Goal: Contribute content: Contribute content

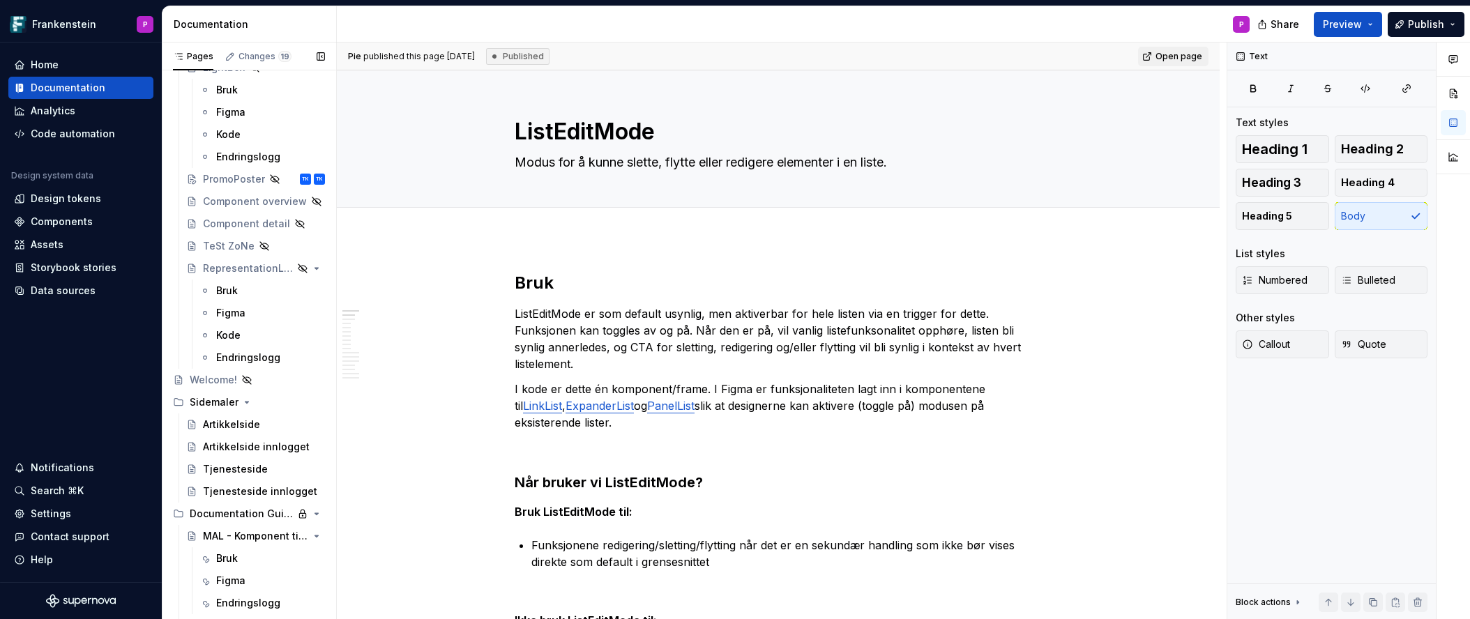
scroll to position [5614, 0]
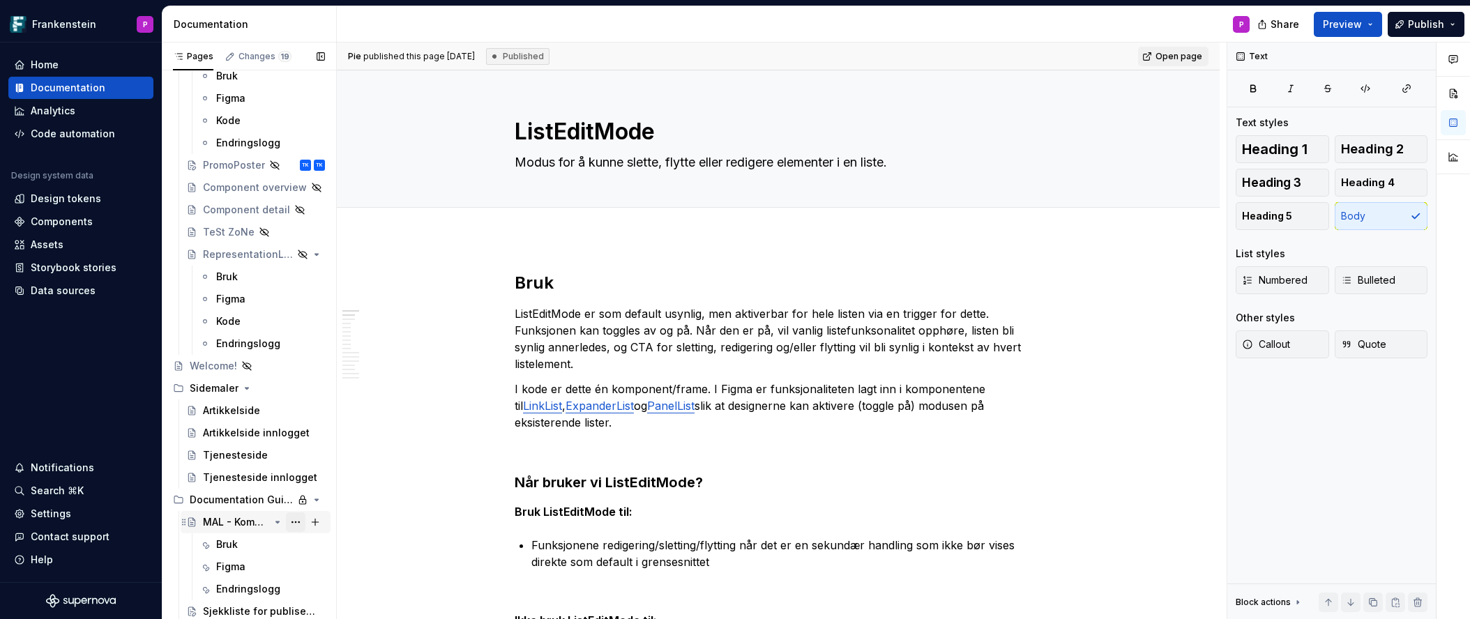
click at [291, 521] on button "Page tree" at bounding box center [296, 522] width 20 height 20
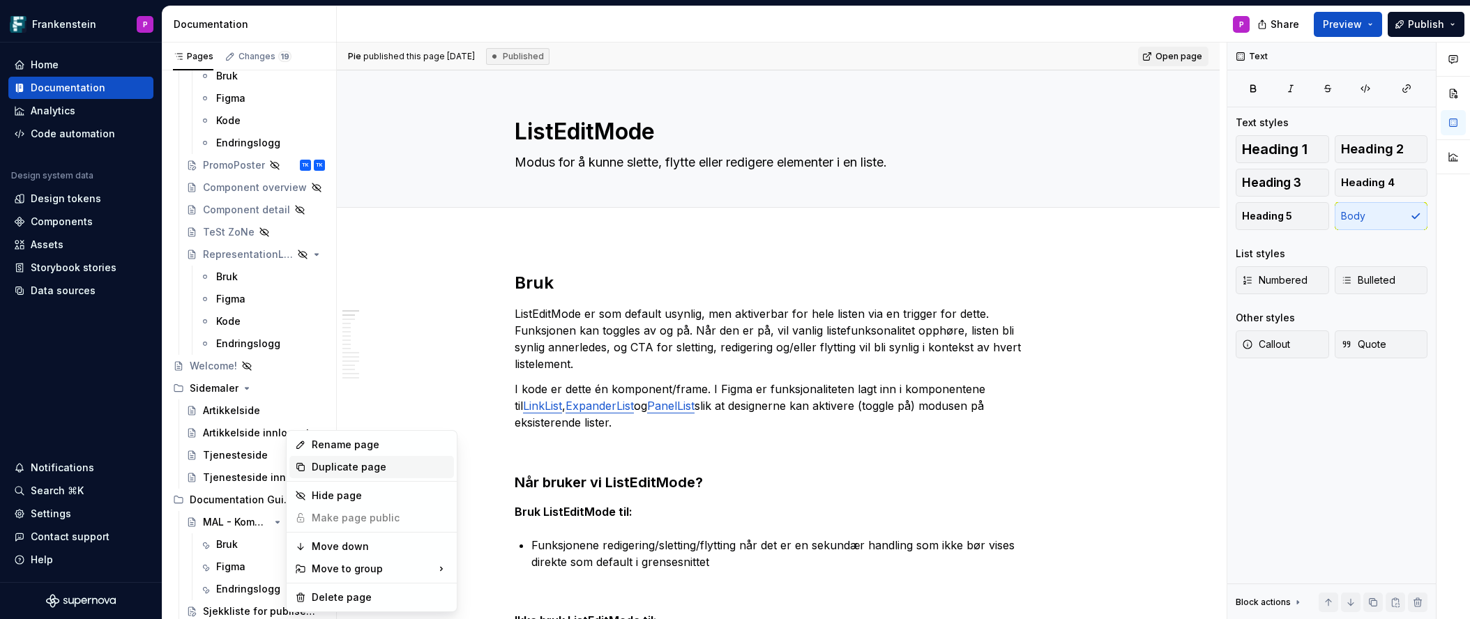
click at [323, 468] on div "Duplicate page" at bounding box center [380, 467] width 137 height 14
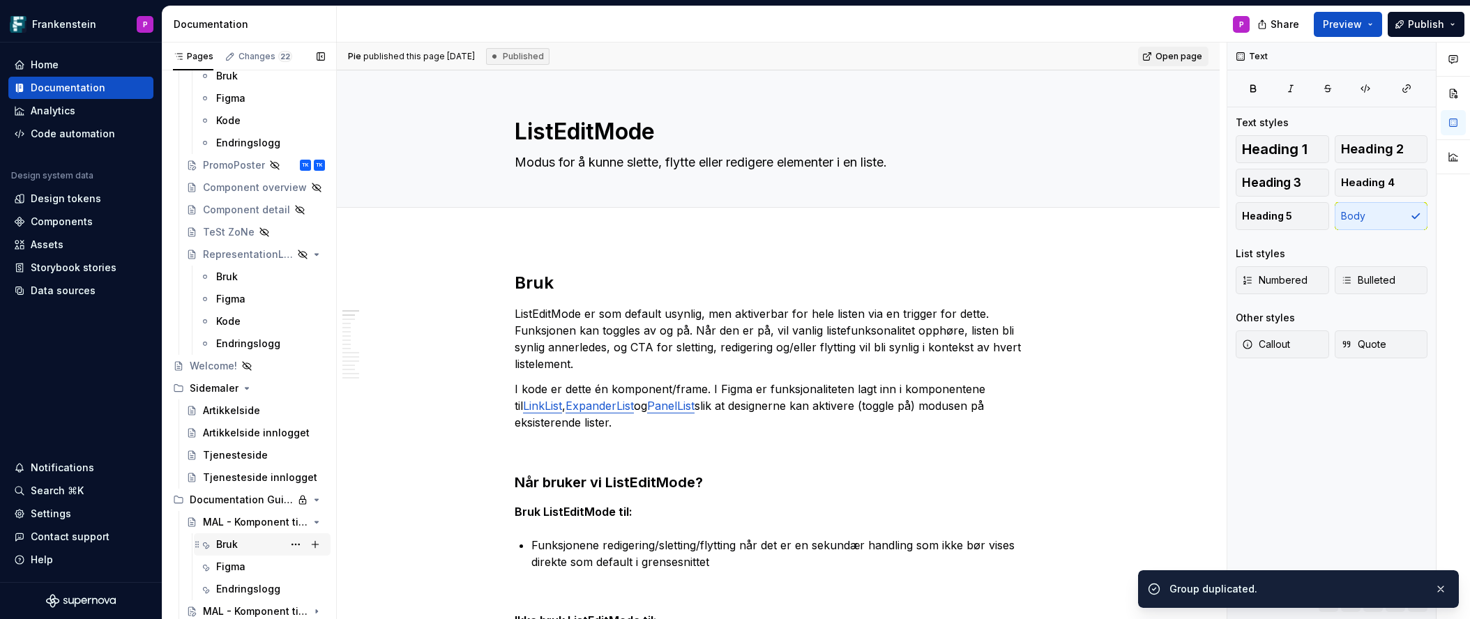
scroll to position [5636, 0]
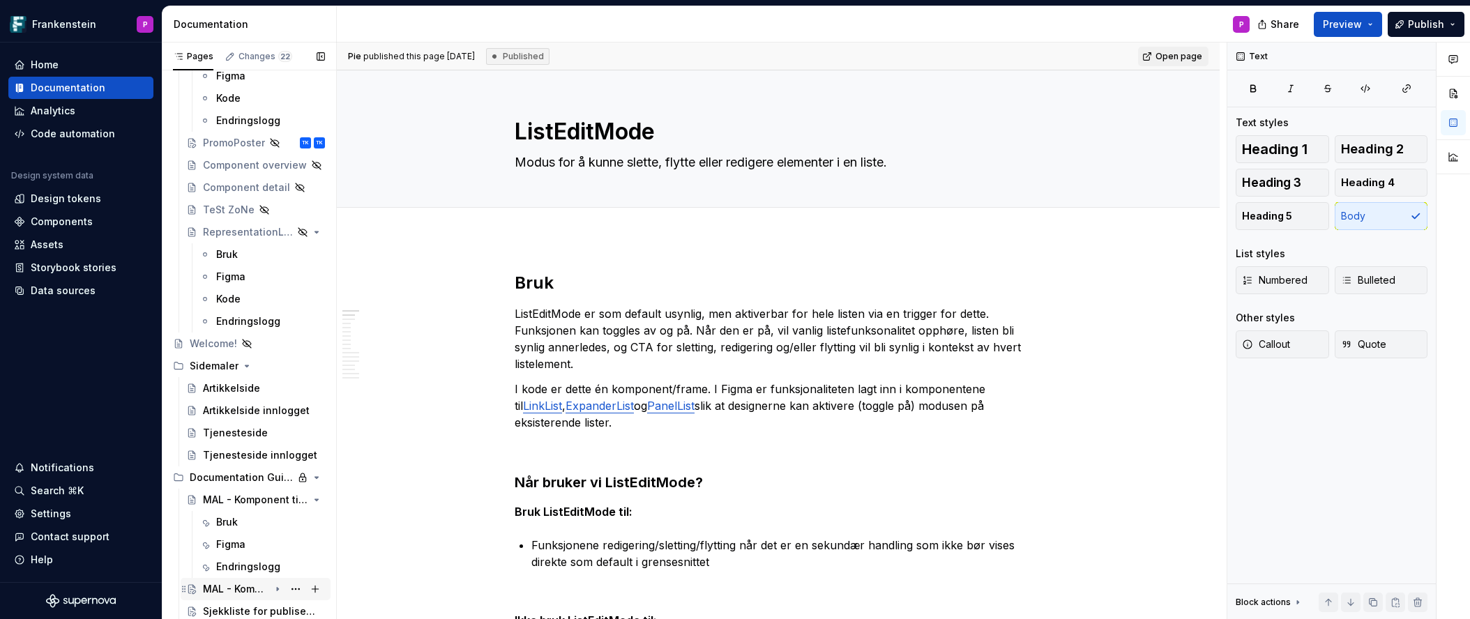
click at [211, 588] on div "MAL - Komponent tittel" at bounding box center [236, 589] width 66 height 14
type textarea "*"
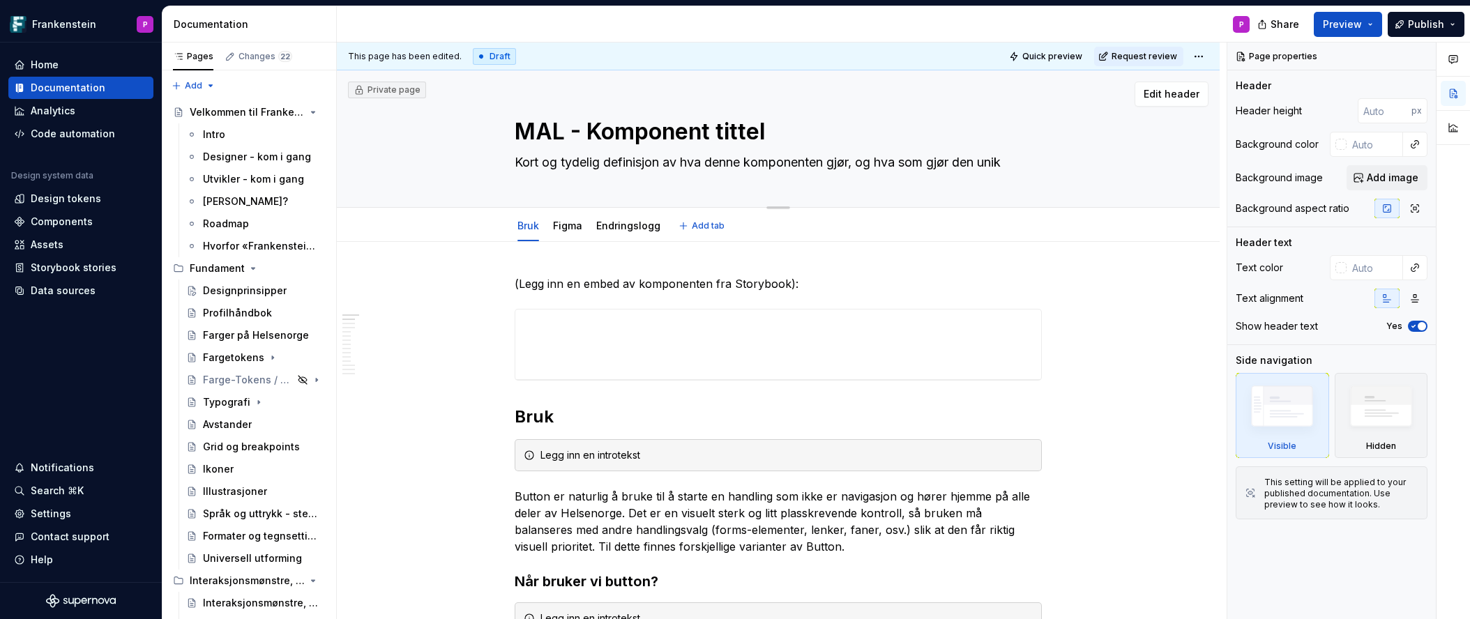
click at [547, 130] on textarea "MAL - Komponent tittel" at bounding box center [775, 131] width 527 height 33
type textarea "*"
type textarea "L"
type textarea "*"
type textarea "La"
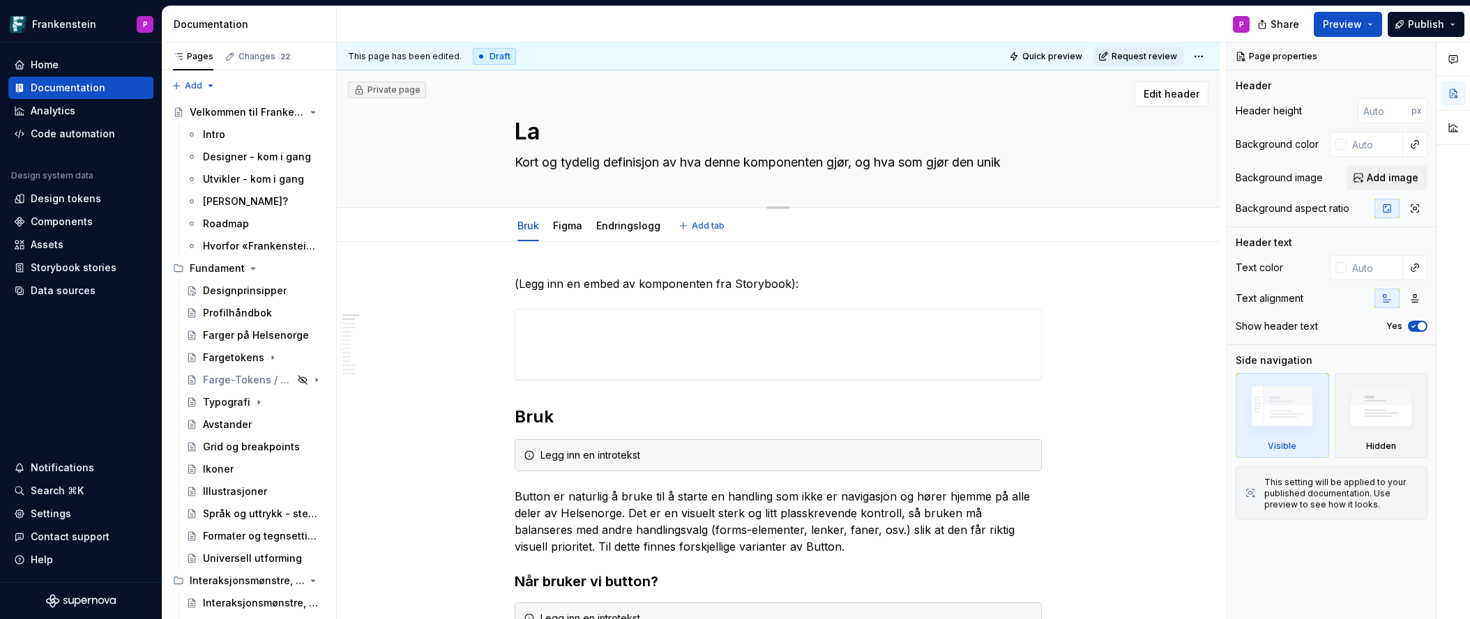
type textarea "*"
type textarea "Lan"
type textarea "*"
type textarea "Lang"
type textarea "*"
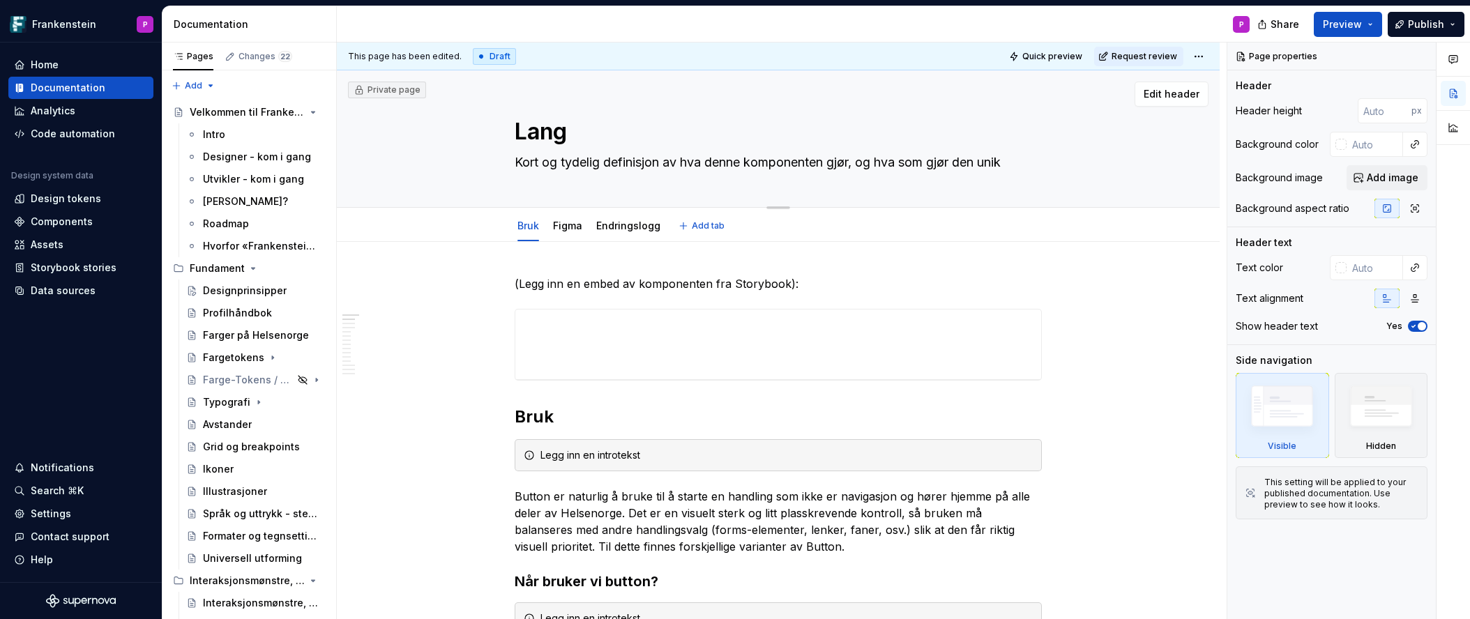
type textarea "Langu"
type textarea "*"
type textarea "Langua"
type textarea "*"
type textarea "Languag"
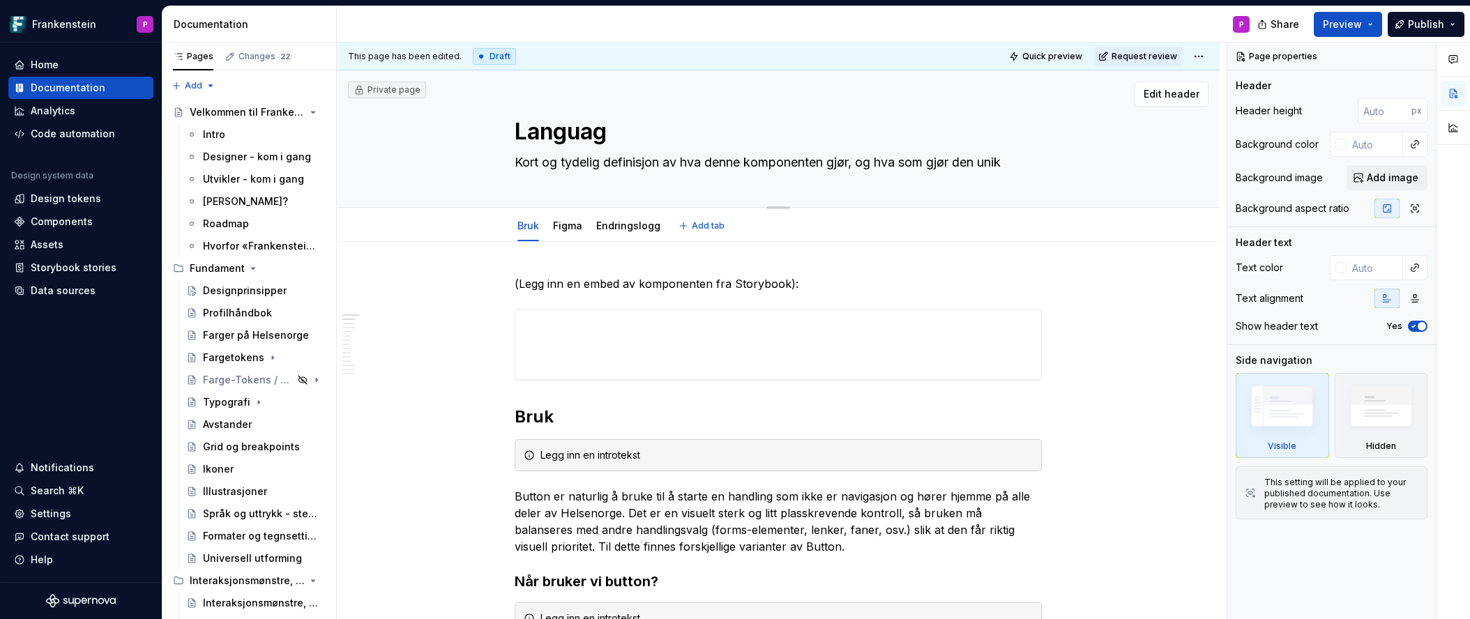
type textarea "*"
type textarea "Language"
type textarea "*"
type textarea "LanguageS"
type textarea "*"
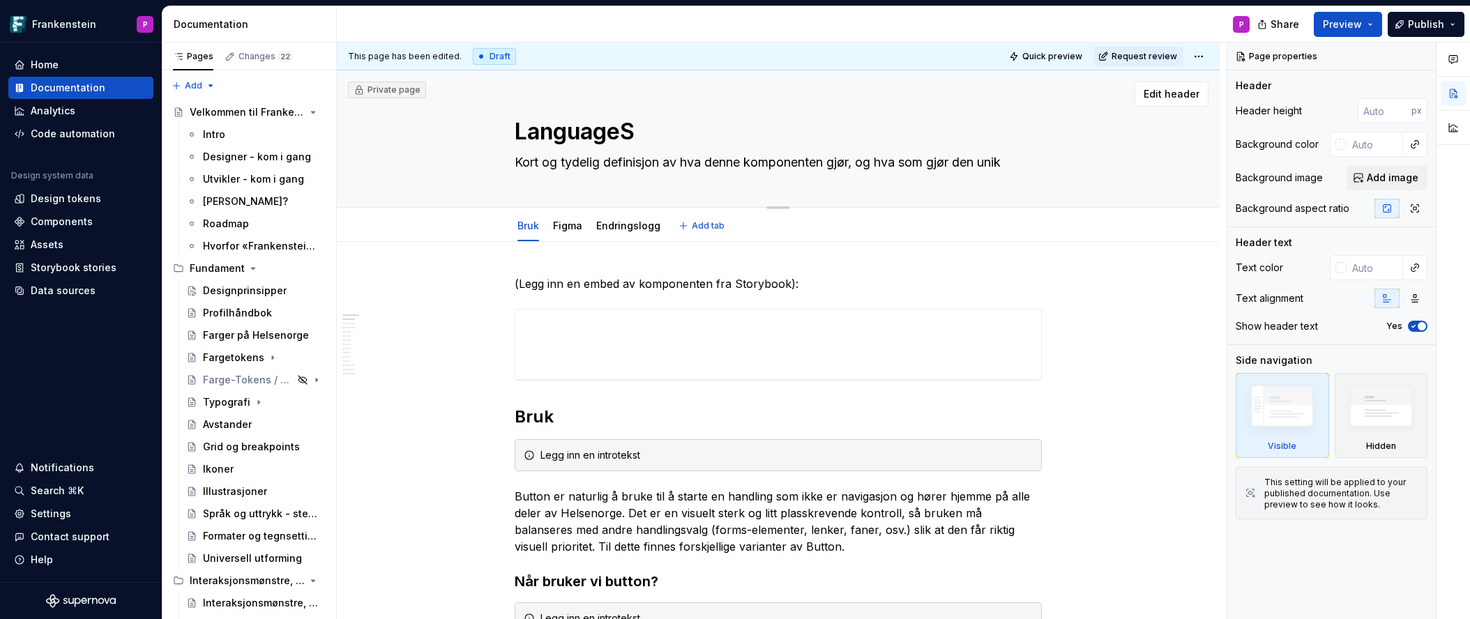
type textarea "LanguageSe"
type textarea "*"
type textarea "LanguageSel"
type textarea "*"
type textarea "LanguageSele"
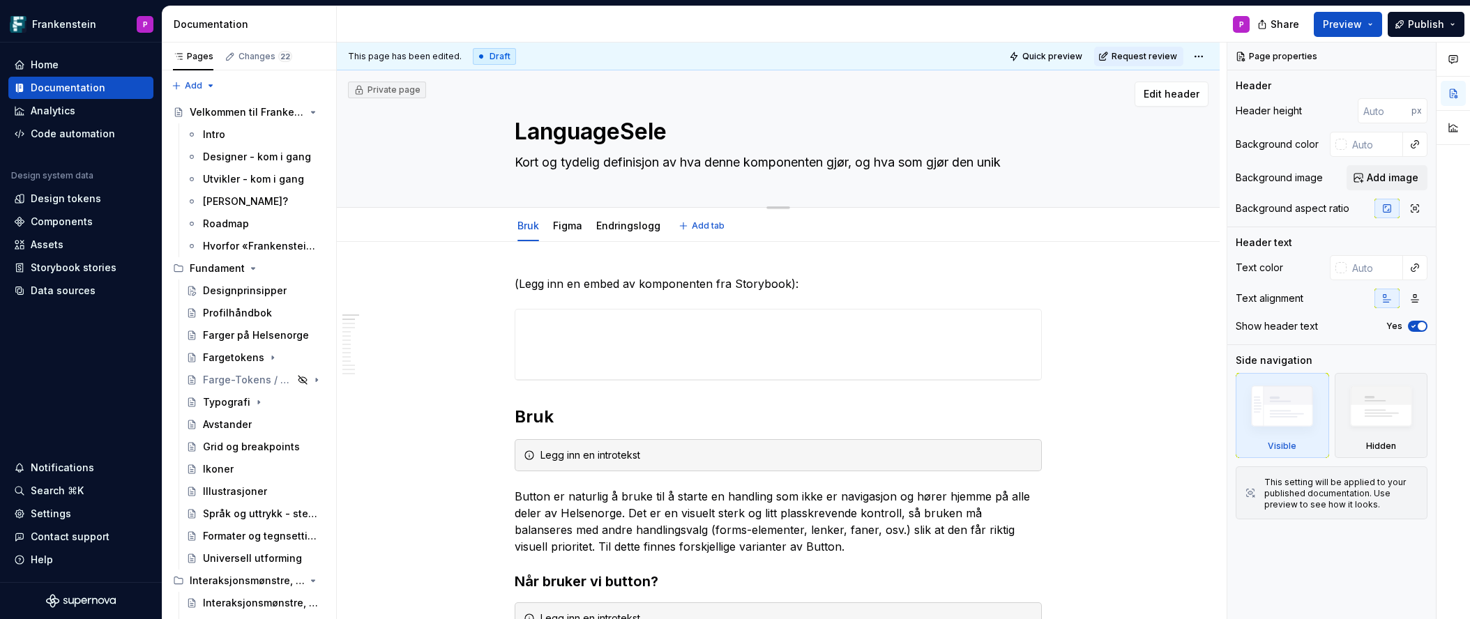
type textarea "*"
type textarea "LanguageSelec"
type textarea "*"
type textarea "LanguageSelect"
type textarea "*"
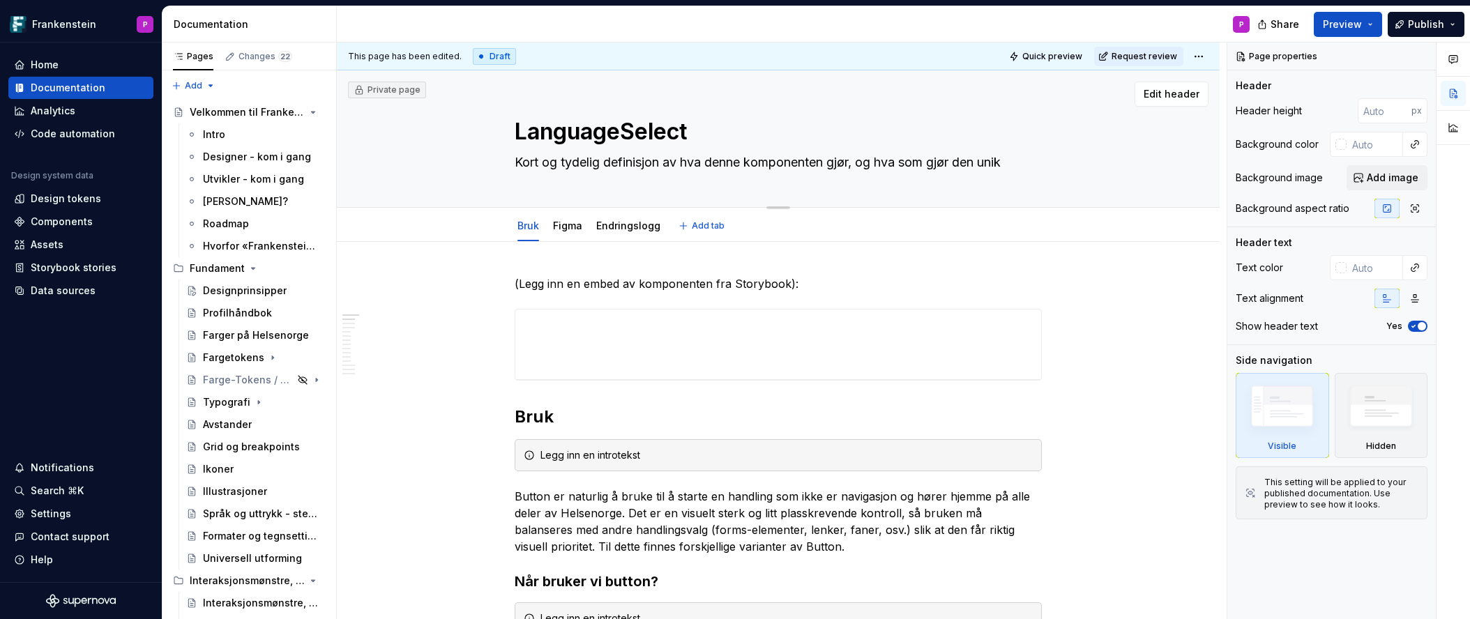
type textarea "LanguageSelecto"
type textarea "*"
type textarea "LanguageSelector"
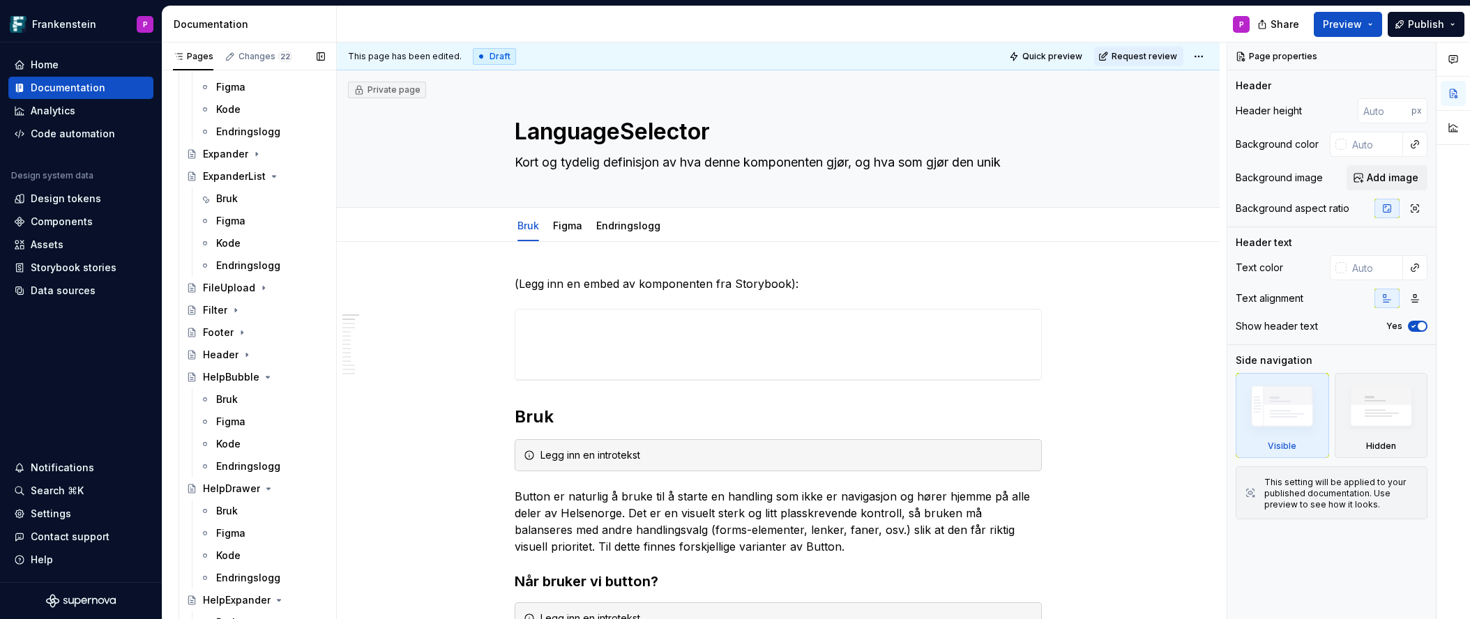
scroll to position [2091, 0]
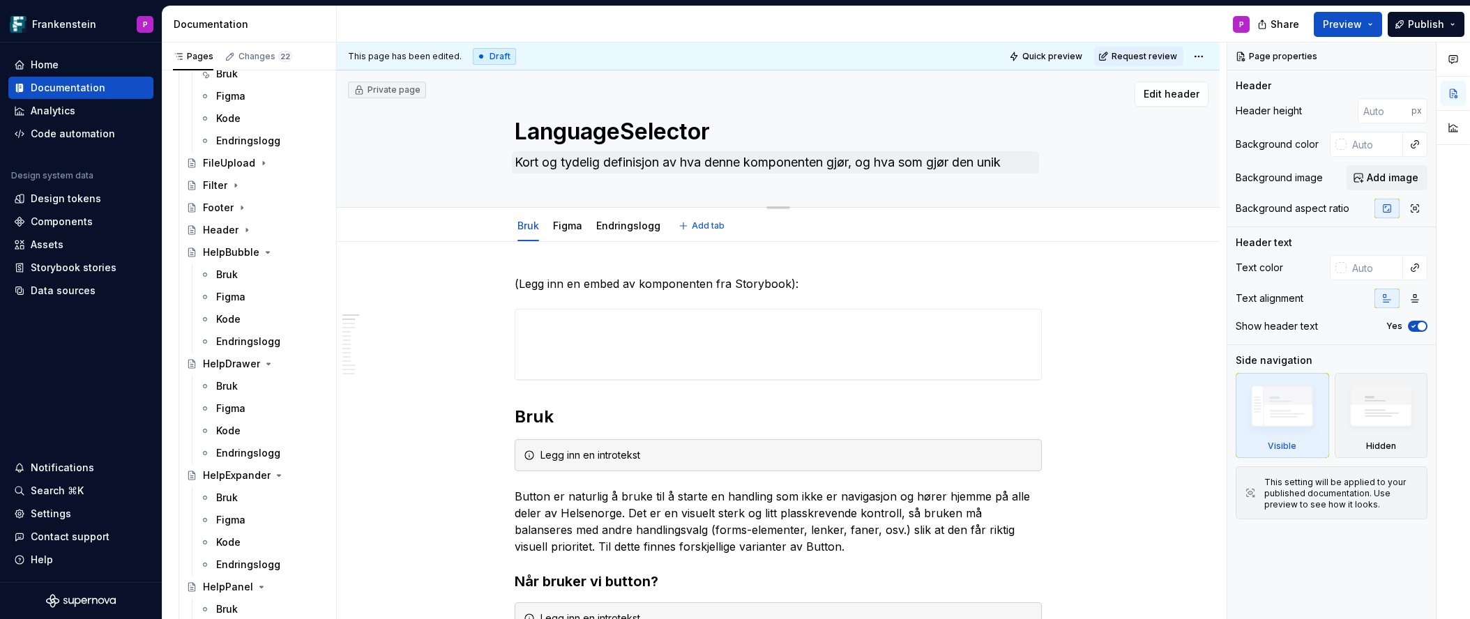
type textarea "*"
type textarea "LanguageSelector"
click at [652, 164] on textarea "Kort og tydelig definisjon av hva denne komponenten gjør, og hva som gjør den u…" at bounding box center [775, 162] width 527 height 22
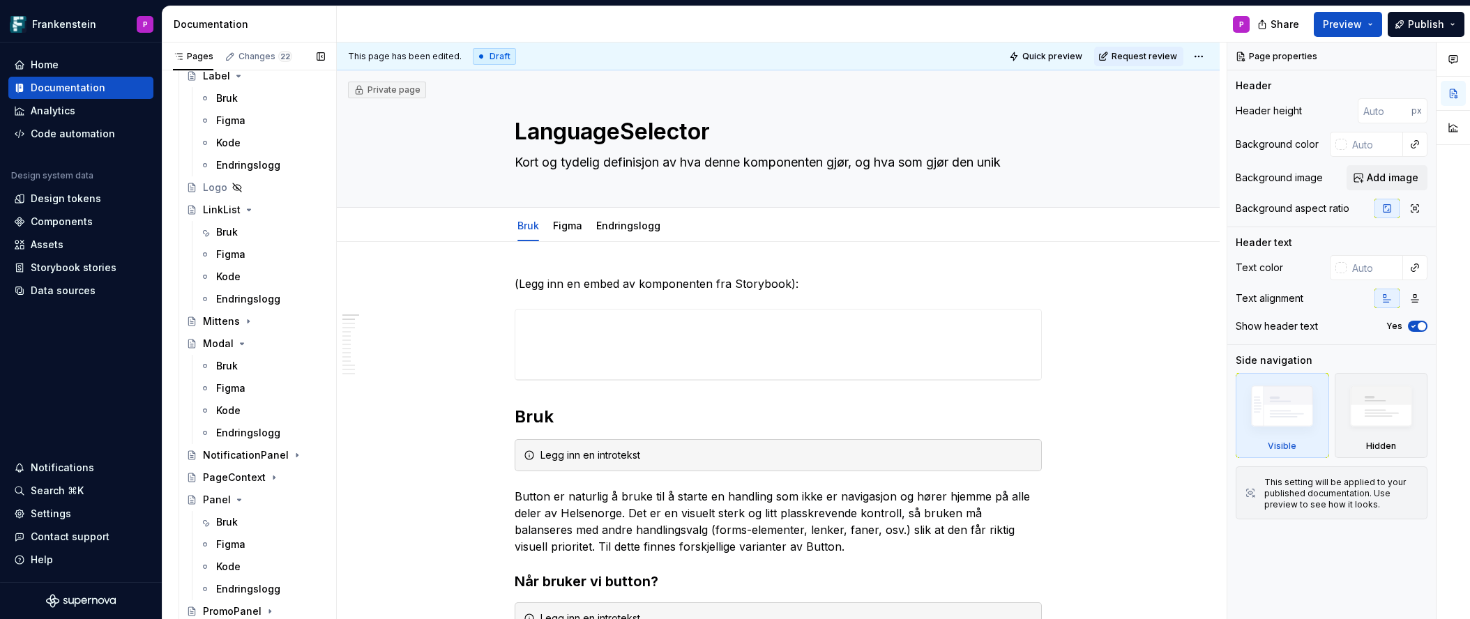
scroll to position [3342, 0]
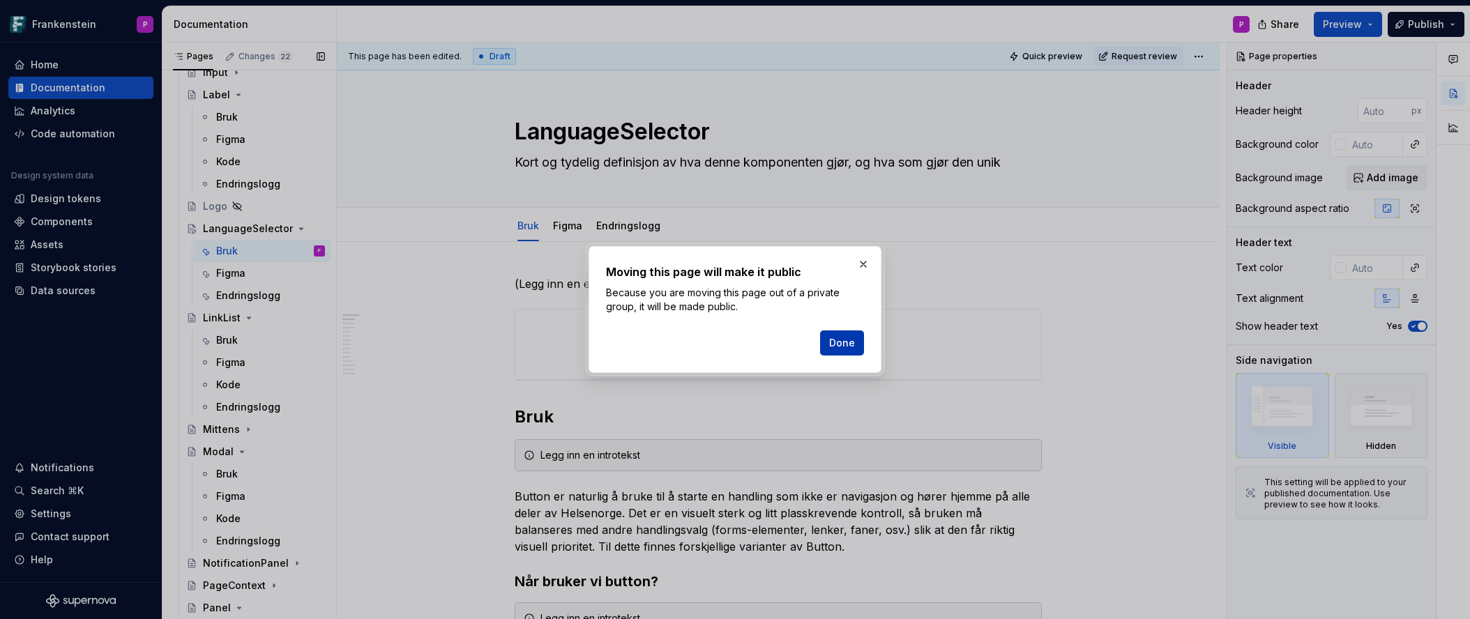
click at [829, 340] on button "Done" at bounding box center [842, 342] width 44 height 25
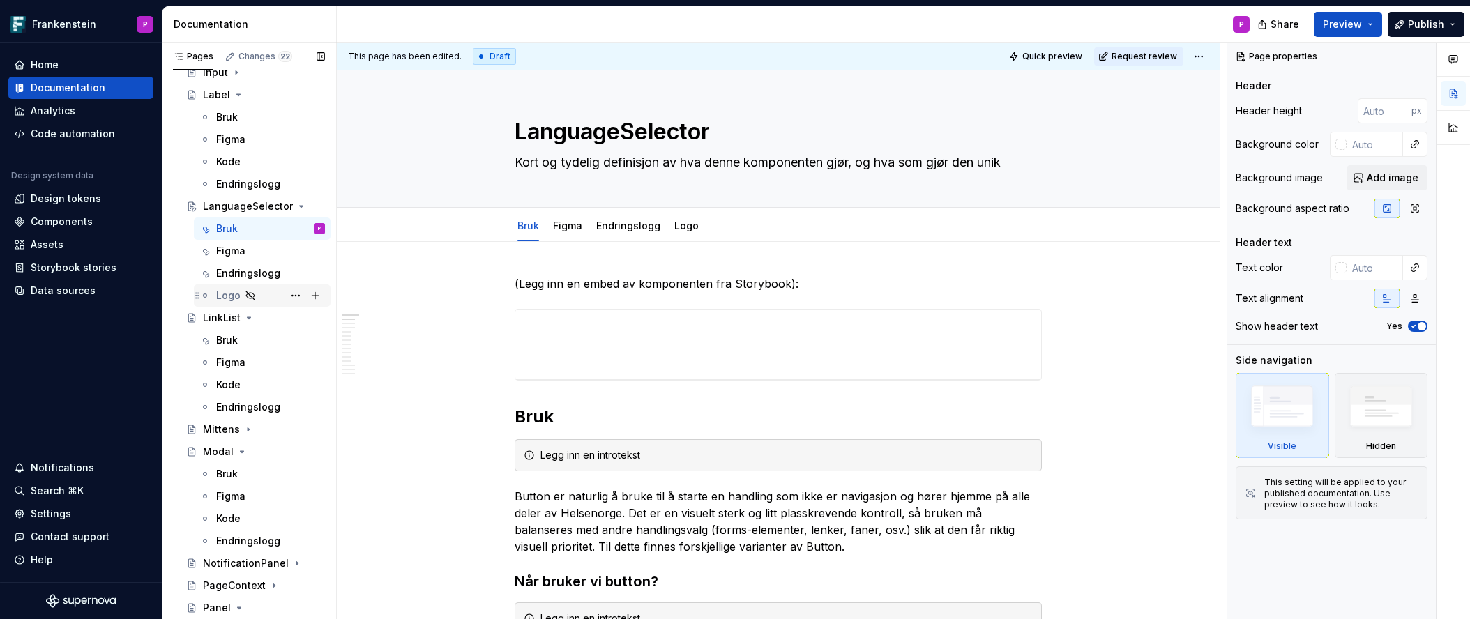
type textarea "*"
type textarea "LanguageSelecto"
type textarea "*"
type textarea "LanguageSelecto"
click at [685, 162] on textarea "Kort og tydelig definisjon av hva denne komponenten gjør, og hva som gjør den u…" at bounding box center [775, 162] width 527 height 22
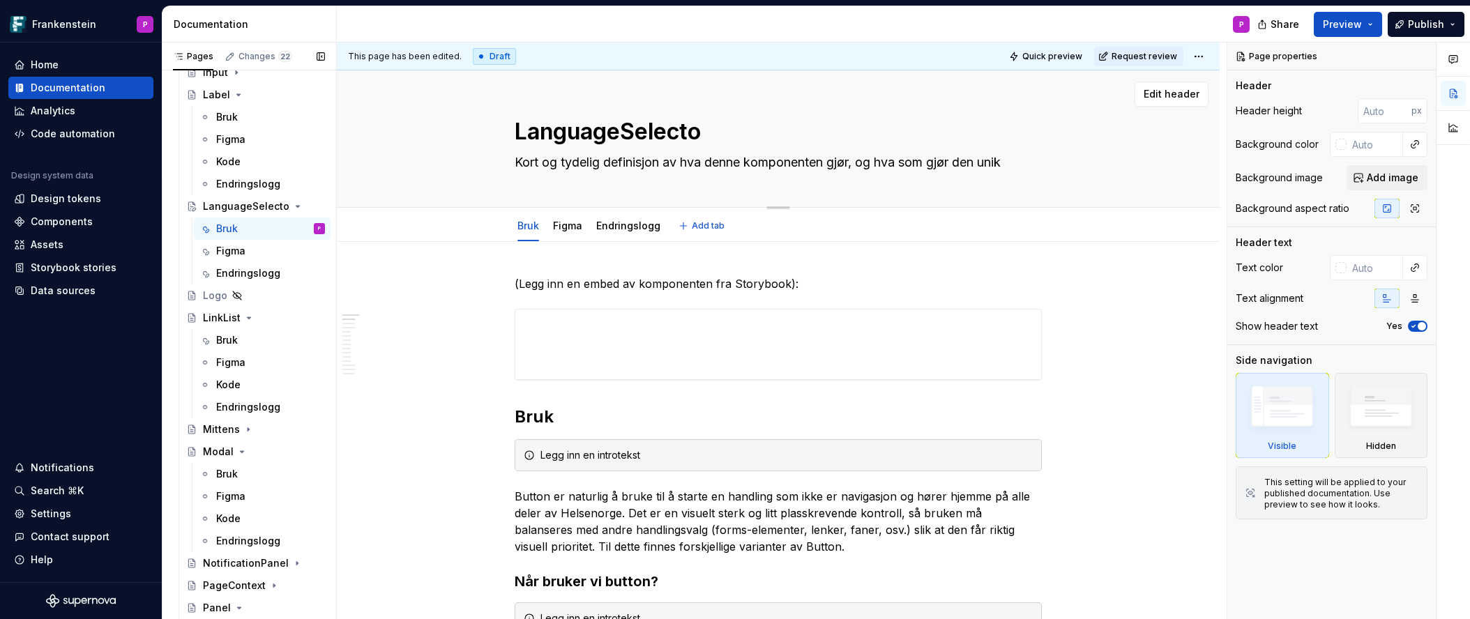
click at [685, 162] on textarea "Kort og tydelig definisjon av hva denne komponenten gjør, og hva som gjør den u…" at bounding box center [775, 162] width 527 height 22
paste textarea "LanguageSelector er en funksjon som lar innbygger velge ønsket språk, for eksem…"
type textarea "*"
type textarea "LanguageSelector er en funksjon som lar innbygger velge ønsket språk, for eksem…"
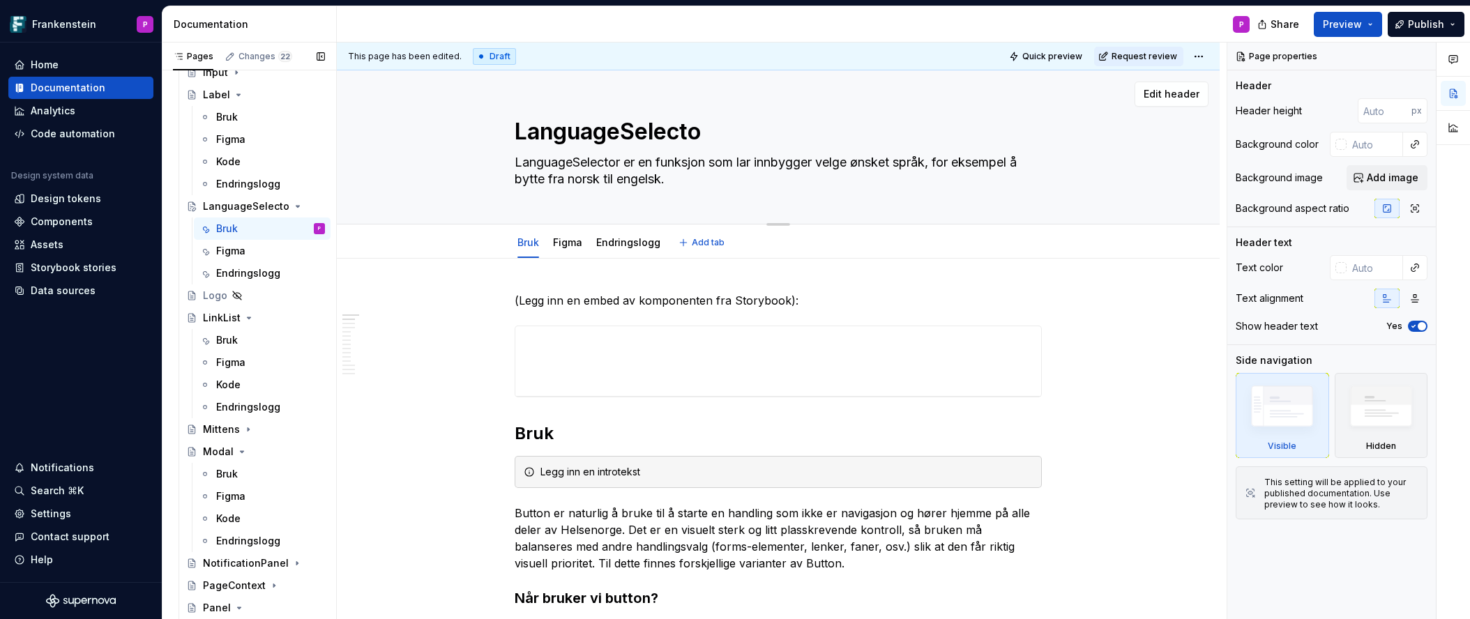
click at [945, 163] on textarea "LanguageSelector er en funksjon som lar innbygger velge ønsket språk, for eksem…" at bounding box center [775, 170] width 527 height 39
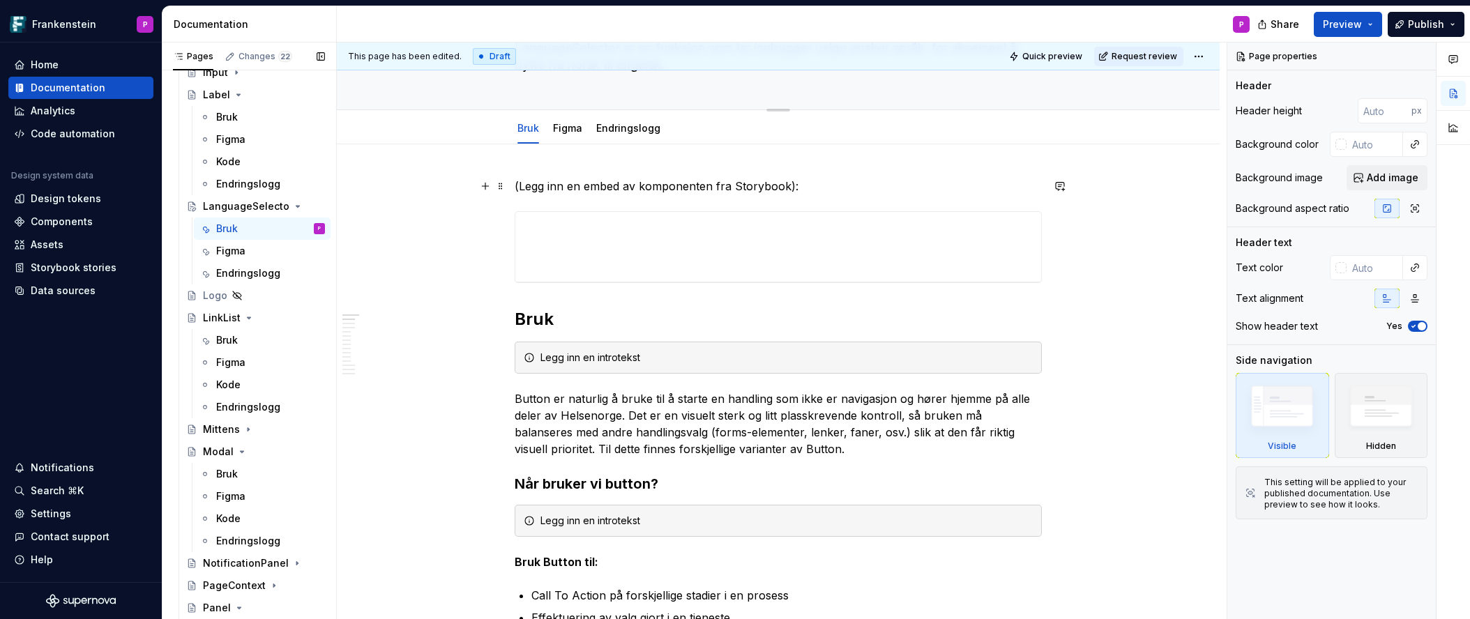
scroll to position [119, 0]
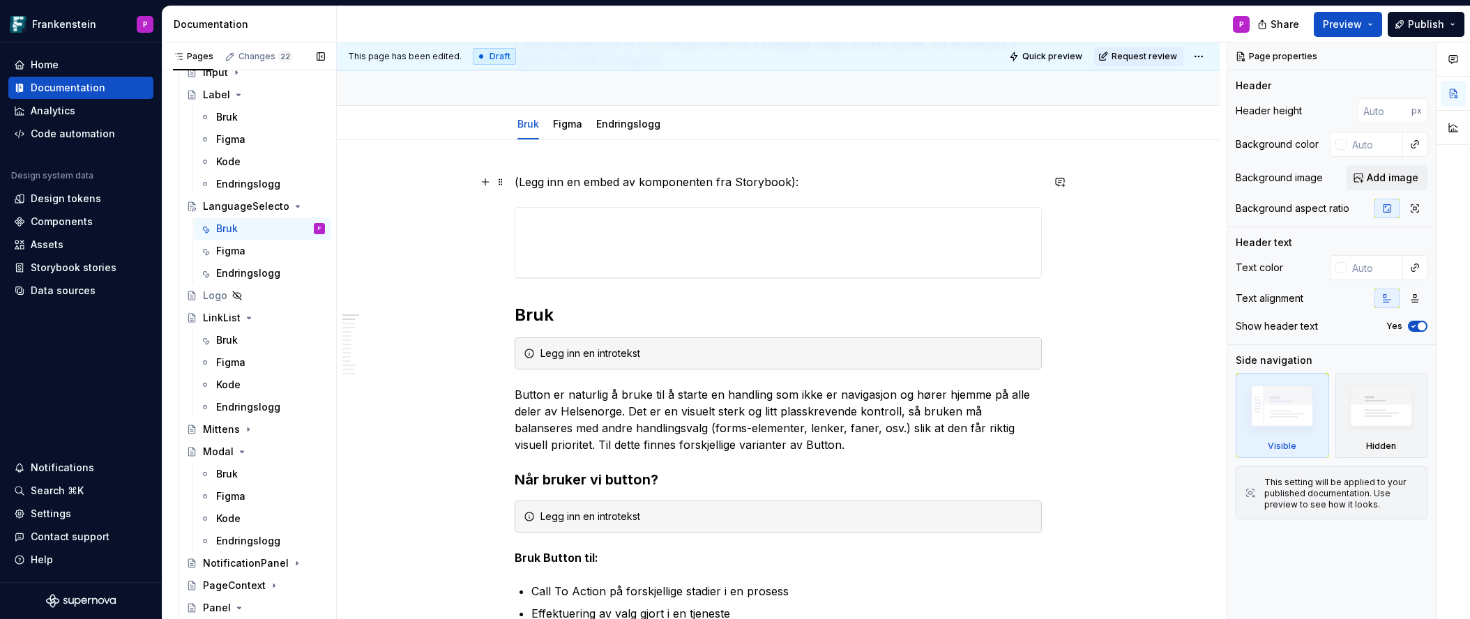
type textarea "*"
type textarea "LanguageSelector er en funksjon som lar innbygger velge ønsket språk, for eksem…"
type textarea "*"
click at [648, 427] on p "Button er naturlig å bruke til å starte en handling som ikke er navigasjon og h…" at bounding box center [778, 419] width 527 height 67
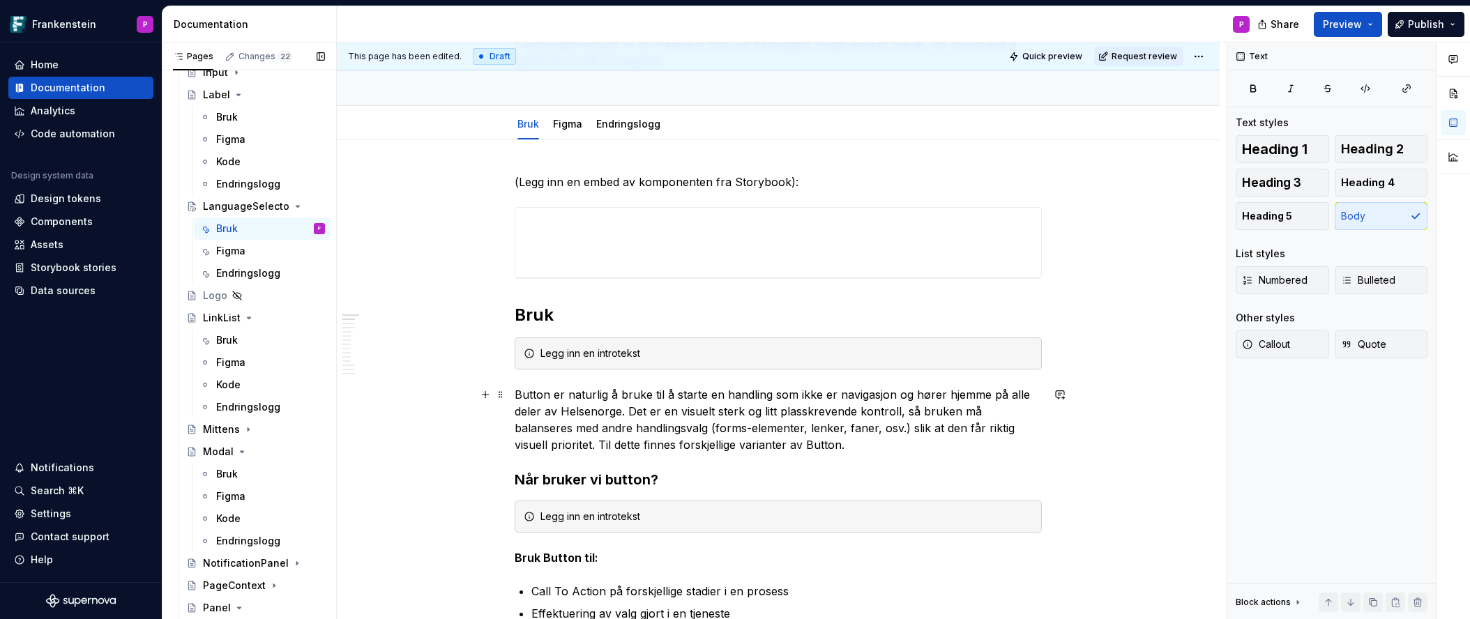
click at [648, 427] on p "Button er naturlig å bruke til å starte en handling som ikke er navigasjon og h…" at bounding box center [778, 419] width 527 height 67
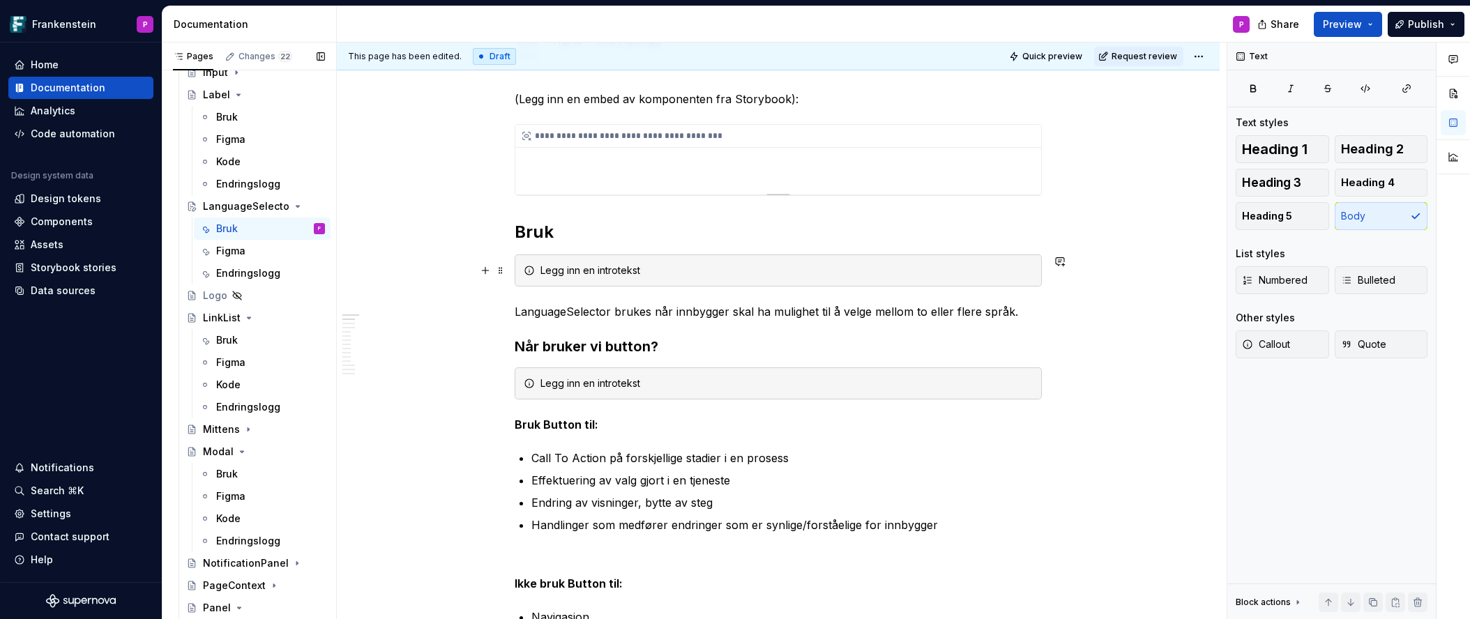
scroll to position [203, 0]
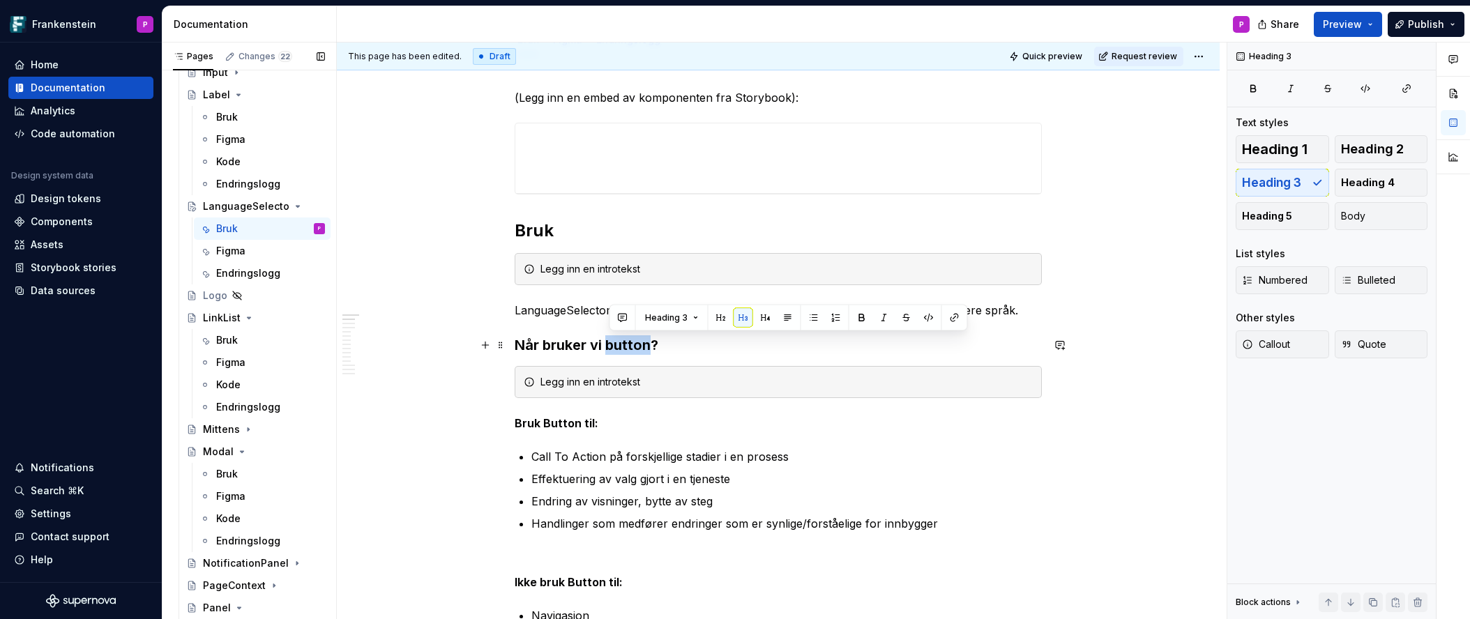
drag, startPoint x: 655, startPoint y: 344, endPoint x: 612, endPoint y: 345, distance: 43.2
click at [612, 345] on h3 "Når bruker vi button?" at bounding box center [778, 345] width 527 height 20
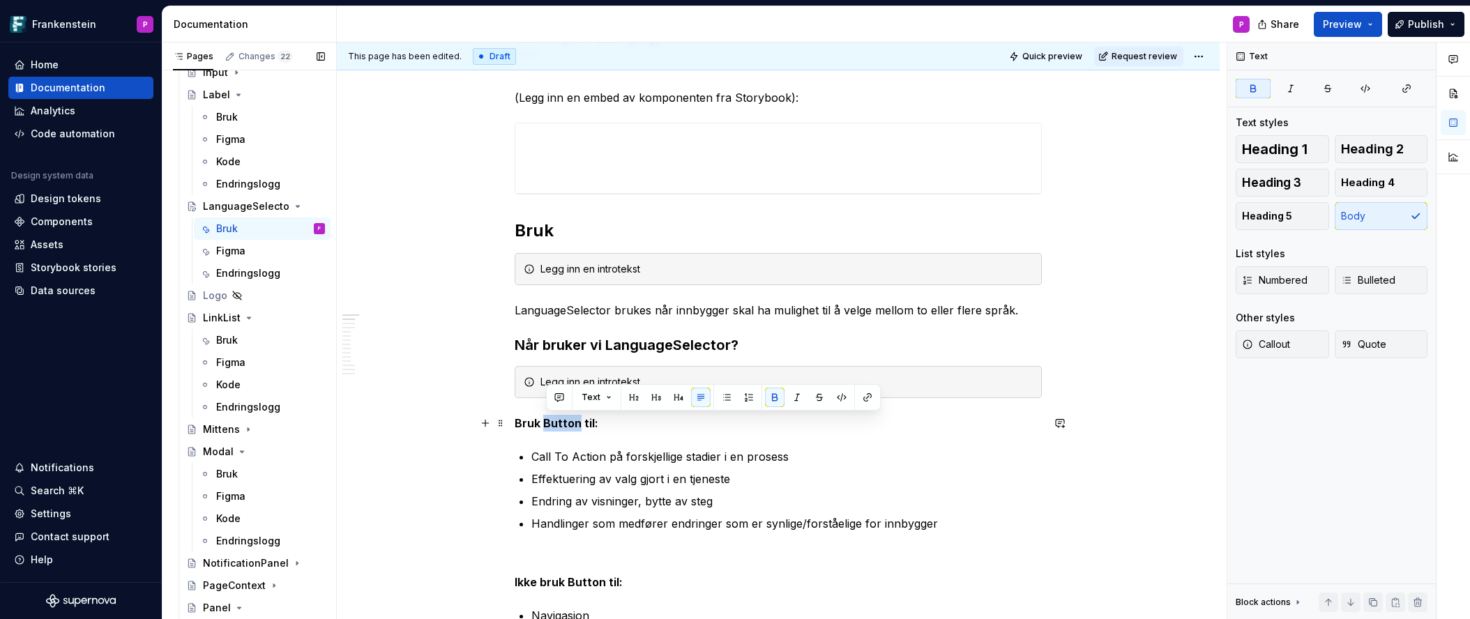
drag, startPoint x: 581, startPoint y: 422, endPoint x: 549, endPoint y: 423, distance: 32.1
click at [549, 423] on strong "Bruk Button til:" at bounding box center [557, 423] width 84 height 14
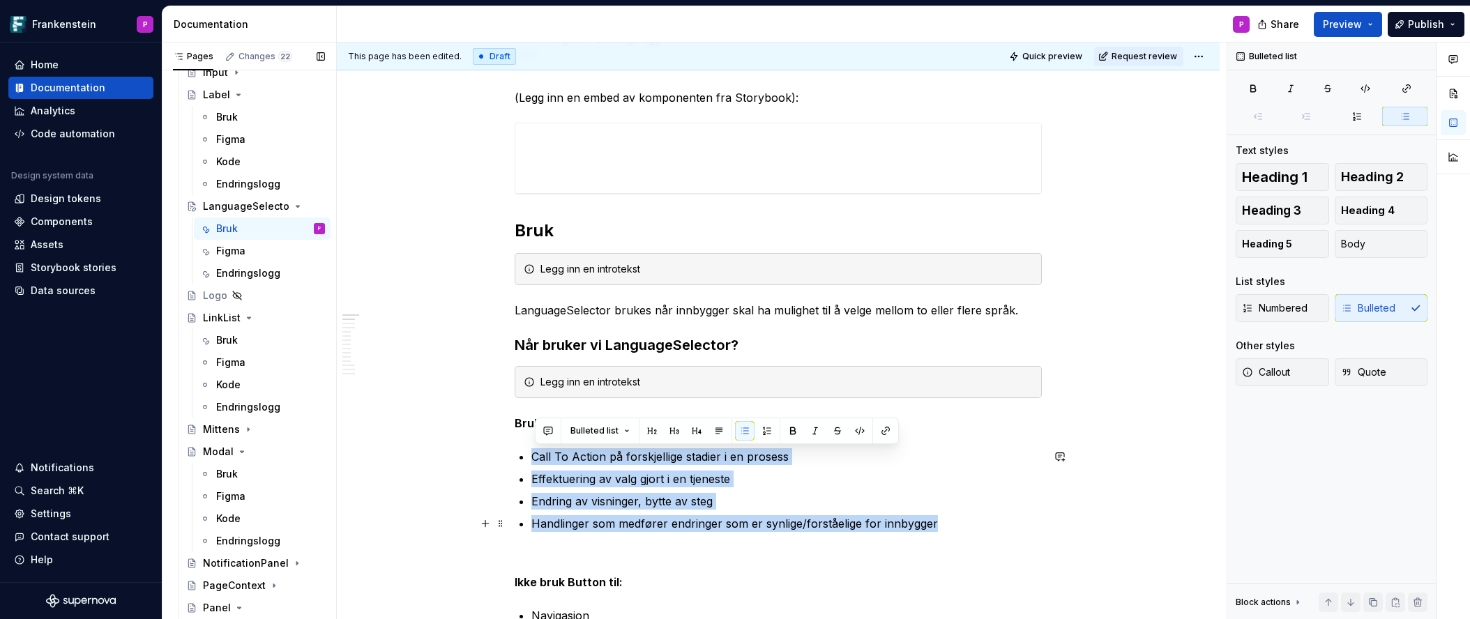
drag, startPoint x: 536, startPoint y: 457, endPoint x: 938, endPoint y: 521, distance: 406.7
click at [938, 521] on ul "Call To Action på forskjellige stadier i en prosess Effektuering av valg gjort …" at bounding box center [786, 490] width 510 height 84
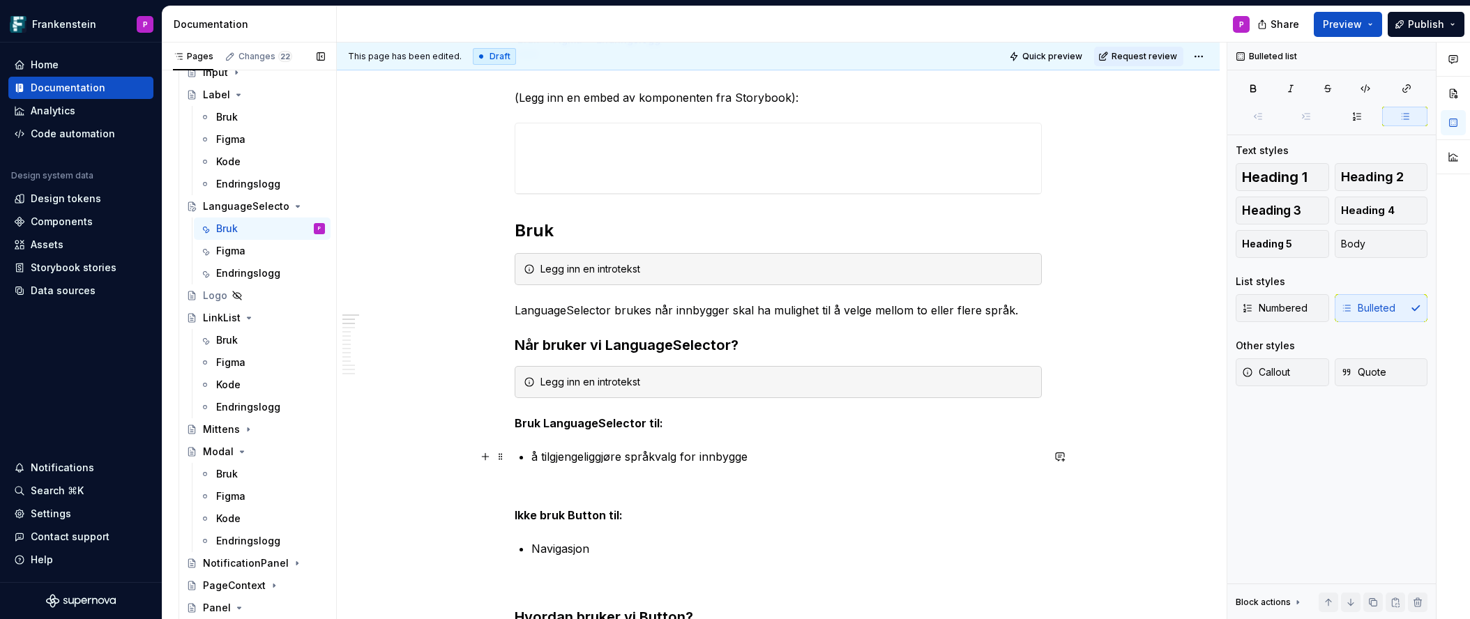
click at [540, 459] on p "å tilgjengeliggjøre språkvalg for innbygge" at bounding box center [786, 456] width 510 height 17
click at [754, 459] on p "Å tilgjengeliggjøre språkvalg for innbygge" at bounding box center [786, 456] width 510 height 17
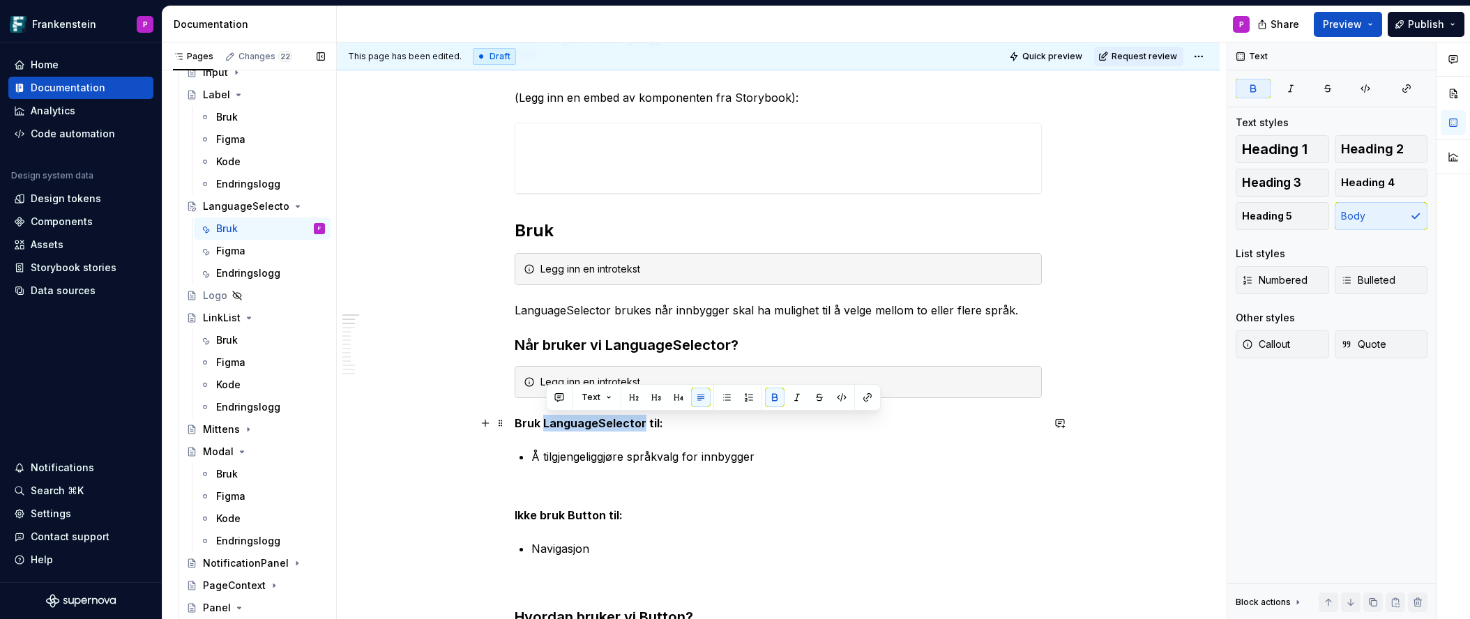
drag, startPoint x: 646, startPoint y: 422, endPoint x: 547, endPoint y: 425, distance: 99.0
click at [547, 425] on strong "Bruk LanguageSelector til:" at bounding box center [589, 423] width 148 height 14
copy strong "LanguageSelector"
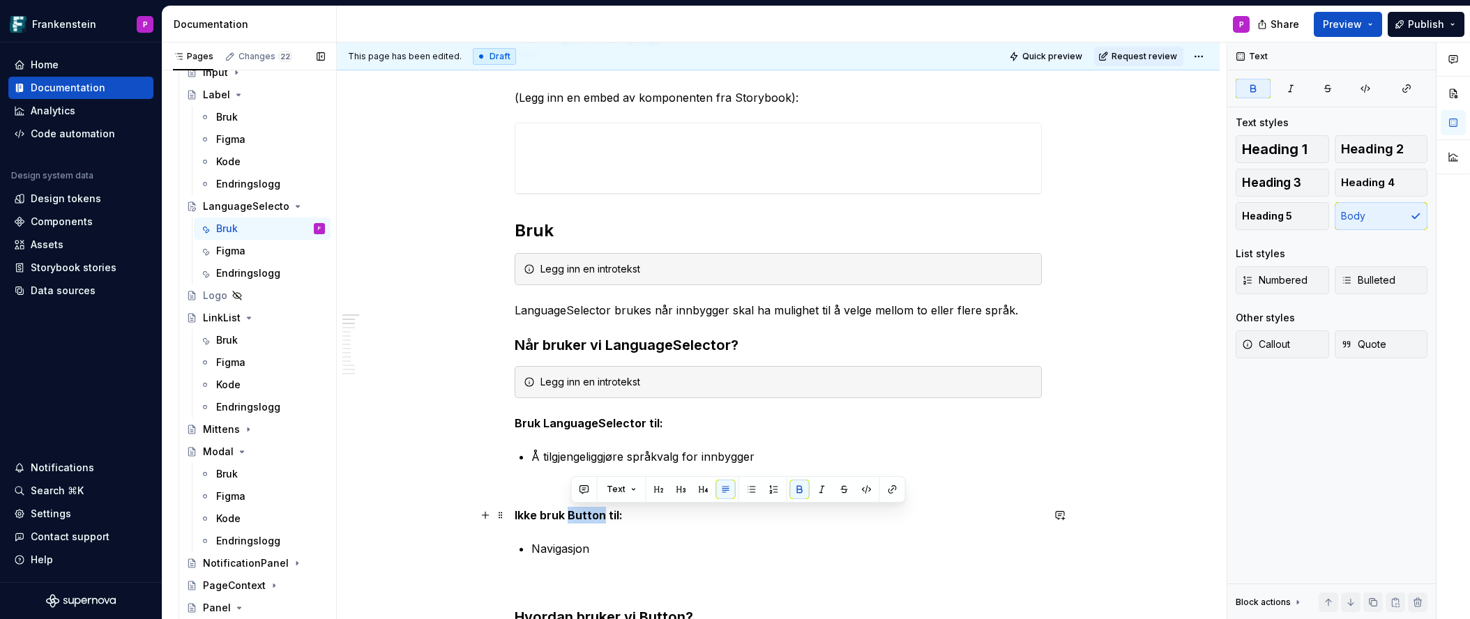
drag, startPoint x: 606, startPoint y: 515, endPoint x: 570, endPoint y: 517, distance: 36.4
click at [570, 517] on strong "Ikke bruk Button til:" at bounding box center [569, 515] width 108 height 14
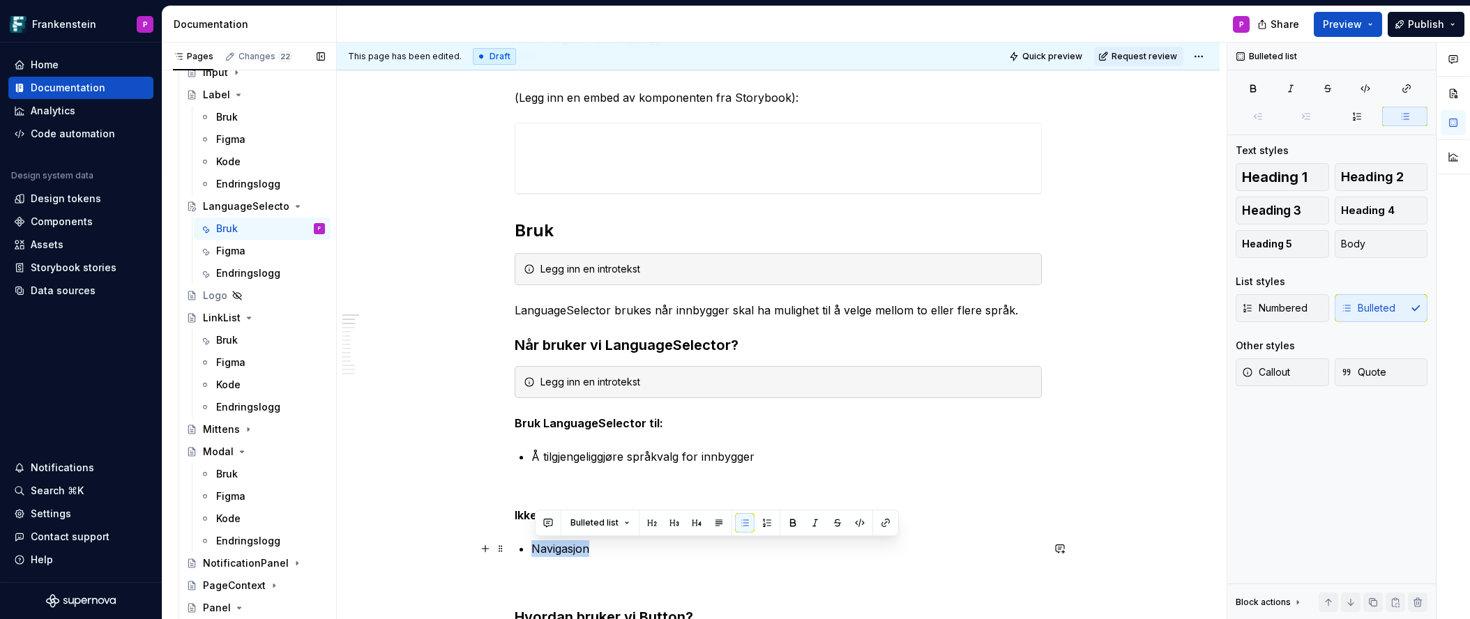
drag, startPoint x: 536, startPoint y: 547, endPoint x: 610, endPoint y: 549, distance: 74.0
click at [610, 549] on p "Navigasjon" at bounding box center [786, 548] width 510 height 17
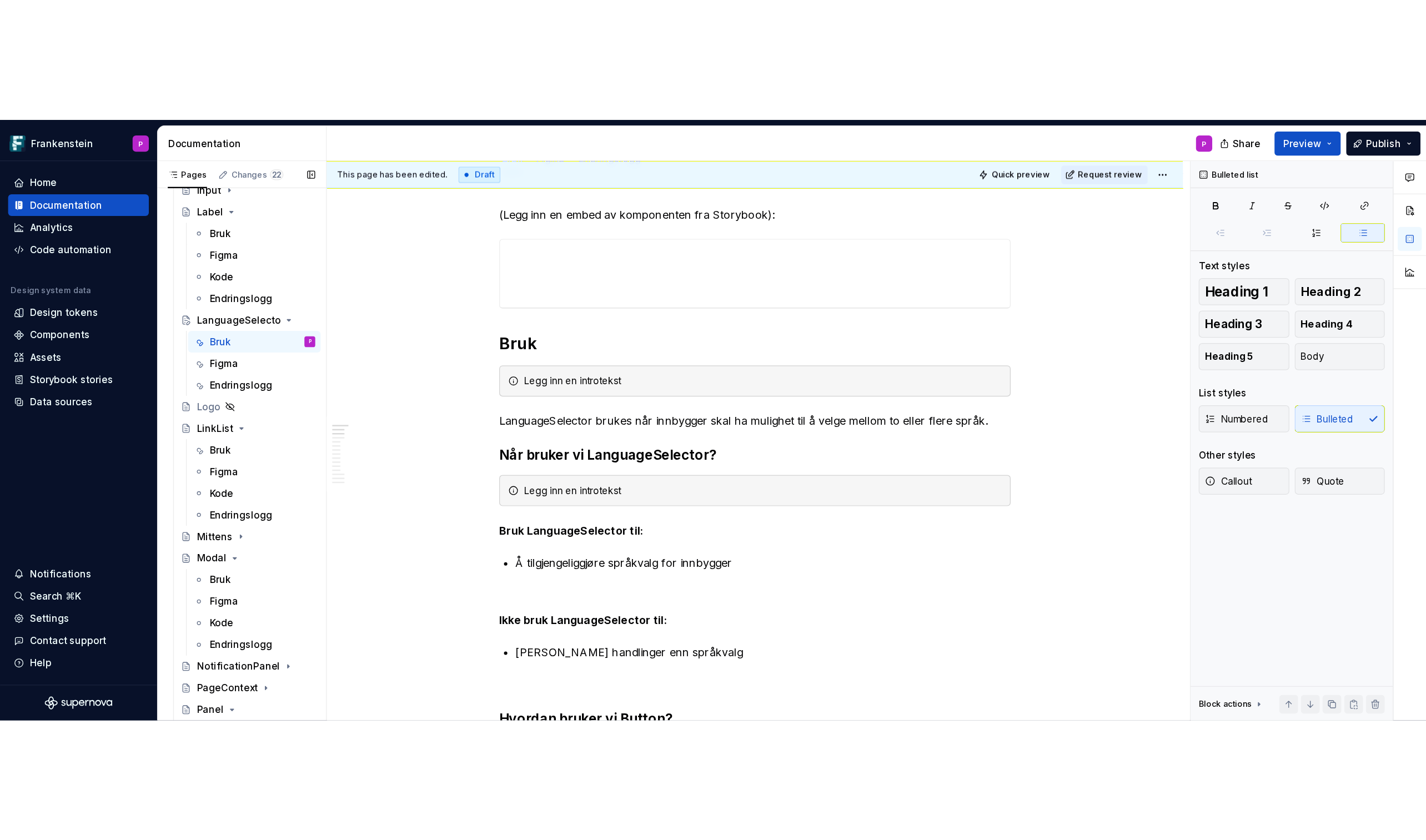
scroll to position [259, 0]
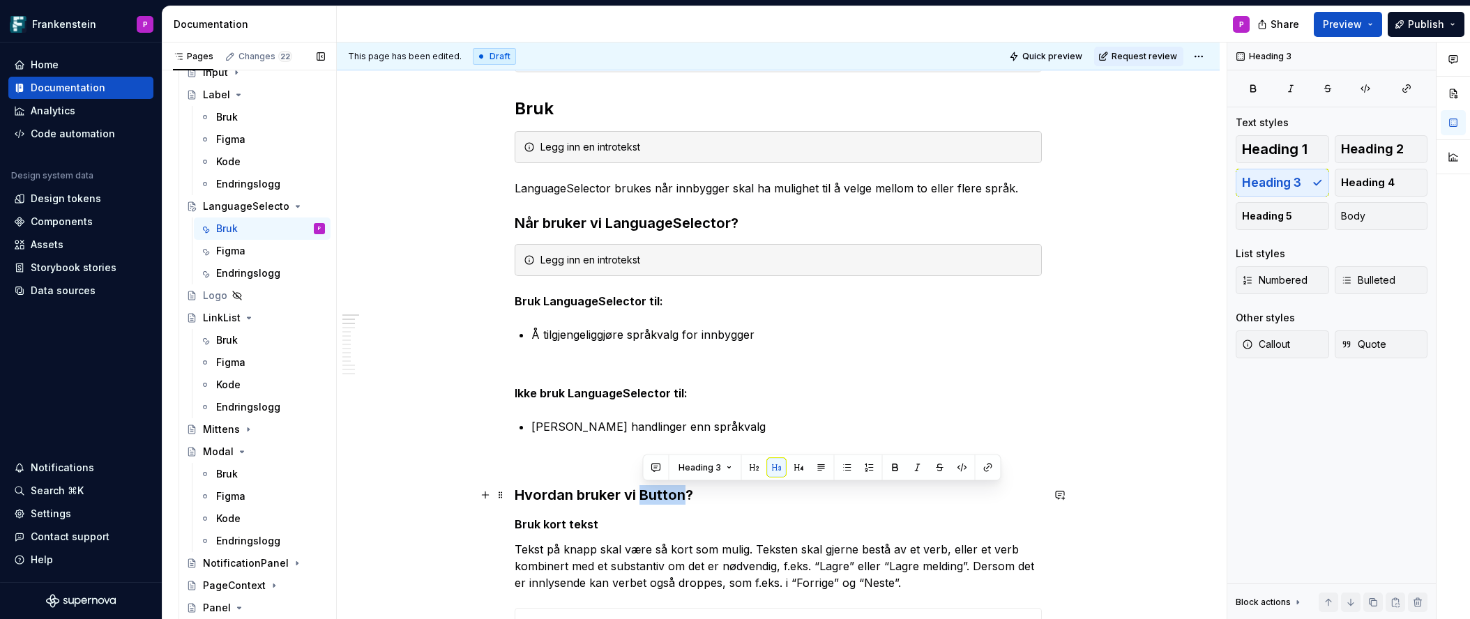
drag, startPoint x: 643, startPoint y: 497, endPoint x: 685, endPoint y: 502, distance: 42.1
click at [685, 502] on h3 "Hvordan bruker vi Button?" at bounding box center [778, 495] width 527 height 20
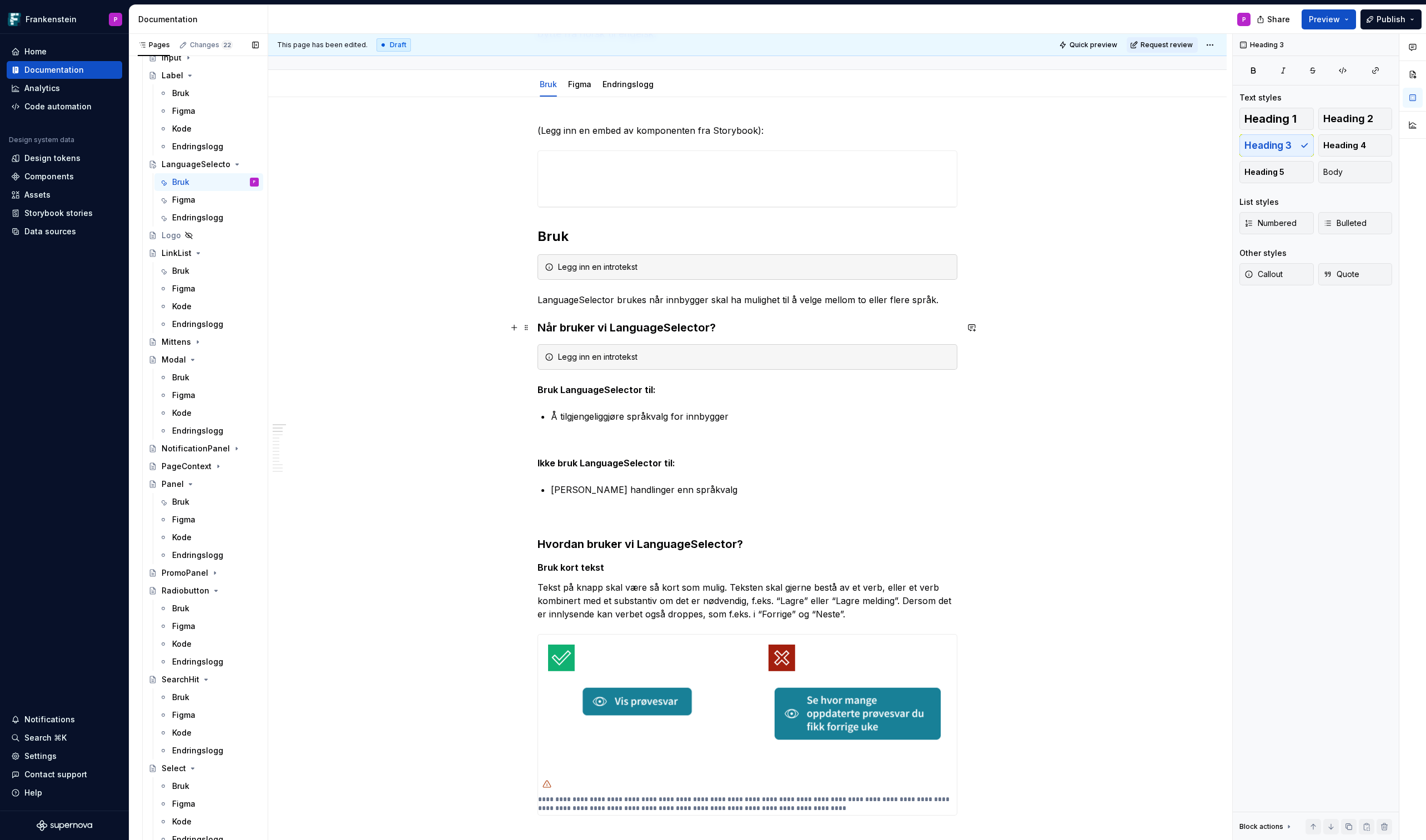
scroll to position [80, 0]
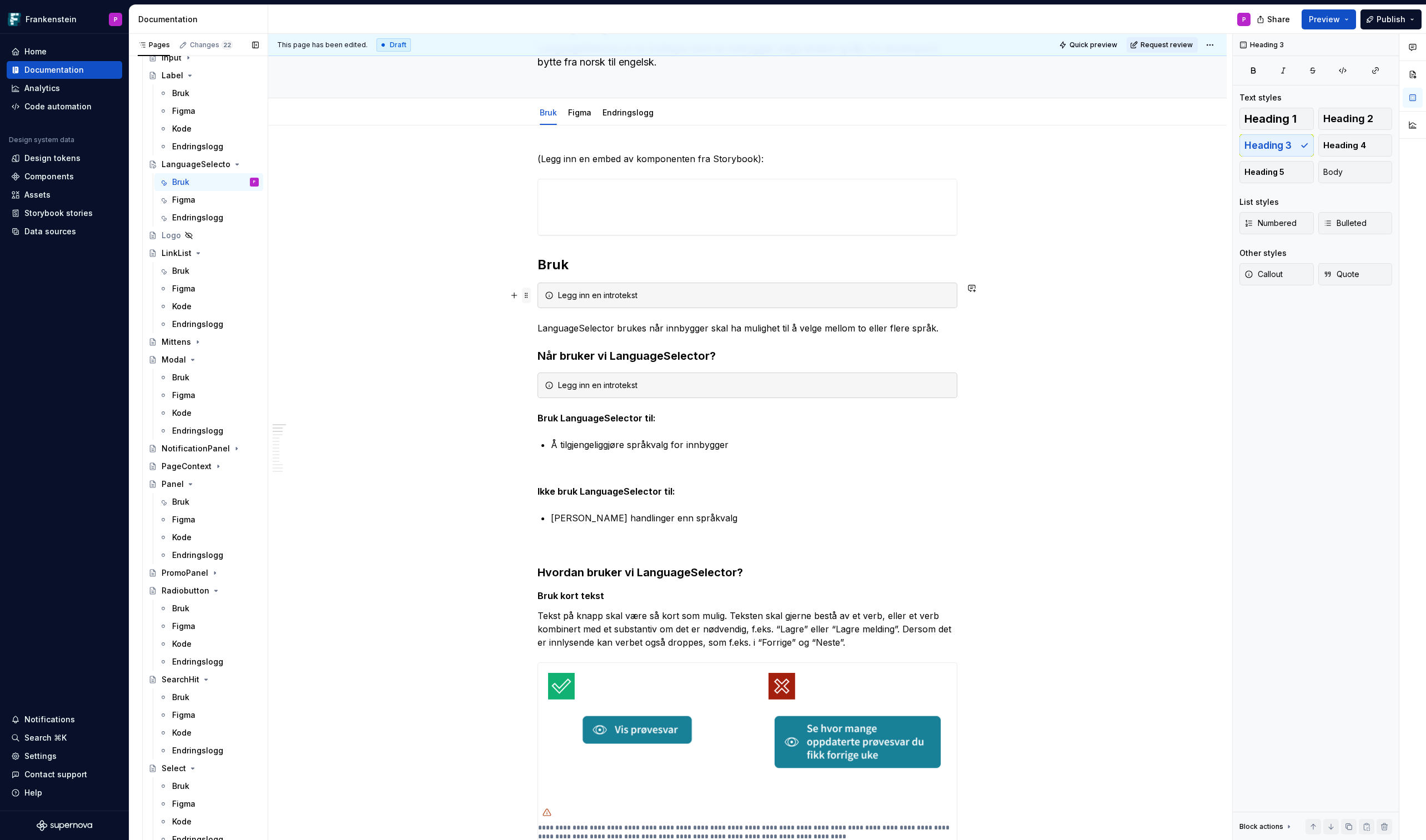
click at [530, 297] on span at bounding box center [526, 295] width 9 height 16
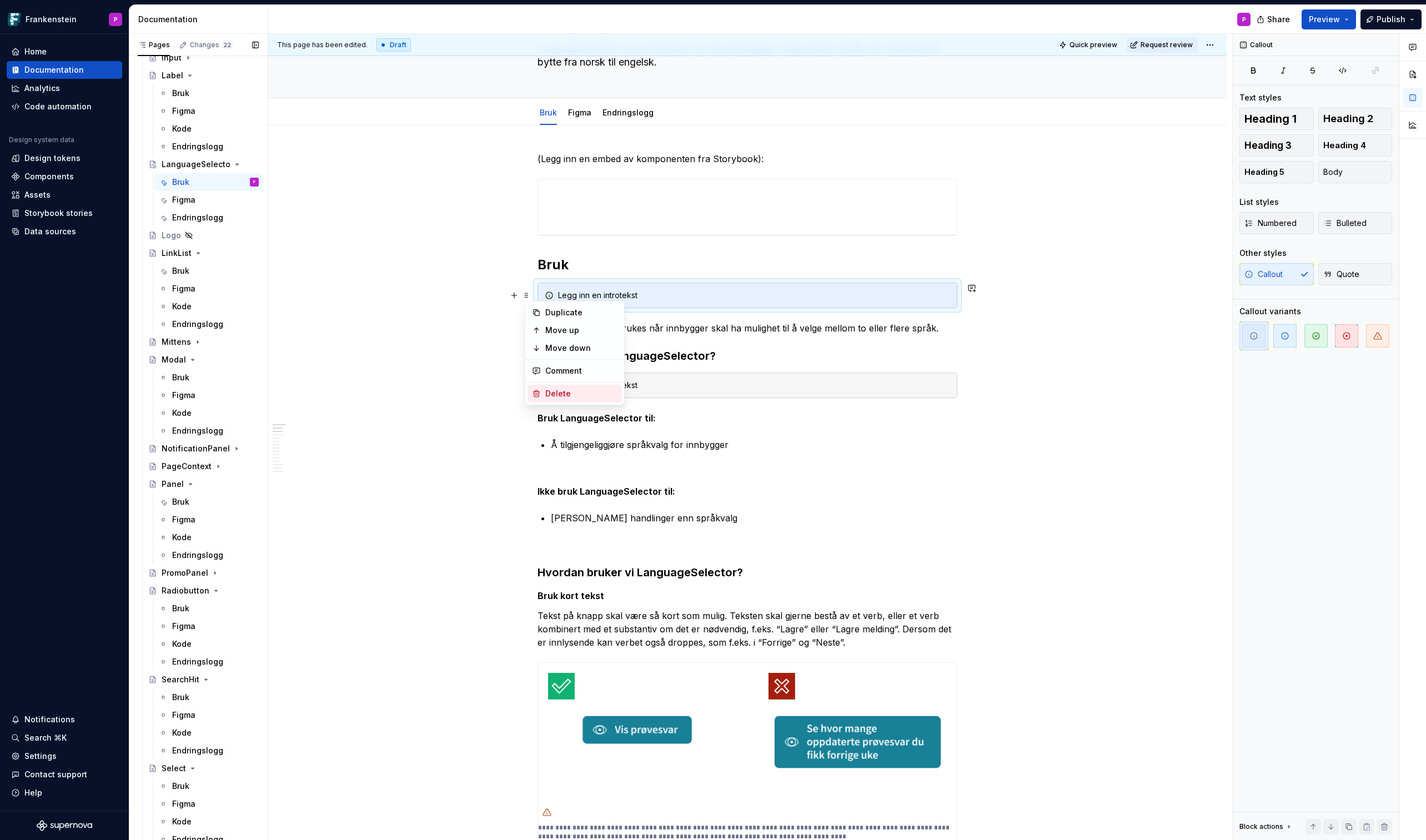
click at [551, 394] on div "Delete" at bounding box center [582, 393] width 72 height 11
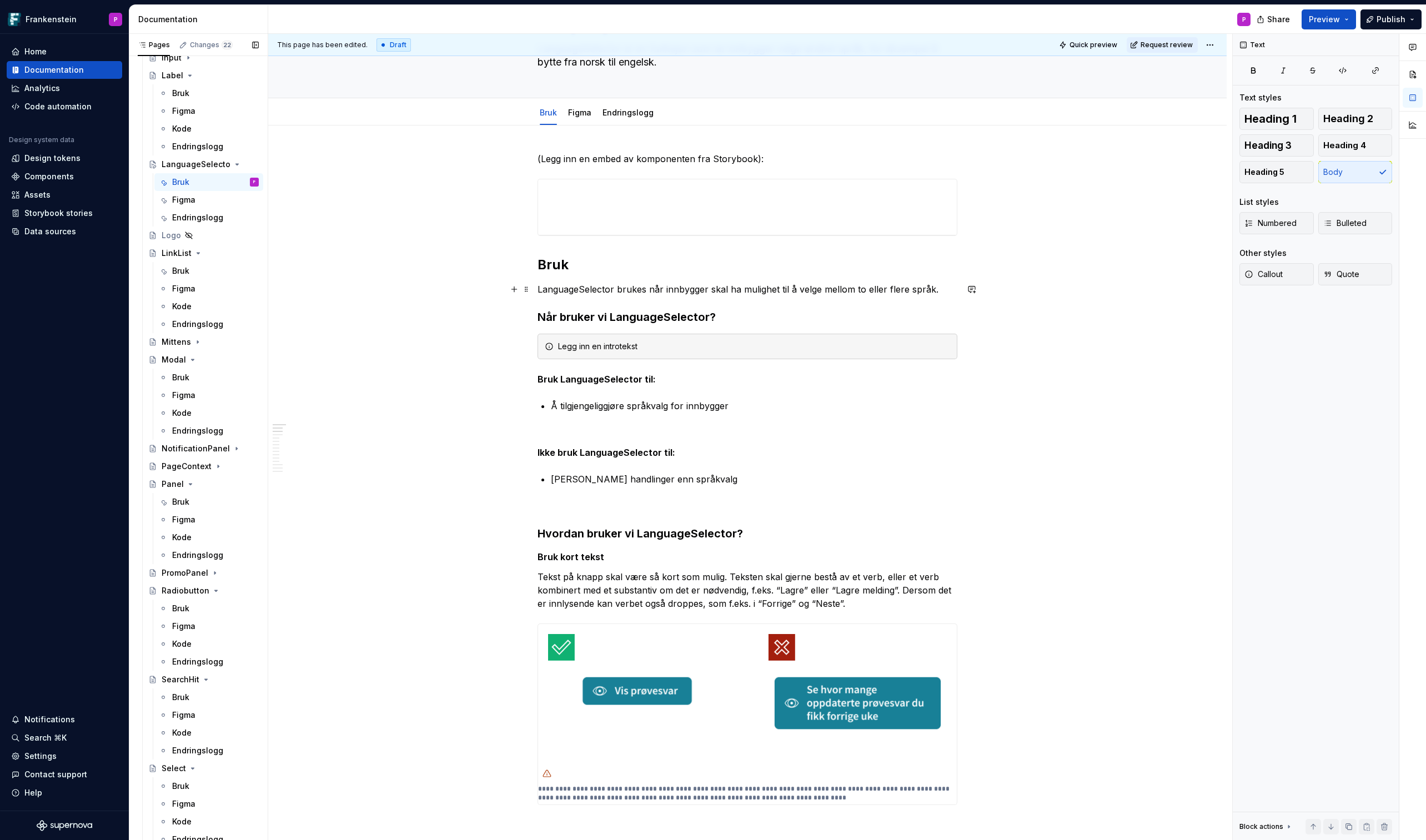
click at [942, 287] on p "LanguageSelector brukes når innbygger skal ha mulighet til å velge mellom to el…" at bounding box center [747, 289] width 420 height 14
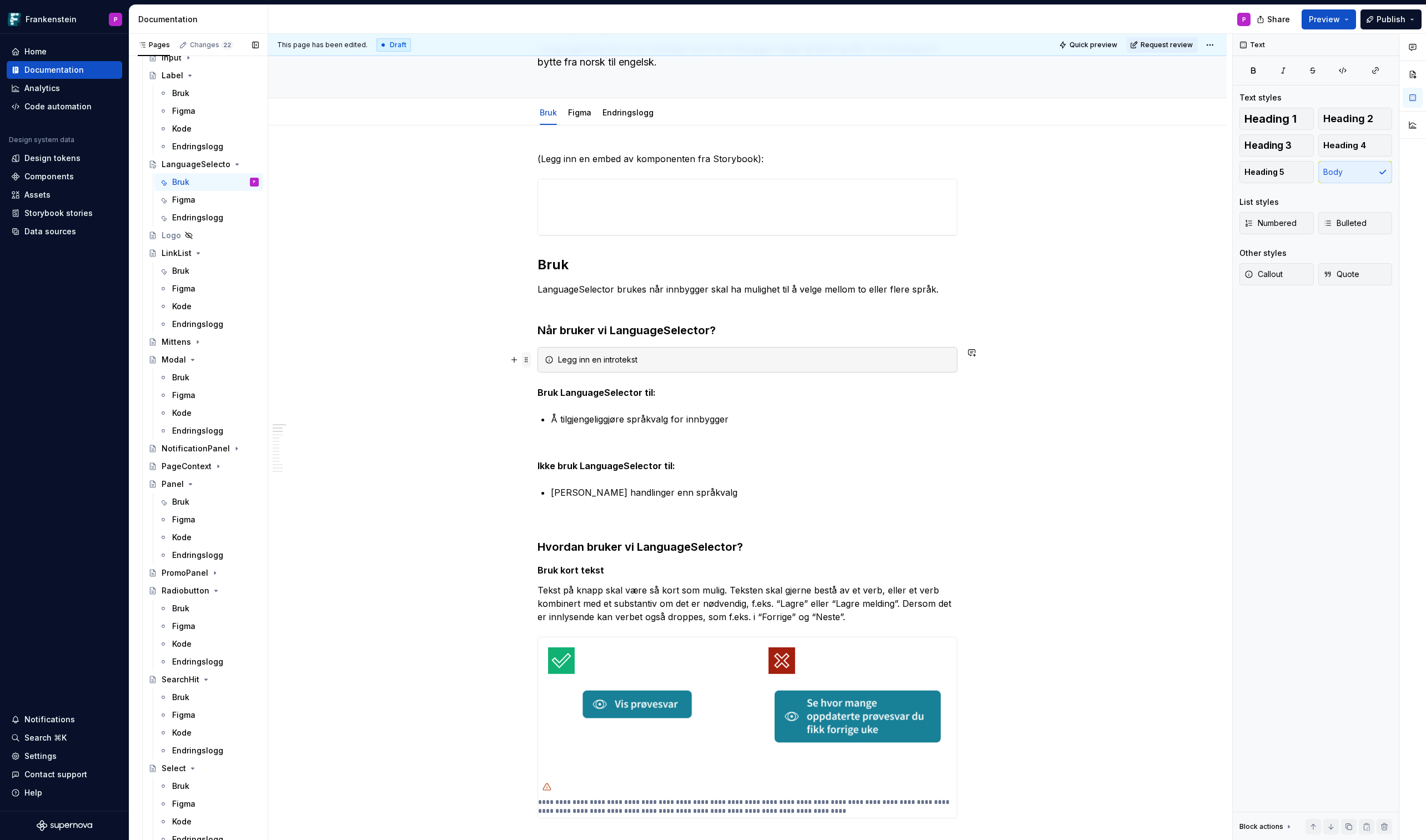
click at [528, 358] on span at bounding box center [526, 360] width 9 height 16
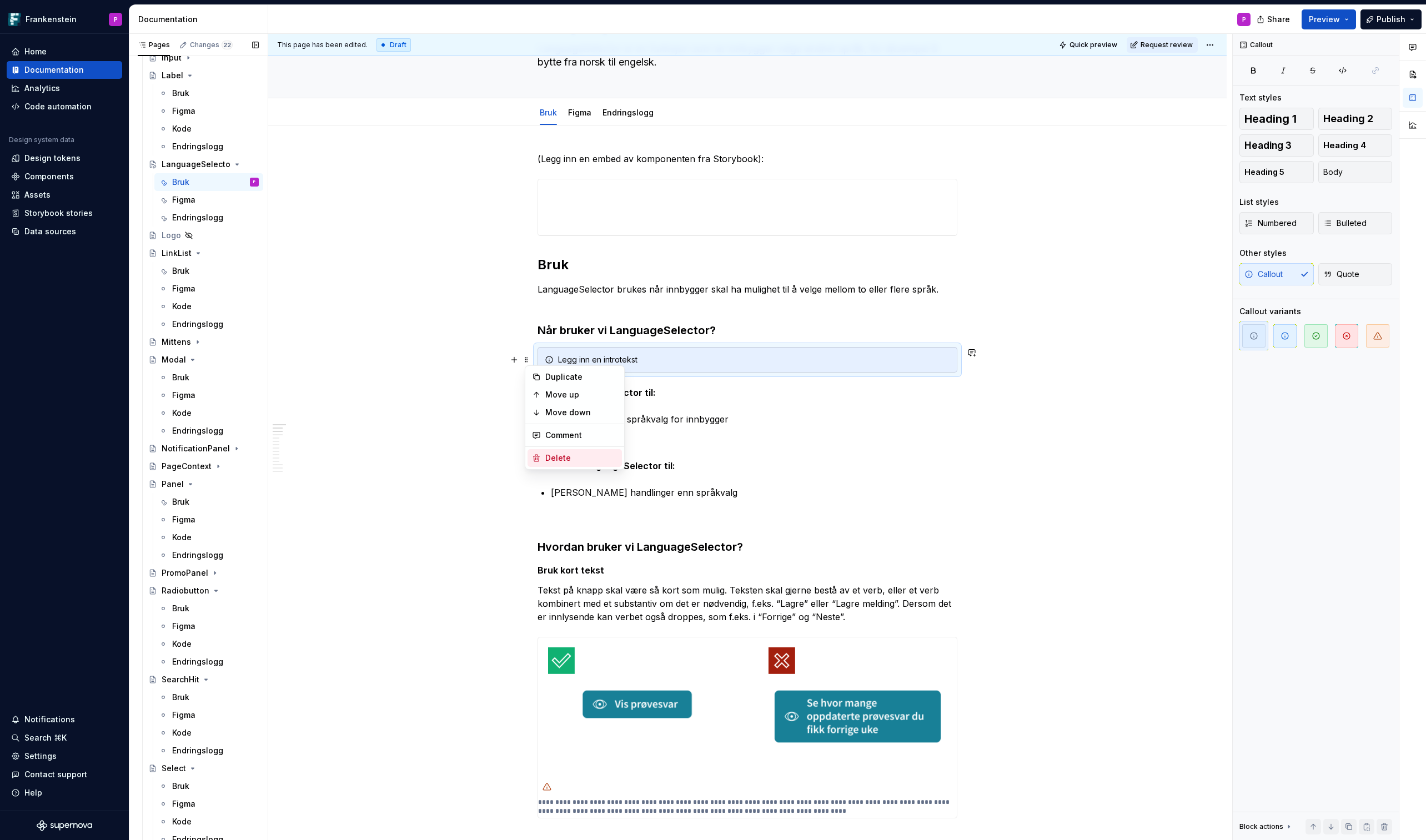
click at [546, 454] on div "Delete" at bounding box center [582, 458] width 72 height 11
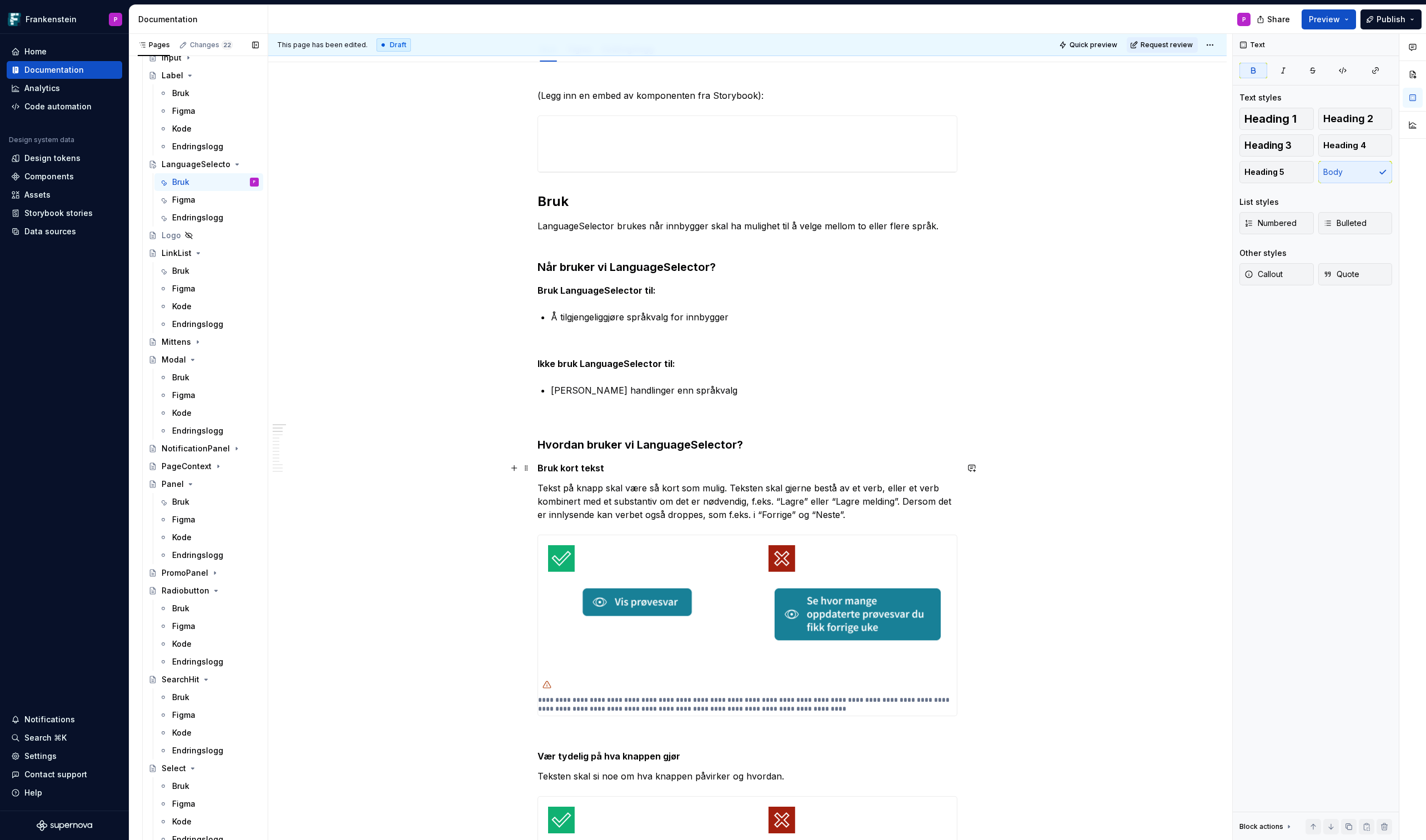
scroll to position [154, 0]
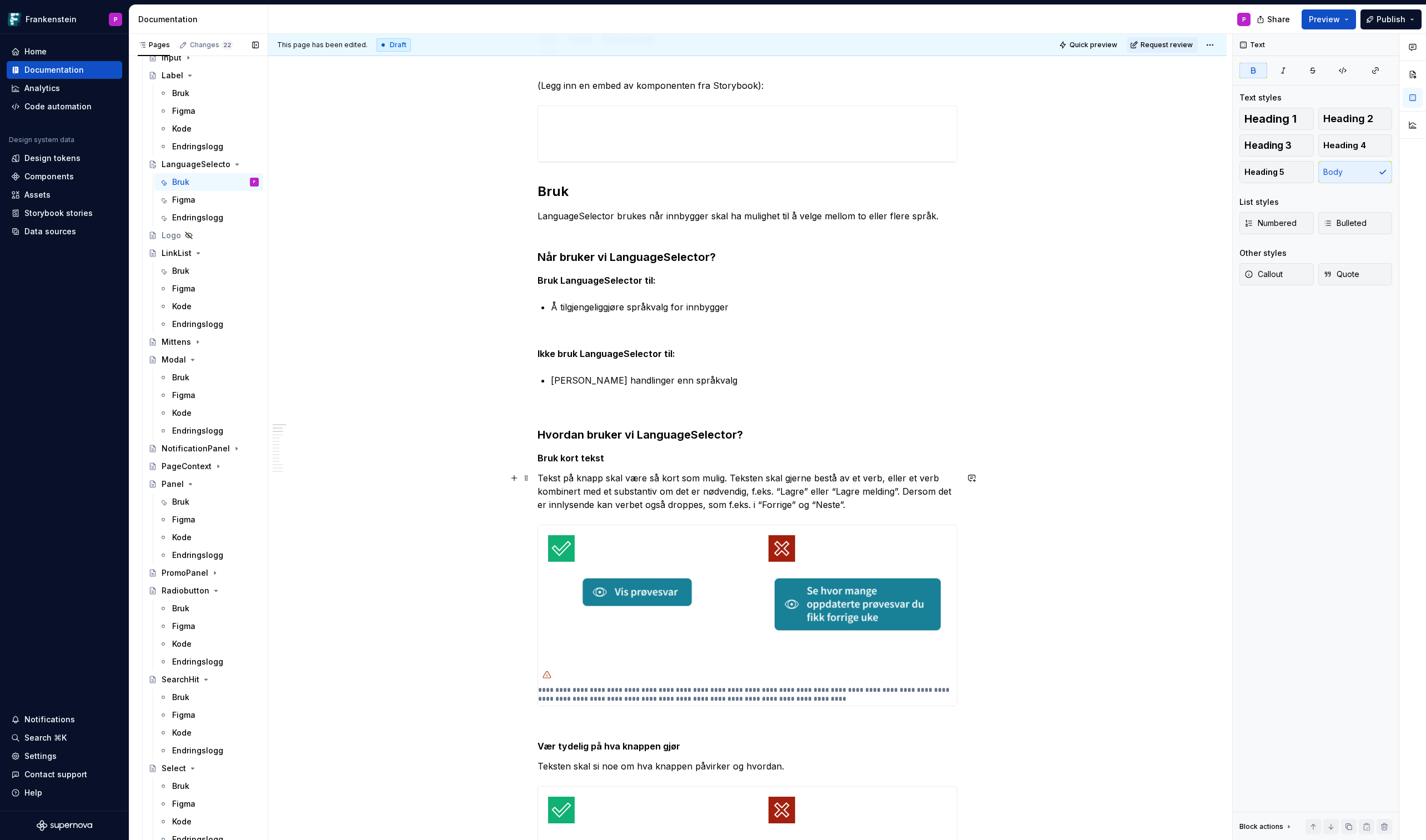
click at [585, 485] on p "Tekst på knapp skal være så kort som mulig. Teksten skal gjerne bestå av et ver…" at bounding box center [747, 491] width 420 height 40
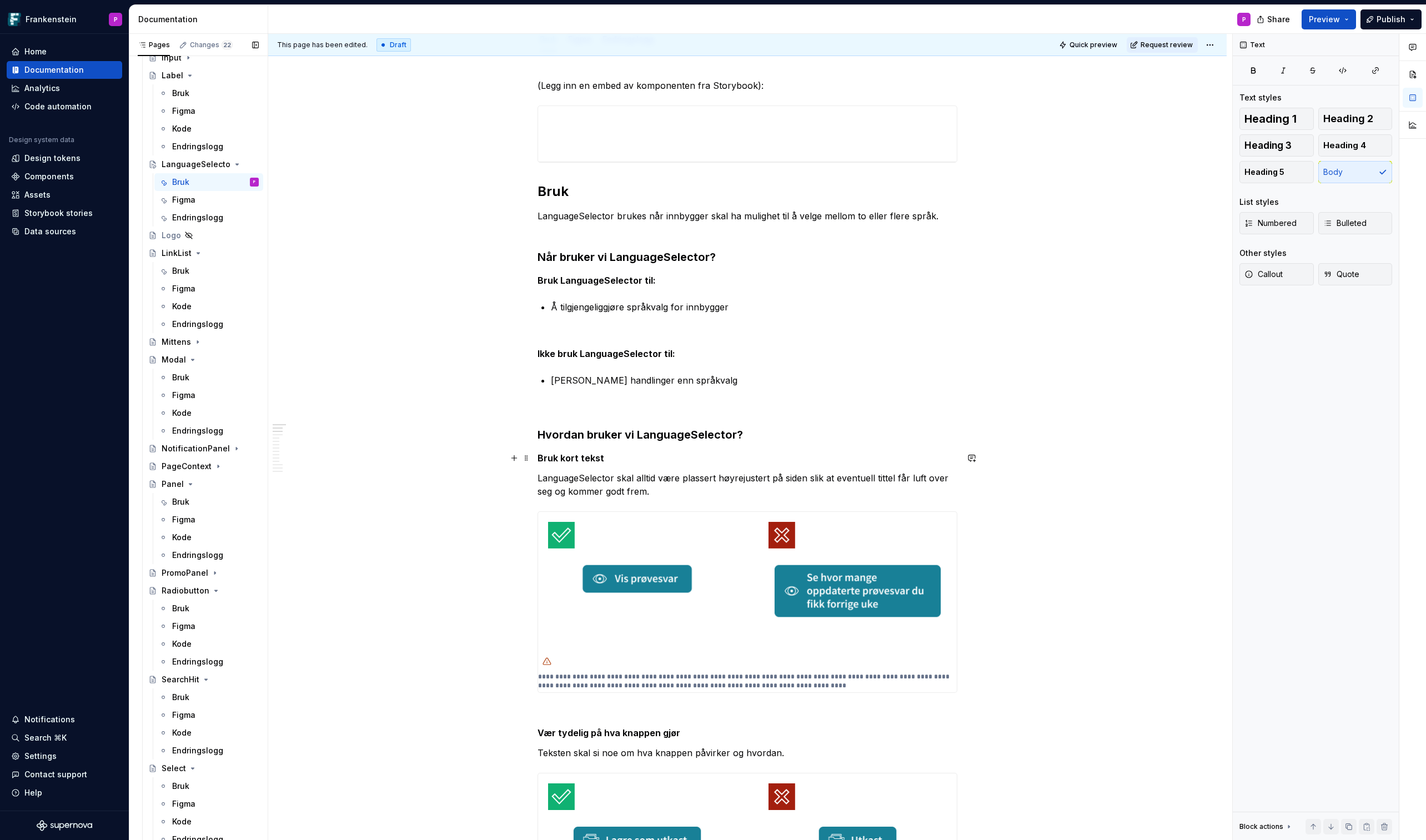
click at [592, 458] on strong "Bruk kort tekst" at bounding box center [571, 458] width 67 height 11
click at [648, 492] on img at bounding box center [748, 591] width 419 height 158
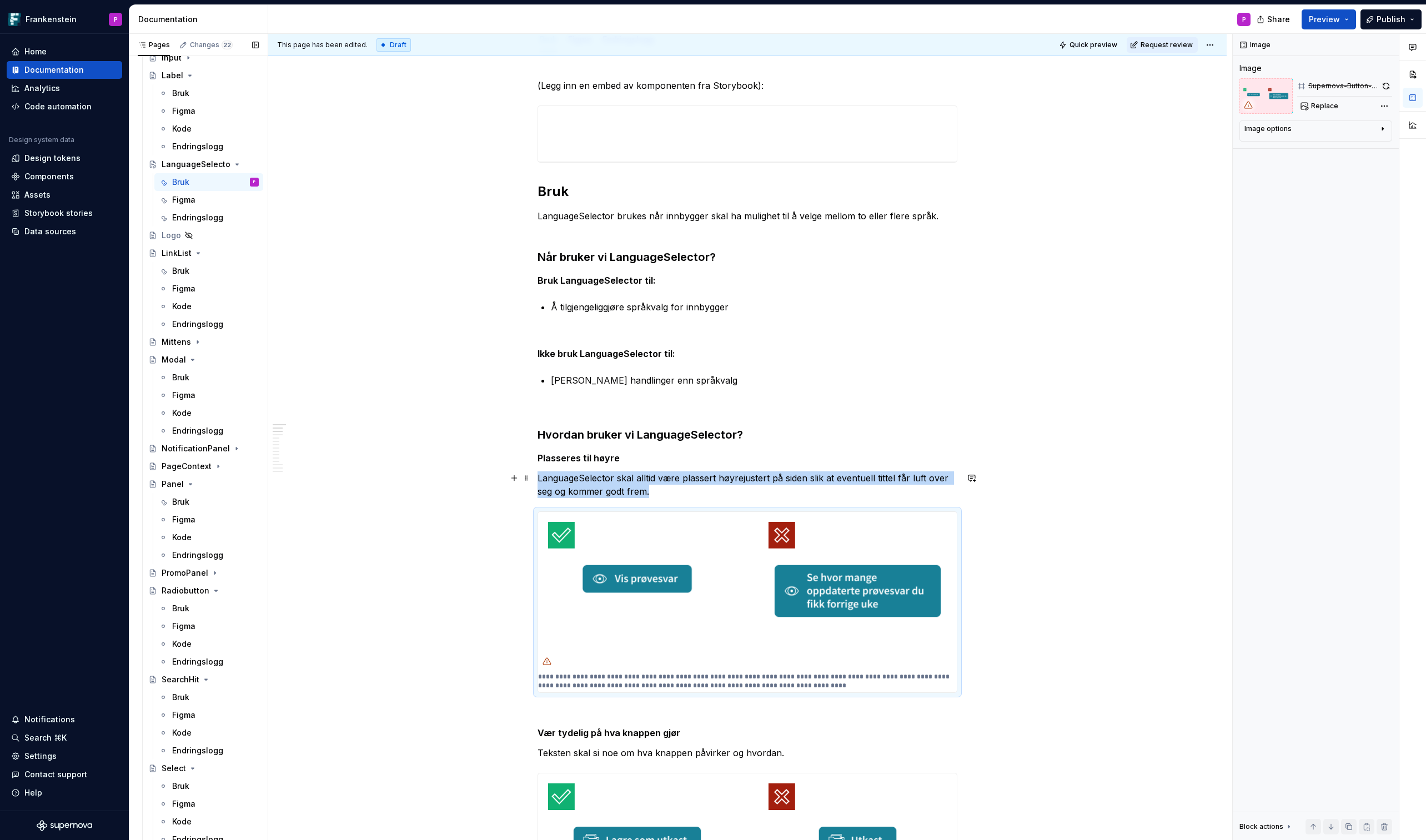
click at [674, 492] on p "LanguageSelector skal alltid være plassert høyrejustert på siden slik at eventu…" at bounding box center [747, 484] width 420 height 26
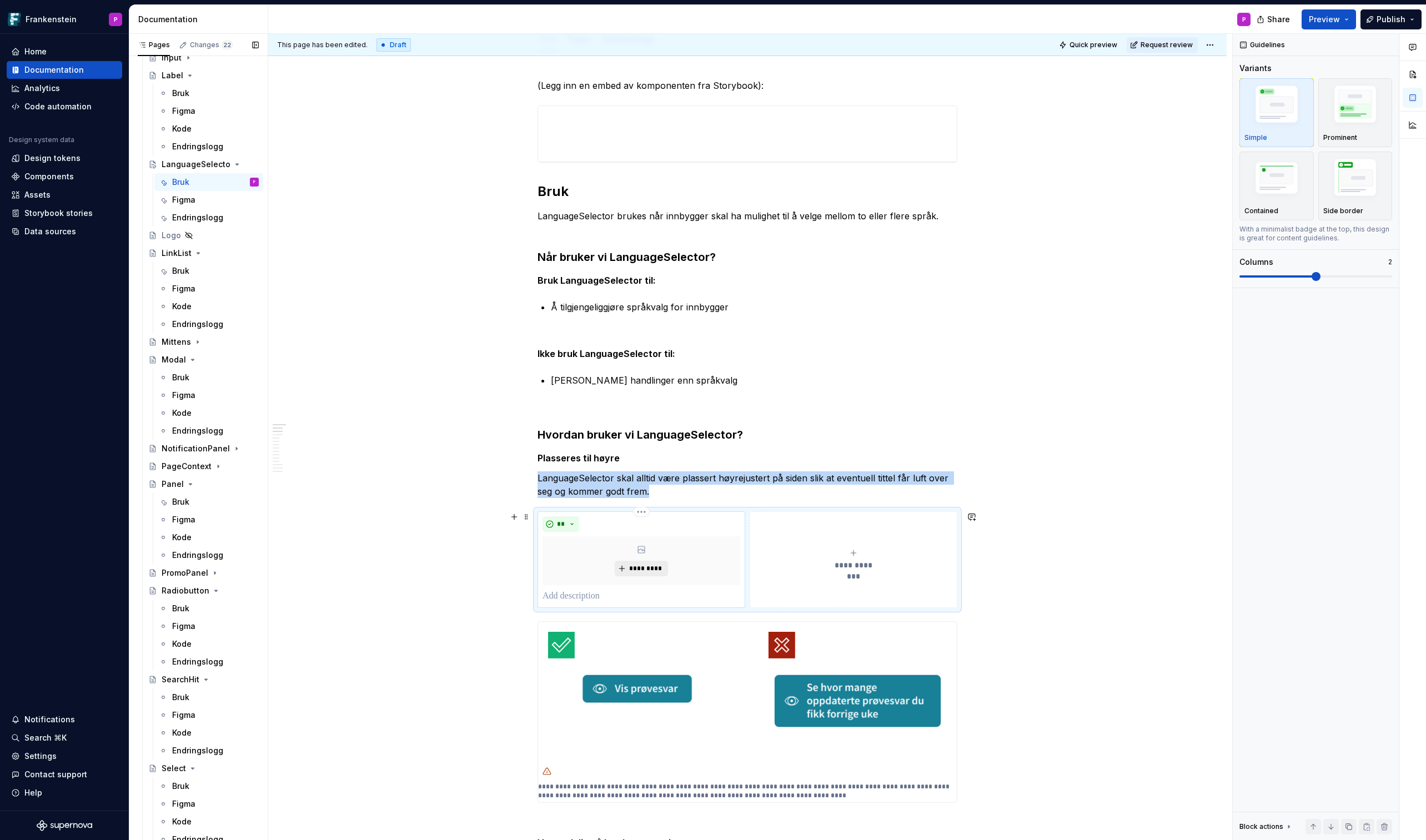
click at [640, 492] on span "*********" at bounding box center [645, 568] width 34 height 9
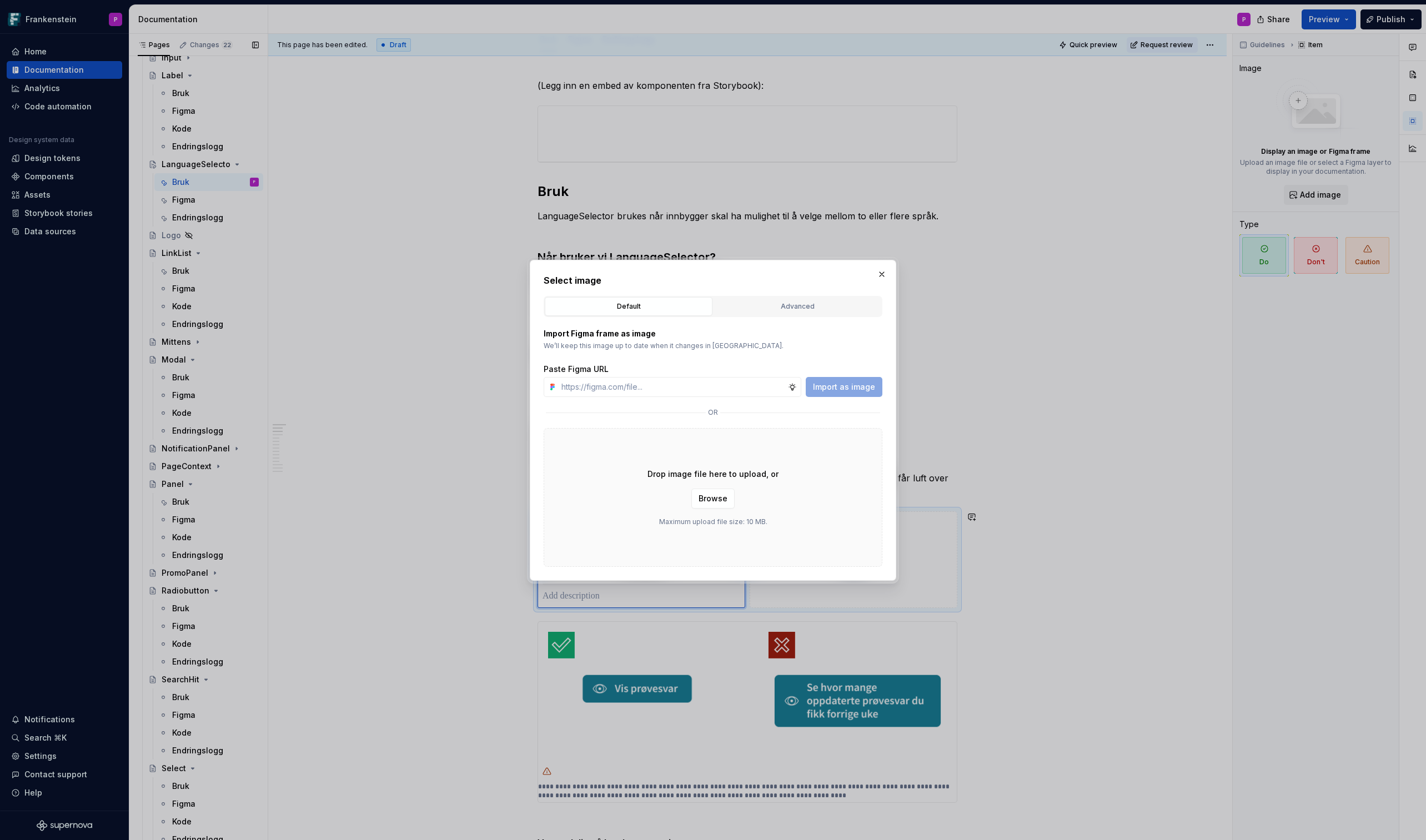
type textarea "*"
click at [787, 307] on div "Advanced" at bounding box center [797, 307] width 160 height 11
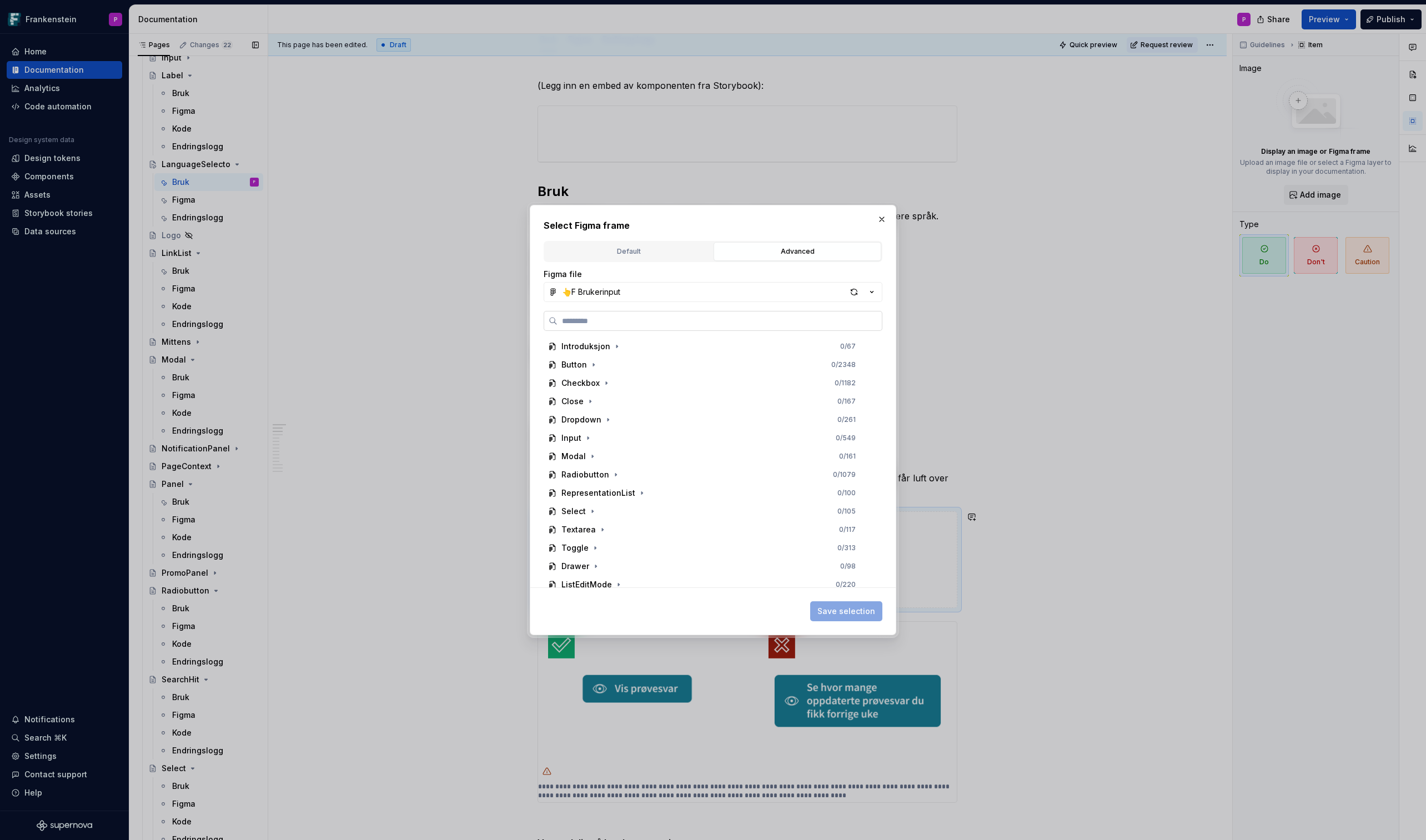
paste input "**********"
type input "**********"
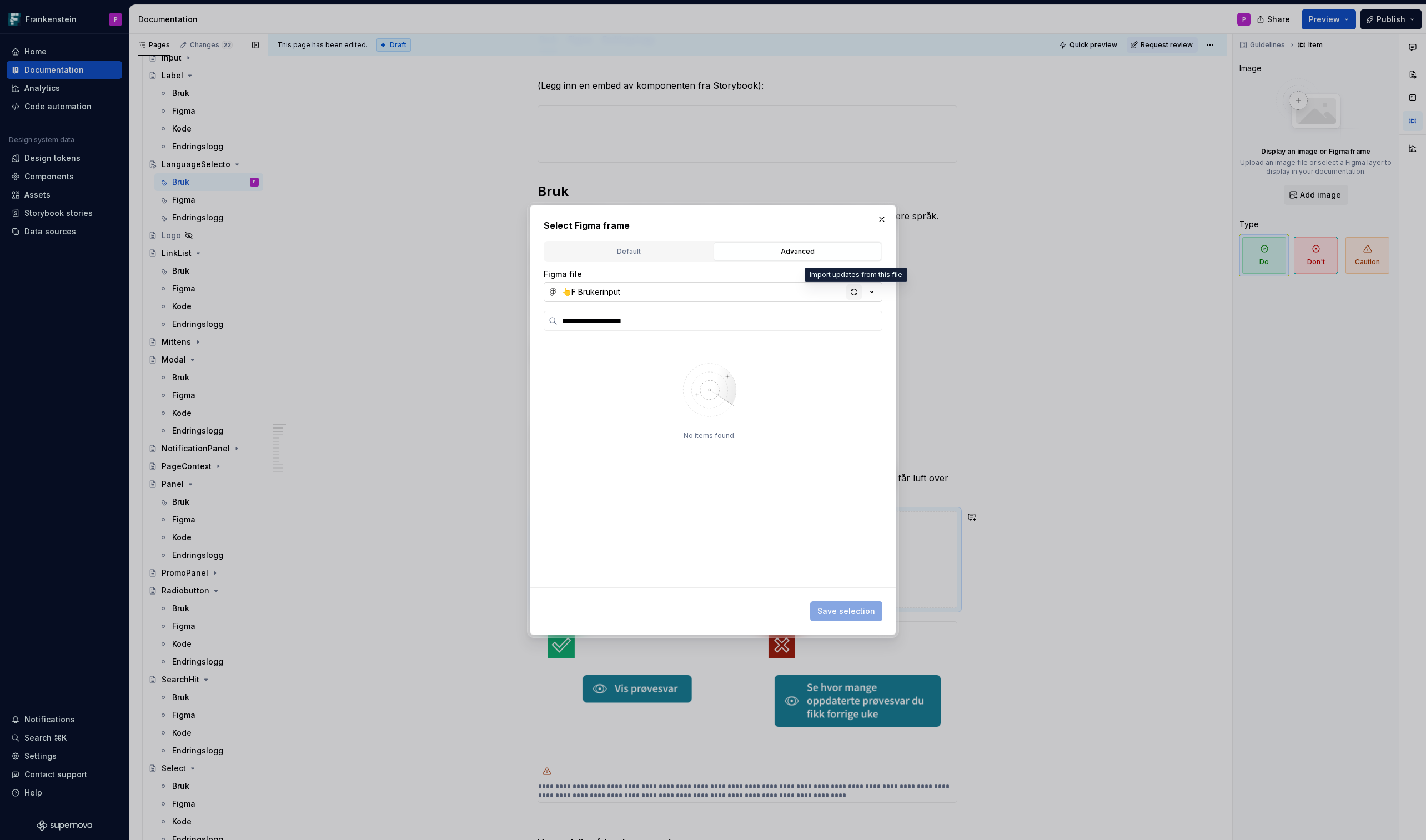
click at [852, 291] on div "button" at bounding box center [854, 292] width 16 height 16
type textarea "*"
paste input "**********"
type input "**********"
click at [851, 294] on div "button" at bounding box center [854, 292] width 16 height 16
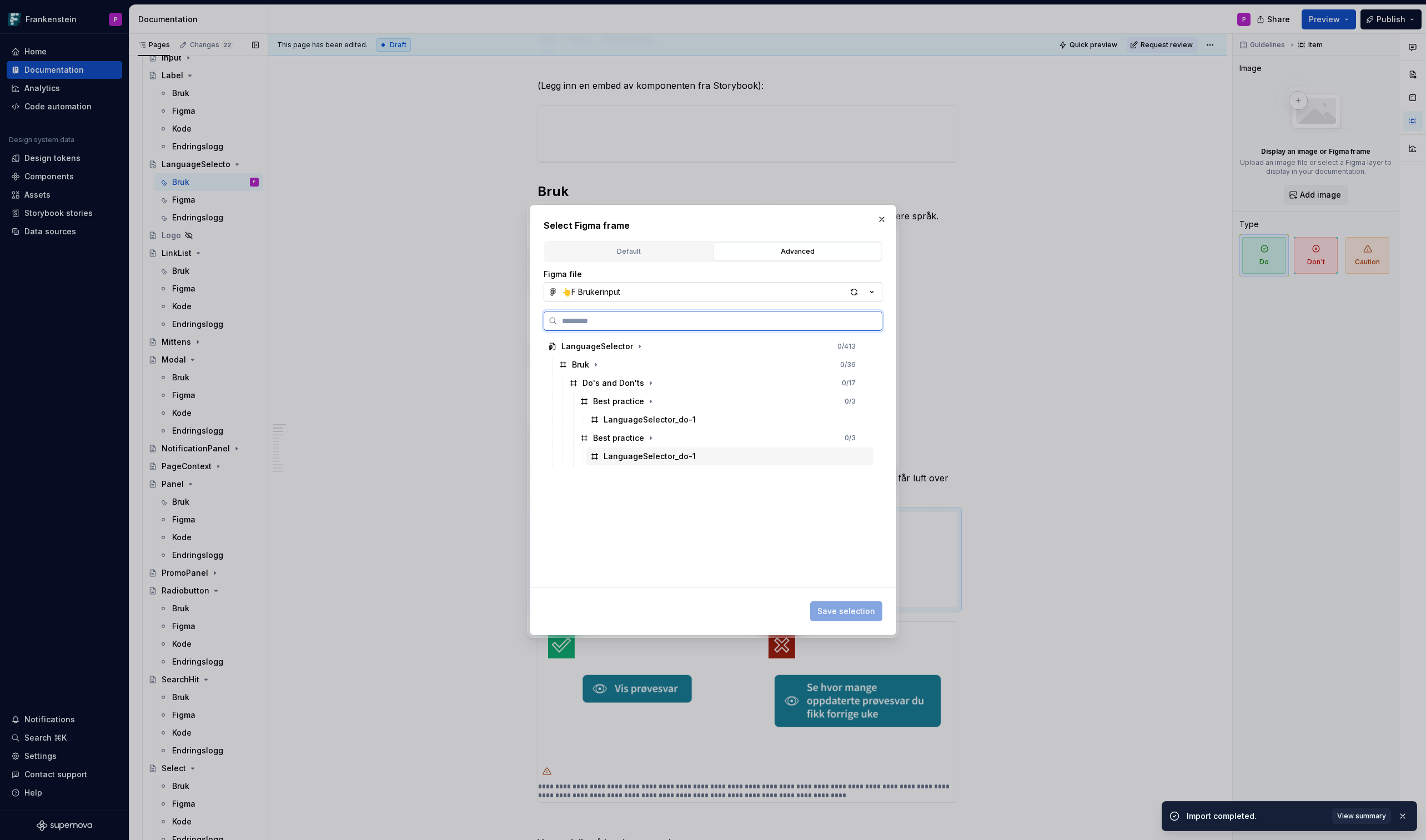
click at [811, 461] on div "LanguageSelector_do-1" at bounding box center [730, 456] width 288 height 18
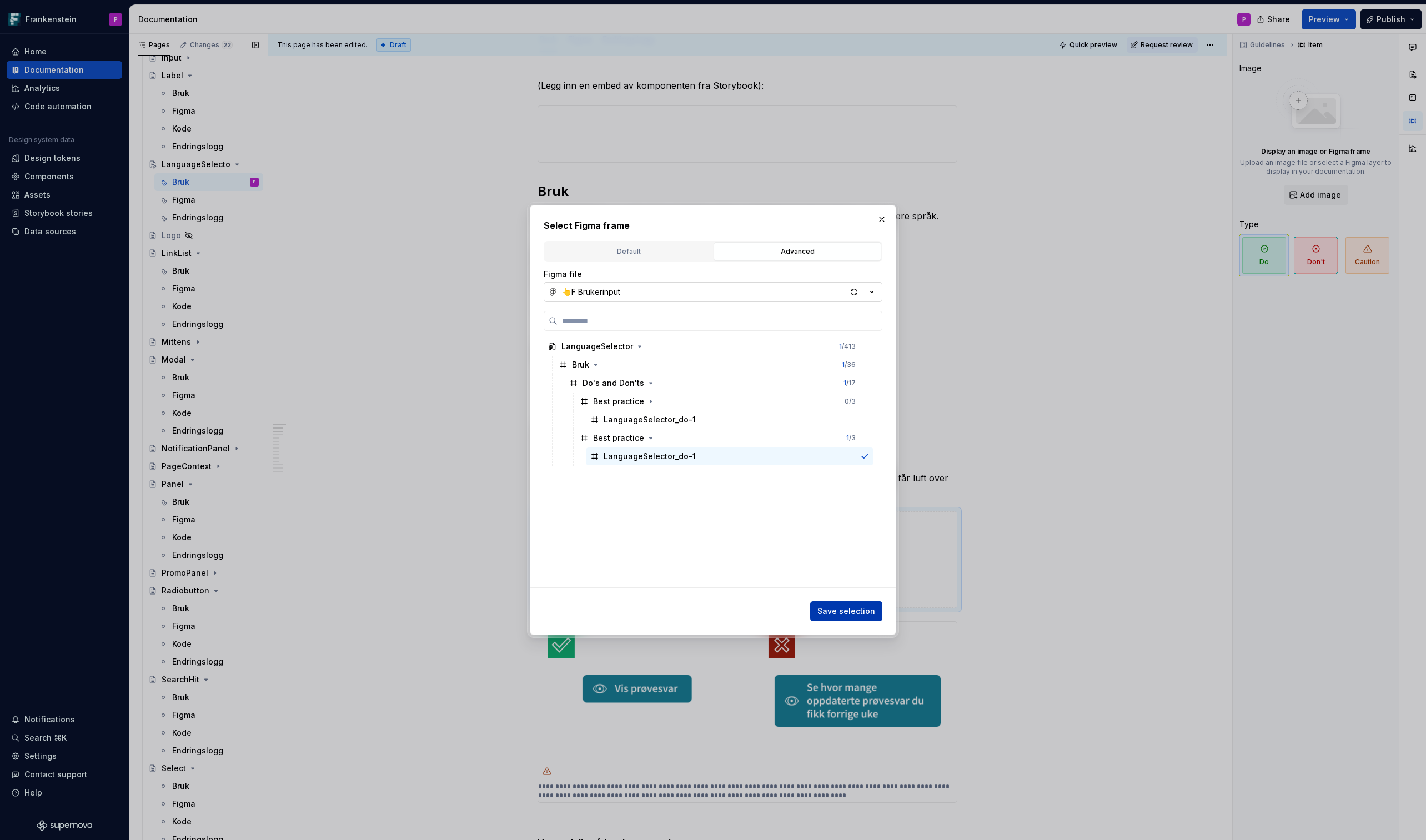
click at [844, 492] on span "Save selection" at bounding box center [846, 611] width 58 height 11
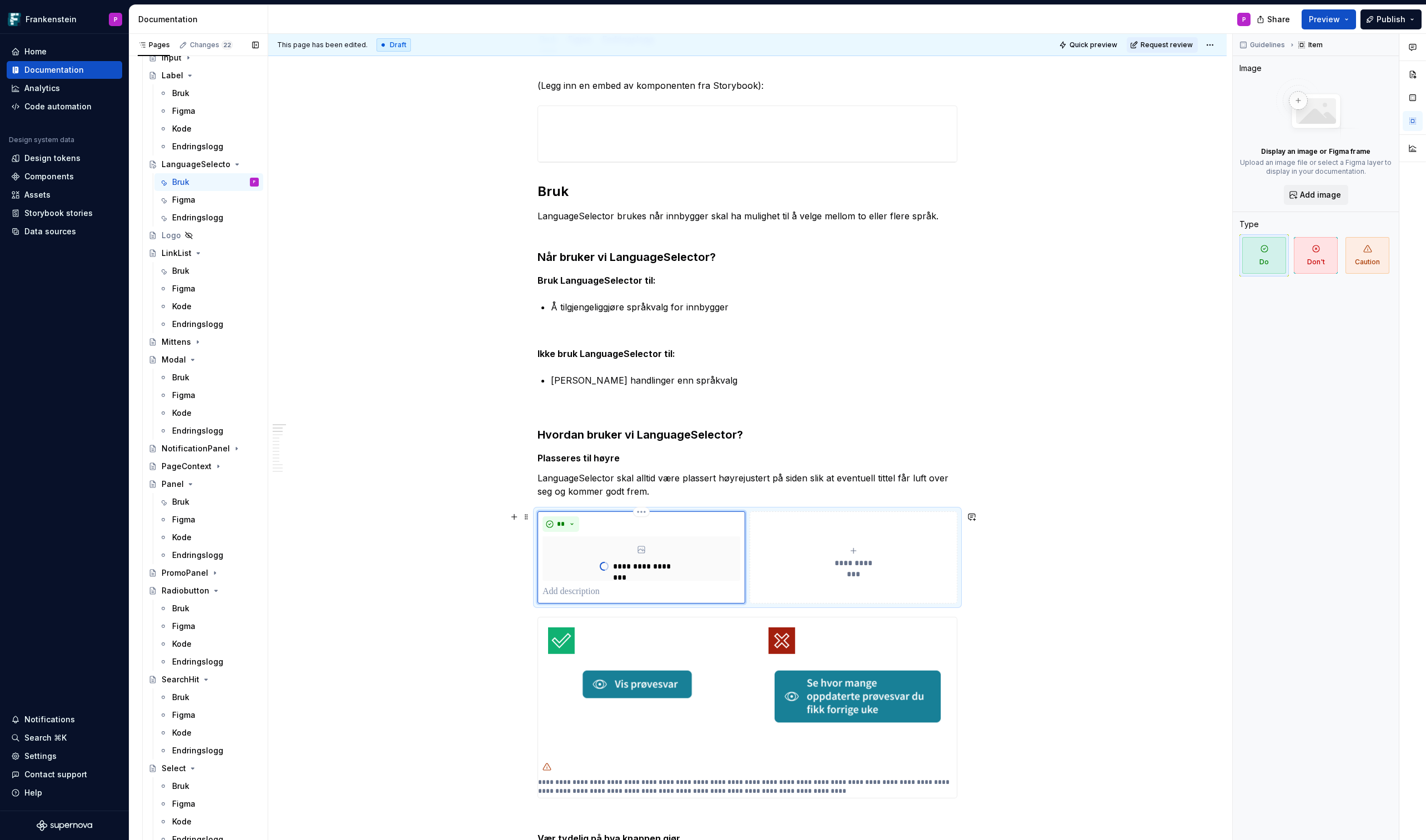
click at [845, 492] on span "**********" at bounding box center [853, 563] width 51 height 11
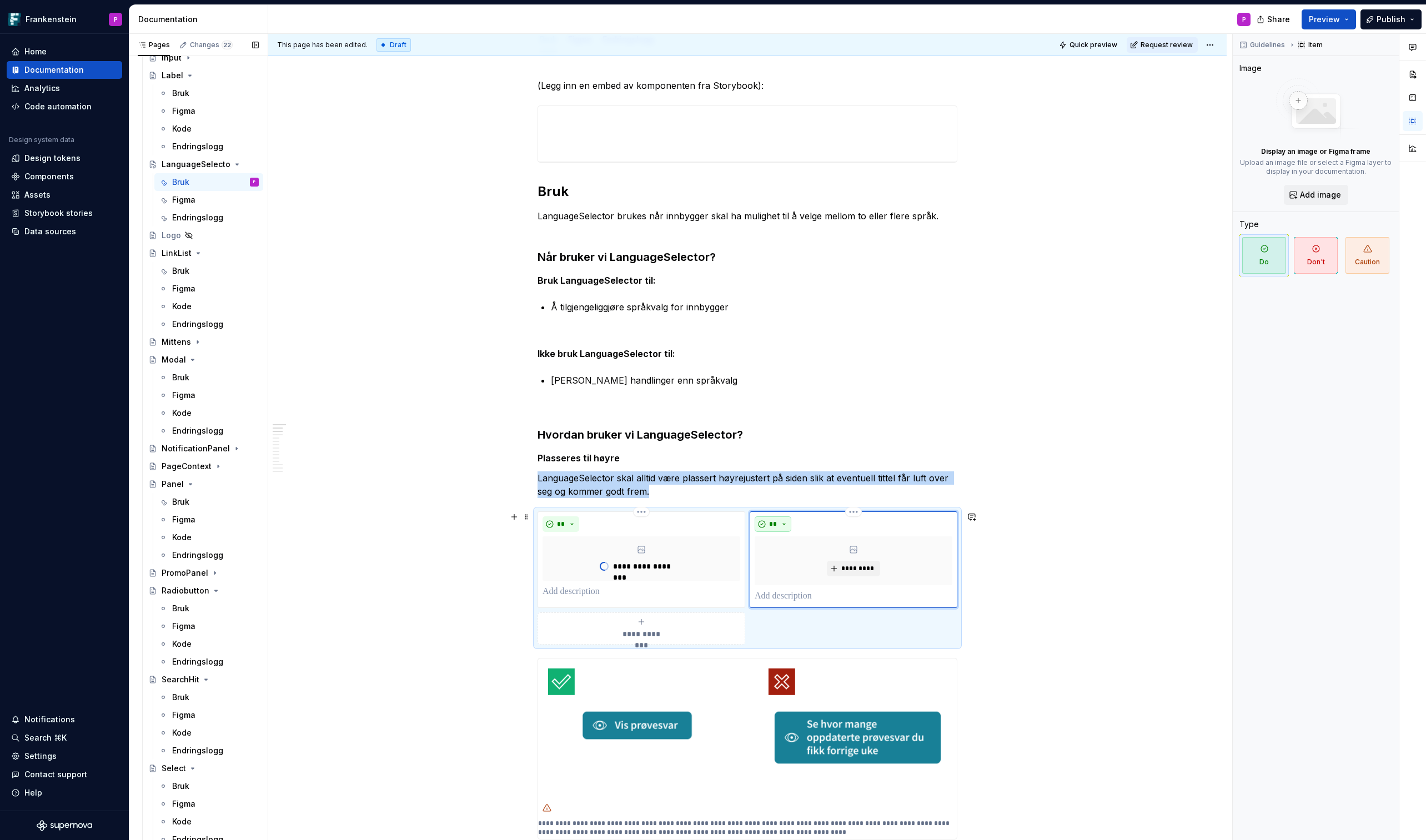
click at [785, 492] on button "**" at bounding box center [773, 524] width 37 height 16
click at [788, 492] on span "Don't" at bounding box center [807, 563] width 95 height 18
click at [838, 492] on button "*********" at bounding box center [853, 568] width 53 height 16
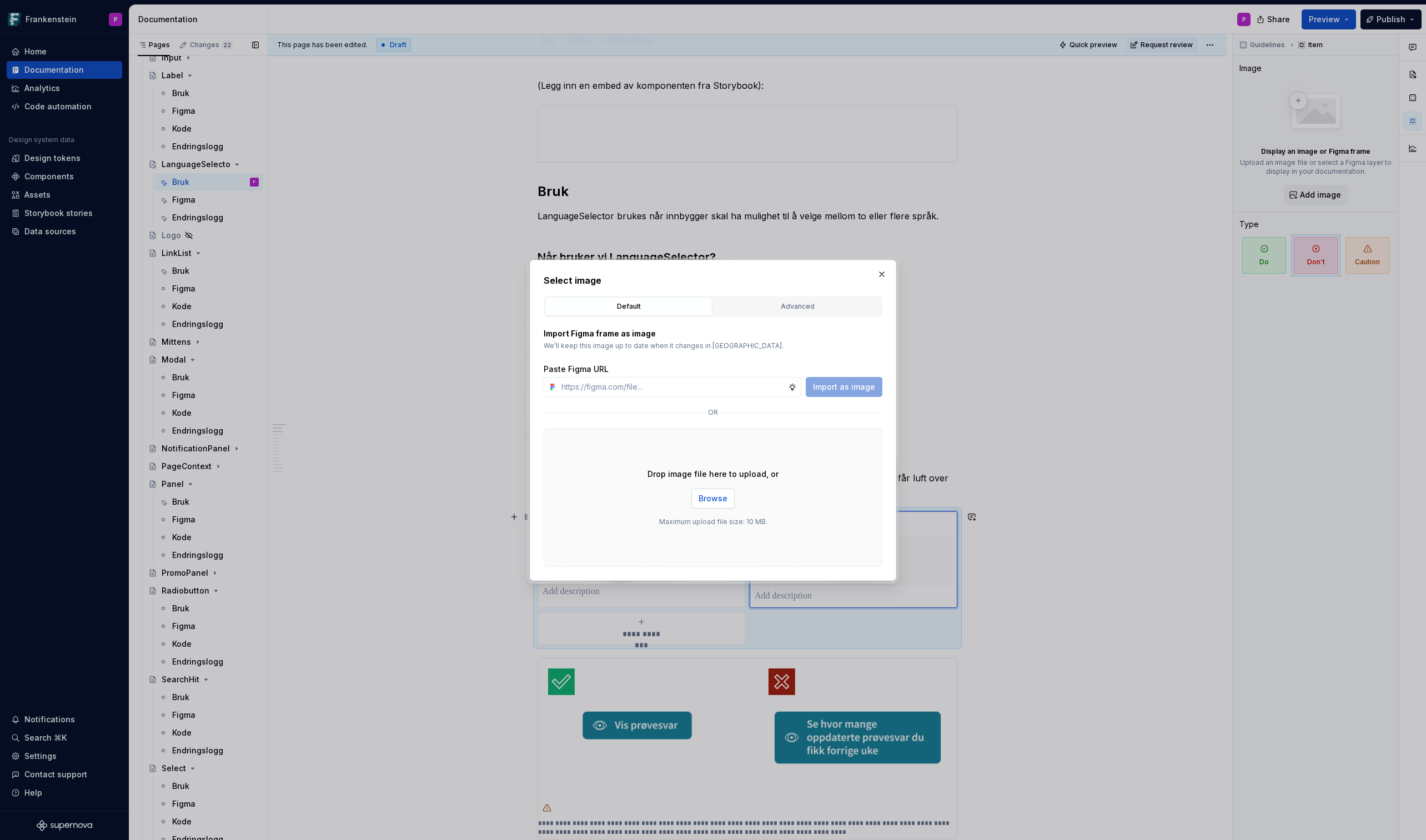
type textarea "*"
click at [785, 309] on div "Advanced" at bounding box center [797, 307] width 160 height 11
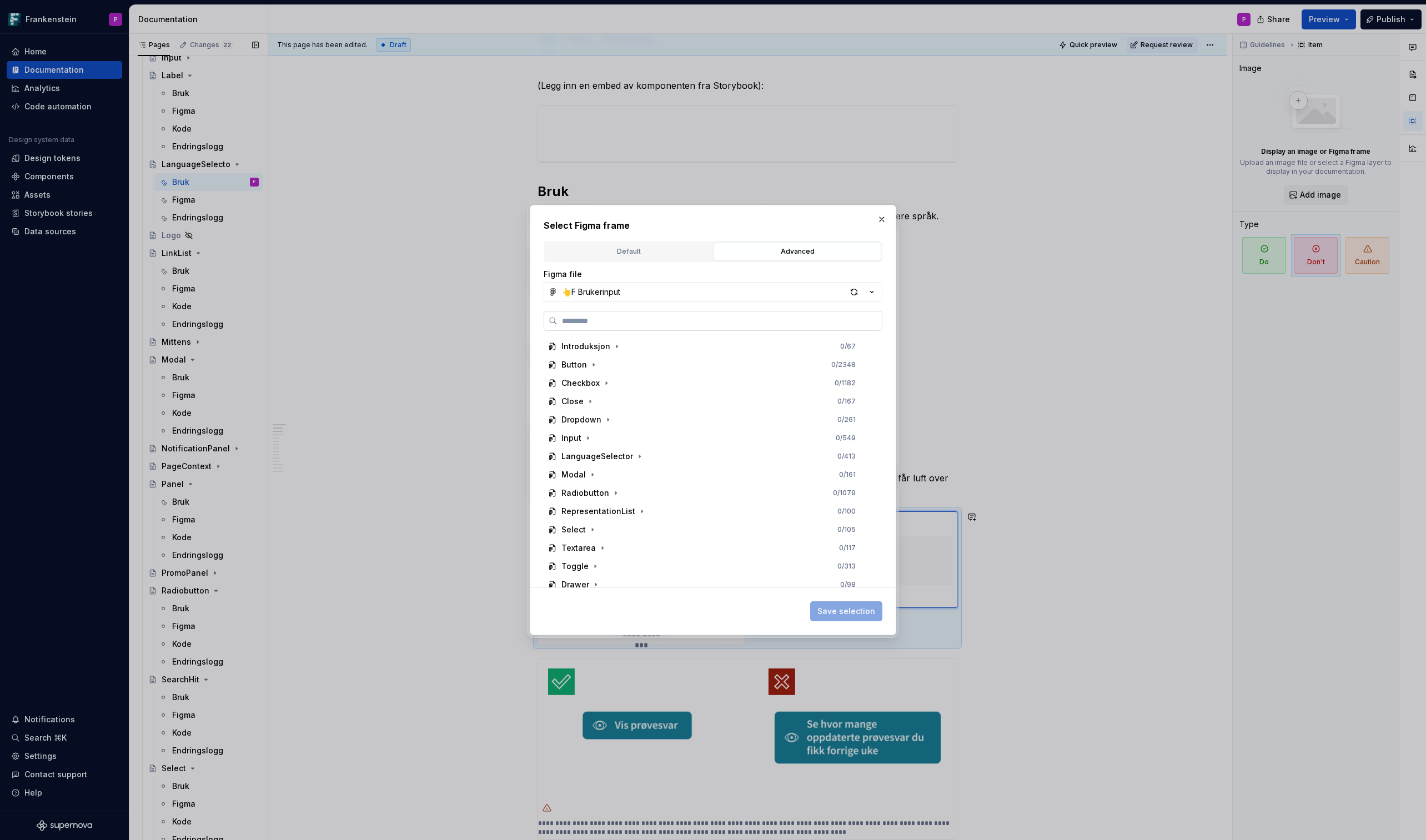
paste input "**********"
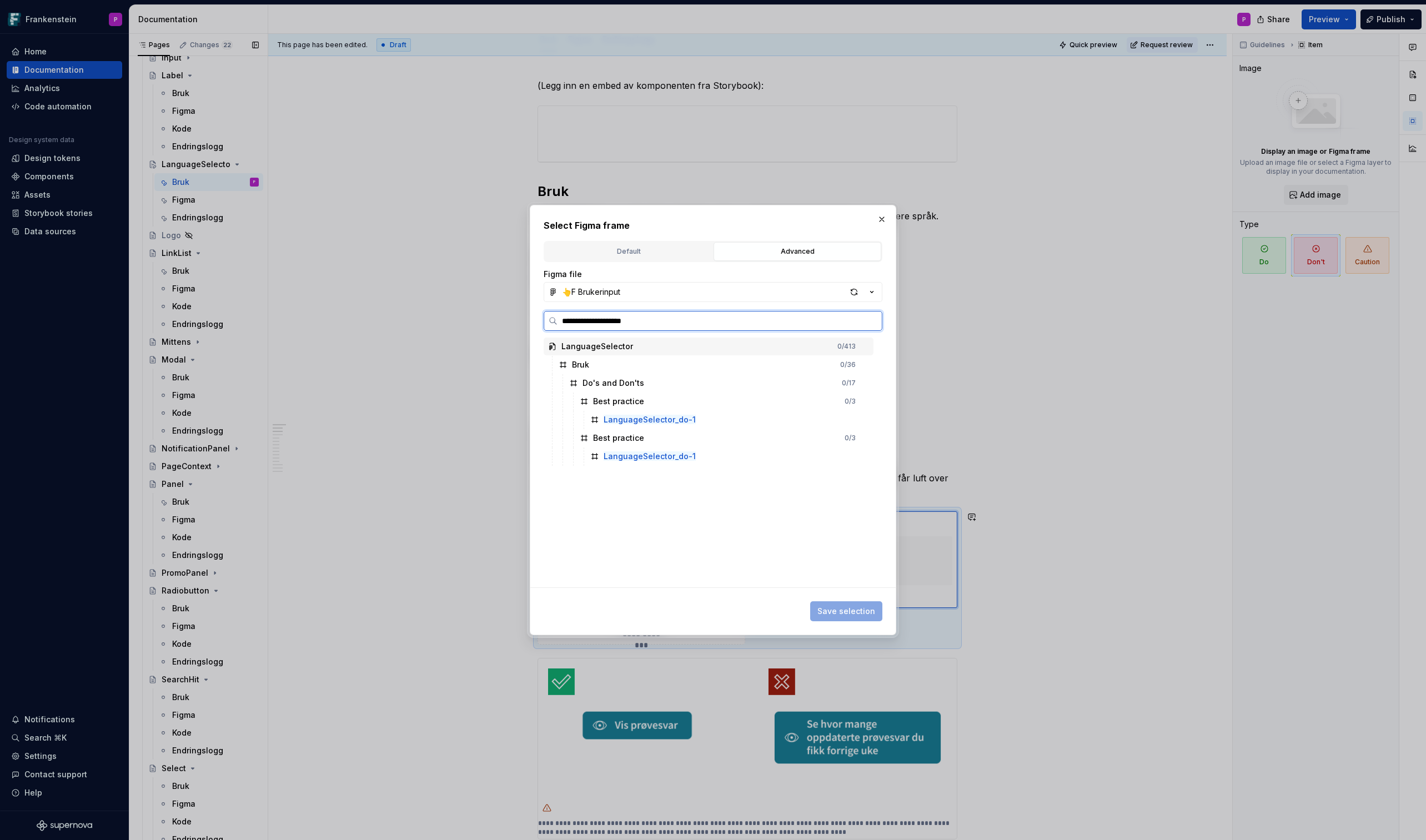
click at [641, 321] on input "**********" at bounding box center [719, 321] width 324 height 11
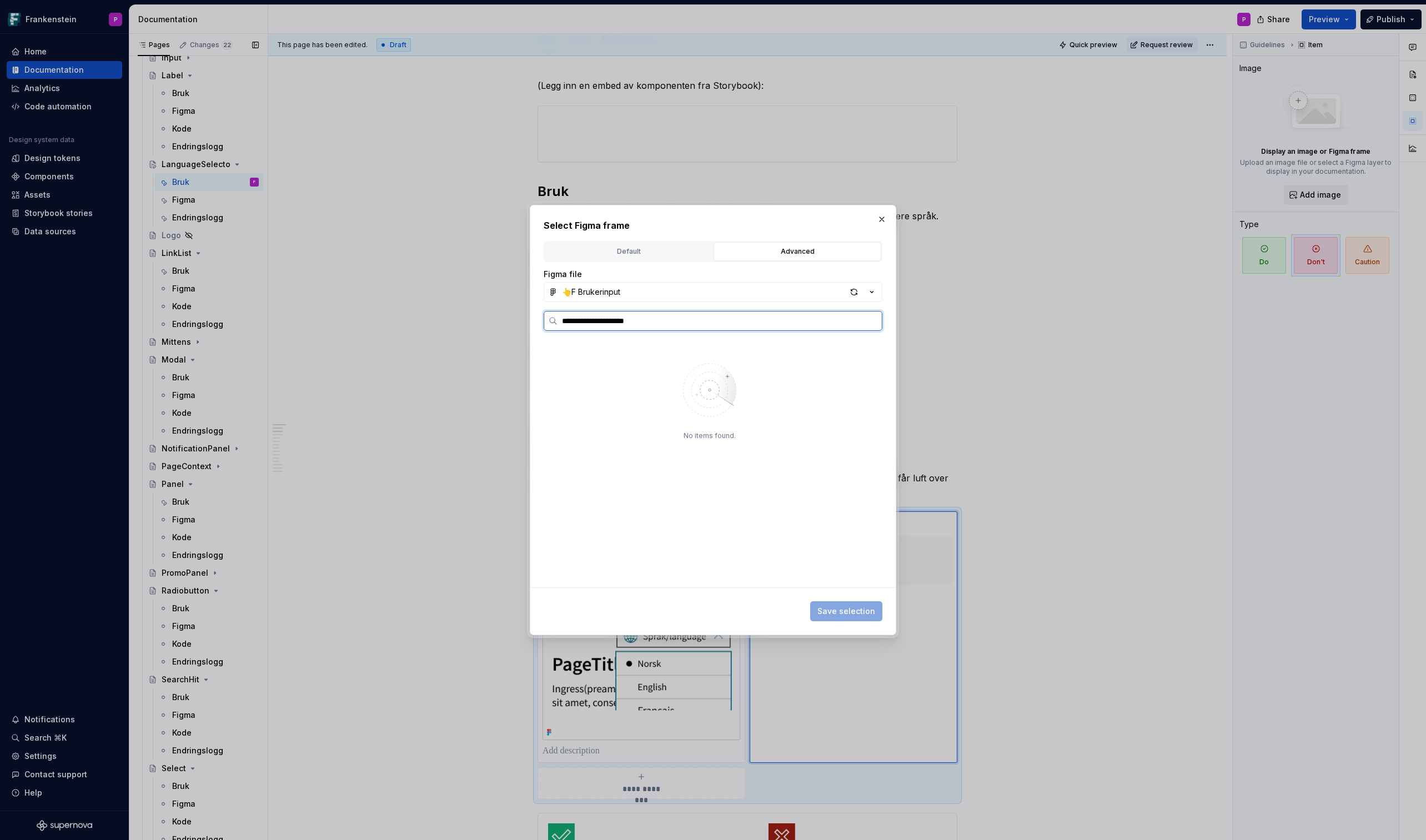
paste input "*"
type input "**********"
click at [711, 419] on div "LanguageSelector_dont-1" at bounding box center [730, 420] width 288 height 18
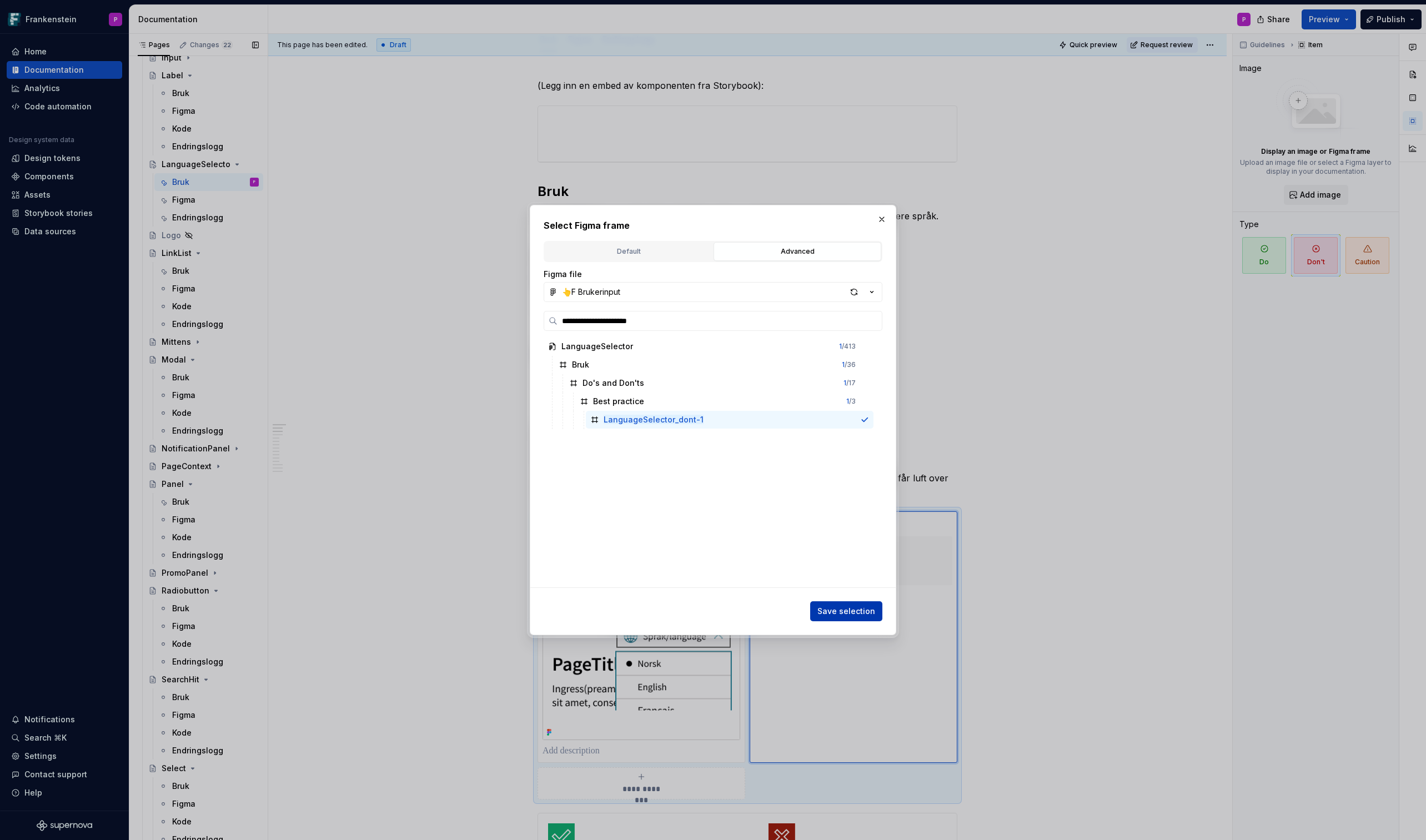
click at [826, 492] on span "Save selection" at bounding box center [846, 611] width 58 height 11
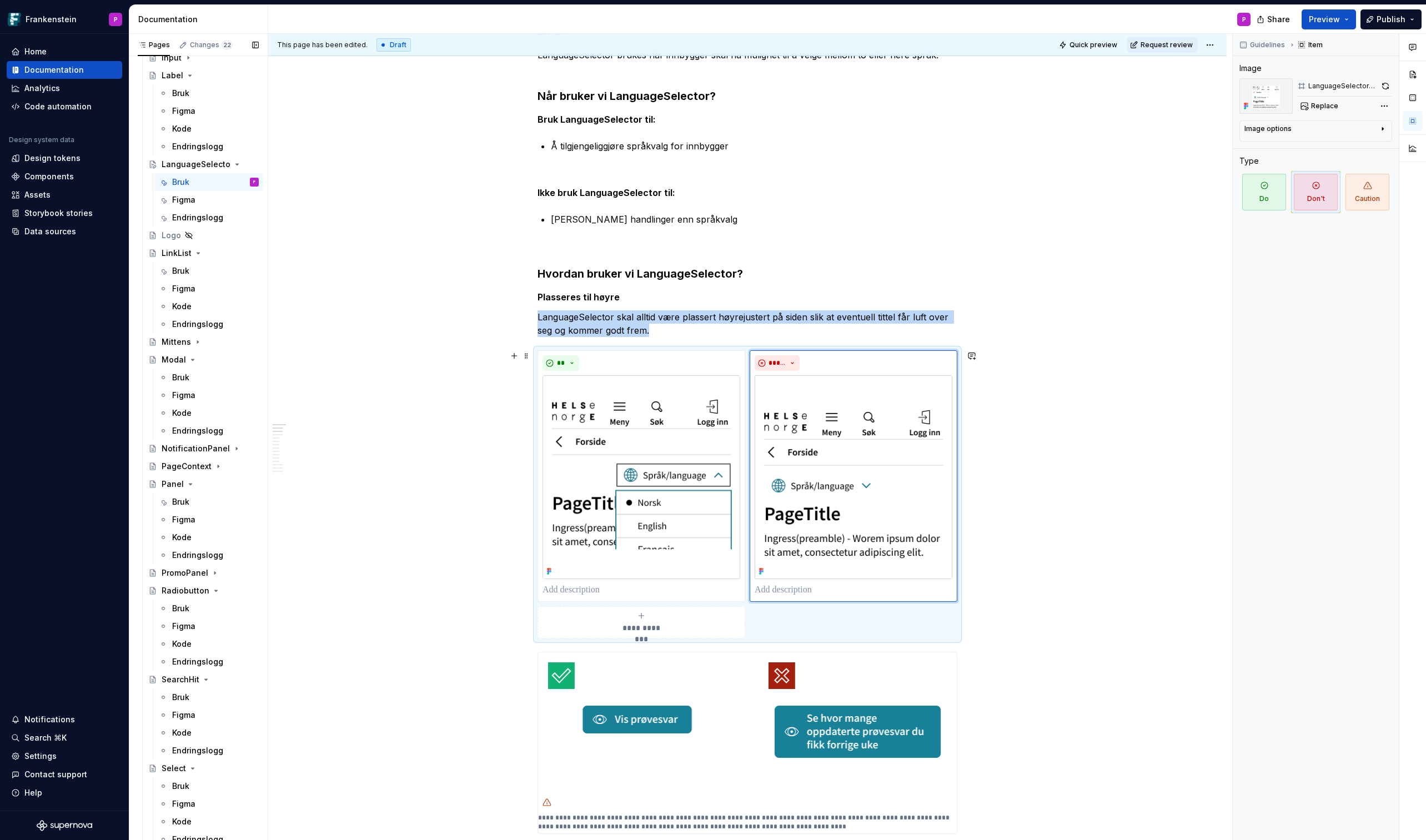
scroll to position [308, 0]
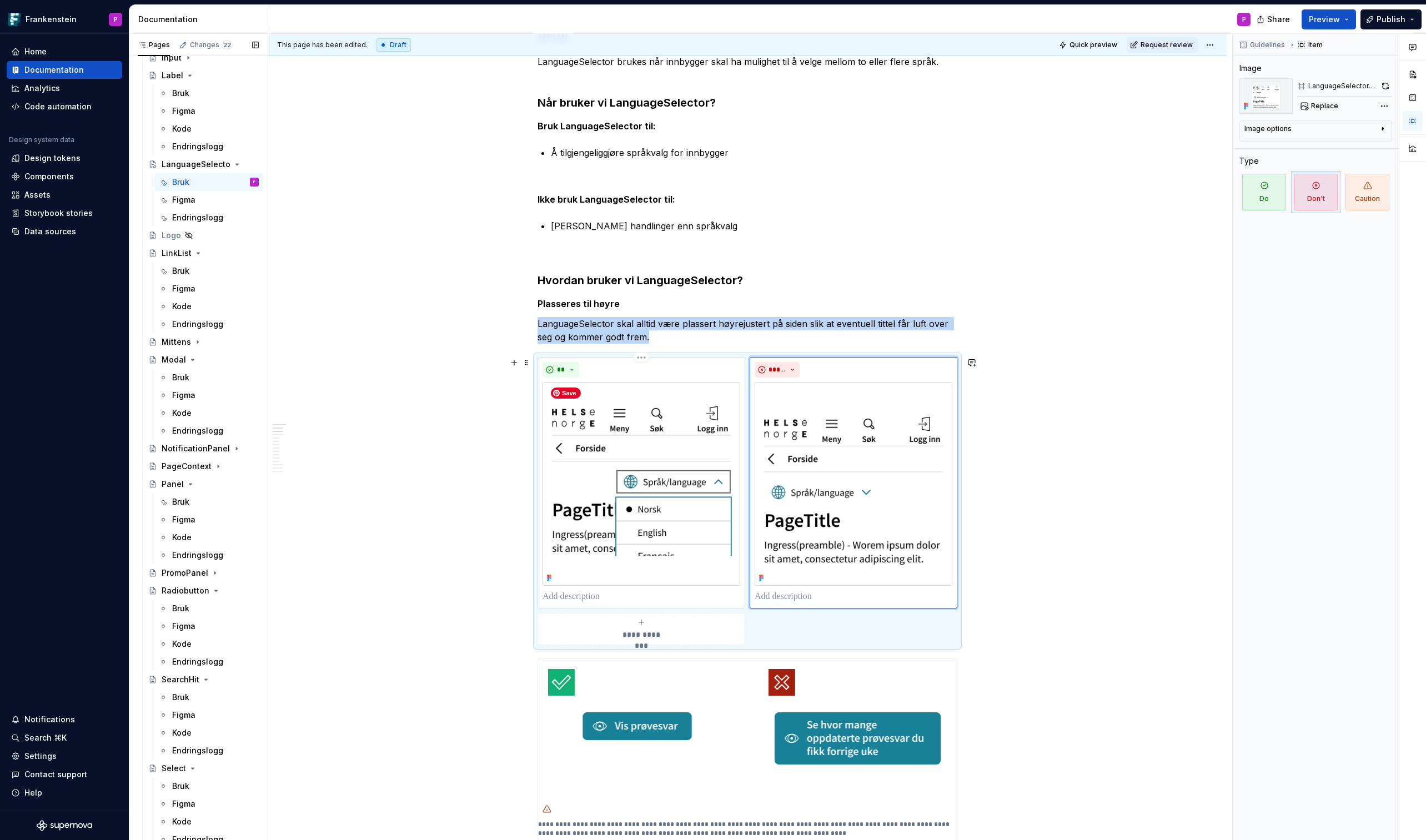
click at [641, 471] on img at bounding box center [641, 484] width 198 height 204
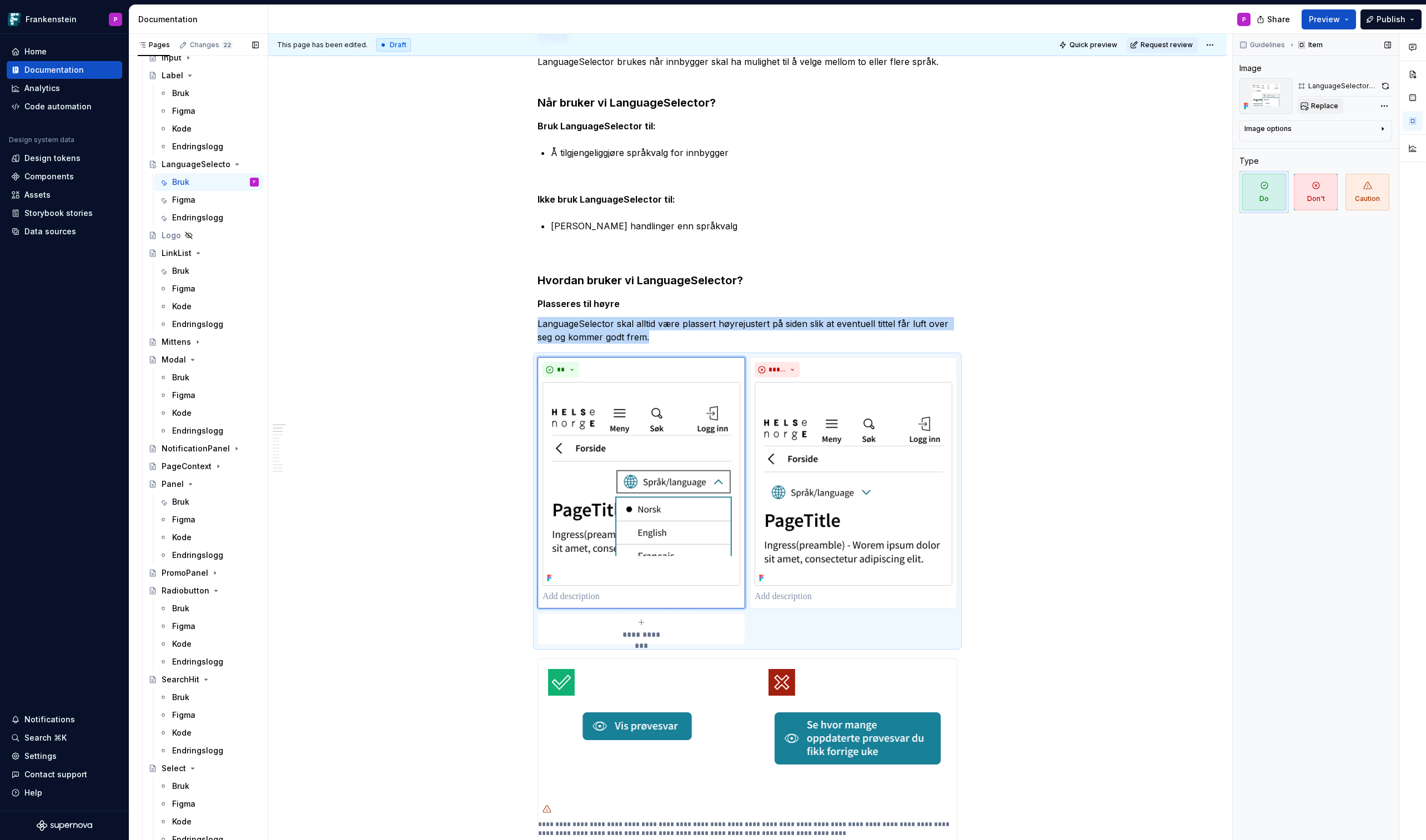
click at [1170, 106] on span "Replace" at bounding box center [1325, 106] width 27 height 9
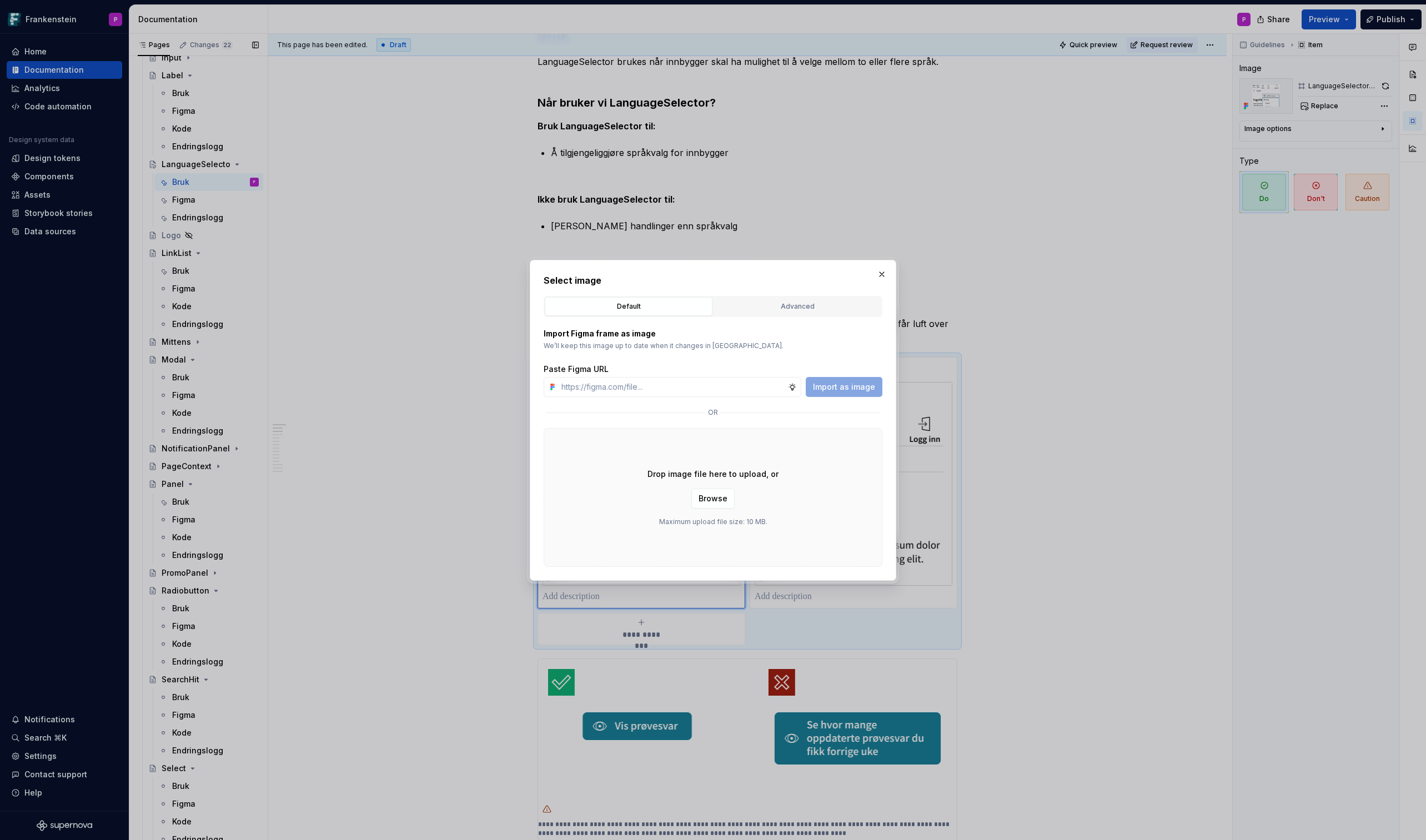
type textarea "*"
click at [762, 307] on div "Advanced" at bounding box center [797, 307] width 160 height 11
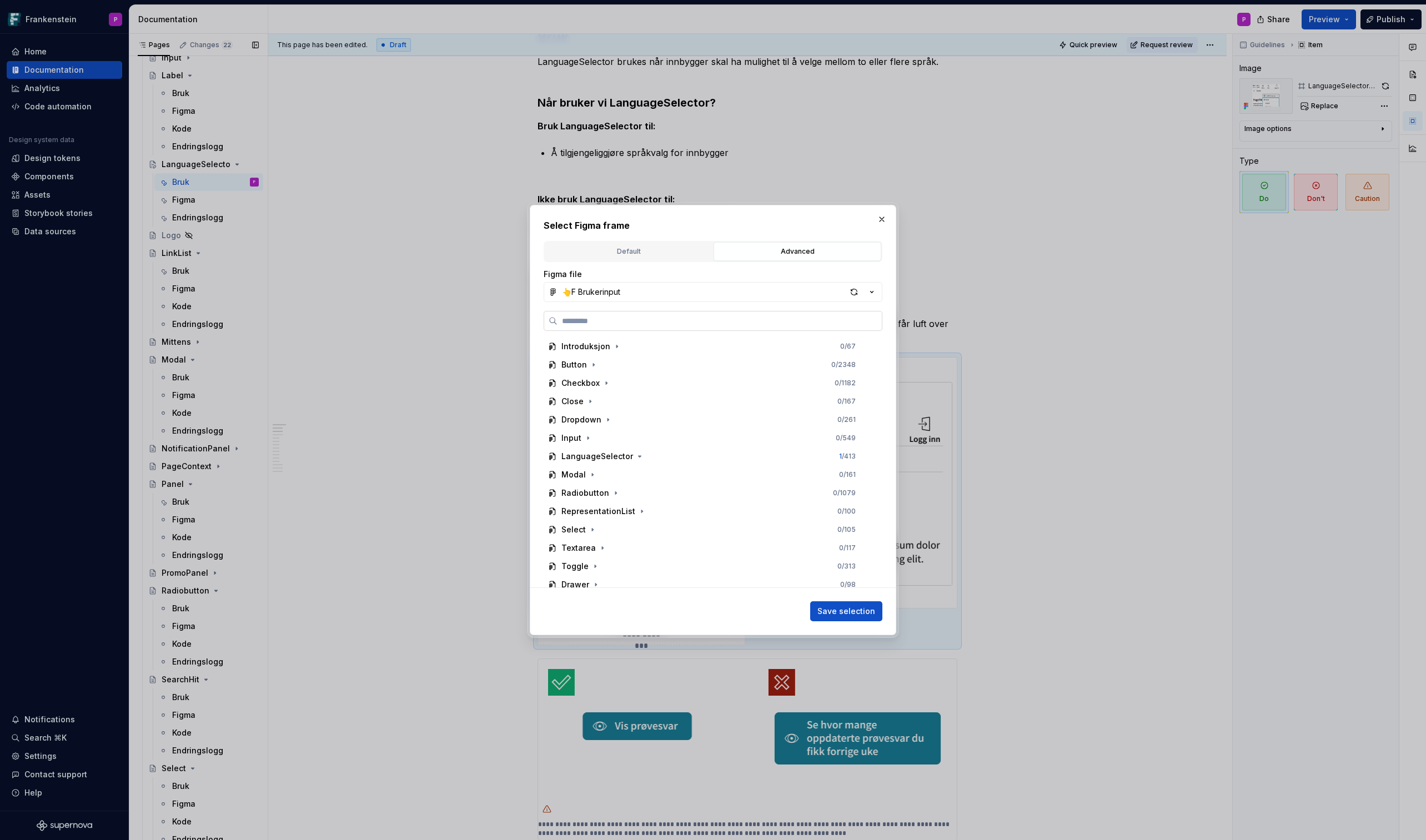
paste input "**********"
type input "**********"
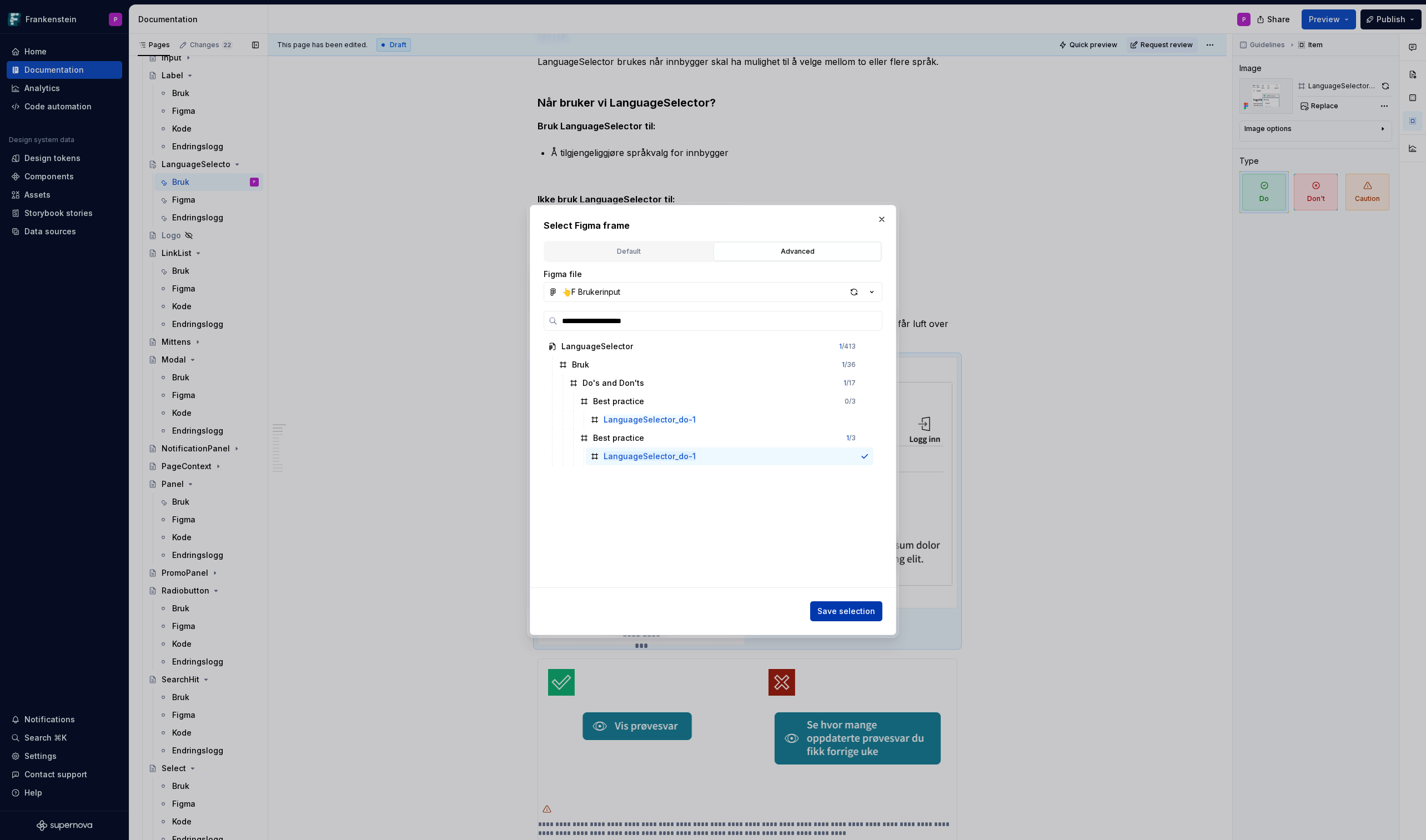
click at [843, 492] on button "Save selection" at bounding box center [846, 611] width 72 height 20
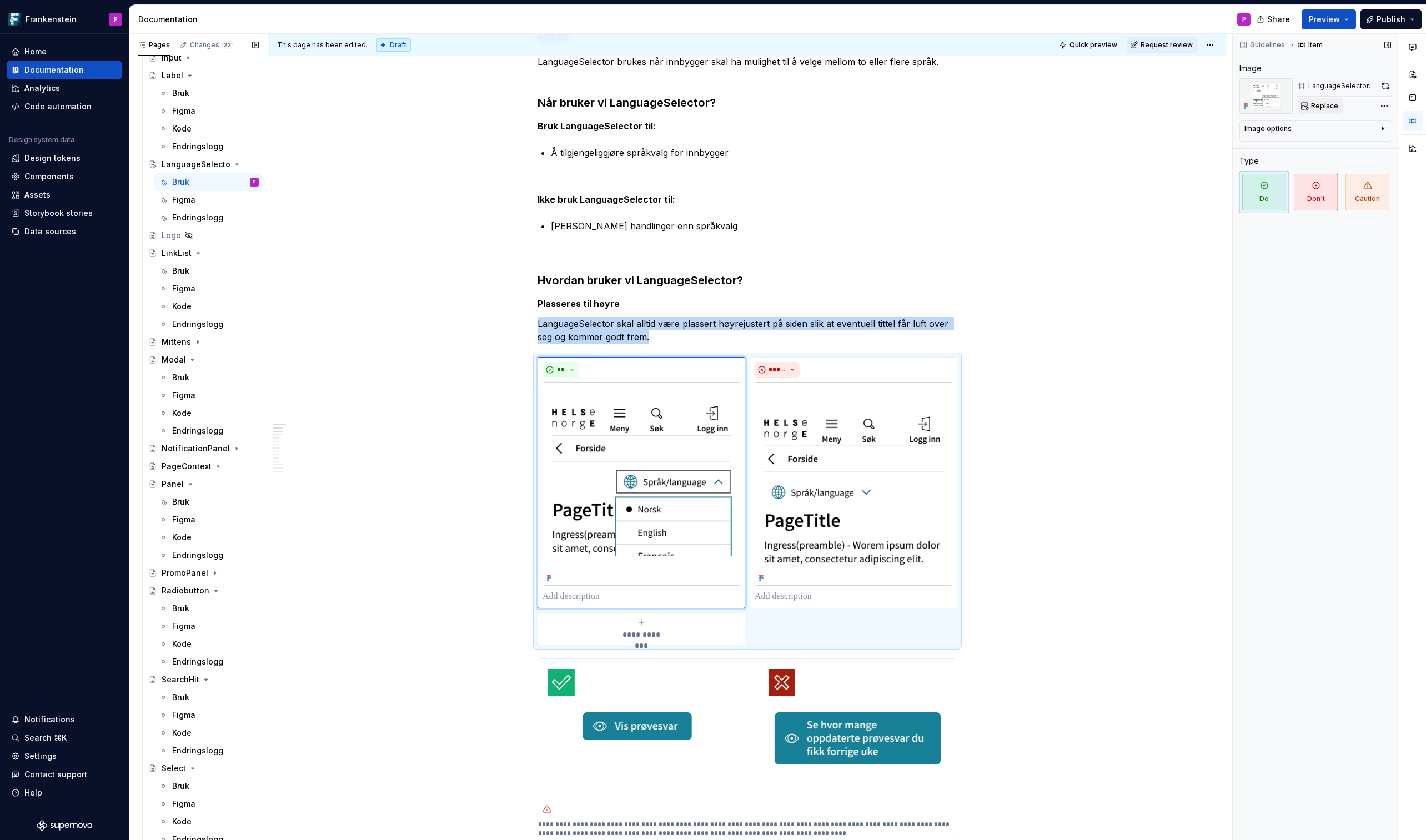
click at [1170, 104] on span "Replace" at bounding box center [1325, 106] width 27 height 9
type textarea "*"
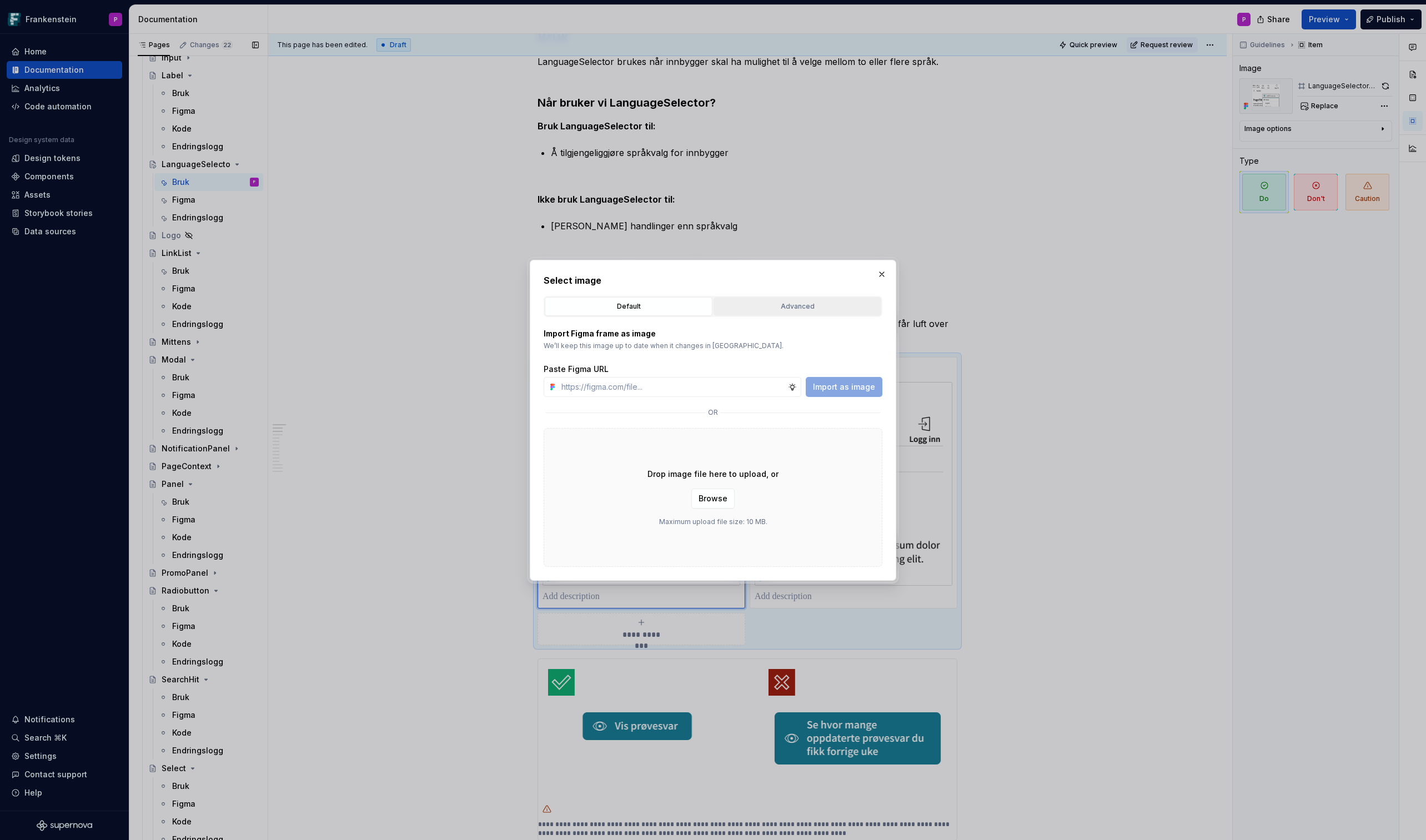
click at [825, 303] on div "Advanced" at bounding box center [797, 307] width 160 height 11
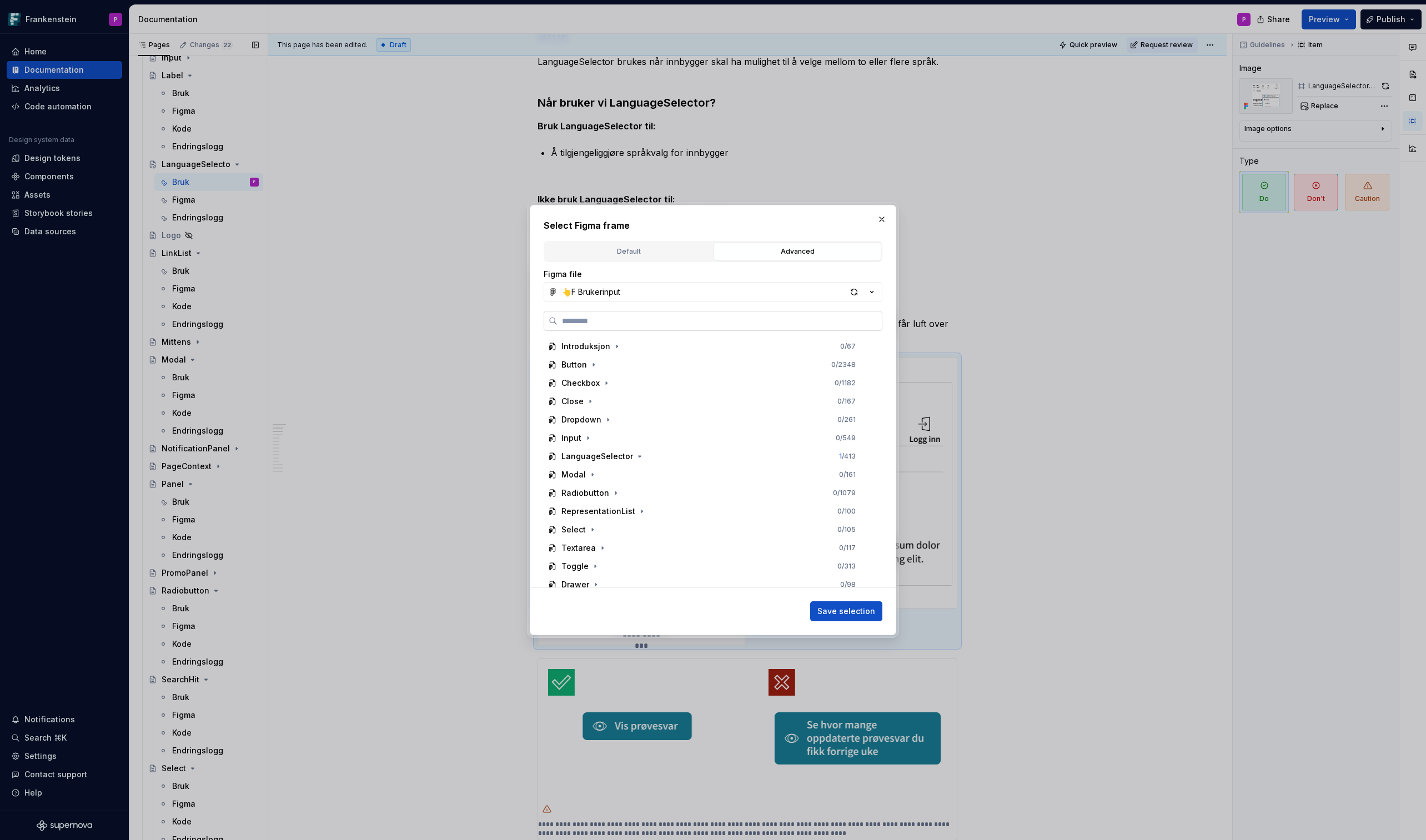
paste input "**********"
type input "**********"
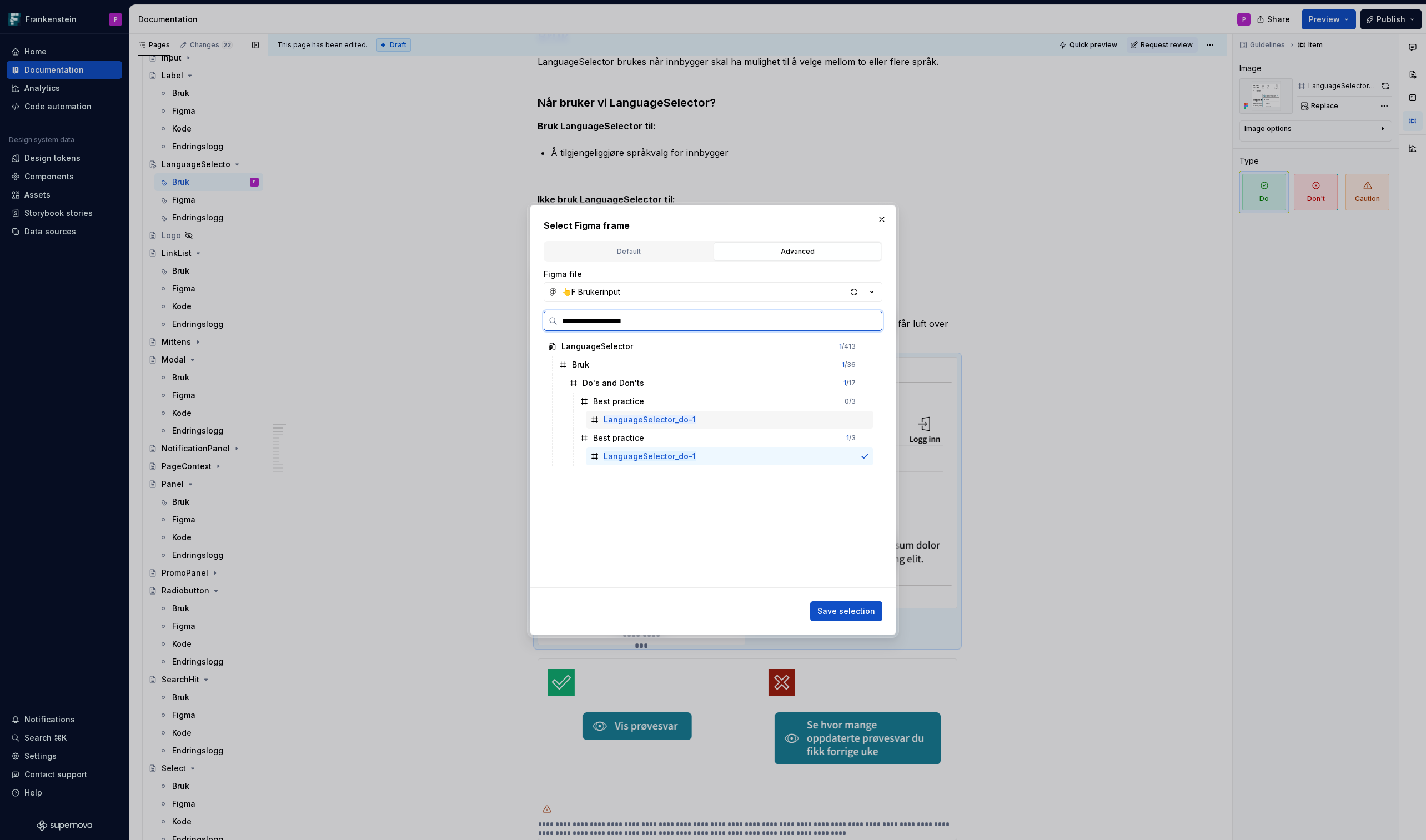
click at [798, 423] on div "LanguageSelector_do-1" at bounding box center [730, 420] width 288 height 18
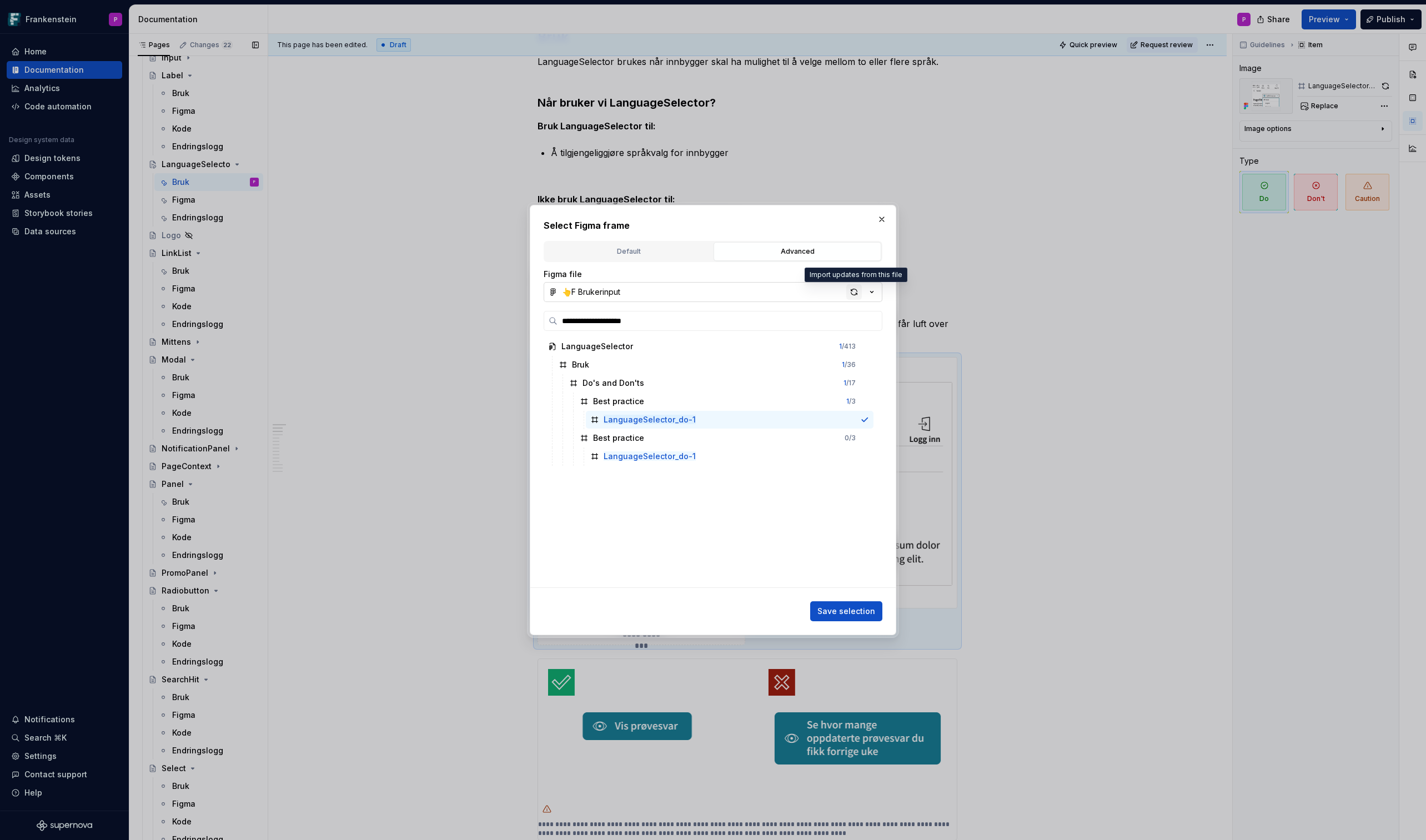
click at [854, 294] on div "button" at bounding box center [854, 292] width 16 height 16
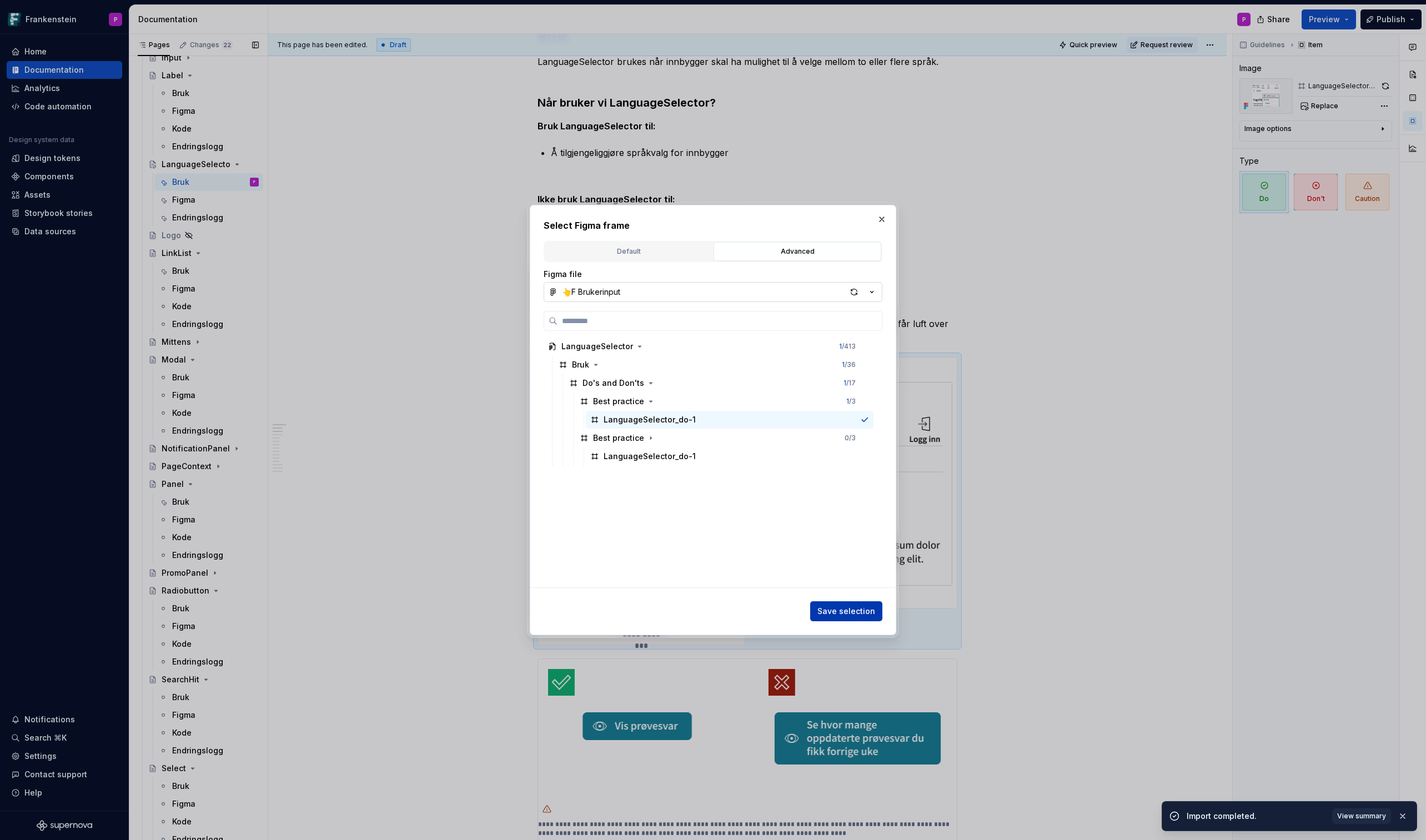
click at [826, 492] on span "Save selection" at bounding box center [846, 611] width 58 height 11
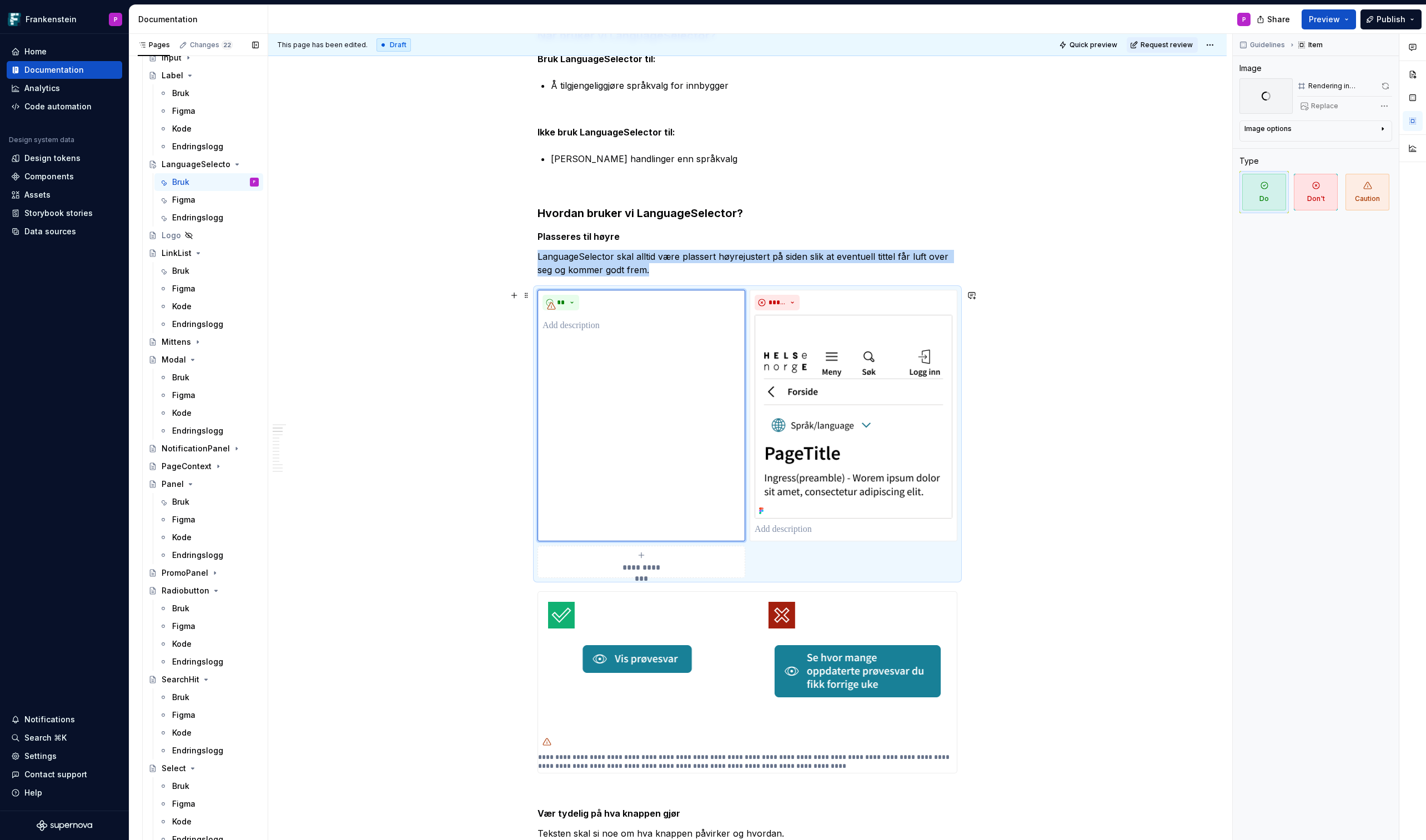
scroll to position [423, 0]
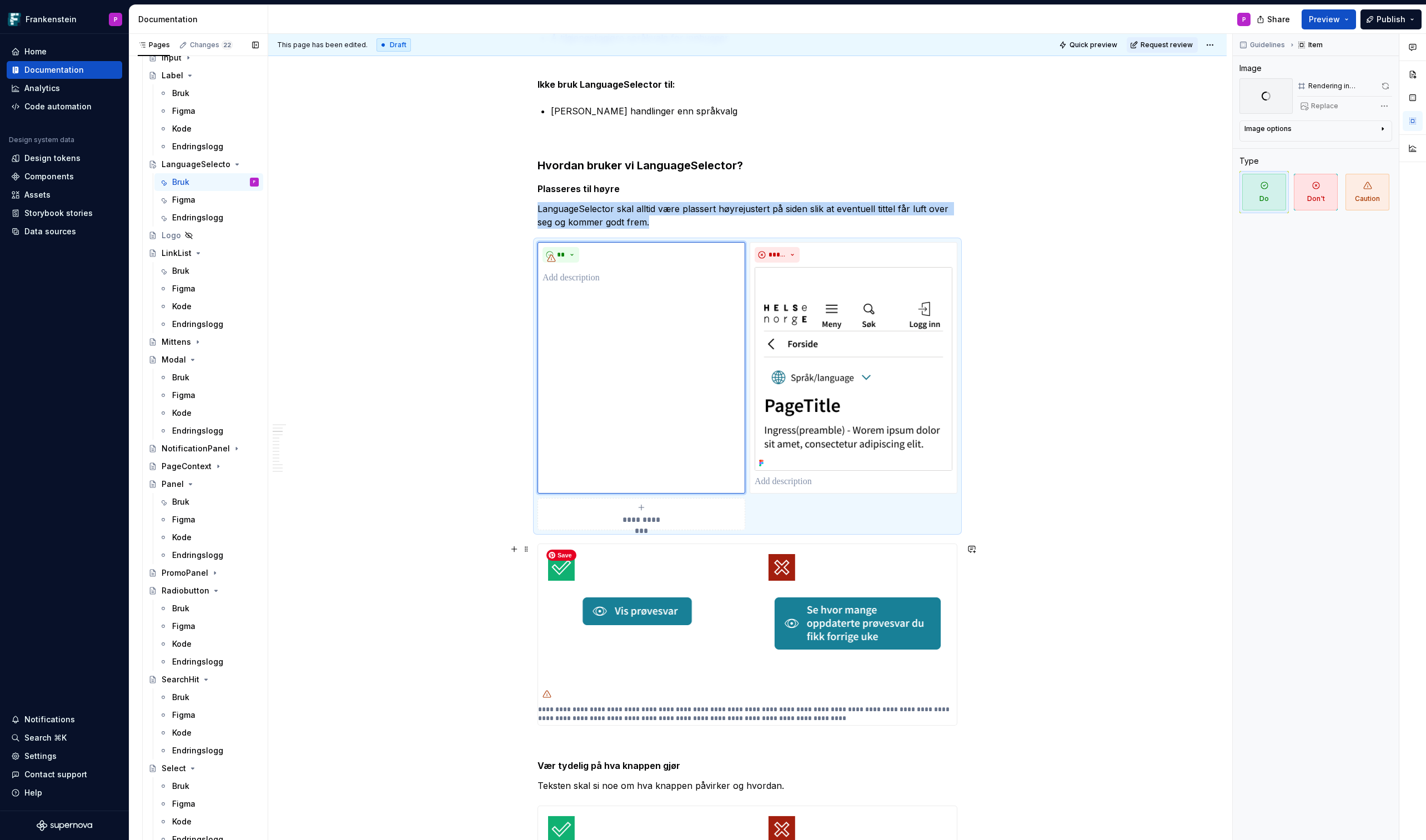
click at [723, 492] on img at bounding box center [748, 623] width 419 height 158
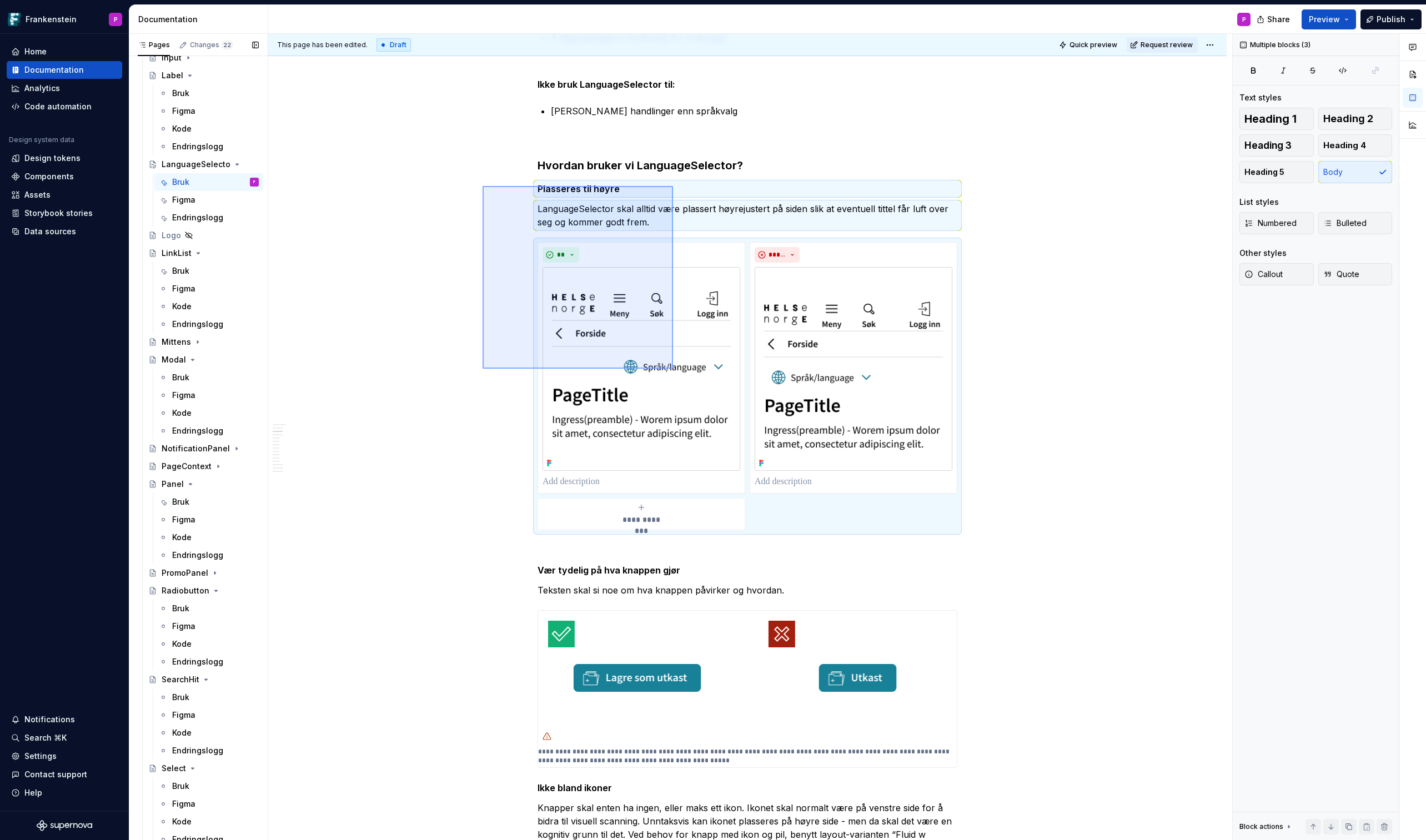
drag, startPoint x: 483, startPoint y: 186, endPoint x: 673, endPoint y: 369, distance: 263.8
click at [673, 369] on div "**********" at bounding box center [750, 437] width 964 height 807
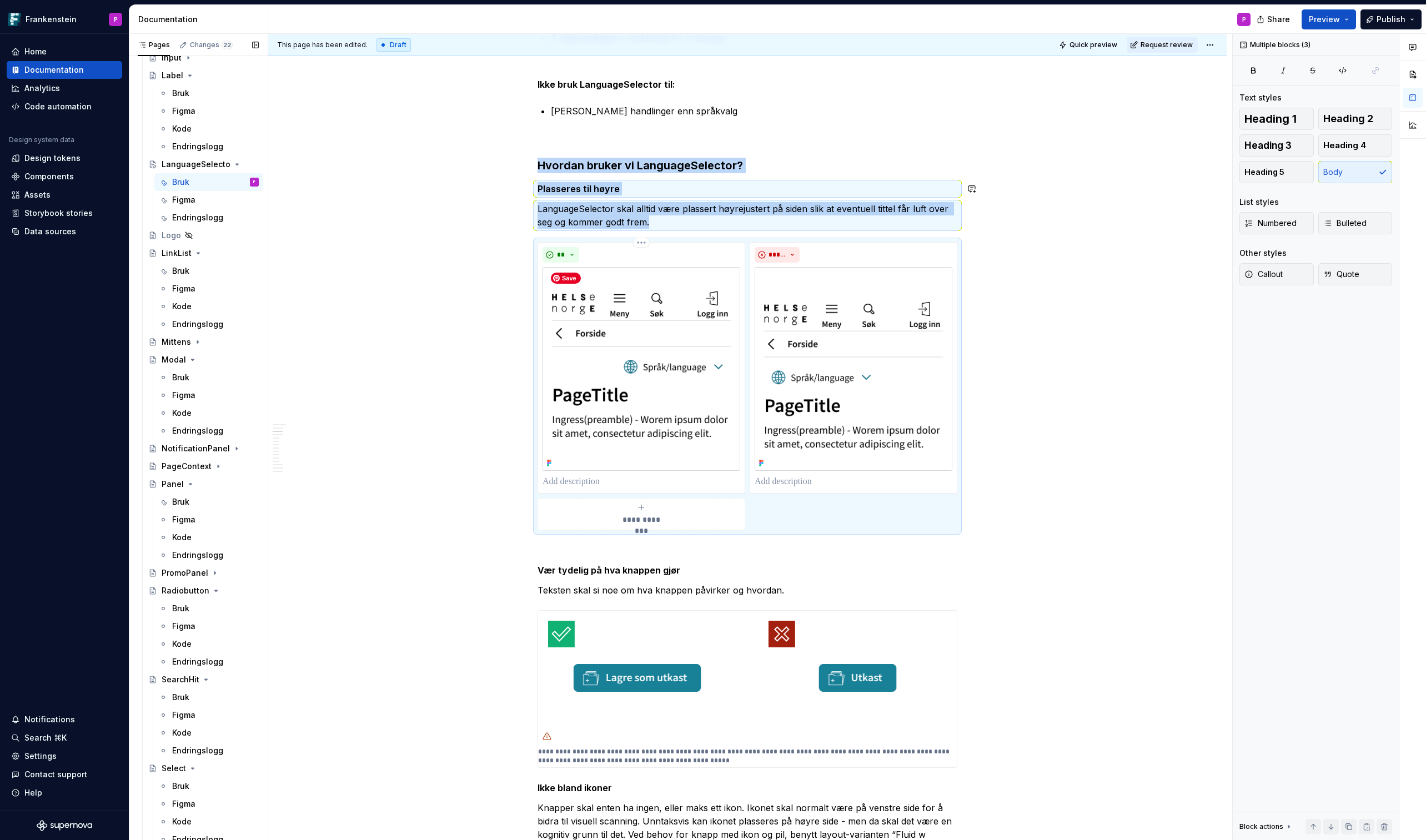
copy div "Hvordan bruker vi LanguageSelector? Plasseres til høyre LanguageSelector skal a…"
click at [547, 492] on p at bounding box center [747, 550] width 420 height 14
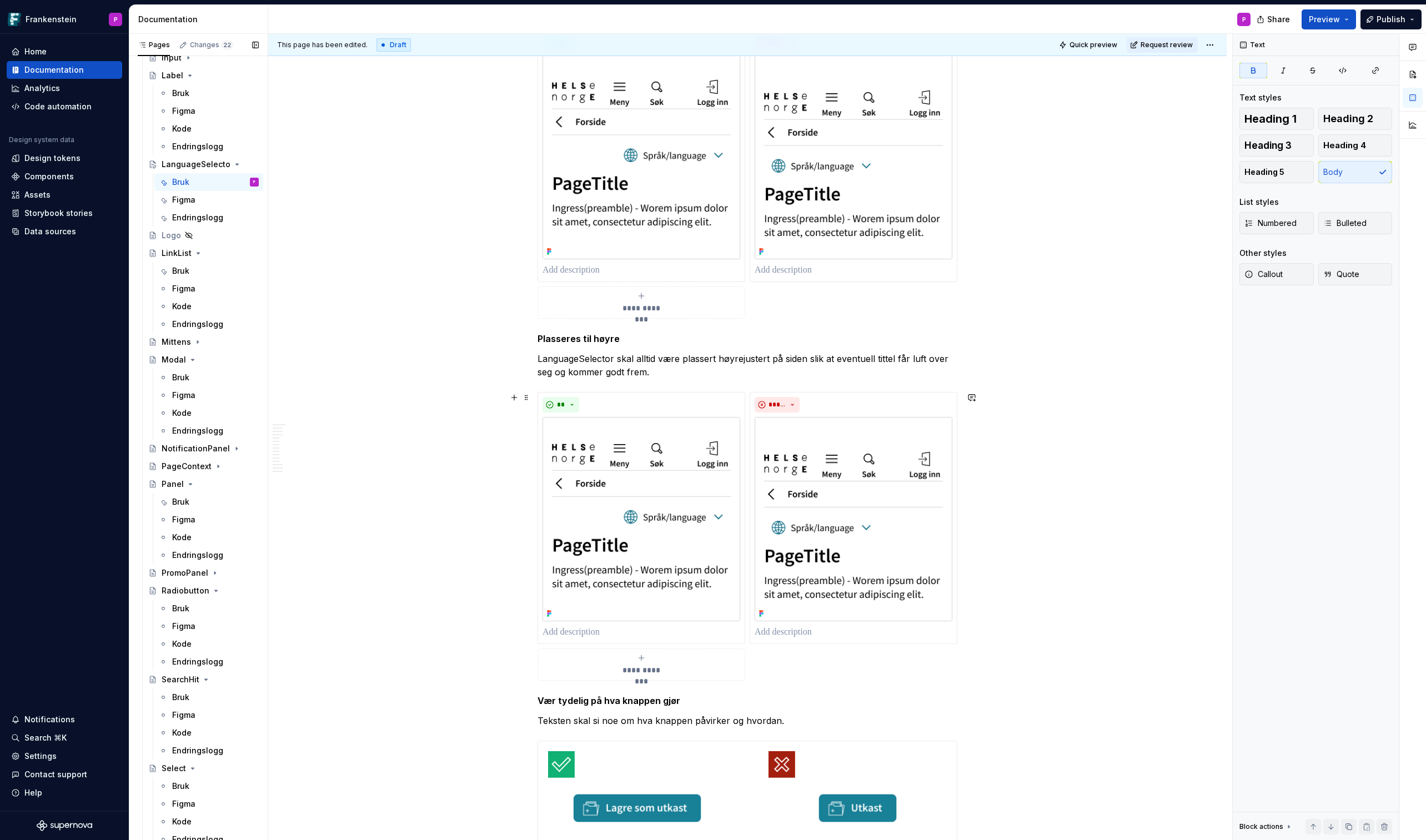
scroll to position [621, 0]
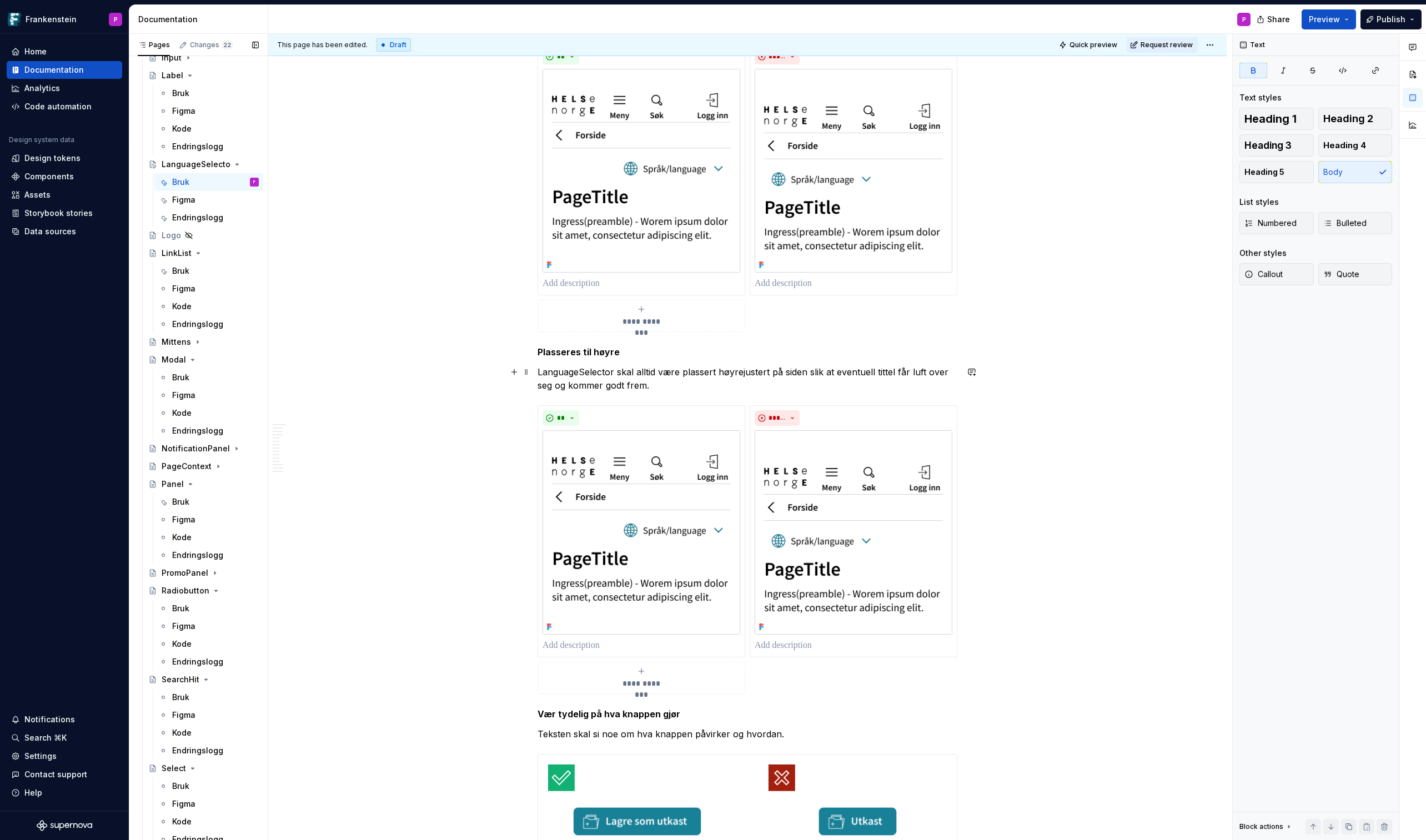
click at [599, 387] on p "LanguageSelector skal alltid være plassert høyrejustert på siden slik at eventu…" at bounding box center [747, 378] width 420 height 26
click at [566, 350] on strong "Plasseres til høyre" at bounding box center [578, 352] width 82 height 11
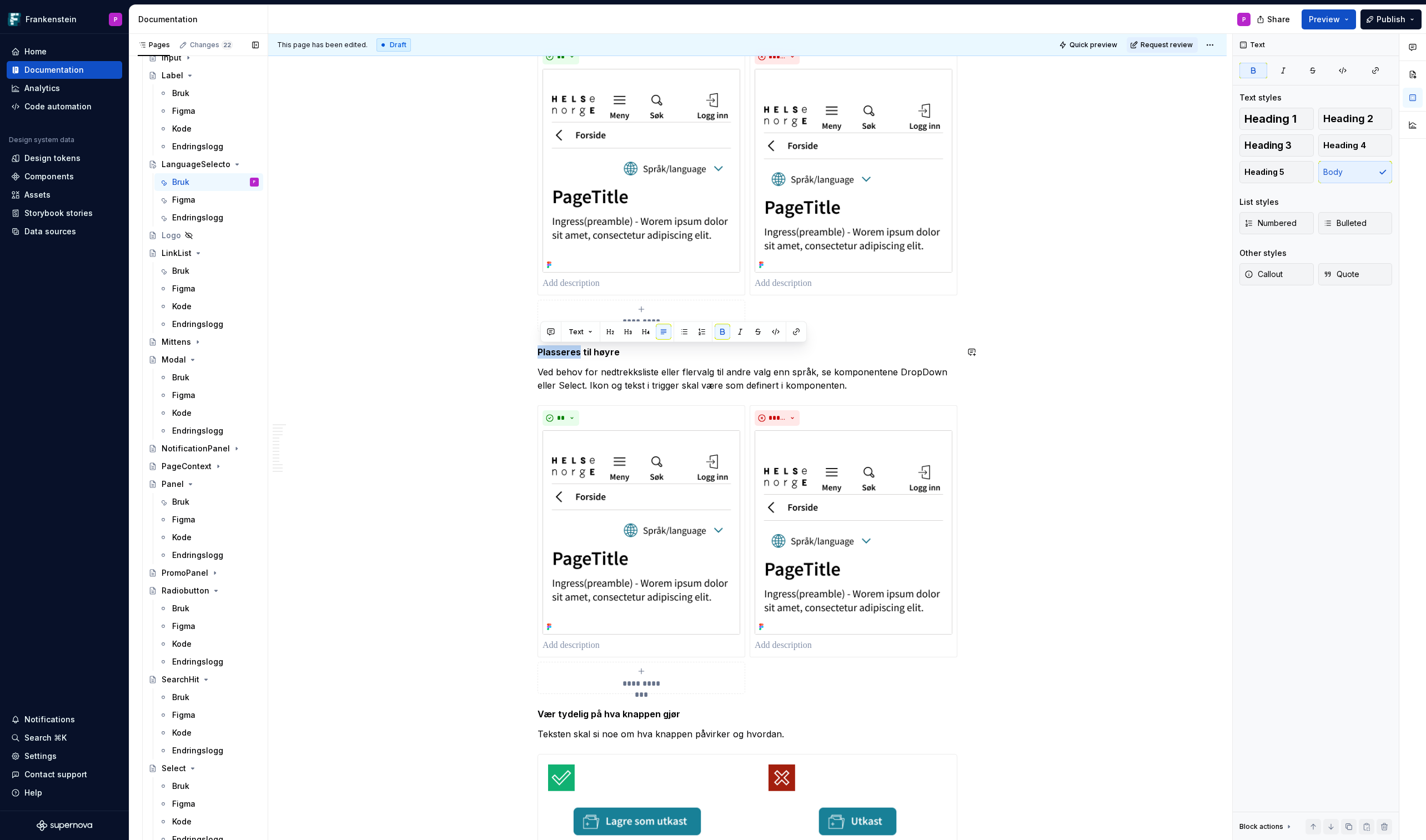
click at [566, 350] on strong "Plasseres til høyre" at bounding box center [578, 352] width 82 height 11
click at [623, 479] on img at bounding box center [641, 532] width 198 height 204
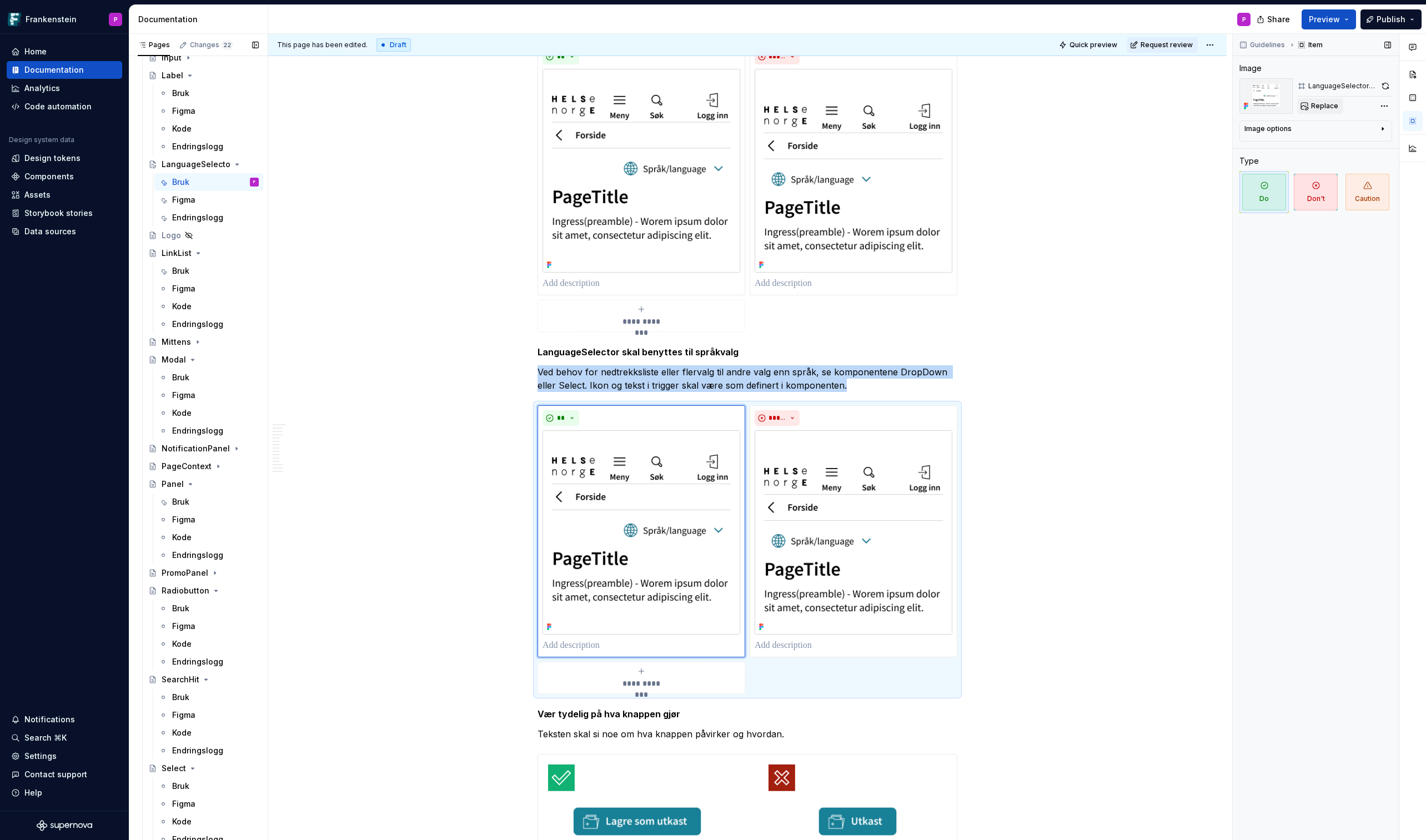
click at [1170, 104] on span "Replace" at bounding box center [1325, 106] width 27 height 9
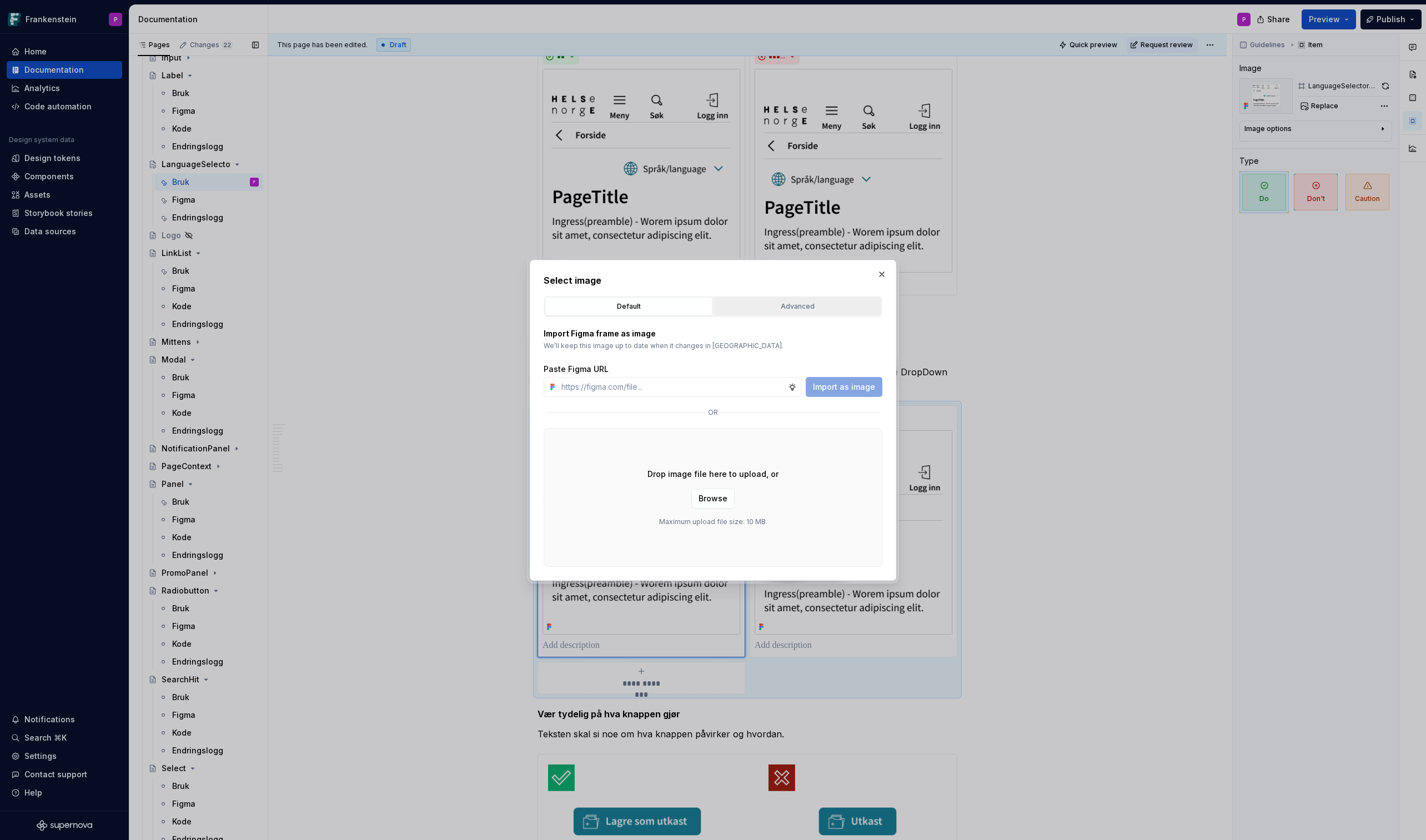
click at [782, 302] on div "Advanced" at bounding box center [797, 307] width 160 height 11
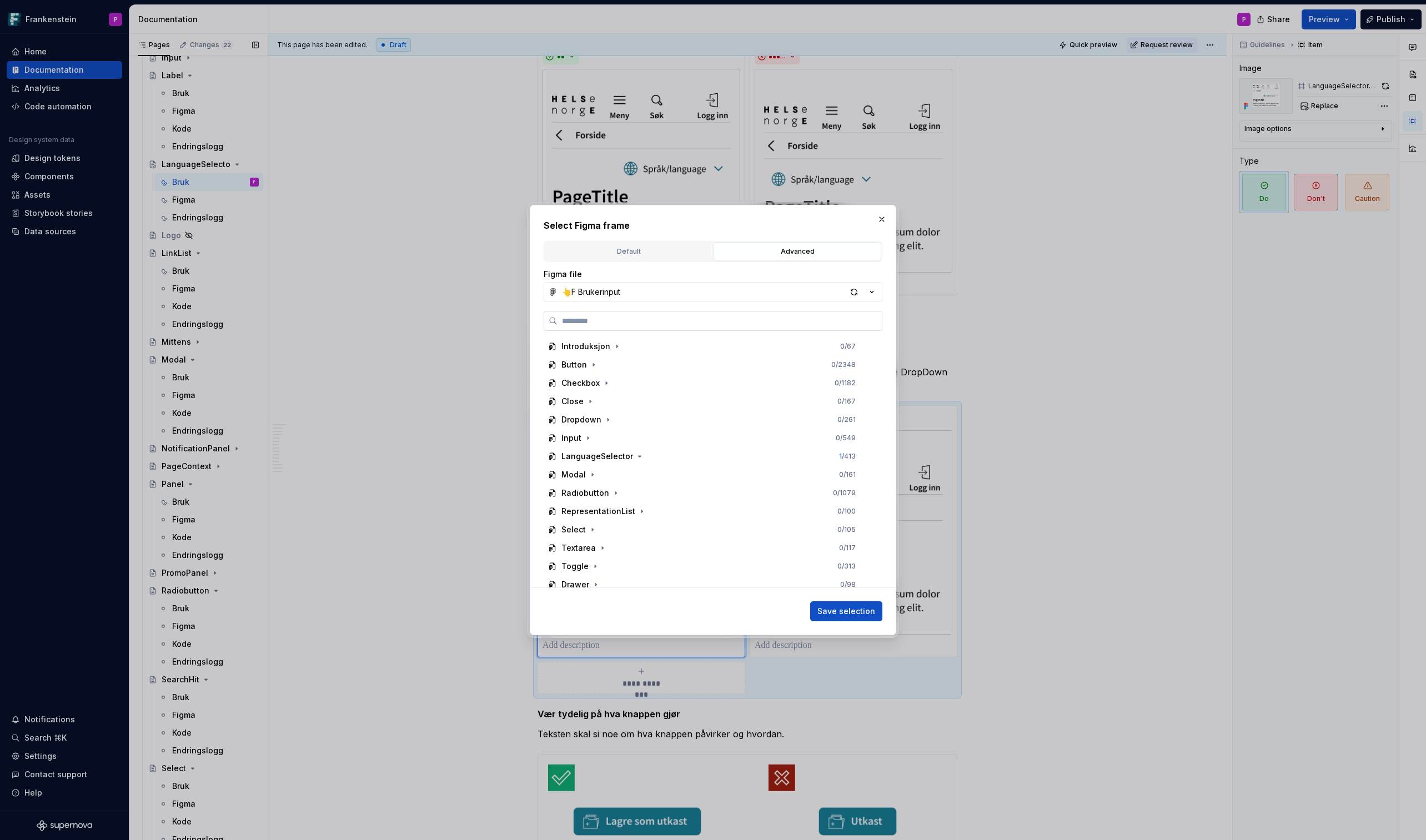
click at [661, 326] on label at bounding box center [713, 320] width 339 height 20
click at [661, 326] on input "search" at bounding box center [719, 321] width 324 height 11
type textarea "*"
paste input "**********"
type input "**********"
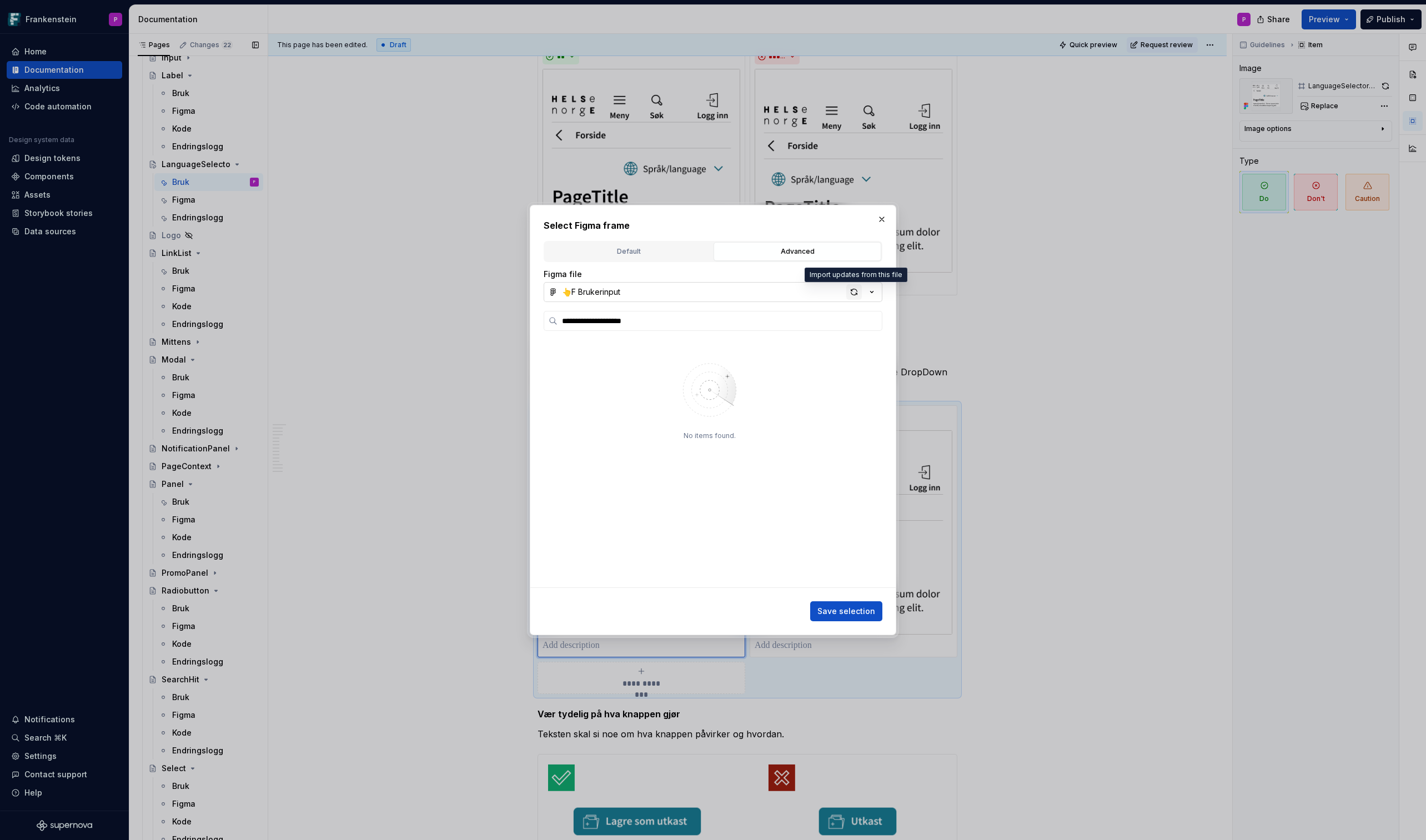
click at [850, 293] on div "button" at bounding box center [854, 292] width 16 height 16
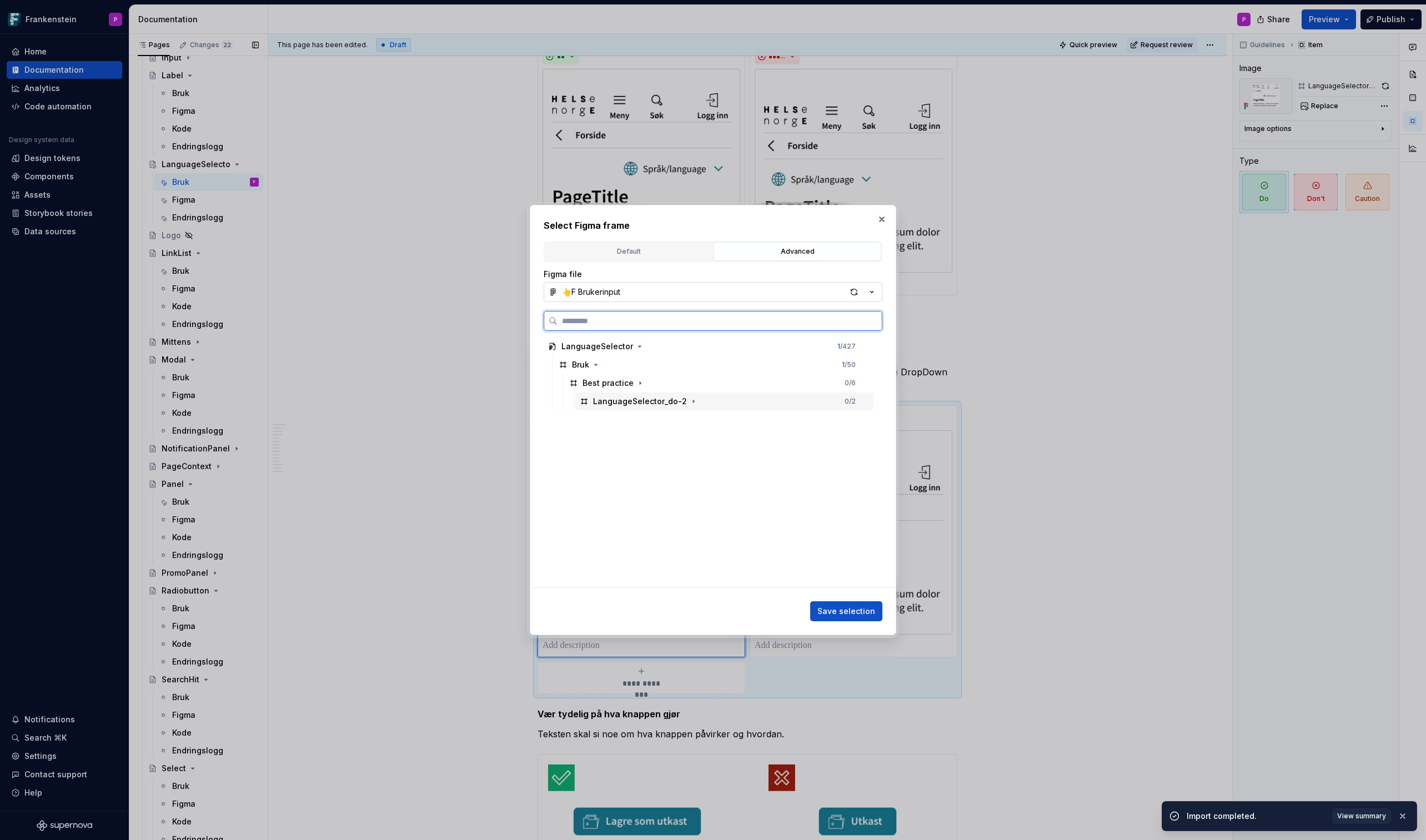
click at [711, 408] on div "LanguageSelector_do-2 0 / 2" at bounding box center [724, 401] width 298 height 18
click at [832, 492] on span "Save selection" at bounding box center [846, 611] width 58 height 11
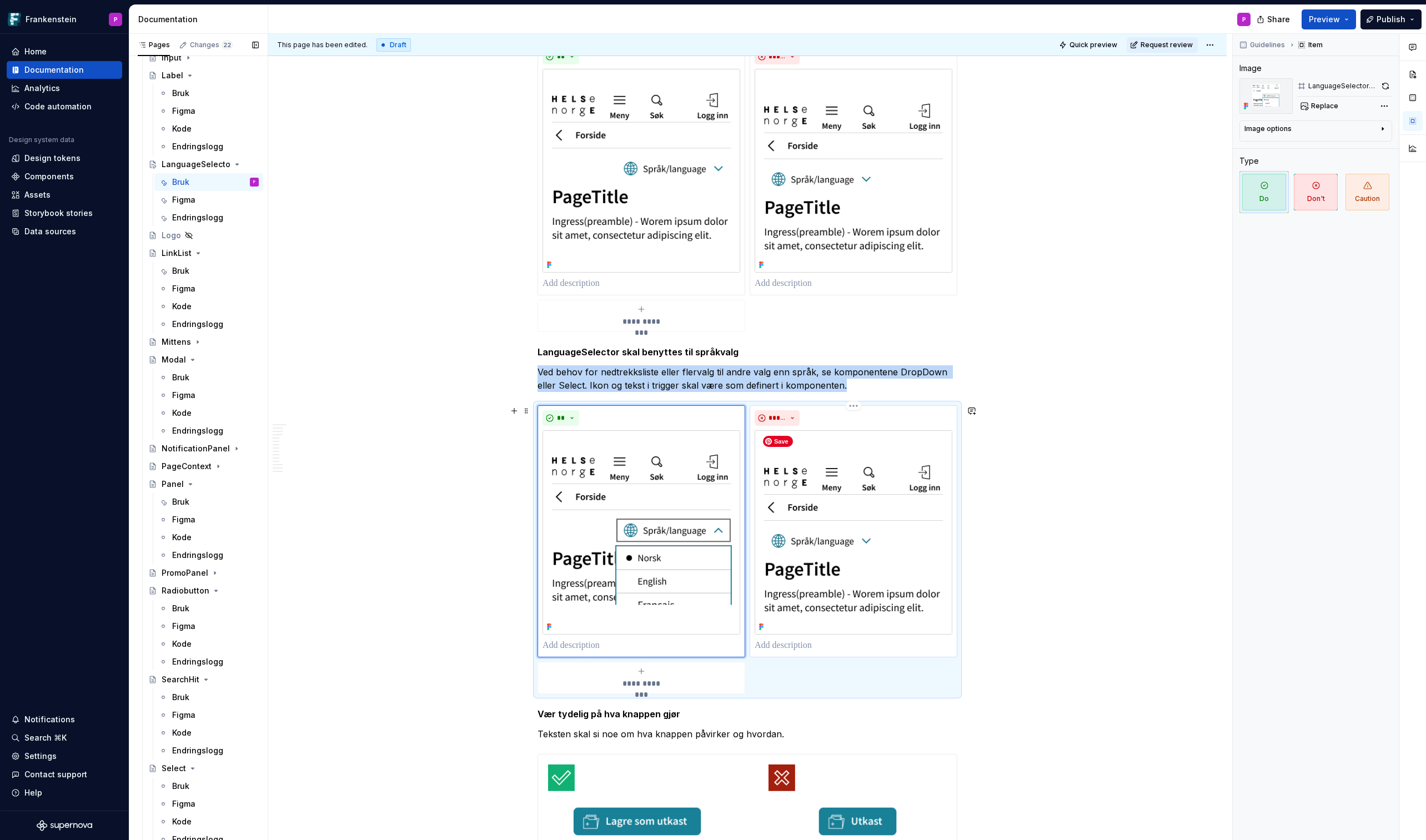
click at [845, 492] on img at bounding box center [853, 532] width 198 height 204
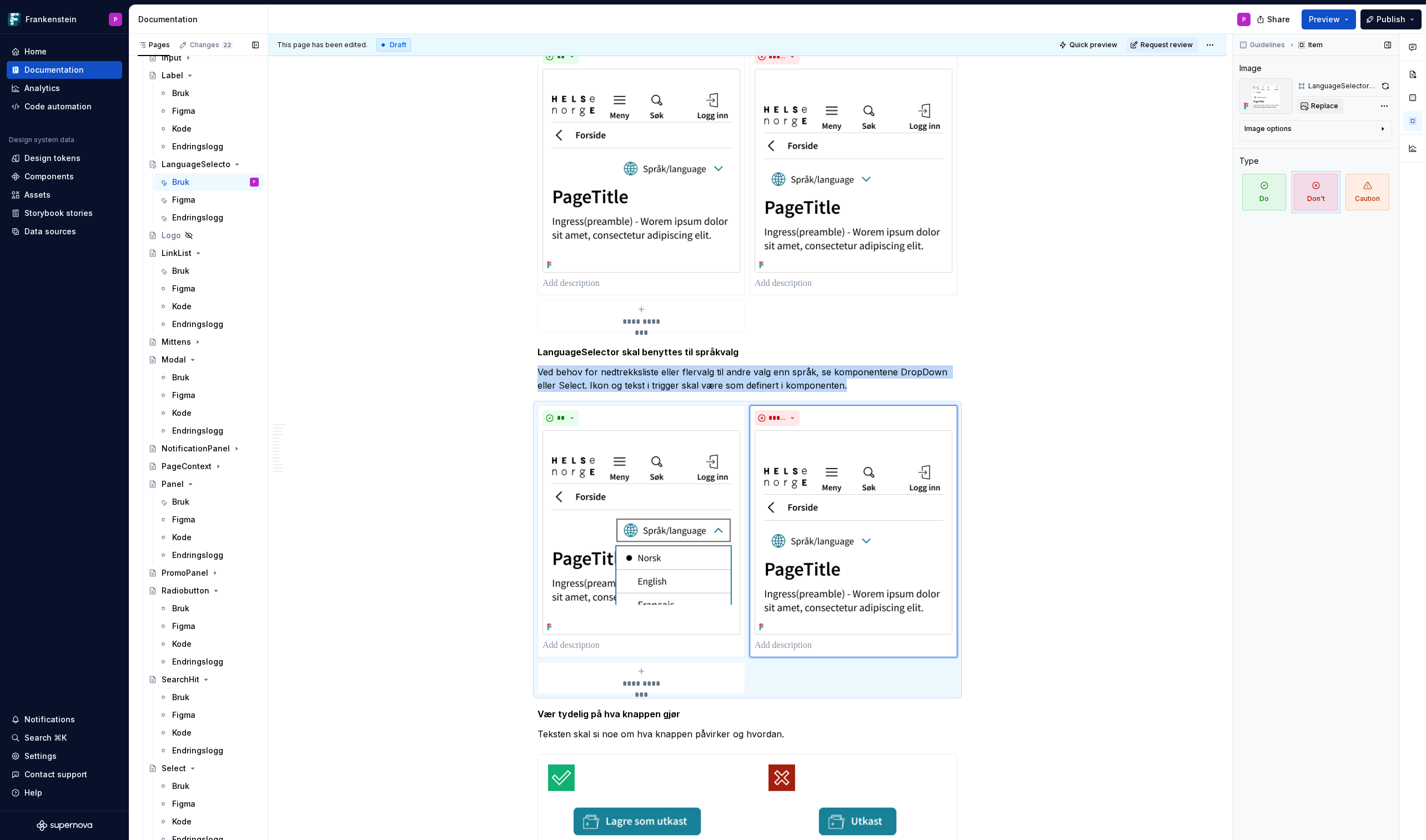
click at [1170, 104] on span "Replace" at bounding box center [1325, 106] width 27 height 9
type textarea "*"
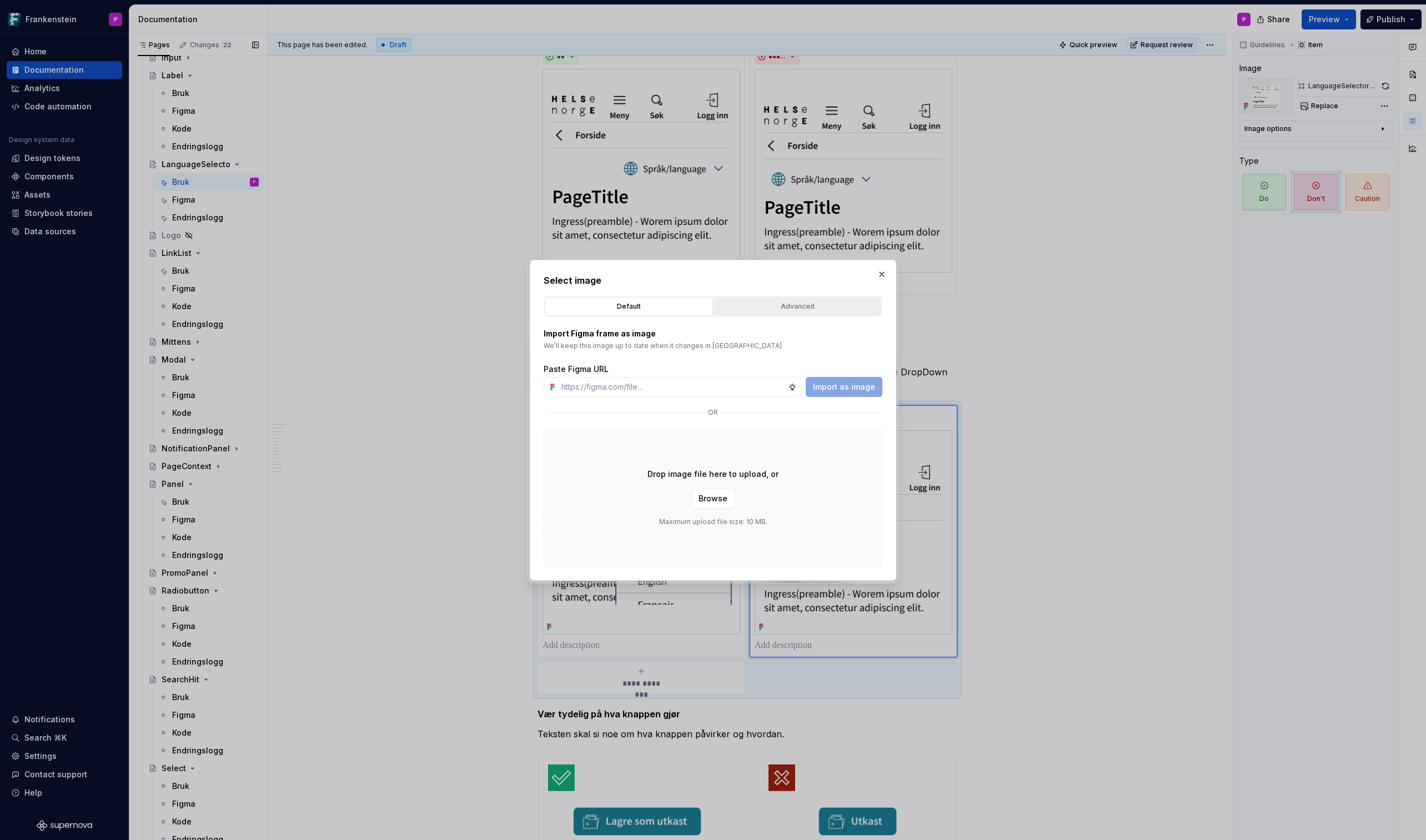
click at [808, 309] on div "Advanced" at bounding box center [797, 307] width 160 height 11
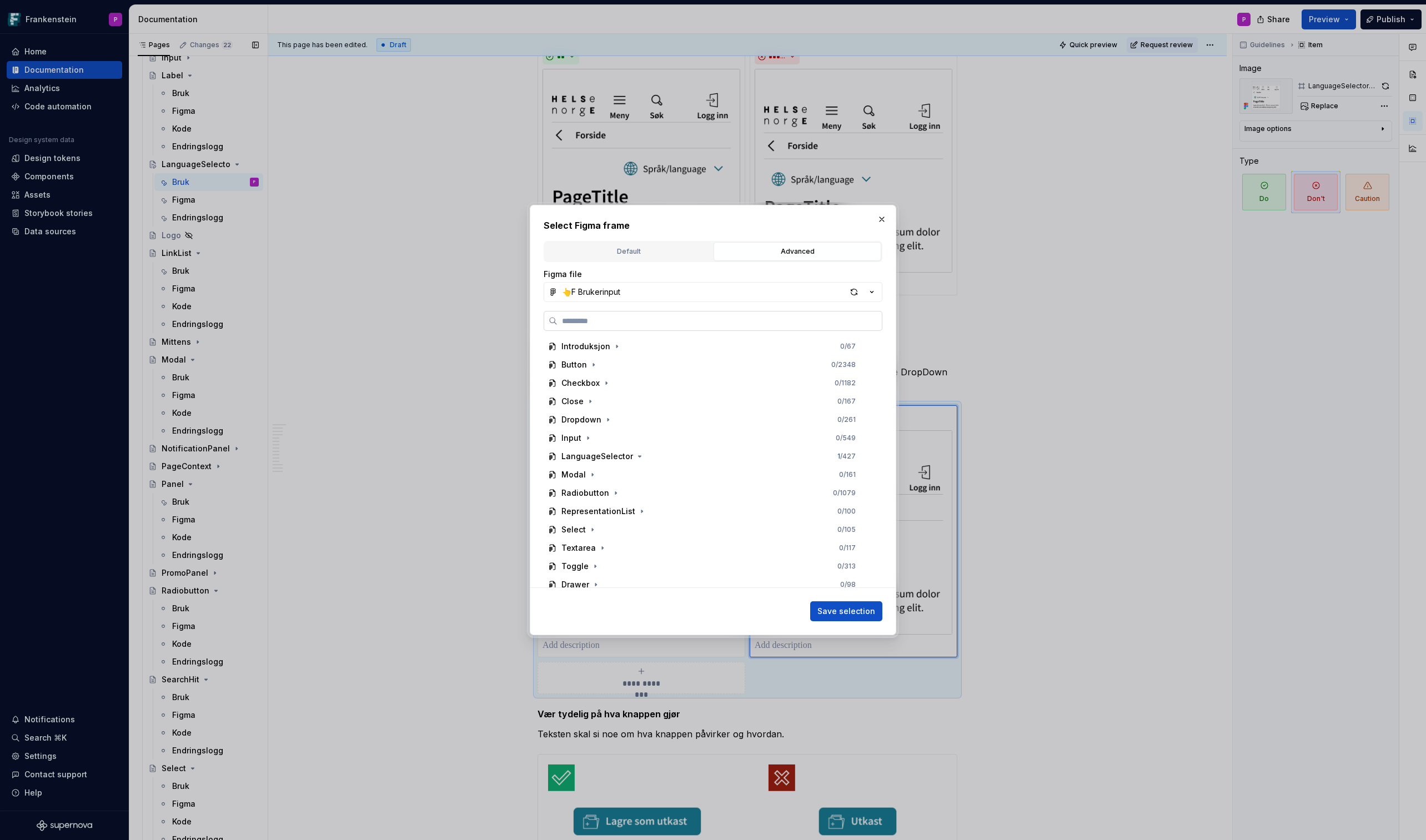
paste input "**********"
type input "**********"
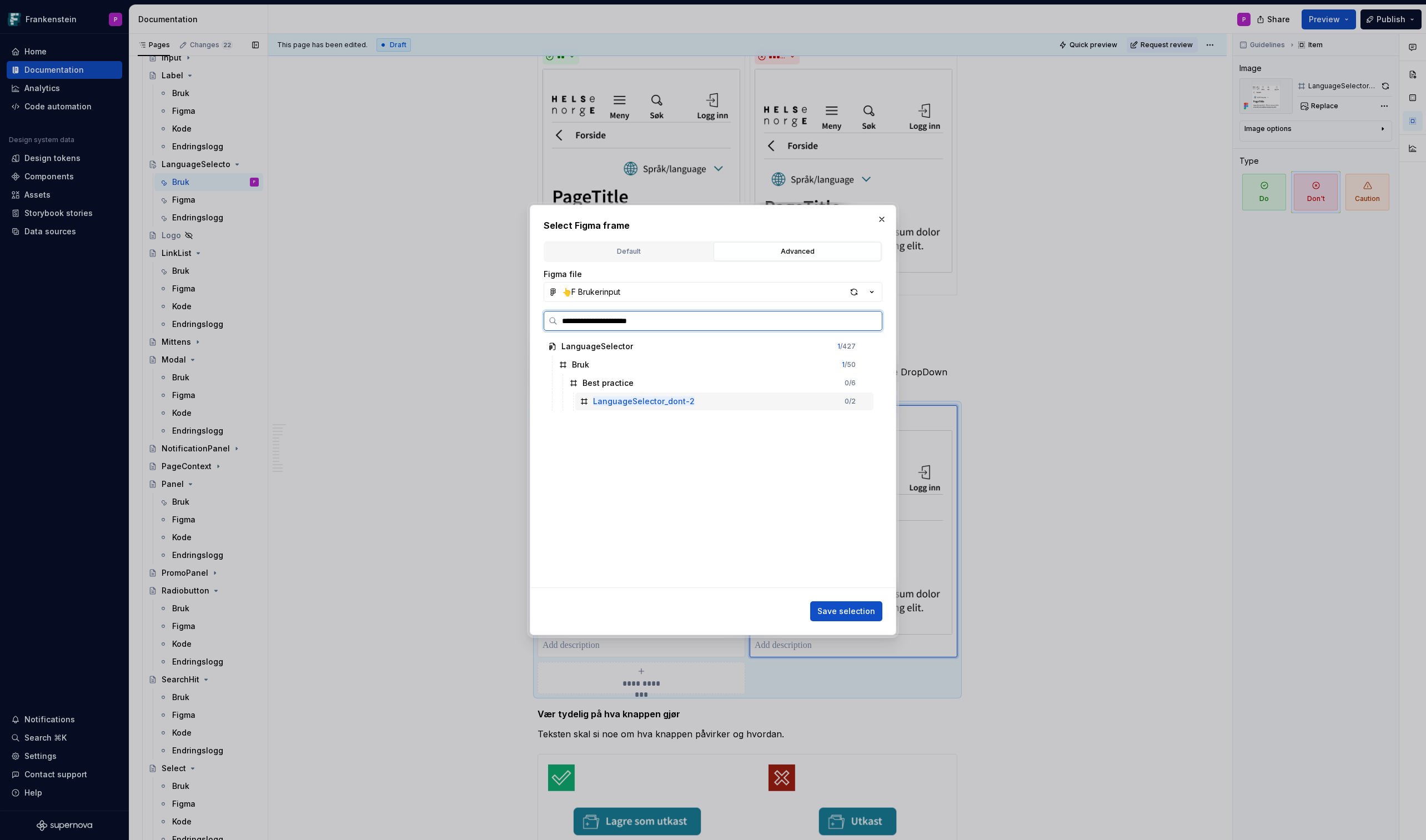
click at [705, 403] on div "LanguageSelector_dont-2 0 / 2" at bounding box center [724, 401] width 298 height 18
click at [841, 492] on span "Save selection" at bounding box center [846, 611] width 58 height 11
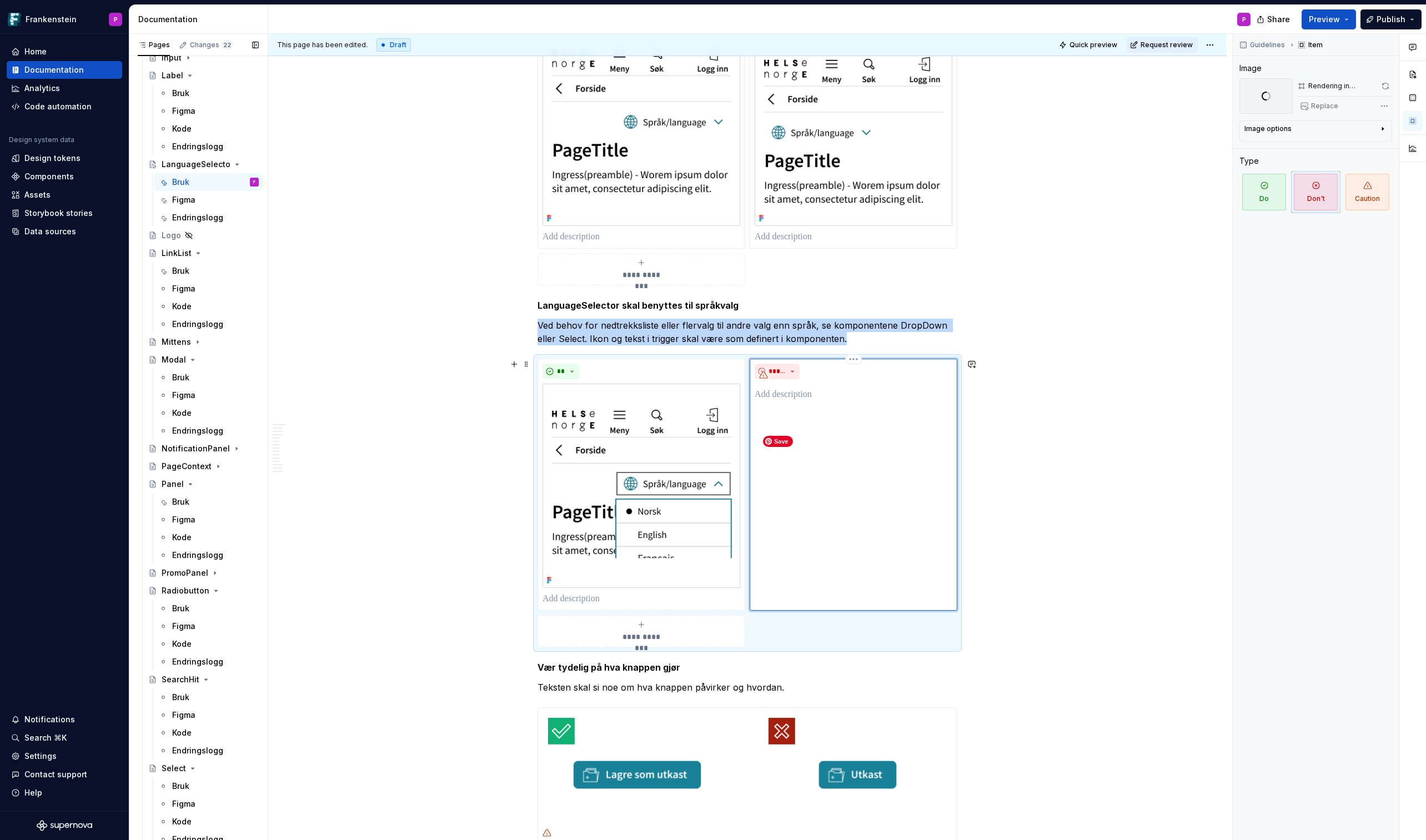
scroll to position [668, 0]
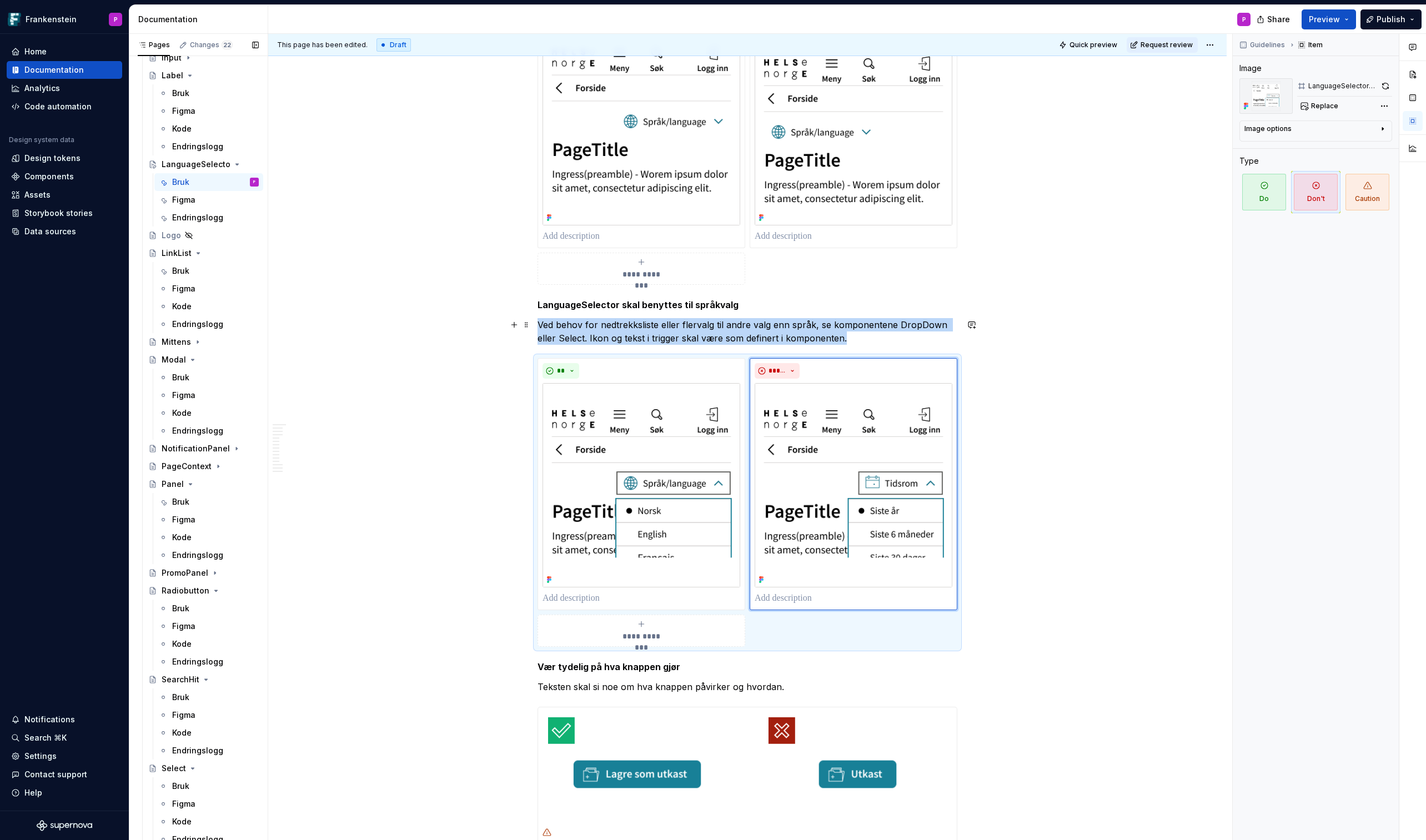
click at [619, 327] on p "Ved behov for nedtrekksliste eller flervalg til andre valg enn språk, se kompon…" at bounding box center [747, 330] width 420 height 26
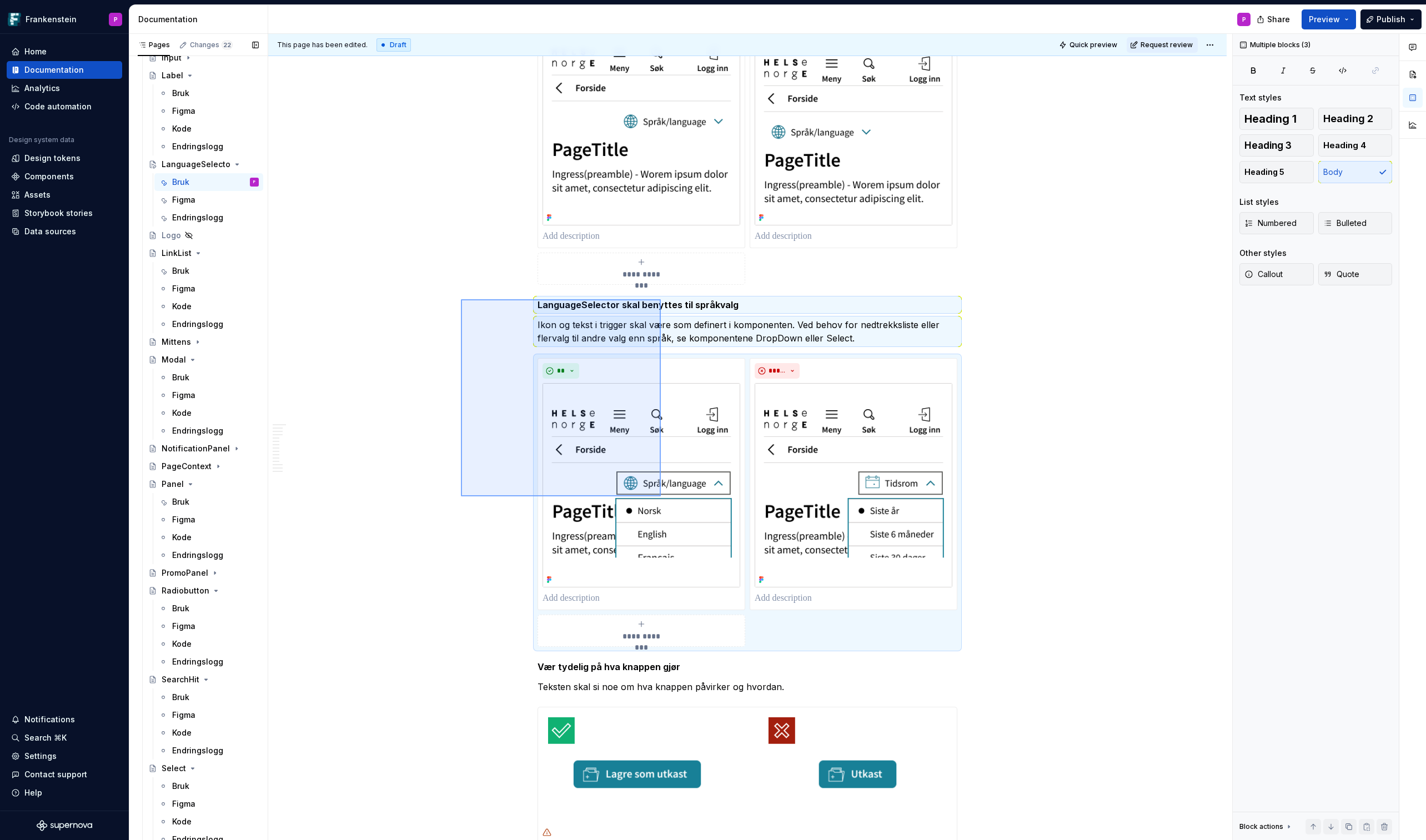
drag, startPoint x: 461, startPoint y: 299, endPoint x: 661, endPoint y: 496, distance: 280.7
click at [661, 492] on div "**********" at bounding box center [750, 437] width 964 height 807
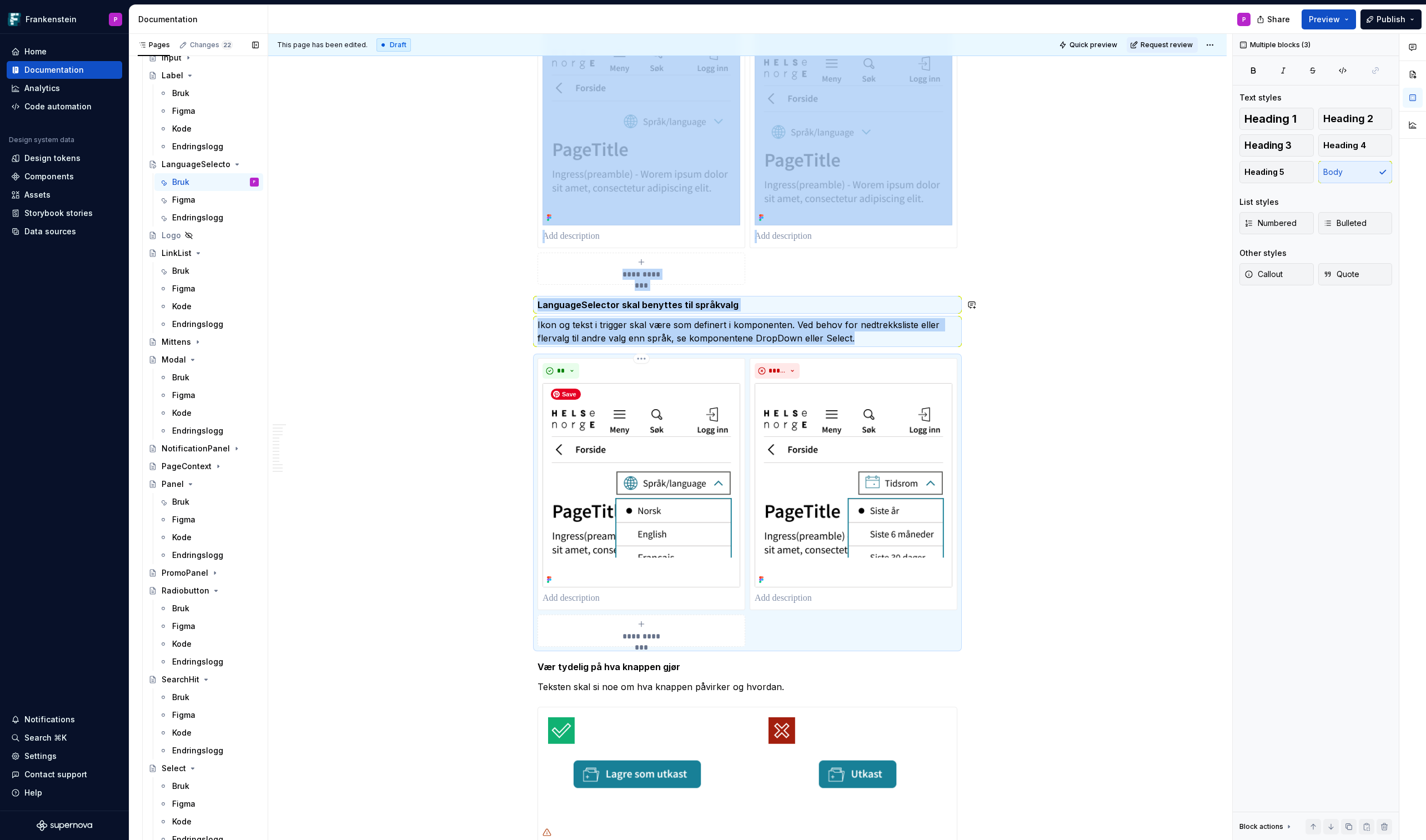
copy div "**********"
click at [544, 492] on strong "Vær tydelig på hva knappen gjør" at bounding box center [609, 666] width 143 height 11
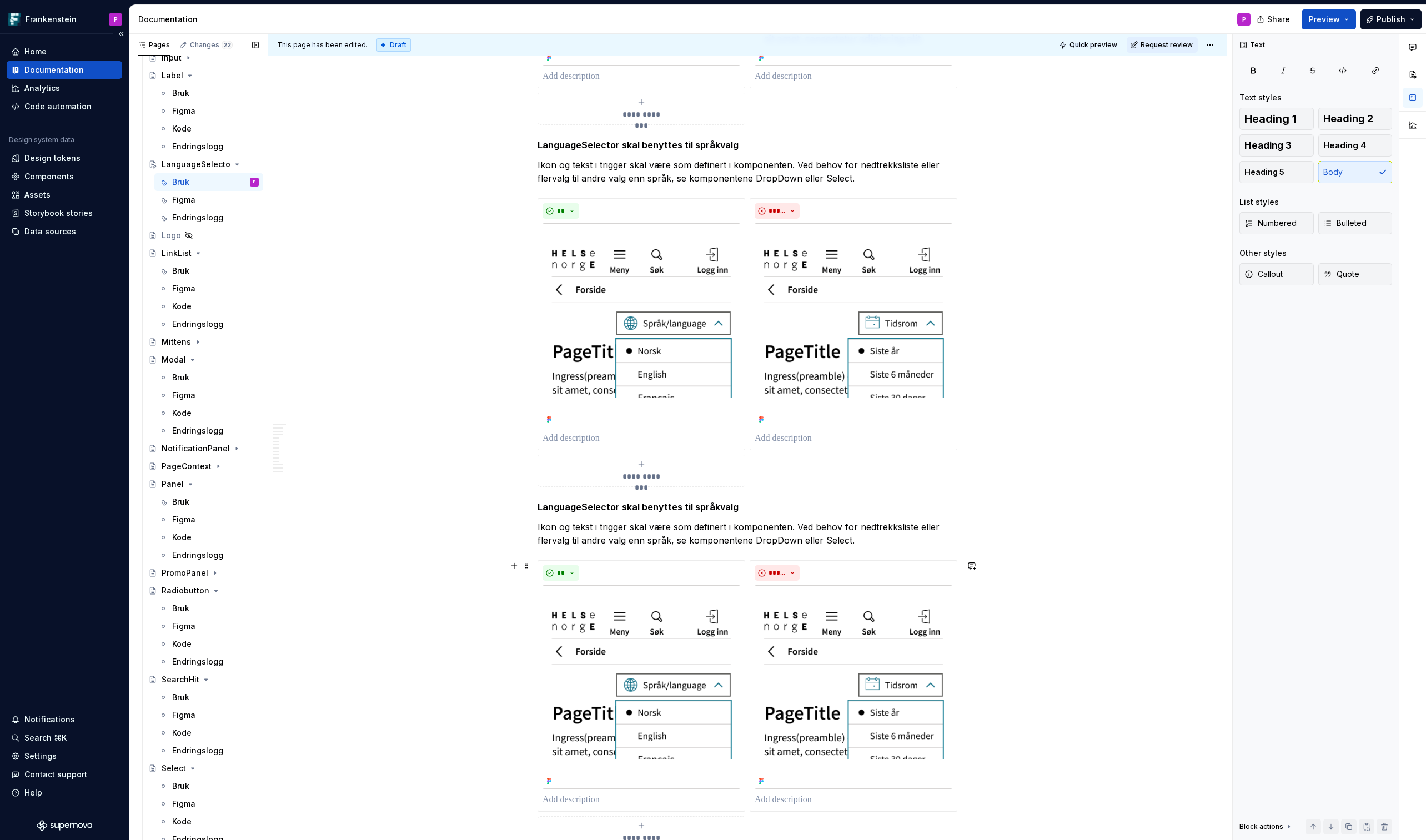
scroll to position [838, 0]
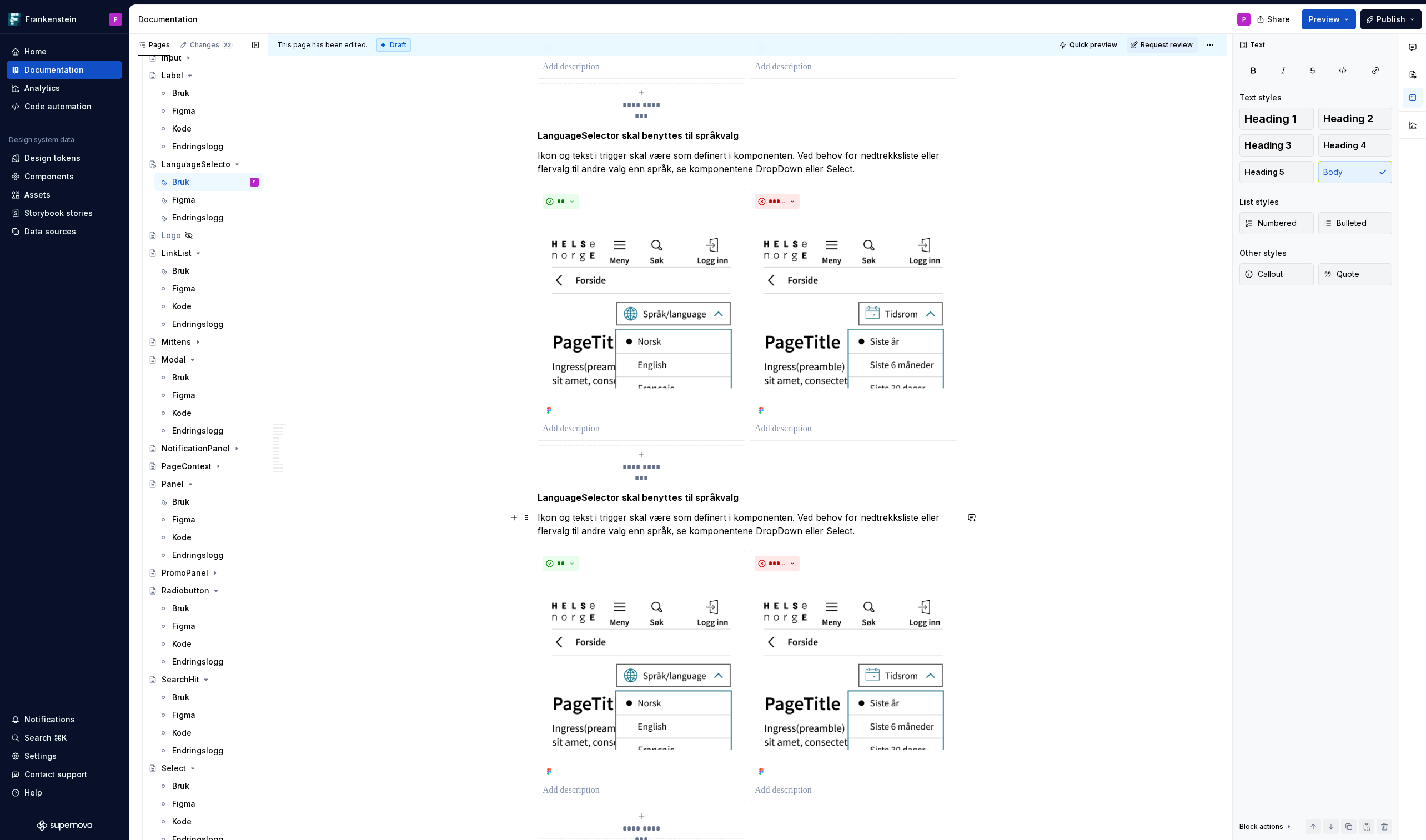
click at [661, 492] on p "Ikon og tekst i trigger skal være som definert i komponenten. Ved behov for ned…" at bounding box center [747, 523] width 420 height 26
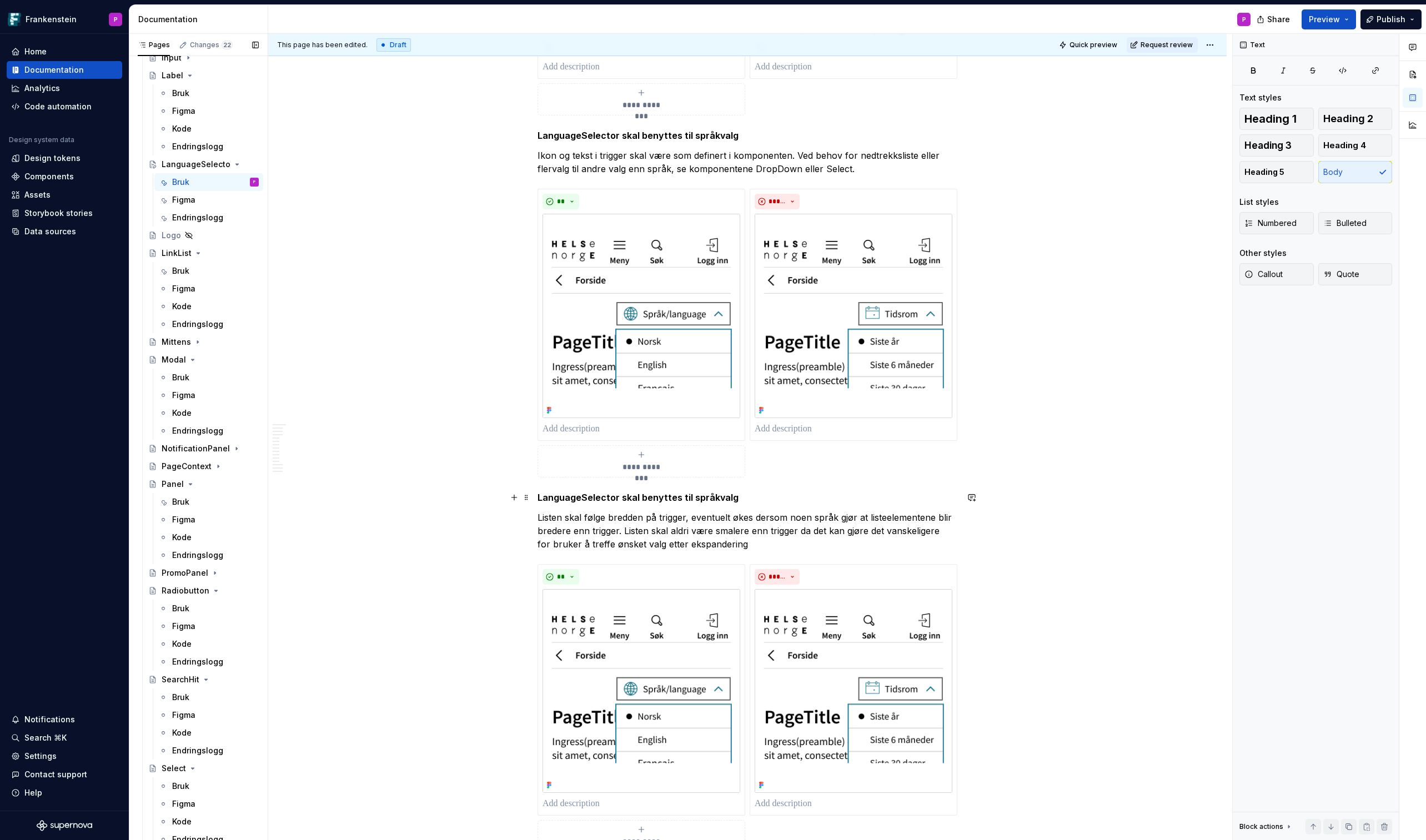
click at [646, 492] on strong "LanguageSelector skal benyttes til språkvalg" at bounding box center [638, 498] width 201 height 11
click at [609, 492] on img at bounding box center [641, 691] width 198 height 204
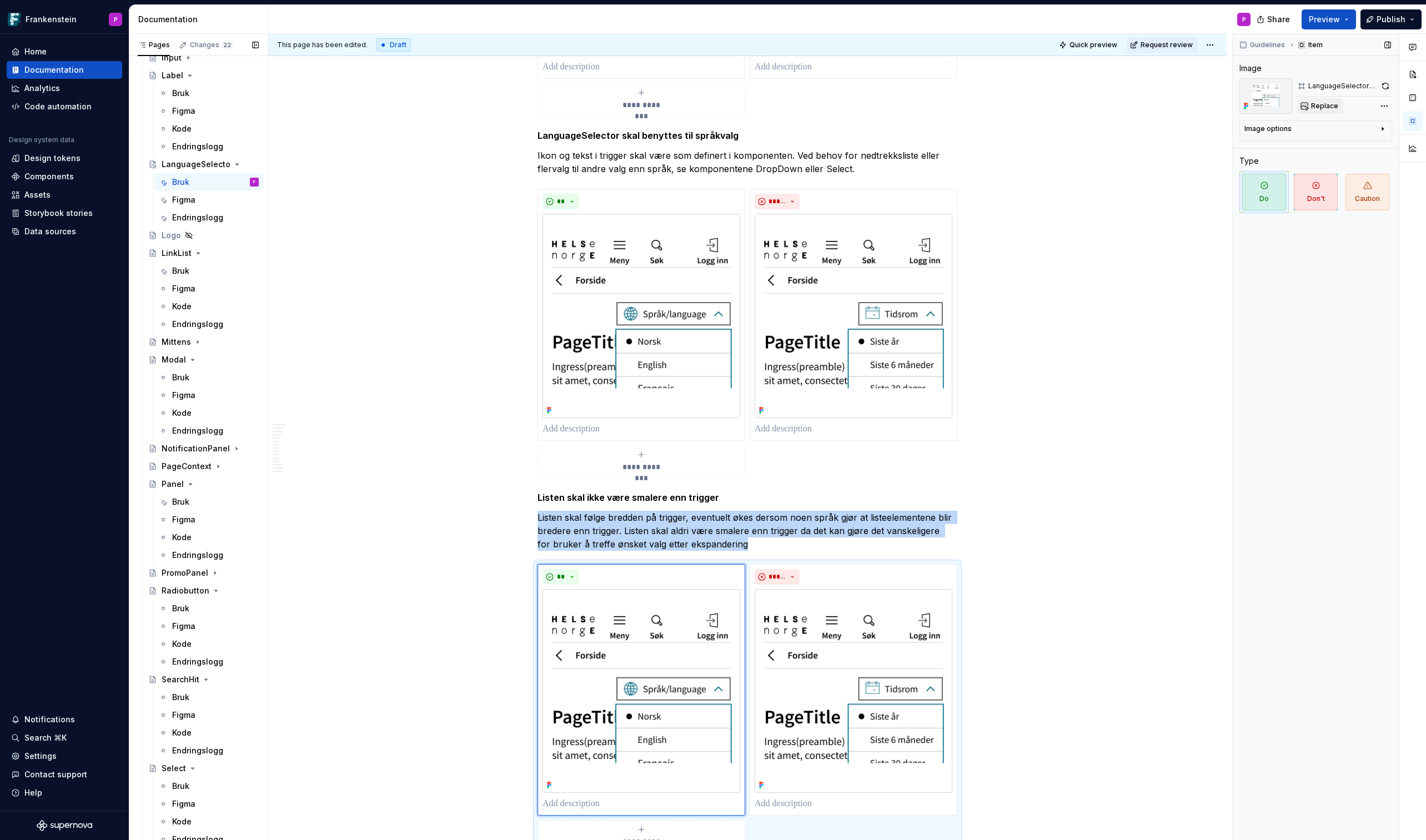
click at [1170, 105] on span "Replace" at bounding box center [1325, 106] width 27 height 9
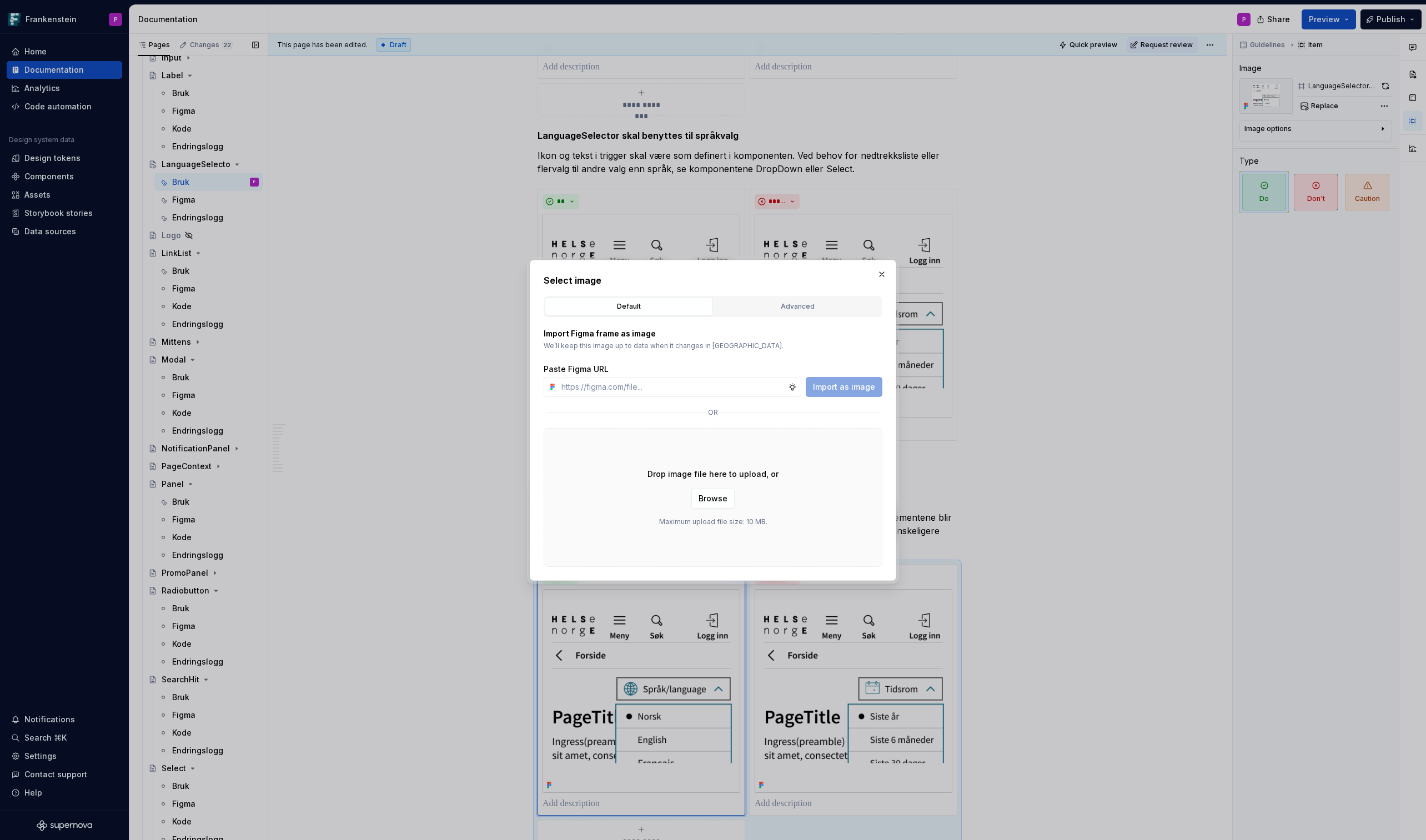
type textarea "*"
click at [797, 309] on div "Advanced" at bounding box center [797, 307] width 160 height 11
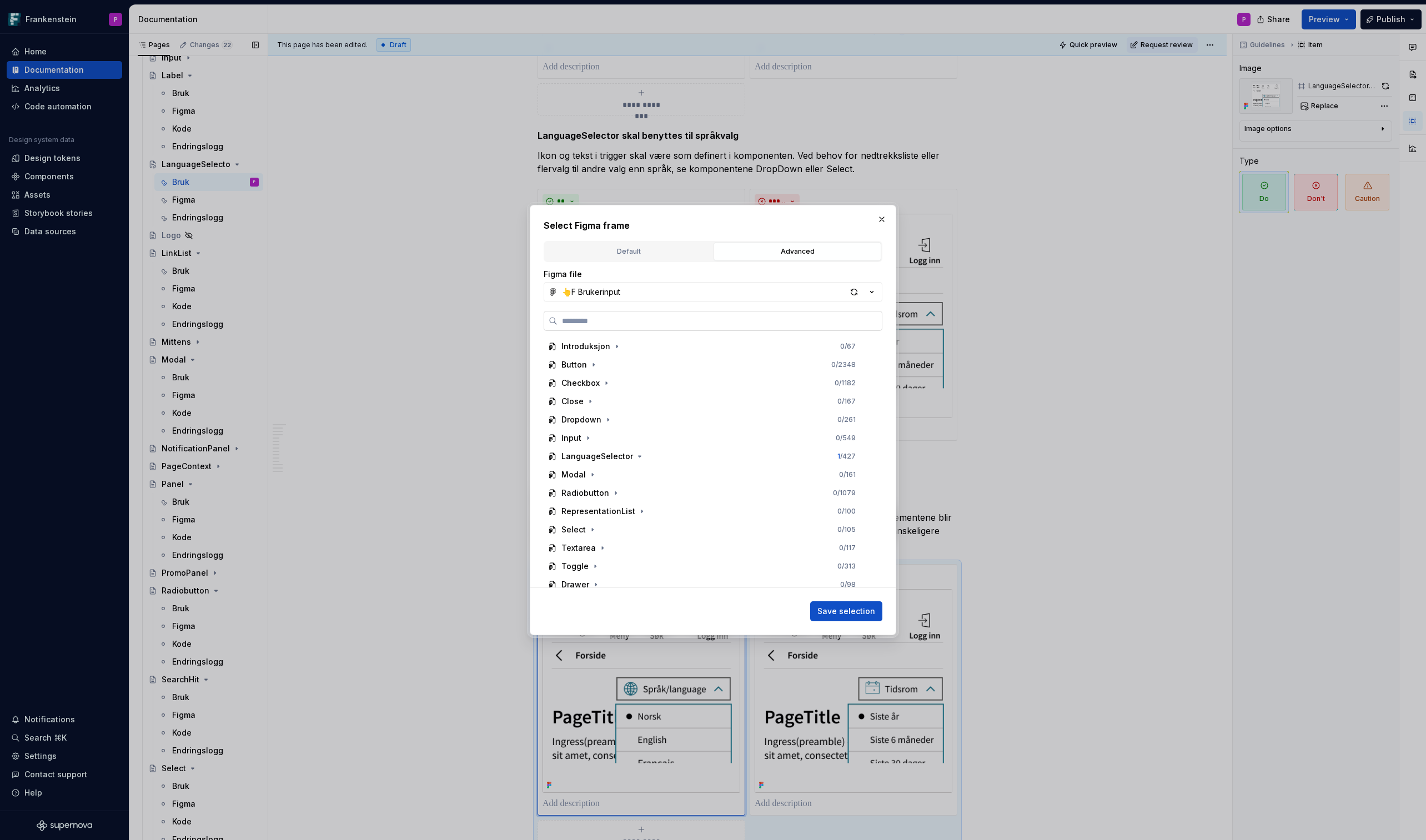
paste input "**********"
type input "**********"
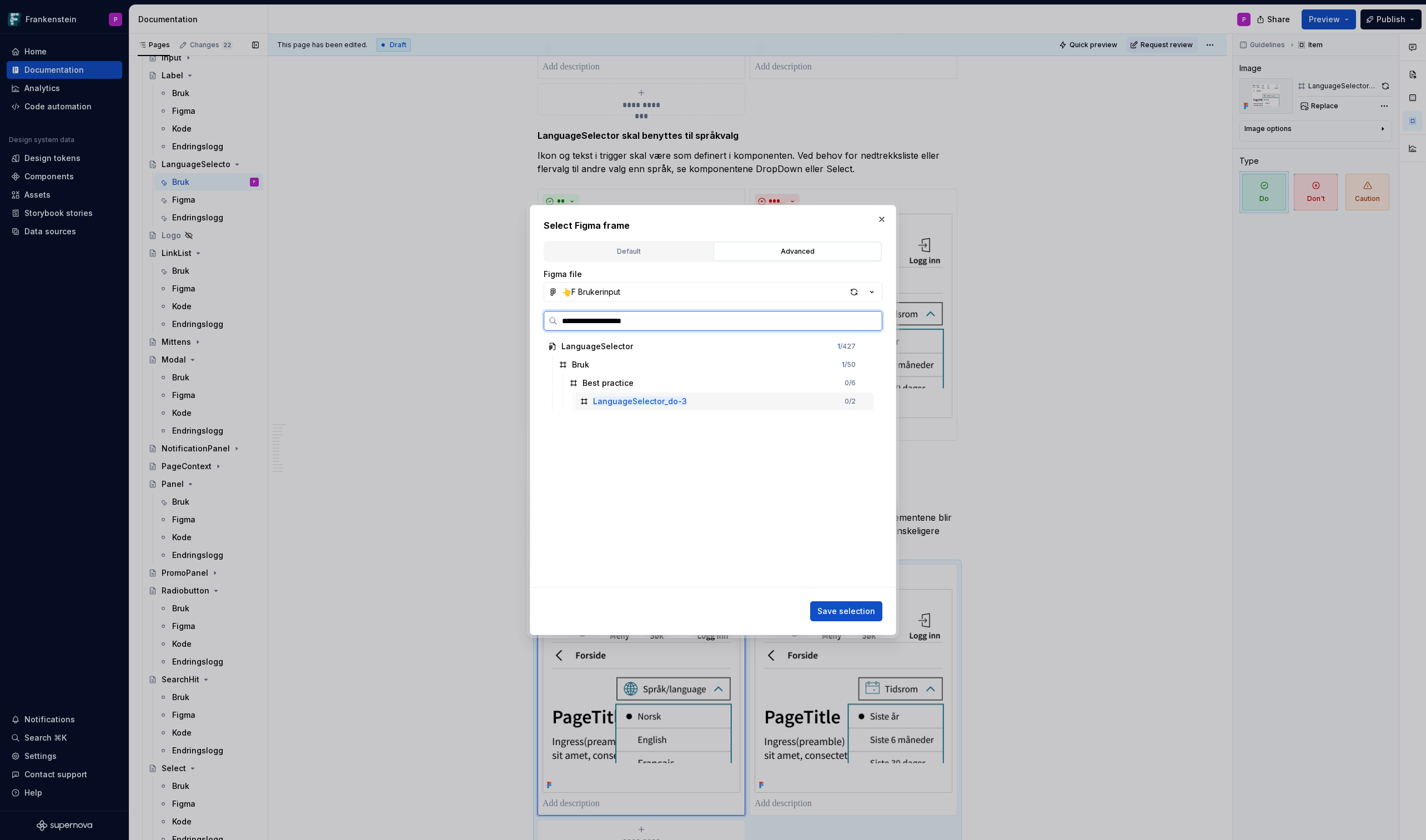
click at [680, 403] on mark "LanguageSelector_do-3" at bounding box center [641, 401] width 94 height 10
click at [832, 492] on span "Save selection" at bounding box center [846, 611] width 58 height 11
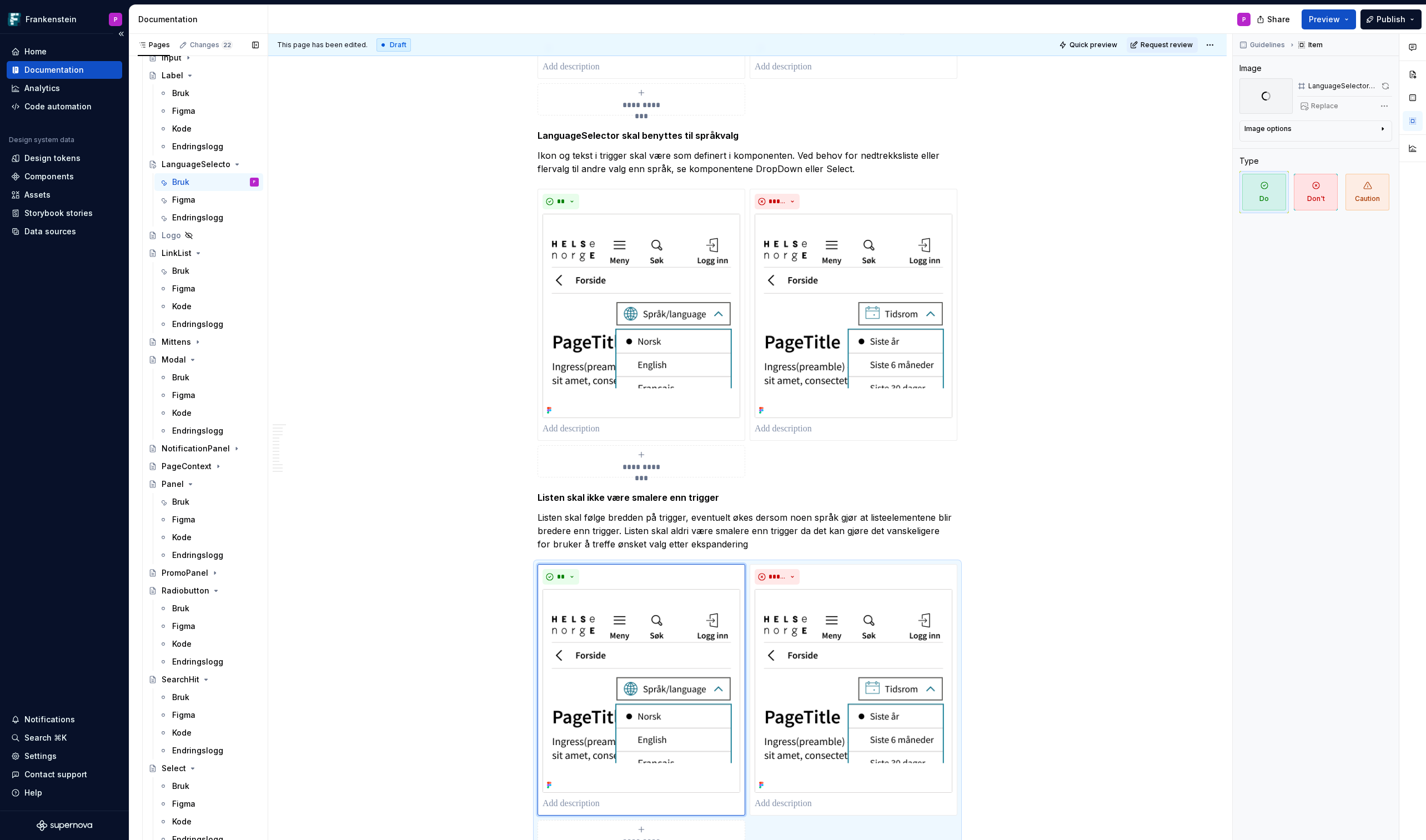
scroll to position [865, 0]
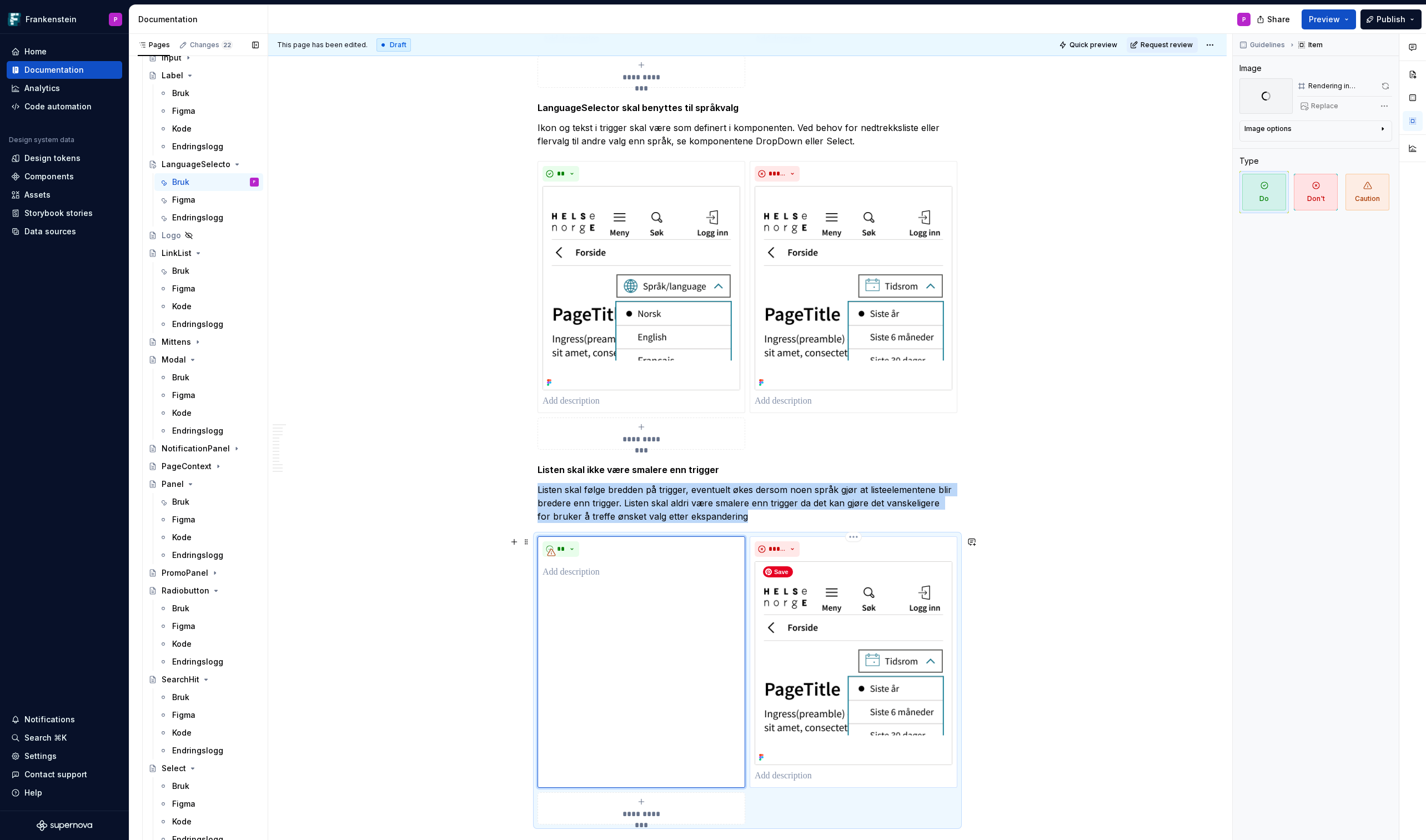
click at [898, 492] on img at bounding box center [853, 663] width 198 height 204
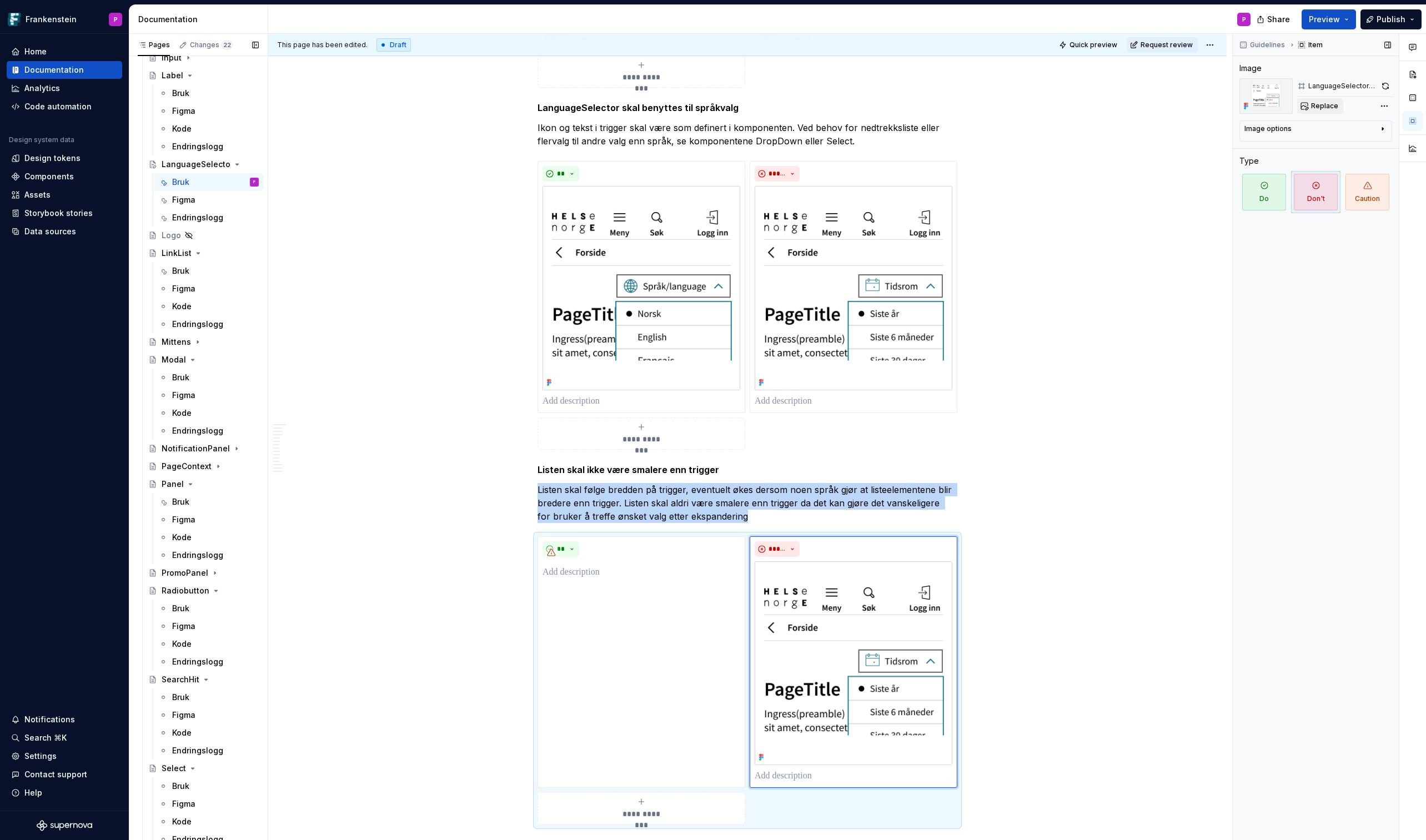
click at [1170, 107] on span "Replace" at bounding box center [1325, 106] width 27 height 9
type textarea "*"
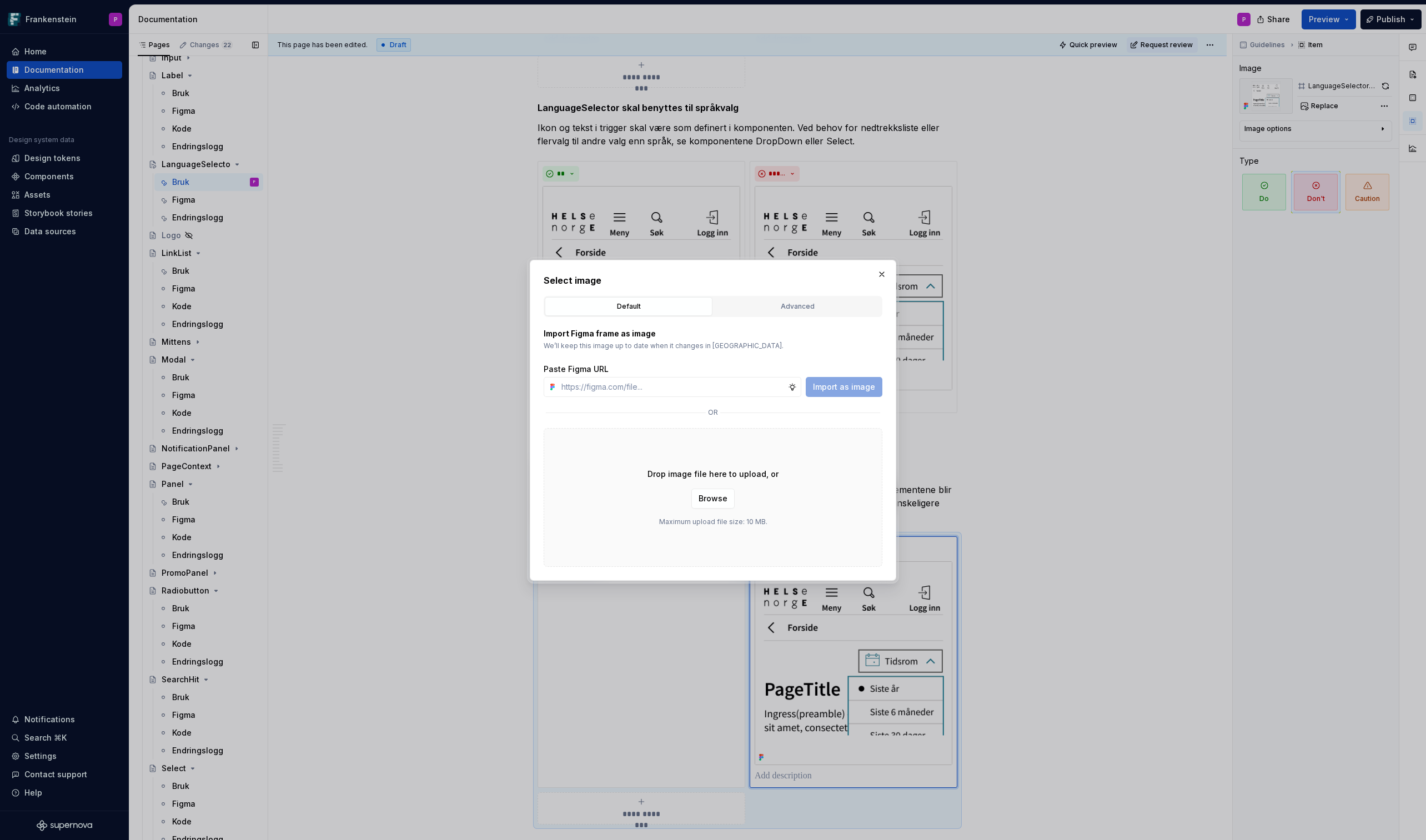
click at [789, 296] on div "Default Advanced" at bounding box center [713, 307] width 339 height 21
click at [781, 307] on div "Advanced" at bounding box center [797, 307] width 160 height 11
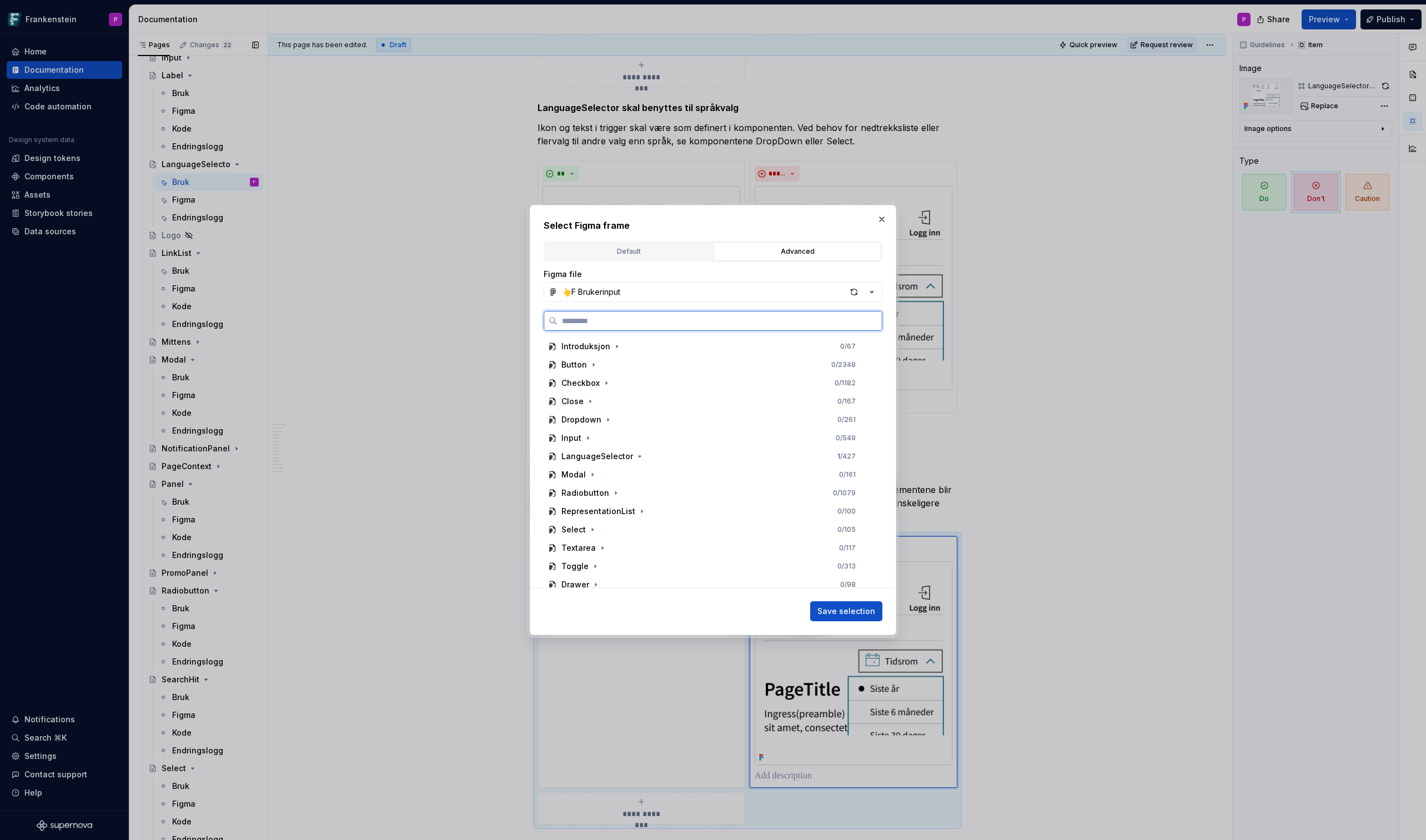
click at [650, 323] on input "search" at bounding box center [719, 321] width 324 height 11
paste input "**********"
type input "**********"
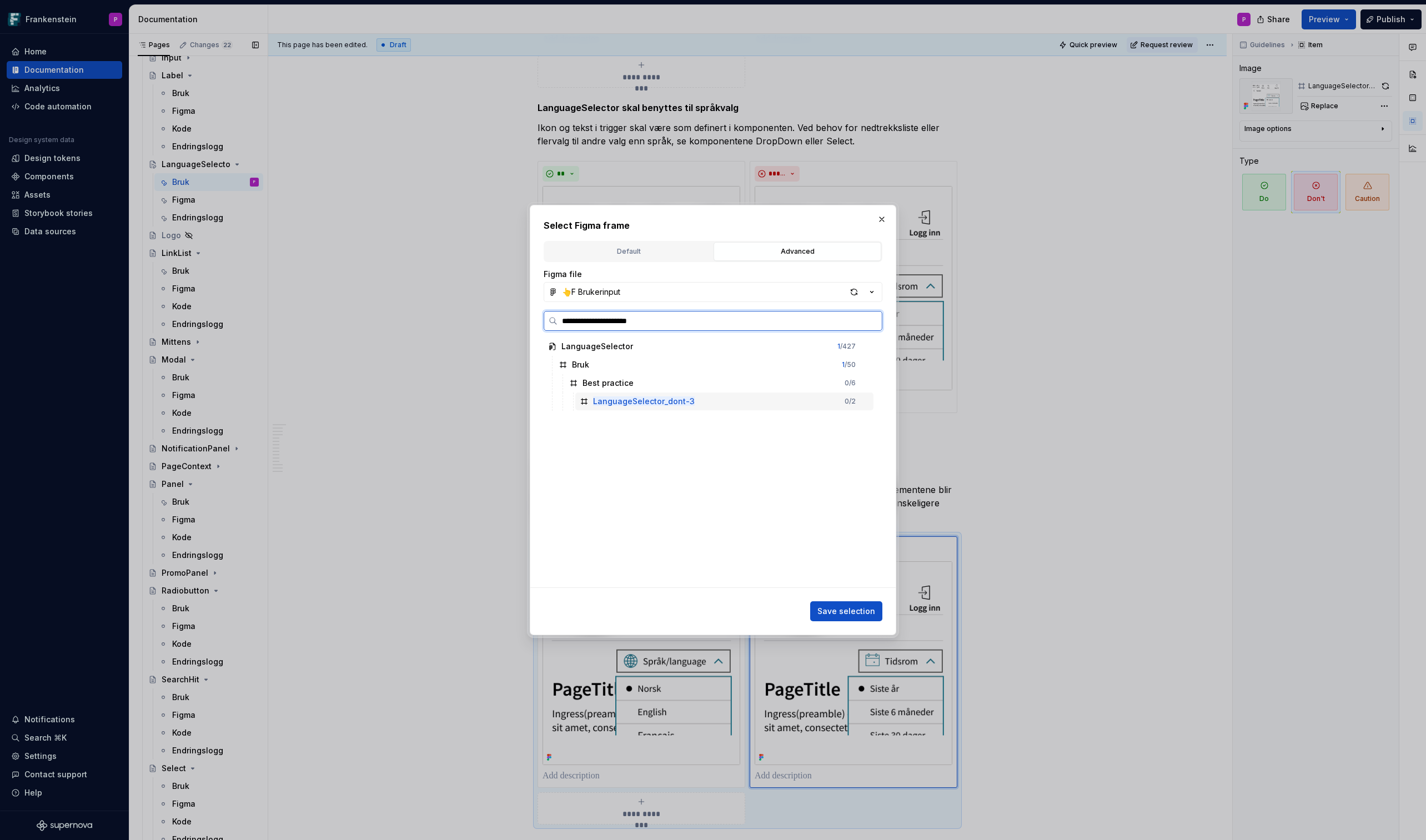
click at [666, 400] on mark "LanguageSelector_dont-3" at bounding box center [644, 401] width 102 height 10
click at [833, 492] on span "Save selection" at bounding box center [846, 611] width 58 height 11
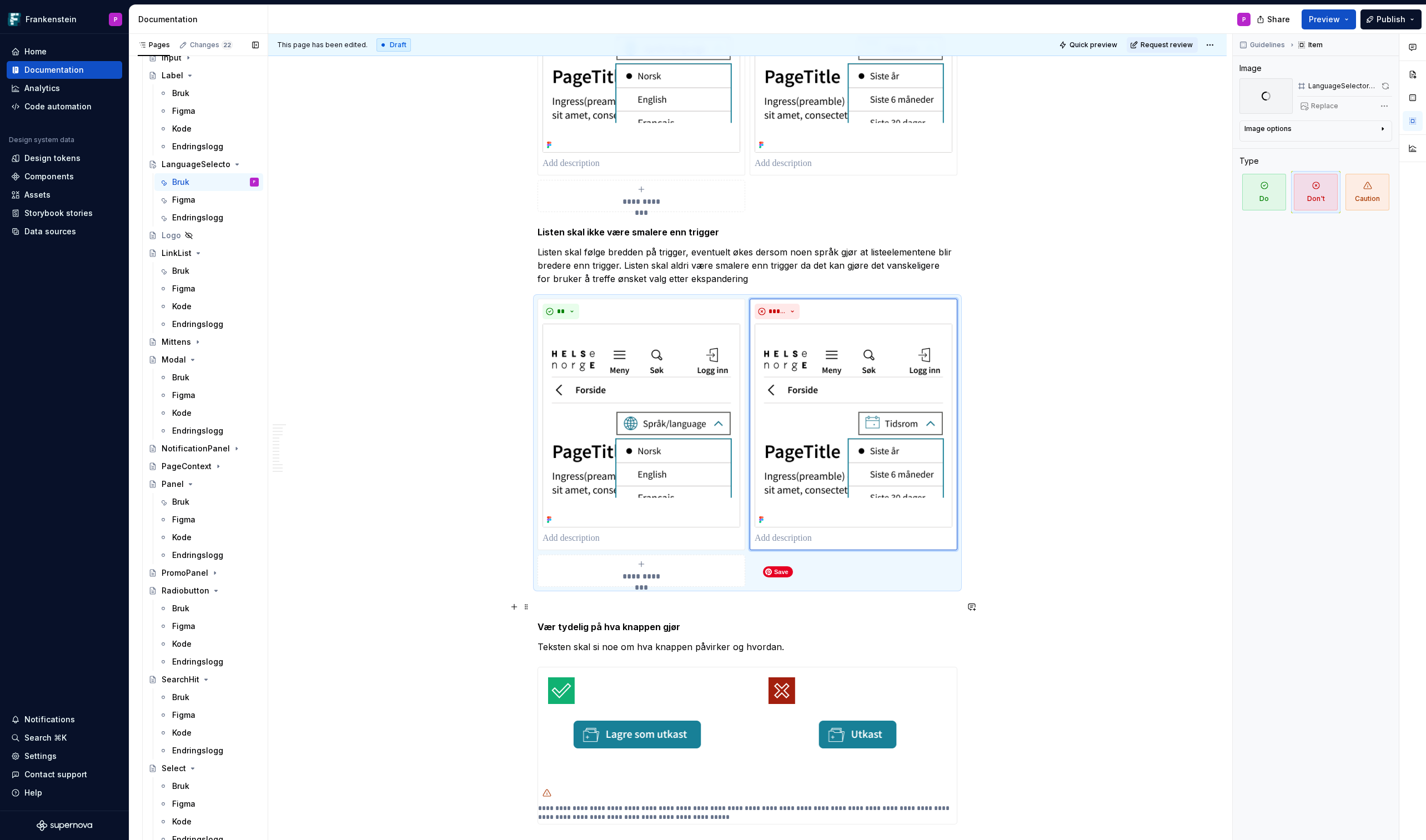
scroll to position [1090, 0]
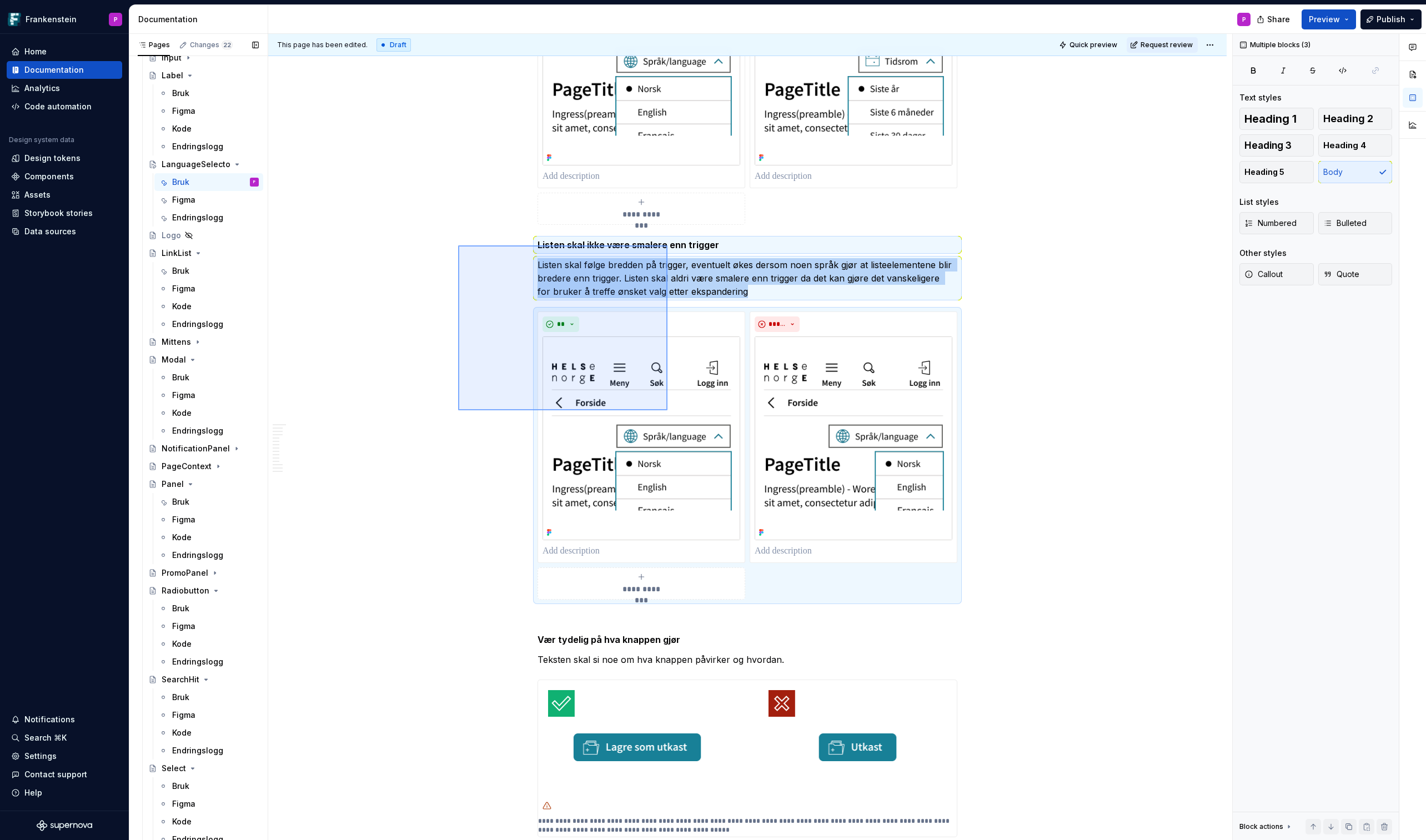
drag, startPoint x: 458, startPoint y: 245, endPoint x: 669, endPoint y: 425, distance: 277.3
click at [669, 425] on div "**********" at bounding box center [750, 437] width 964 height 807
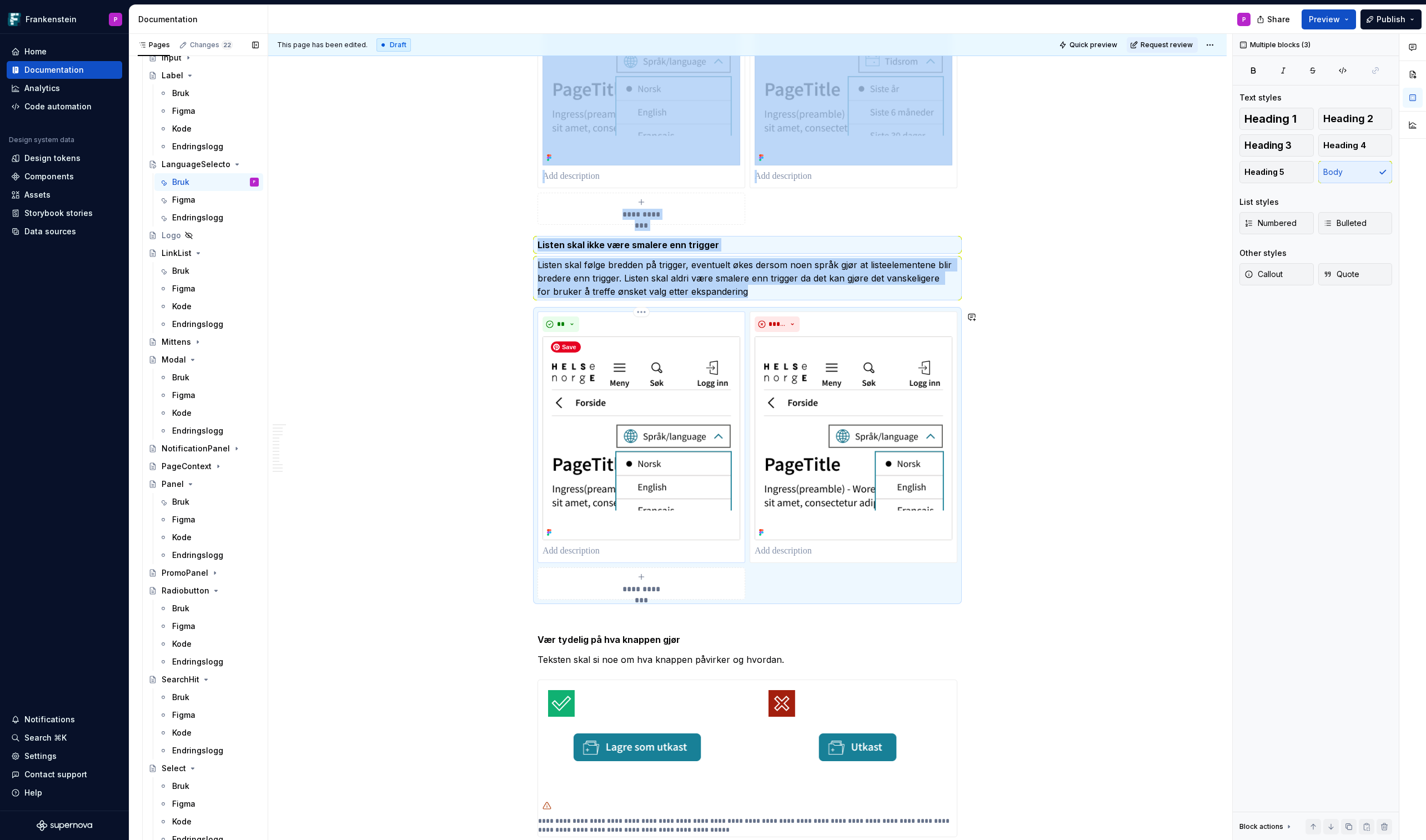
copy div "**********"
click at [542, 492] on strong "Vær tydelig på hva knappen gjør" at bounding box center [609, 639] width 143 height 11
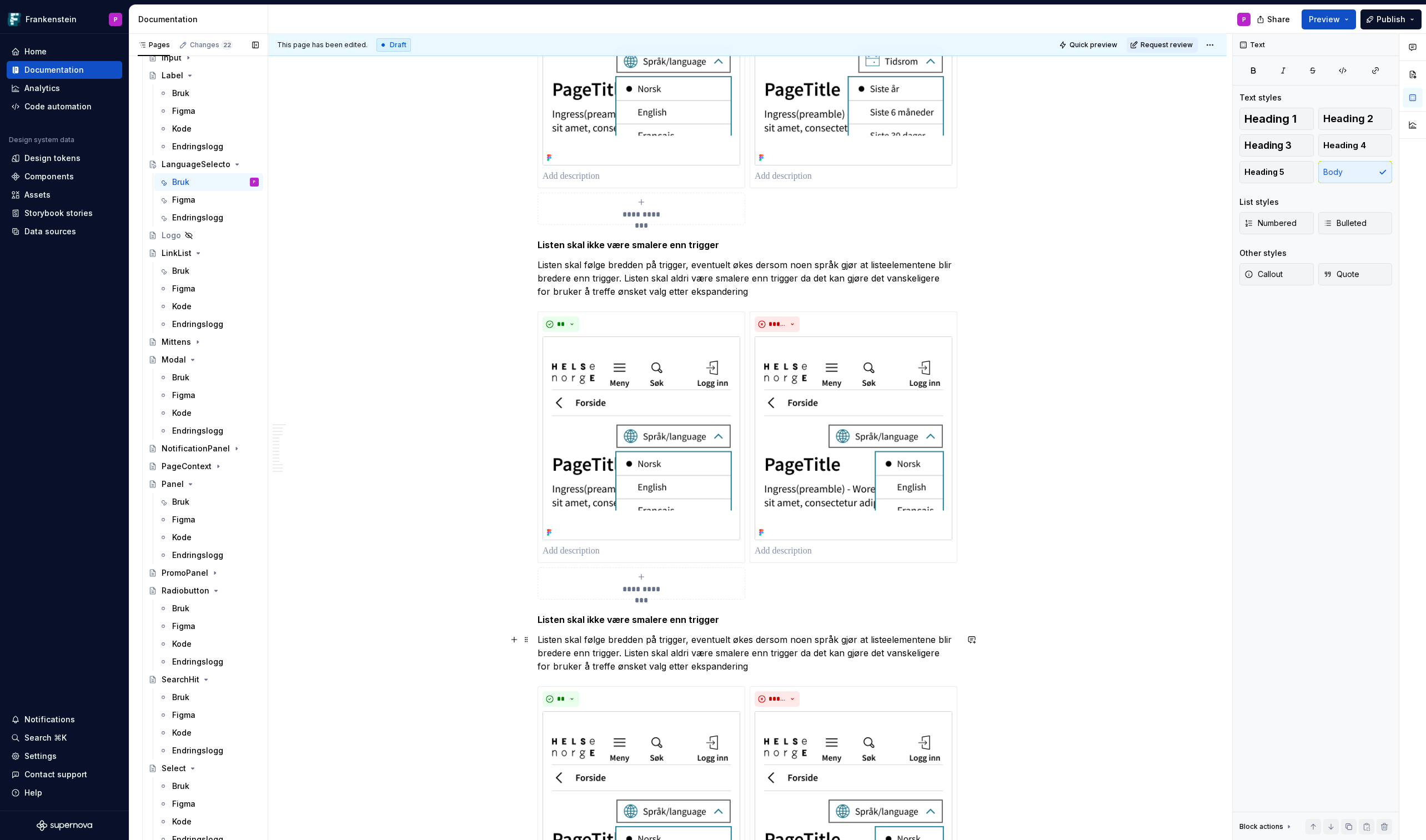
click at [605, 492] on p "Listen skal følge bredden på trigger, eventuelt økes dersom noen språk gjør at …" at bounding box center [747, 653] width 420 height 40
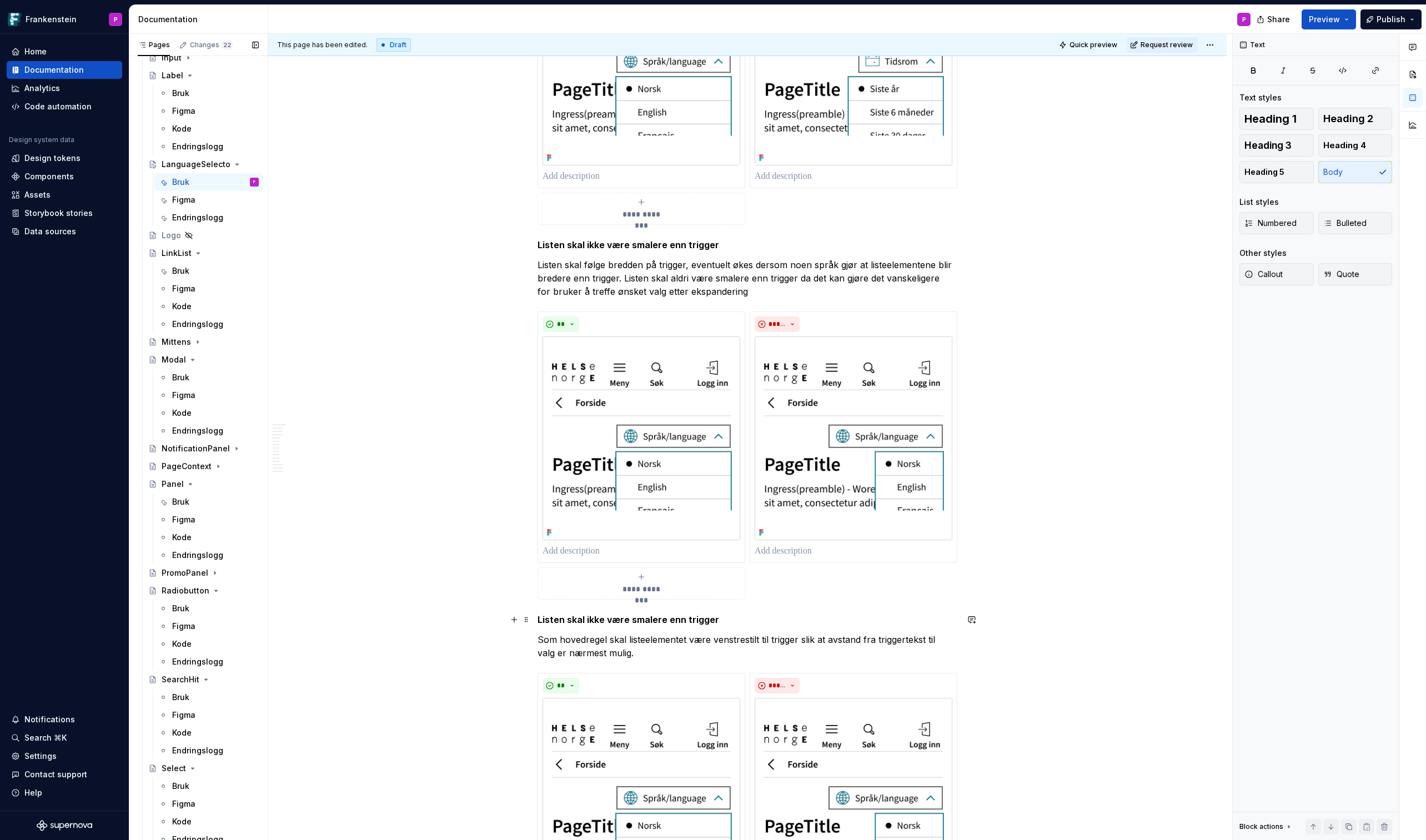
click at [562, 492] on strong "Listen skal ikke være smalere enn trigger" at bounding box center [629, 619] width 182 height 11
click at [591, 492] on img at bounding box center [641, 799] width 198 height 204
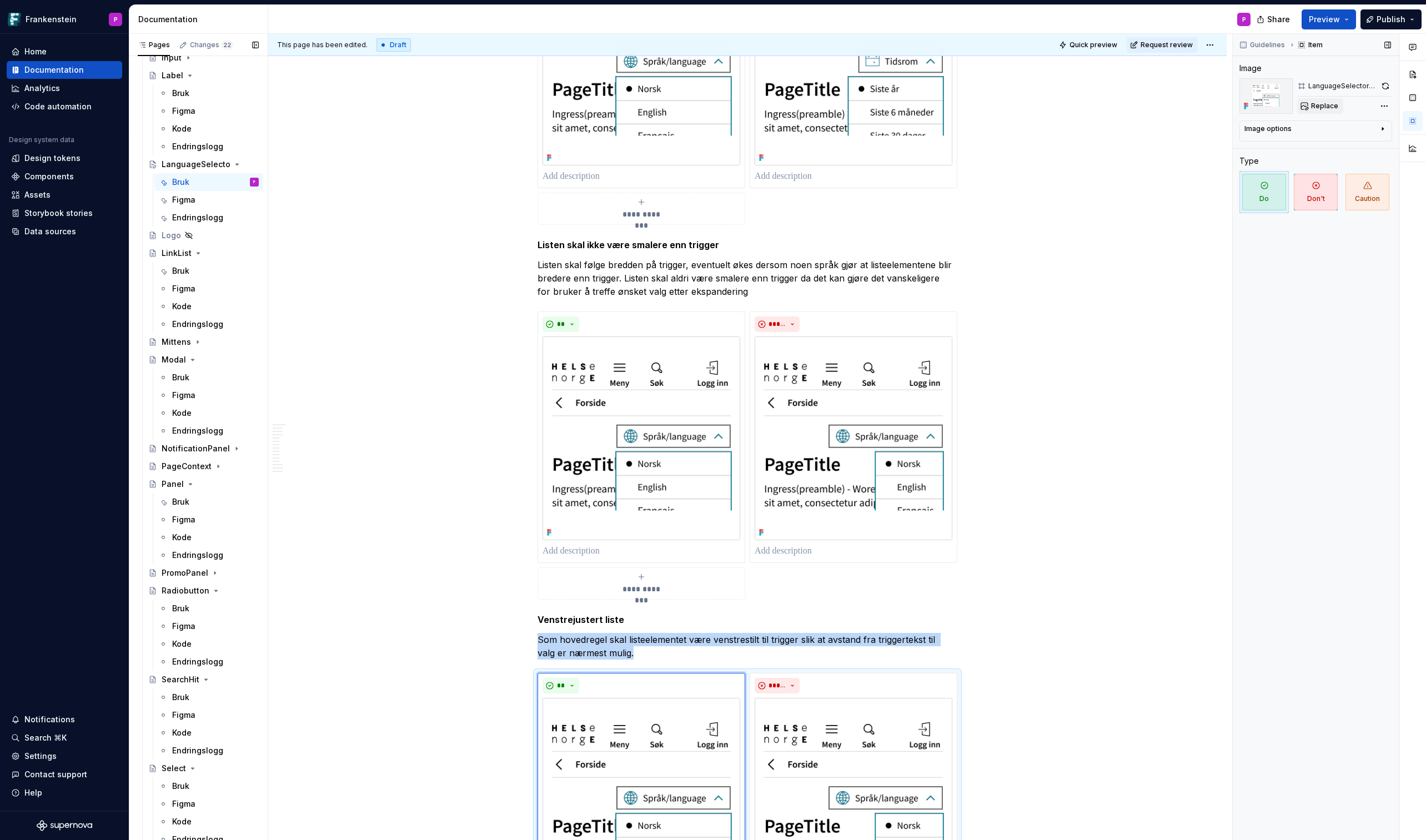
click at [1170, 104] on span "Replace" at bounding box center [1325, 106] width 27 height 9
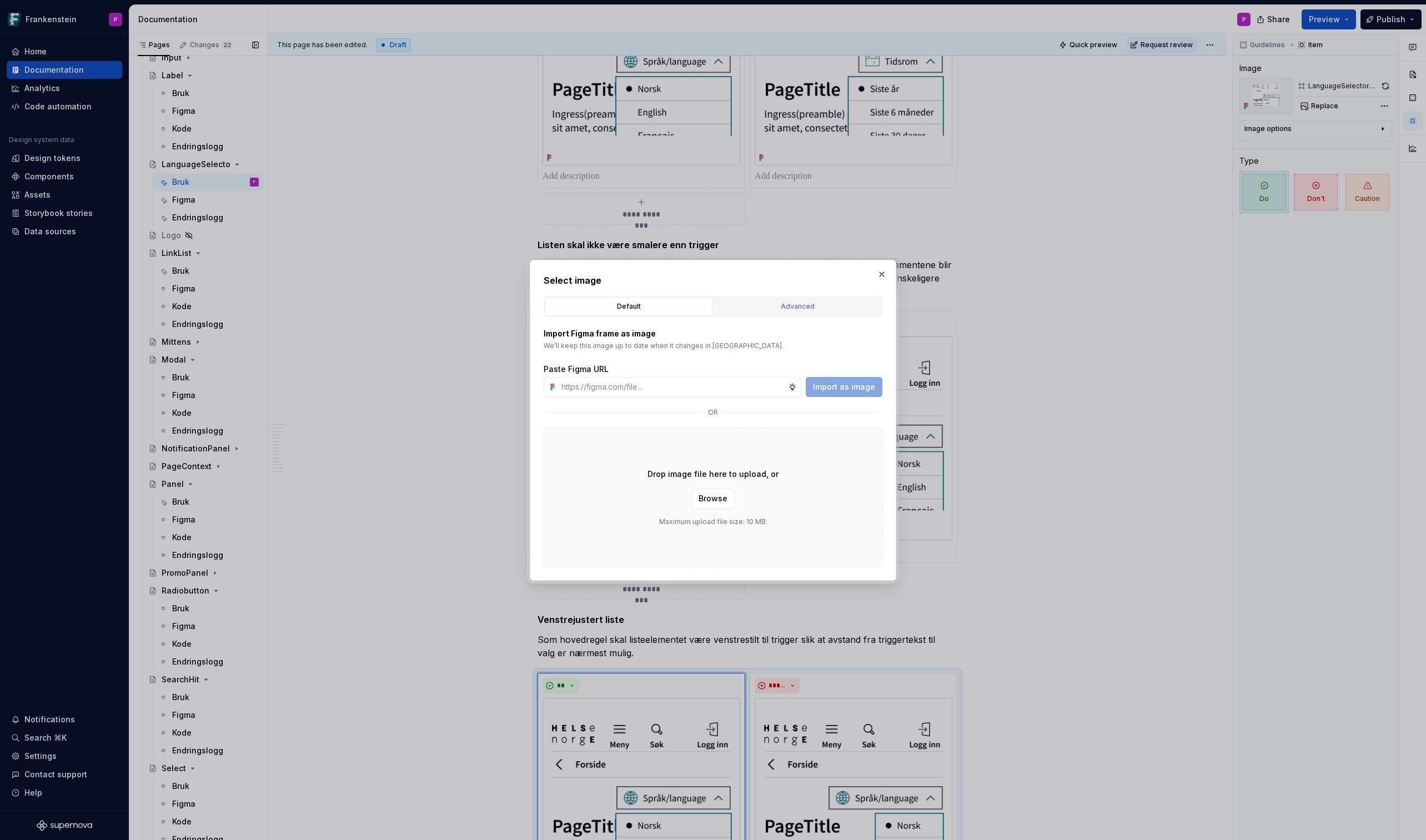
type textarea "*"
click at [815, 301] on div "Advanced" at bounding box center [797, 307] width 160 height 11
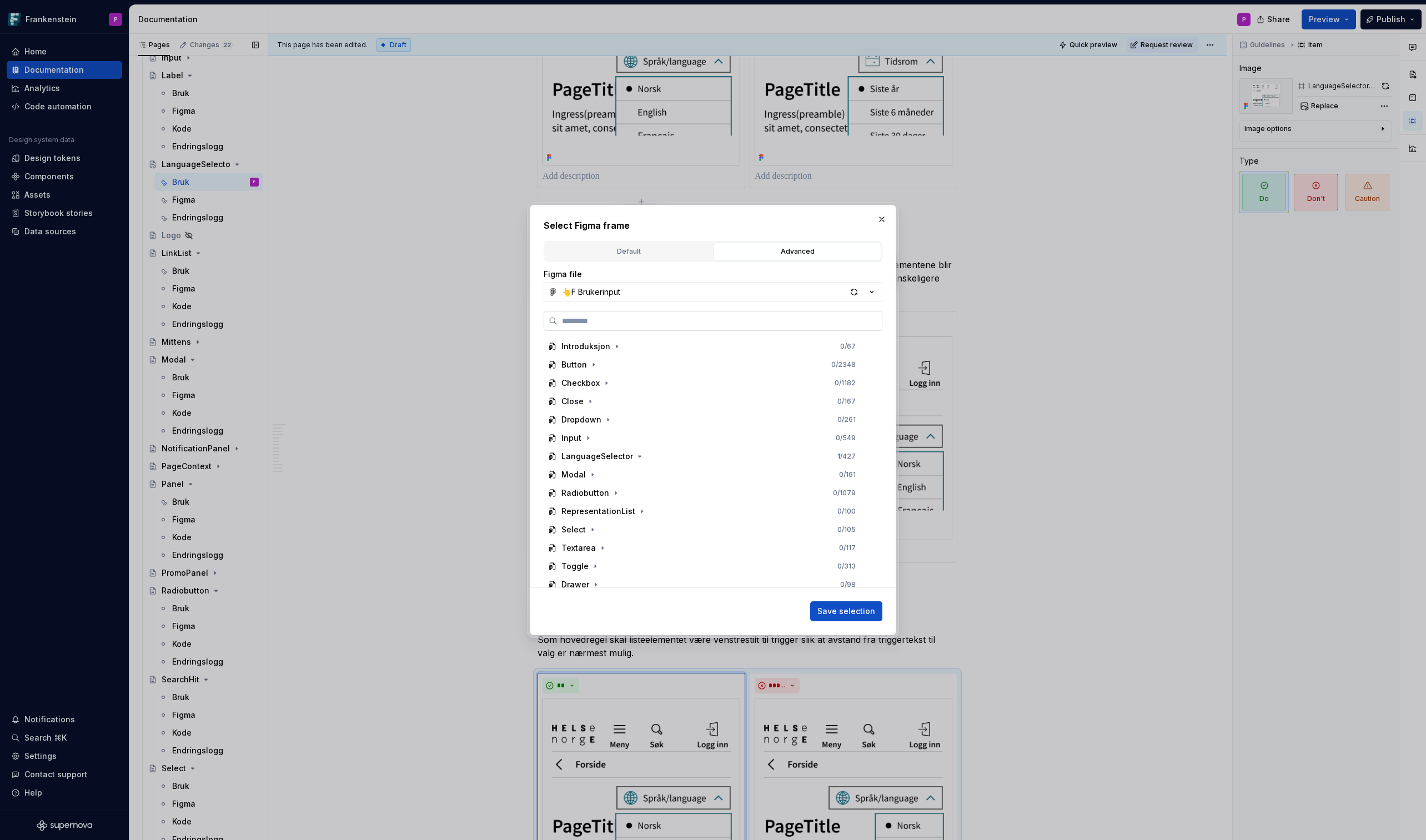
paste input "**********"
type input "**********"
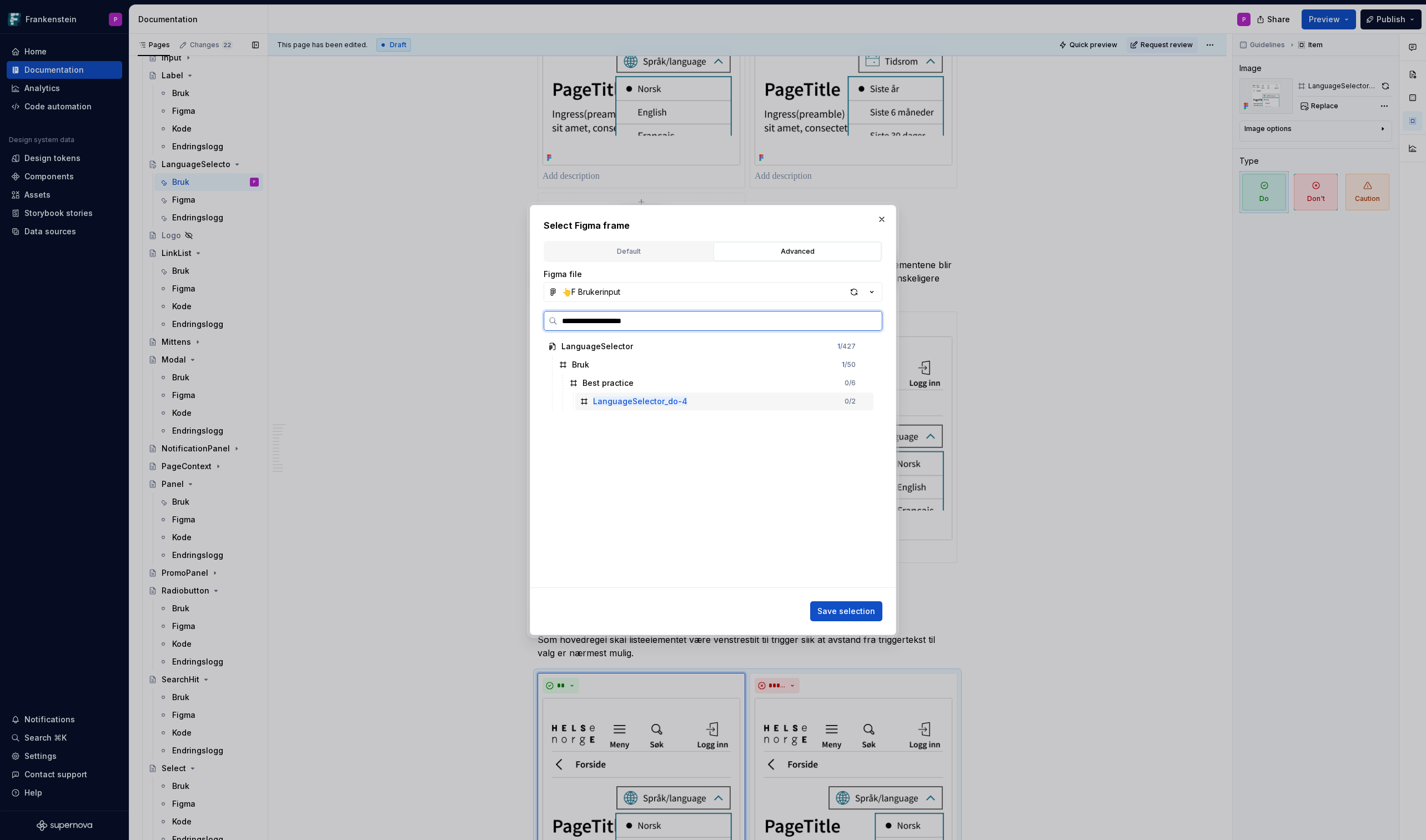
click at [641, 401] on mark "LanguageSelector_do-4" at bounding box center [641, 401] width 95 height 10
click at [837, 492] on span "Save selection" at bounding box center [846, 611] width 58 height 11
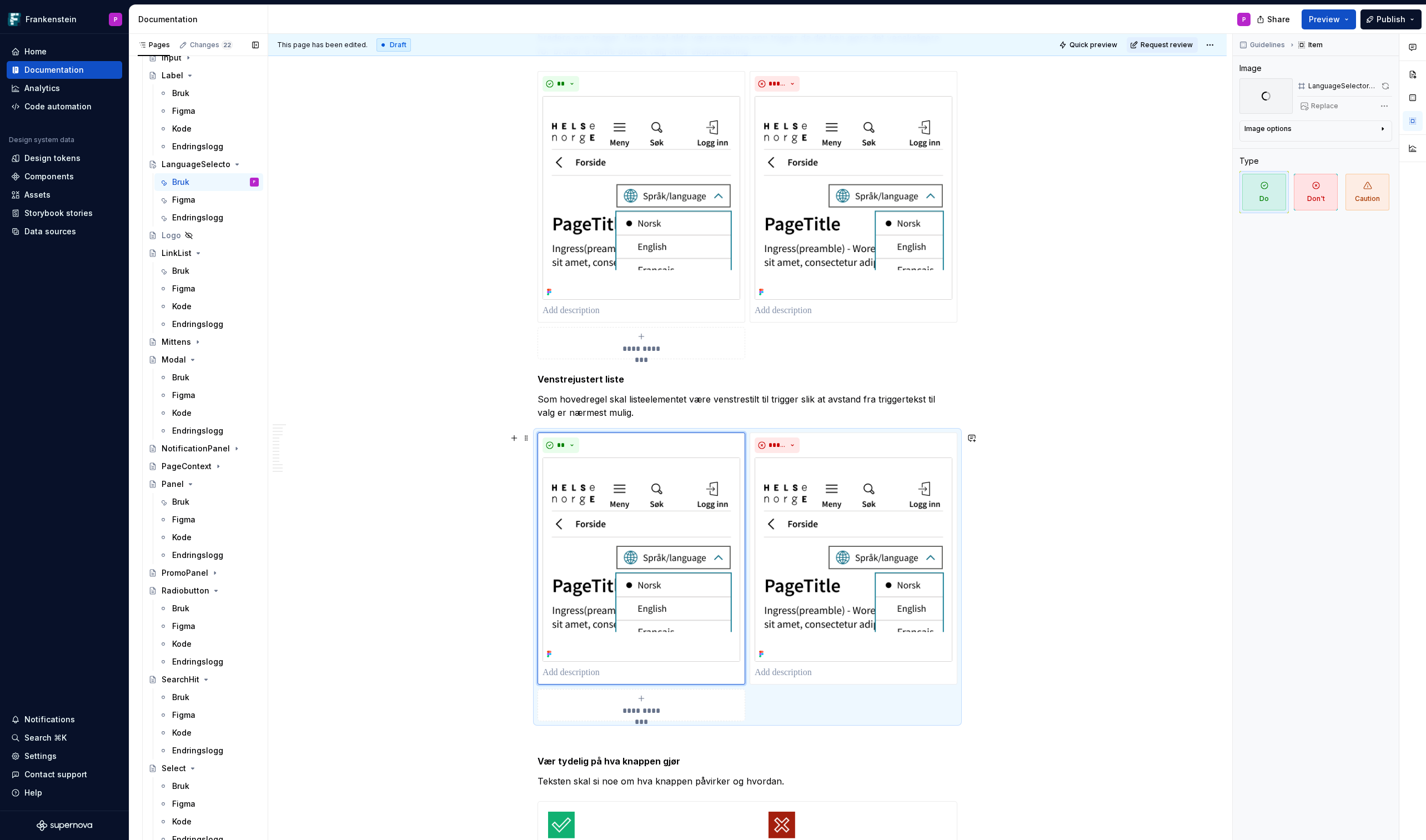
scroll to position [1365, 0]
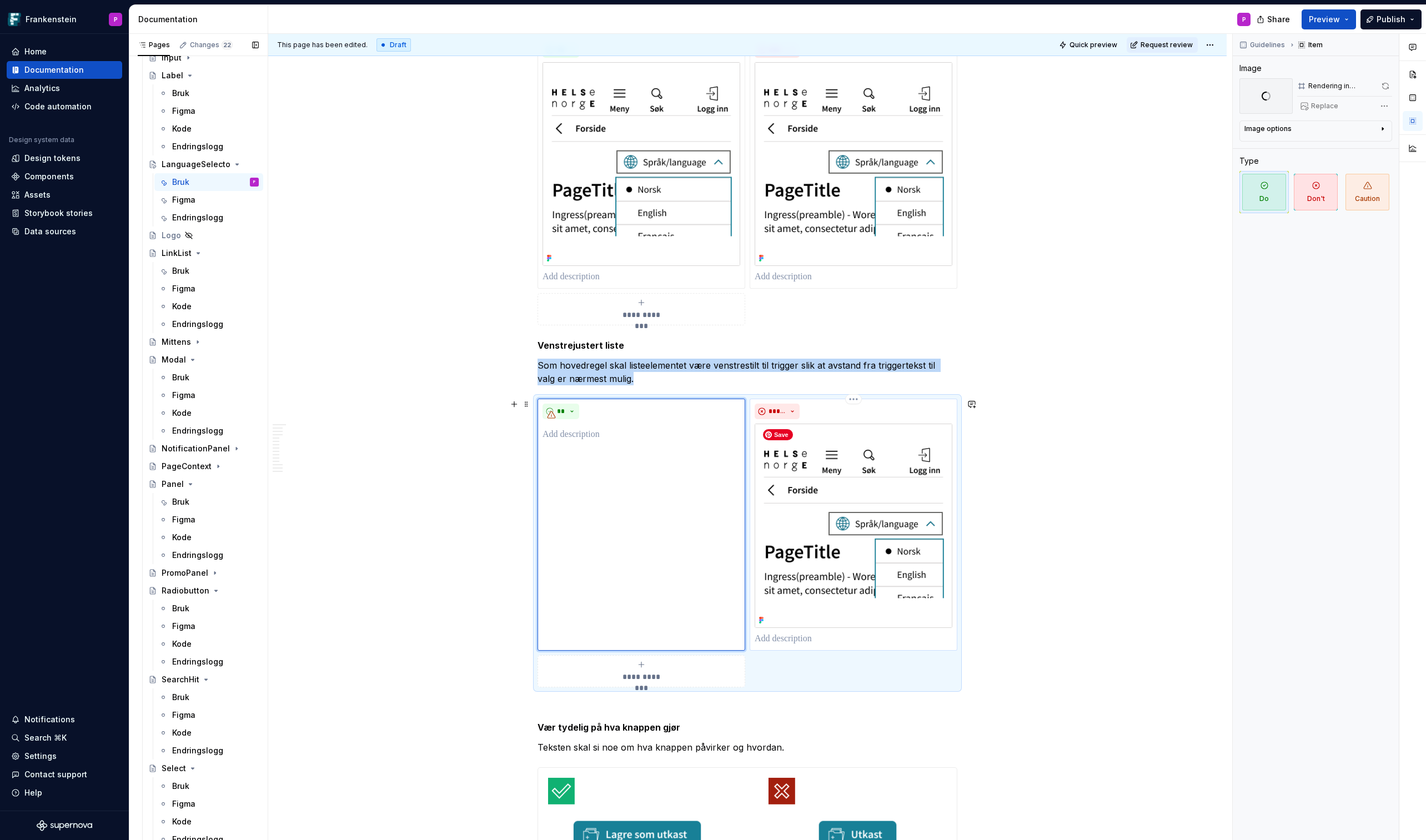
click at [832, 492] on img at bounding box center [853, 525] width 198 height 204
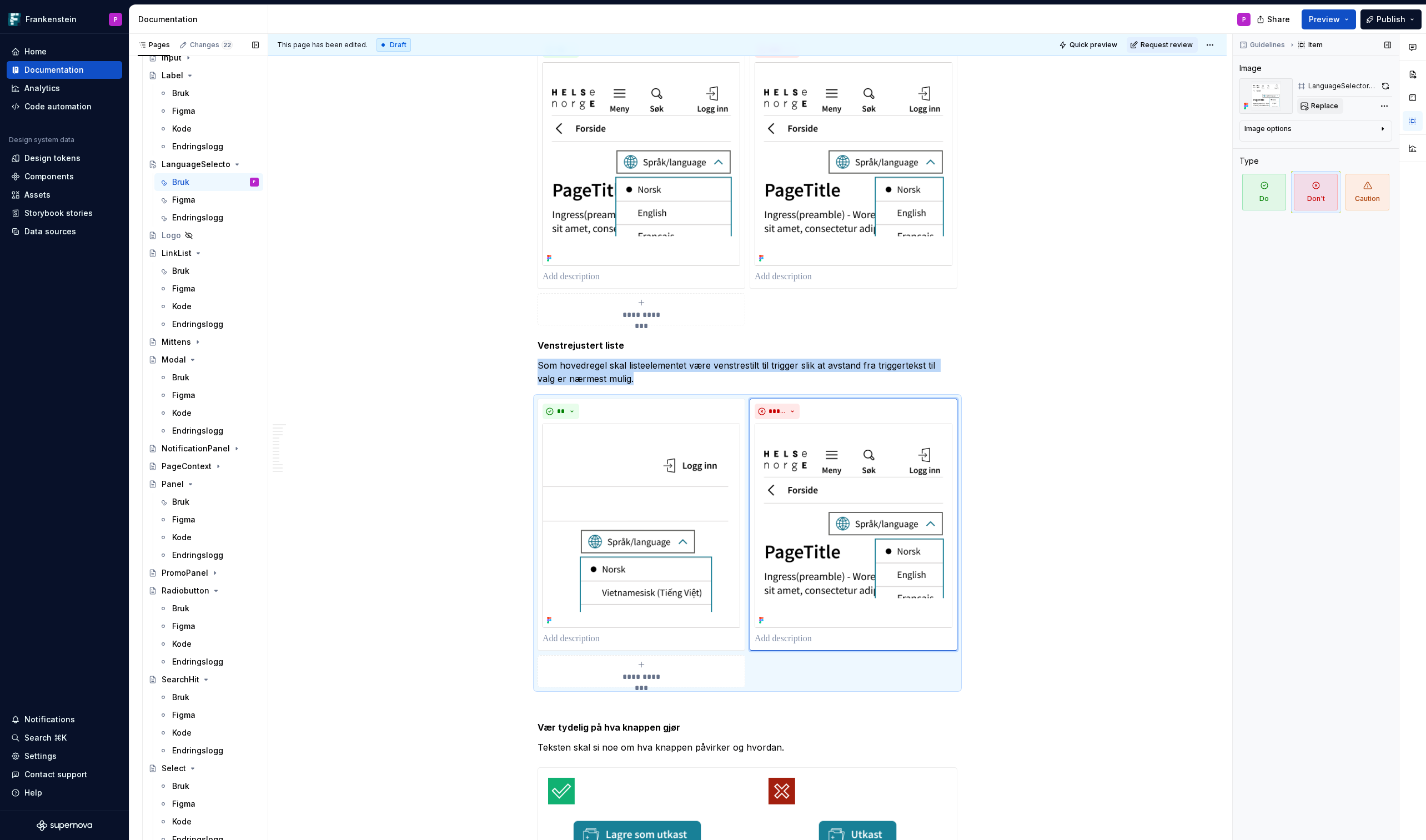
click at [1170, 101] on button "Replace" at bounding box center [1321, 106] width 46 height 16
type textarea "*"
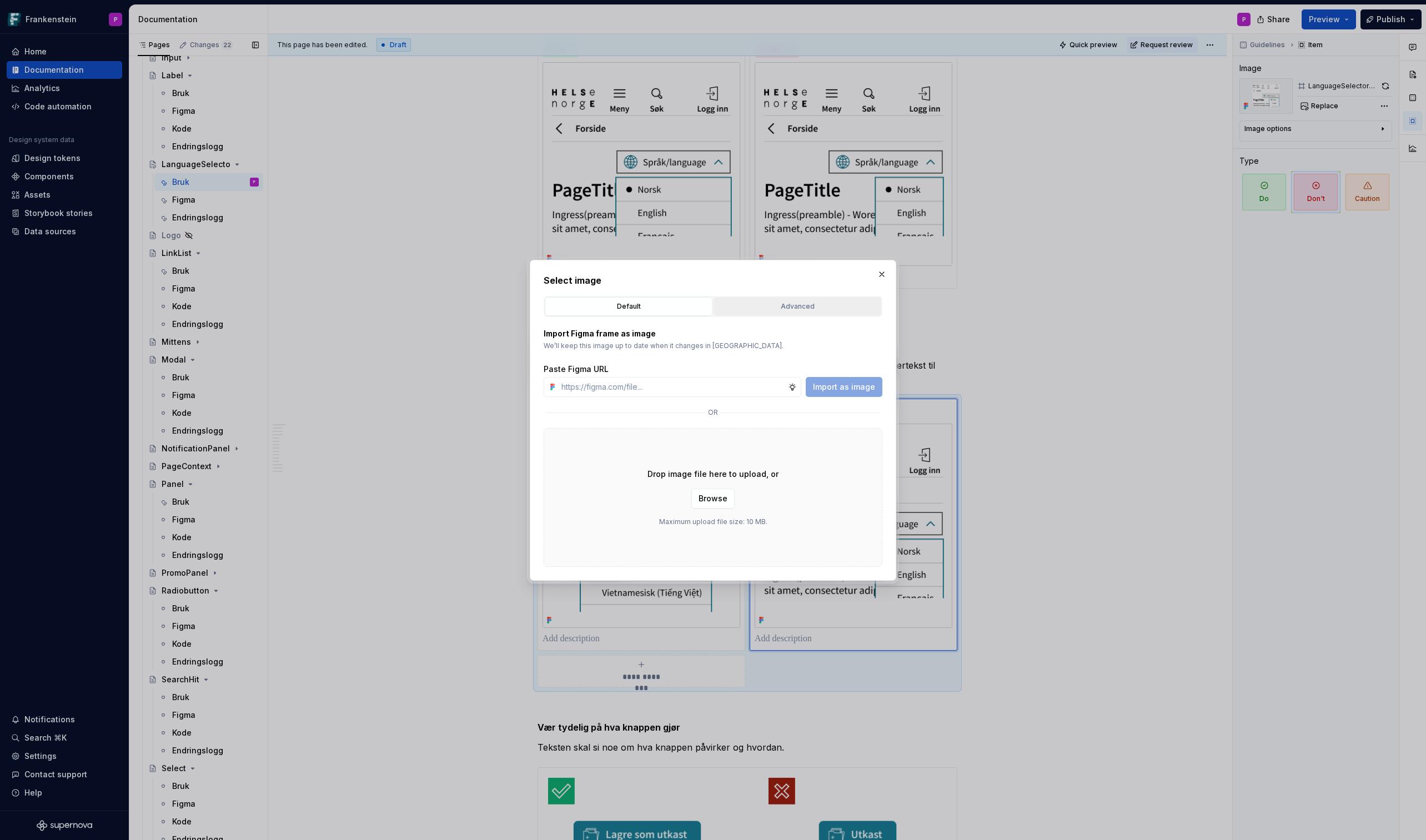
click at [776, 301] on div "Advanced" at bounding box center [797, 307] width 160 height 11
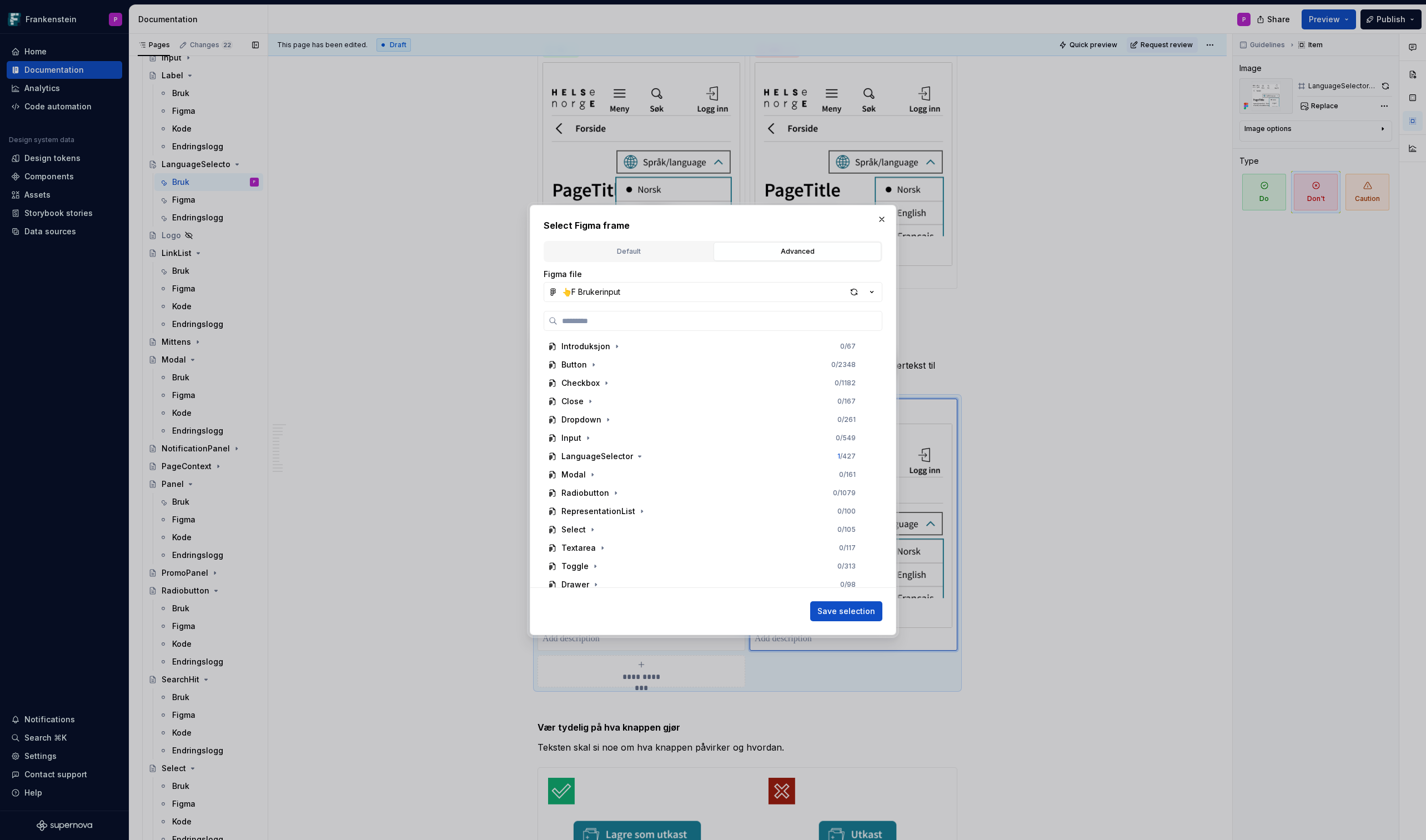
paste input "**********"
type input "**********"
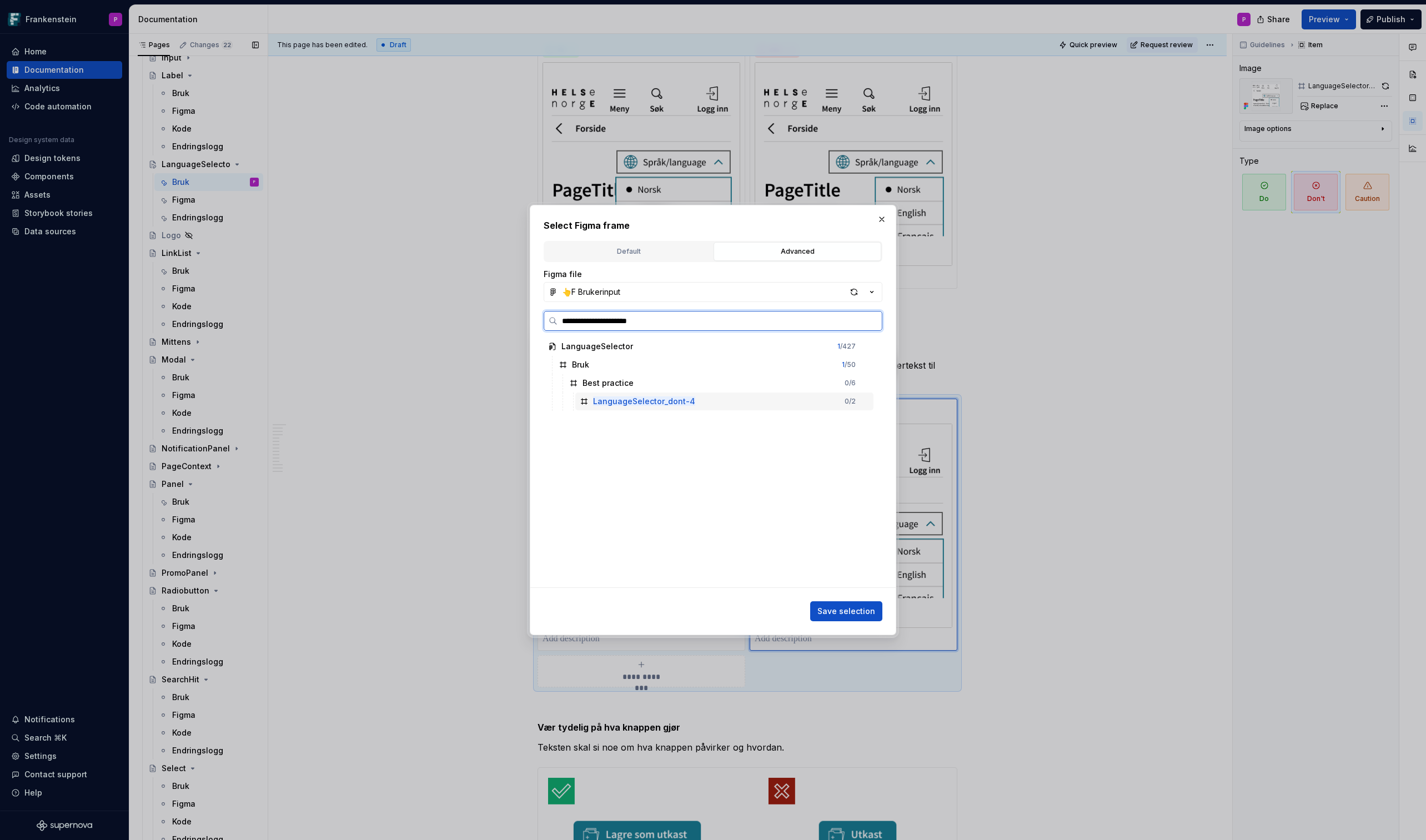
click at [651, 405] on mark "LanguageSelector_dont-4" at bounding box center [644, 401] width 102 height 10
click at [825, 492] on span "Save selection" at bounding box center [846, 611] width 58 height 11
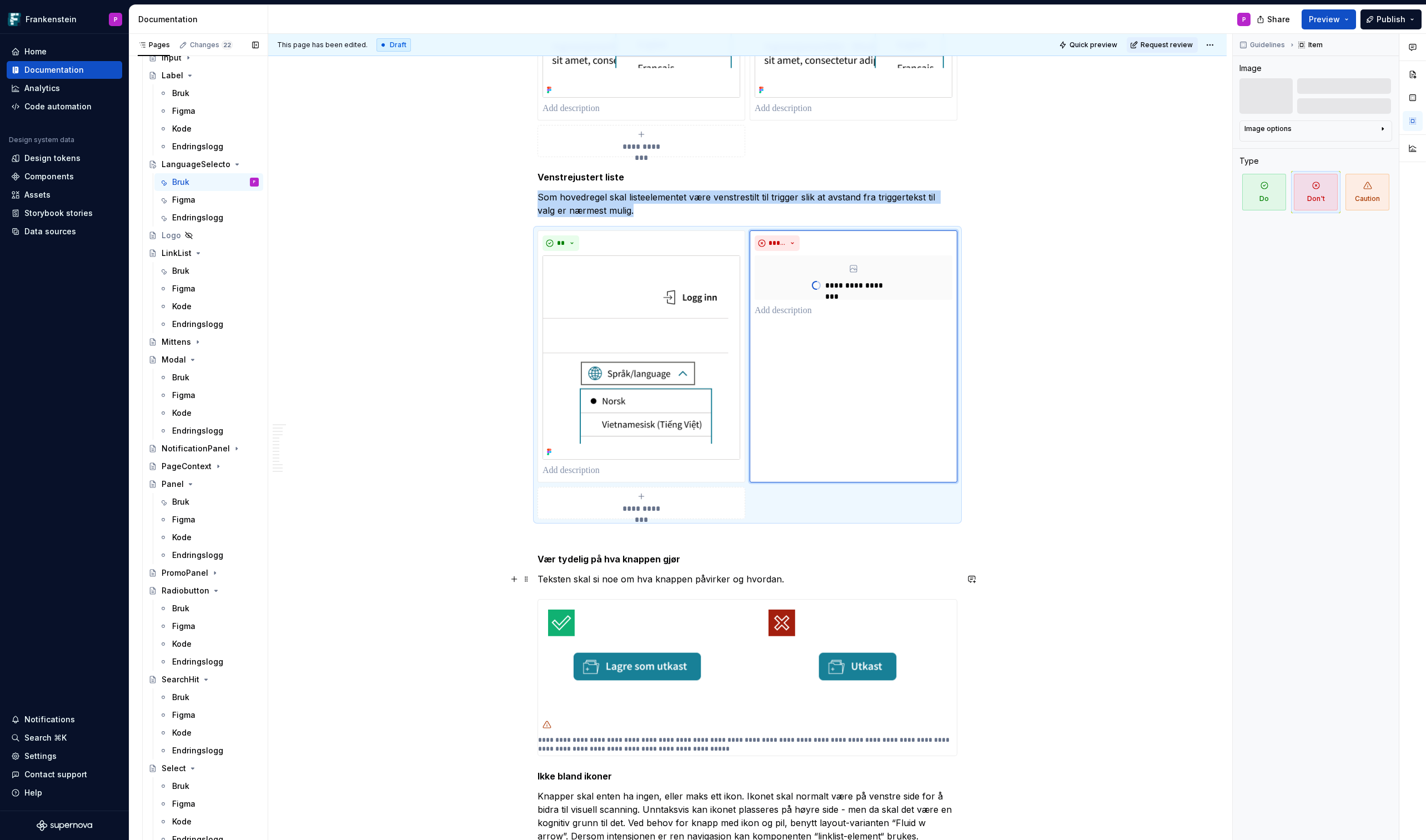
scroll to position [1537, 0]
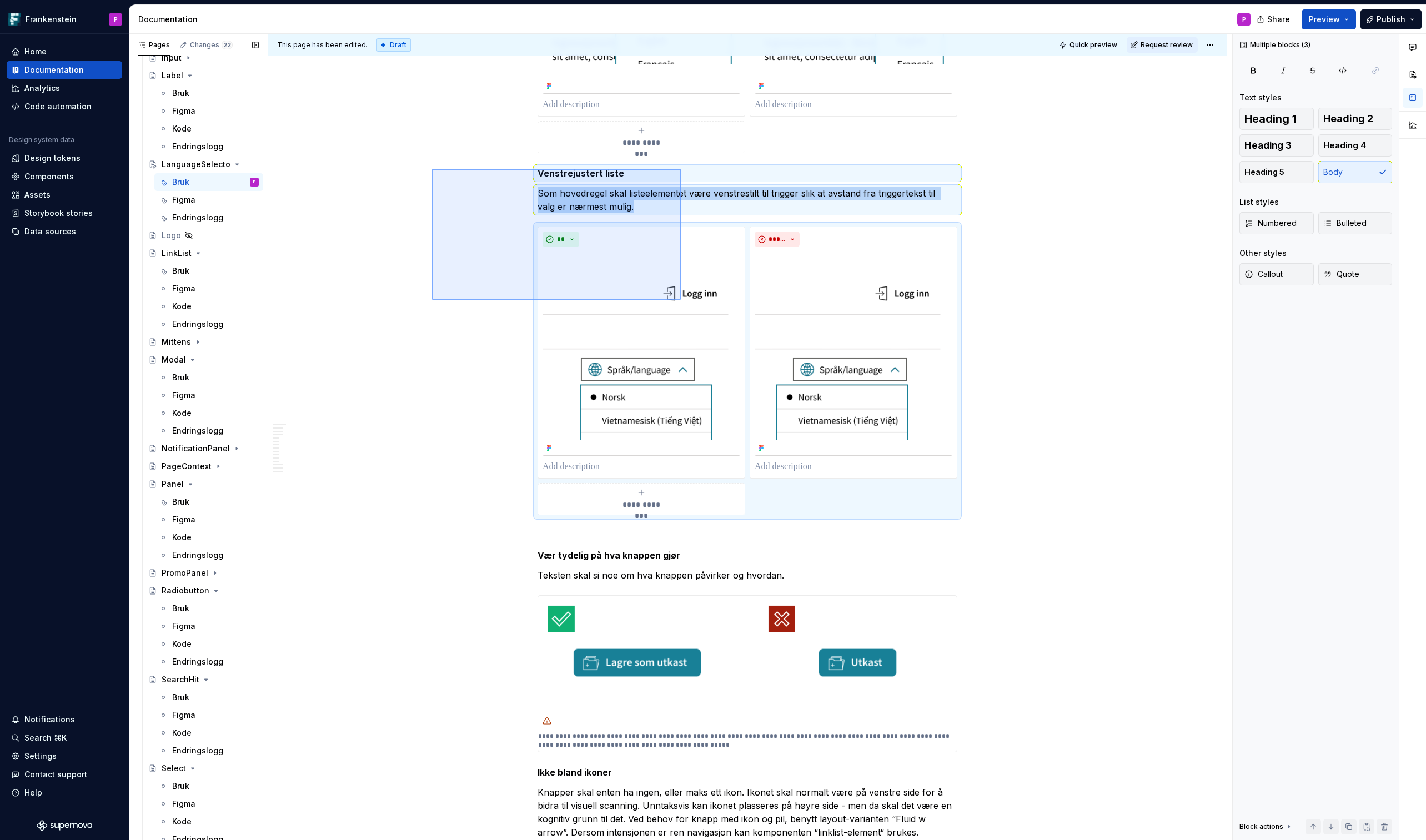
drag, startPoint x: 432, startPoint y: 169, endPoint x: 680, endPoint y: 308, distance: 284.3
click at [680, 308] on div "**********" at bounding box center [750, 437] width 964 height 807
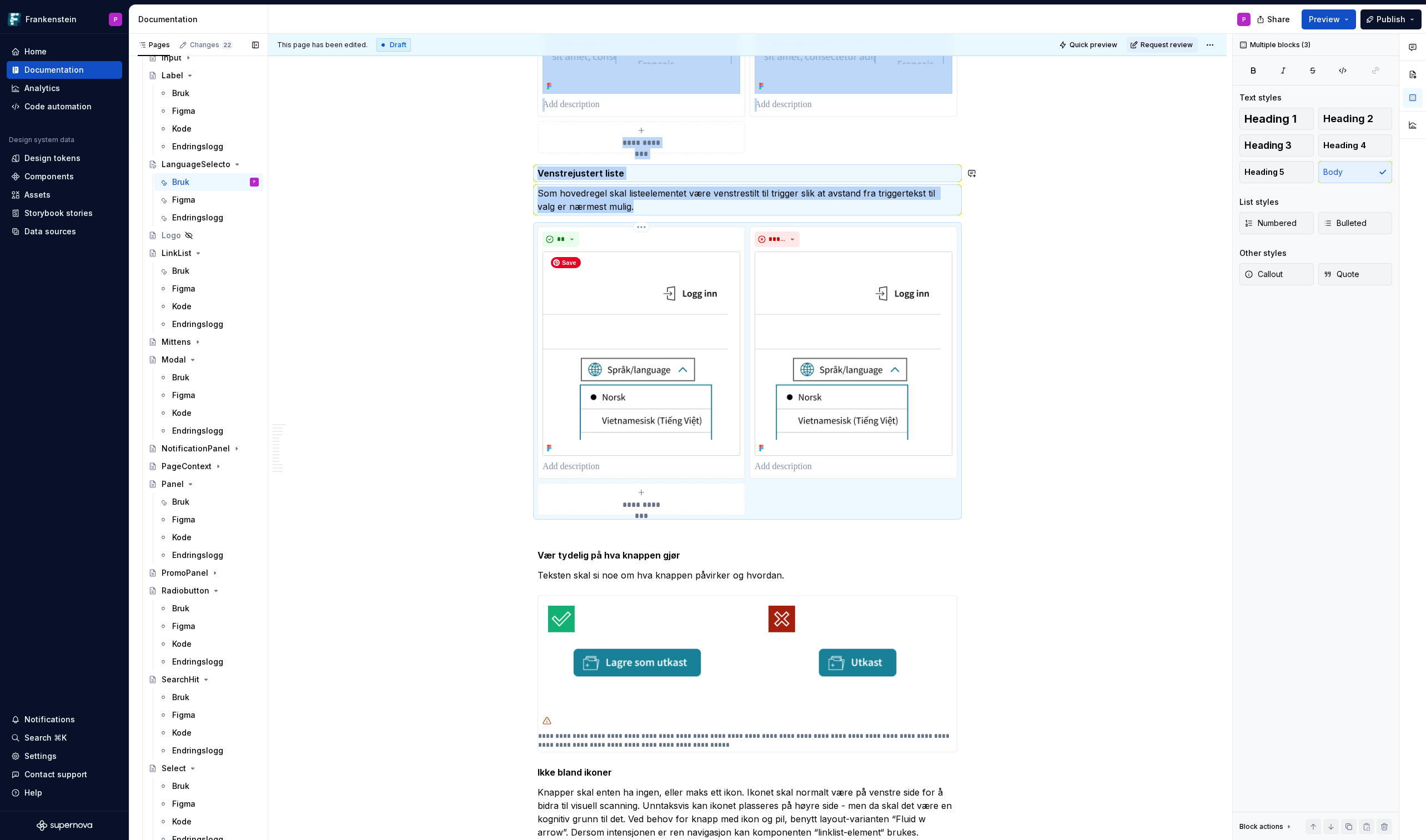
copy div "**********"
click at [566, 492] on p at bounding box center [747, 535] width 420 height 14
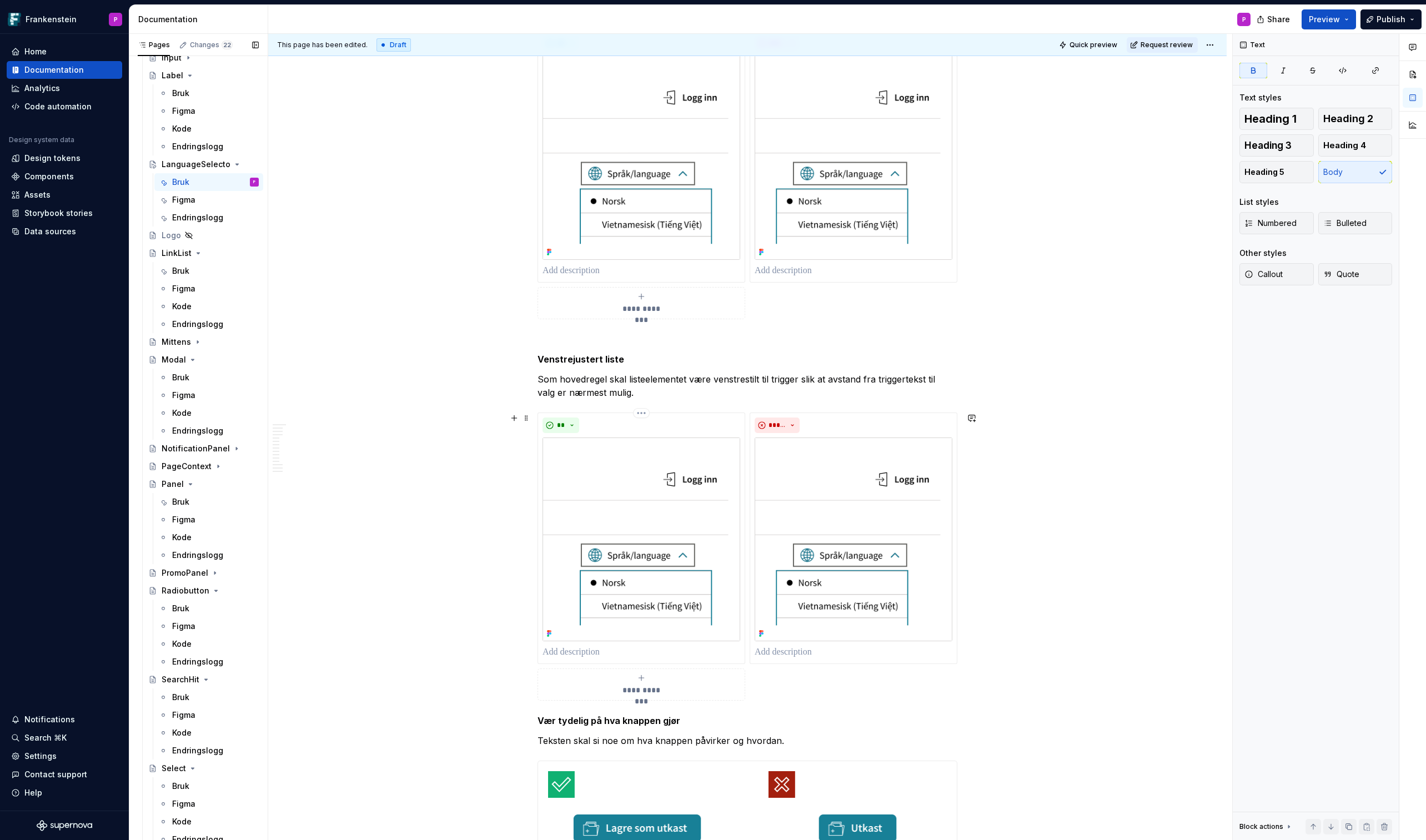
scroll to position [1814, 0]
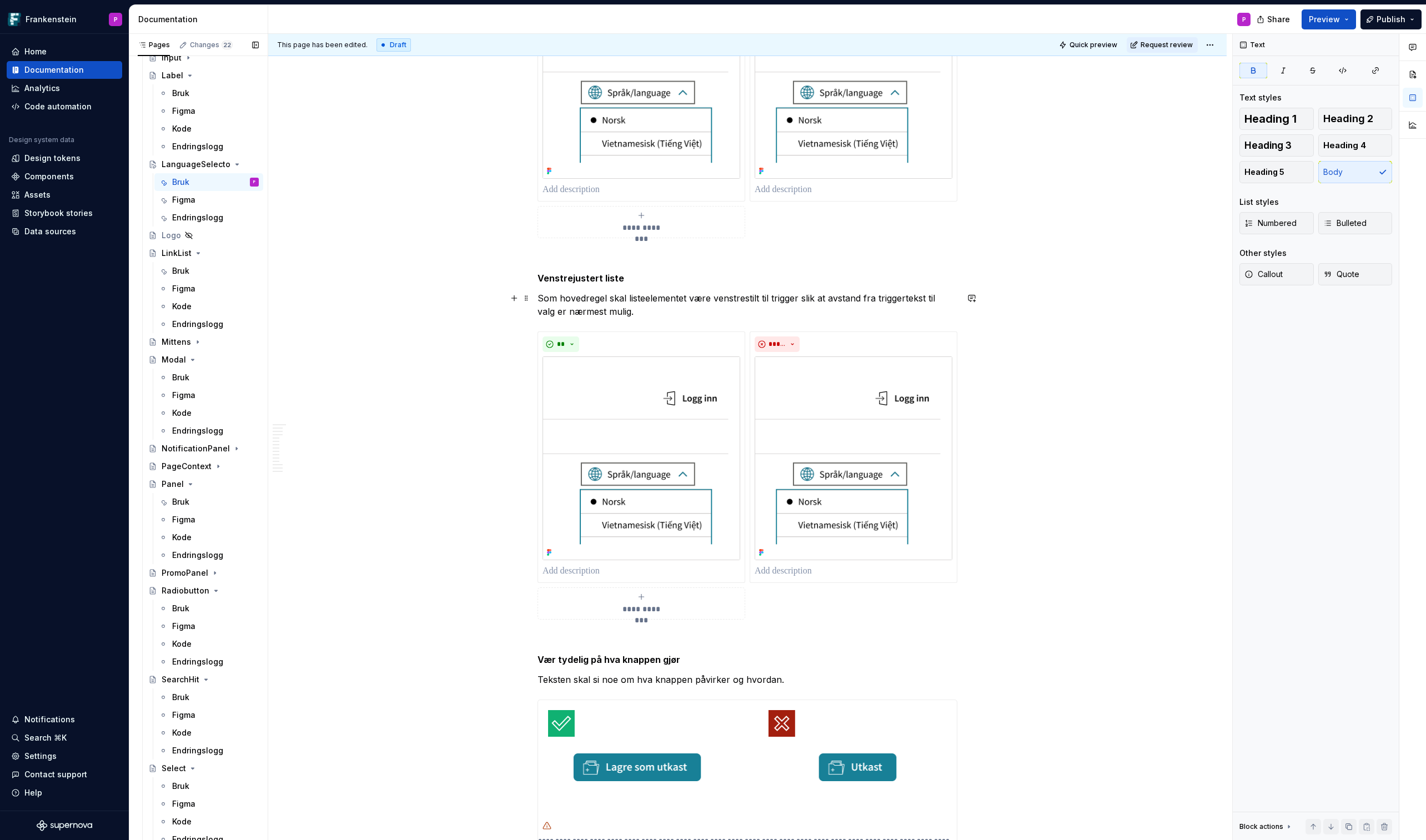
click at [619, 311] on p "Som hovedregel skal listeelementet være venstrestilt til trigger slik at avstan…" at bounding box center [747, 304] width 420 height 26
click at [630, 299] on p "Som hovedregel skal listeelementet være venstrestilt til trigger slik at avstan…" at bounding box center [747, 304] width 420 height 26
drag, startPoint x: 573, startPoint y: 278, endPoint x: 518, endPoint y: 280, distance: 55.0
click at [623, 275] on p "Høyrejustert liste" at bounding box center [747, 278] width 420 height 14
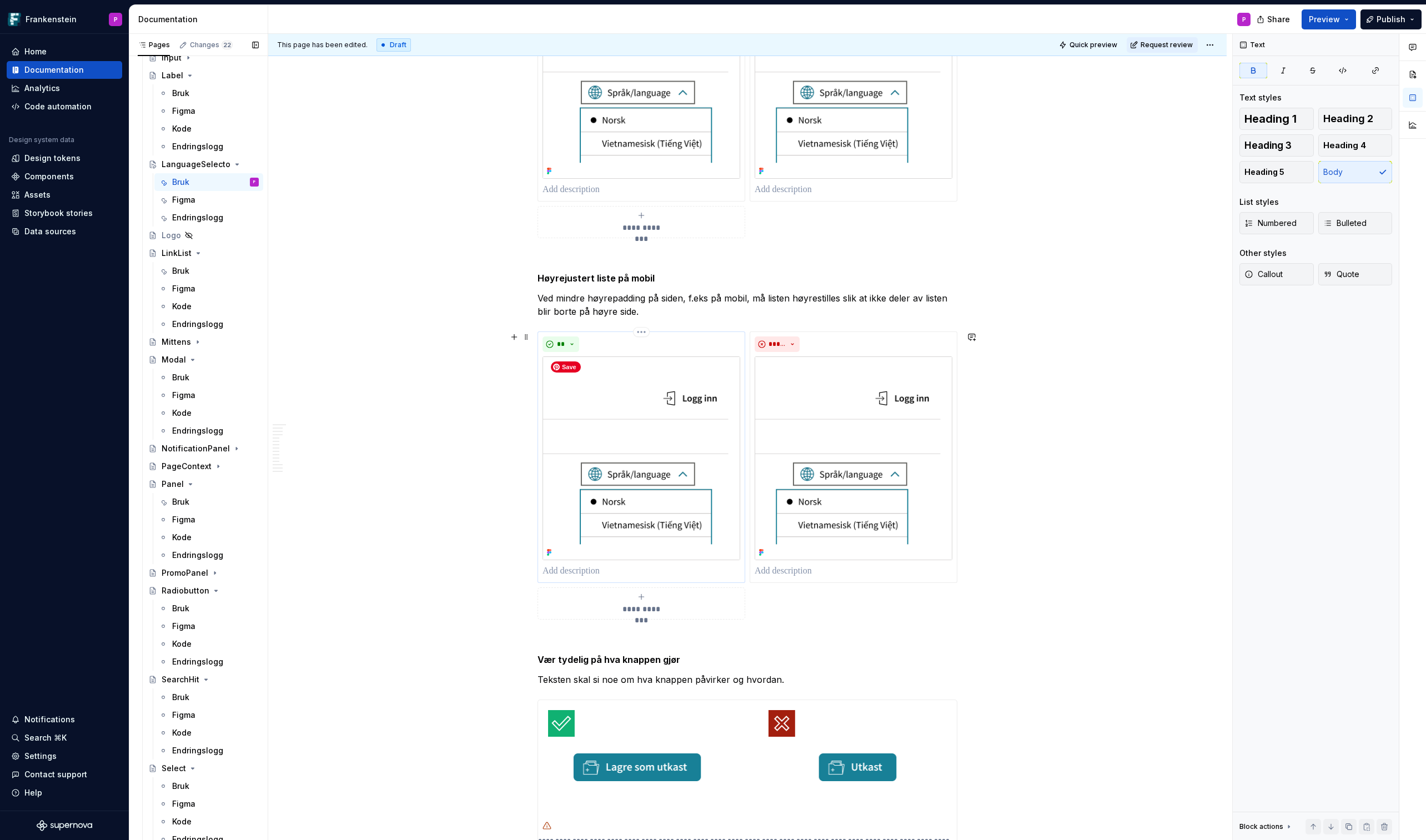
click at [609, 447] on img at bounding box center [641, 459] width 198 height 204
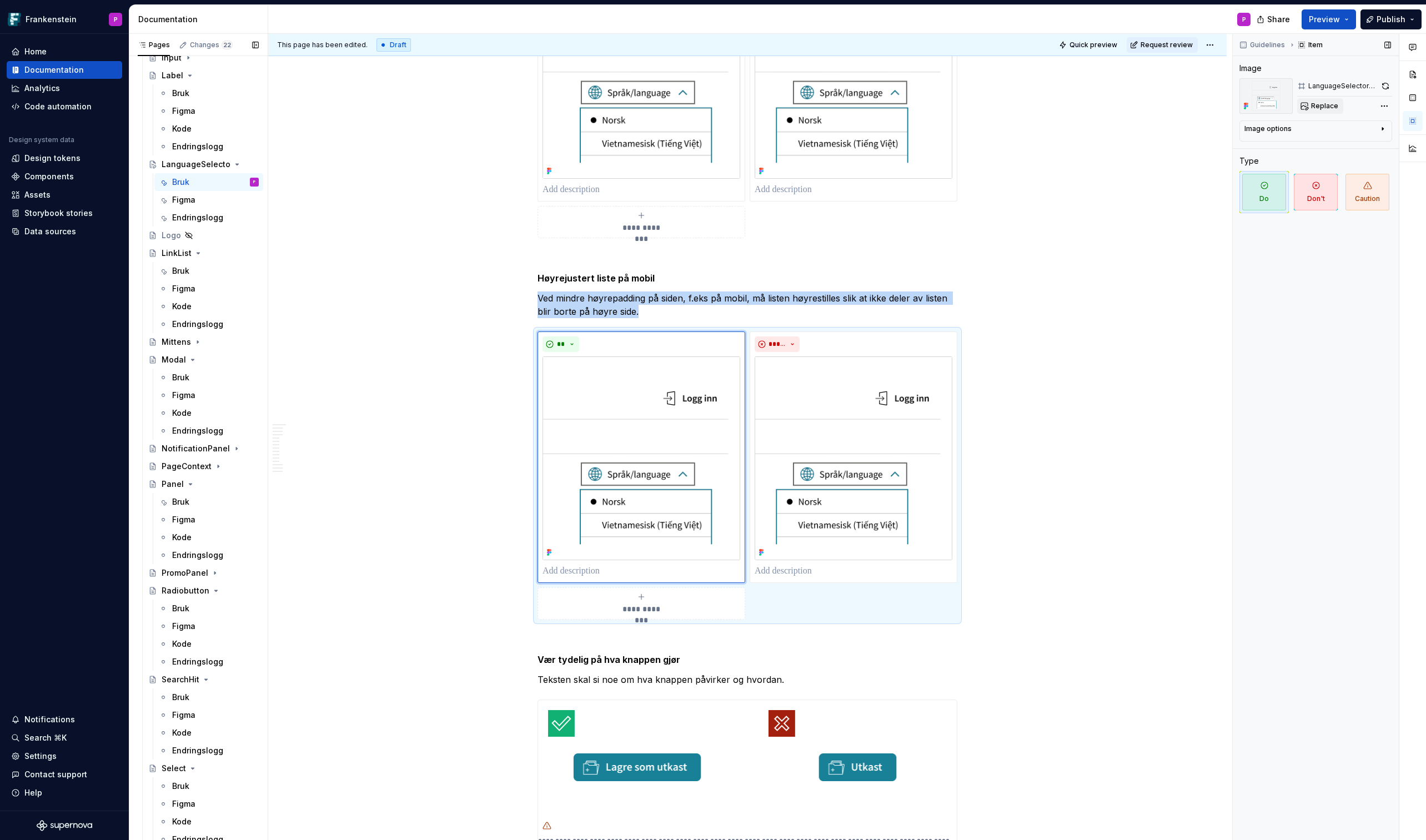
click at [1170, 105] on span "Replace" at bounding box center [1325, 106] width 27 height 9
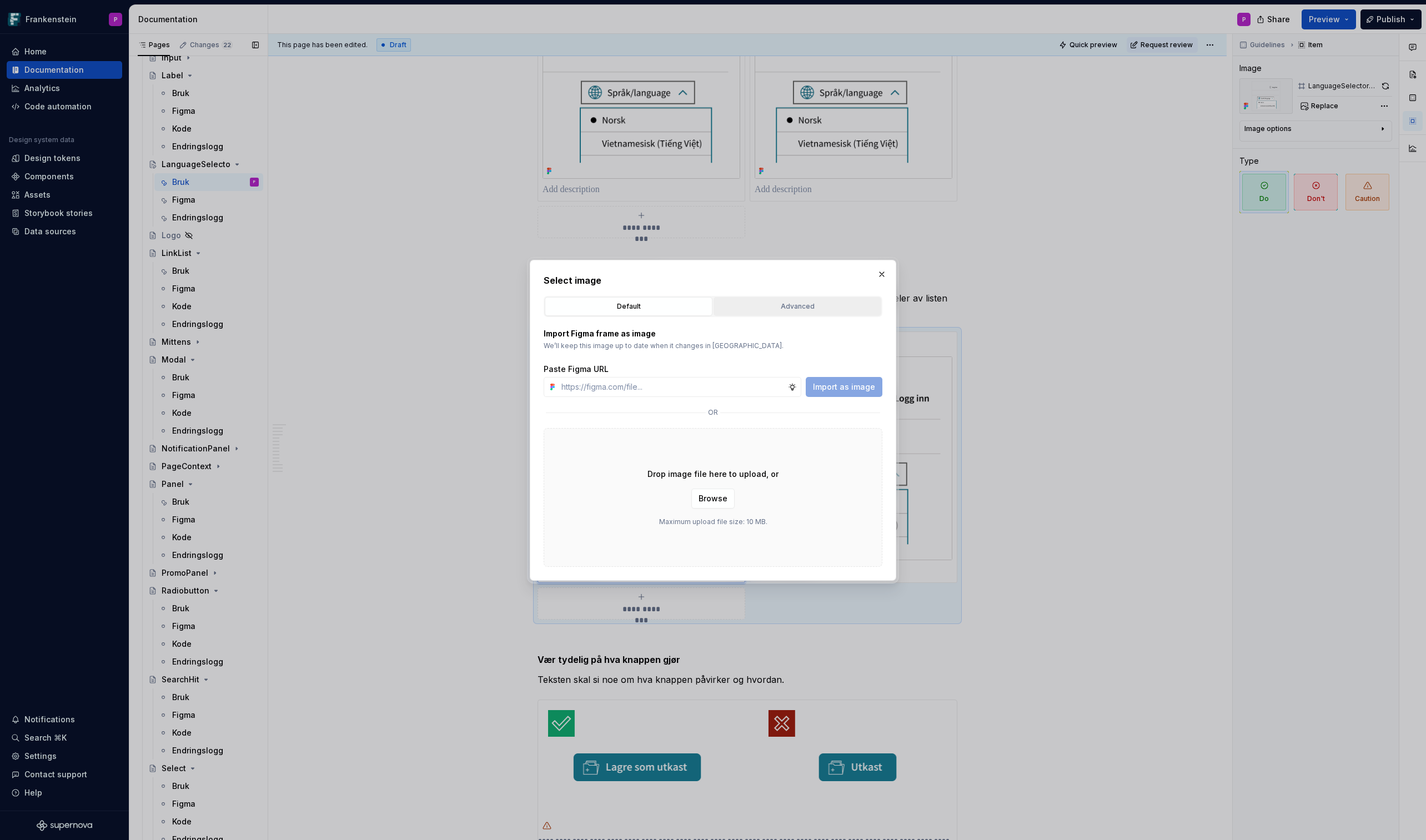
click at [787, 304] on div "Advanced" at bounding box center [797, 307] width 160 height 11
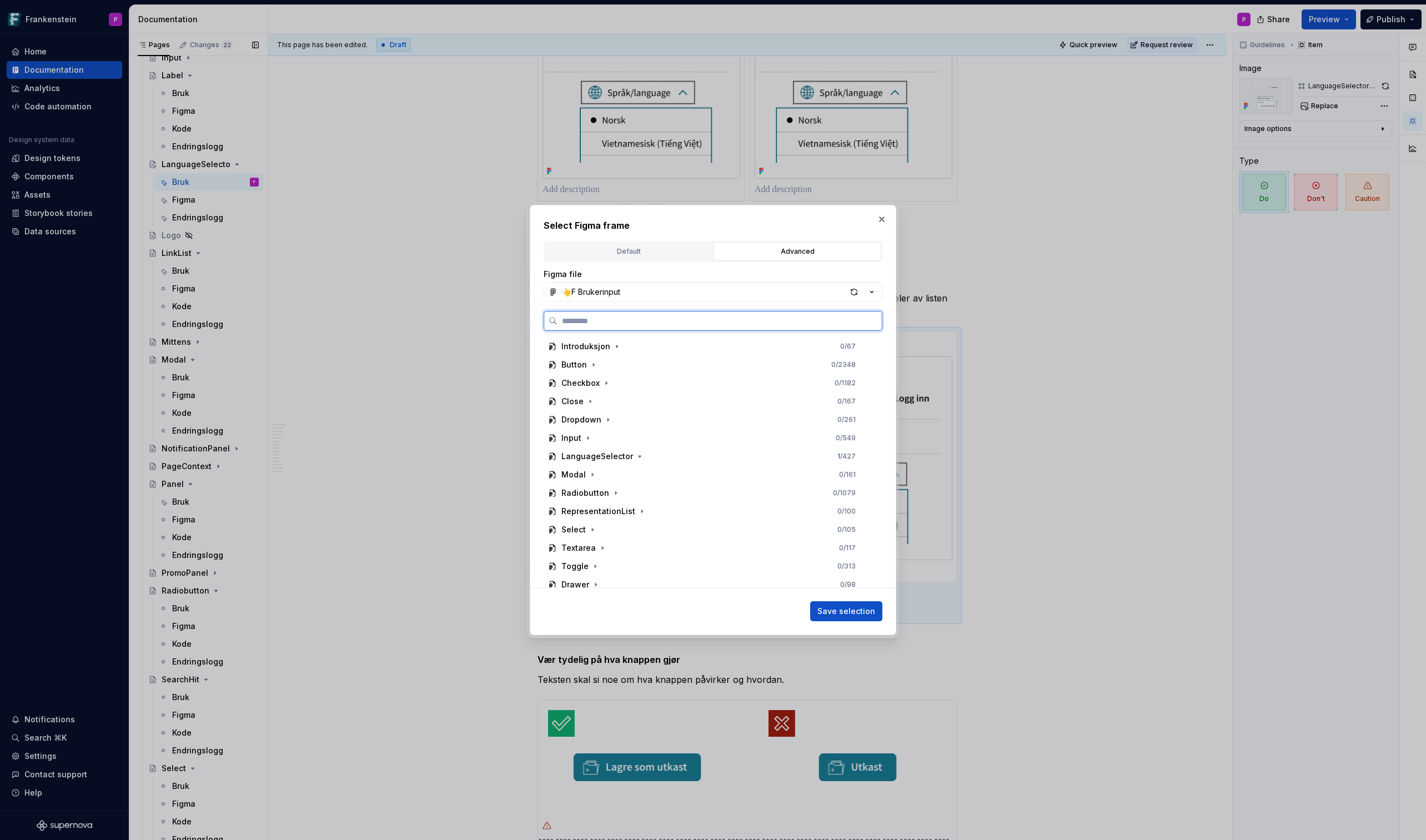
type textarea "*"
paste input "**********"
type input "**********"
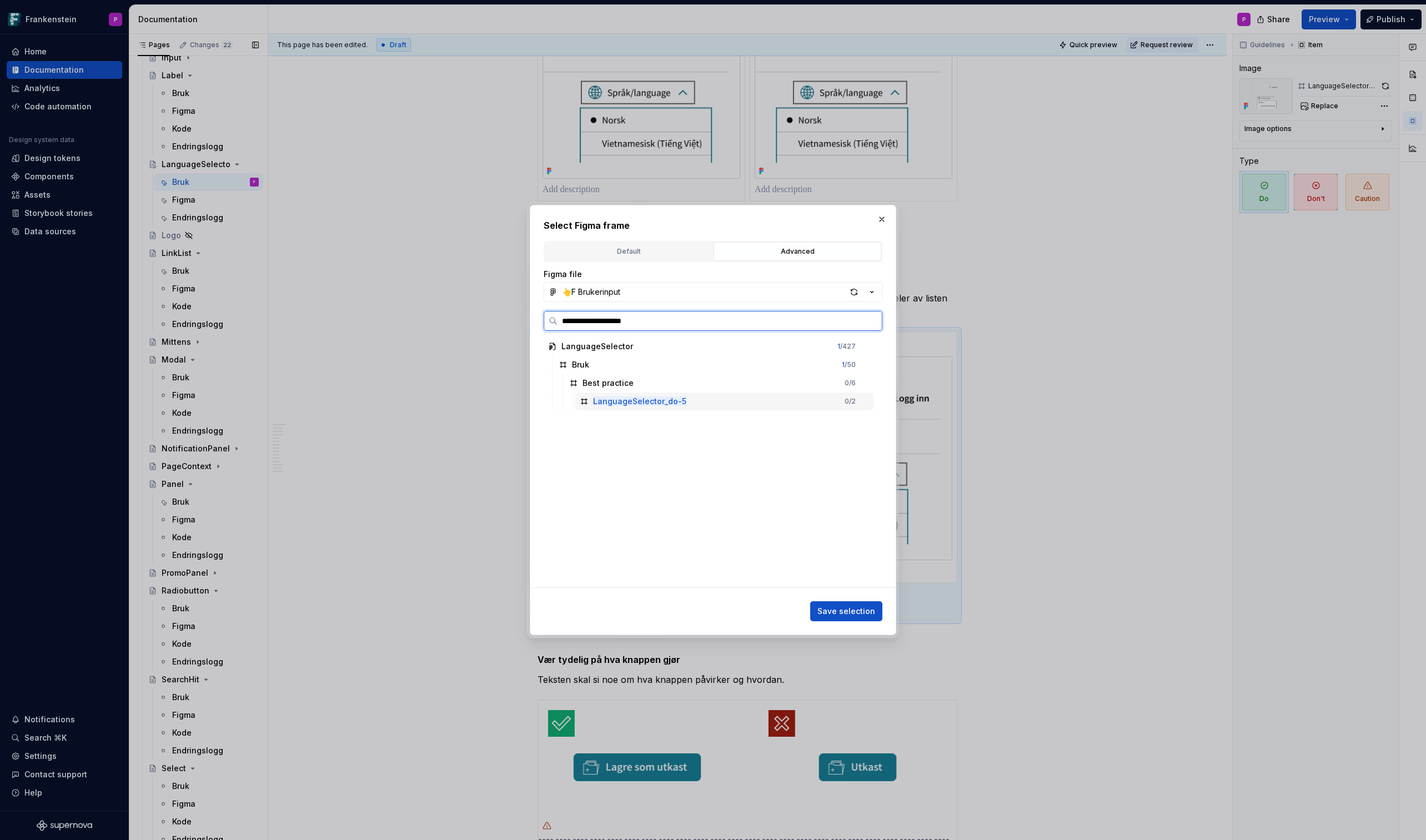
click at [670, 393] on div "LanguageSelector_do-5 0 / 2" at bounding box center [724, 401] width 298 height 18
click at [839, 492] on span "Save selection" at bounding box center [846, 611] width 58 height 11
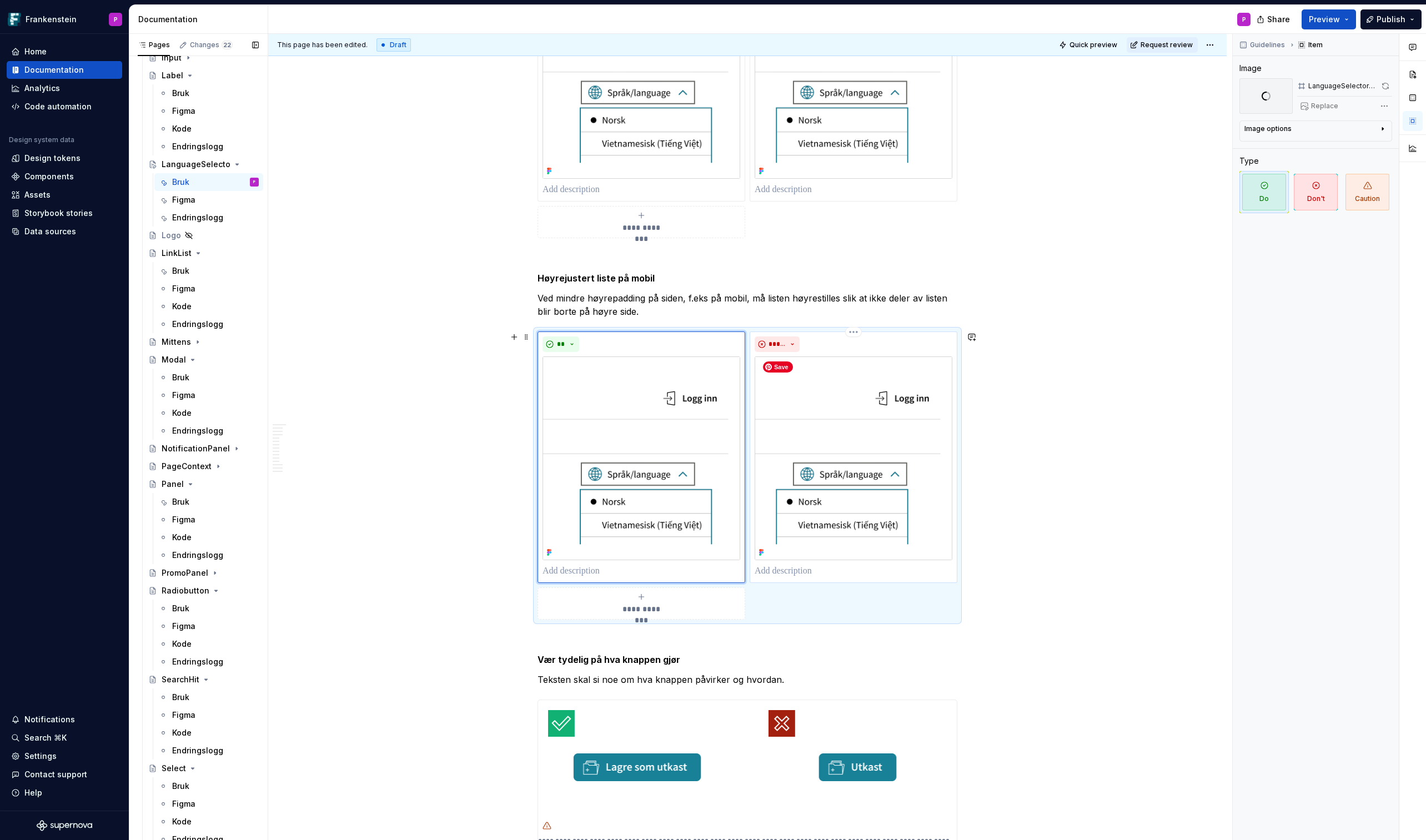
click at [856, 492] on img at bounding box center [853, 459] width 198 height 204
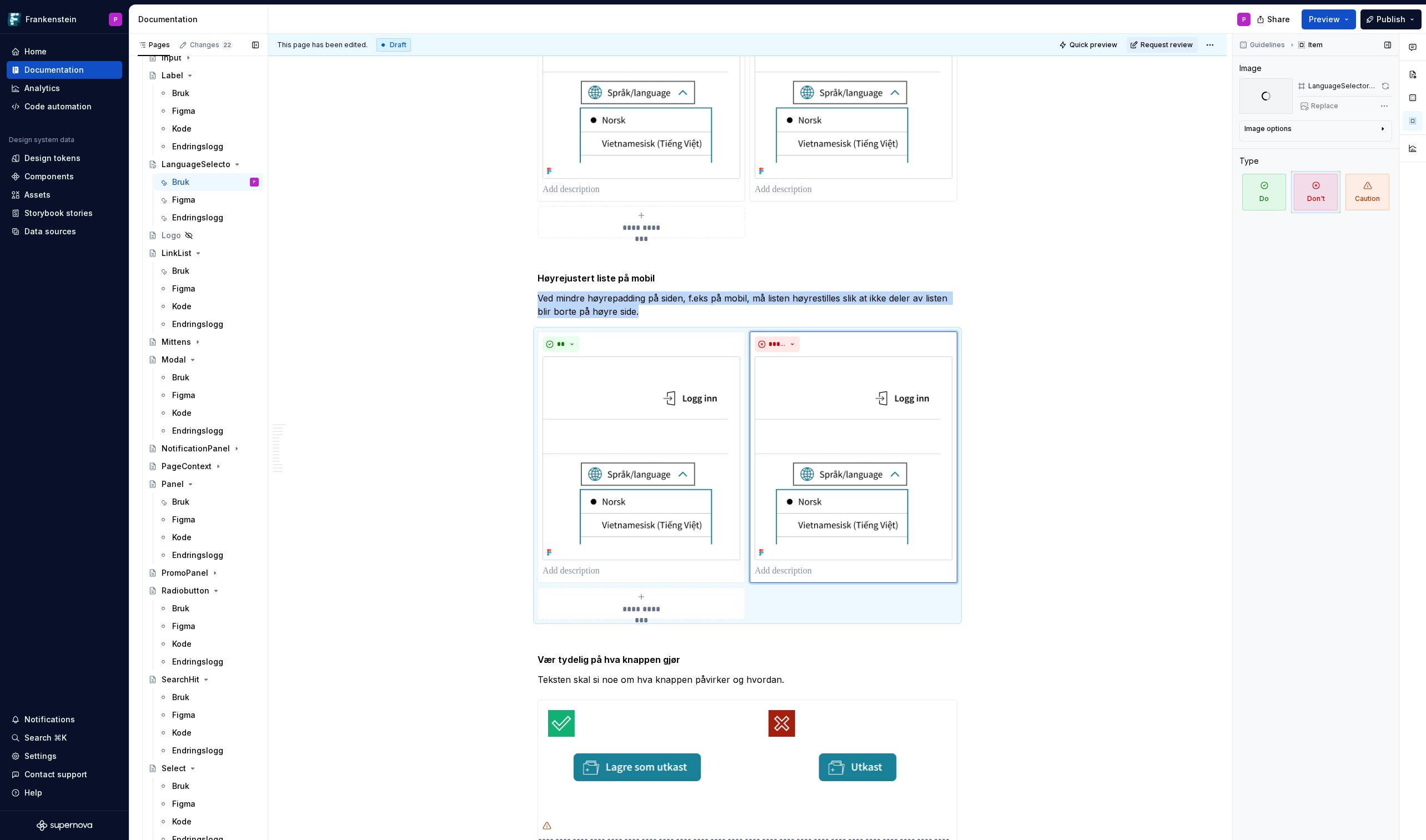
click at [1170, 105] on div "Replace" at bounding box center [1345, 106] width 95 height 16
click at [1170, 105] on span "Replace" at bounding box center [1325, 106] width 27 height 9
type textarea "*"
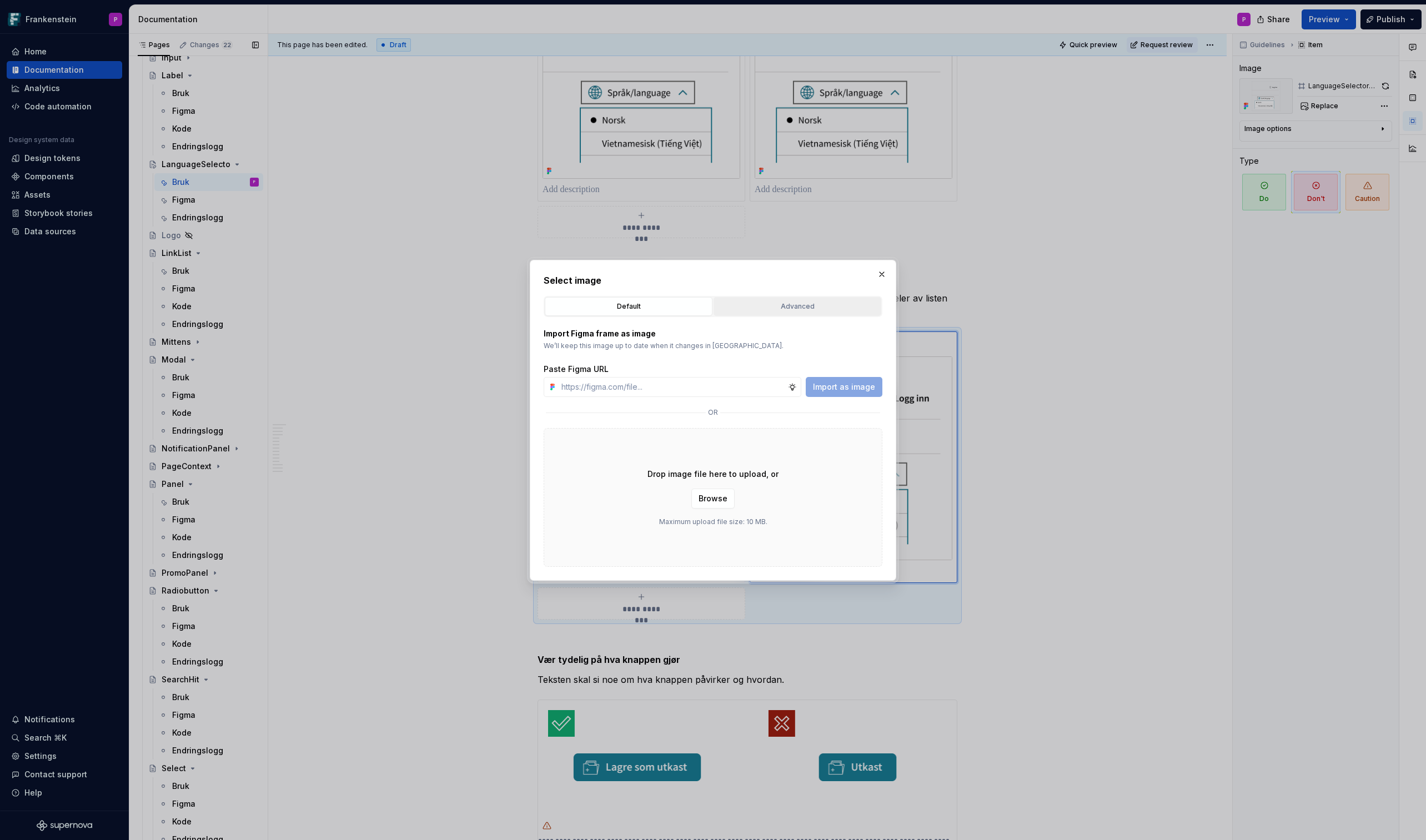
click at [836, 312] on button "Advanced" at bounding box center [797, 307] width 168 height 19
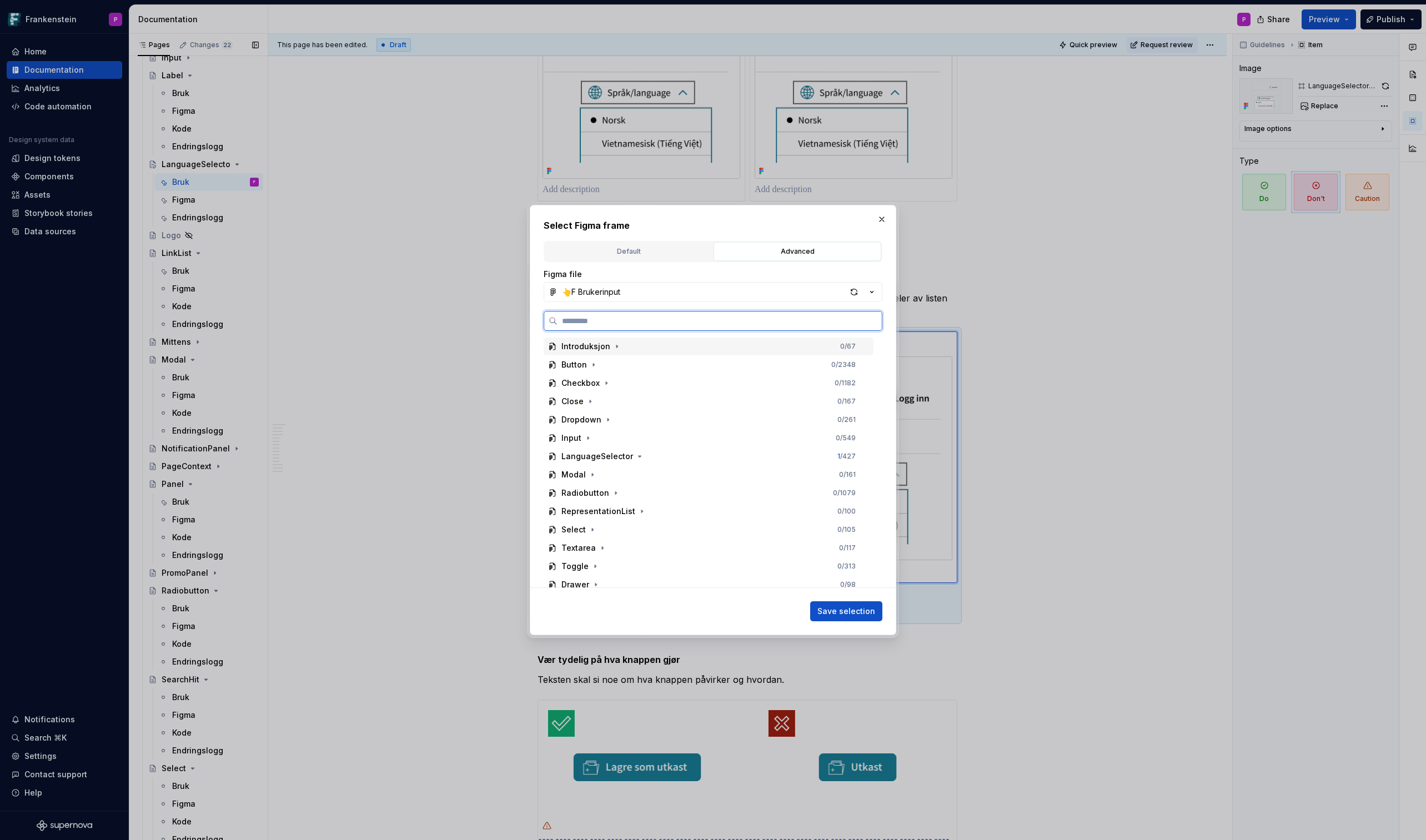
paste input "**********"
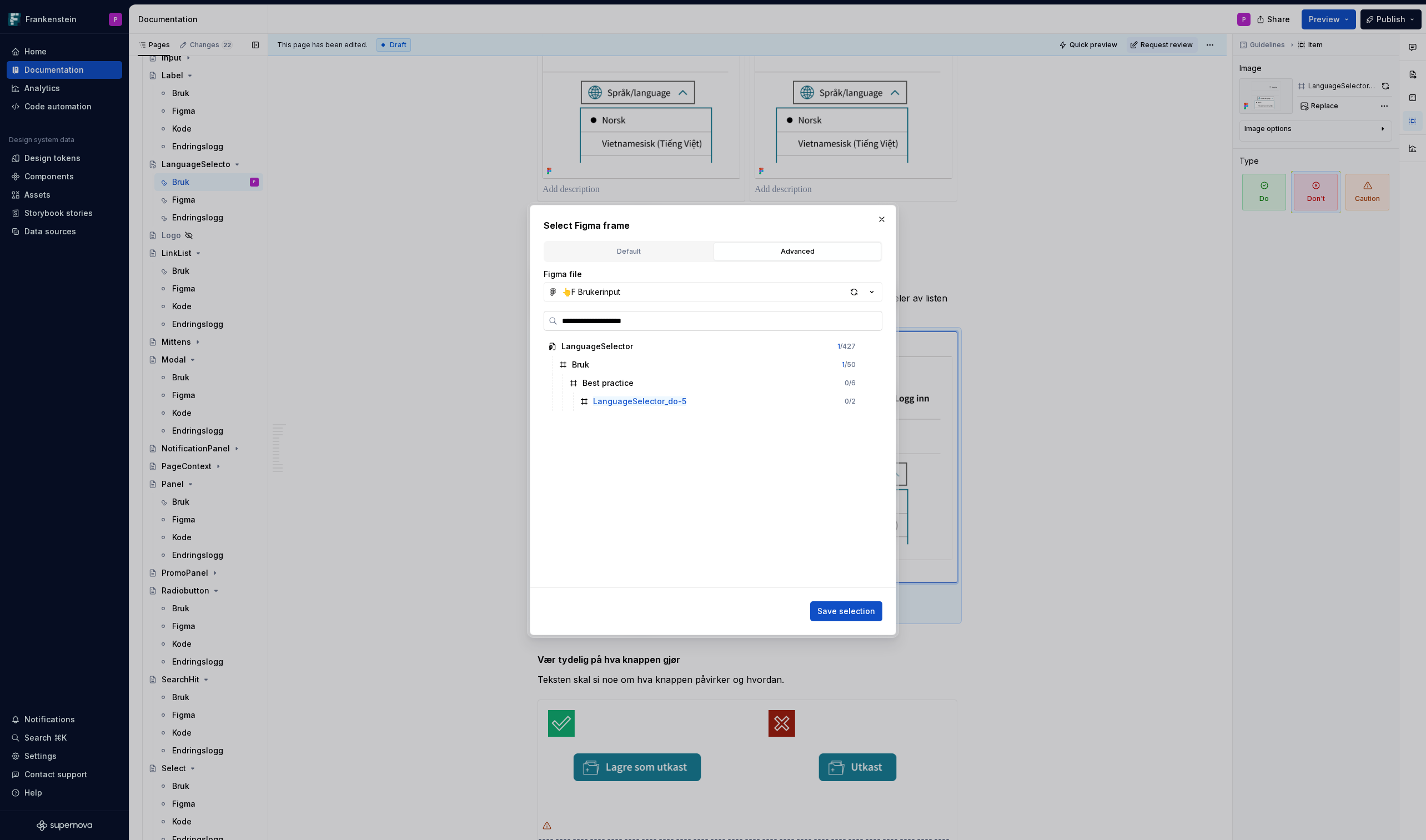
click at [640, 326] on input "**********" at bounding box center [719, 321] width 324 height 11
type input "**********"
click at [705, 406] on div "LanguageSelector_dont-5 0 / 2" at bounding box center [724, 401] width 298 height 18
click at [832, 492] on span "Save selection" at bounding box center [846, 611] width 58 height 11
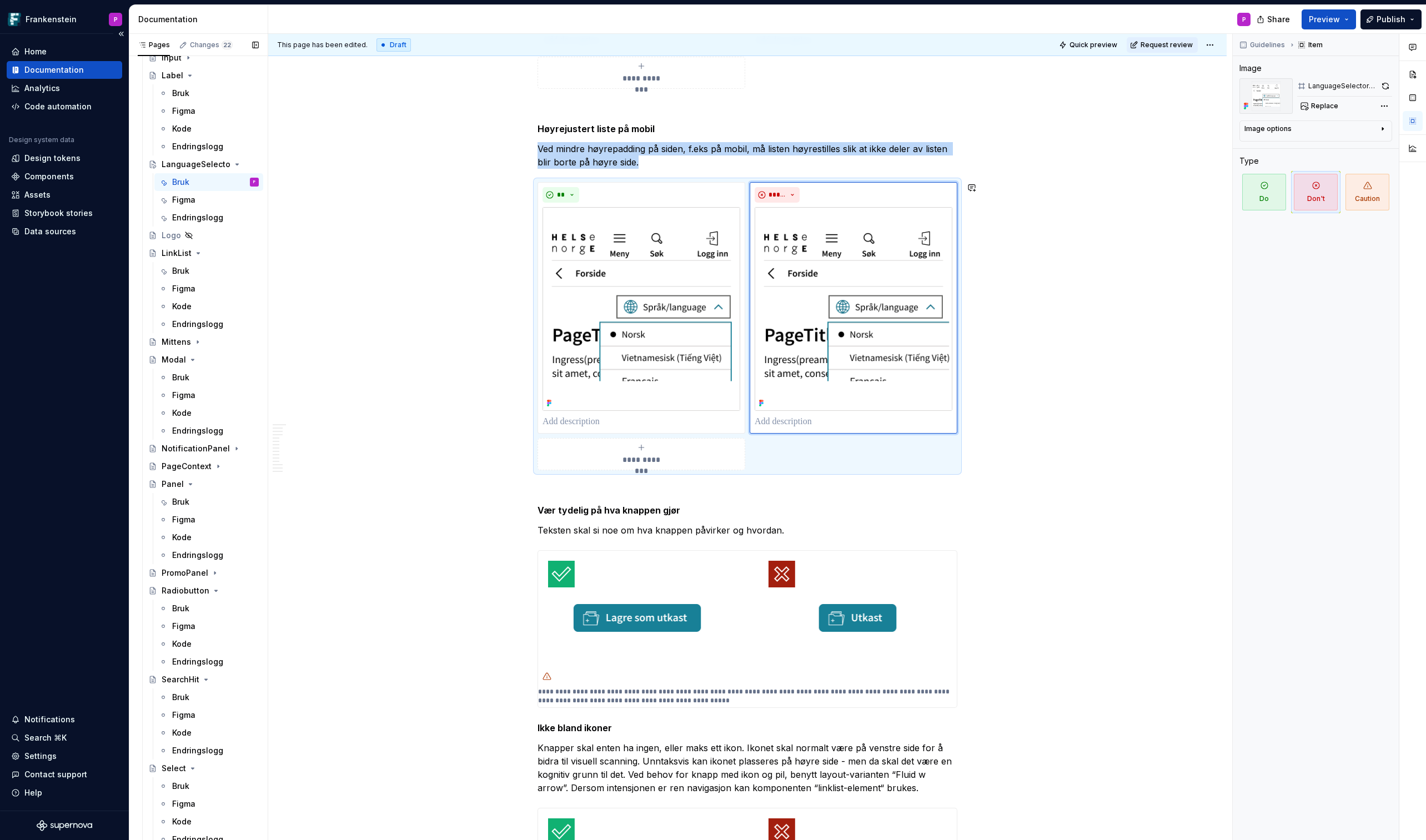
scroll to position [2038, 0]
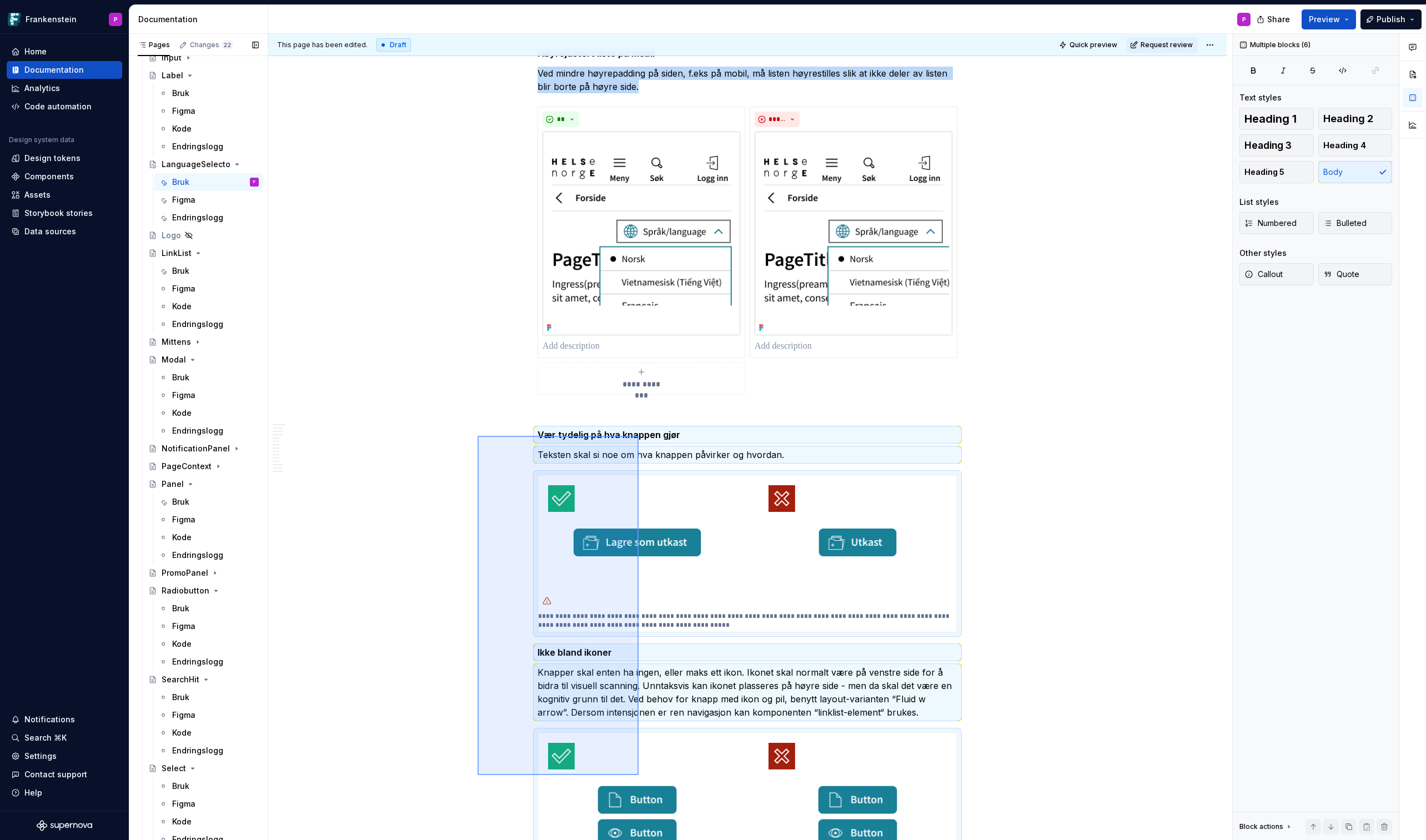
drag, startPoint x: 478, startPoint y: 436, endPoint x: 639, endPoint y: 774, distance: 374.4
click at [639, 492] on div "**********" at bounding box center [750, 437] width 964 height 807
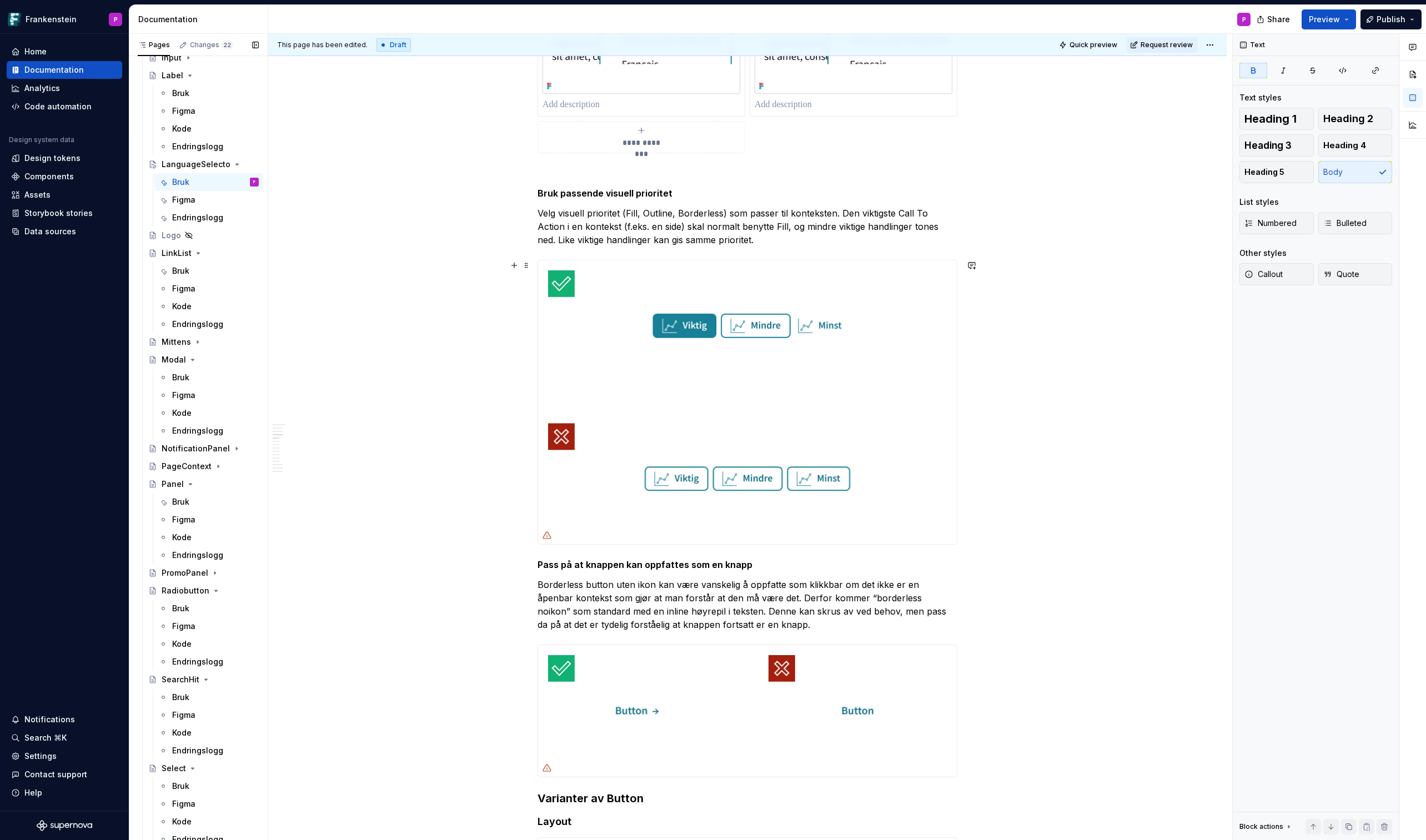
scroll to position [2291, 0]
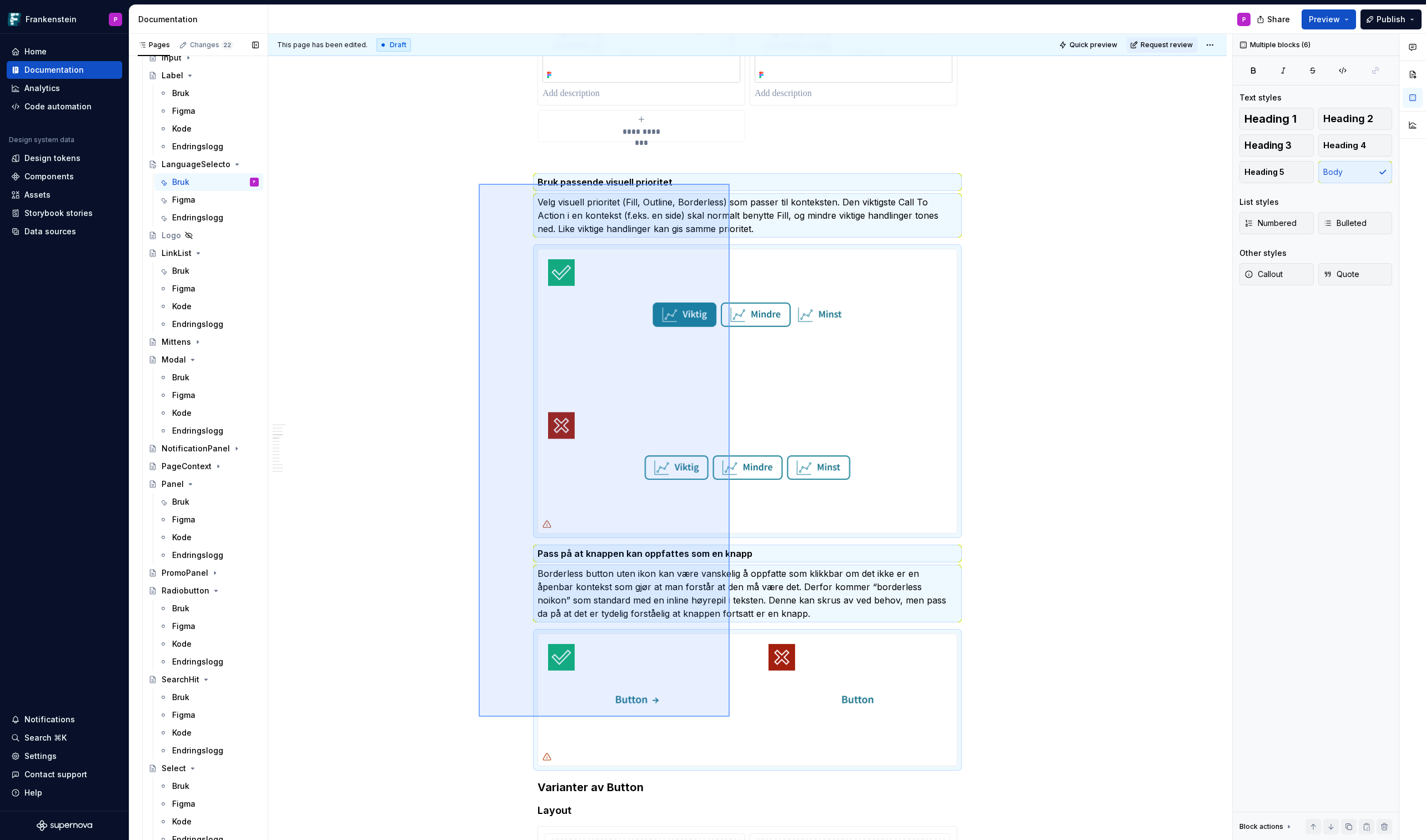
drag, startPoint x: 479, startPoint y: 717, endPoint x: 729, endPoint y: 182, distance: 590.5
click at [729, 182] on div "**********" at bounding box center [750, 437] width 964 height 807
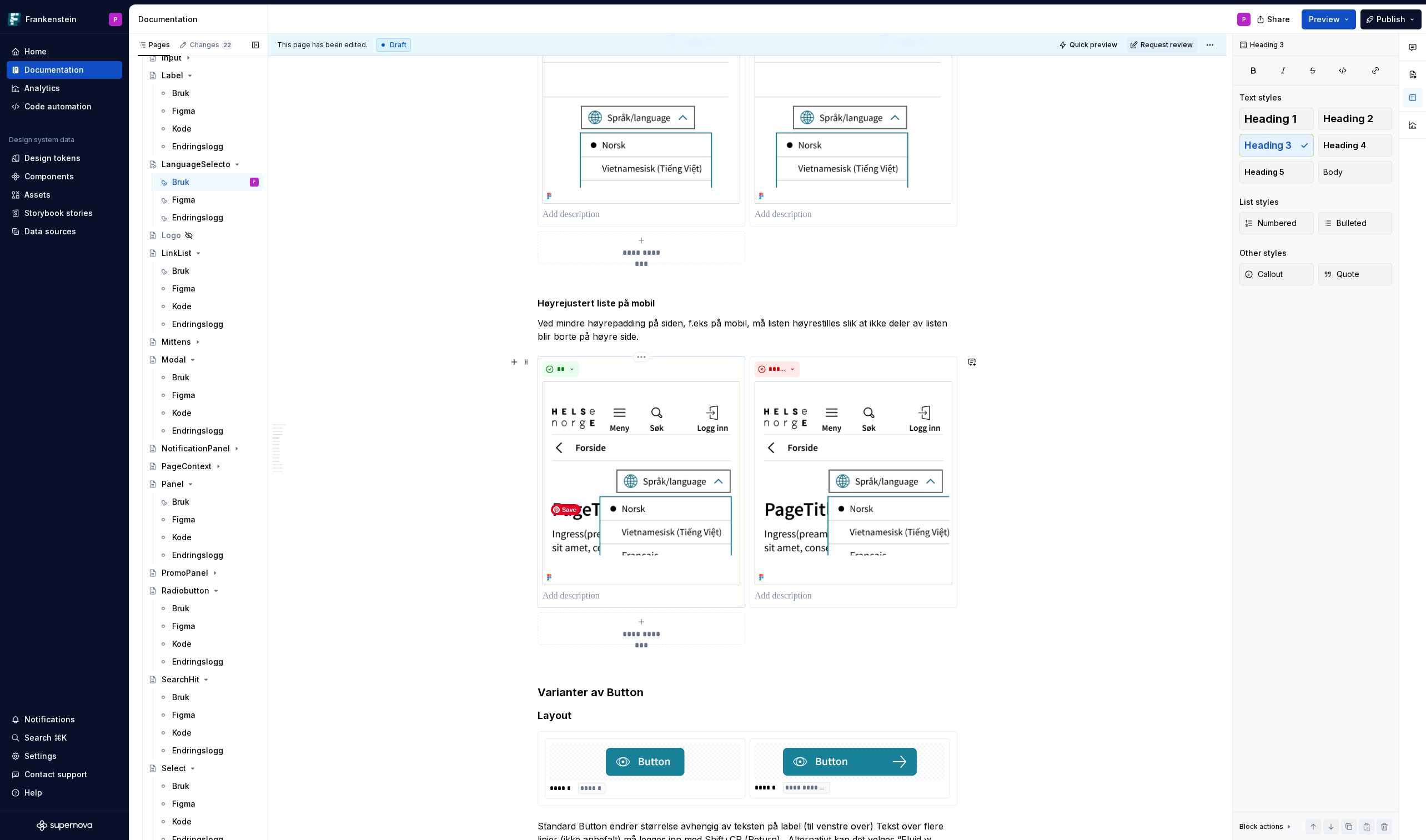
scroll to position [1814, 0]
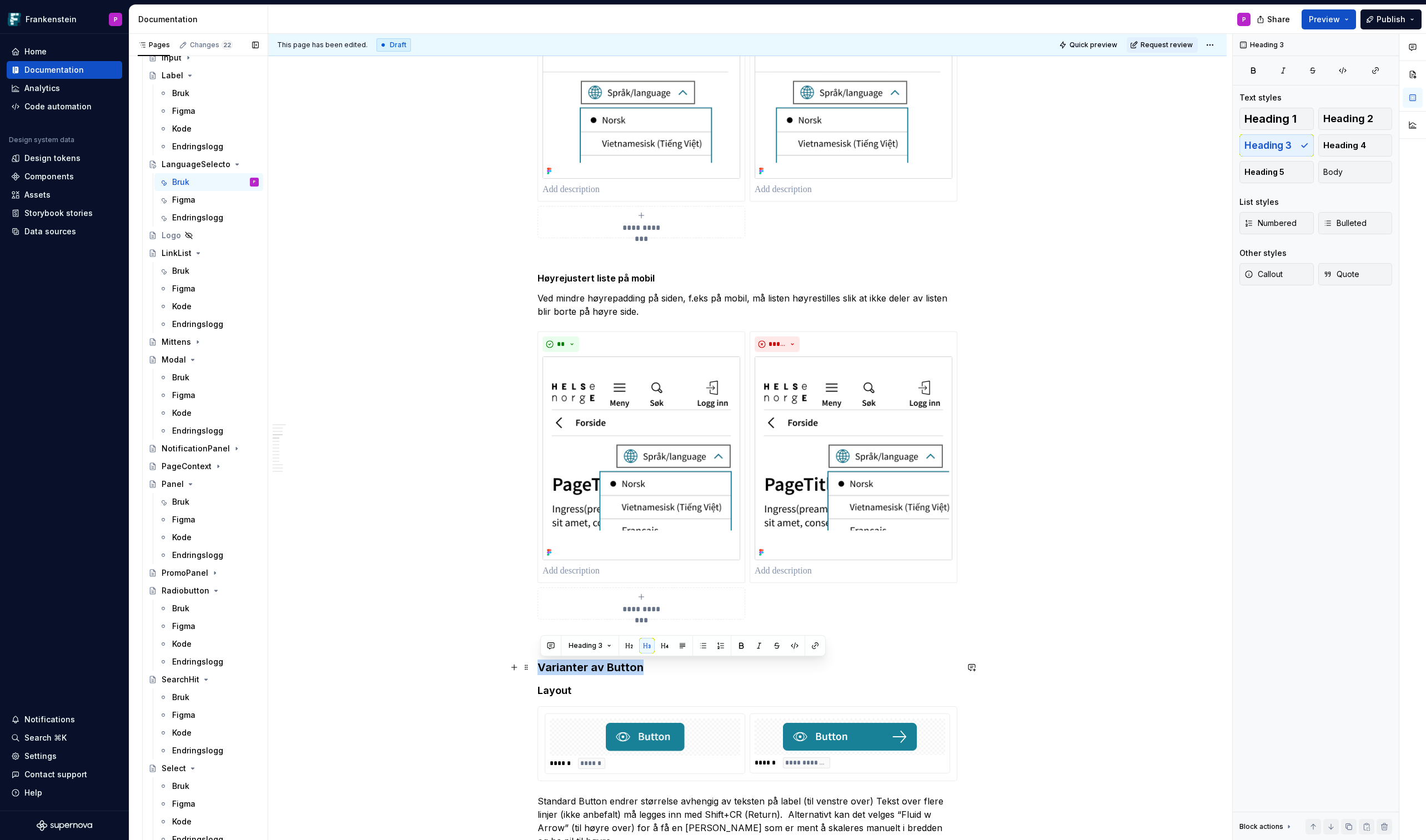
drag, startPoint x: 641, startPoint y: 668, endPoint x: 540, endPoint y: 672, distance: 101.1
click at [540, 492] on h3 "Varianter av Button" at bounding box center [747, 667] width 420 height 16
copy h3 "Varianter av Button"
click at [522, 492] on button "button" at bounding box center [515, 691] width 16 height 16
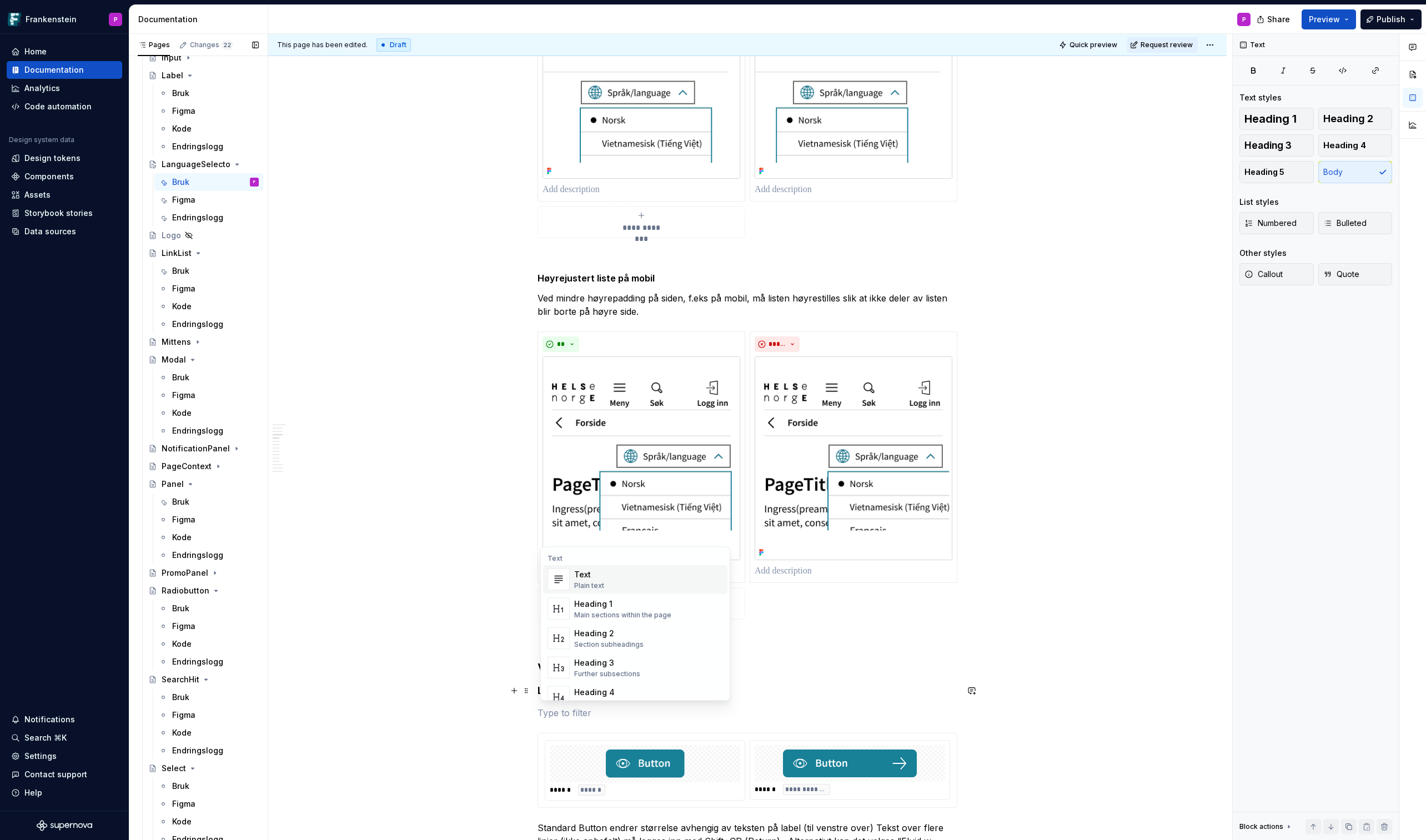
click at [554, 492] on p at bounding box center [747, 639] width 420 height 14
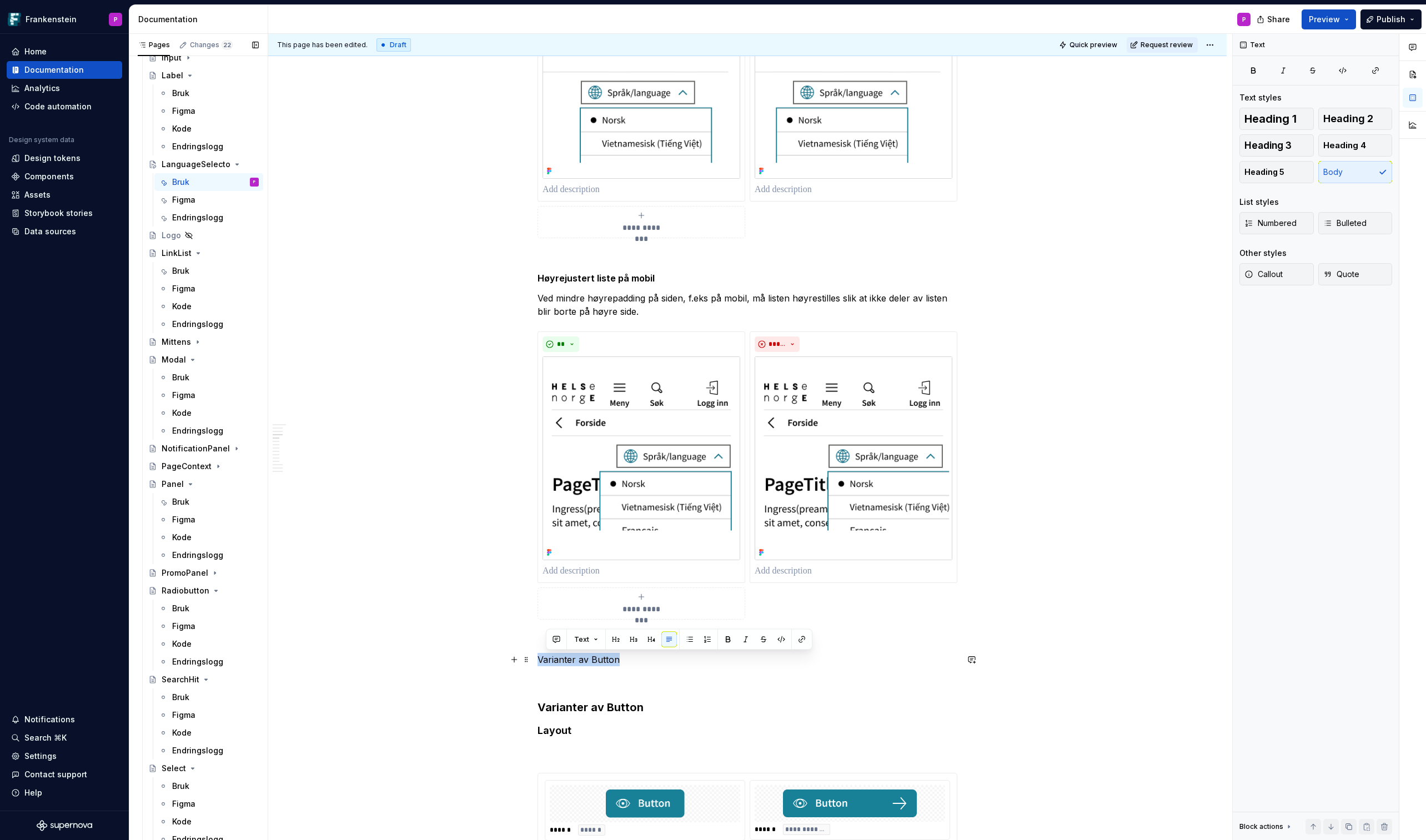
drag, startPoint x: 621, startPoint y: 658, endPoint x: 535, endPoint y: 660, distance: 86.0
click at [582, 492] on h3 "Varianter av Button" at bounding box center [747, 707] width 420 height 16
click at [577, 492] on p "Eksempler" at bounding box center [747, 659] width 420 height 14
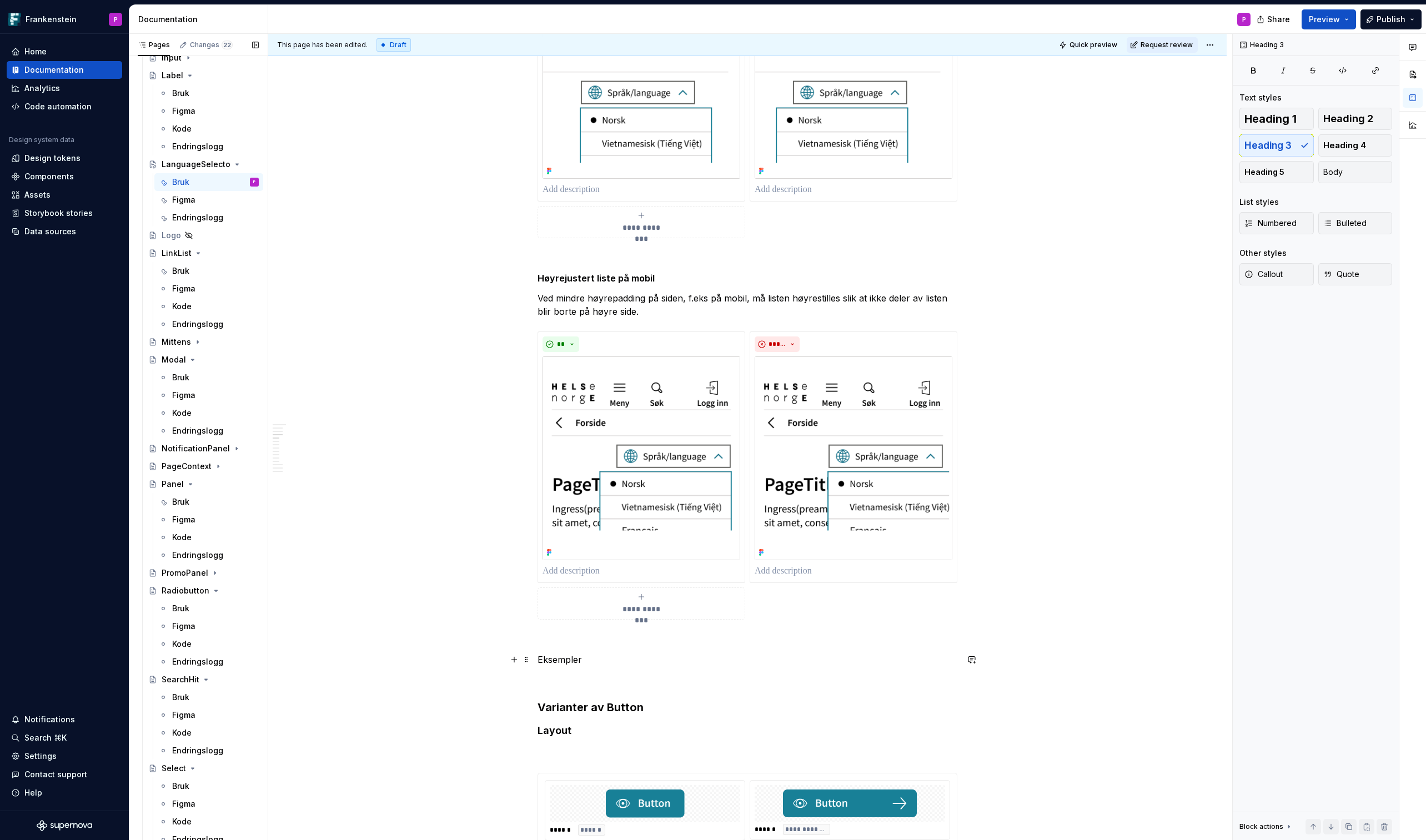
click at [577, 492] on p "Eksempler" at bounding box center [747, 659] width 420 height 14
click at [626, 492] on button "button" at bounding box center [629, 639] width 16 height 16
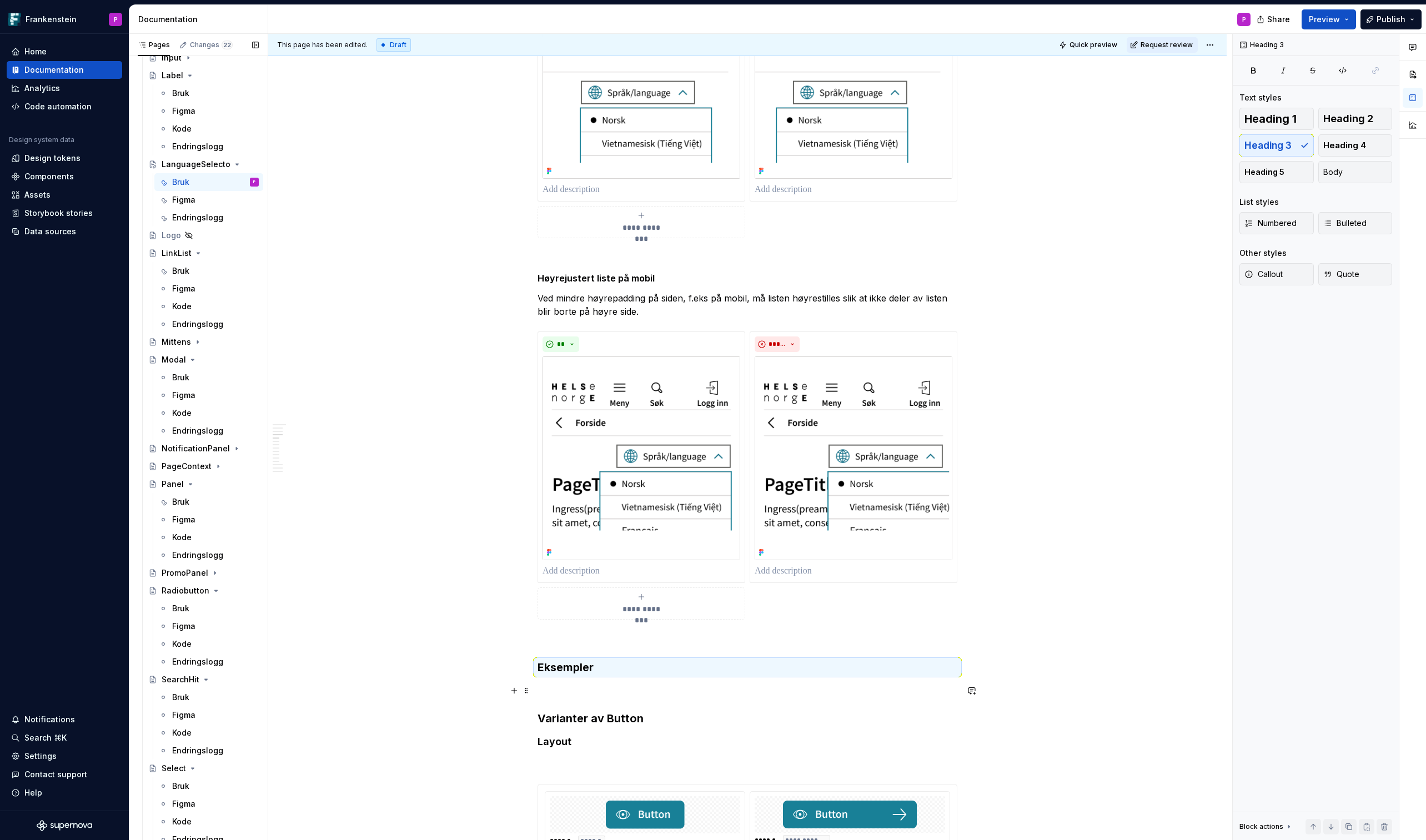
click at [562, 492] on p at bounding box center [747, 690] width 420 height 14
click at [557, 492] on p "XL–M" at bounding box center [747, 690] width 420 height 14
click at [718, 492] on button "button" at bounding box center [723, 670] width 16 height 16
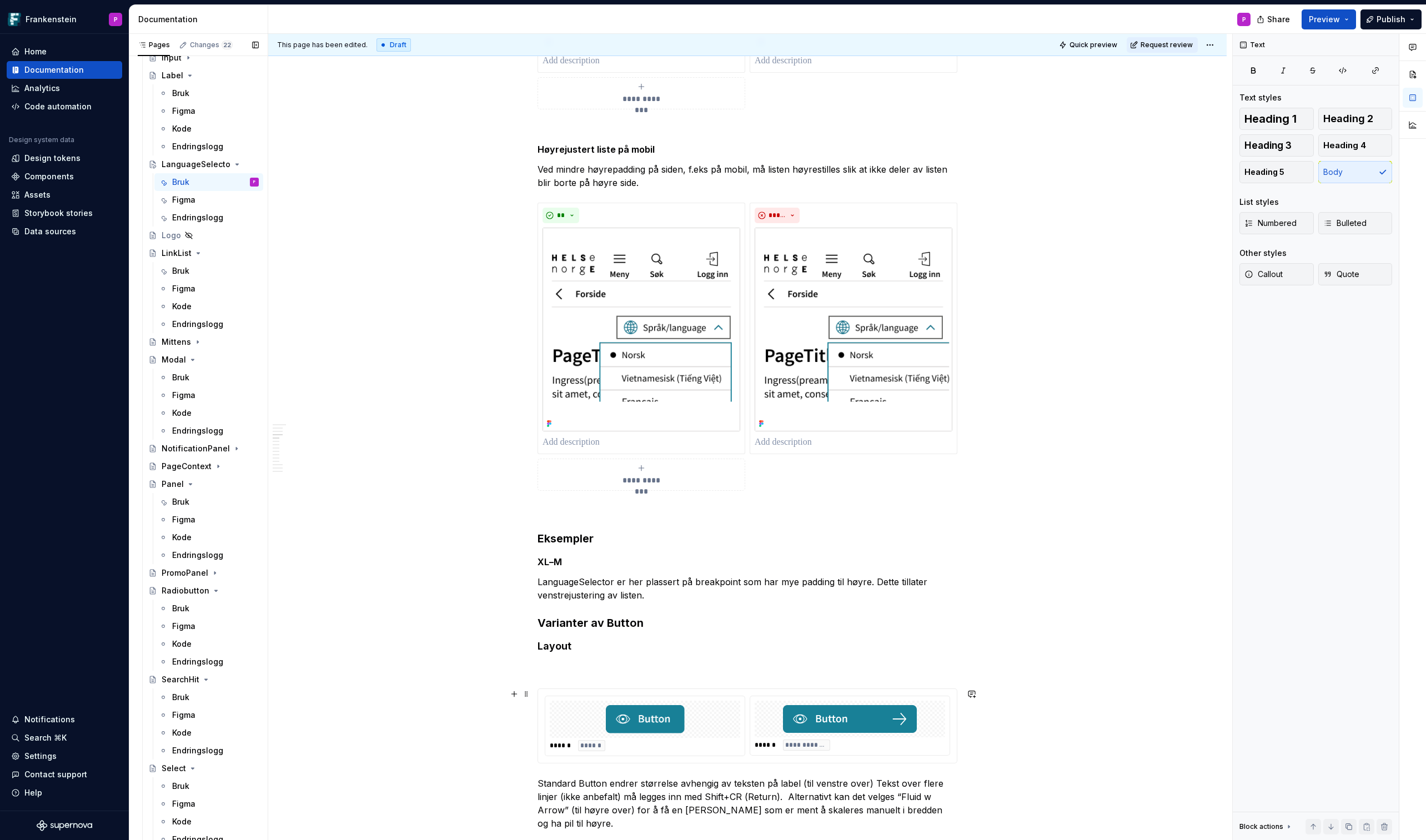
scroll to position [1944, 0]
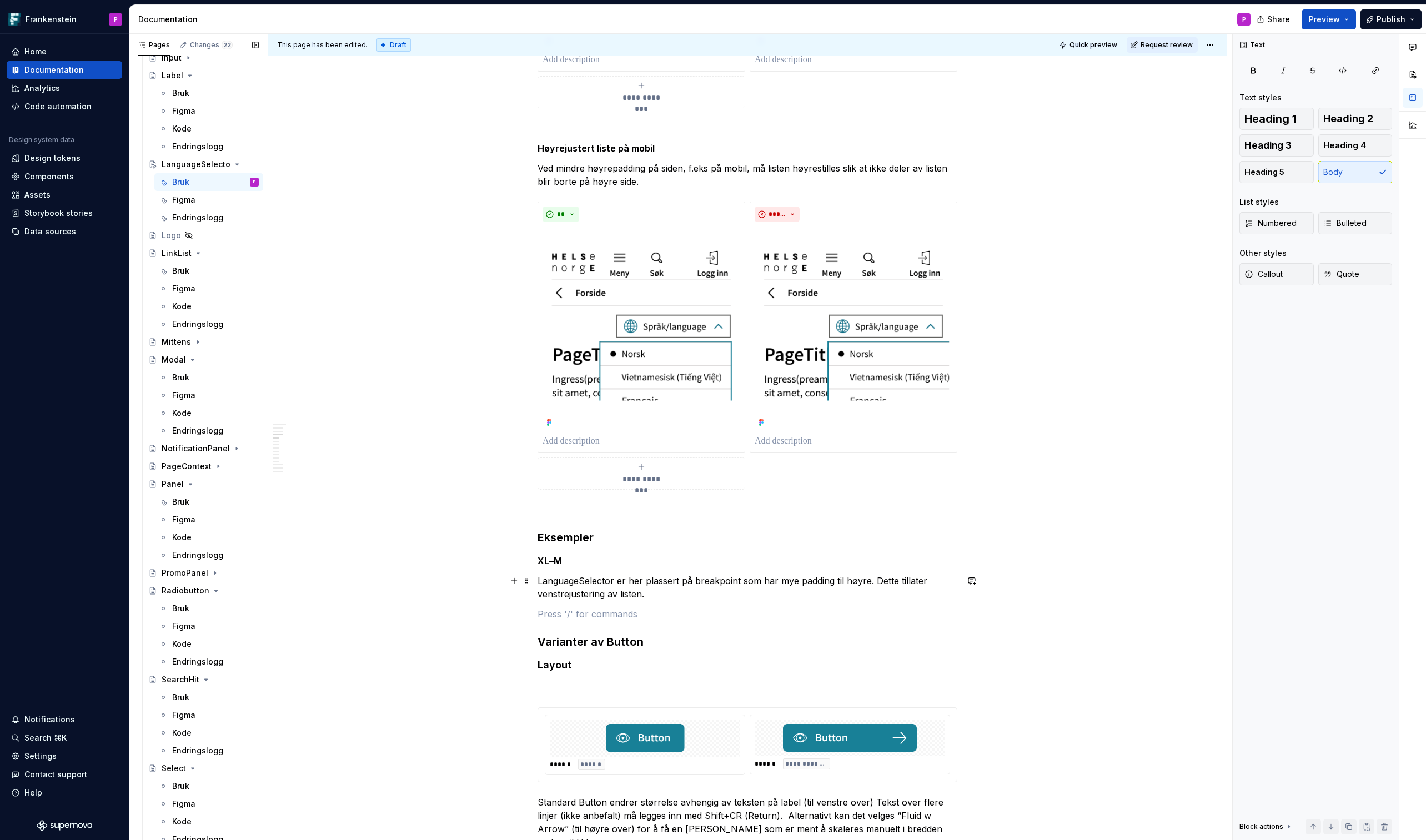
click at [653, 492] on p "LanguageSelector er her plassert på breakpoint som har mye padding til høyre. D…" at bounding box center [747, 587] width 420 height 26
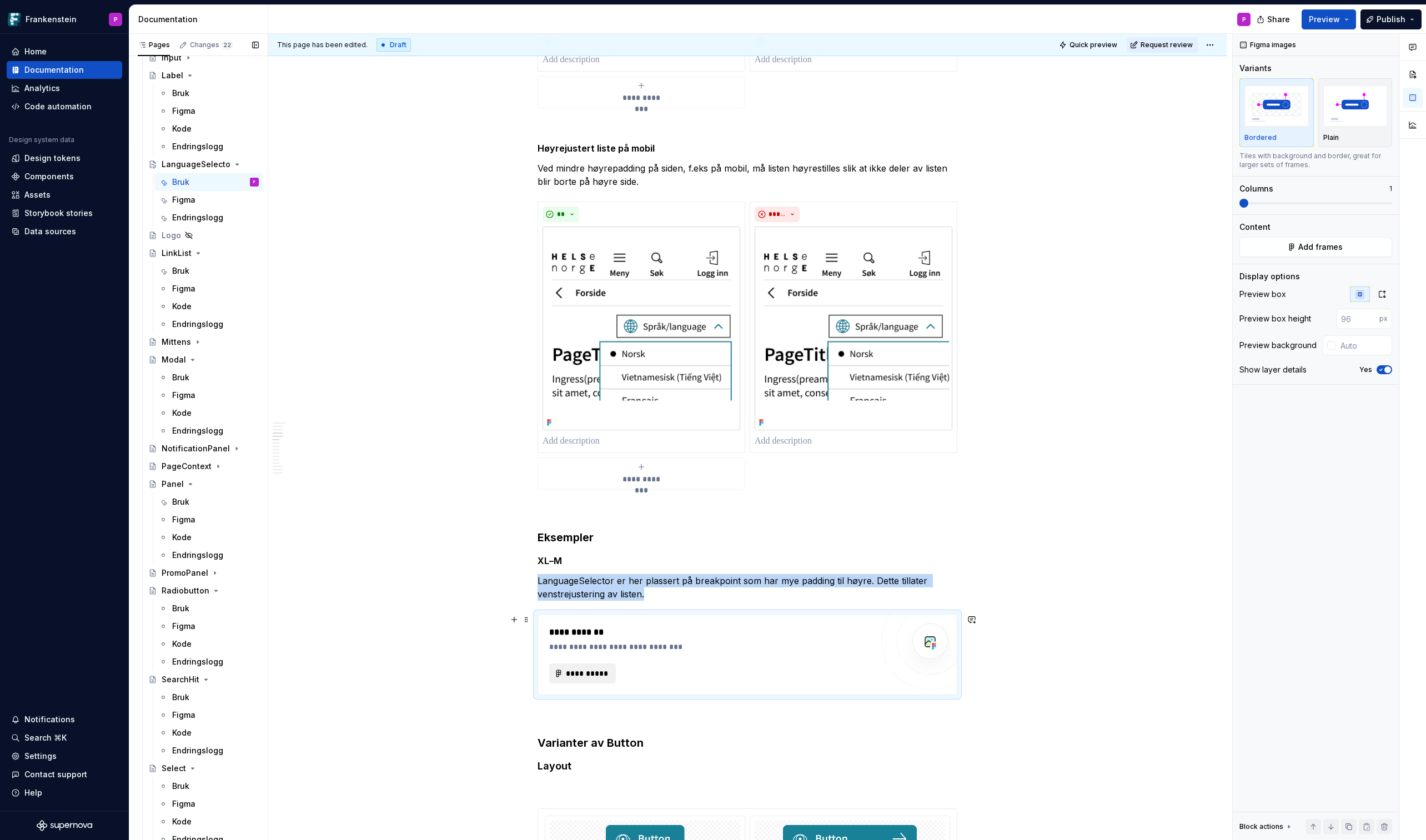
click at [572, 492] on span "**********" at bounding box center [587, 674] width 43 height 11
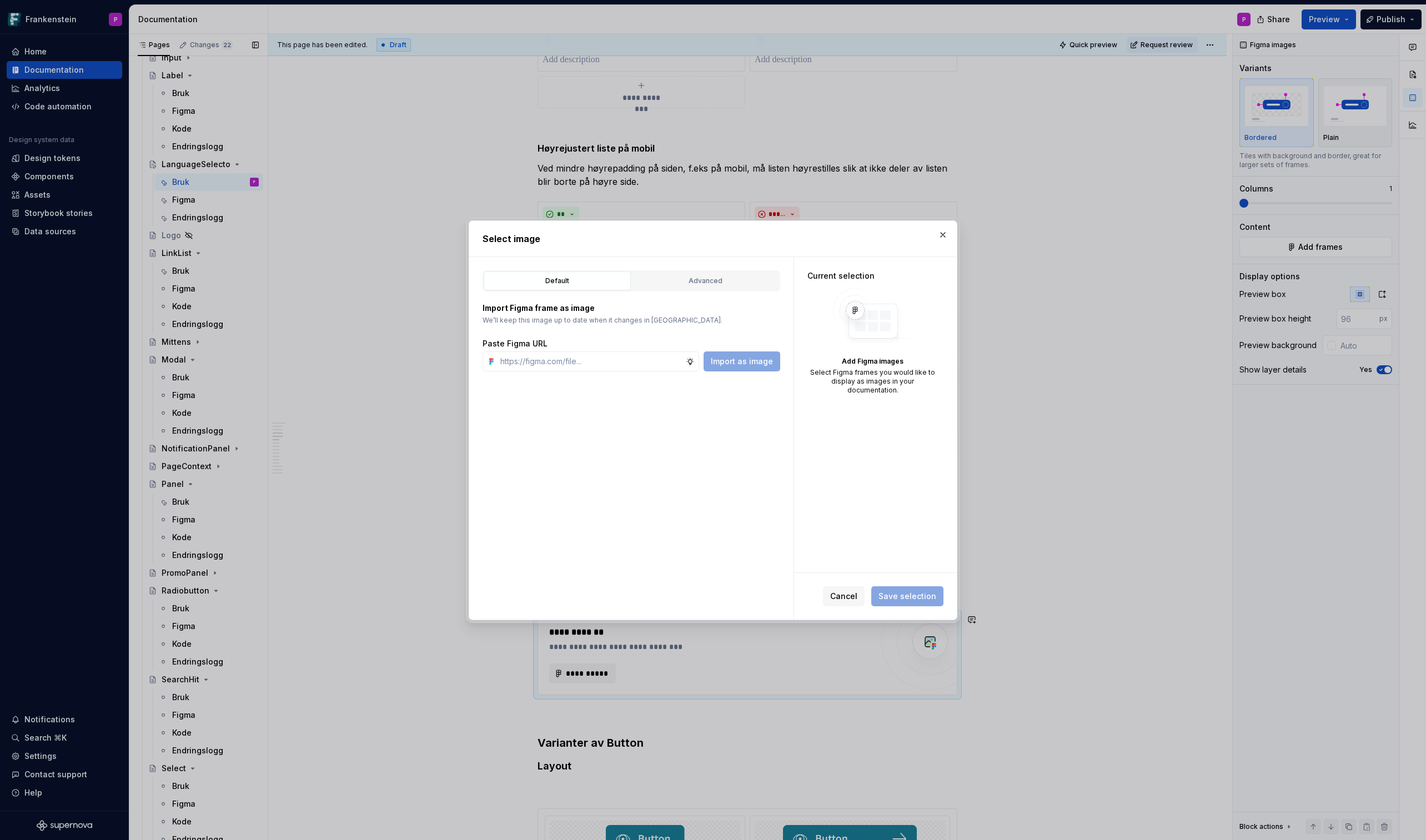
type textarea "*"
click at [687, 286] on button "Advanced" at bounding box center [705, 281] width 147 height 19
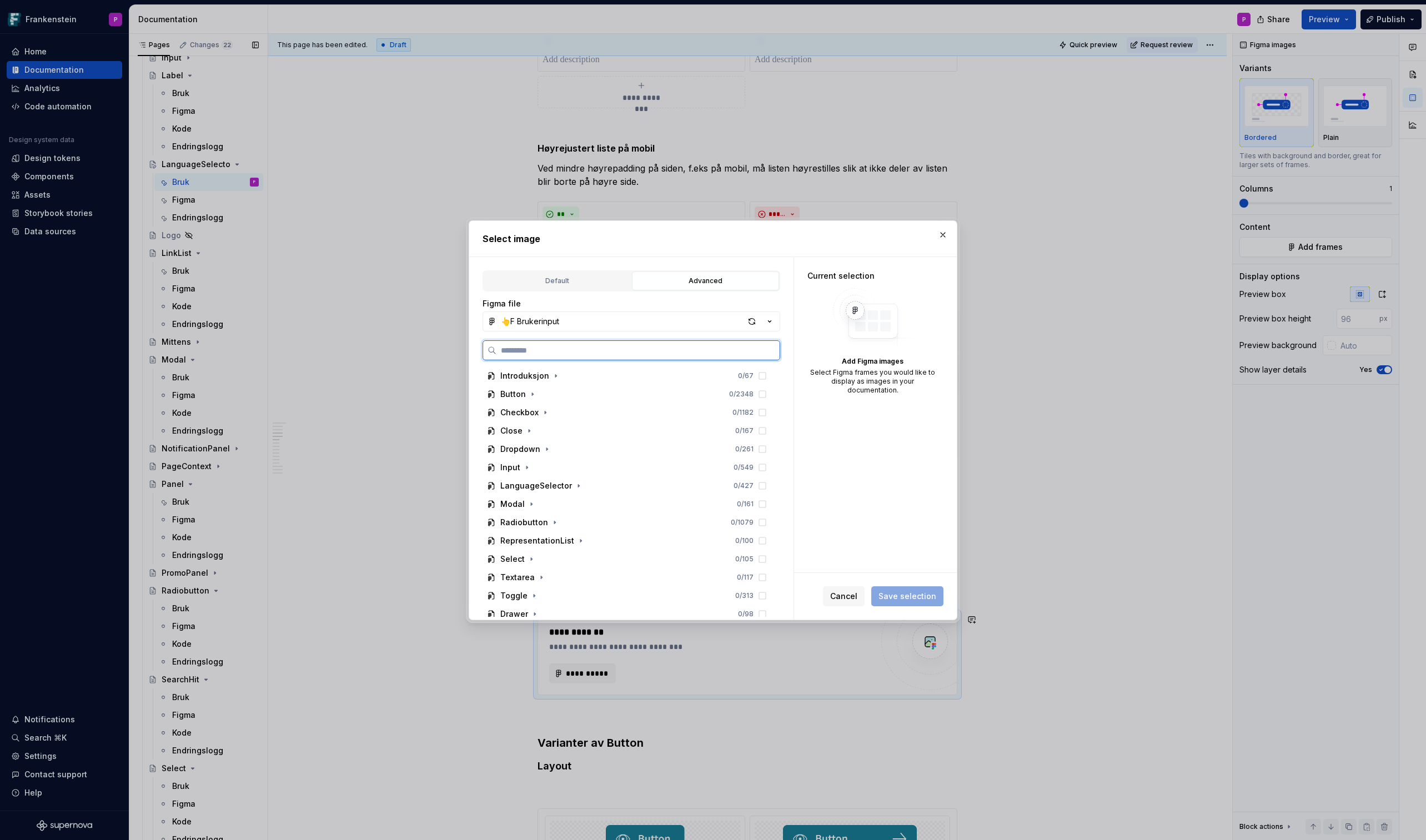
click at [537, 350] on input "search" at bounding box center [638, 350] width 284 height 11
paste input "**********"
type input "**********"
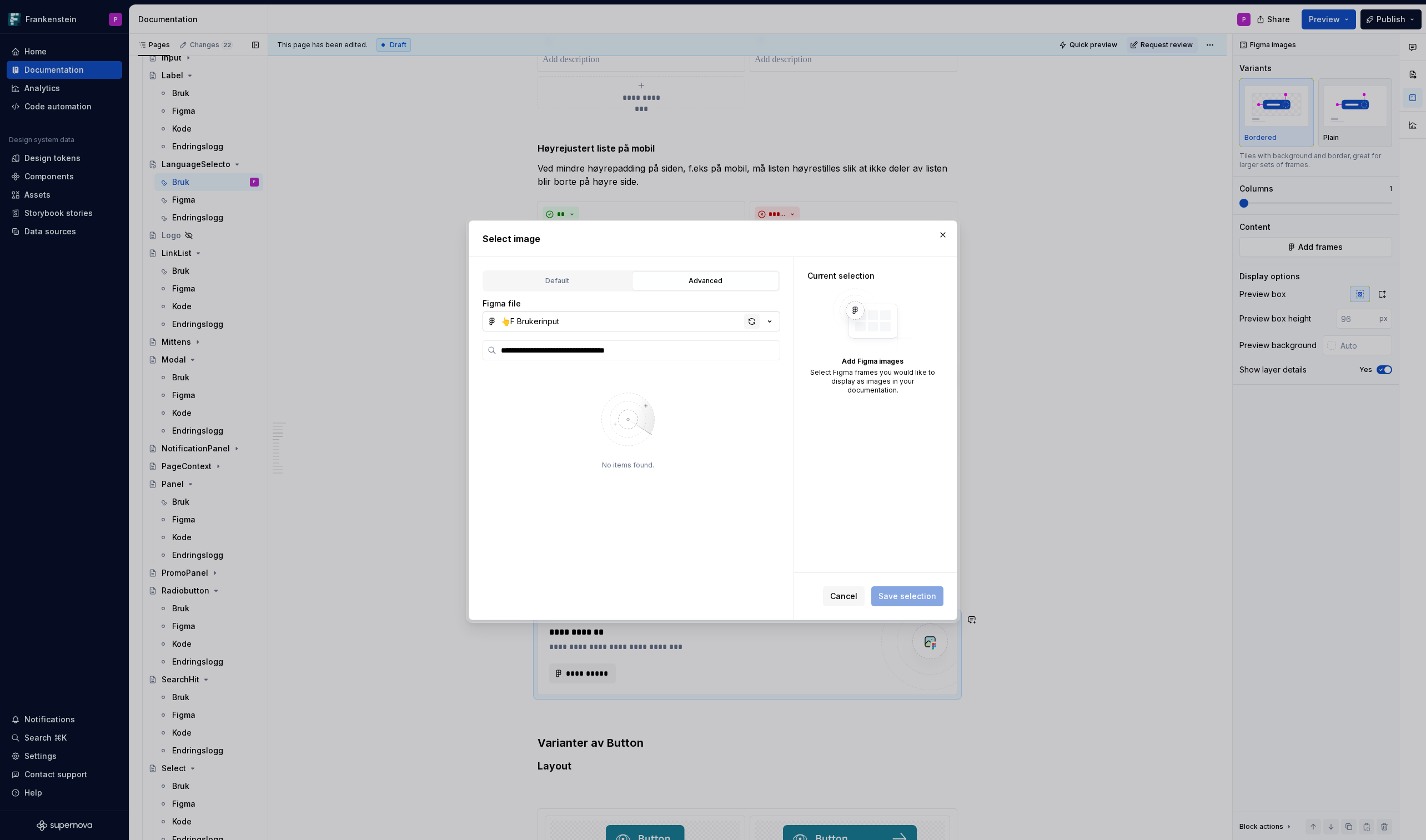
click at [746, 322] on div "button" at bounding box center [752, 322] width 16 height 16
type textarea "*"
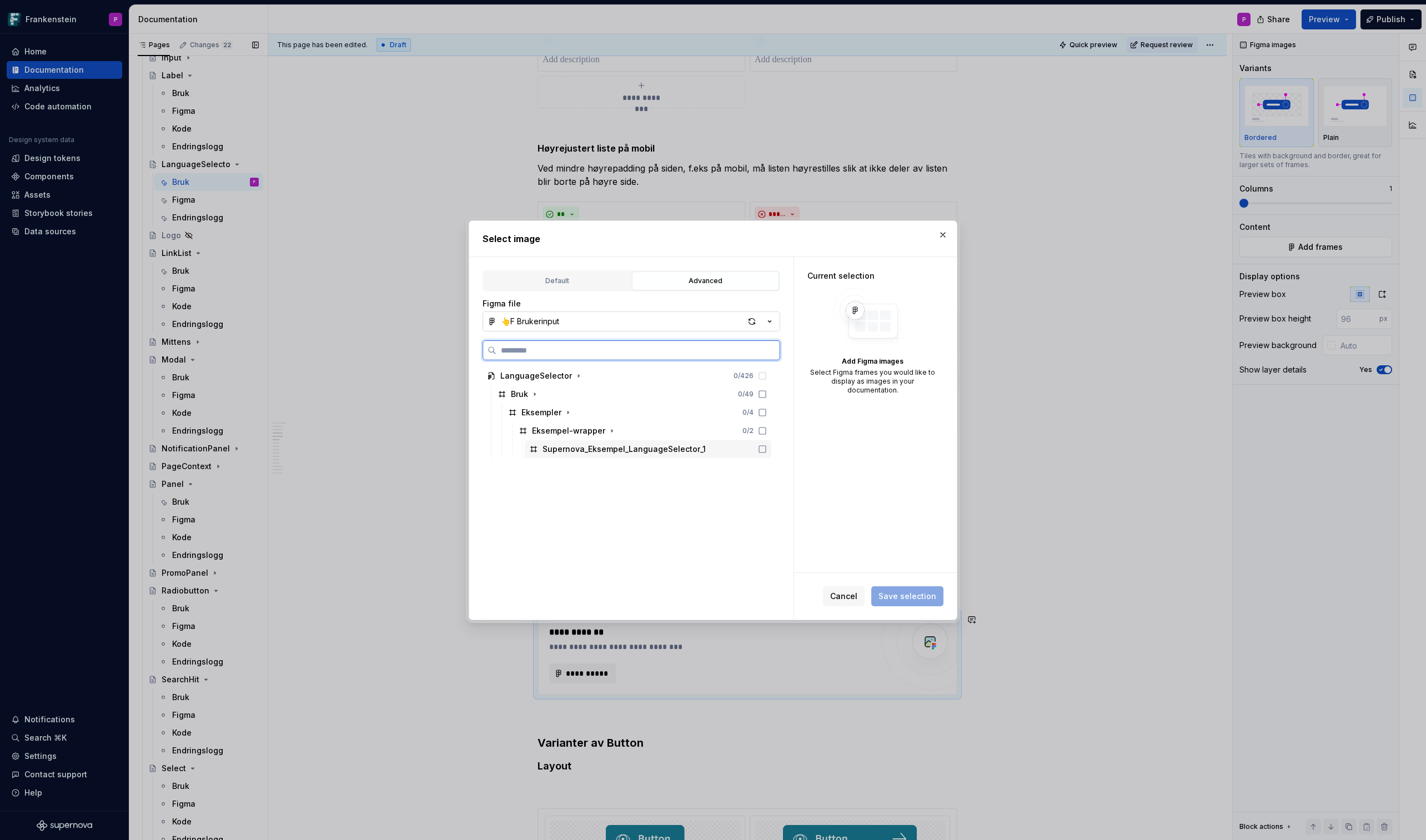
click at [680, 449] on div "Supernova_Eksempel_LanguageSelector_1" at bounding box center [624, 449] width 163 height 11
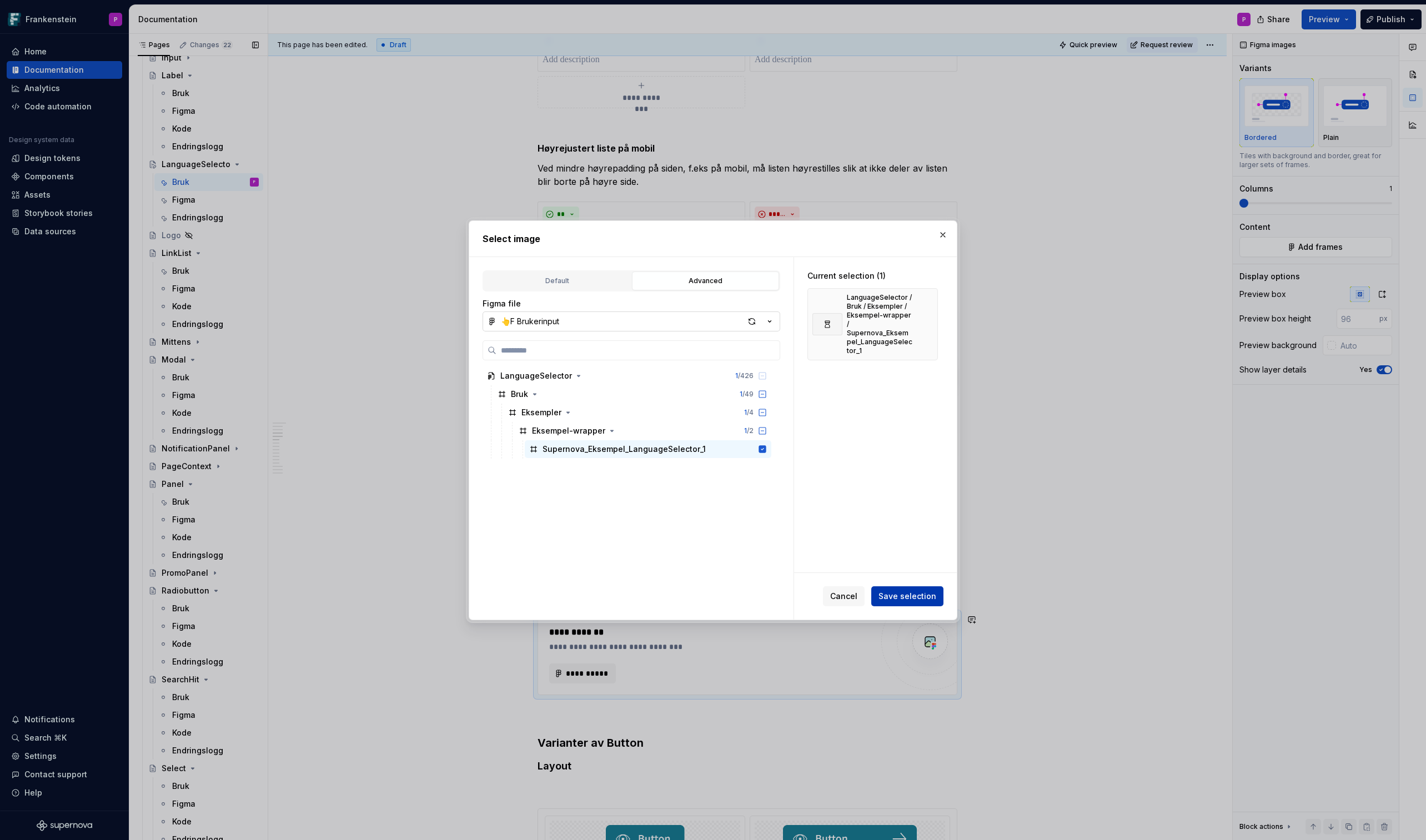
click at [894, 492] on span "Save selection" at bounding box center [907, 596] width 58 height 11
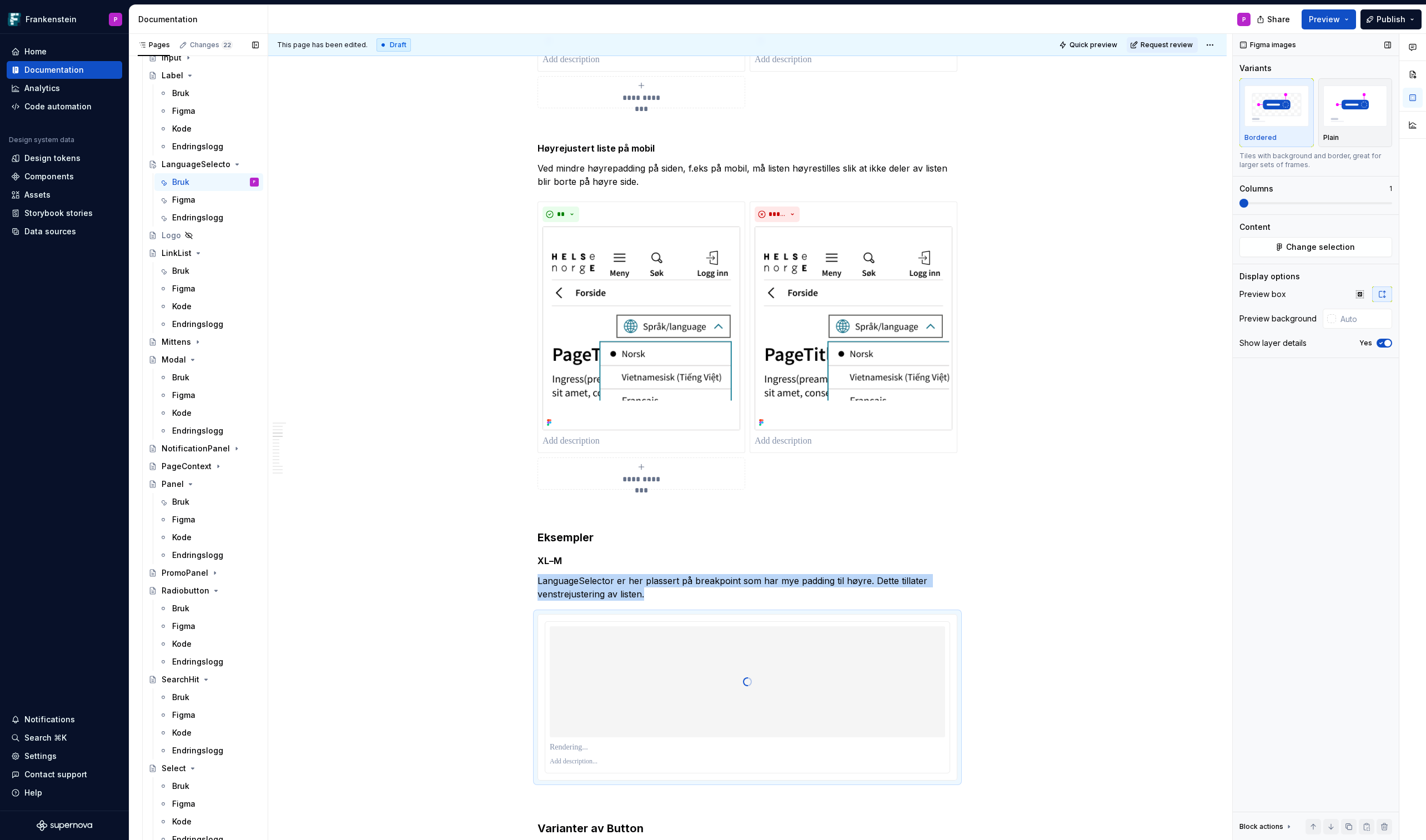
click at [1170, 342] on icon "button" at bounding box center [1381, 343] width 9 height 6
click at [1170, 321] on div at bounding box center [1331, 318] width 9 height 9
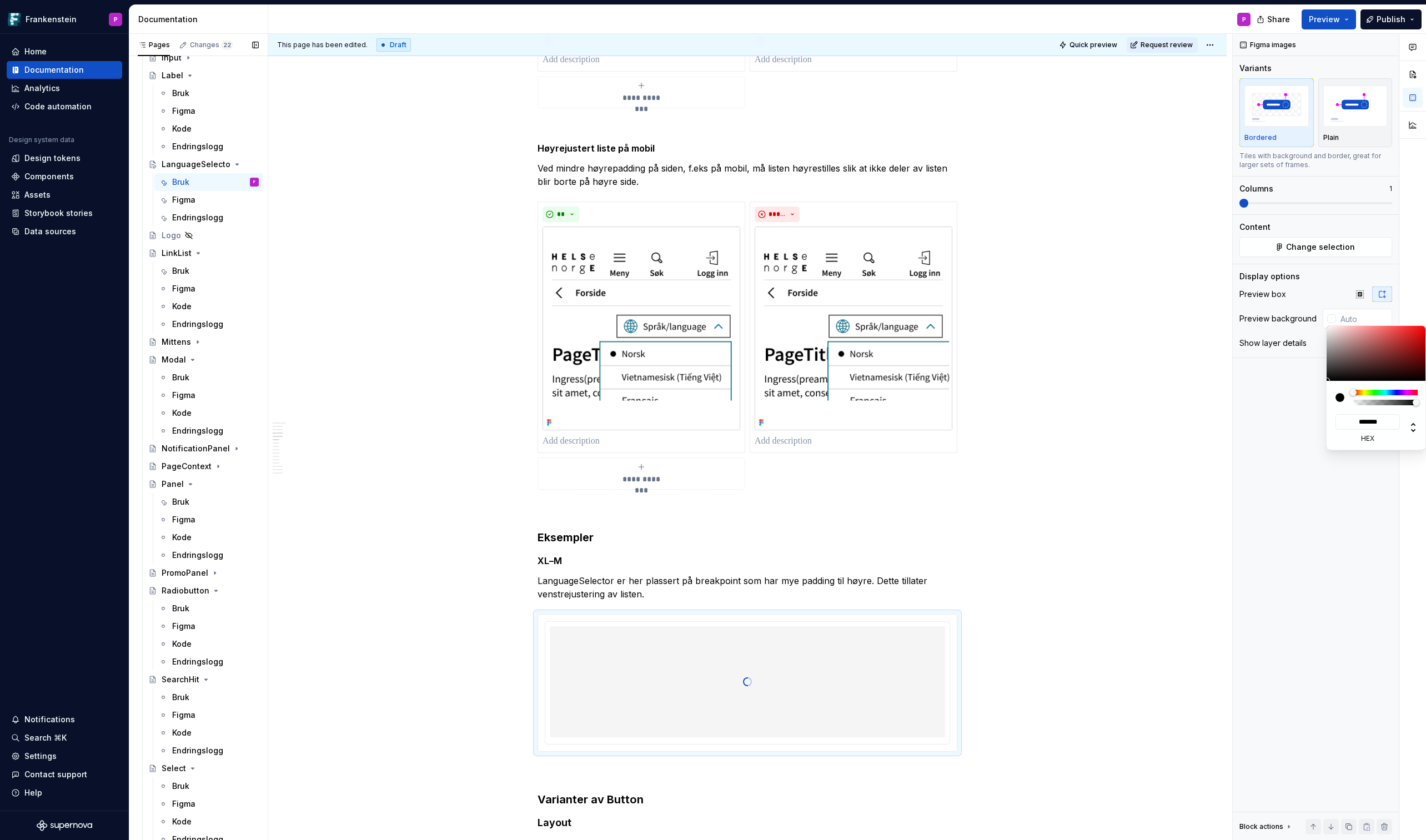
type input "#937D7D"
type input "*******"
type input "#957F7F"
type input "*******"
type input "#D3BDBD"
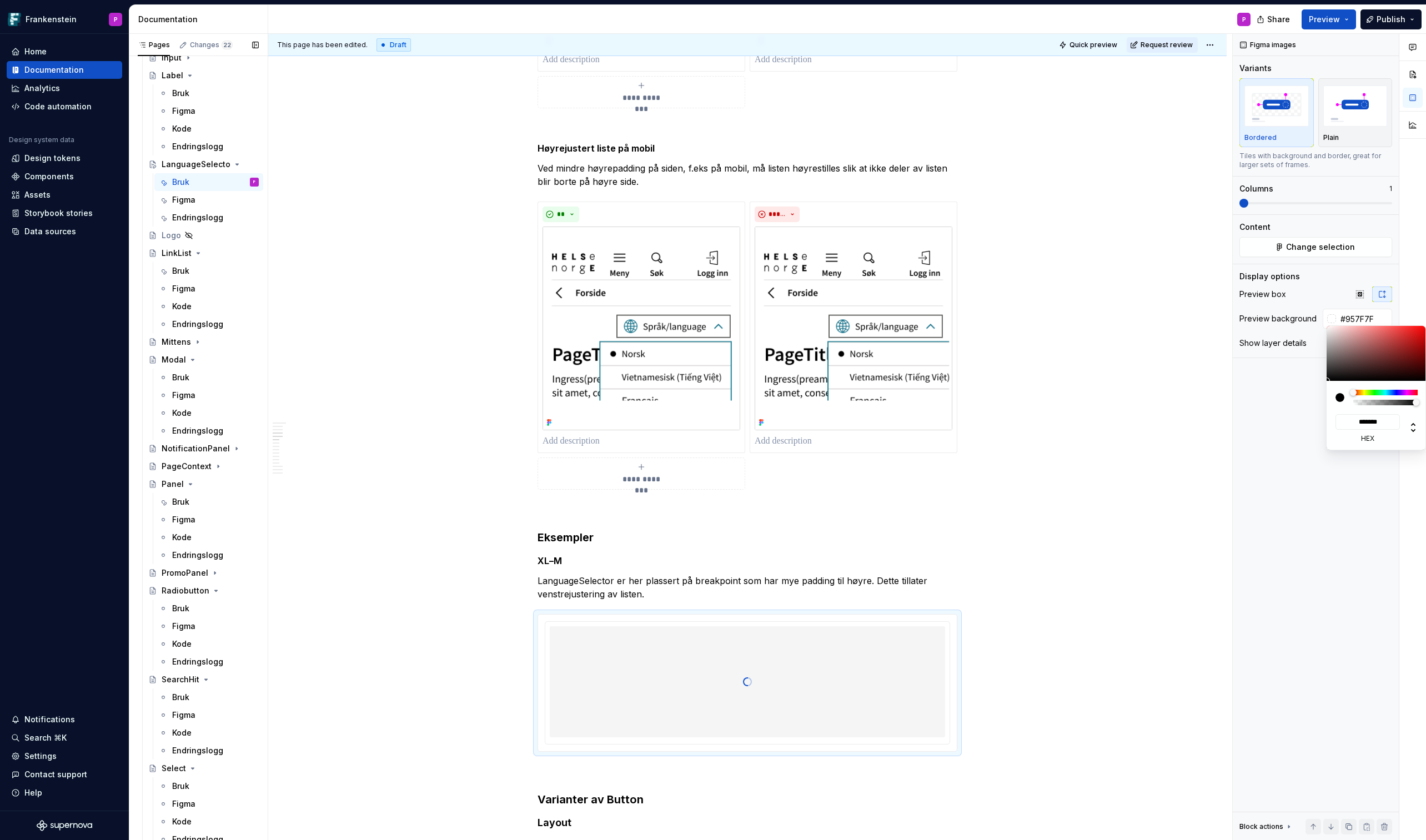
type input "*******"
type input "#FFF8F8"
type input "*******"
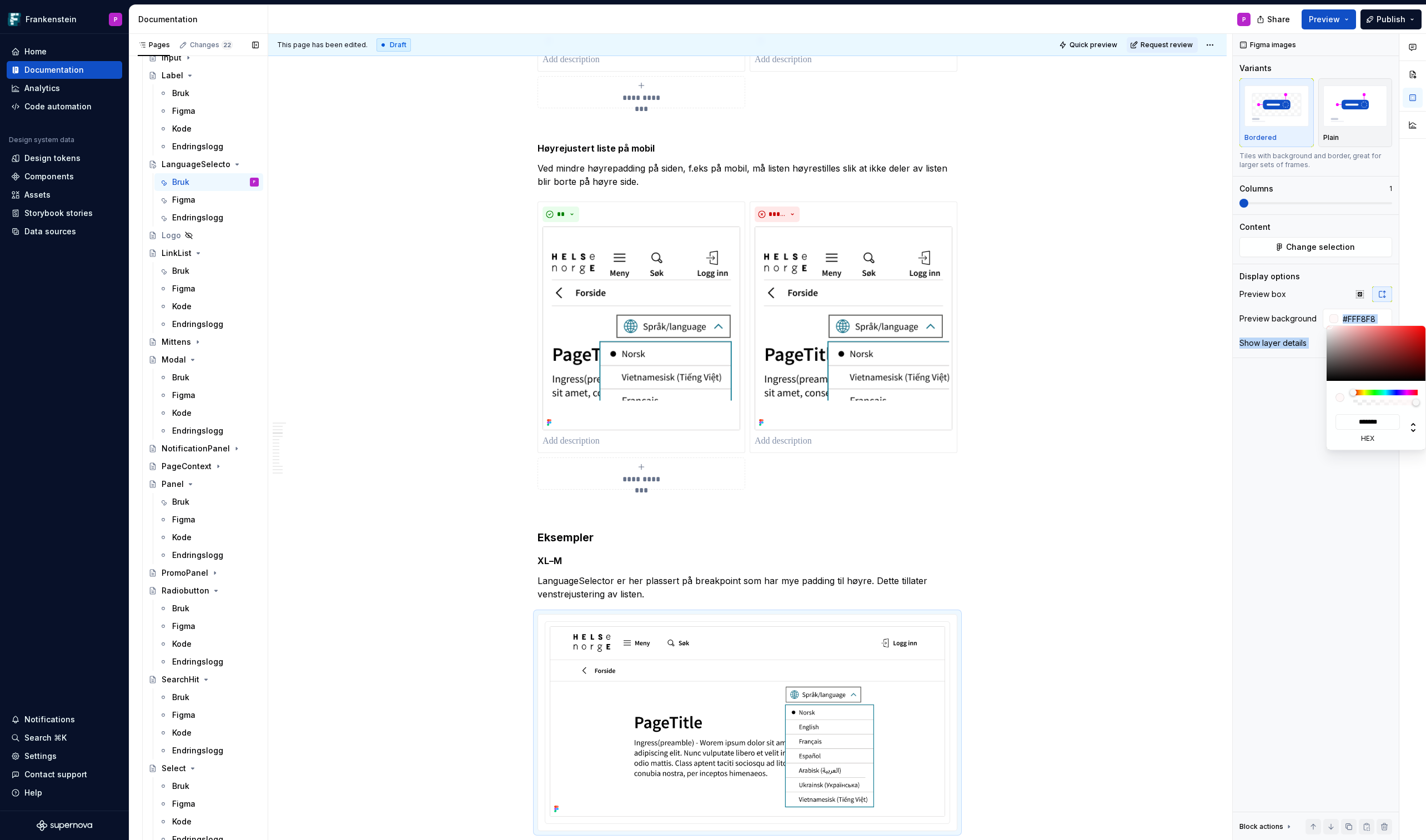
type input "#FFFFFF"
type input "*******"
drag, startPoint x: 1342, startPoint y: 350, endPoint x: 1315, endPoint y: 303, distance: 54.2
click at [1170, 303] on body "Frankenstein P Home Documentation Analytics Code automation Design system data …" at bounding box center [713, 420] width 1426 height 840
click at [1015, 492] on html "Frankenstein P Home Documentation Analytics Code automation Design system data …" at bounding box center [713, 420] width 1426 height 840
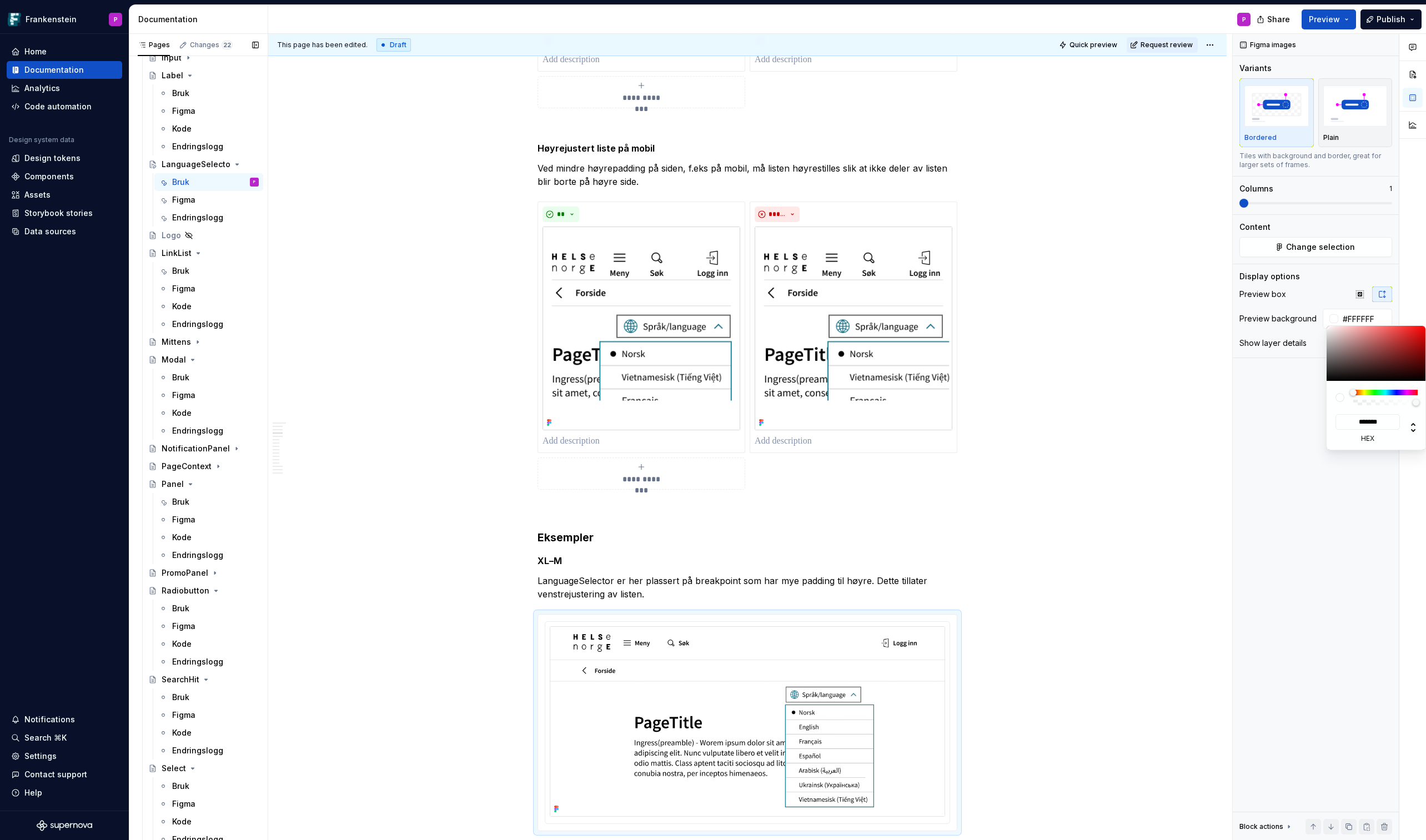
click at [738, 492] on html "Frankenstein P Home Documentation Analytics Code automation Design system data …" at bounding box center [713, 420] width 1426 height 840
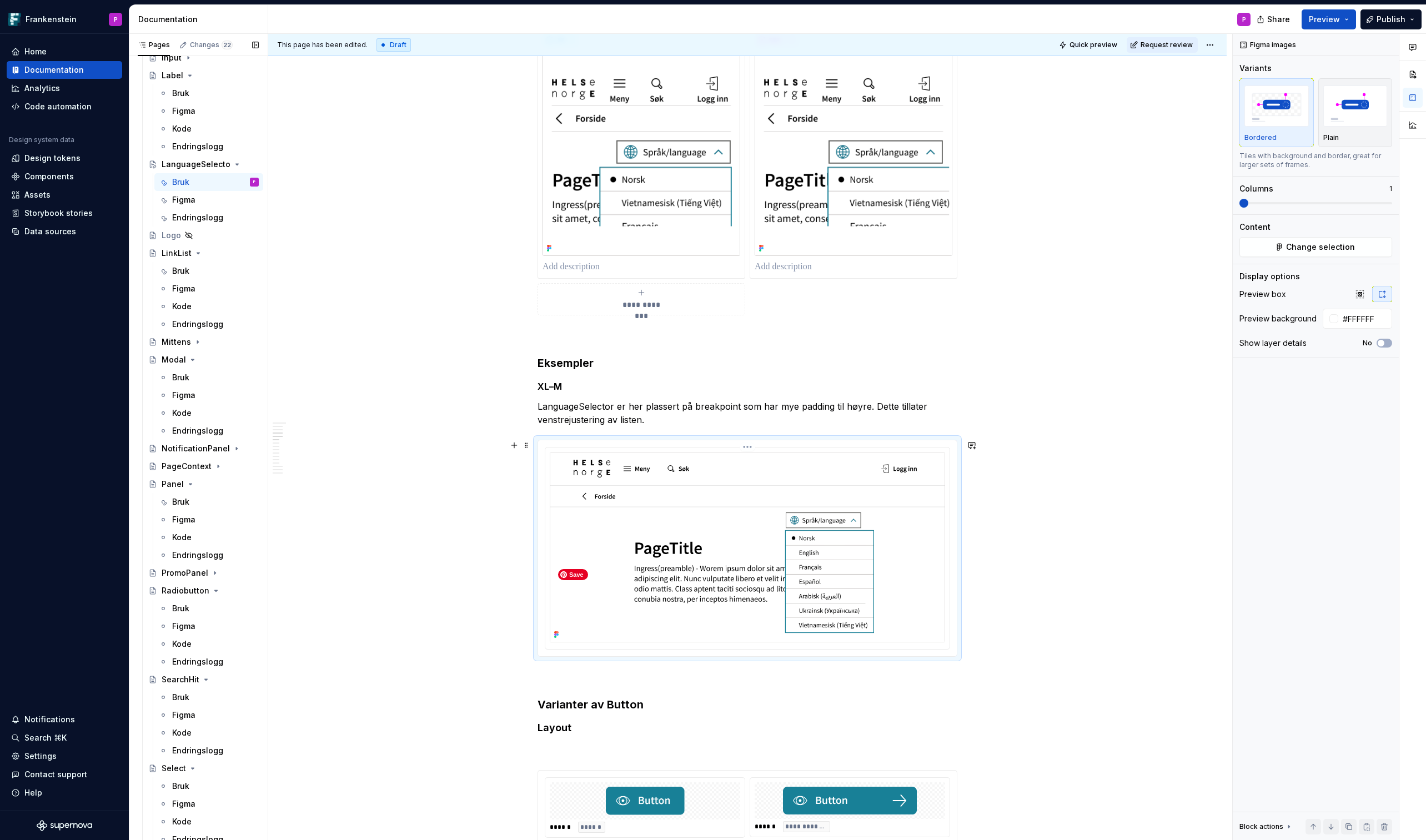
scroll to position [2120, 0]
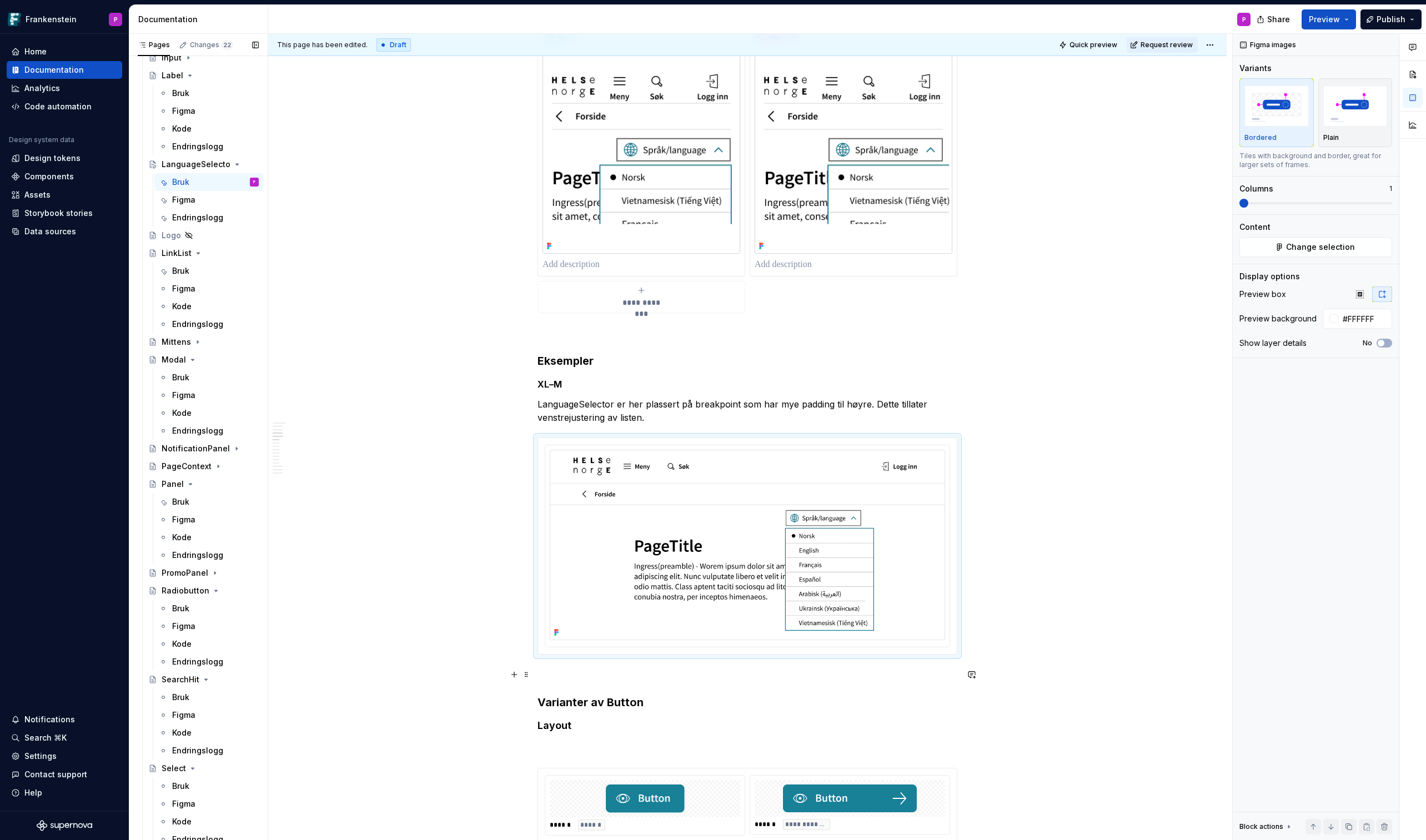
click at [551, 492] on p at bounding box center [747, 674] width 420 height 14
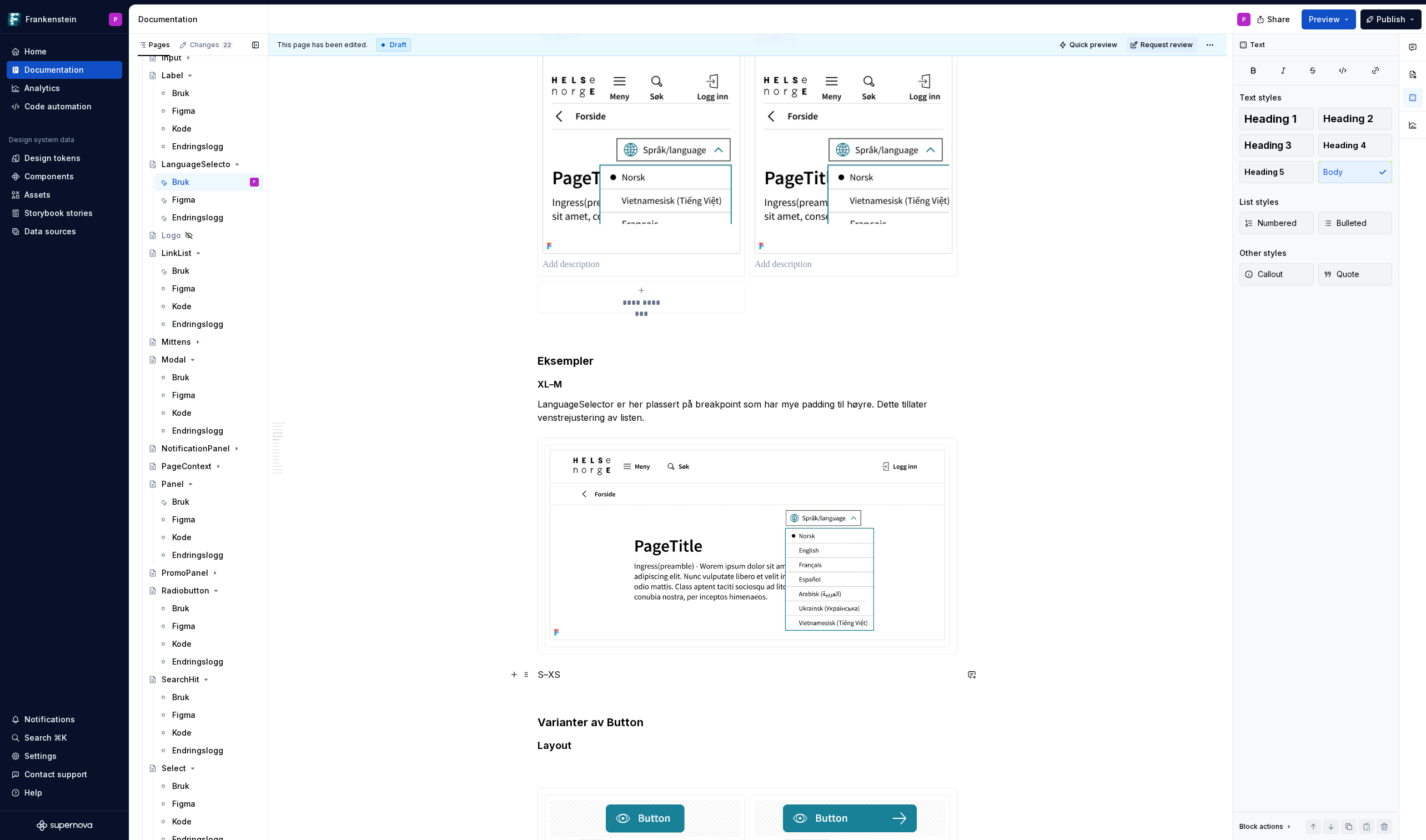
click at [554, 492] on p "S–XS" at bounding box center [747, 674] width 420 height 14
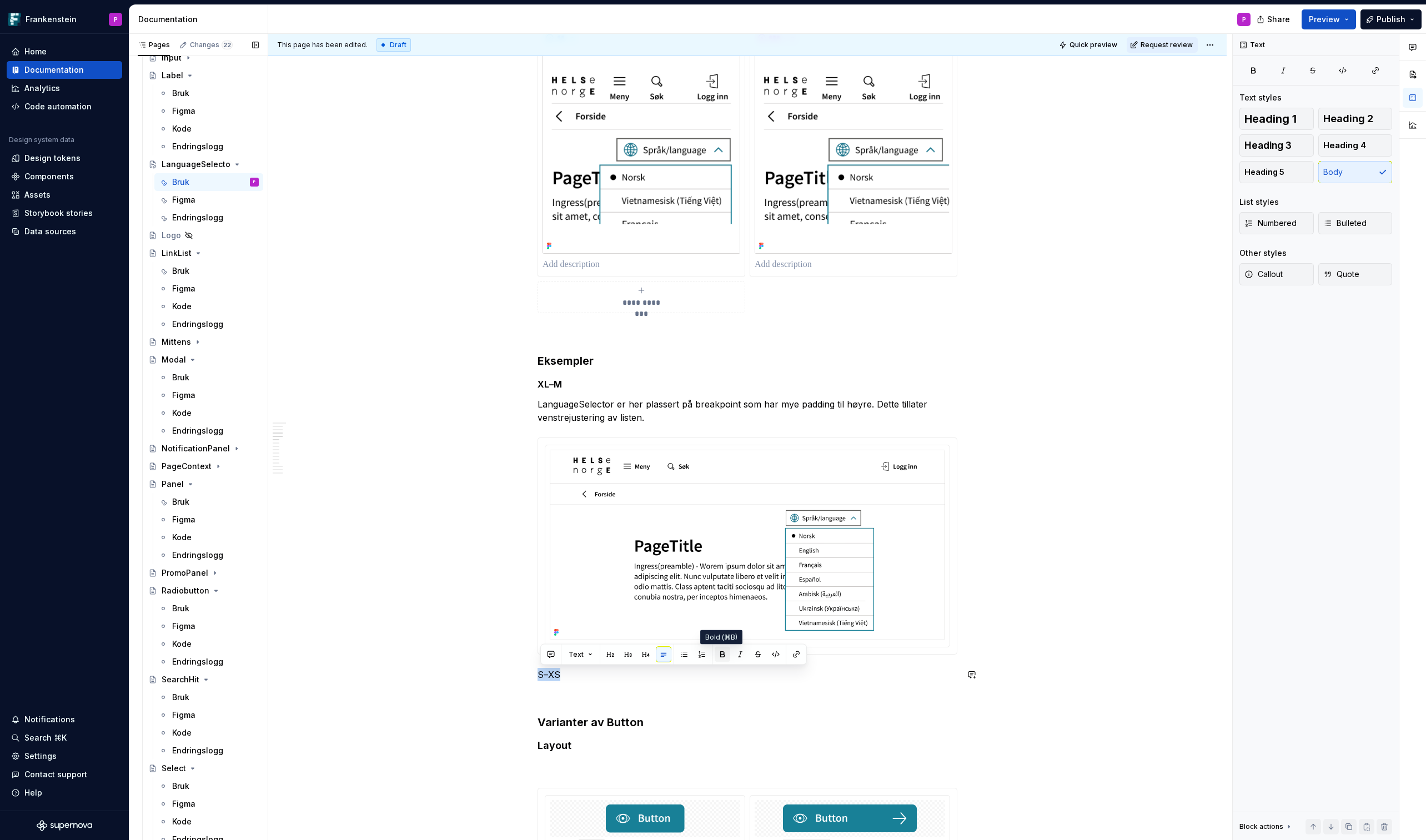
click at [718, 492] on button "button" at bounding box center [723, 654] width 16 height 16
click at [558, 492] on p at bounding box center [747, 694] width 420 height 14
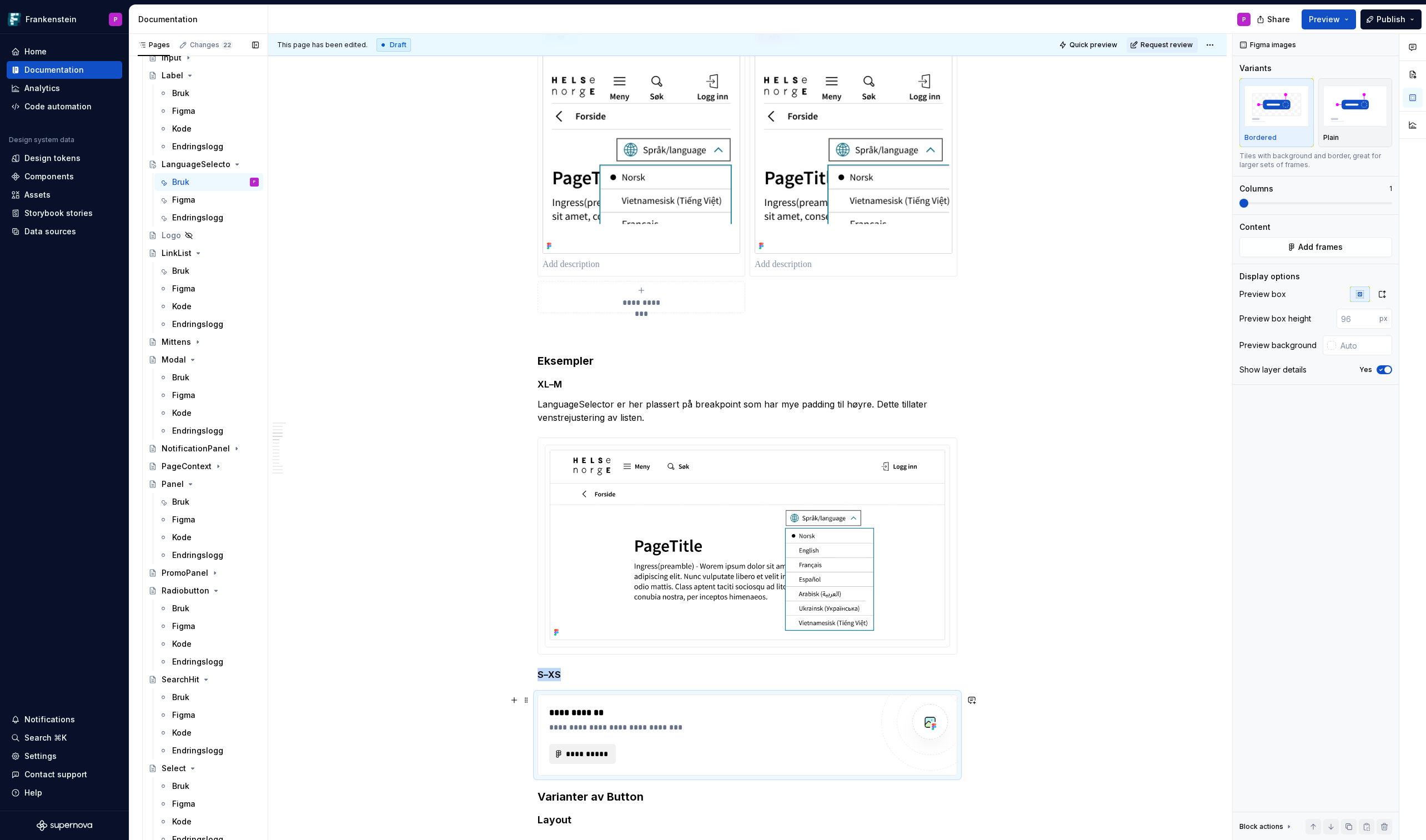
click at [577, 492] on span "**********" at bounding box center [587, 754] width 43 height 11
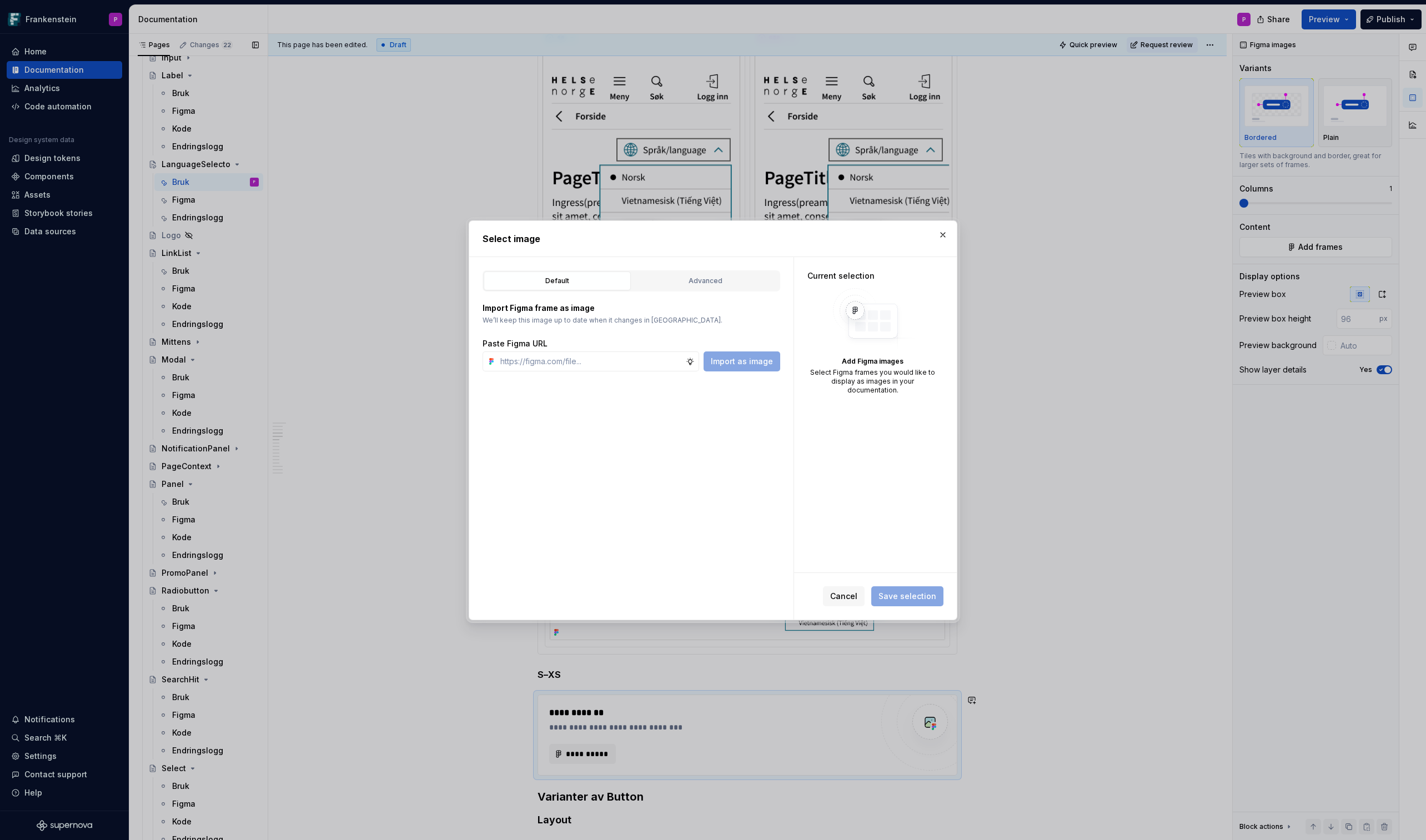
type textarea "*"
click at [737, 287] on button "Advanced" at bounding box center [705, 281] width 147 height 19
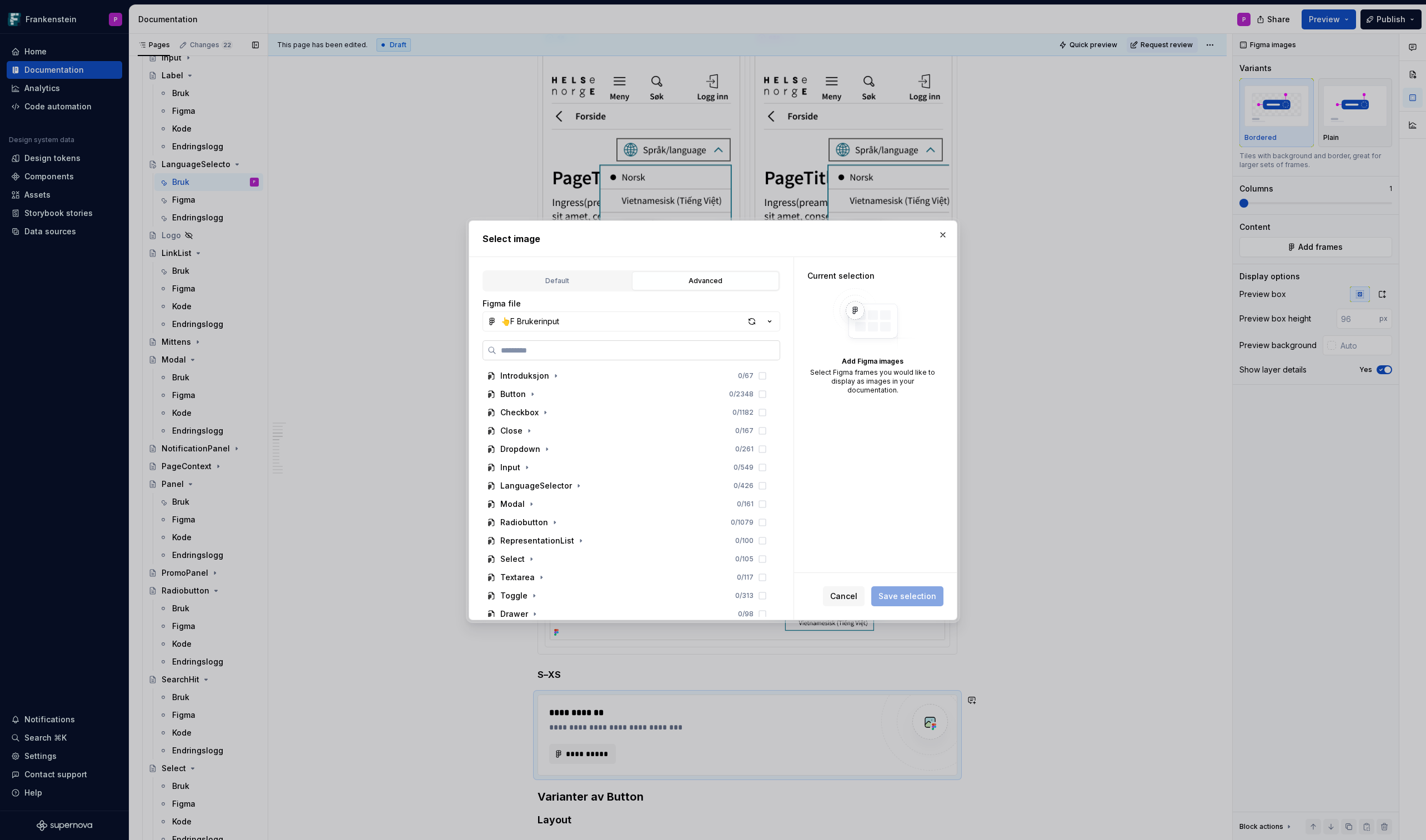
click at [570, 346] on input "search" at bounding box center [638, 350] width 284 height 11
paste input "**********"
type input "**********"
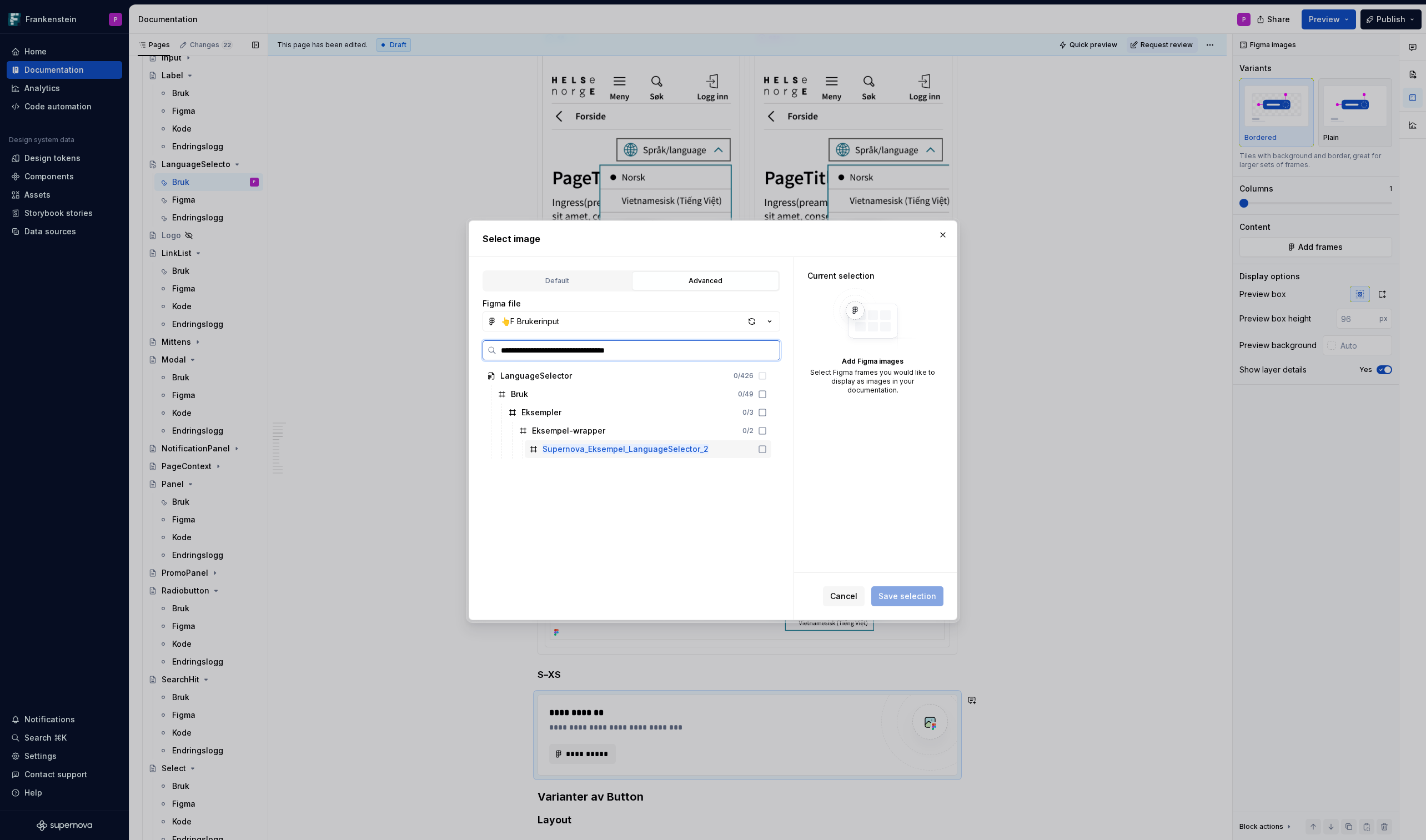
click at [617, 446] on mark "Supernova_Eksempel_LanguageSelector_2" at bounding box center [625, 449] width 166 height 10
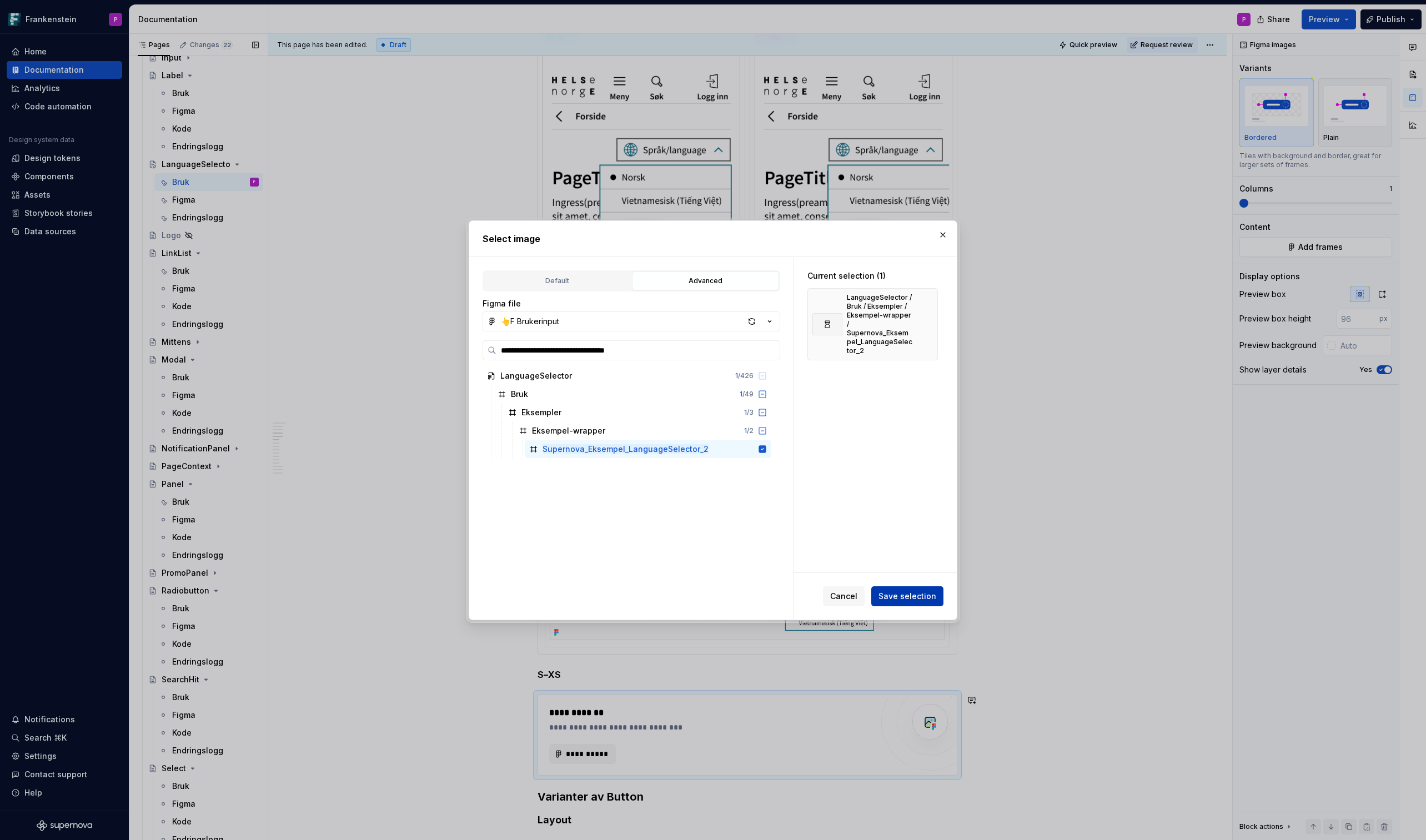
click at [909, 492] on span "Save selection" at bounding box center [907, 596] width 58 height 11
click at [942, 230] on button "button" at bounding box center [943, 235] width 16 height 16
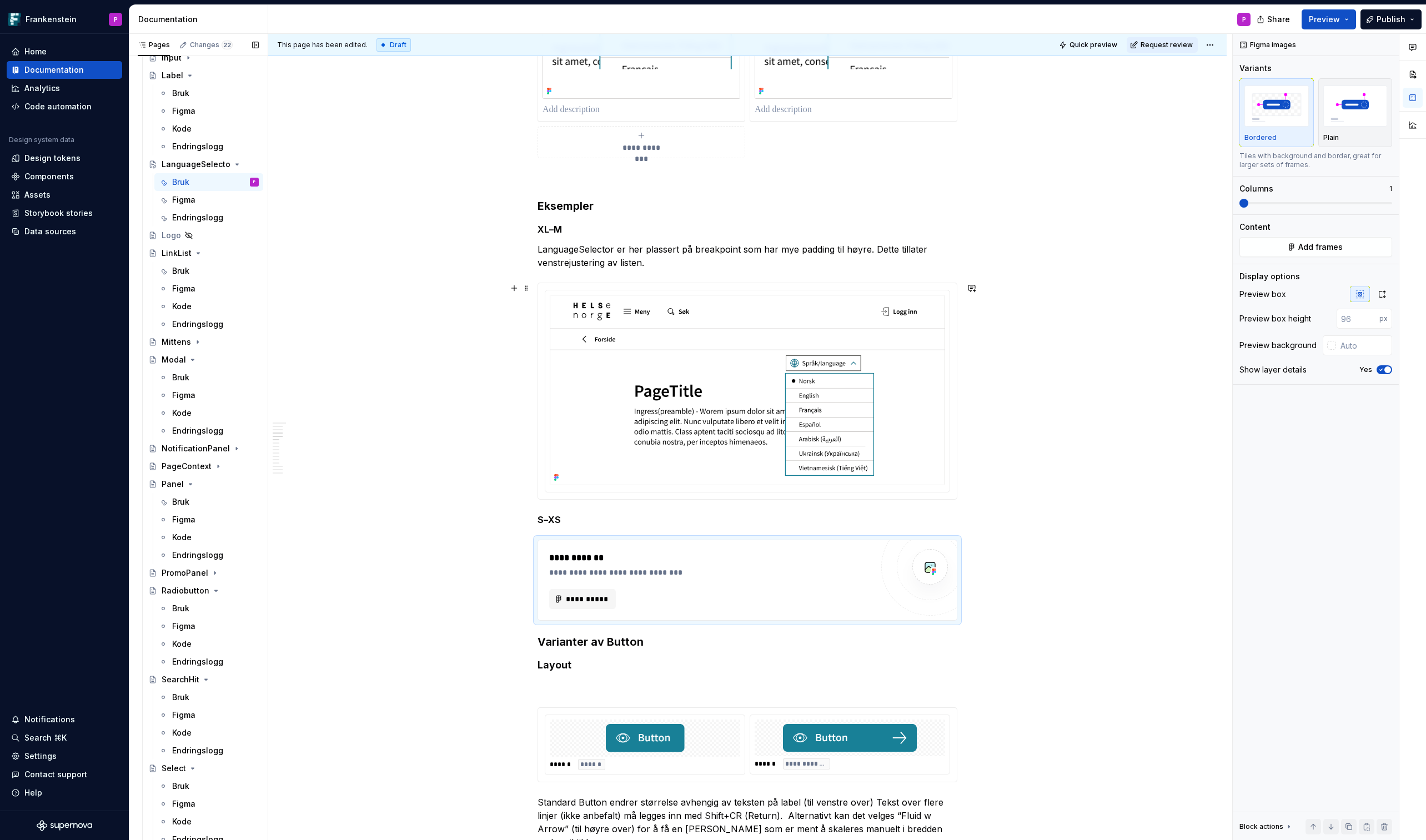
scroll to position [2295, 0]
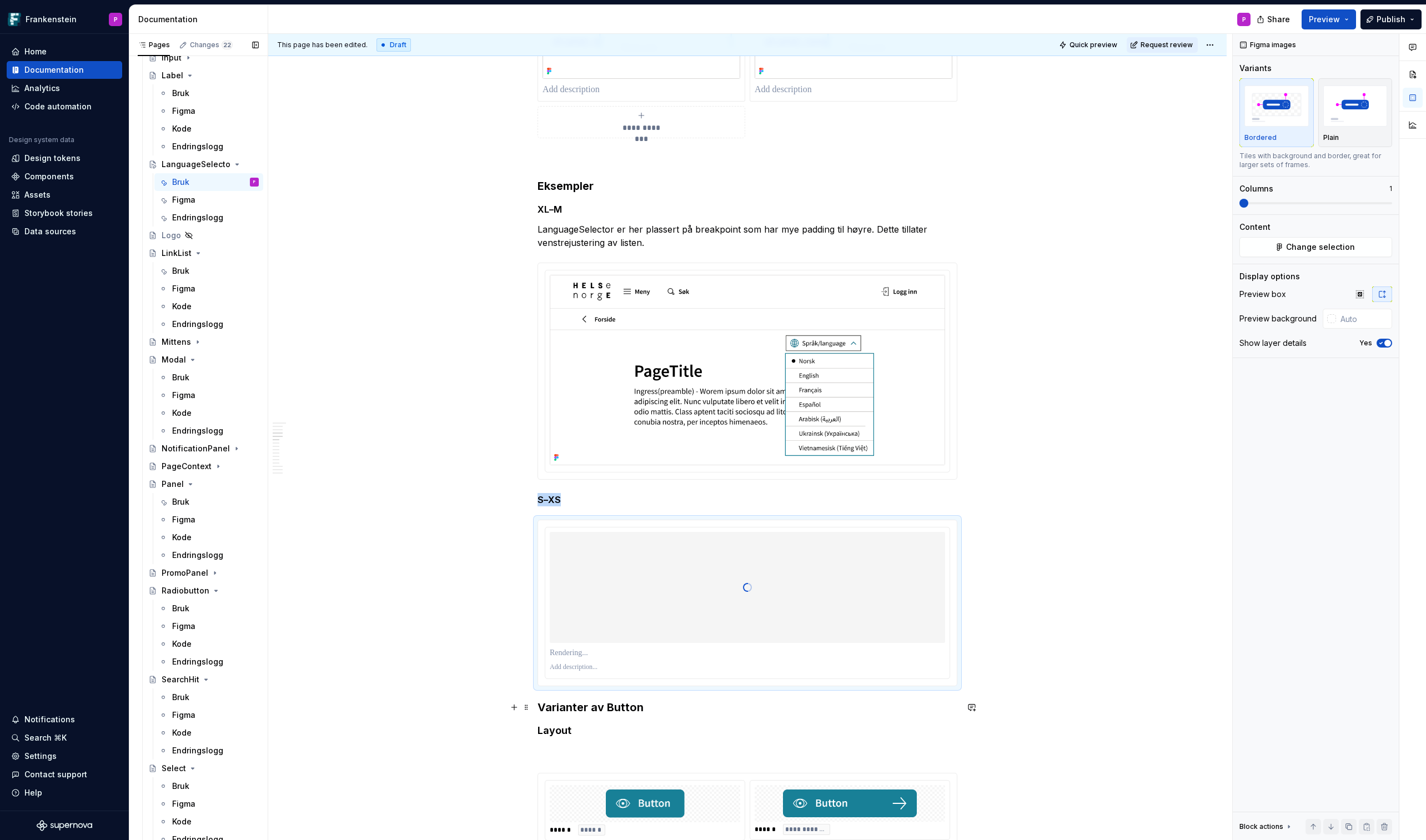
click at [542, 492] on h3 "Varianter av Button" at bounding box center [747, 707] width 420 height 16
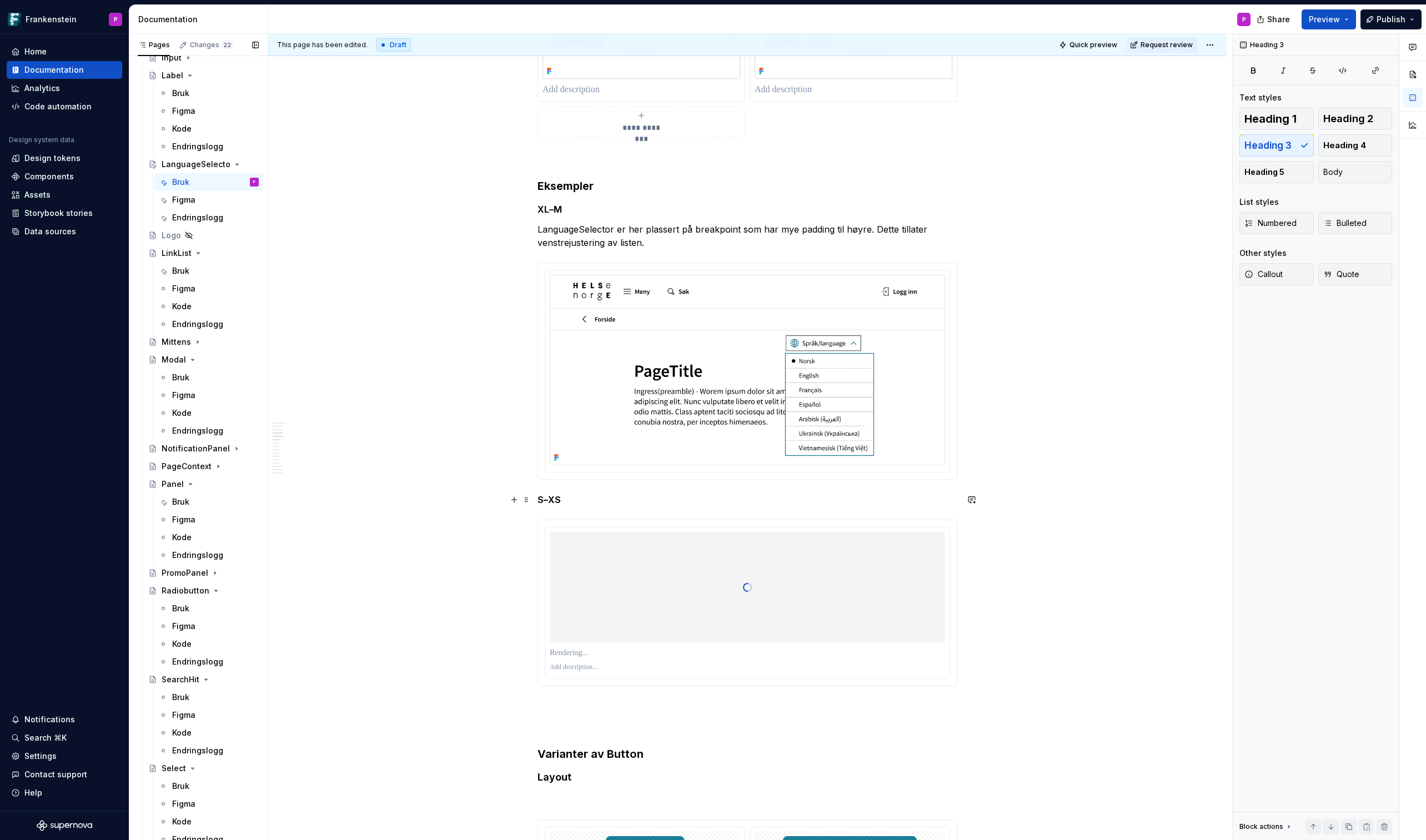
click at [542, 492] on strong "S–XS" at bounding box center [549, 499] width 23 height 11
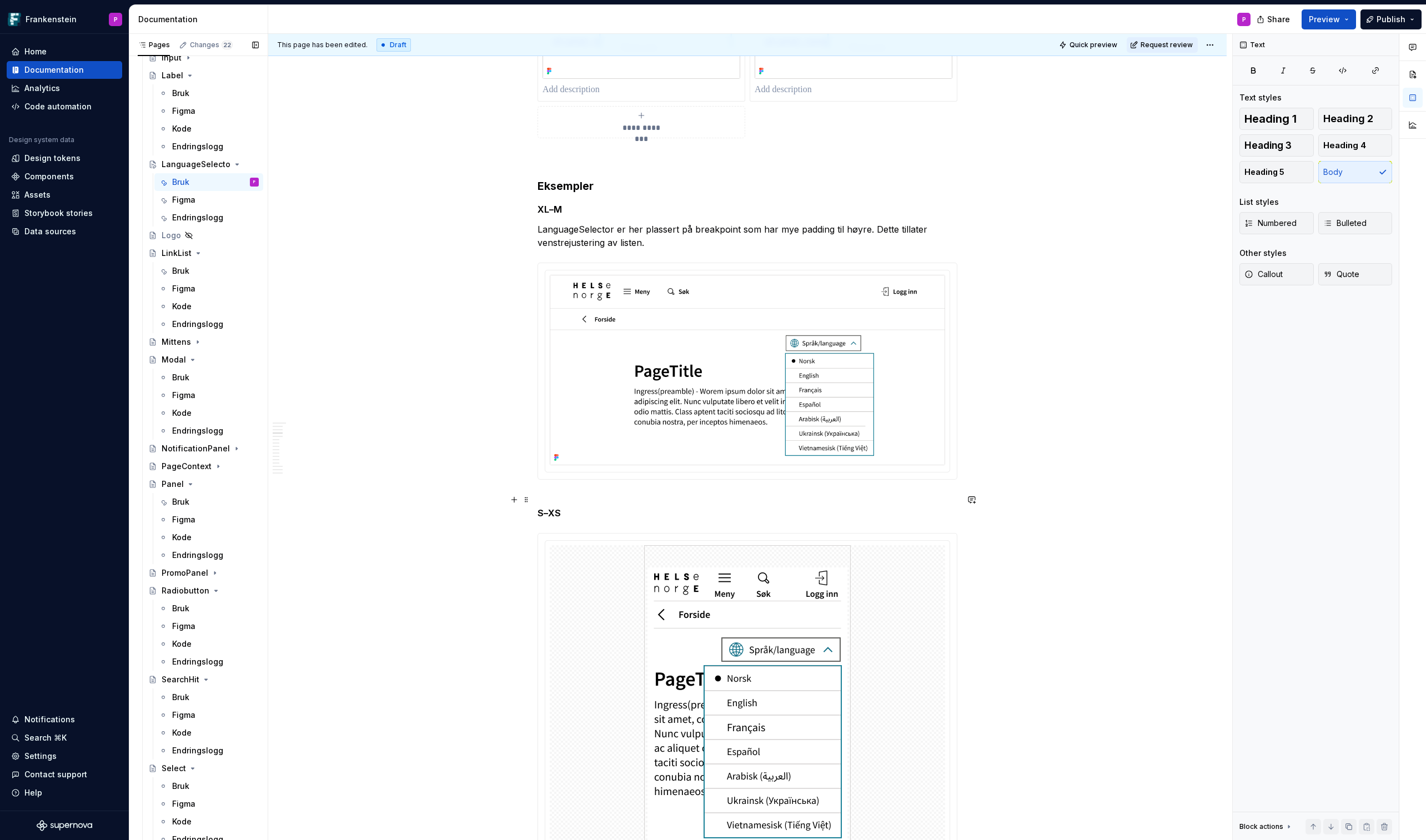
click at [576, 492] on p "S–XS" at bounding box center [747, 506] width 420 height 26
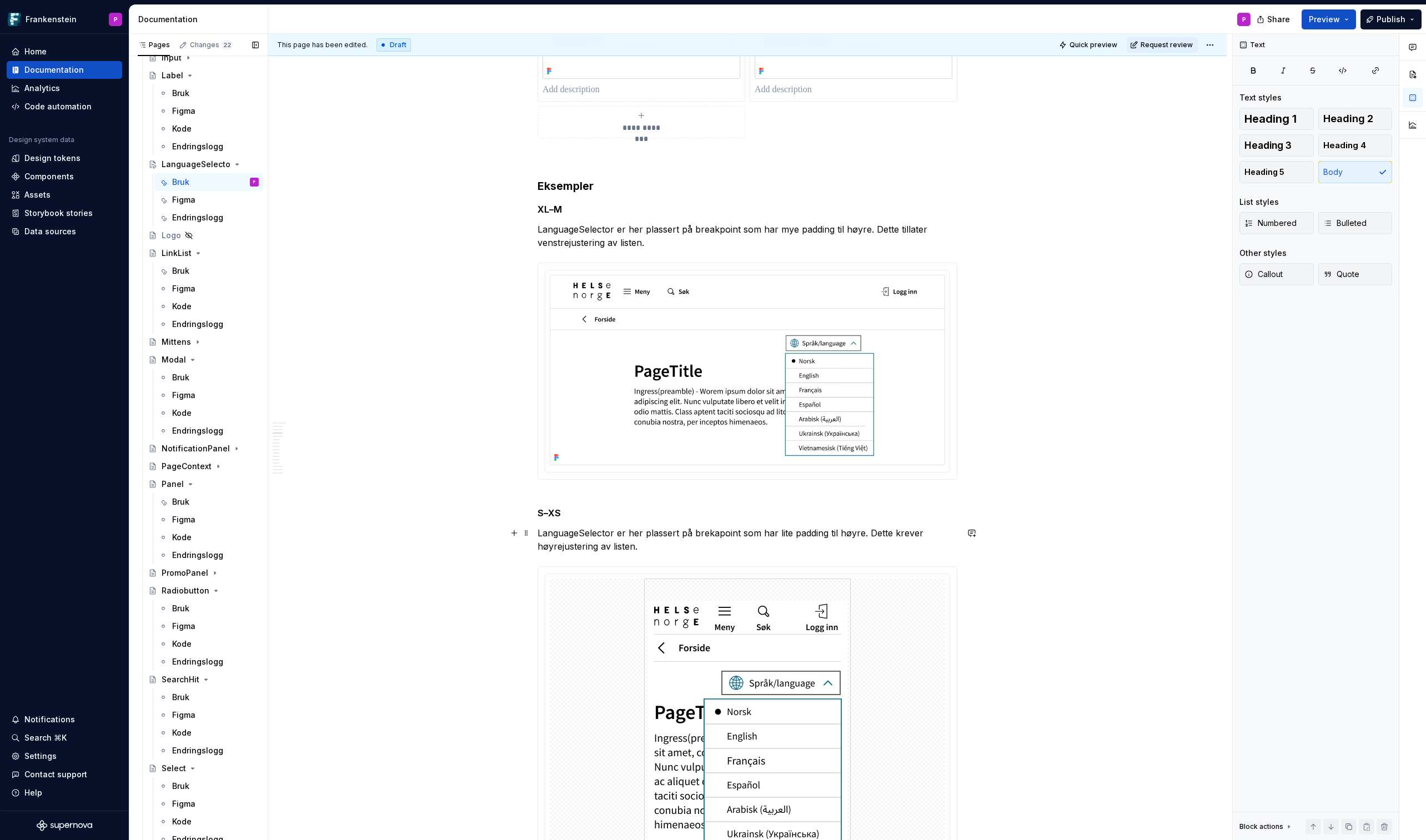
click at [709, 492] on p "LanguageSelector er her plassert på brekapoint som har lite padding til høyre. …" at bounding box center [747, 539] width 420 height 26
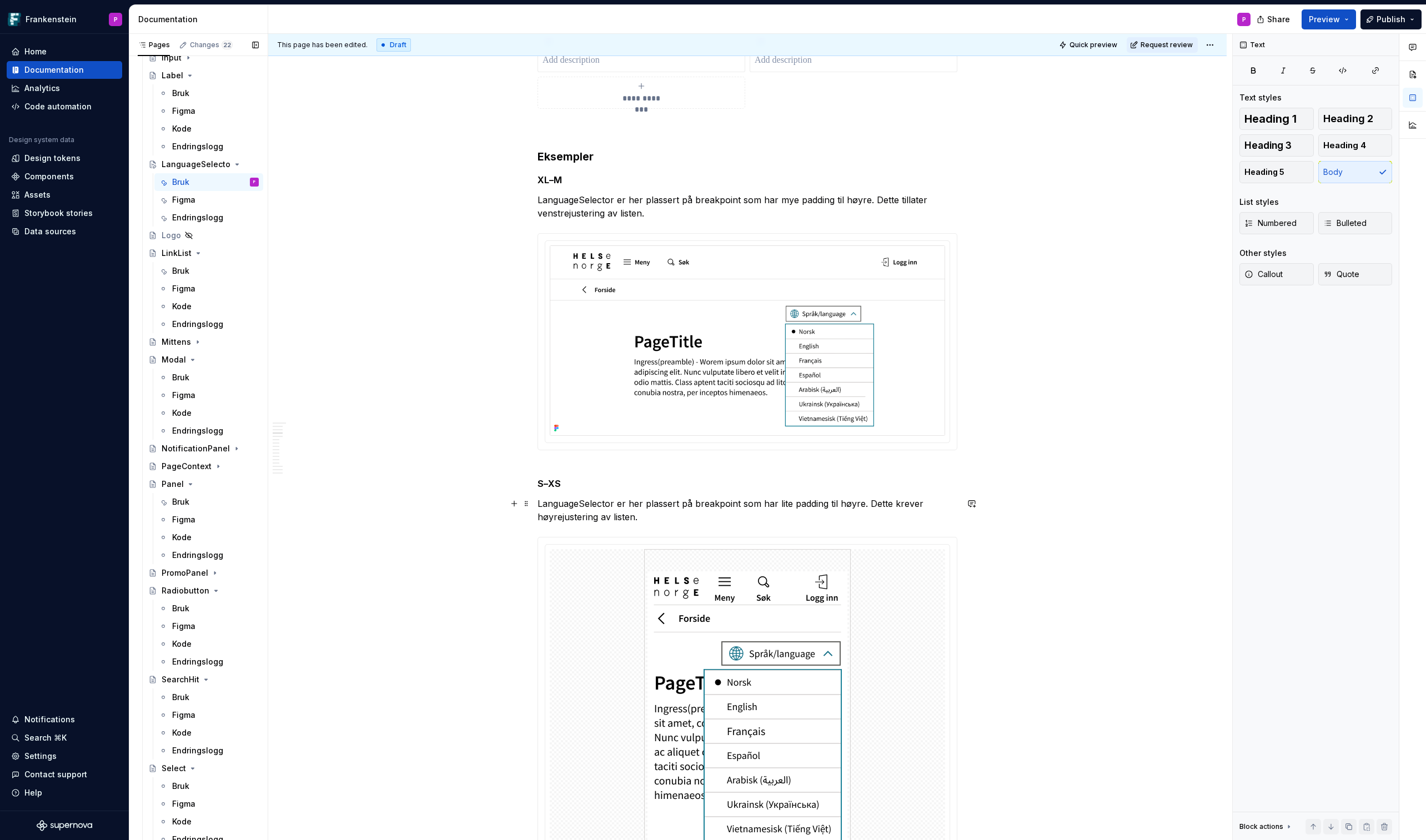
scroll to position [2343, 0]
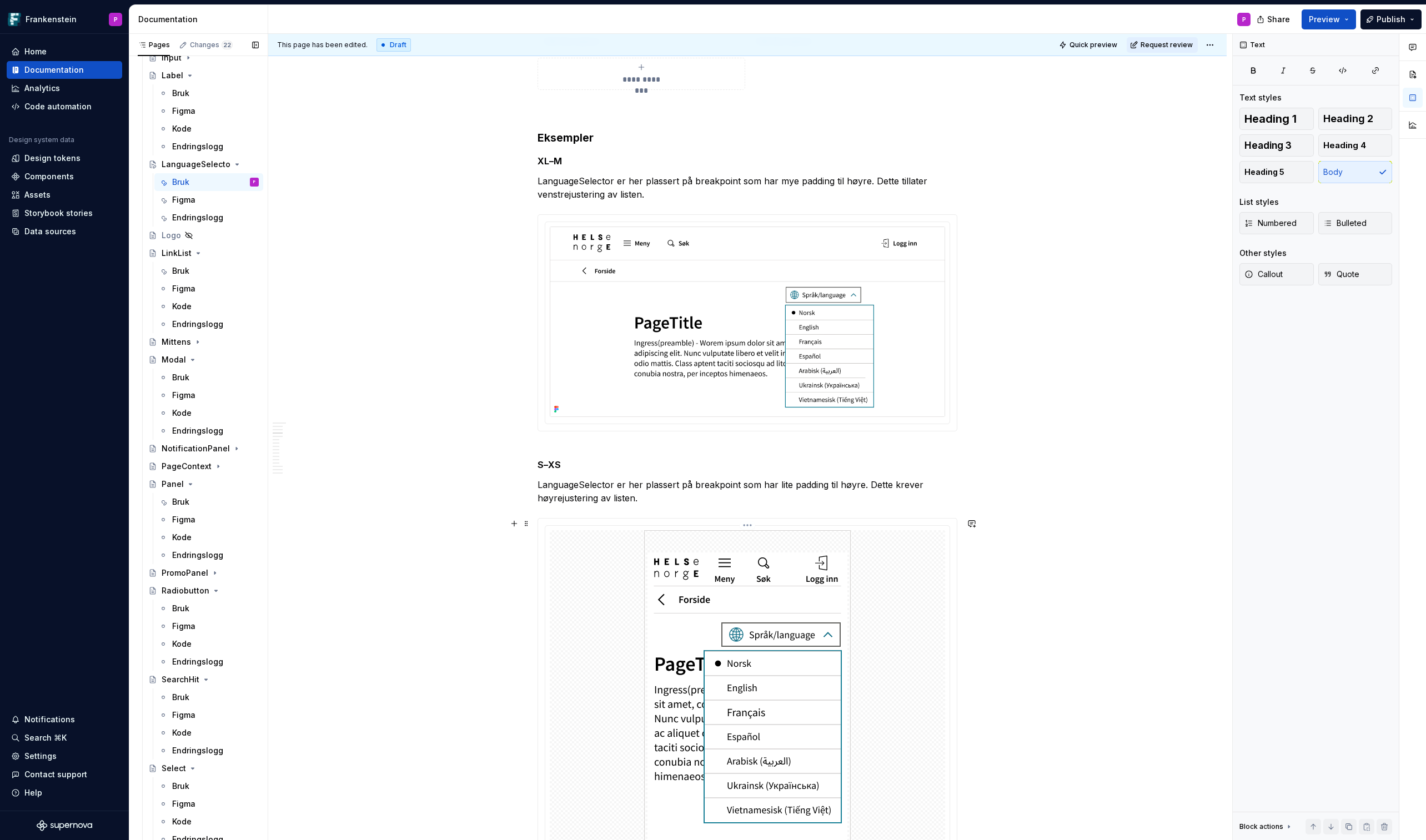
click at [601, 492] on div at bounding box center [747, 690] width 395 height 321
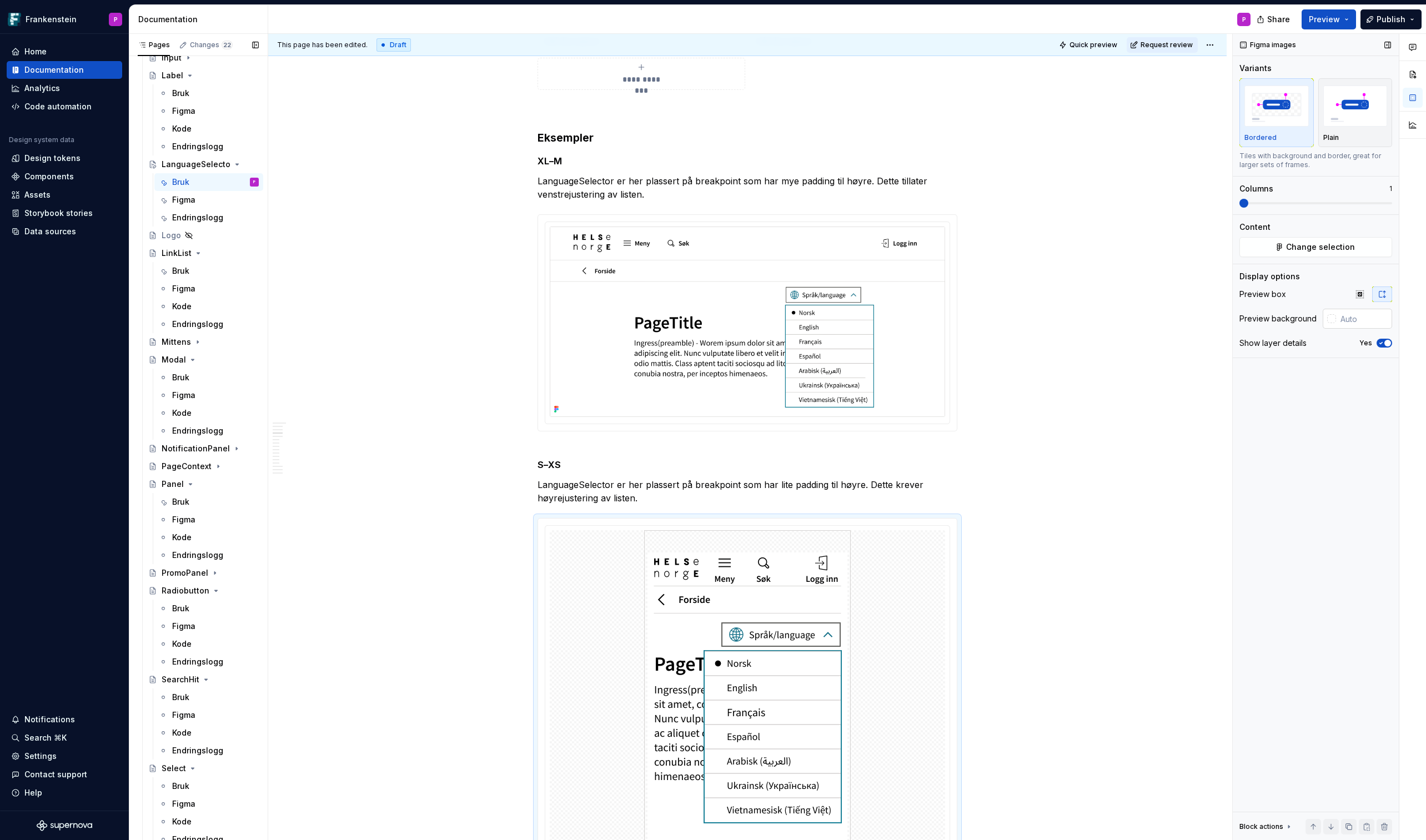
click at [1170, 318] on div at bounding box center [1331, 318] width 9 height 9
type input "#7E6161"
type input "*******"
type input "#7E6565"
type input "*******"
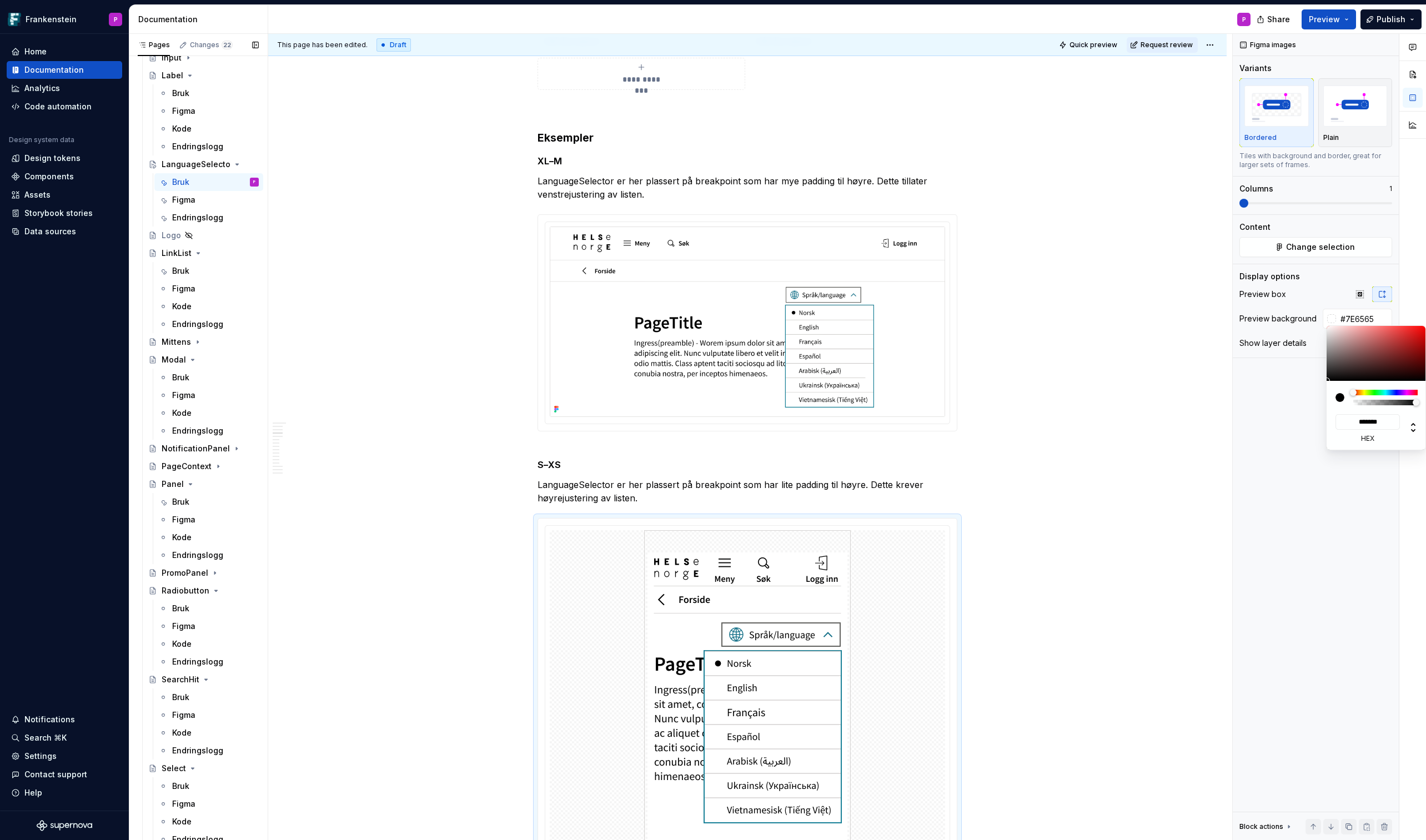
type input "#907E7E"
type input "*******"
type input "#C1BDBD"
type input "*******"
type input "#E5E5E5"
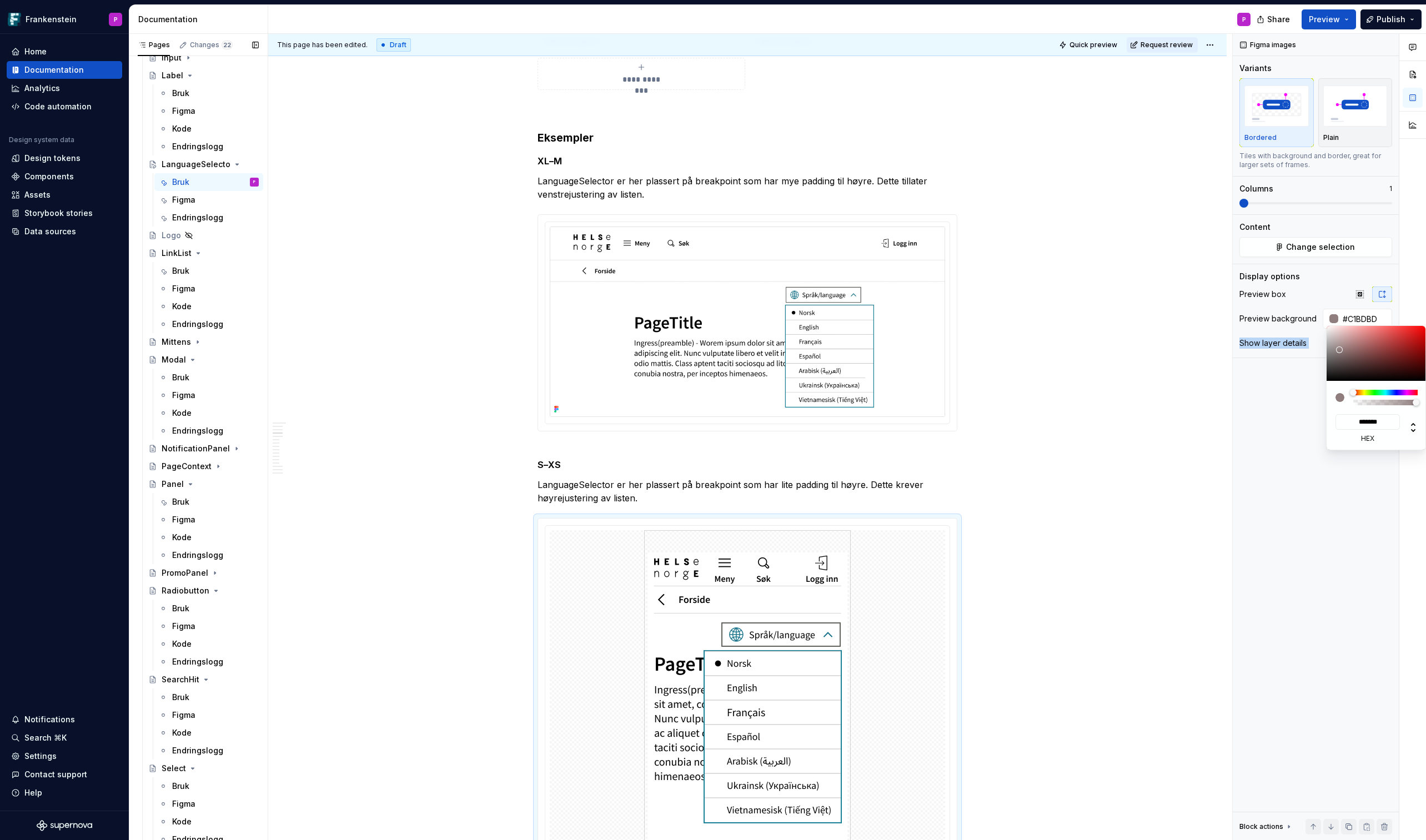
type input "*******"
type input "#FFFFFF"
type input "*******"
drag, startPoint x: 1350, startPoint y: 354, endPoint x: 1310, endPoint y: 308, distance: 61.0
click at [1170, 308] on body "Frankenstein P Home Documentation Analytics Code automation Design system data …" at bounding box center [713, 420] width 1426 height 840
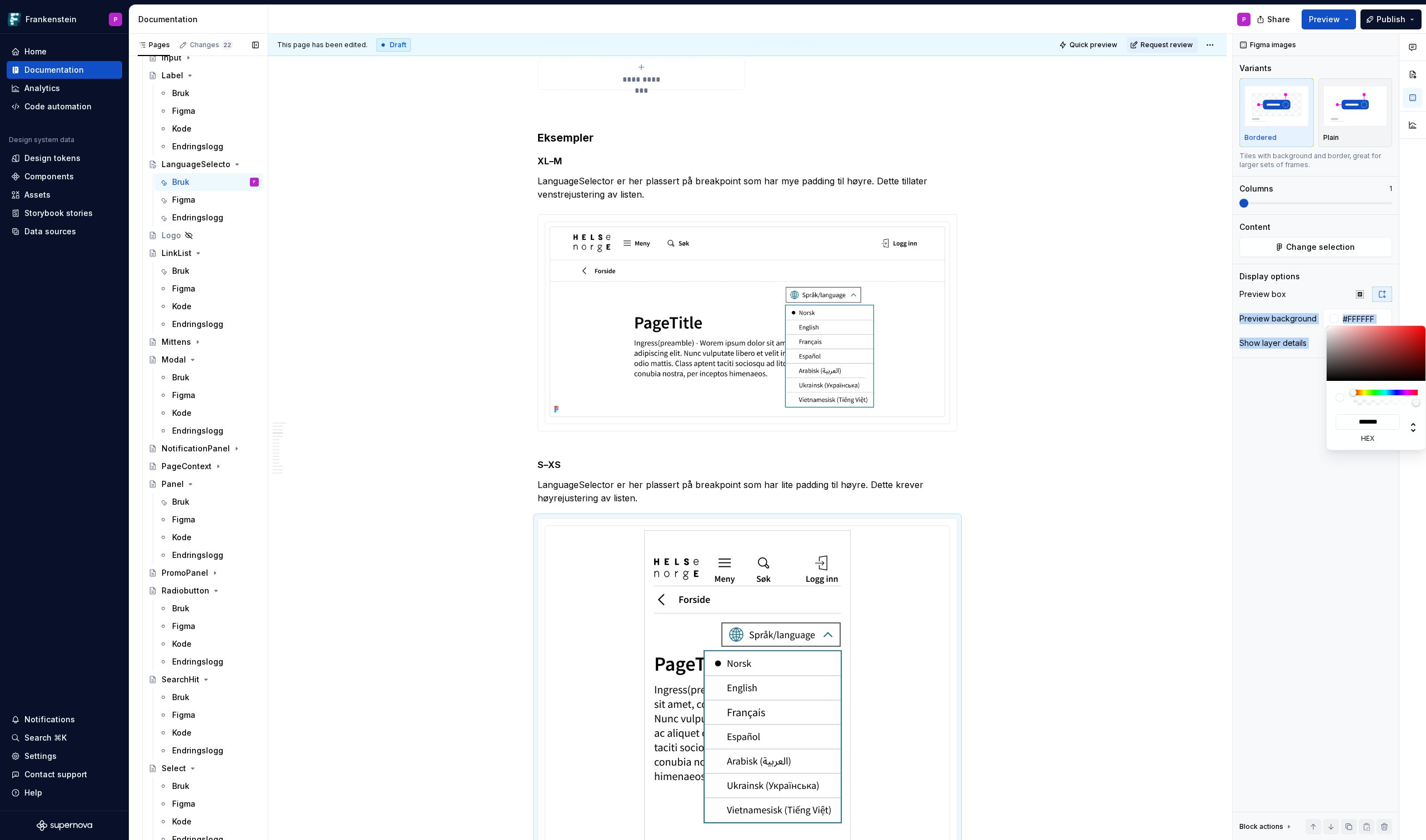
click at [1170, 400] on div "Comments Open comments No comments yet Select ‘Comment’ from the block context …" at bounding box center [1330, 437] width 194 height 807
click at [1170, 392] on div "Comments Open comments No comments yet Select ‘Comment’ from the block context …" at bounding box center [1330, 437] width 194 height 807
click at [1170, 343] on icon "button" at bounding box center [1381, 343] width 9 height 6
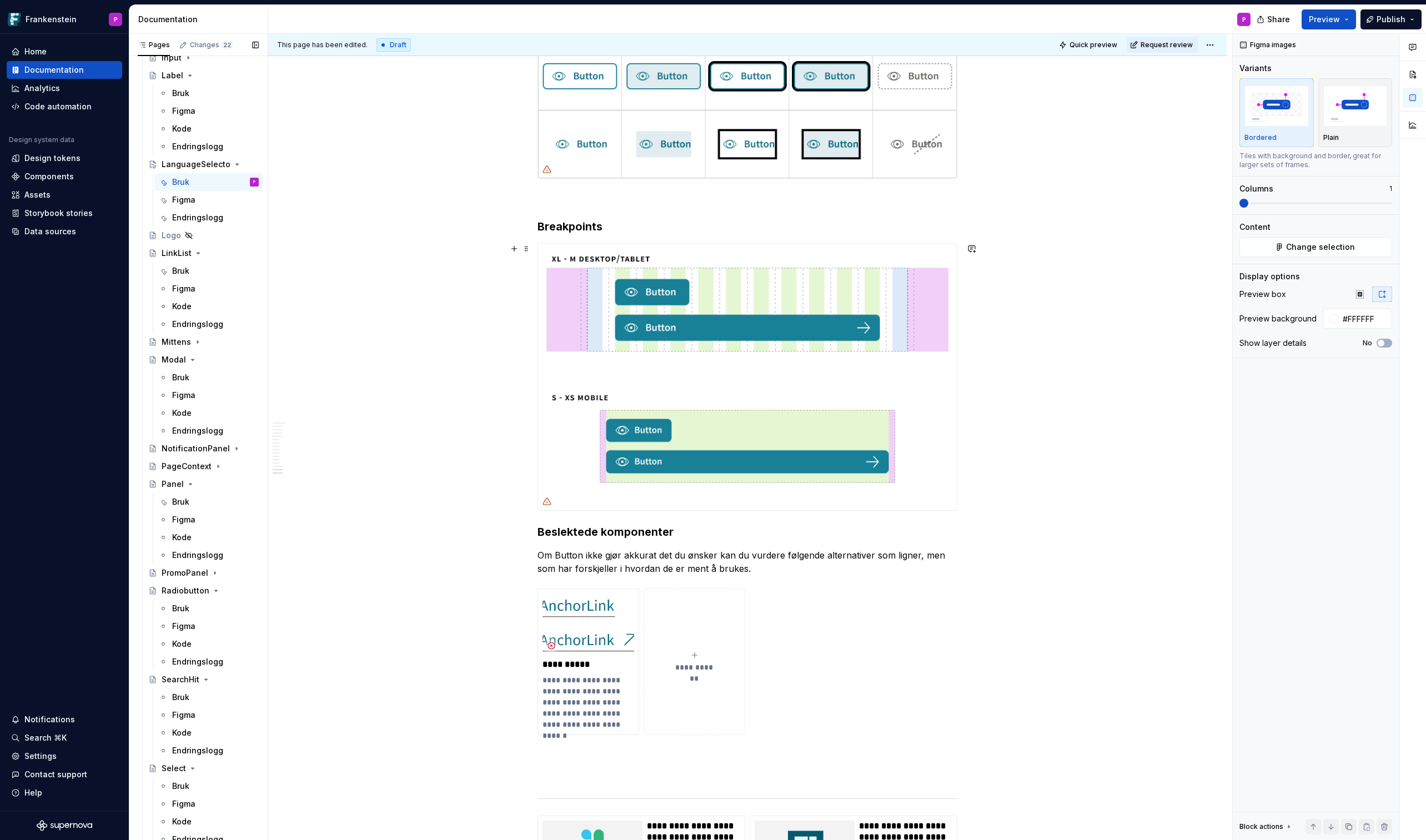
scroll to position [5337, 0]
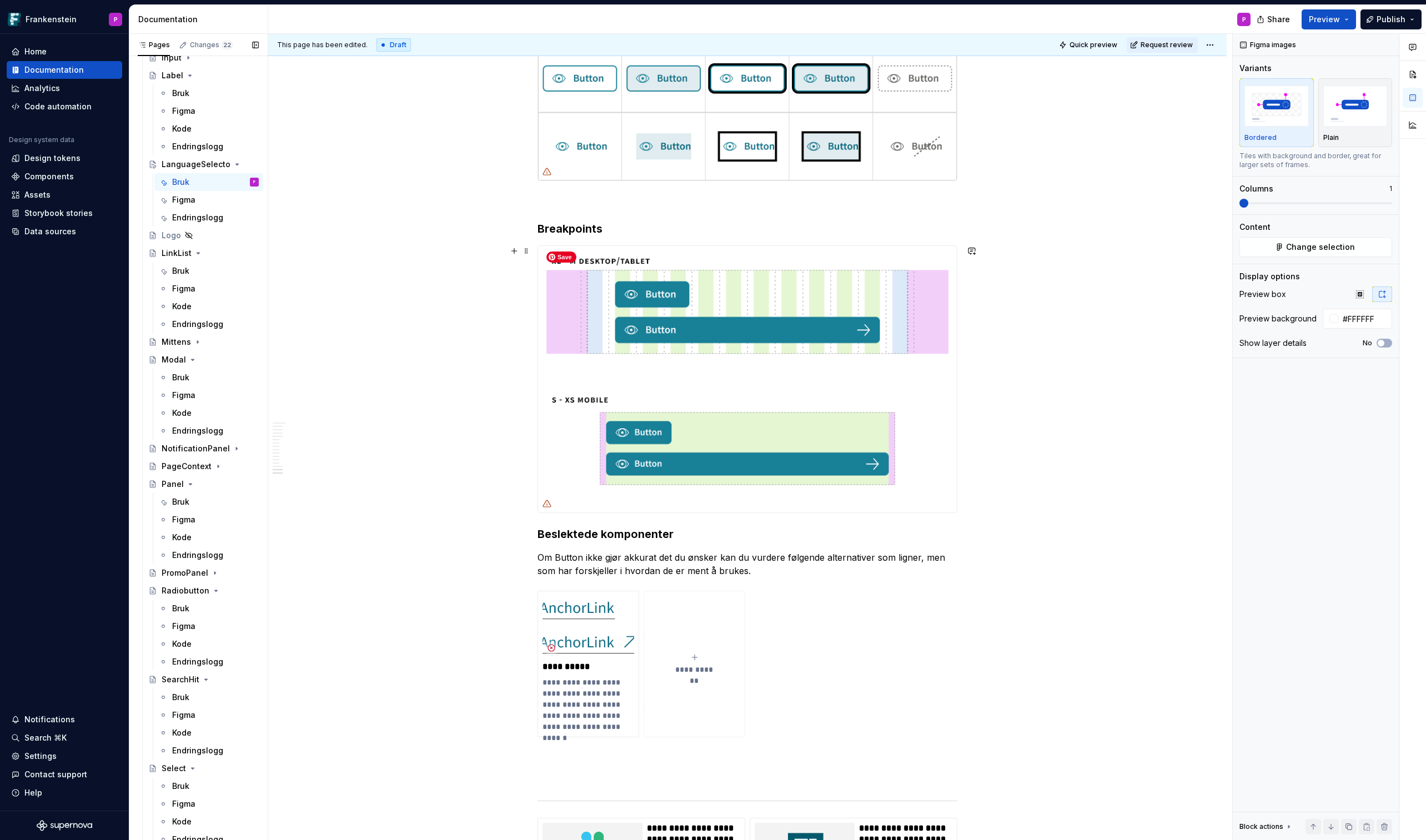
click at [764, 305] on img at bounding box center [748, 379] width 419 height 267
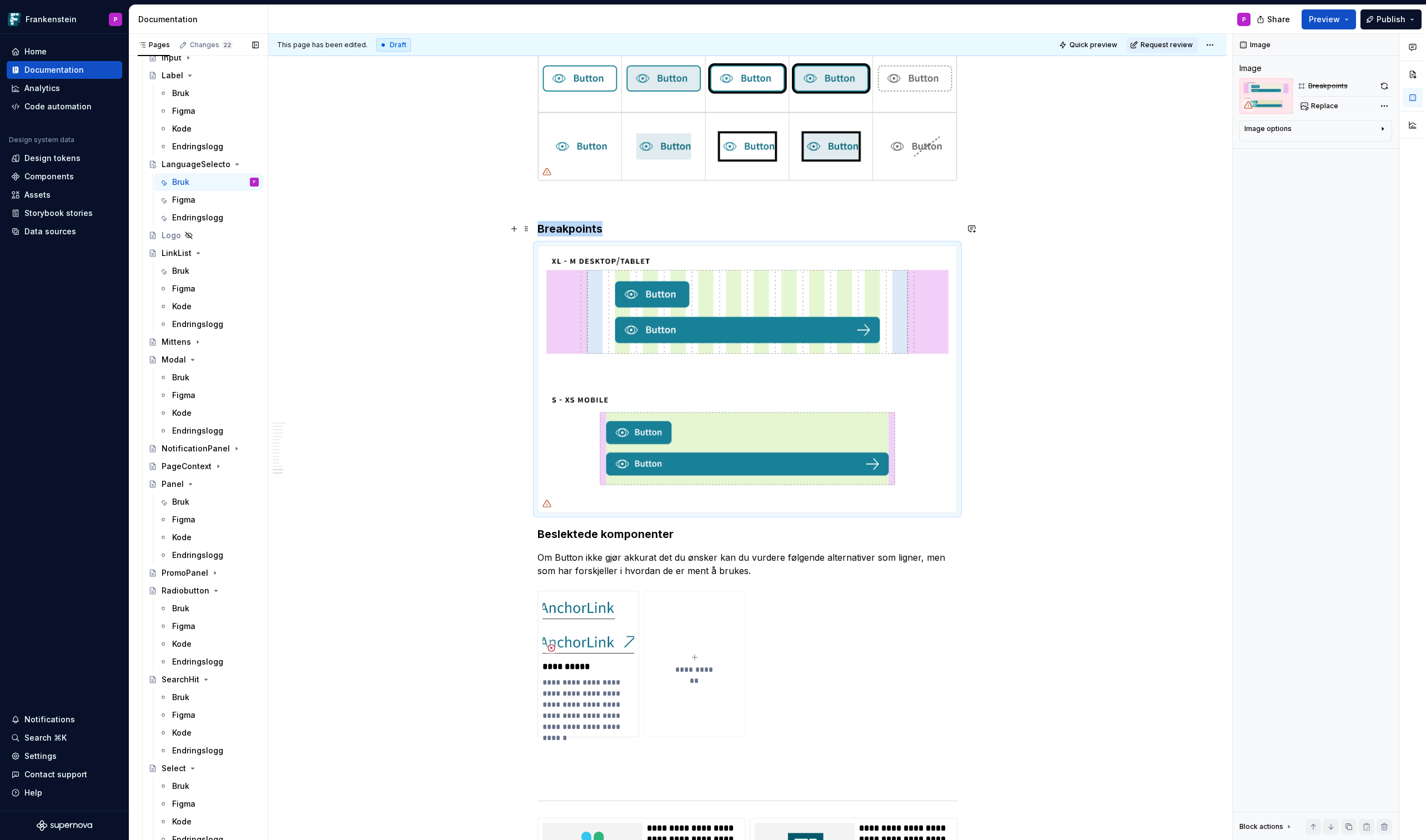
click at [618, 230] on h3 "Breakpoints" at bounding box center [747, 229] width 420 height 16
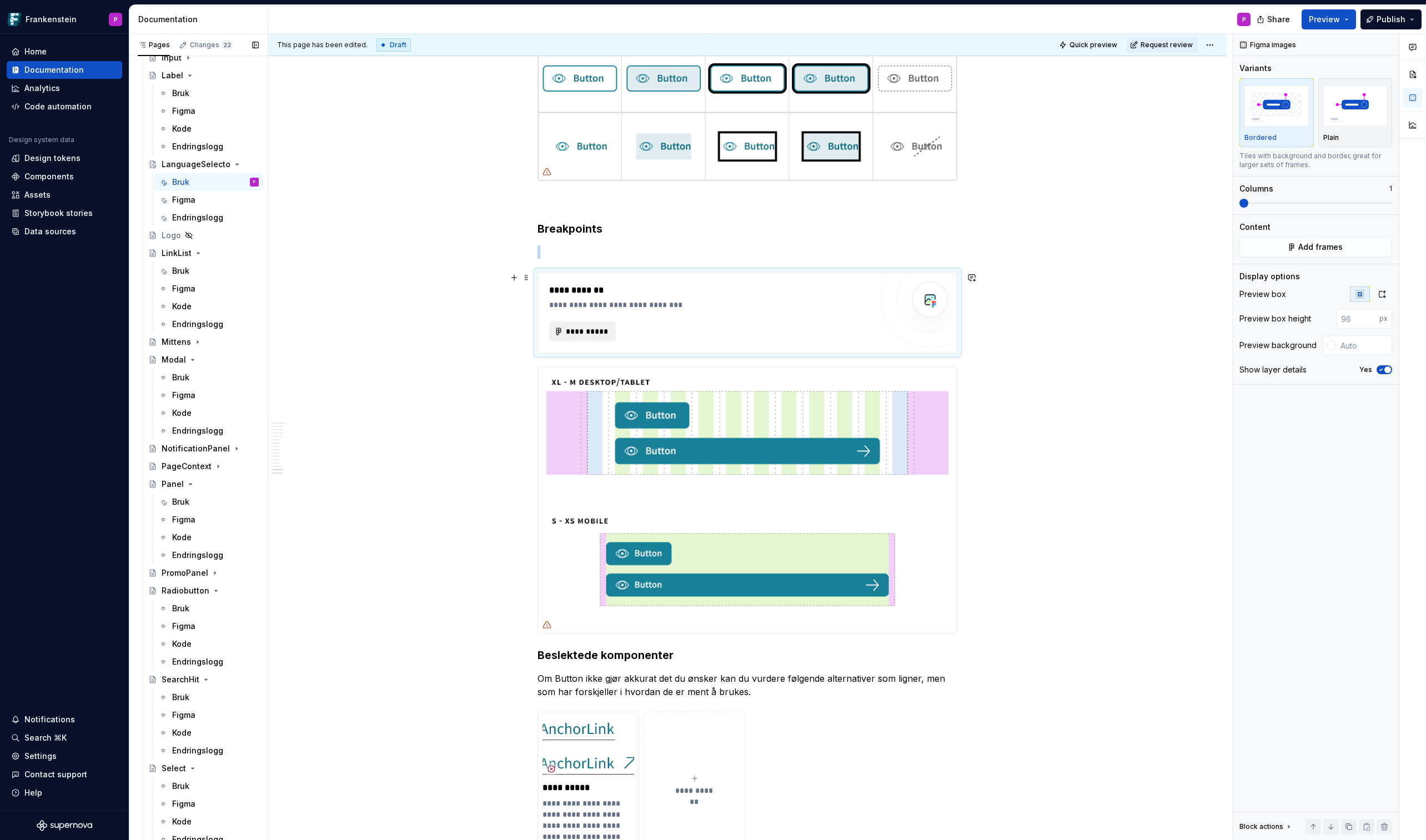
click at [590, 330] on span "**********" at bounding box center [587, 331] width 43 height 11
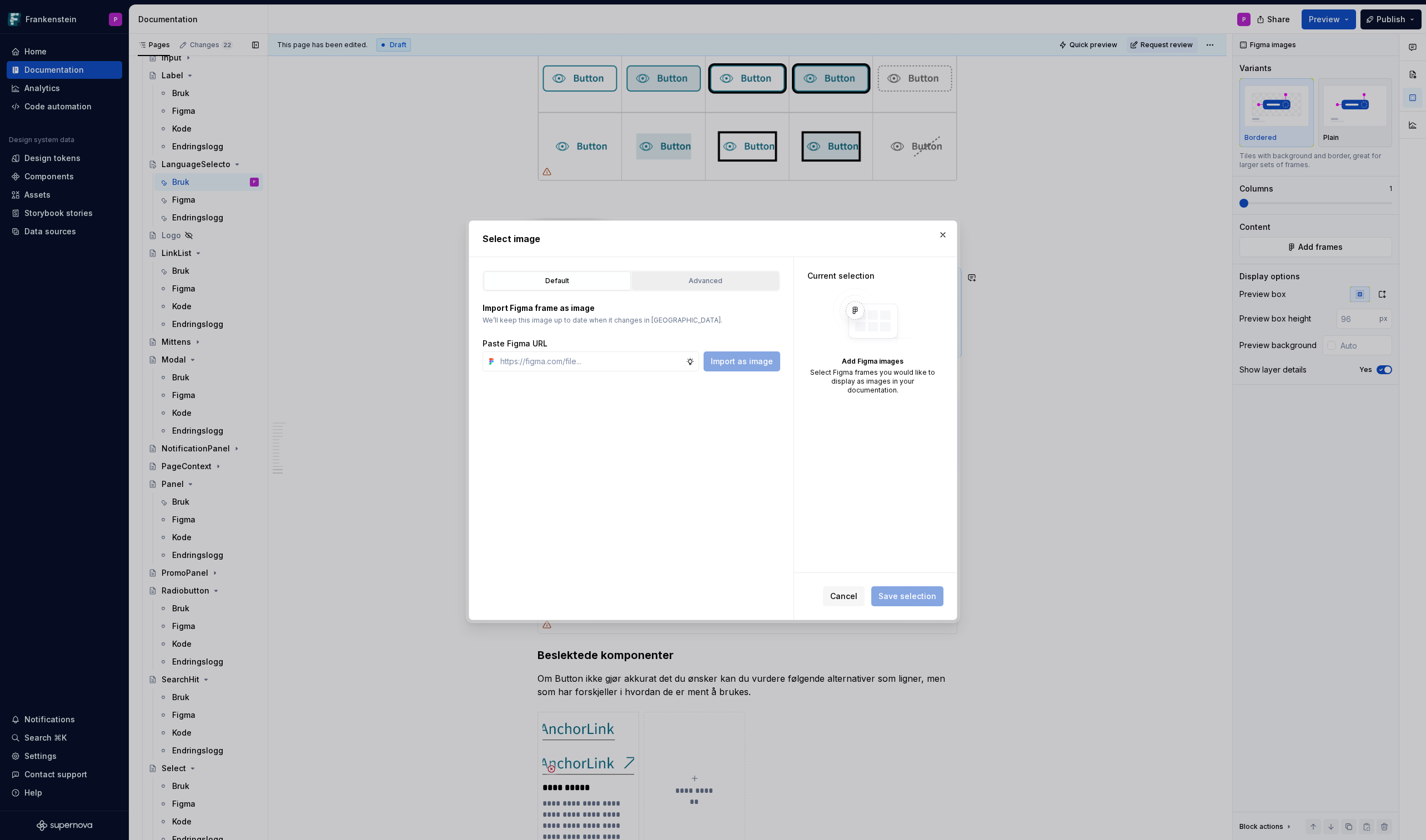
click at [685, 285] on div "Advanced" at bounding box center [705, 281] width 139 height 11
type textarea "*"
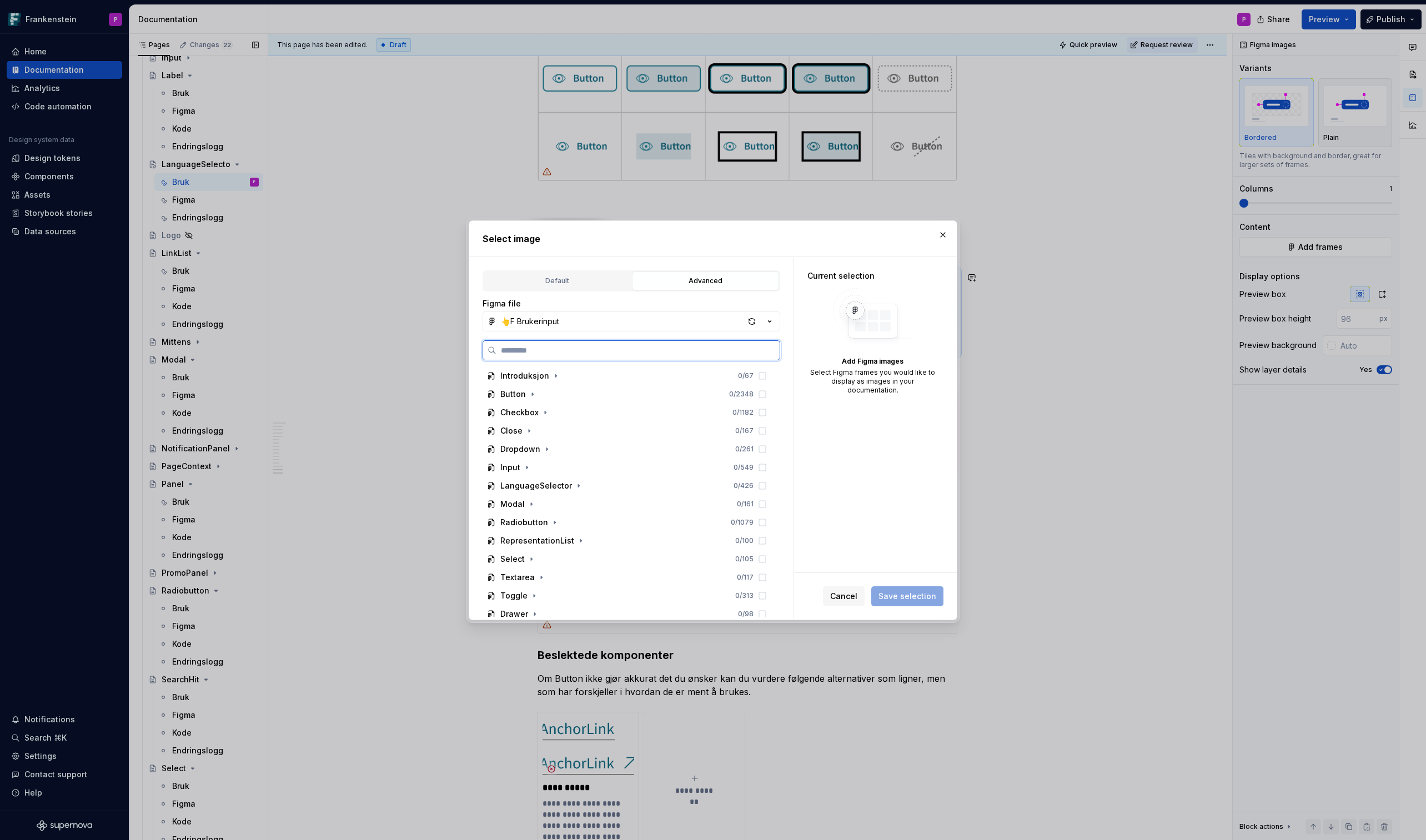
click at [585, 354] on input "search" at bounding box center [638, 350] width 284 height 11
paste input "**********"
type input "**********"
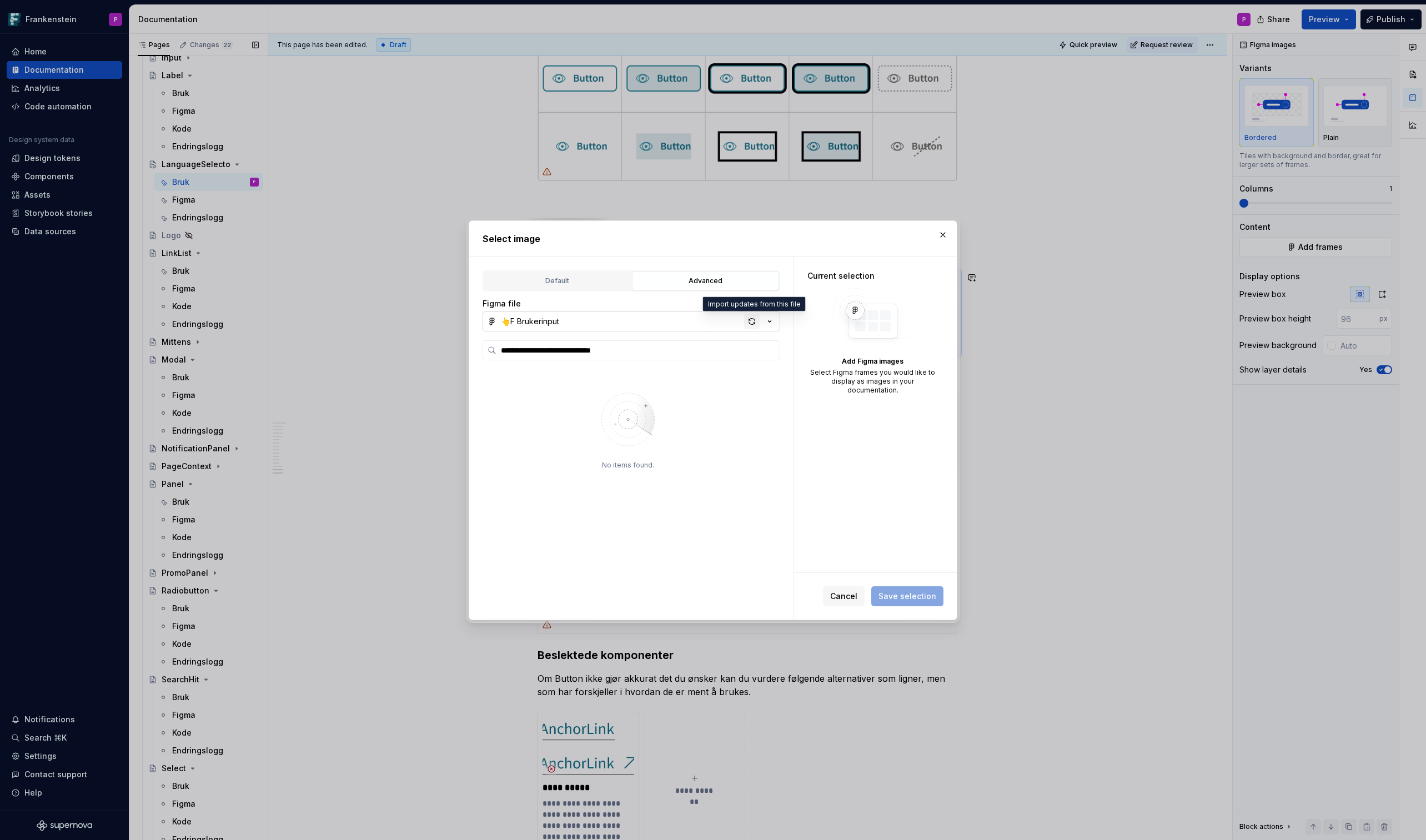
click at [751, 323] on div "button" at bounding box center [752, 322] width 16 height 16
type textarea "*"
type input "**********"
click at [753, 318] on div "button" at bounding box center [752, 322] width 16 height 16
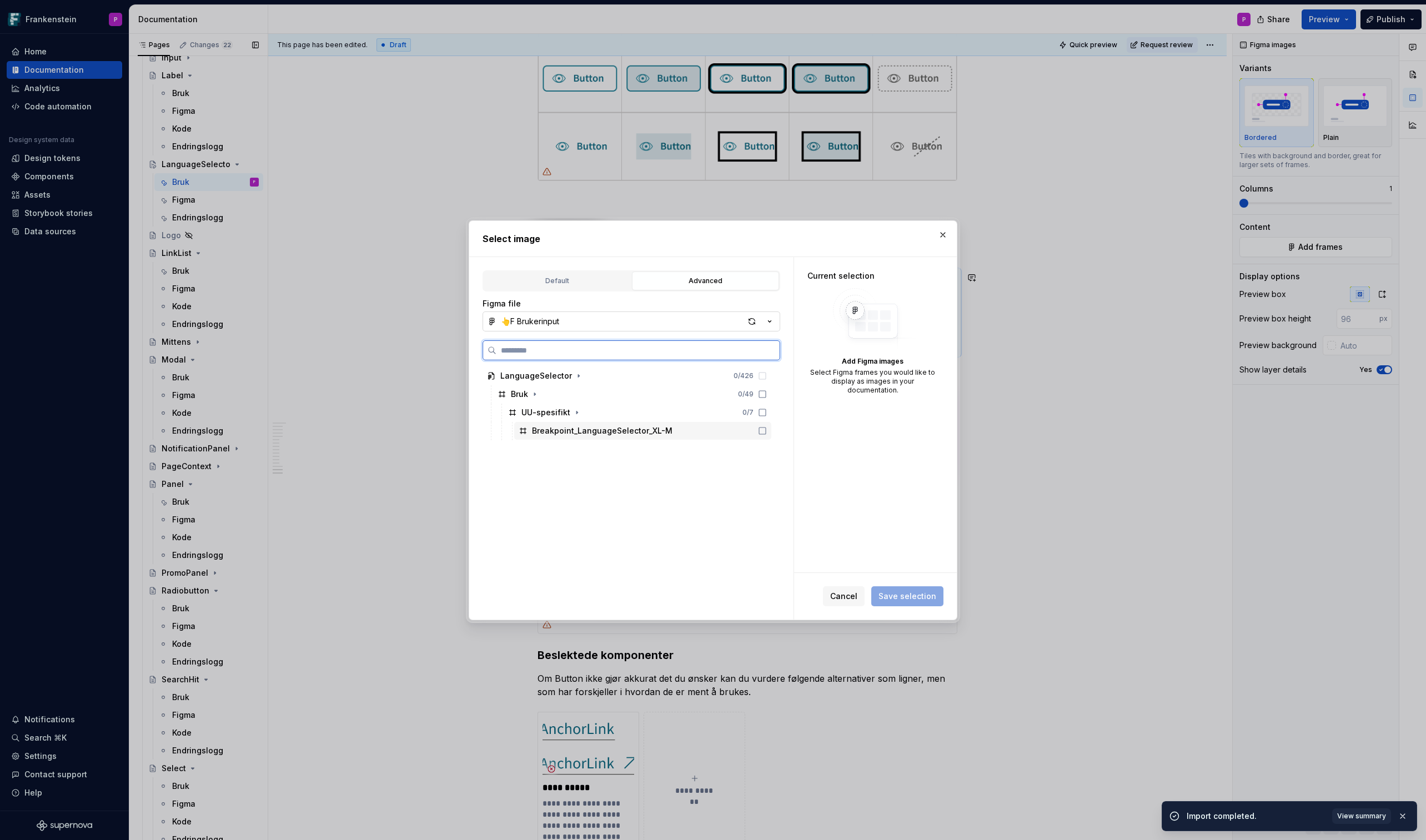
click at [767, 428] on icon at bounding box center [762, 430] width 9 height 9
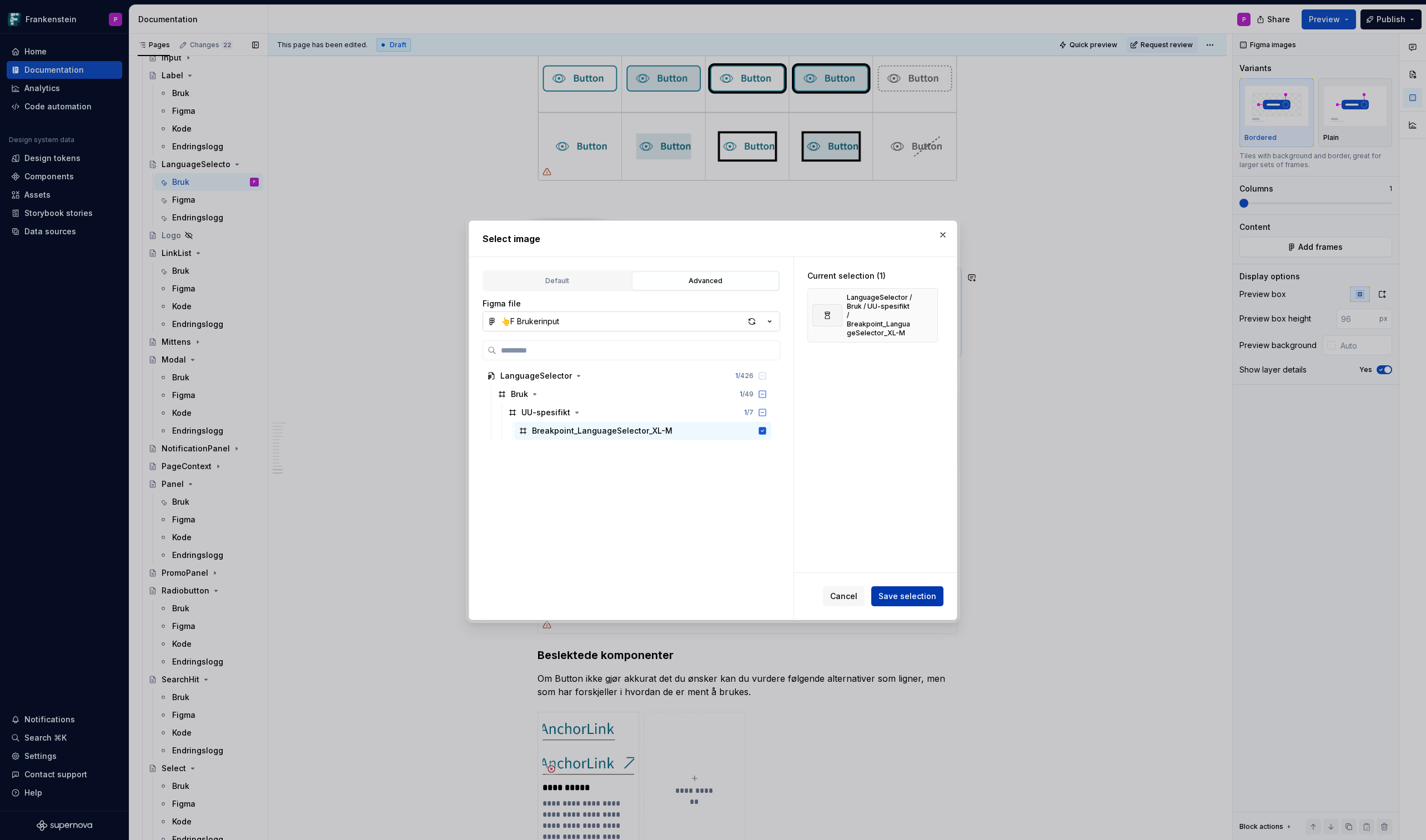
type textarea "*"
click at [883, 492] on span "Save selection" at bounding box center [907, 596] width 58 height 11
click at [945, 235] on button "button" at bounding box center [943, 235] width 16 height 16
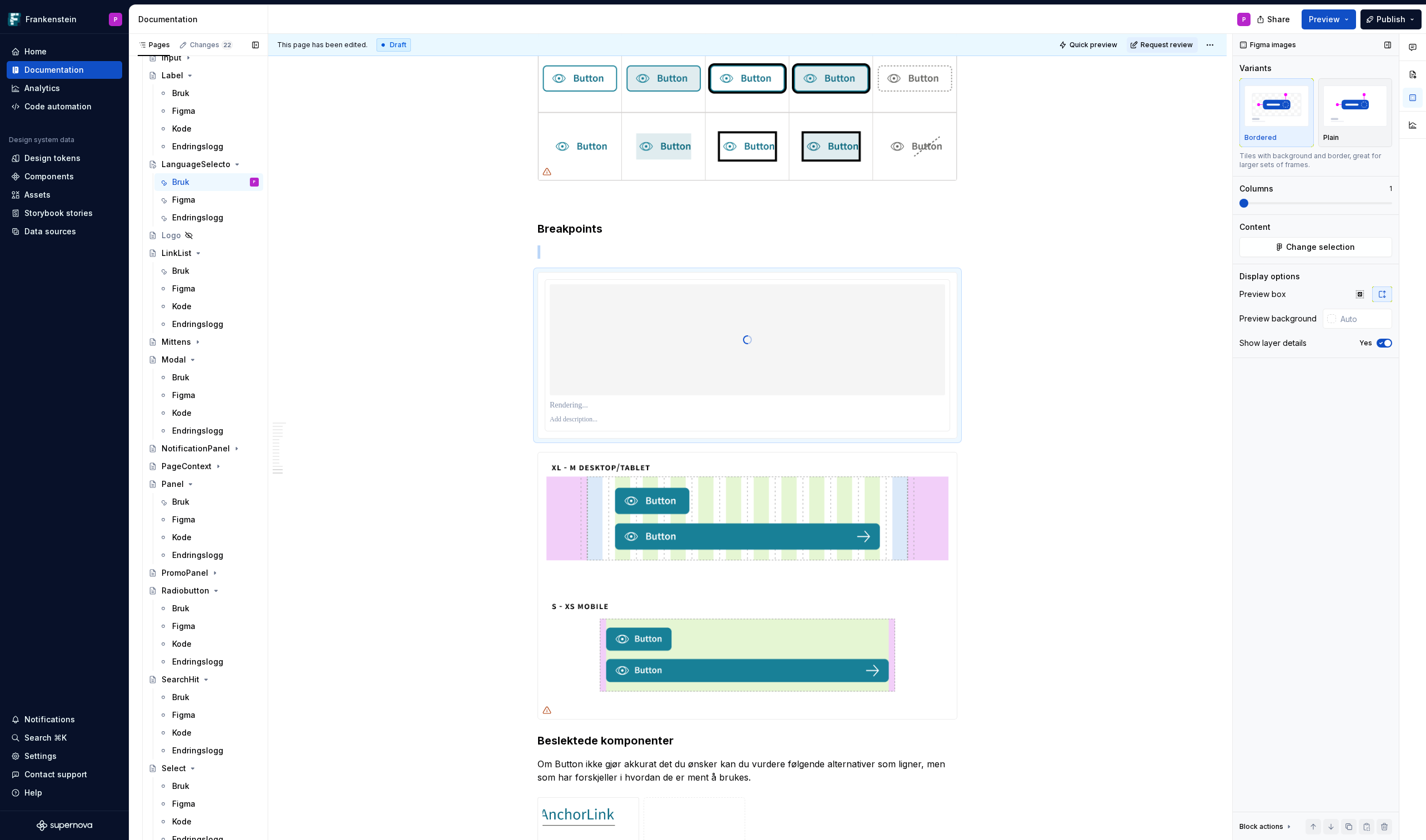
click at [1170, 344] on icon "button" at bounding box center [1381, 343] width 9 height 6
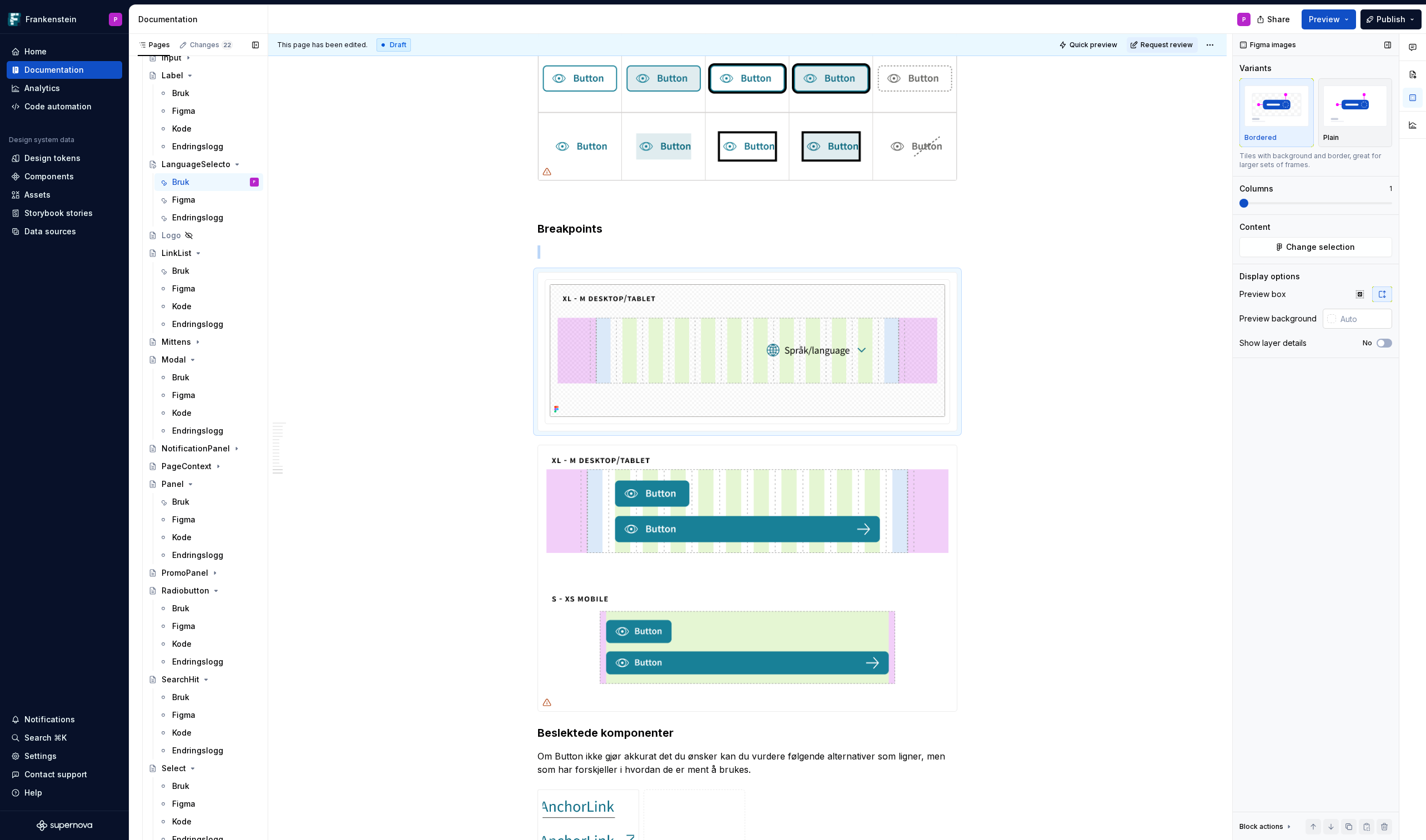
click at [1170, 318] on div at bounding box center [1331, 318] width 9 height 9
type input "#9B7373"
type input "*******"
type input "#A07A7A"
type input "*******"
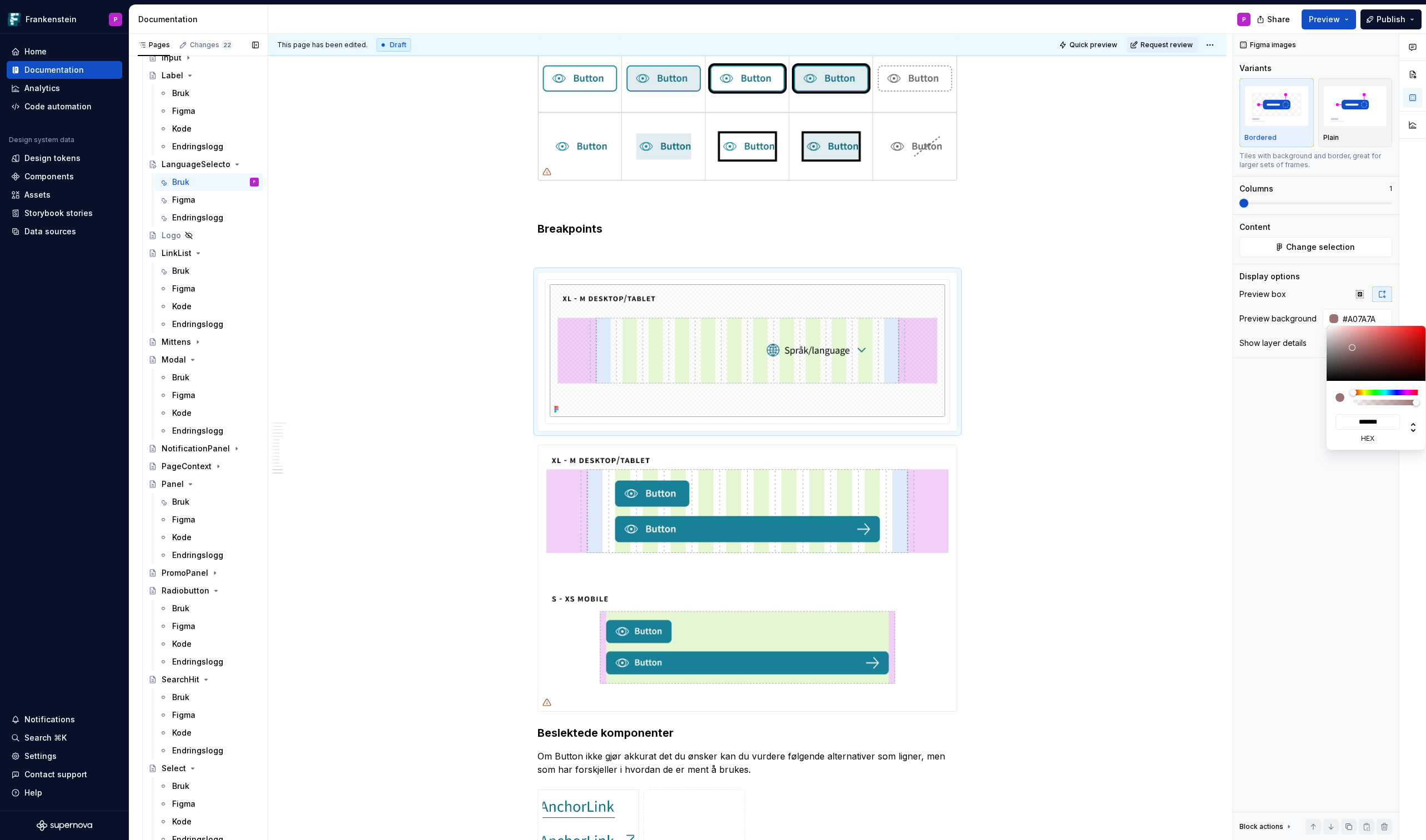
type input "#C6ADAD"
type input "*******"
type input "#EAE8E8"
type input "*******"
type input "#FFFFFF"
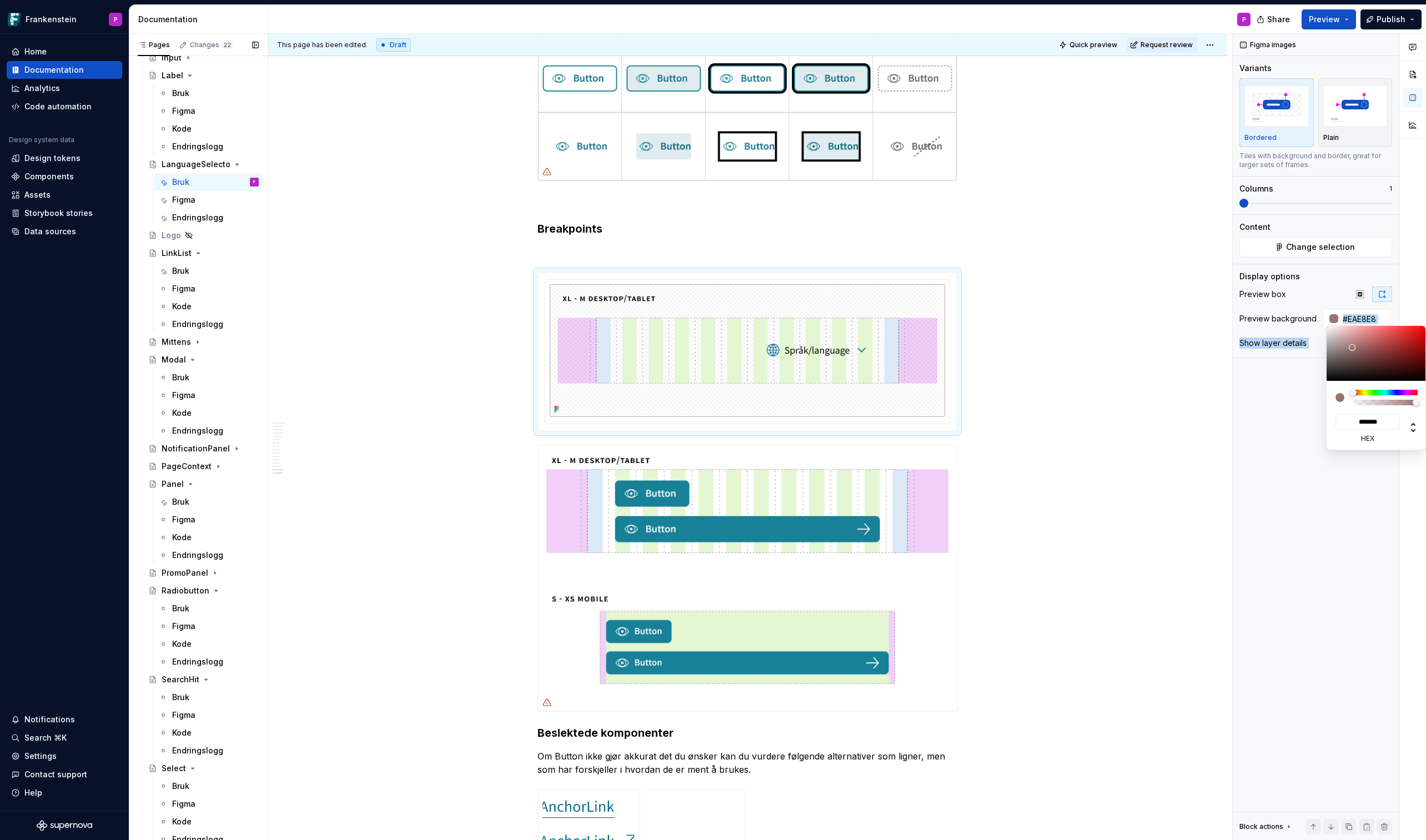
type input "*******"
drag, startPoint x: 1353, startPoint y: 347, endPoint x: 1305, endPoint y: 313, distance: 58.8
click at [1170, 313] on body "Frankenstein P Home Documentation Analytics Code automation Design system data …" at bounding box center [713, 420] width 1426 height 840
copy body "Loremip dolorsitam Cons adipi elitsed Do Eiusm tempori Utla et Dolo magn Aliqua…"
click at [525, 460] on html "Frankenstein P Home Documentation Analytics Code automation Design system data …" at bounding box center [713, 420] width 1426 height 840
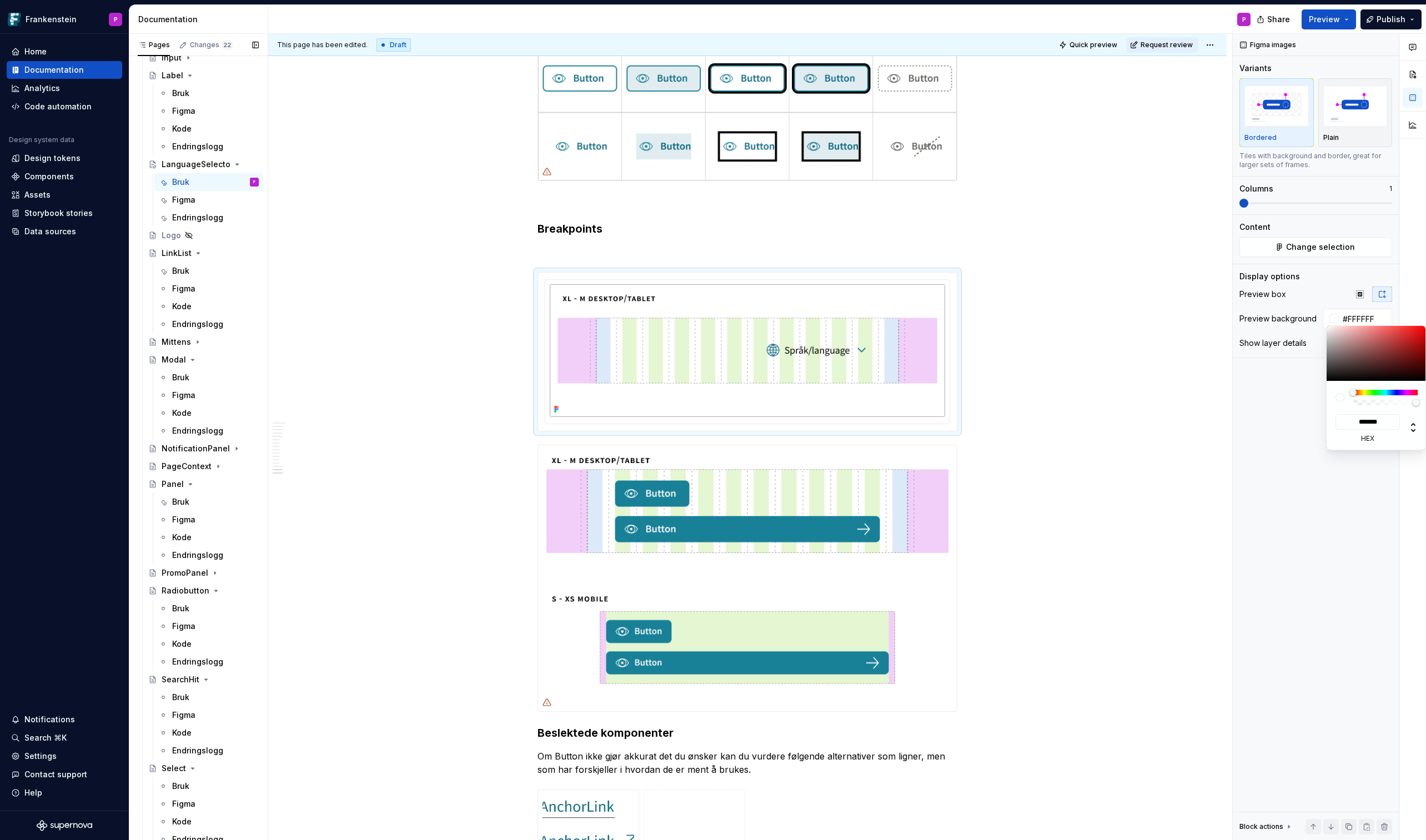
click at [555, 389] on html "Frankenstein P Home Documentation Analytics Code automation Design system data …" at bounding box center [713, 420] width 1426 height 840
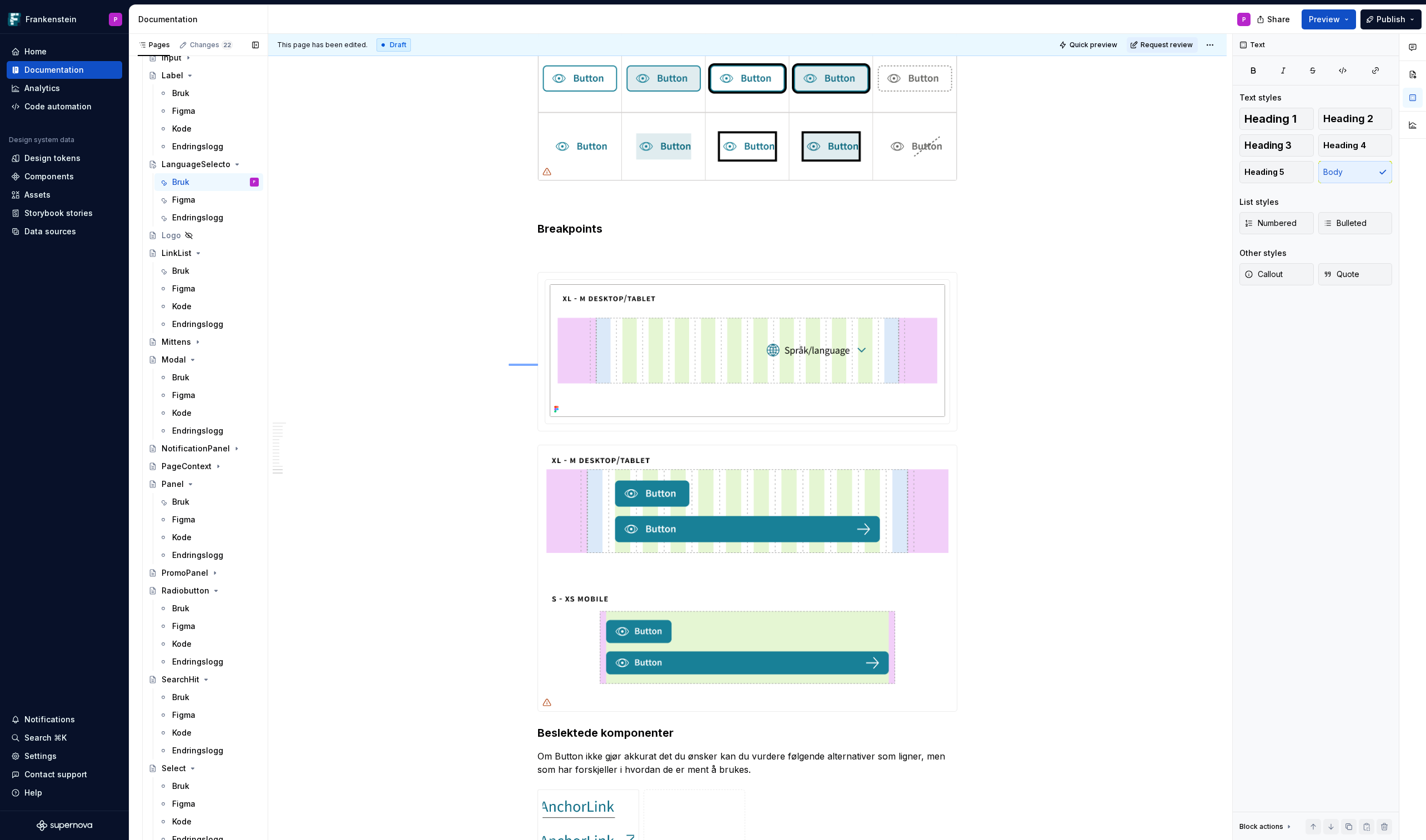
drag, startPoint x: 509, startPoint y: 364, endPoint x: 576, endPoint y: 364, distance: 67.0
click at [576, 364] on div "**********" at bounding box center [750, 437] width 964 height 807
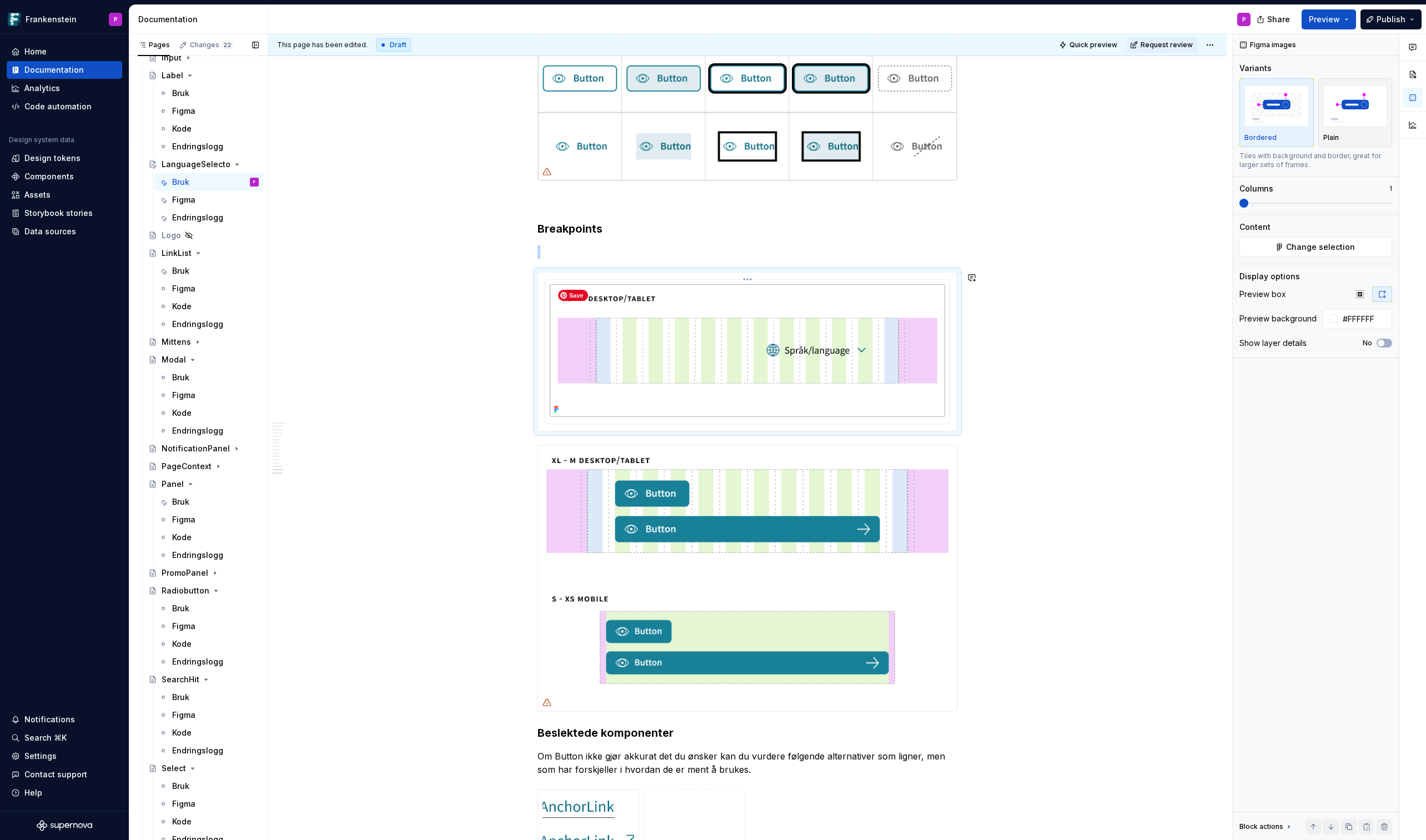
copy br
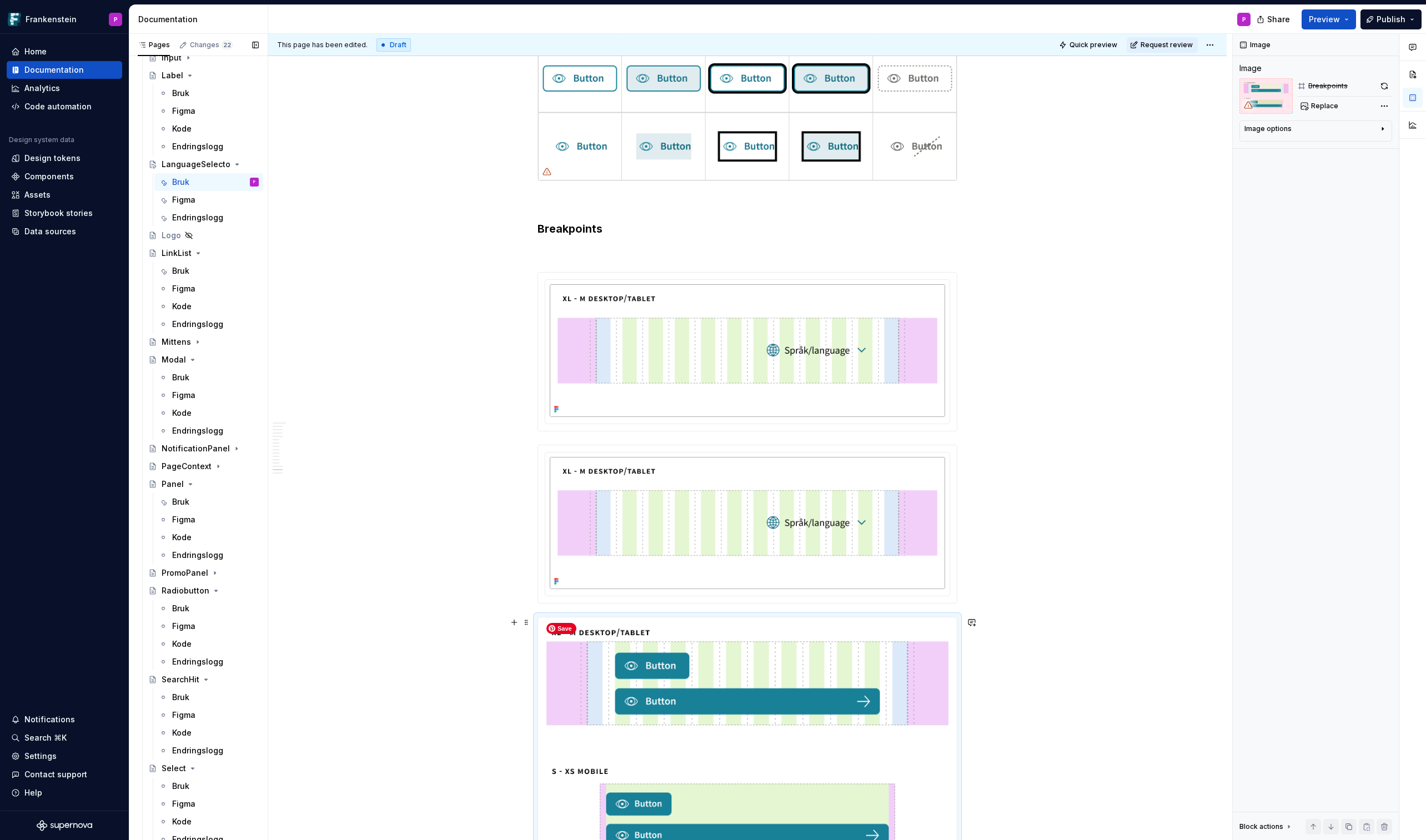
click at [701, 492] on img at bounding box center [748, 750] width 419 height 267
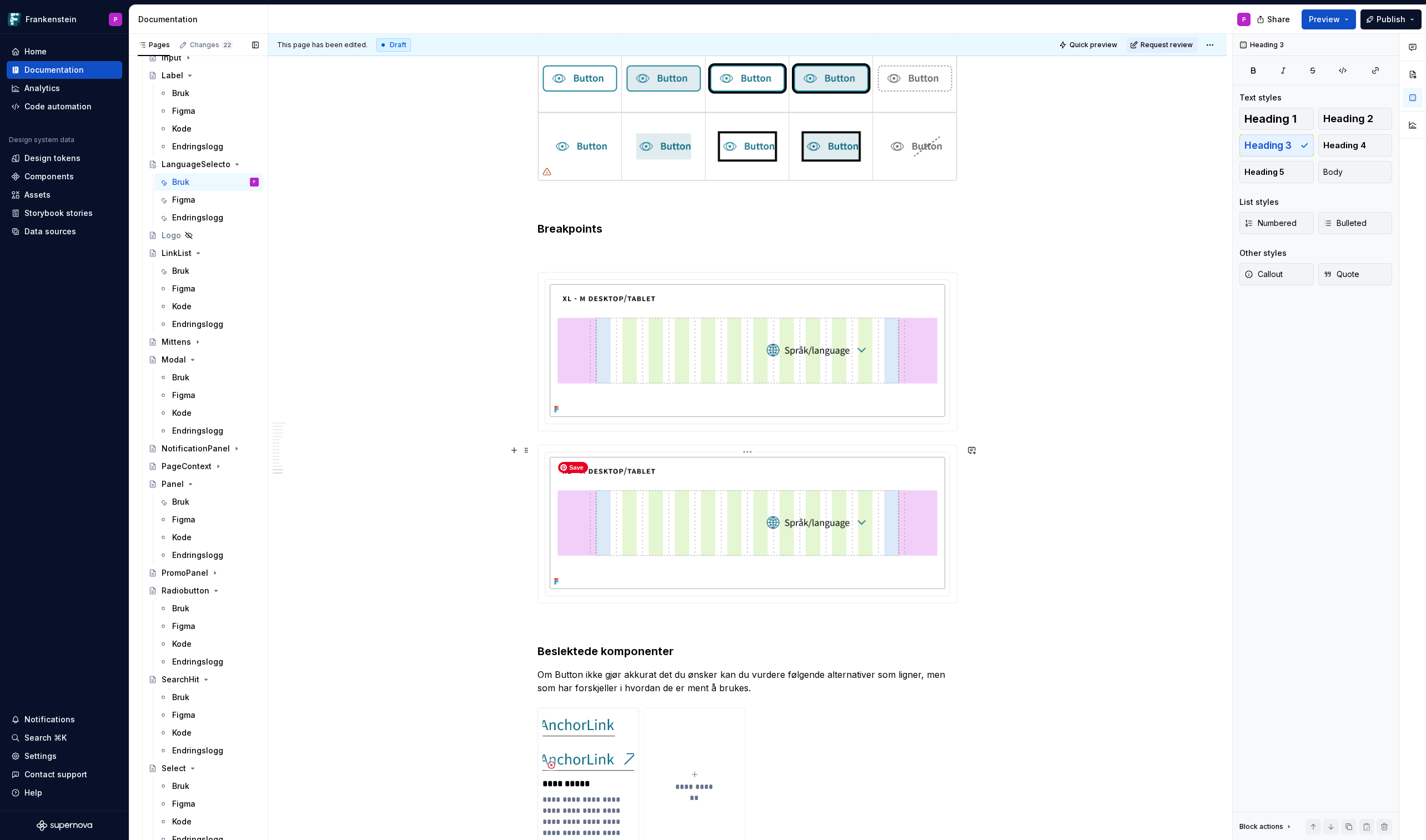
click at [636, 492] on img at bounding box center [747, 523] width 395 height 133
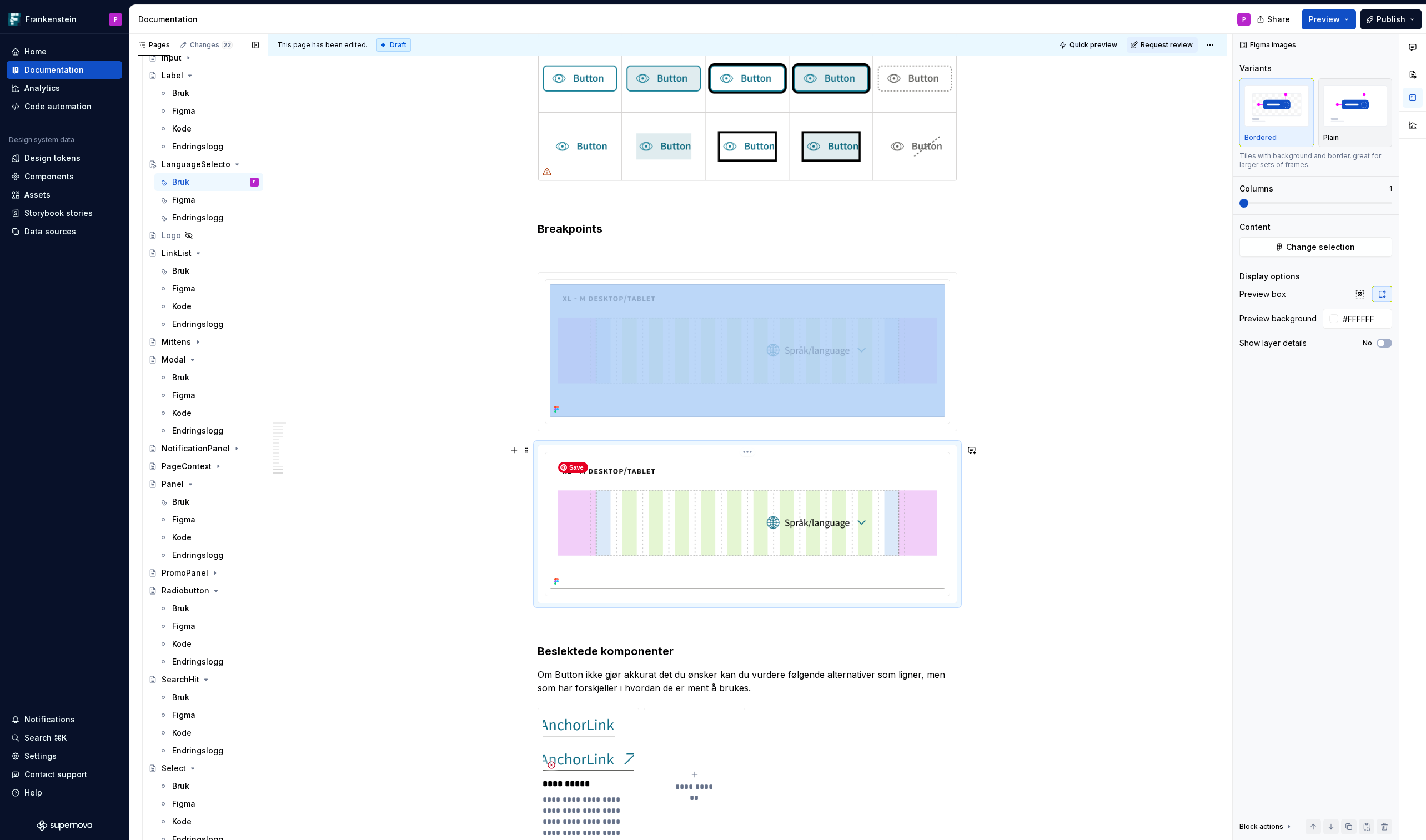
click at [688, 492] on img at bounding box center [747, 523] width 395 height 133
click at [1170, 248] on button "Change selection" at bounding box center [1316, 247] width 153 height 20
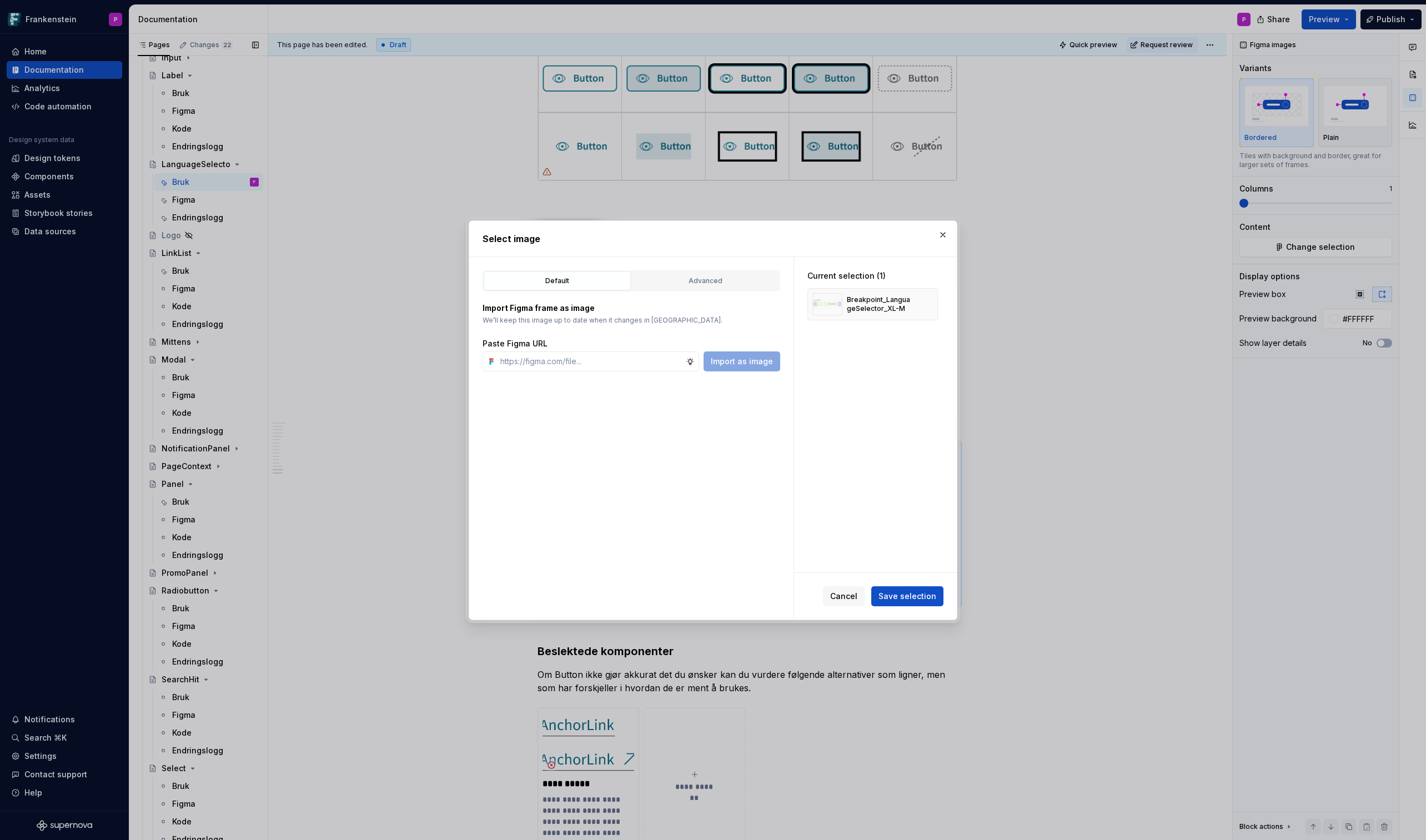
type textarea "*"
click at [723, 283] on div "Advanced" at bounding box center [705, 281] width 139 height 11
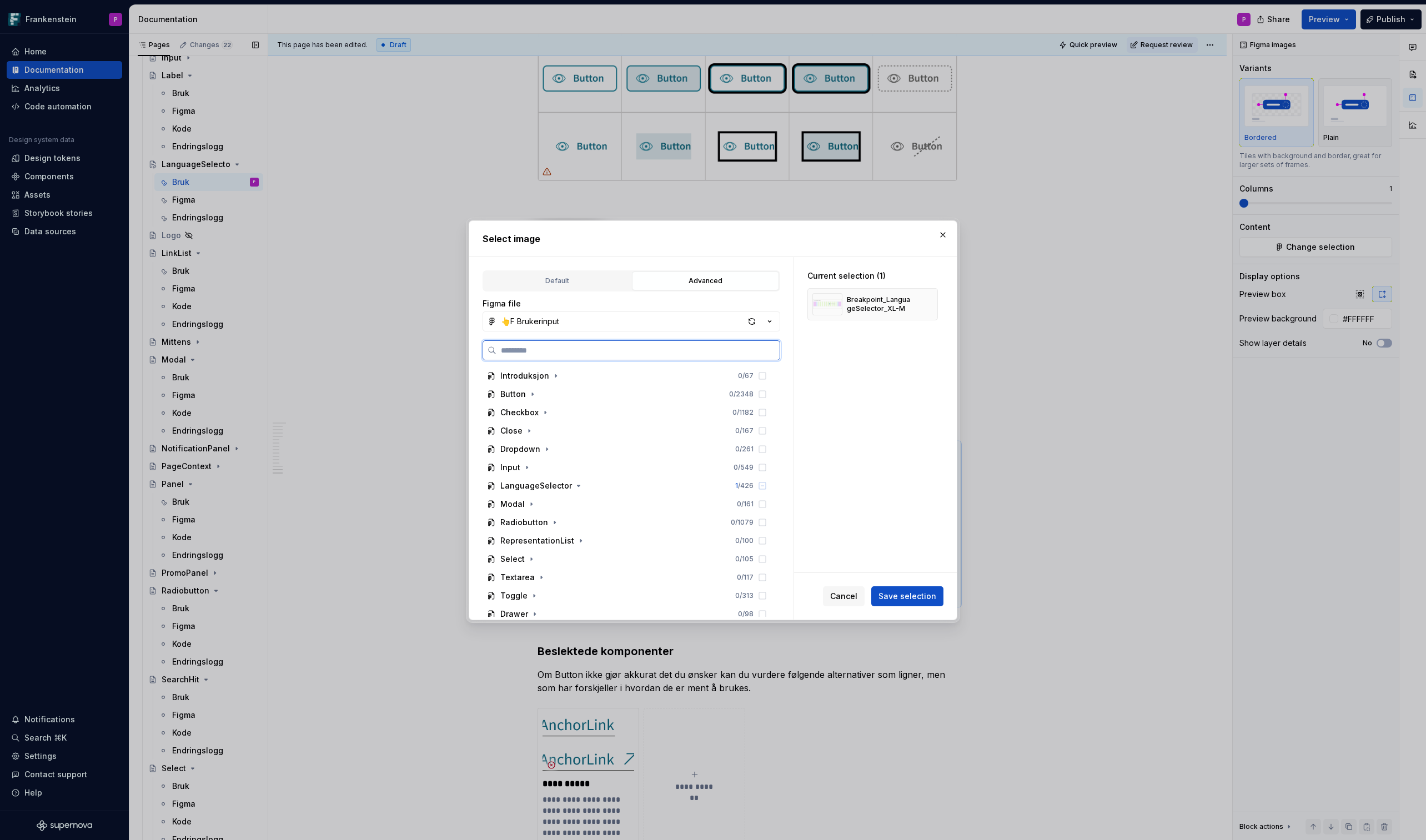
click at [547, 351] on input "search" at bounding box center [638, 350] width 284 height 11
paste input "**********"
type input "**********"
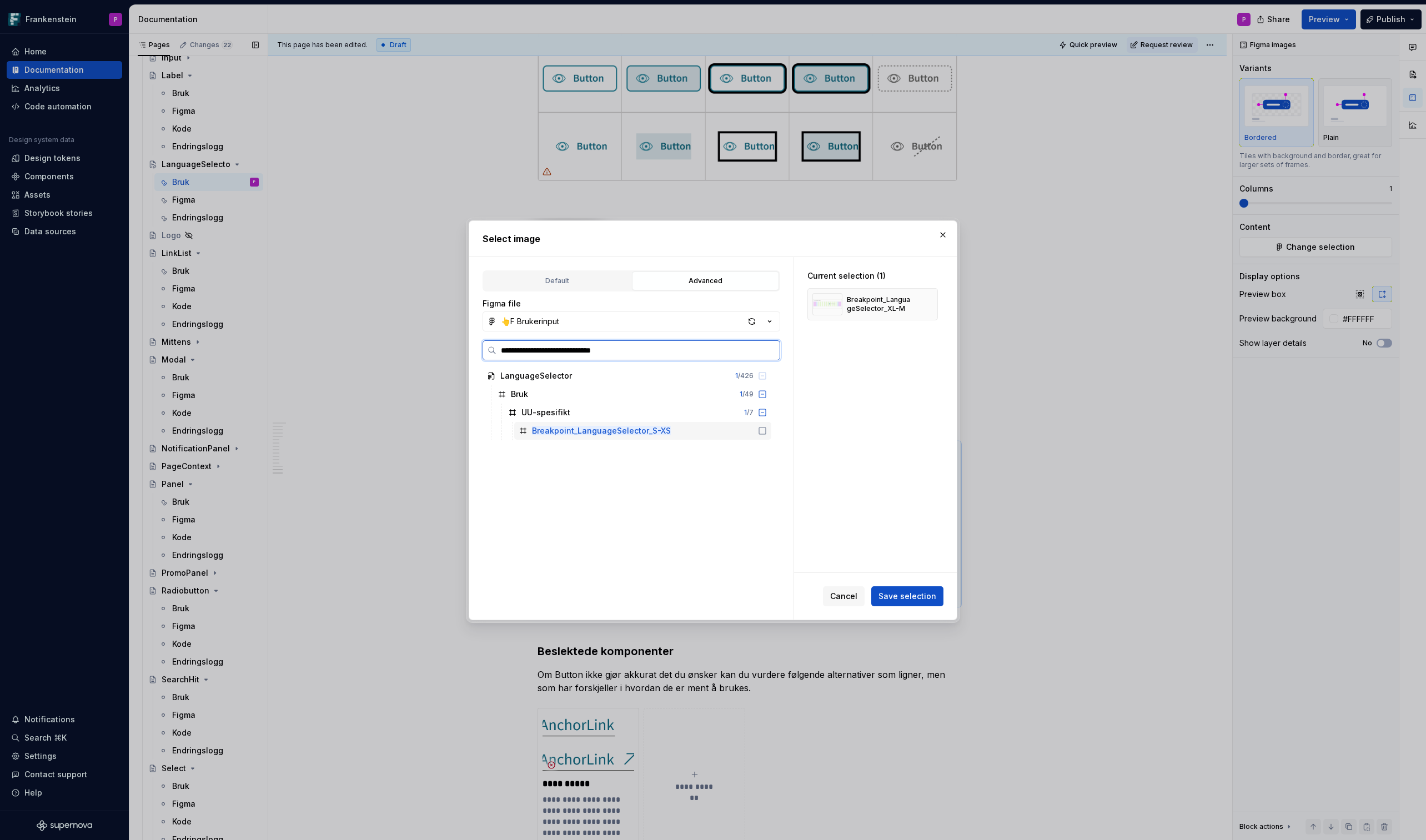
click at [690, 430] on div "Breakpoint_LanguageSelector_S-XS" at bounding box center [643, 431] width 257 height 18
click at [905, 492] on span "Save selection" at bounding box center [907, 596] width 58 height 11
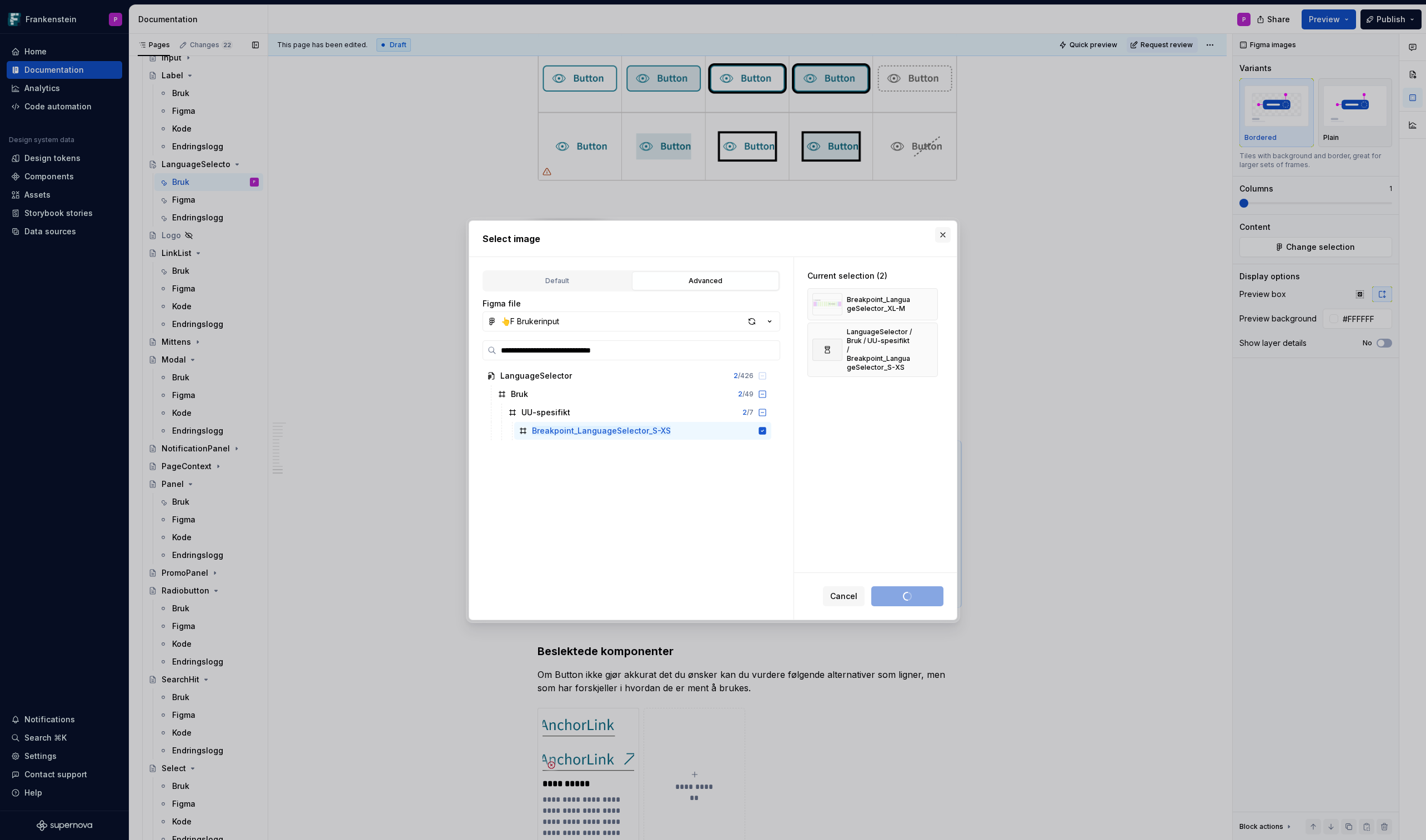
click at [939, 236] on button "button" at bounding box center [943, 235] width 16 height 16
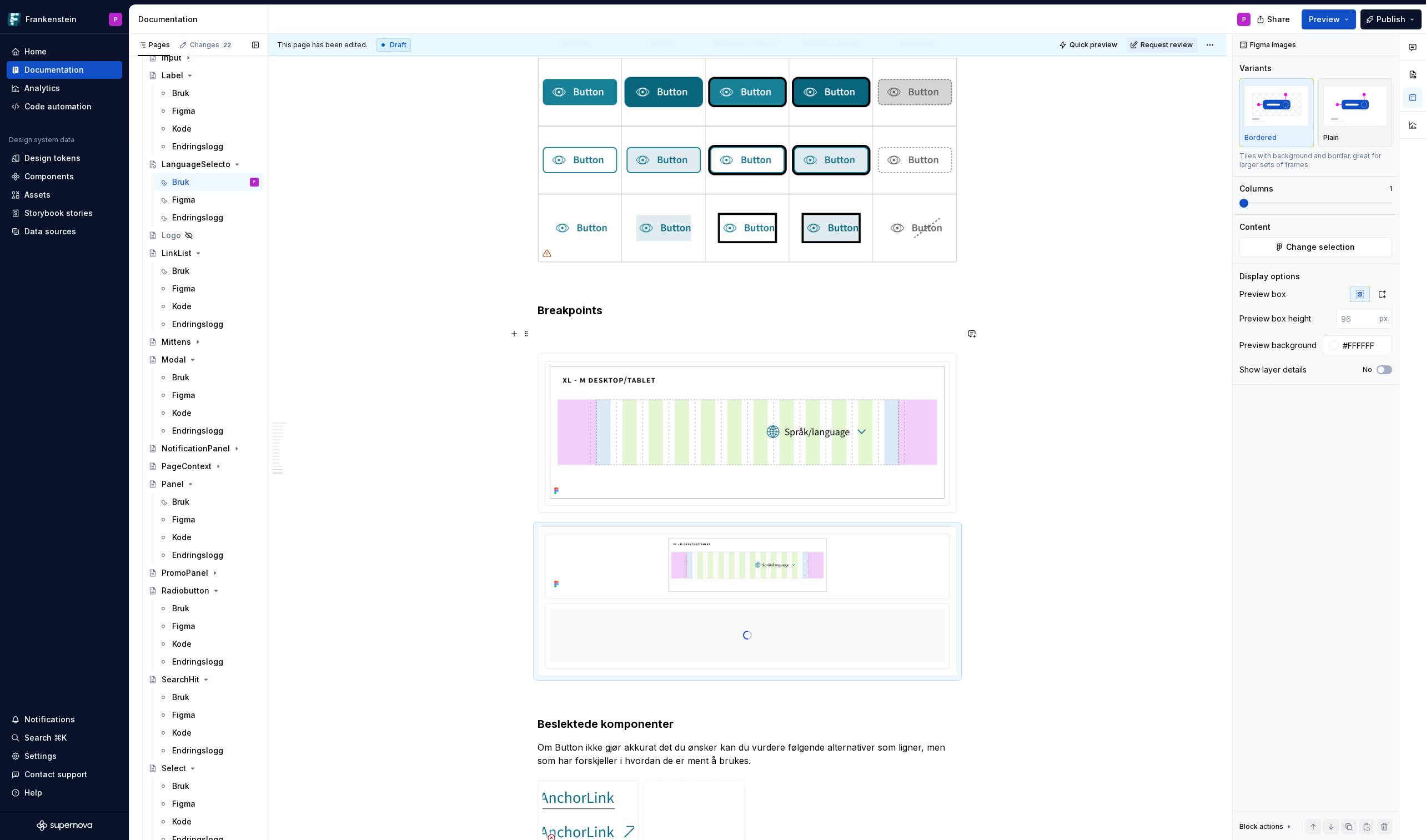
scroll to position [5257, 0]
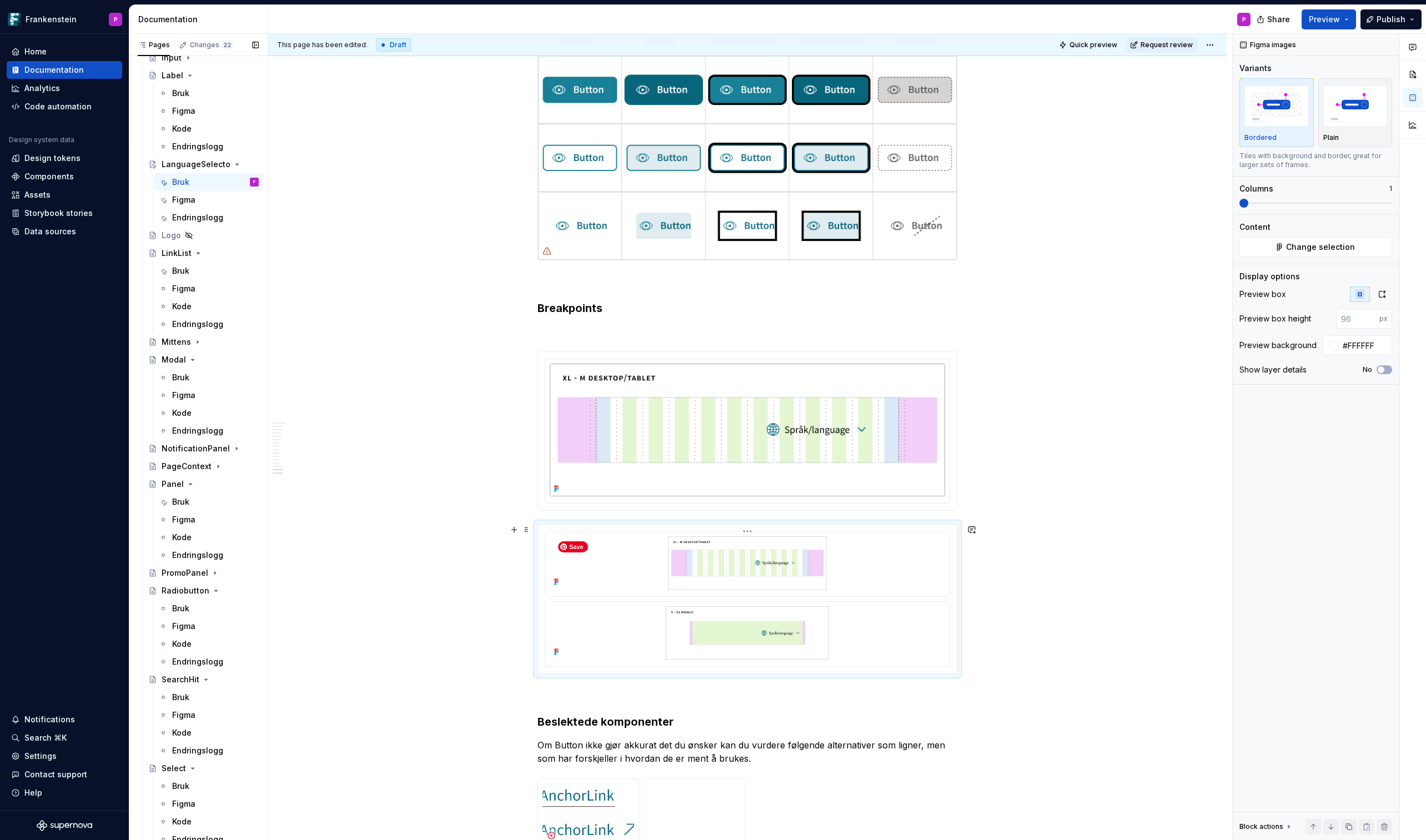
click at [864, 492] on img at bounding box center [747, 562] width 395 height 53
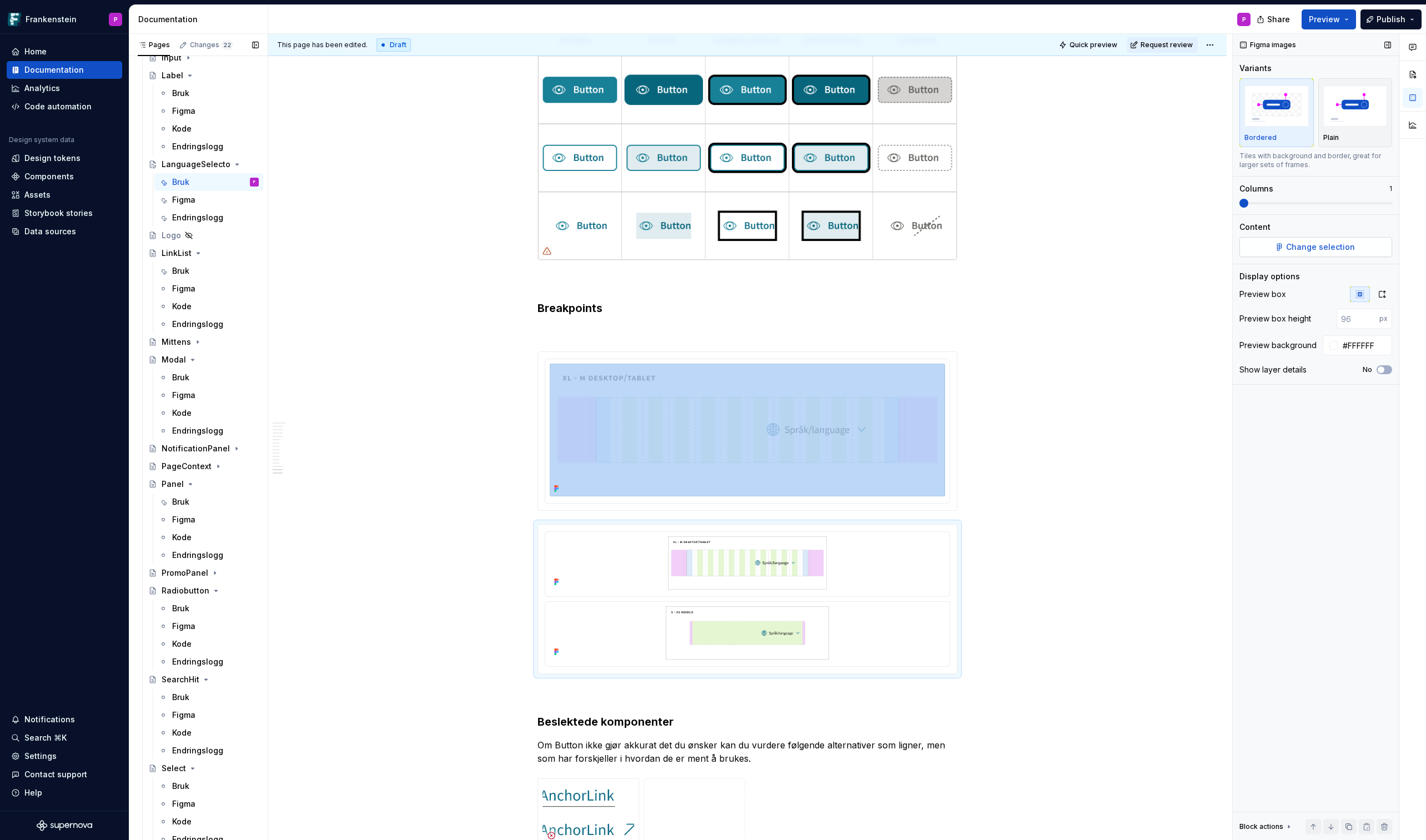
click at [1170, 252] on button "Change selection" at bounding box center [1316, 247] width 153 height 20
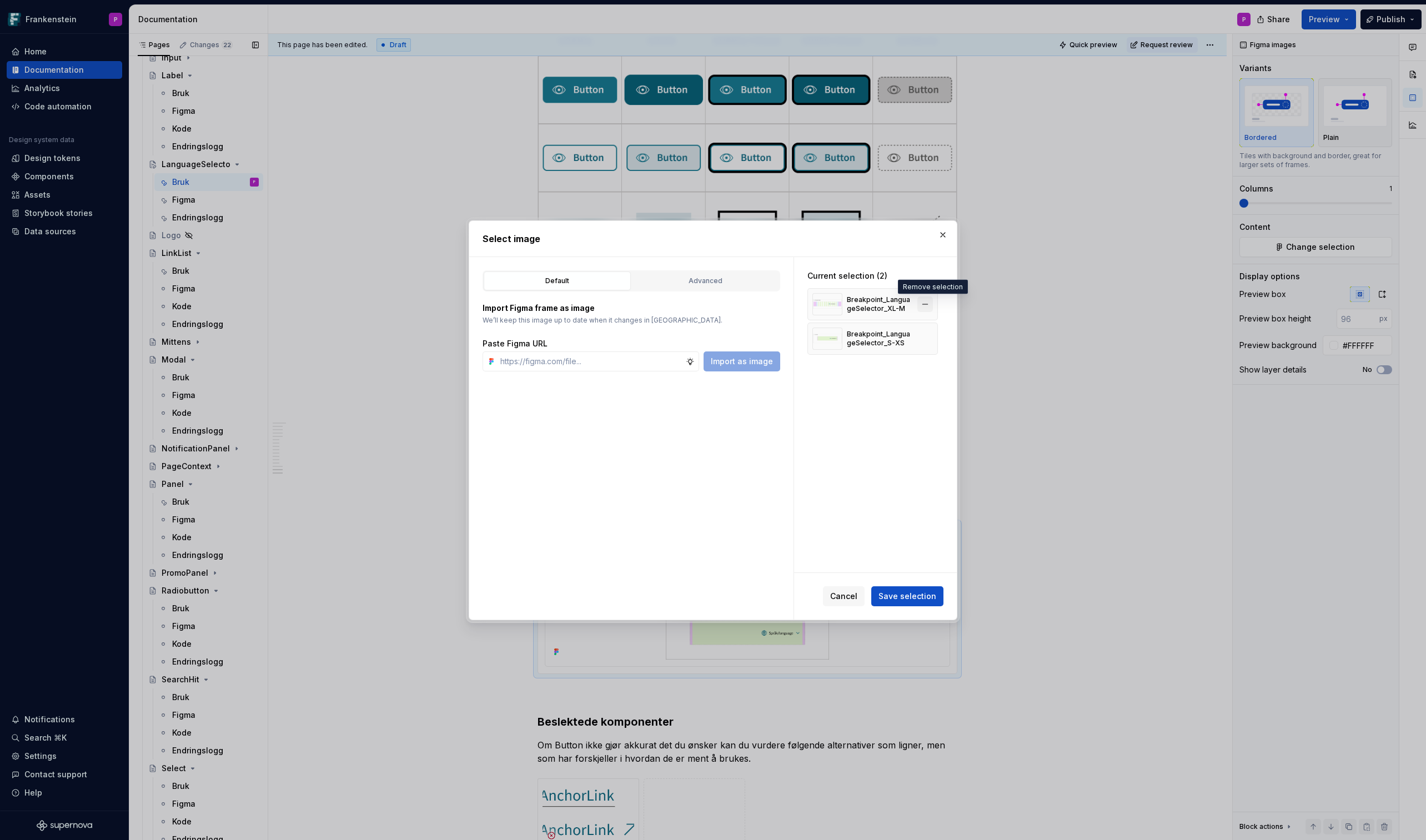
click at [933, 301] on button "button" at bounding box center [926, 304] width 16 height 16
click at [894, 492] on span "Save selection" at bounding box center [907, 596] width 58 height 11
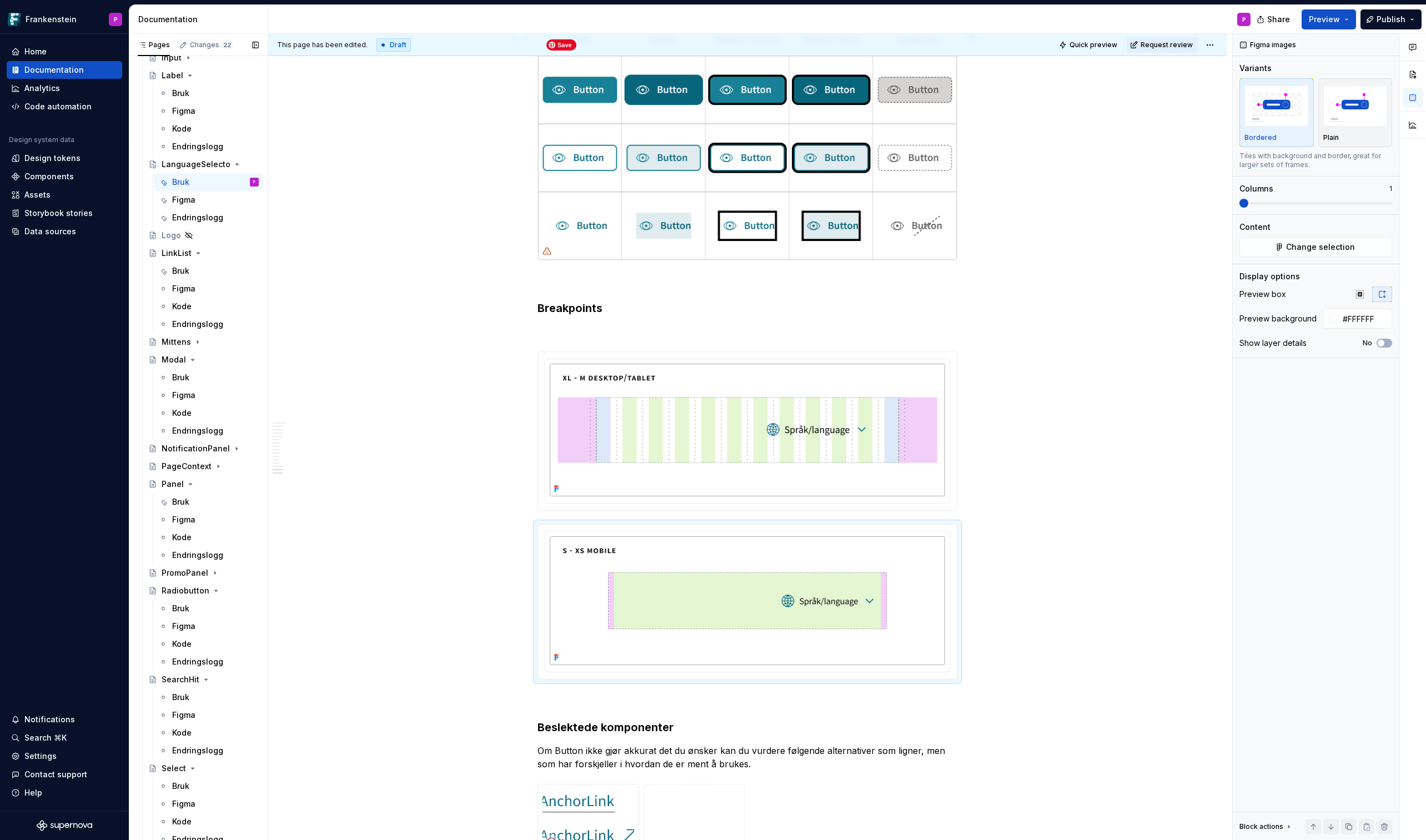
click at [945, 234] on img at bounding box center [748, 147] width 419 height 226
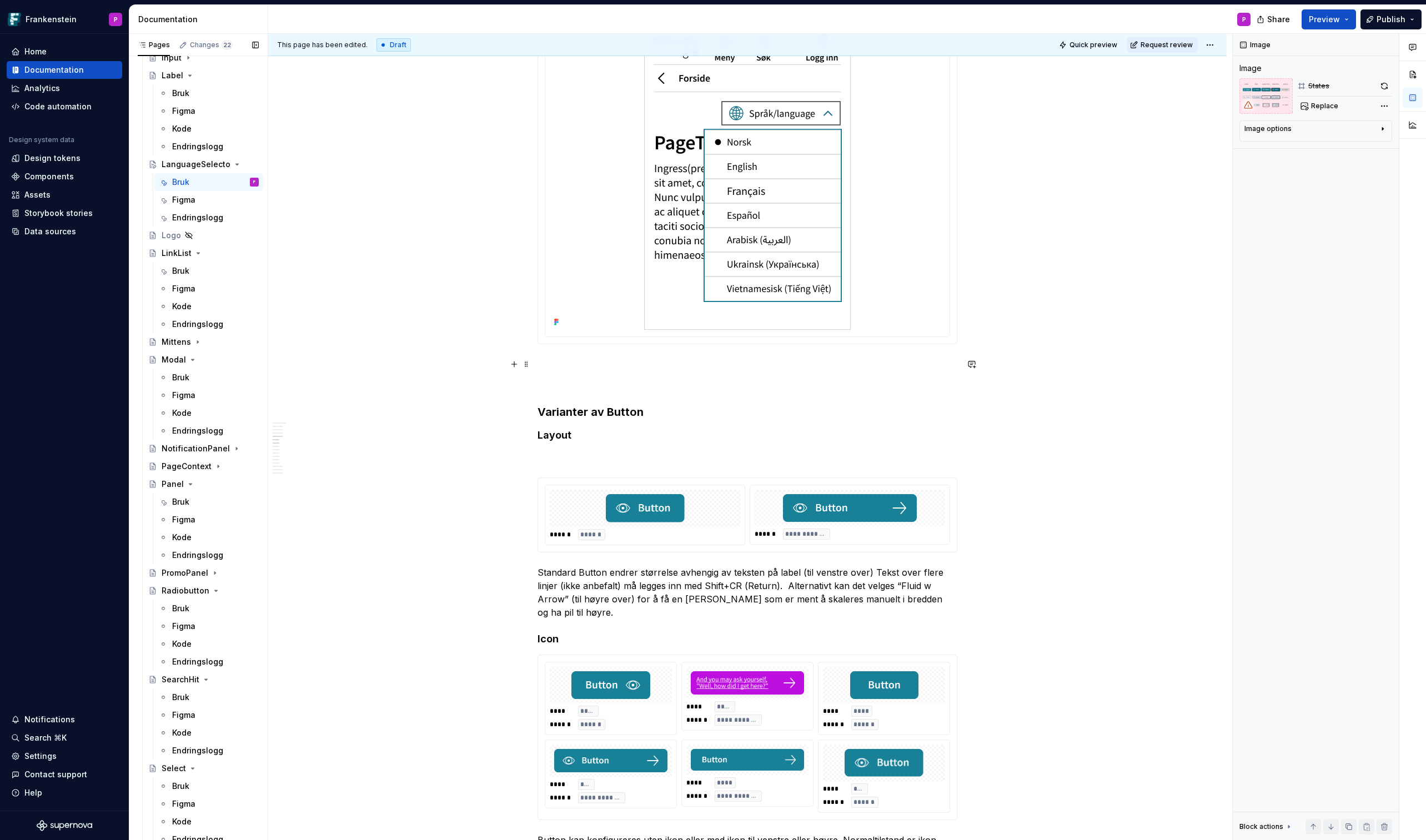
scroll to position [2874, 0]
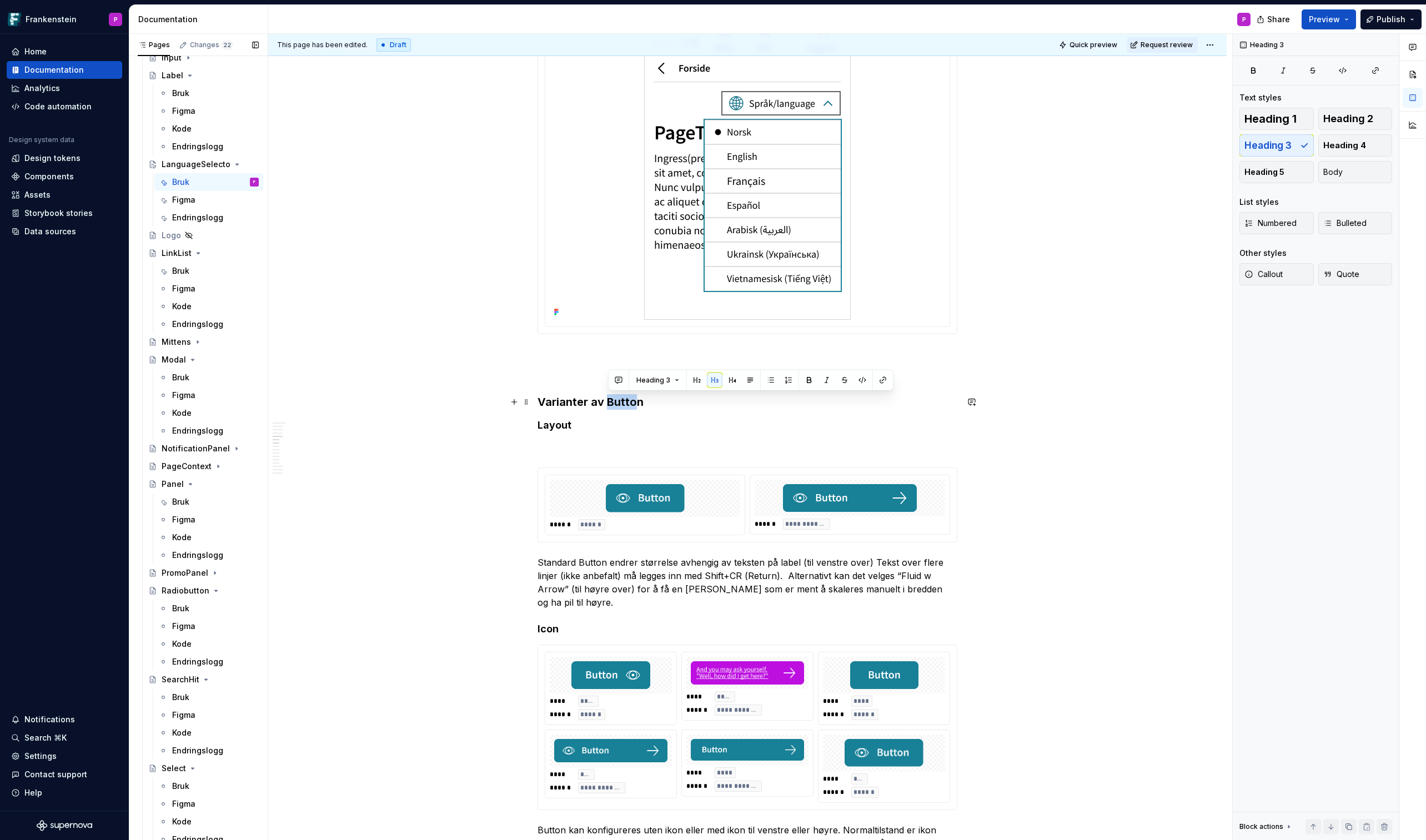
drag, startPoint x: 609, startPoint y: 403, endPoint x: 640, endPoint y: 404, distance: 31.0
click at [640, 404] on h3 "Varianter av Button" at bounding box center [747, 402] width 420 height 16
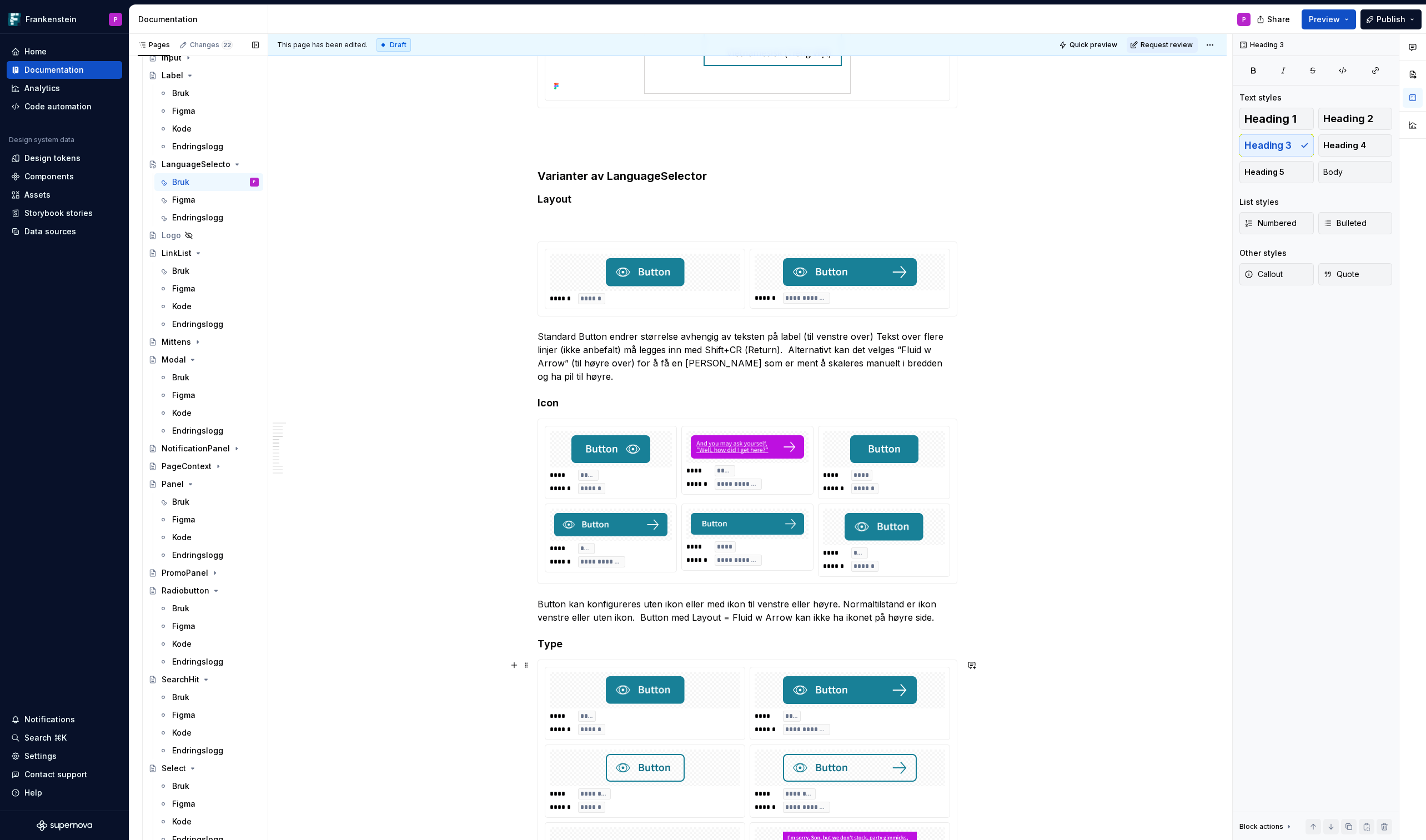
scroll to position [3099, 0]
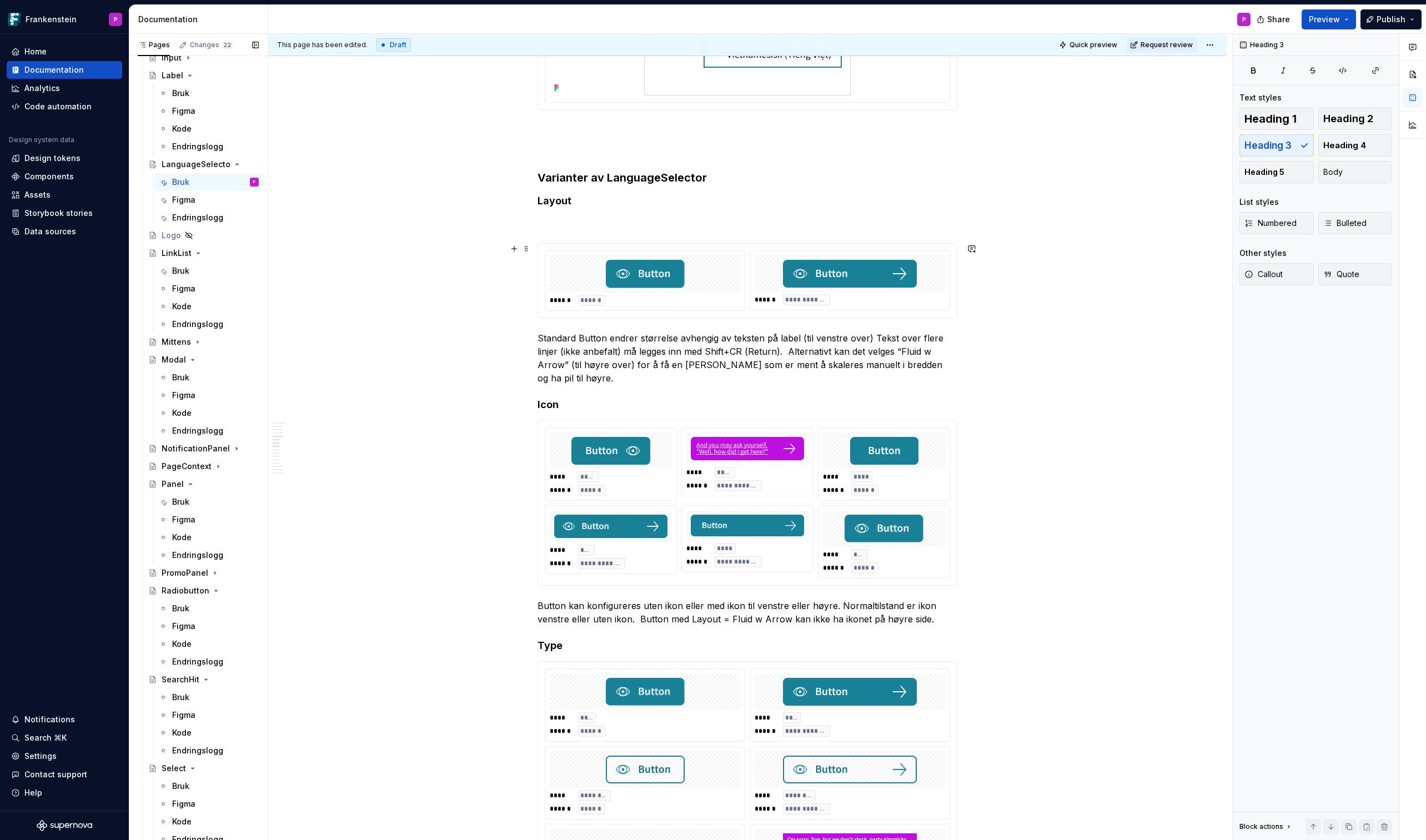
click at [592, 278] on div at bounding box center [644, 274] width 190 height 37
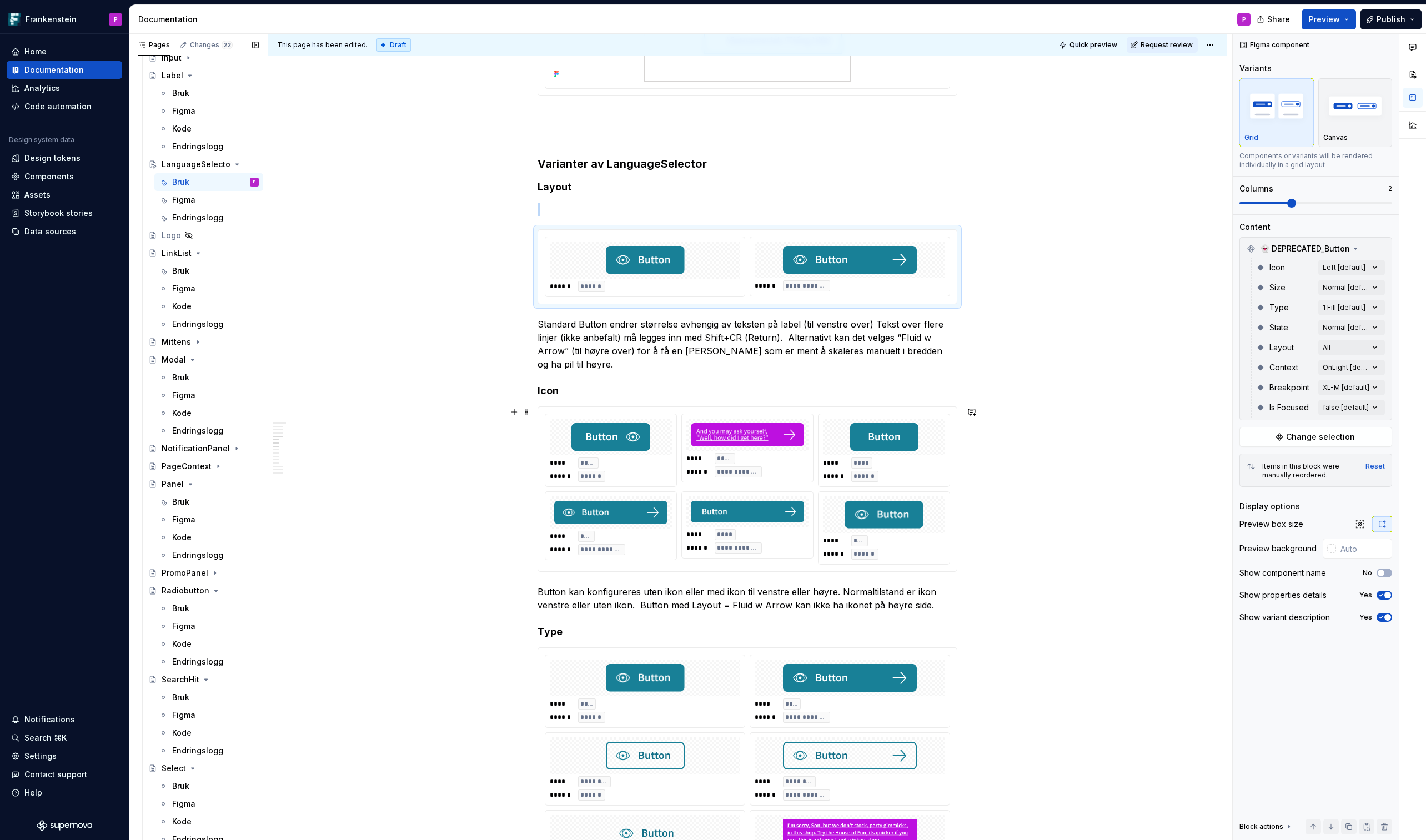
scroll to position [3112, 0]
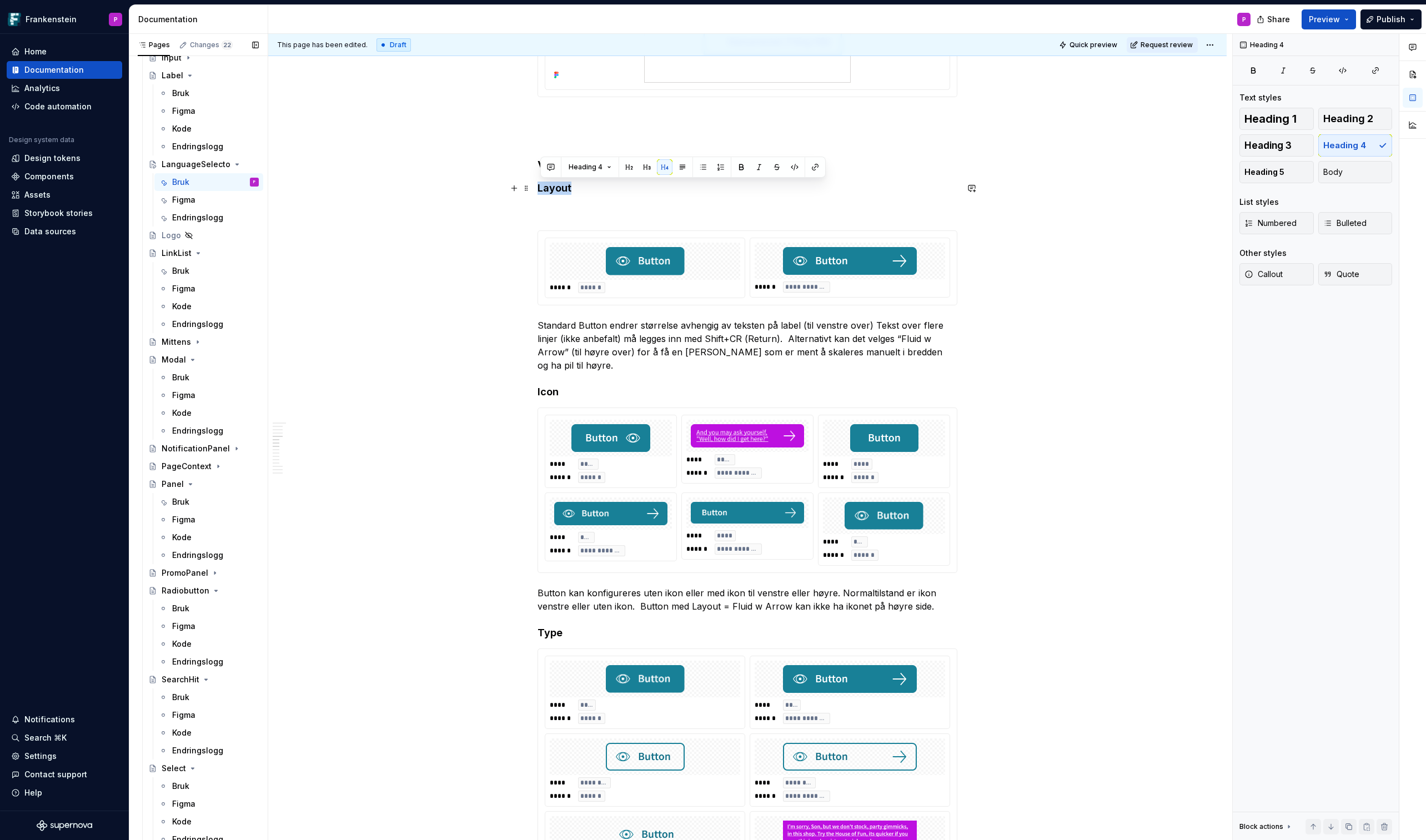
drag, startPoint x: 573, startPoint y: 189, endPoint x: 540, endPoint y: 190, distance: 33.0
click at [540, 190] on h4 "Layout" at bounding box center [747, 188] width 420 height 14
click at [569, 214] on p at bounding box center [747, 210] width 420 height 14
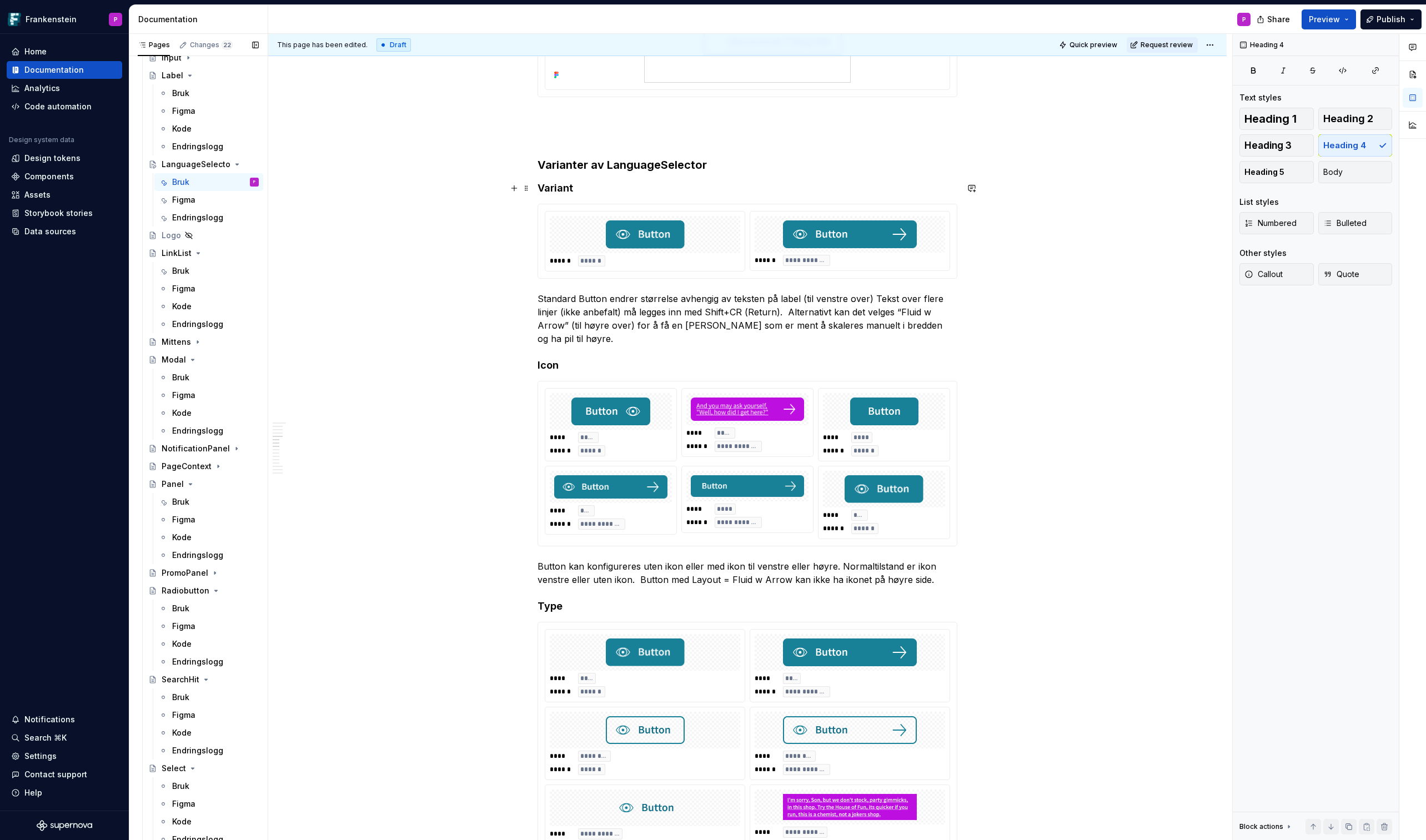
click at [542, 188] on h4 "Variant" at bounding box center [747, 188] width 420 height 14
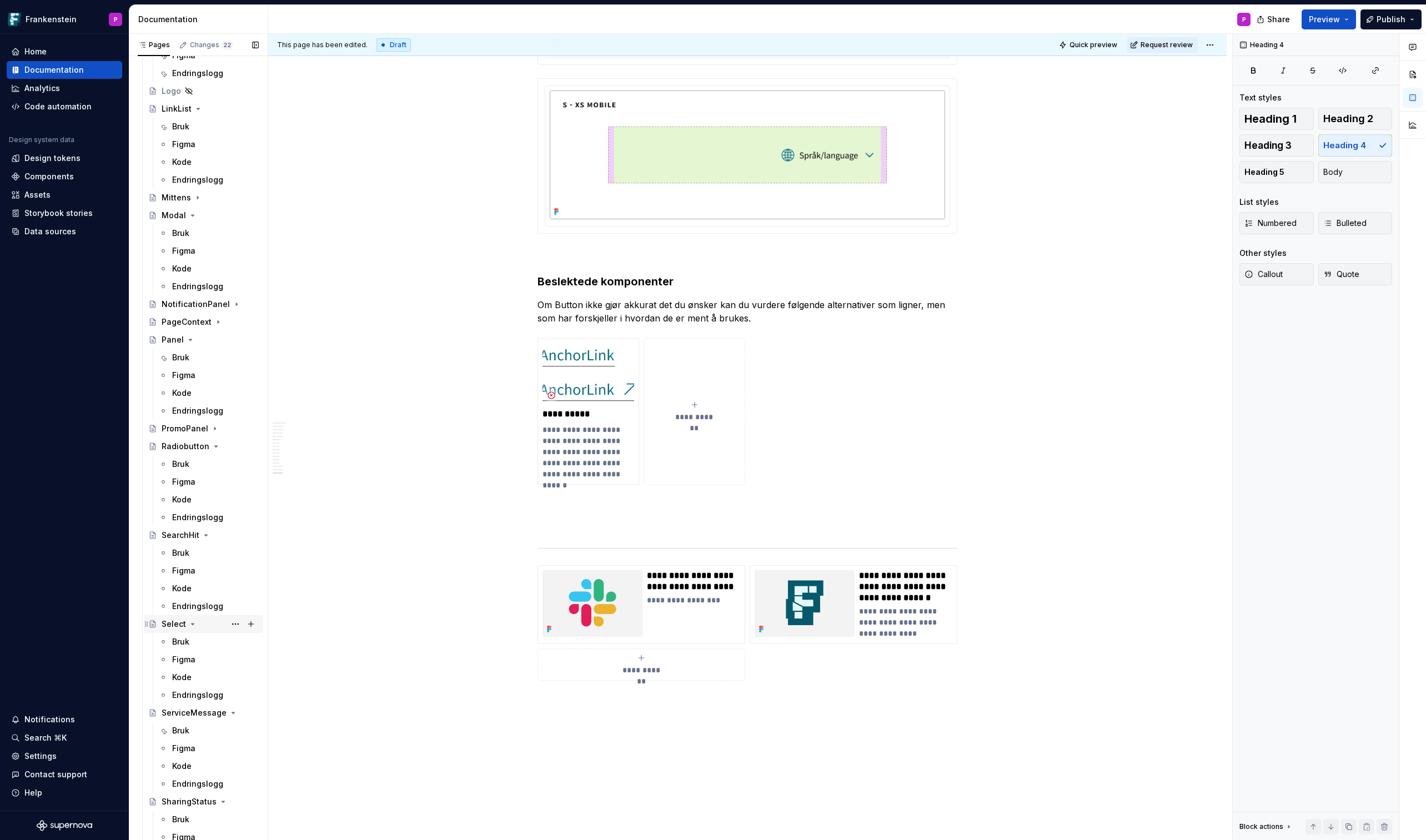
scroll to position [2815, 0]
click at [180, 492] on div "Bruk" at bounding box center [181, 632] width 18 height 11
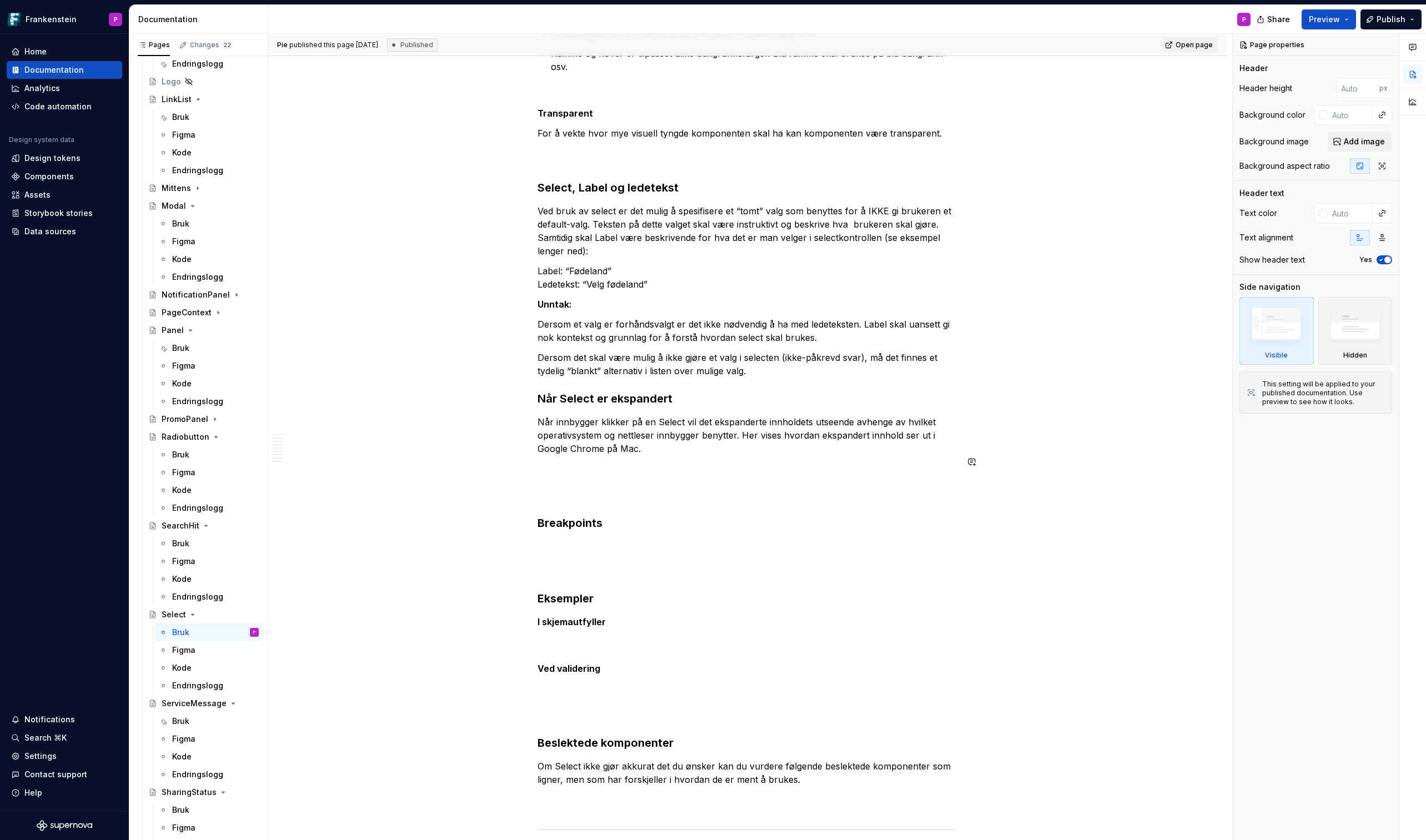
scroll to position [906, 0]
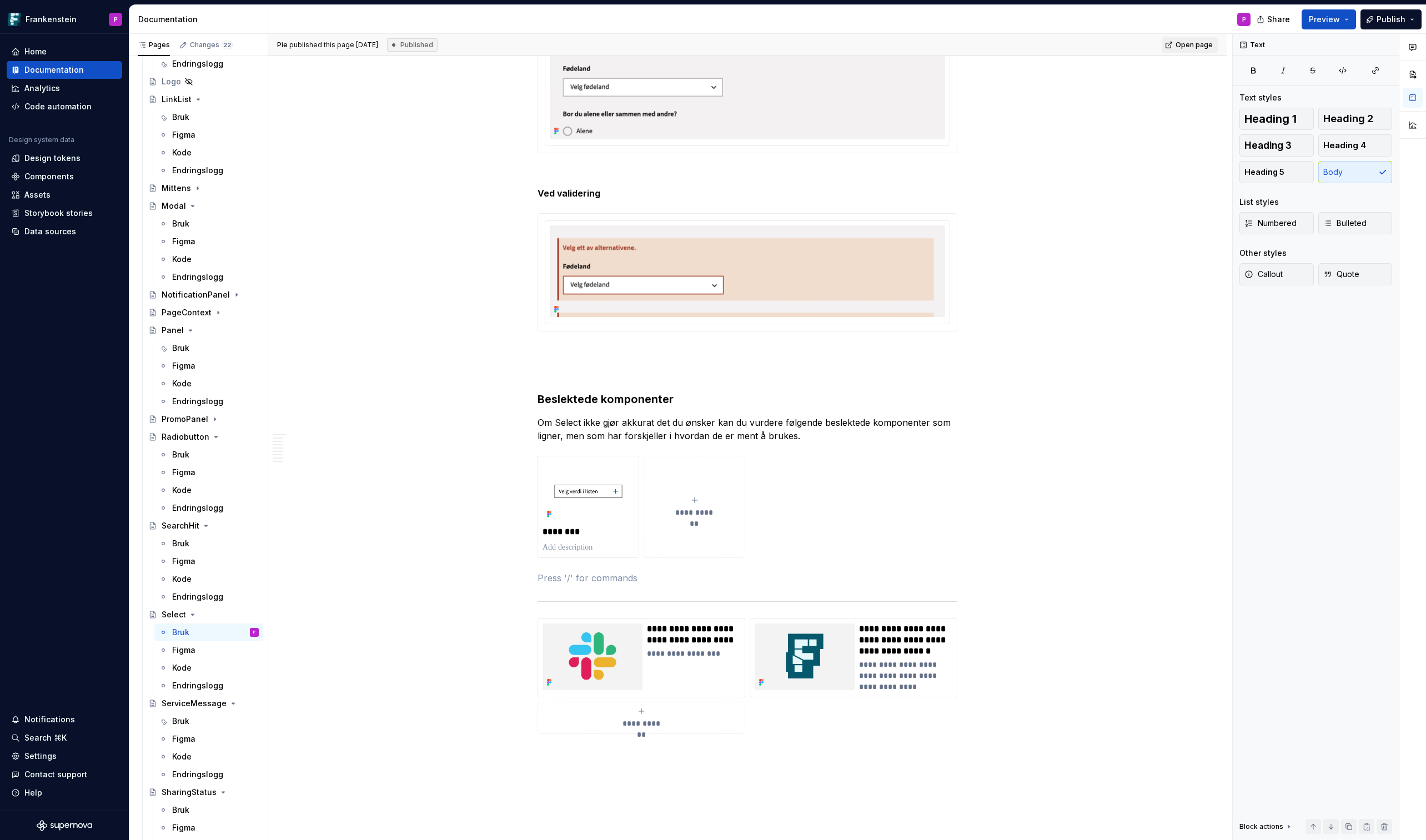
scroll to position [2679, 0]
click at [581, 492] on img at bounding box center [588, 487] width 92 height 61
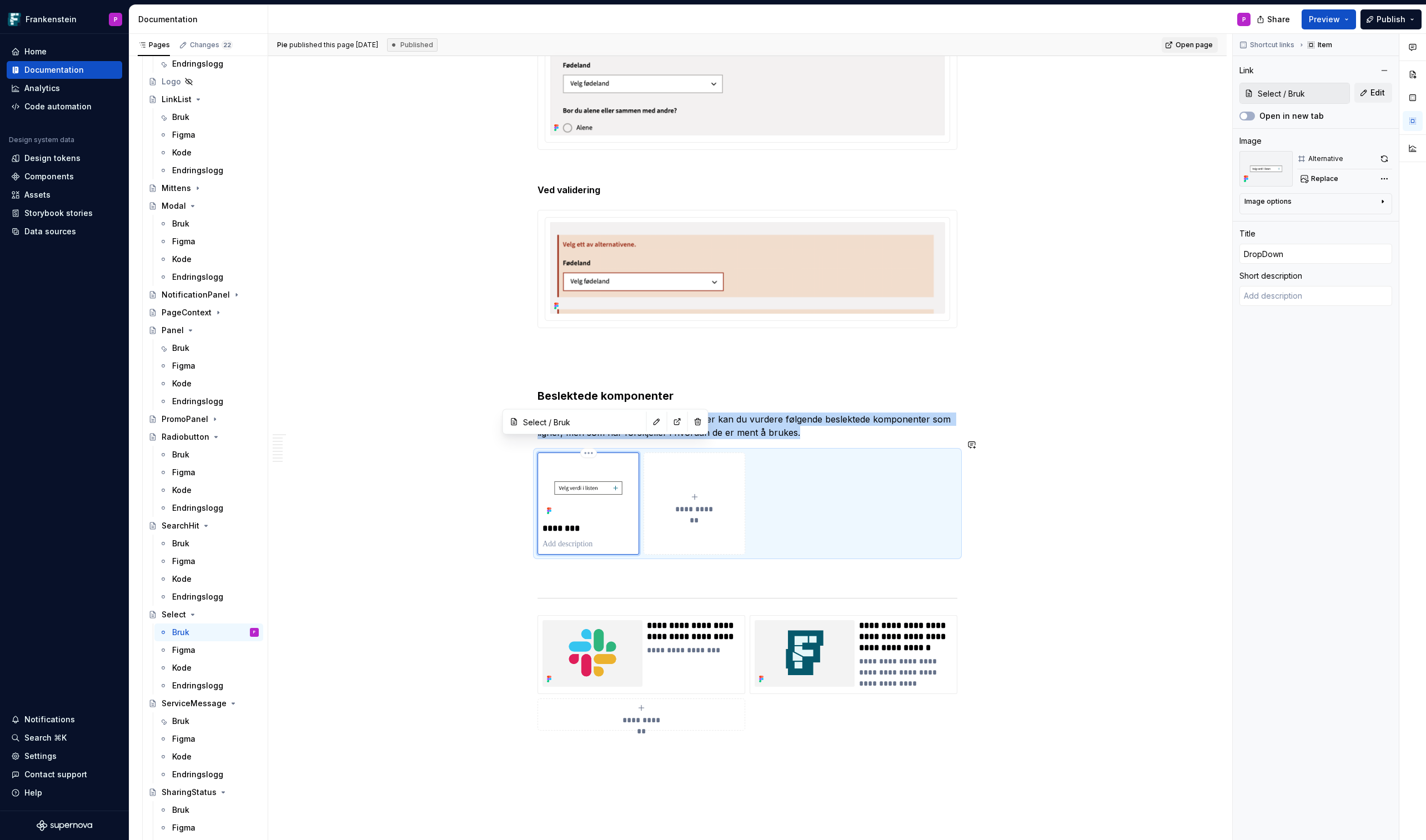
copy p "Om Select ikke gjør akkurat det du ønsker kan du vurdere følgende beslektede ko…"
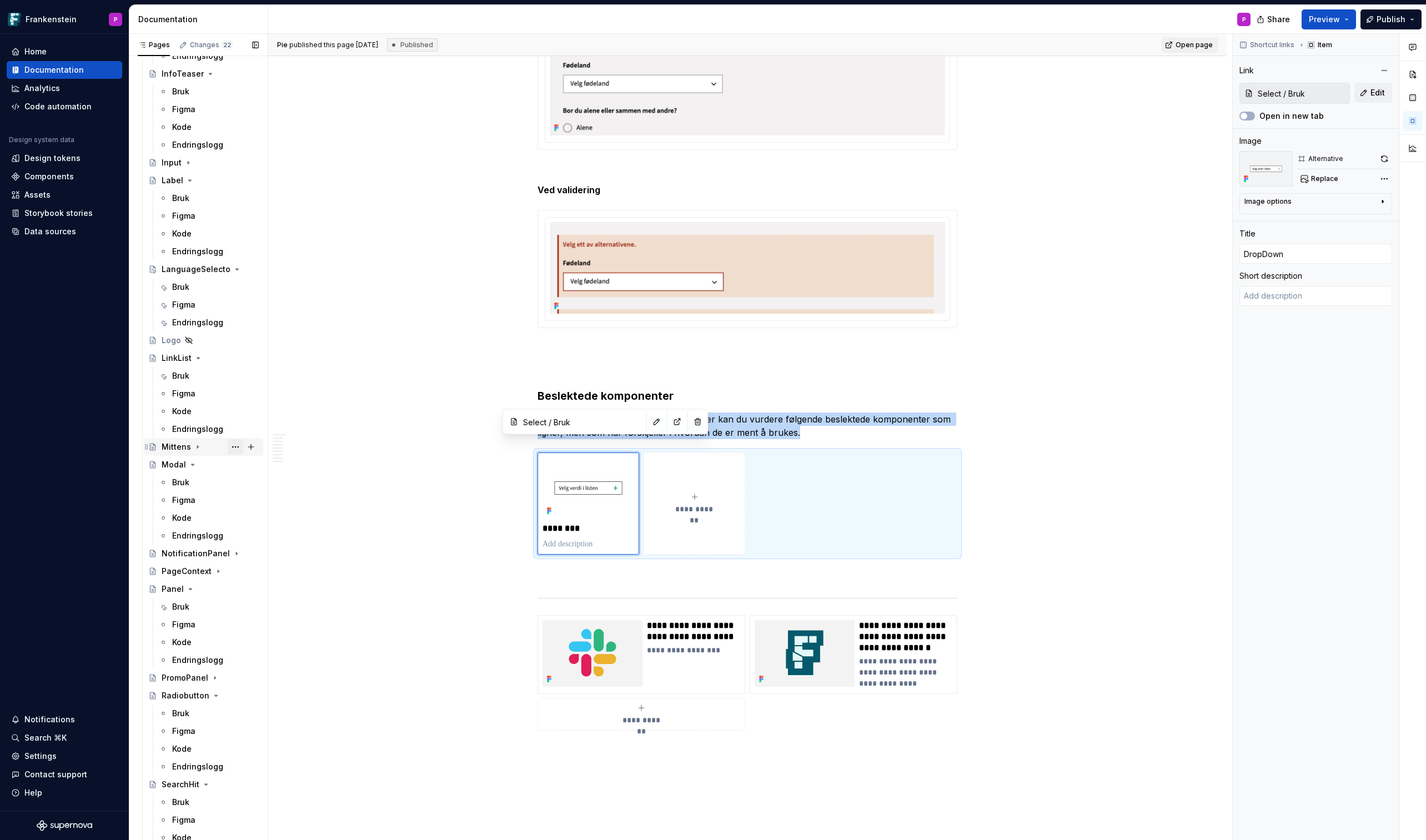
scroll to position [2554, 0]
click at [194, 287] on div "Bruk" at bounding box center [215, 288] width 87 height 16
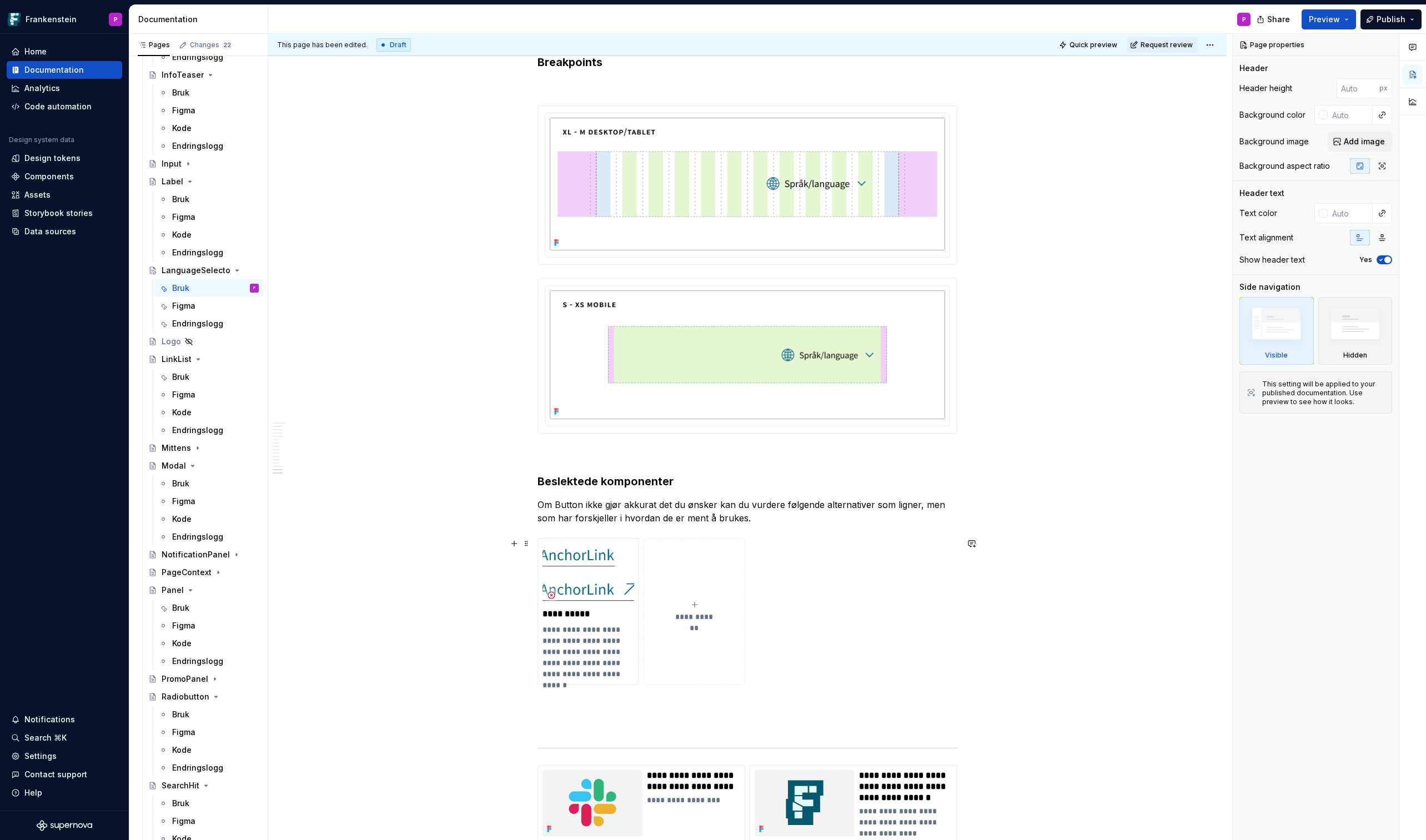
scroll to position [5491, 0]
click at [762, 492] on p "Om Button ikke gjør akkurat det du ønsker kan du vurdere følgende alternativer …" at bounding box center [747, 510] width 420 height 26
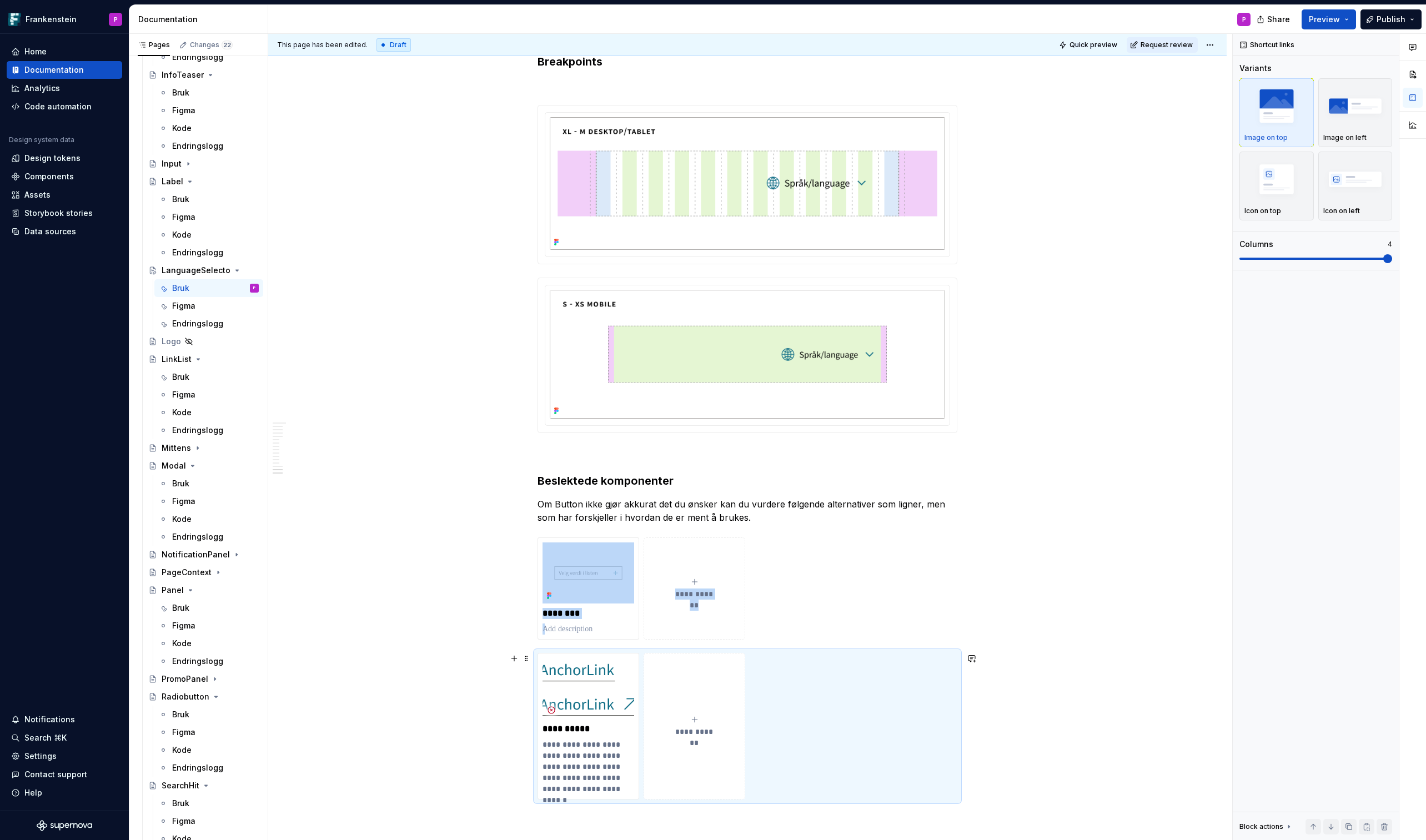
click at [777, 492] on div "**********" at bounding box center [747, 726] width 420 height 147
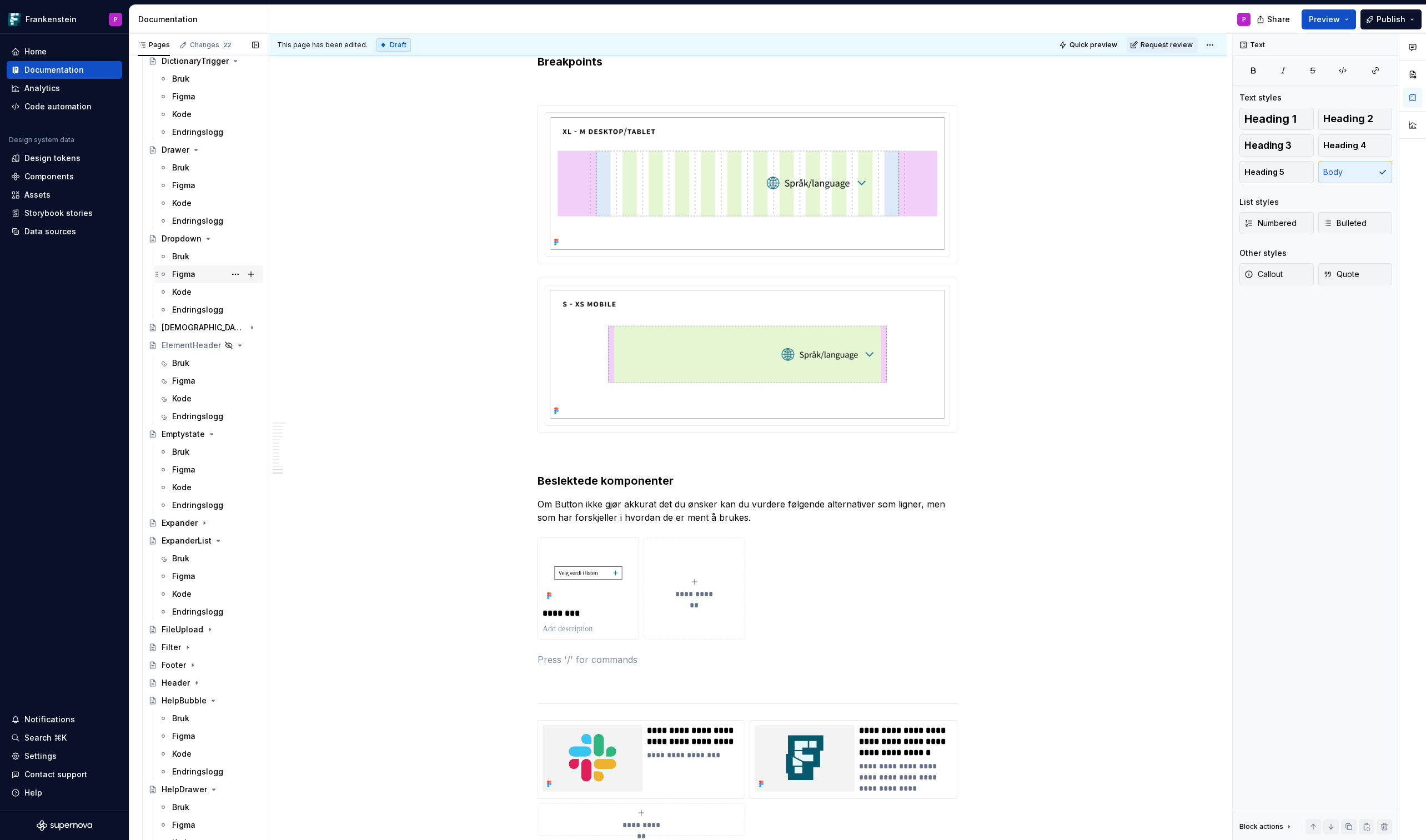
scroll to position [1163, 0]
click at [179, 256] on div "Bruk" at bounding box center [181, 259] width 18 height 11
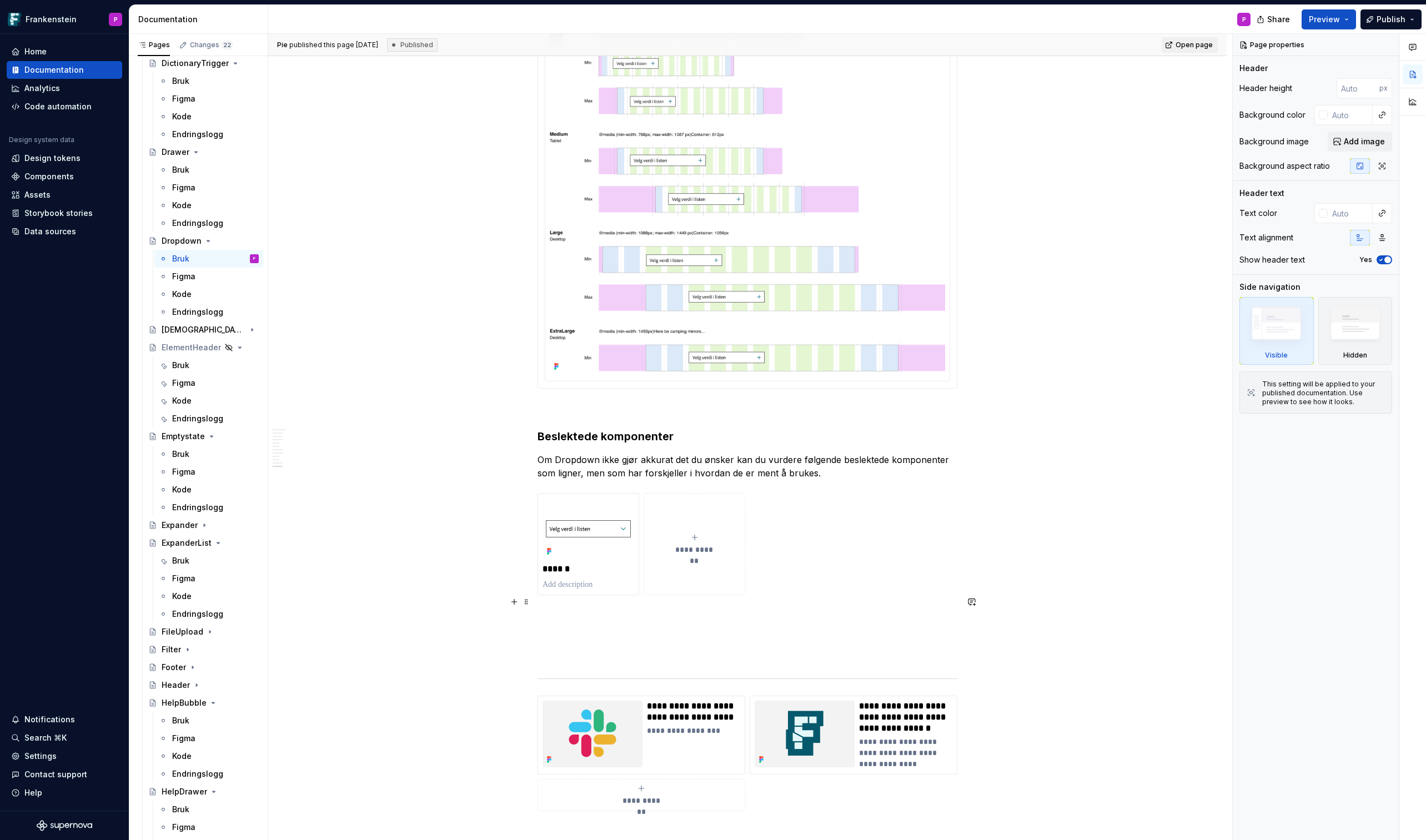
scroll to position [4406, 0]
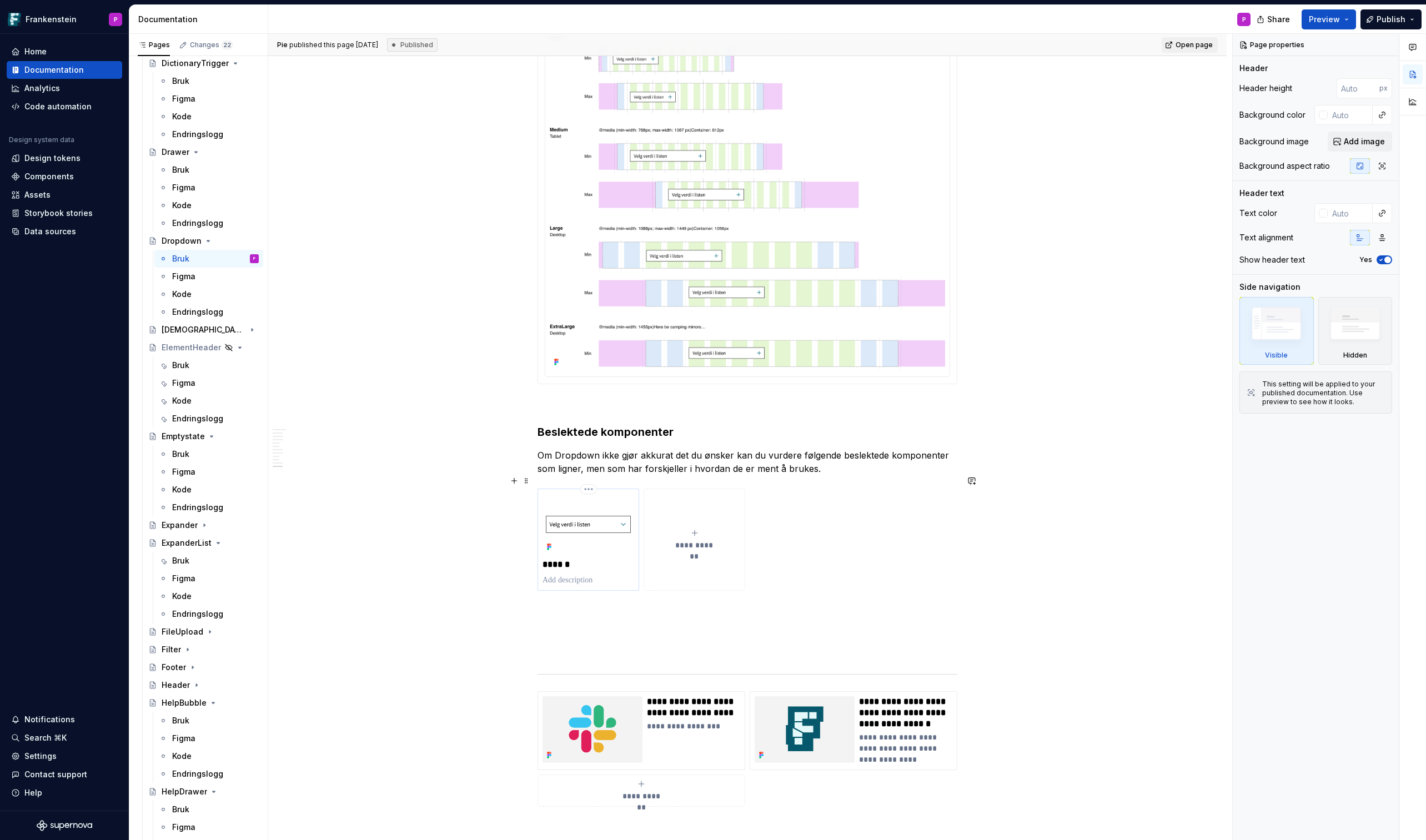
click at [584, 492] on img at bounding box center [588, 524] width 92 height 61
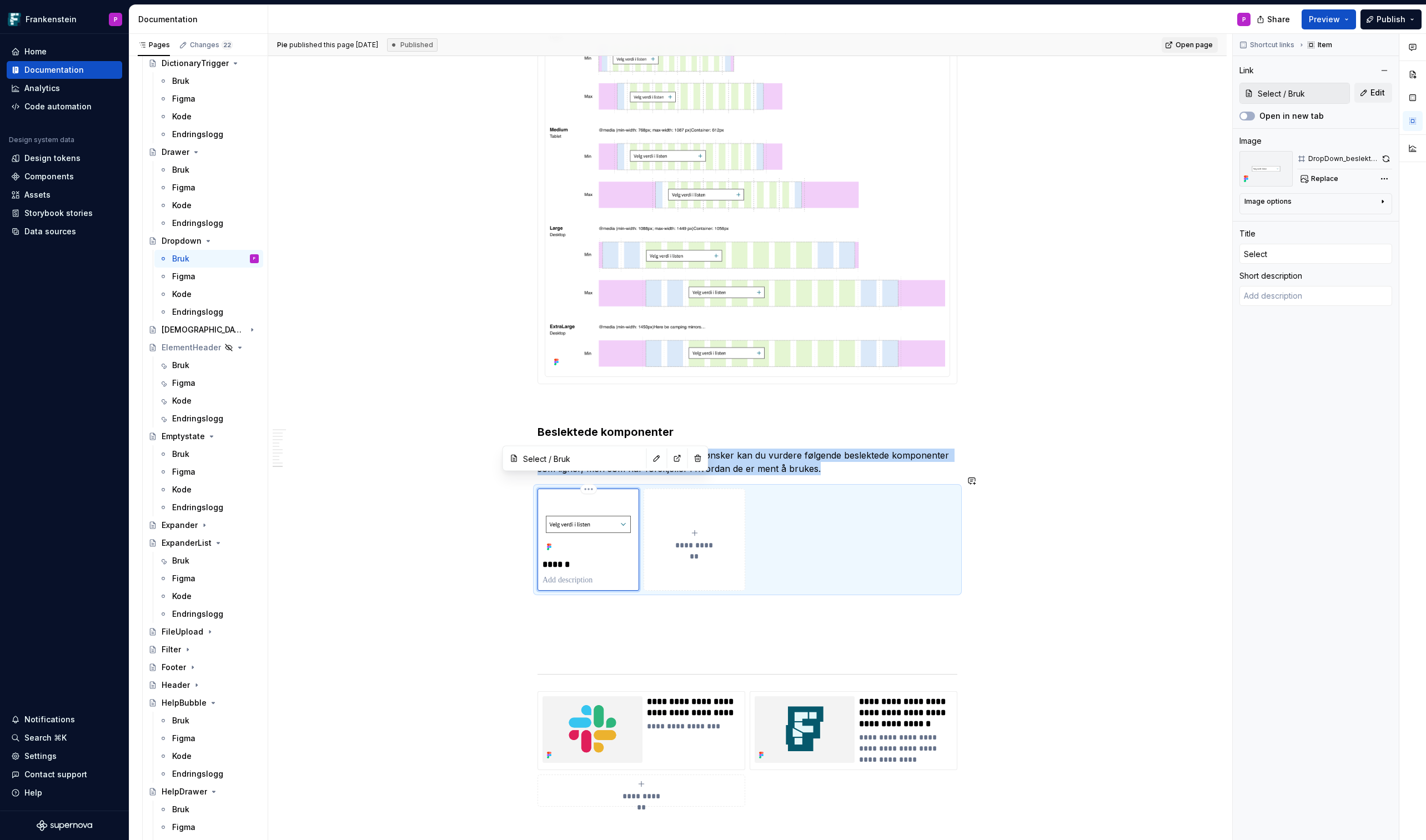
copy p "Om Dropdown ikke gjør akkurat det du ønsker kan du vurdere følgende beslektede …"
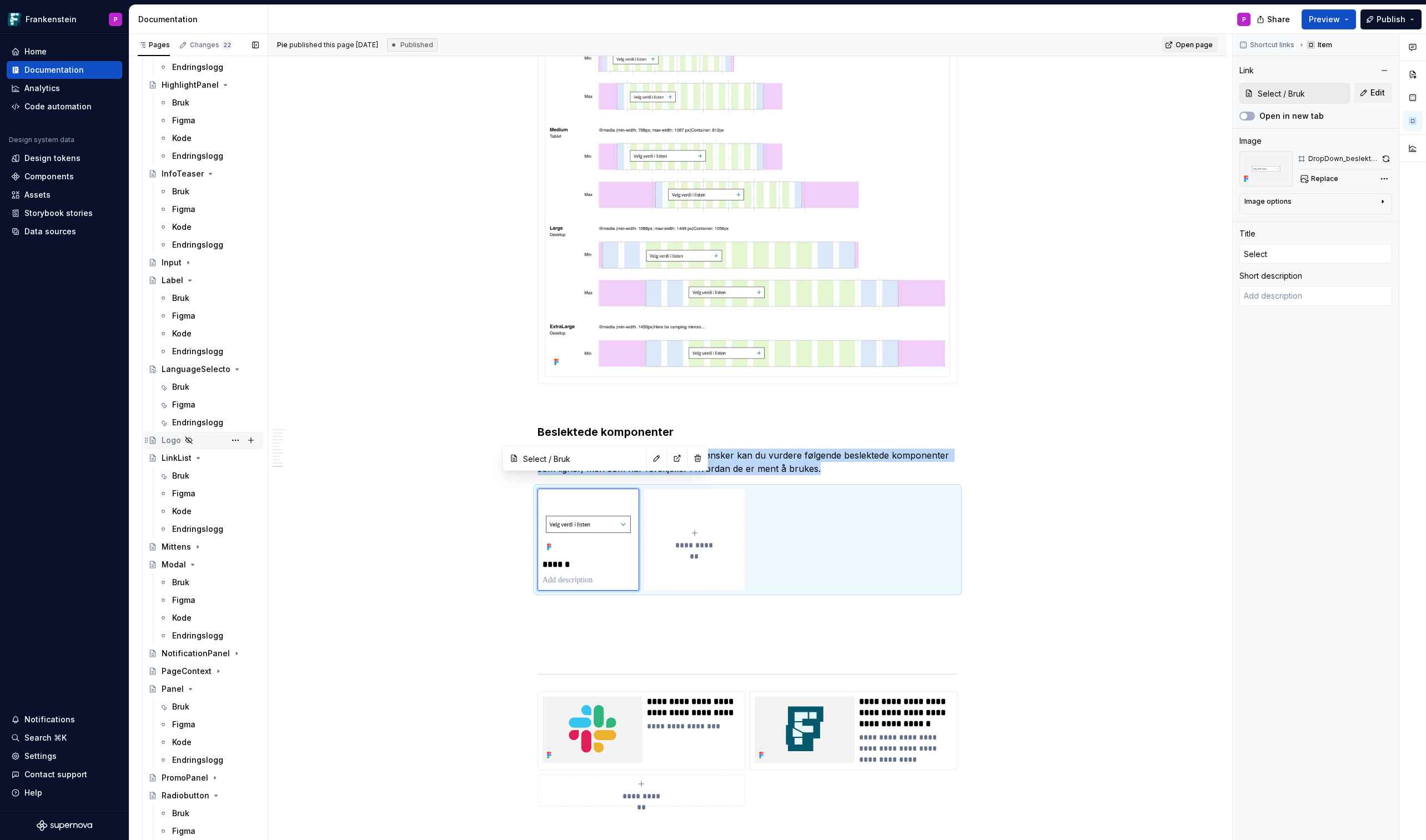
scroll to position [2463, 0]
click at [188, 381] on div "Bruk" at bounding box center [181, 380] width 18 height 11
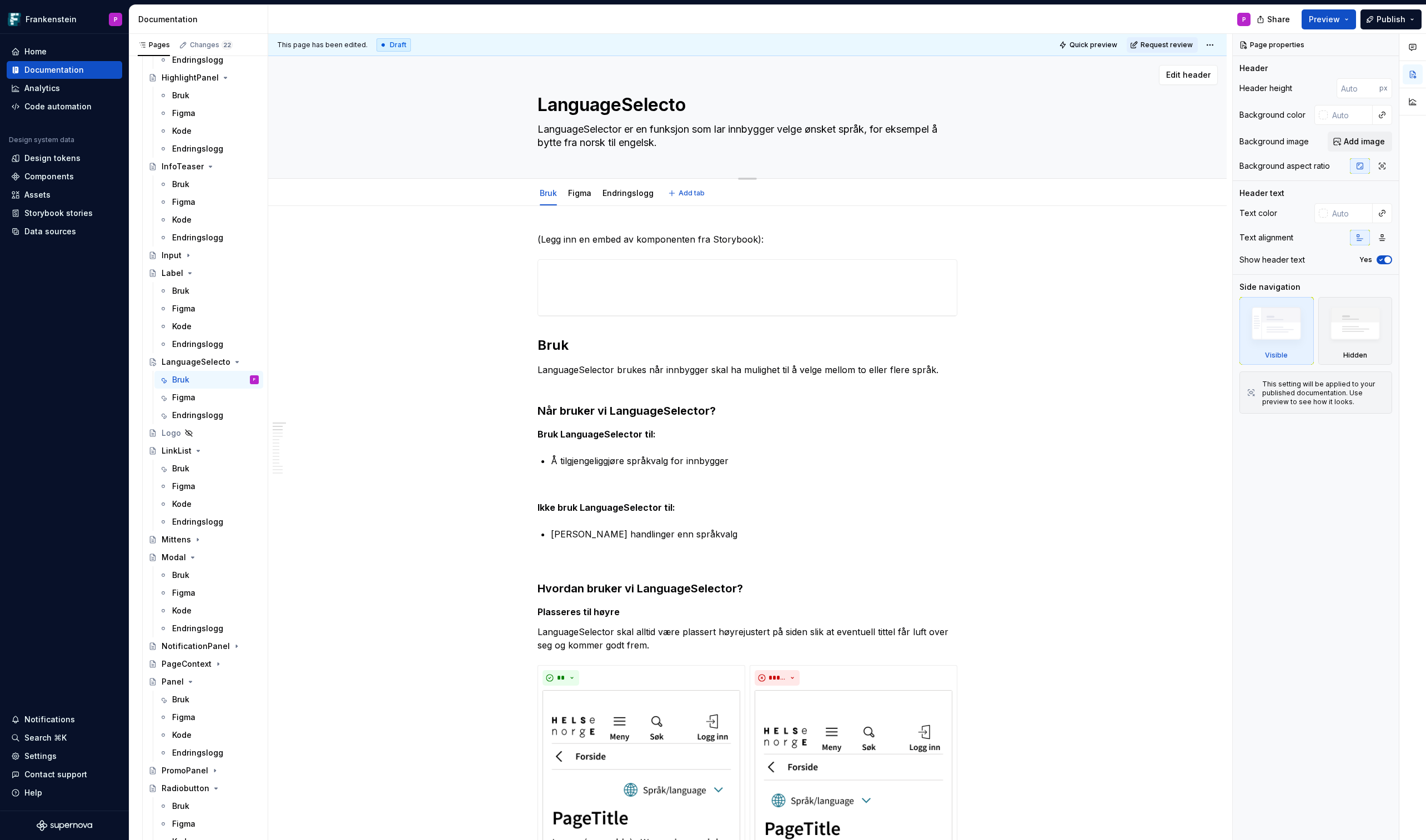
click at [688, 105] on textarea "LanguageSelecto" at bounding box center [745, 104] width 420 height 26
type textarea "*"
type textarea "LanguageSelector"
type textarea "*"
type textarea "LanguageSelector"
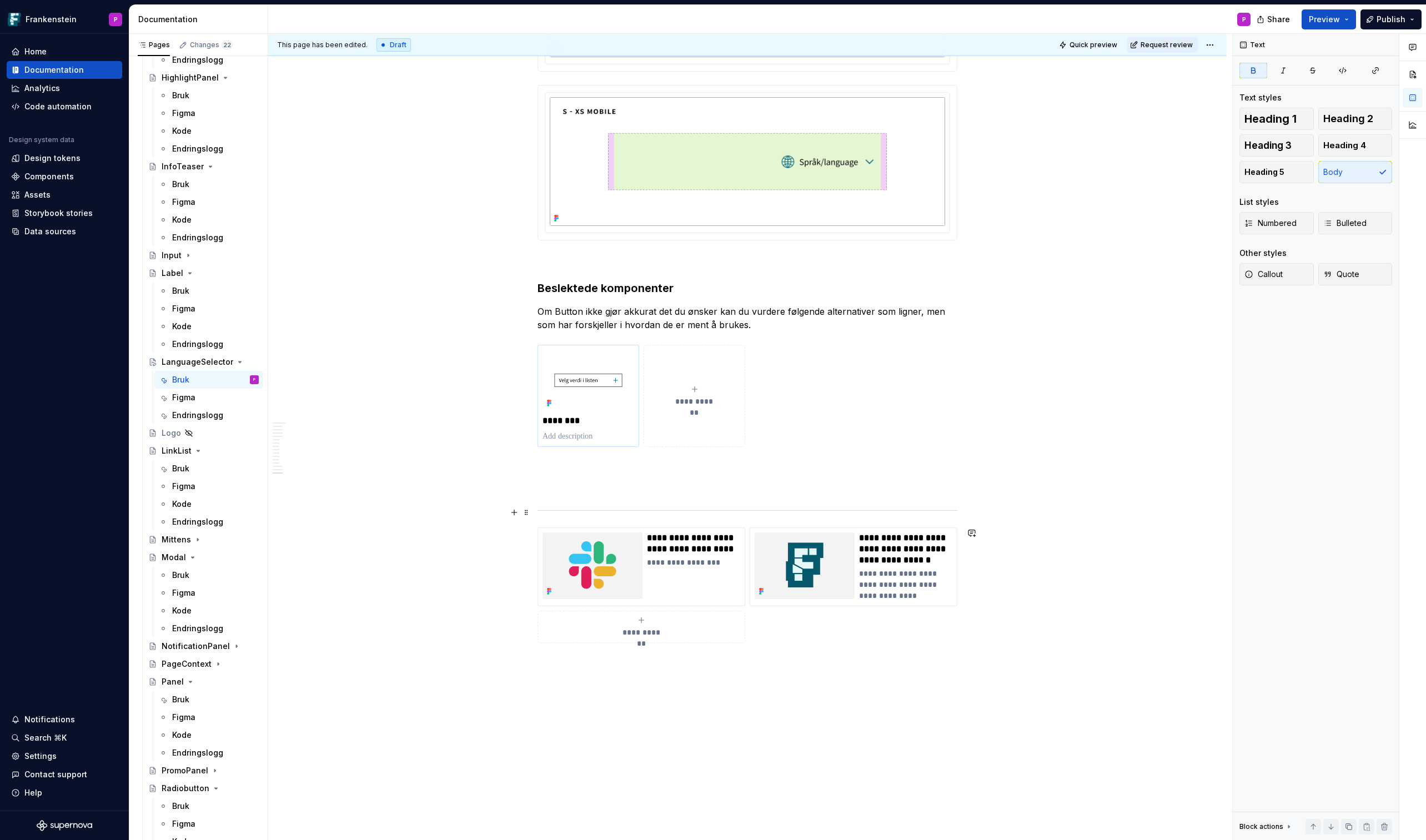
scroll to position [5667, 0]
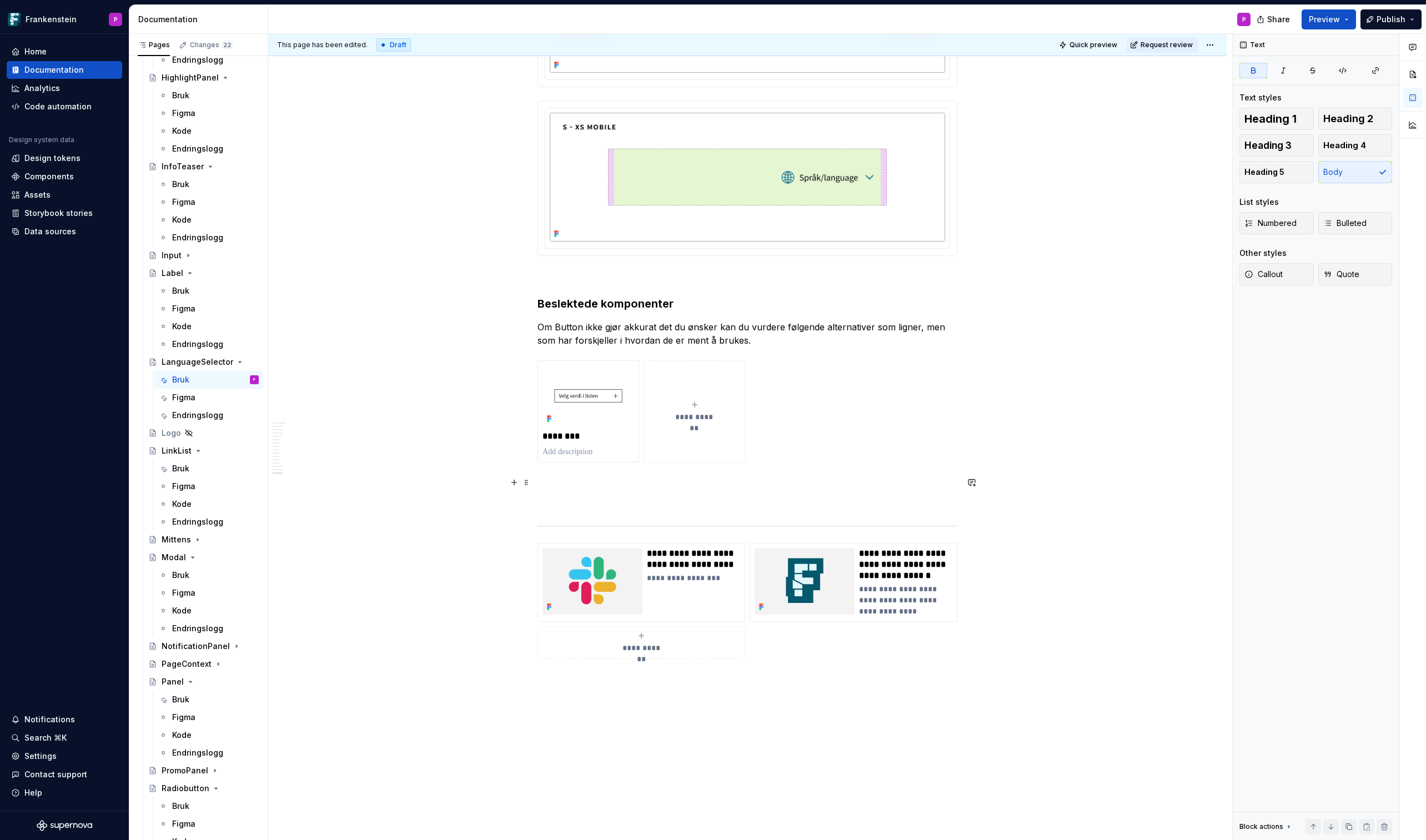
click at [580, 479] on p at bounding box center [747, 482] width 420 height 14
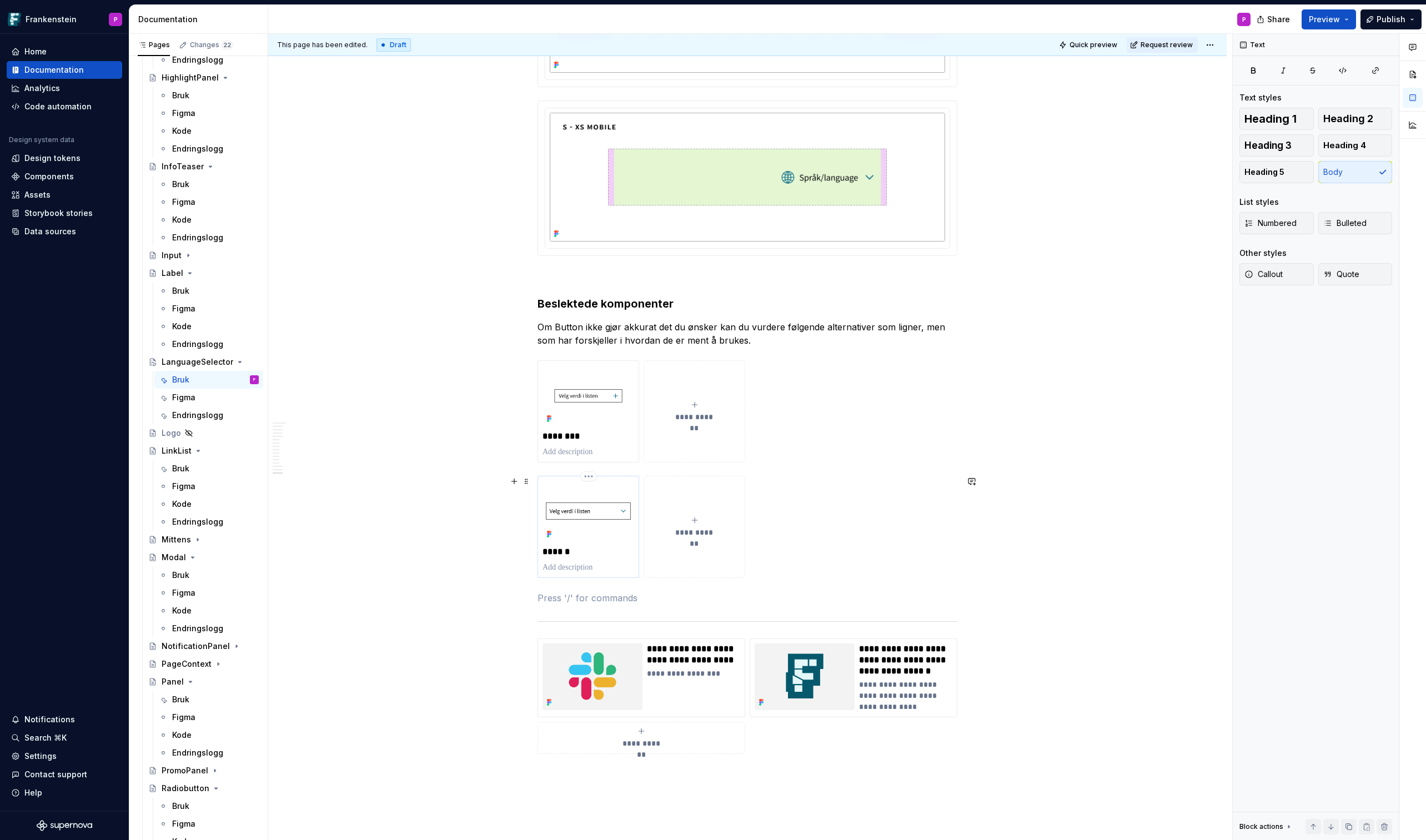
click at [586, 492] on img at bounding box center [588, 511] width 92 height 61
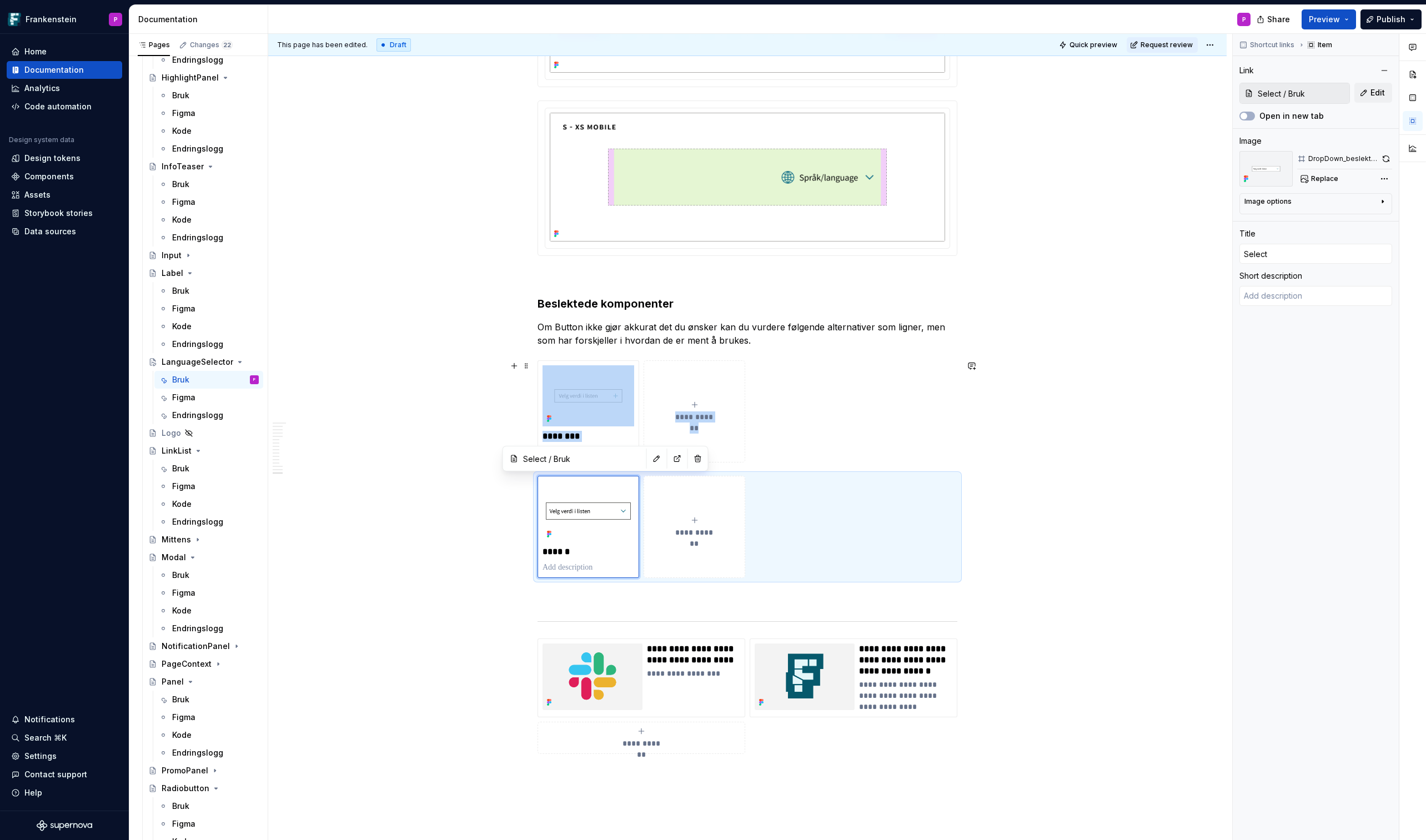
click at [685, 413] on span "**********" at bounding box center [694, 417] width 49 height 11
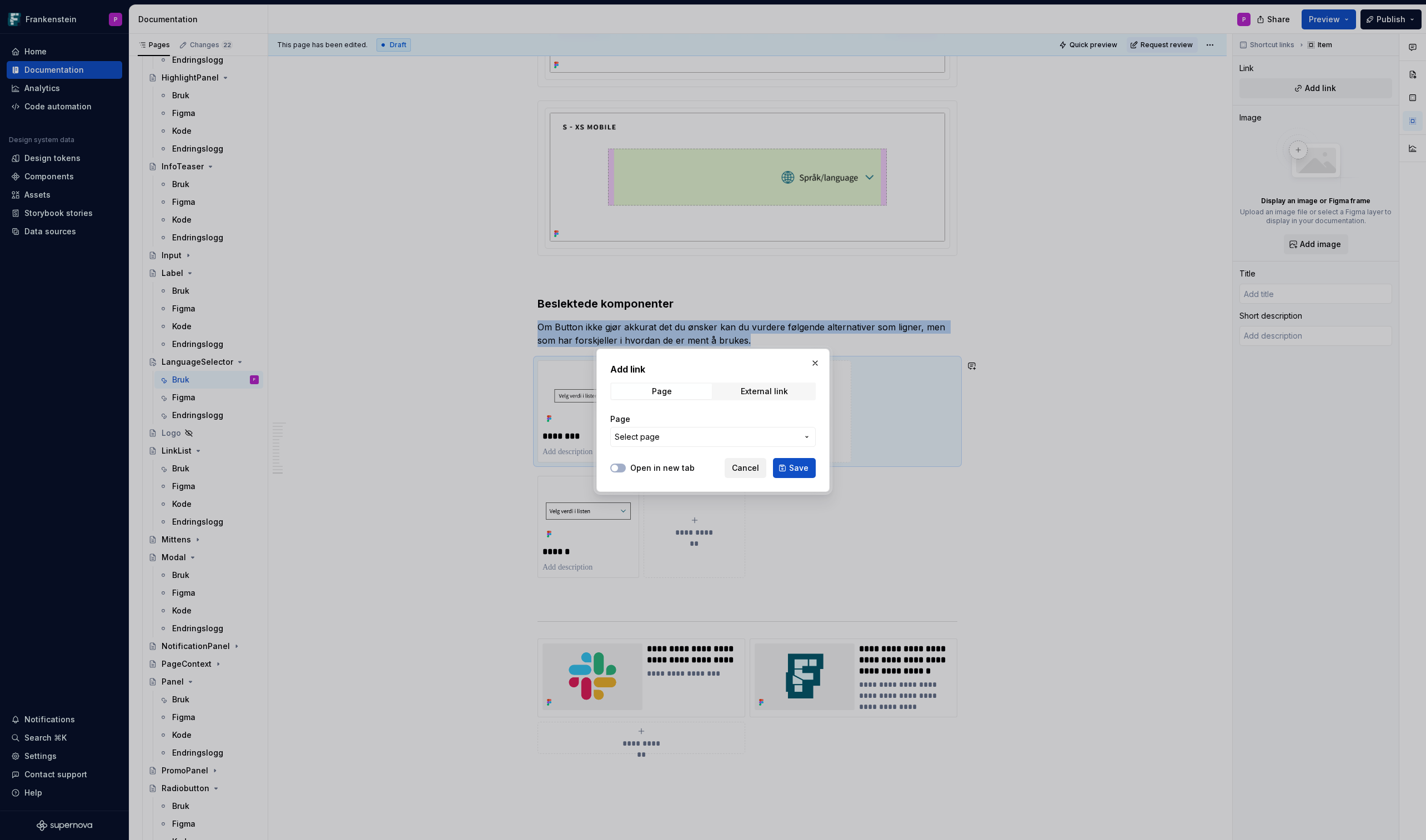
click at [735, 467] on span "Cancel" at bounding box center [746, 468] width 27 height 11
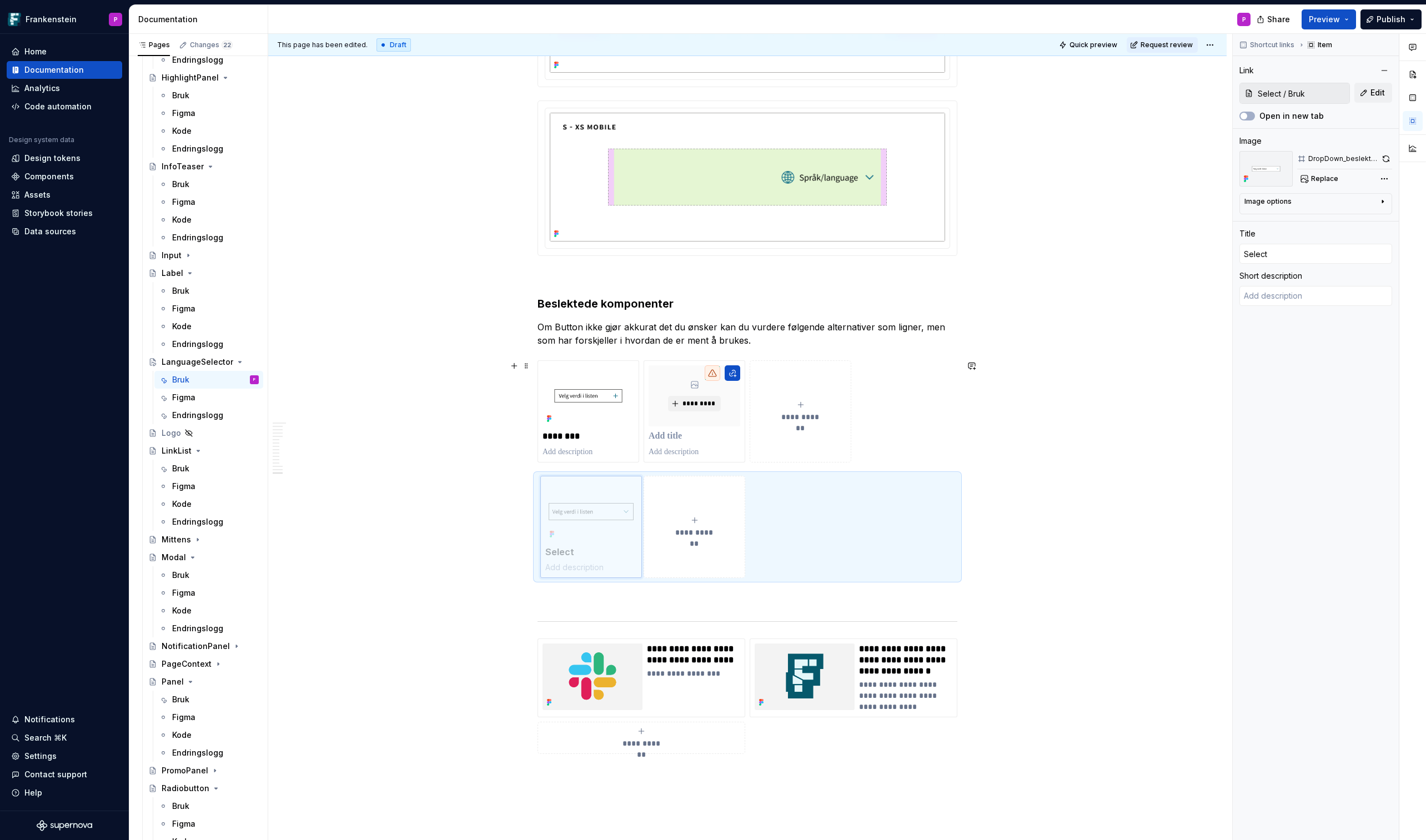
drag, startPoint x: 617, startPoint y: 545, endPoint x: 707, endPoint y: 443, distance: 136.0
click at [707, 443] on body "Frankenstein P Home Documentation Analytics Code automation Design system data …" at bounding box center [713, 420] width 1426 height 840
click at [591, 479] on html "Frankenstein P Home Documentation Analytics Code automation Design system data …" at bounding box center [713, 420] width 1426 height 840
click at [494, 492] on html "Frankenstein P Home Documentation Analytics Code automation Design system data …" at bounding box center [713, 420] width 1426 height 840
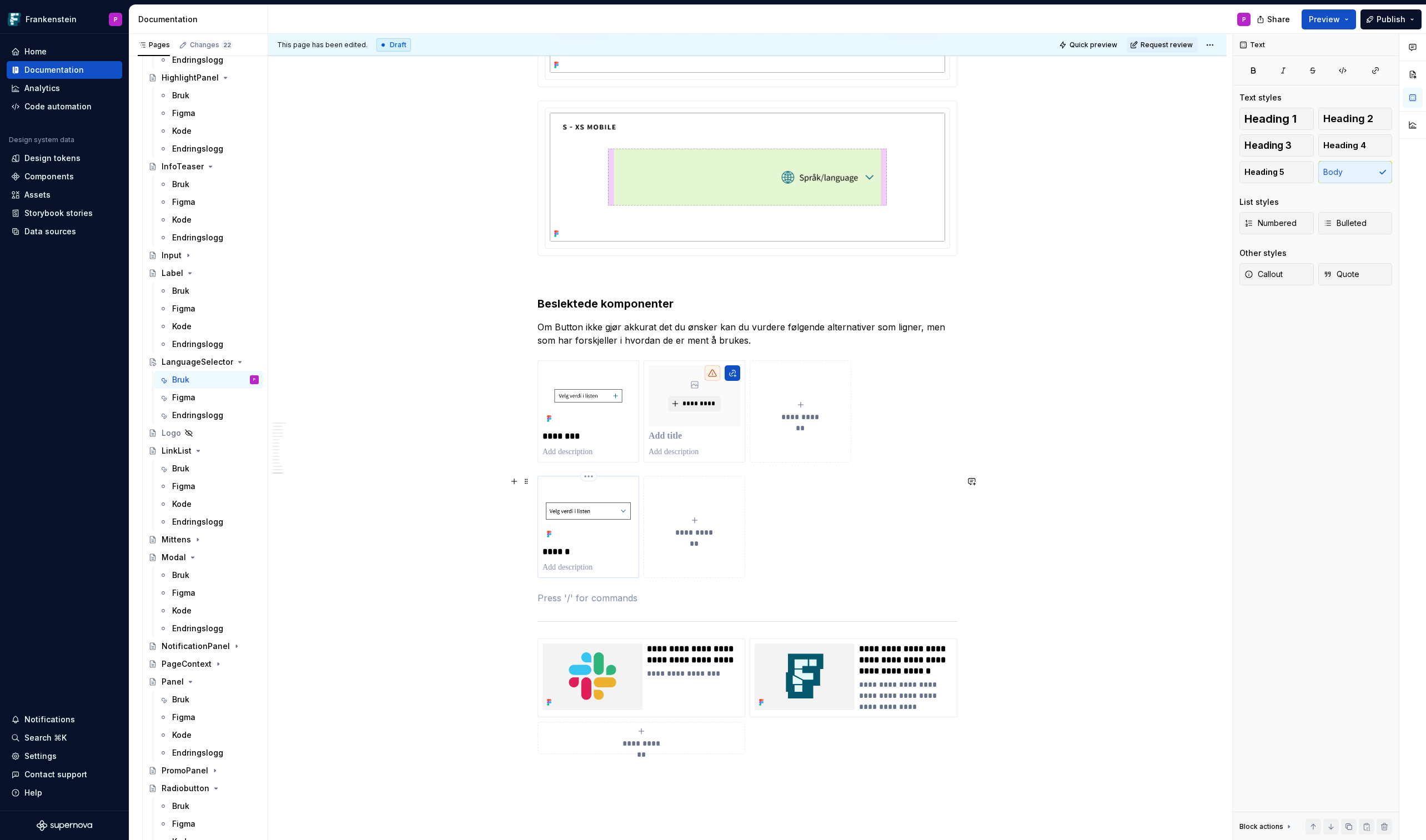
click at [562, 492] on img at bounding box center [588, 511] width 92 height 61
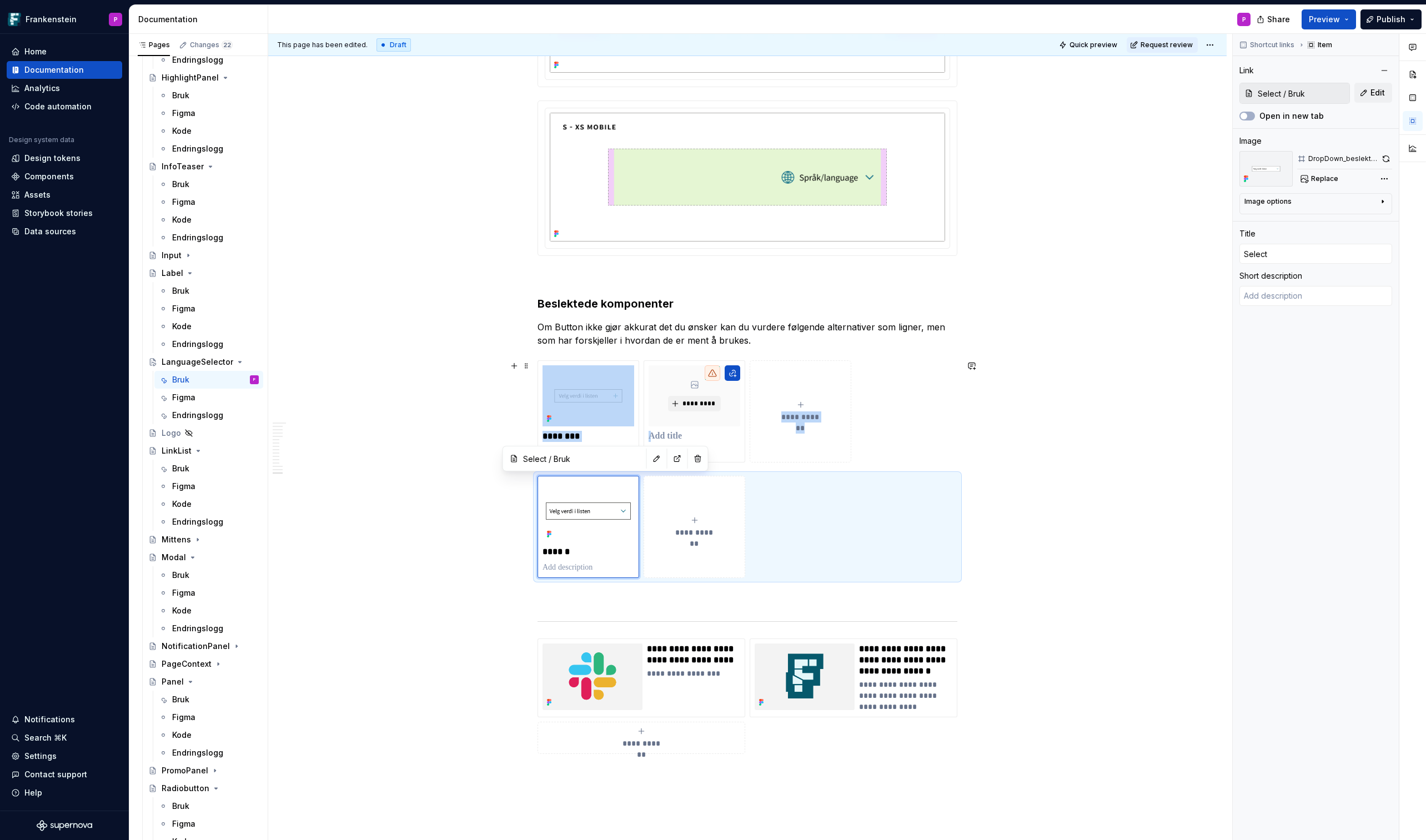
click at [870, 391] on div "**********" at bounding box center [747, 411] width 420 height 102
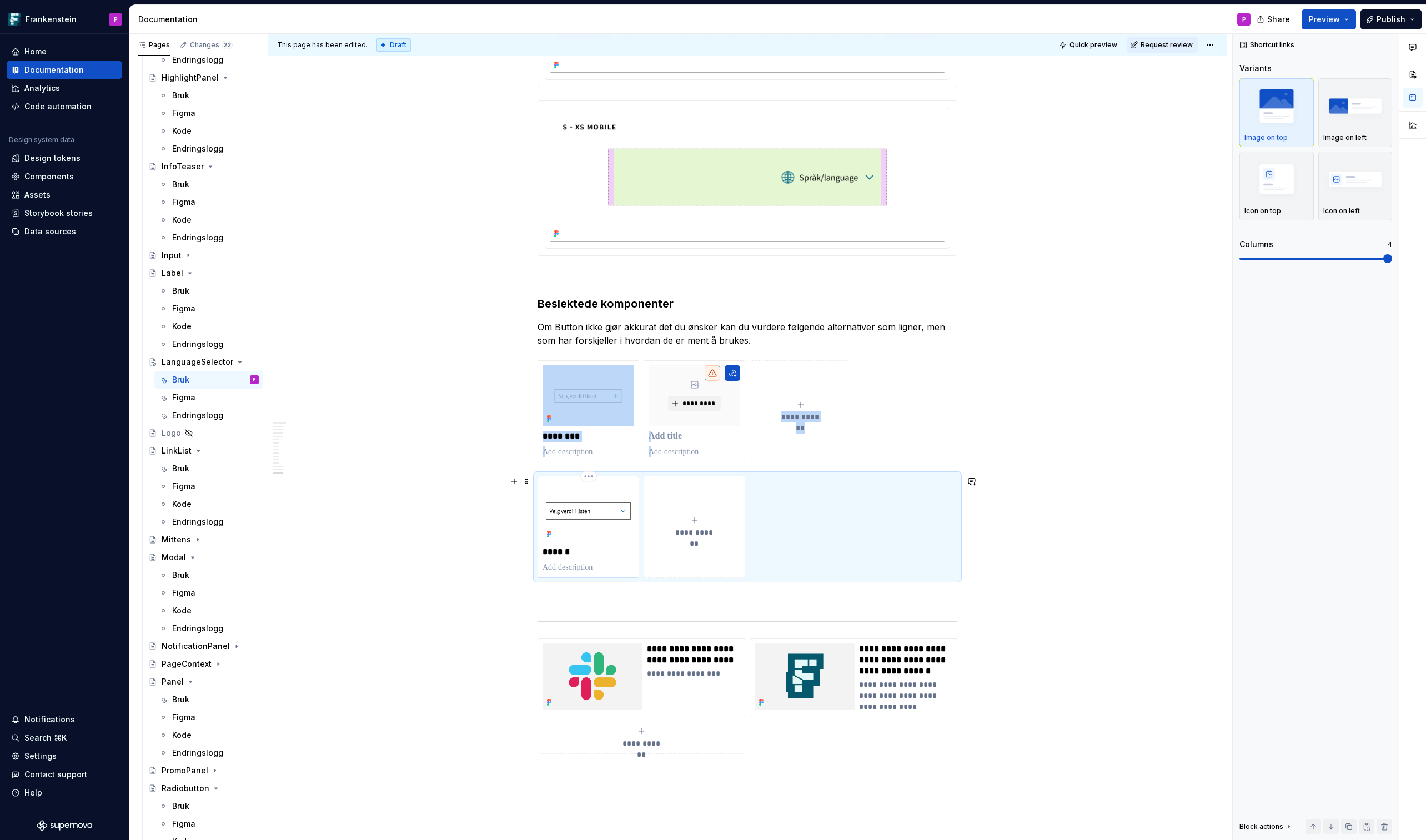
click at [619, 492] on div "******" at bounding box center [588, 527] width 92 height 92
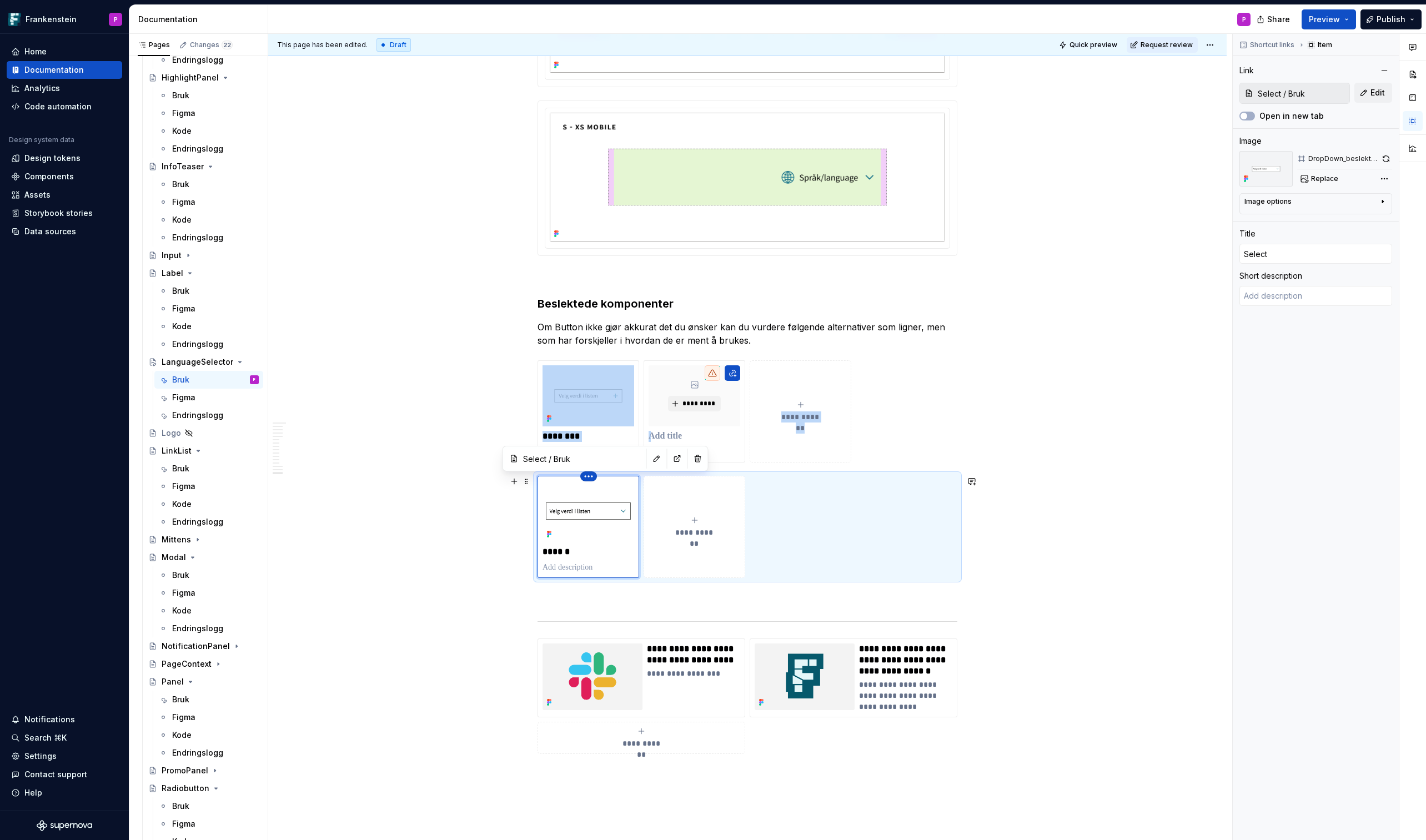
click at [590, 478] on html "Frankenstein P Home Documentation Analytics Code automation Design system data …" at bounding box center [713, 420] width 1426 height 840
click at [609, 492] on img at bounding box center [588, 511] width 92 height 61
click at [1170, 160] on div "DropDown_beslektet_Select" at bounding box center [1343, 158] width 69 height 9
click at [707, 413] on div "*********" at bounding box center [694, 396] width 92 height 61
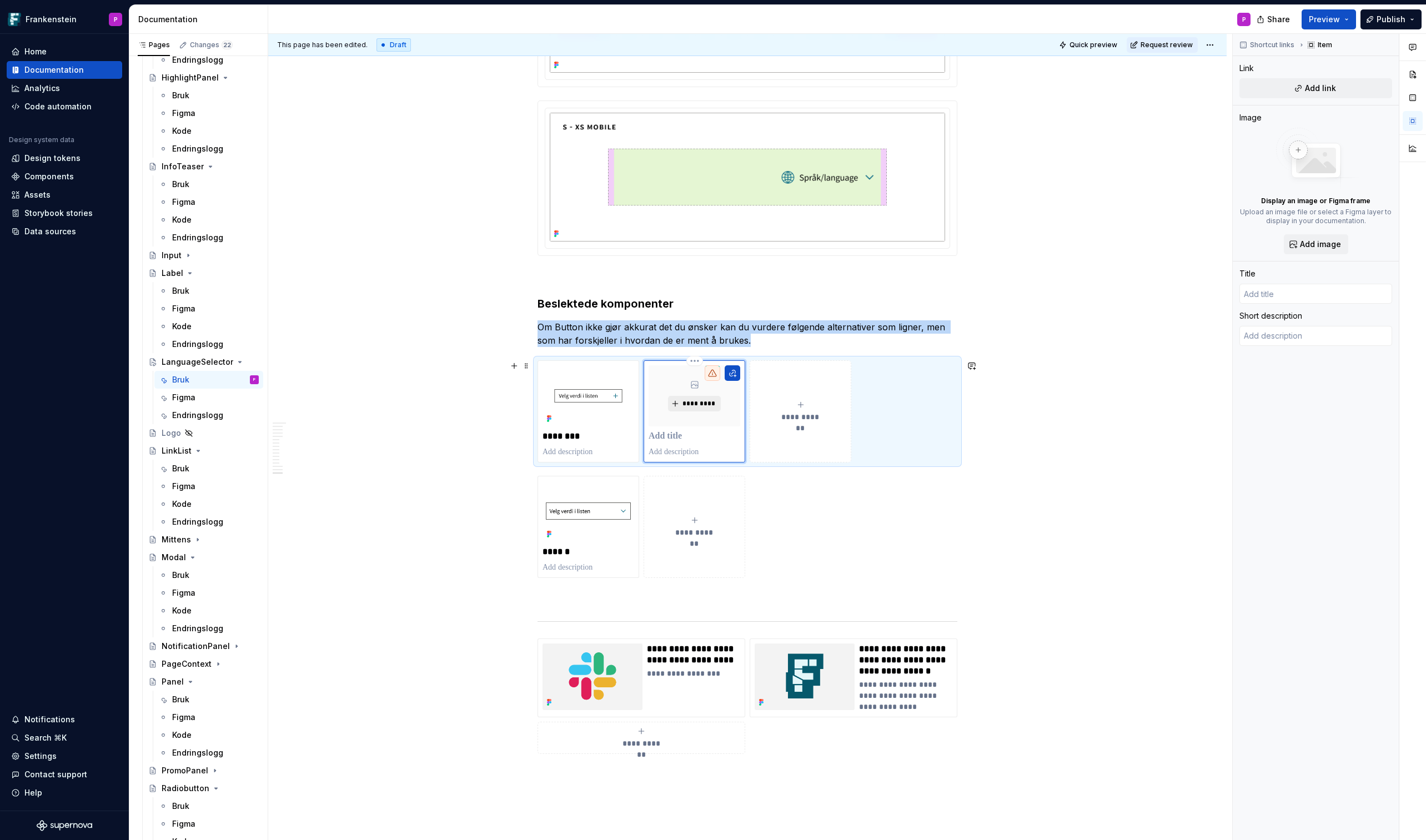
click at [705, 404] on span "*********" at bounding box center [699, 403] width 34 height 9
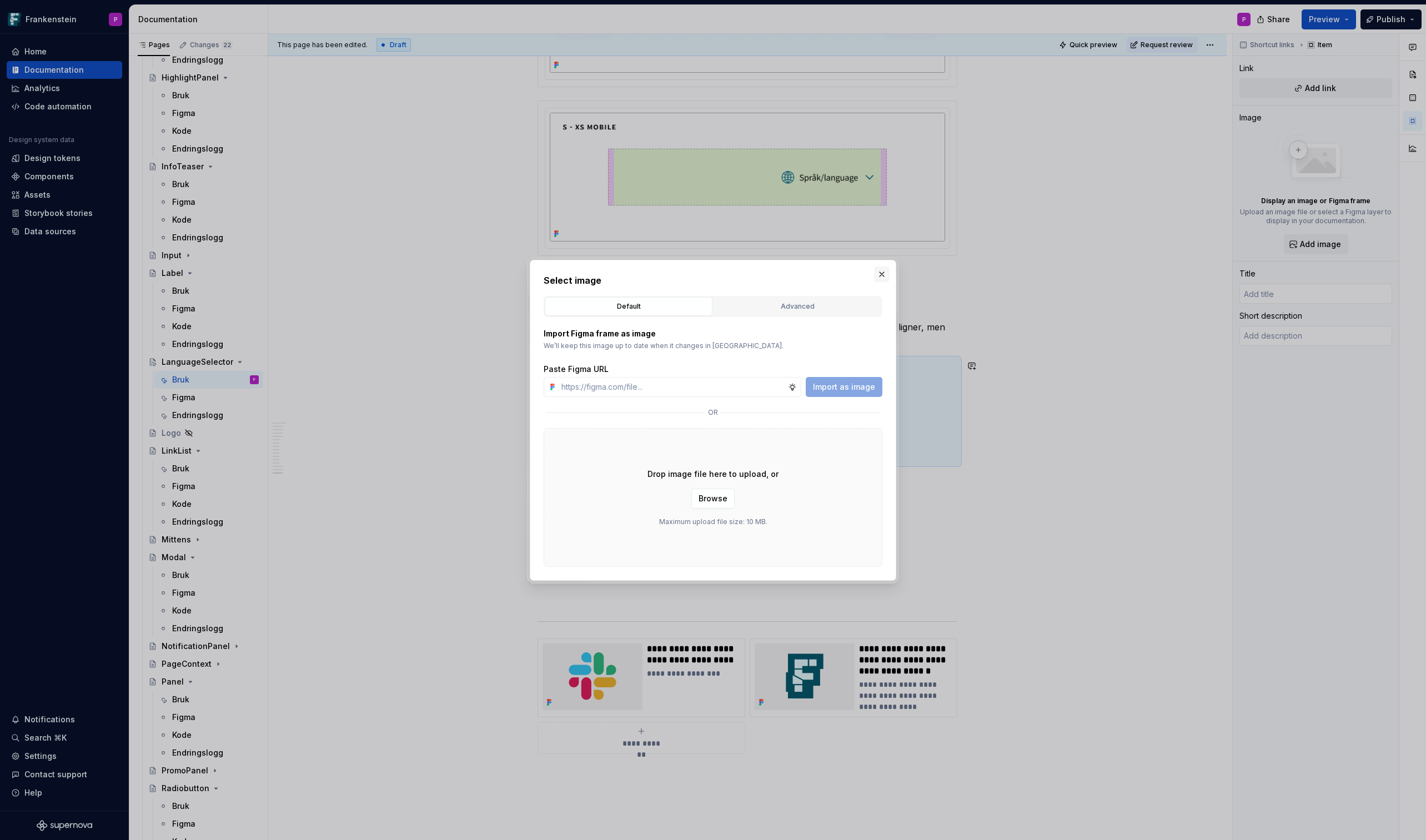
click at [883, 273] on button "button" at bounding box center [882, 275] width 16 height 16
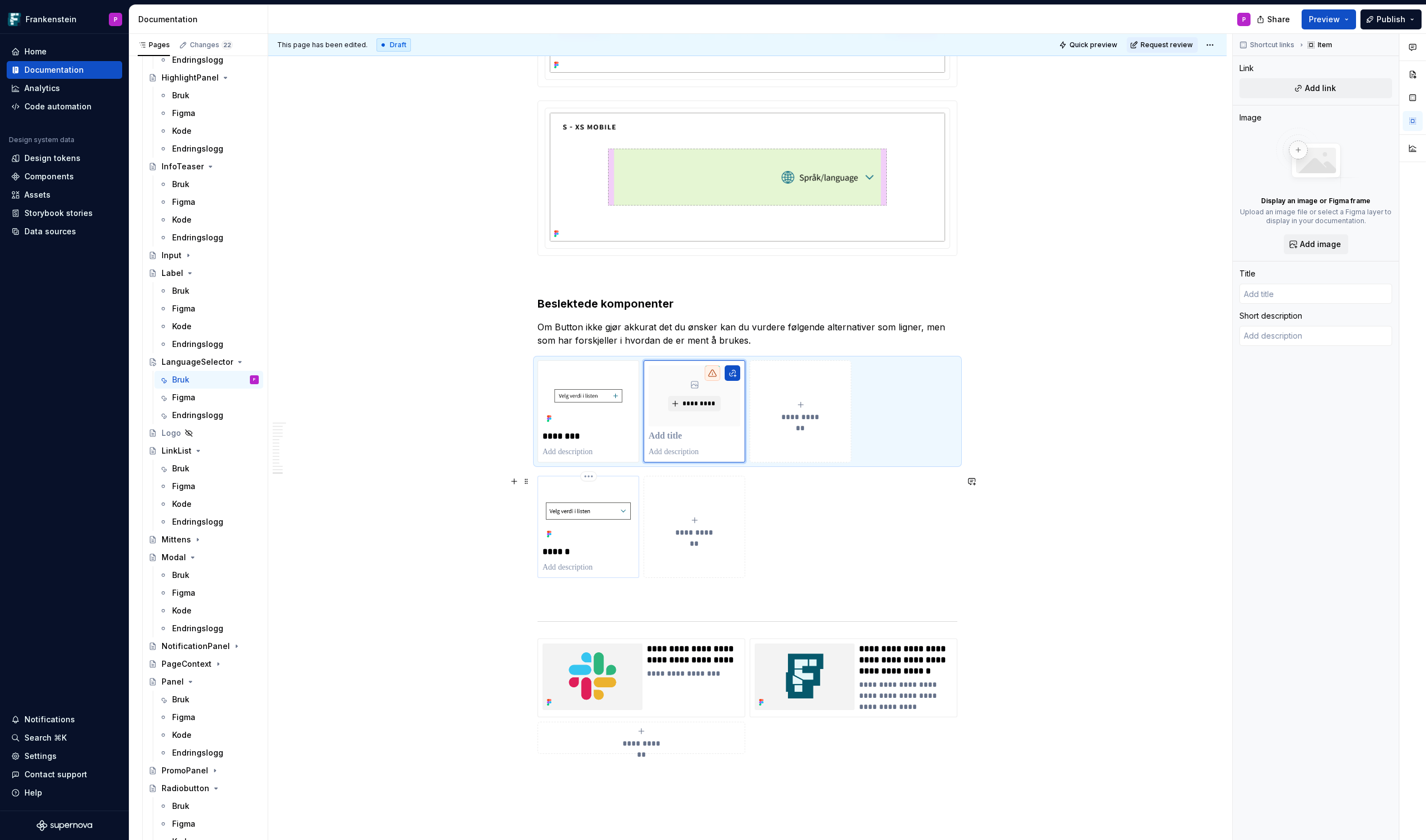
click at [612, 492] on img at bounding box center [588, 511] width 92 height 61
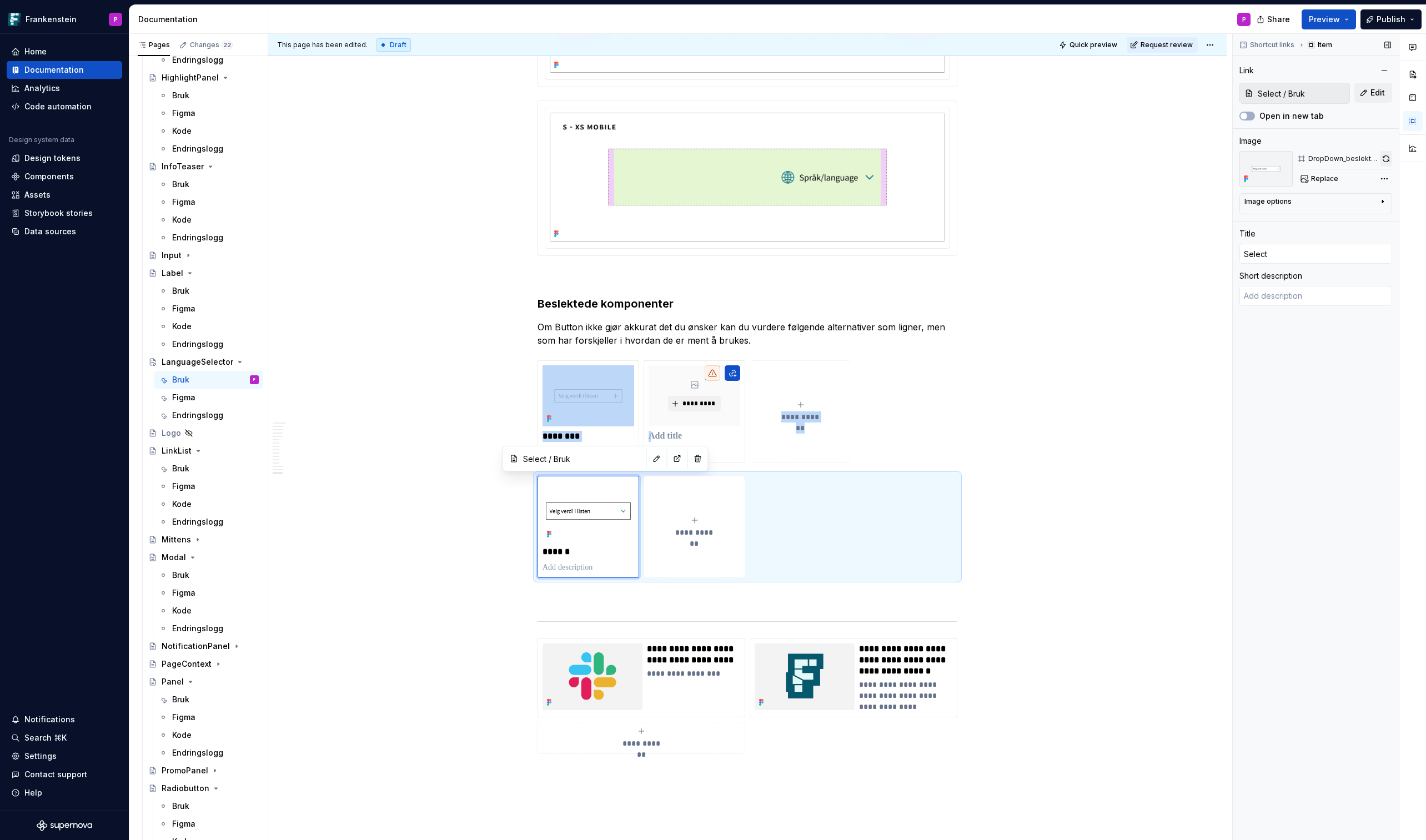
click at [1170, 158] on button "button" at bounding box center [1385, 159] width 12 height 16
click at [1170, 158] on div "DropDown_beslektet_Select" at bounding box center [1343, 158] width 69 height 9
click at [711, 402] on span "*********" at bounding box center [699, 403] width 34 height 9
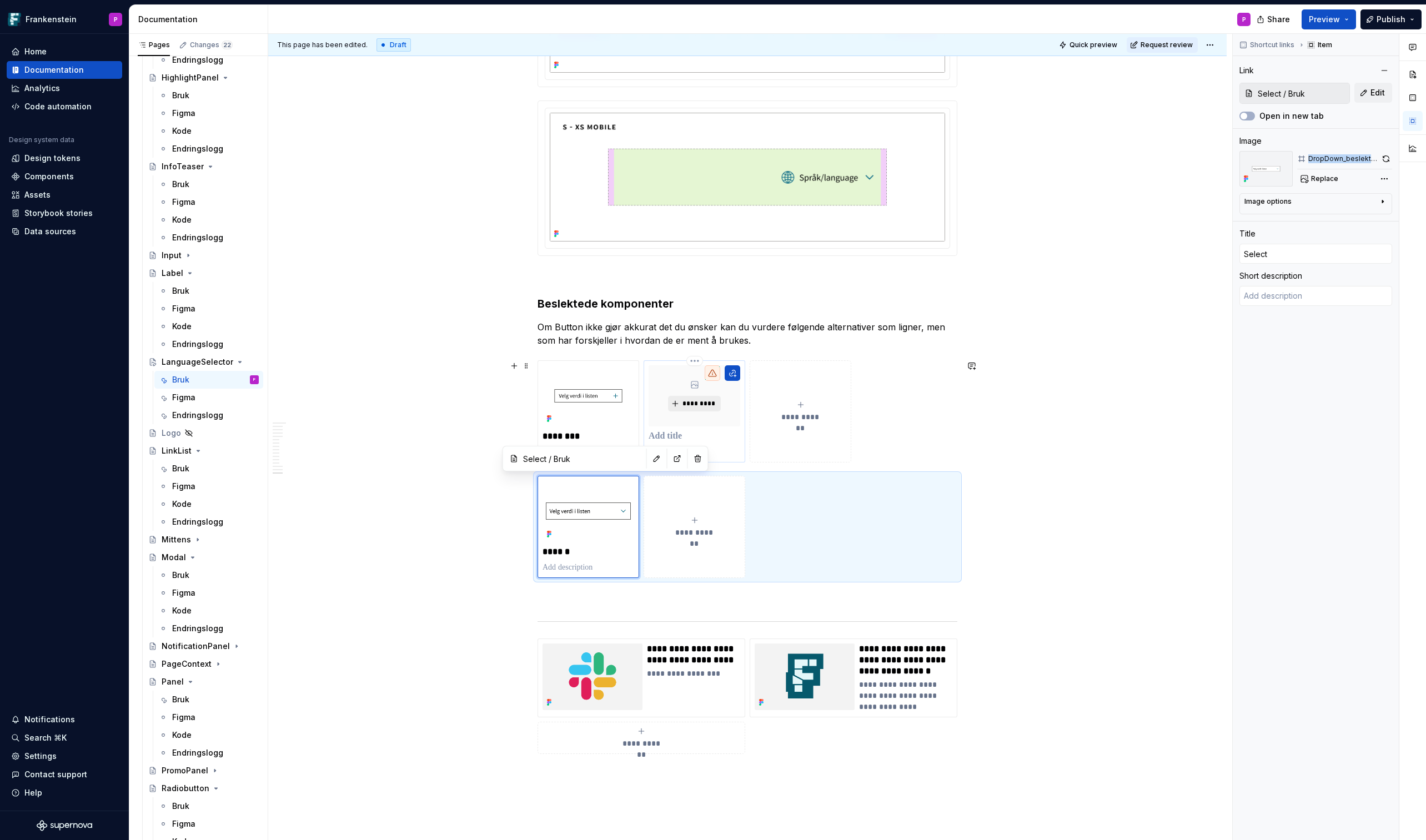
type textarea "*"
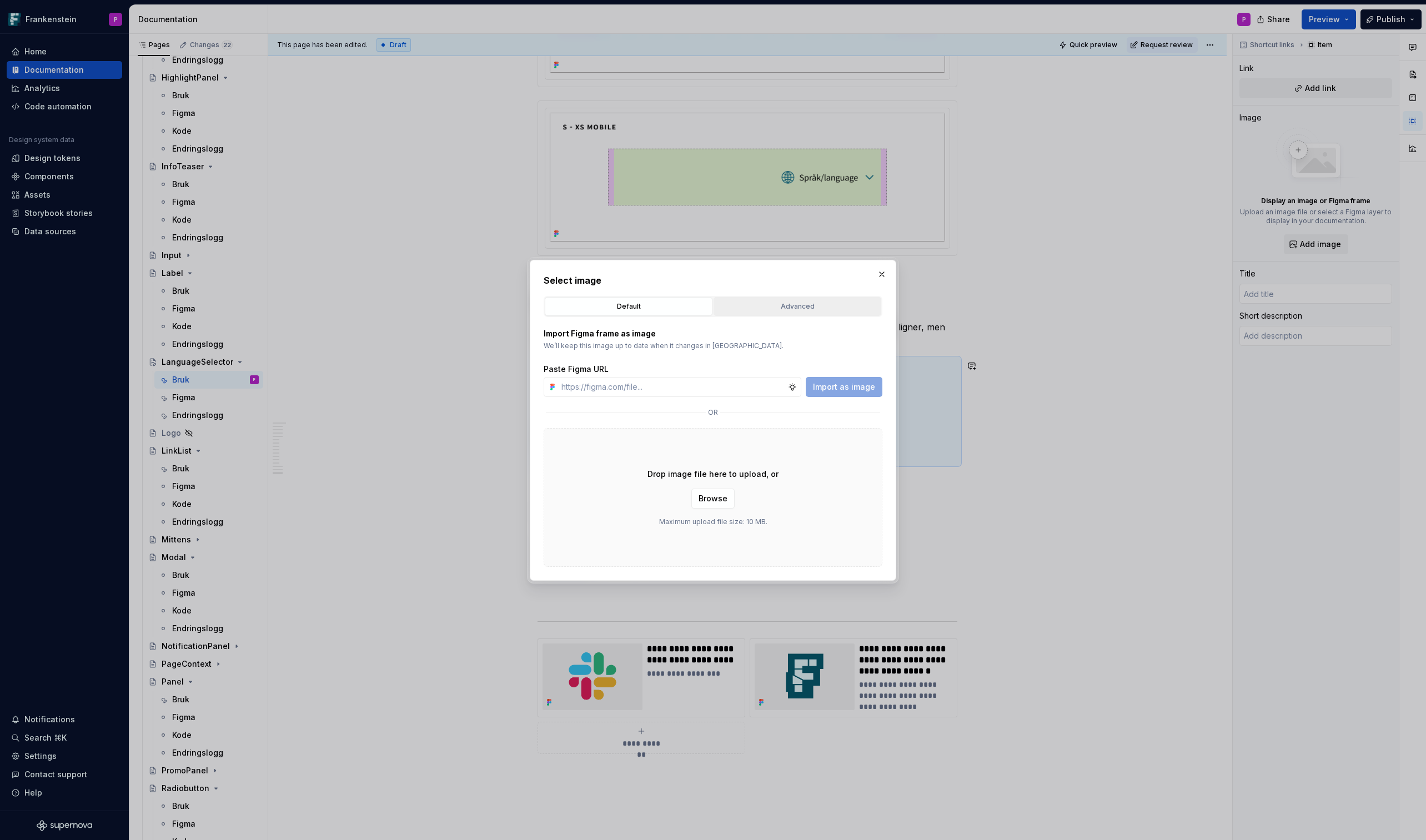
click at [770, 303] on div "Advanced" at bounding box center [797, 307] width 160 height 11
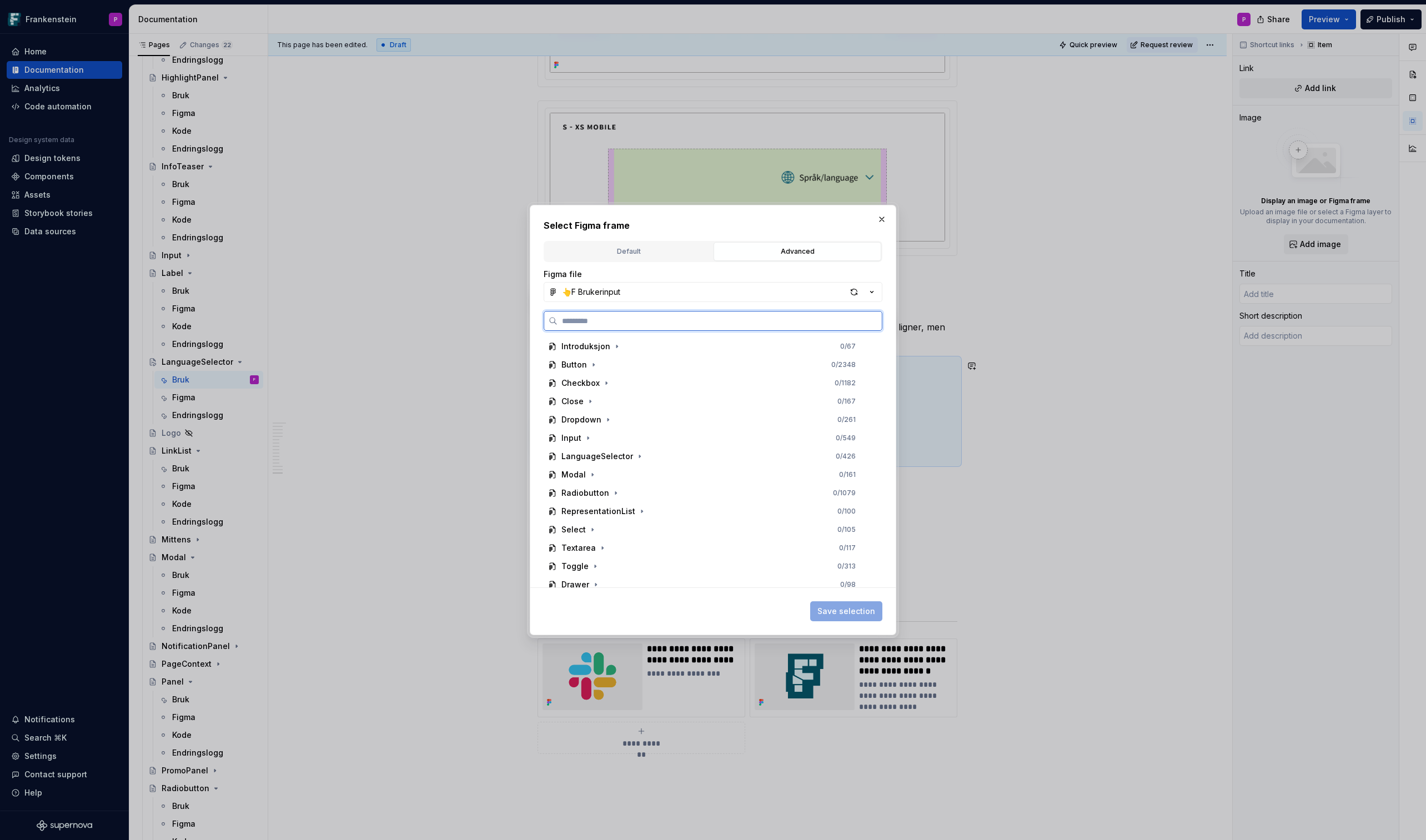
click at [705, 325] on input "search" at bounding box center [719, 321] width 324 height 11
paste input "**********"
type input "**********"
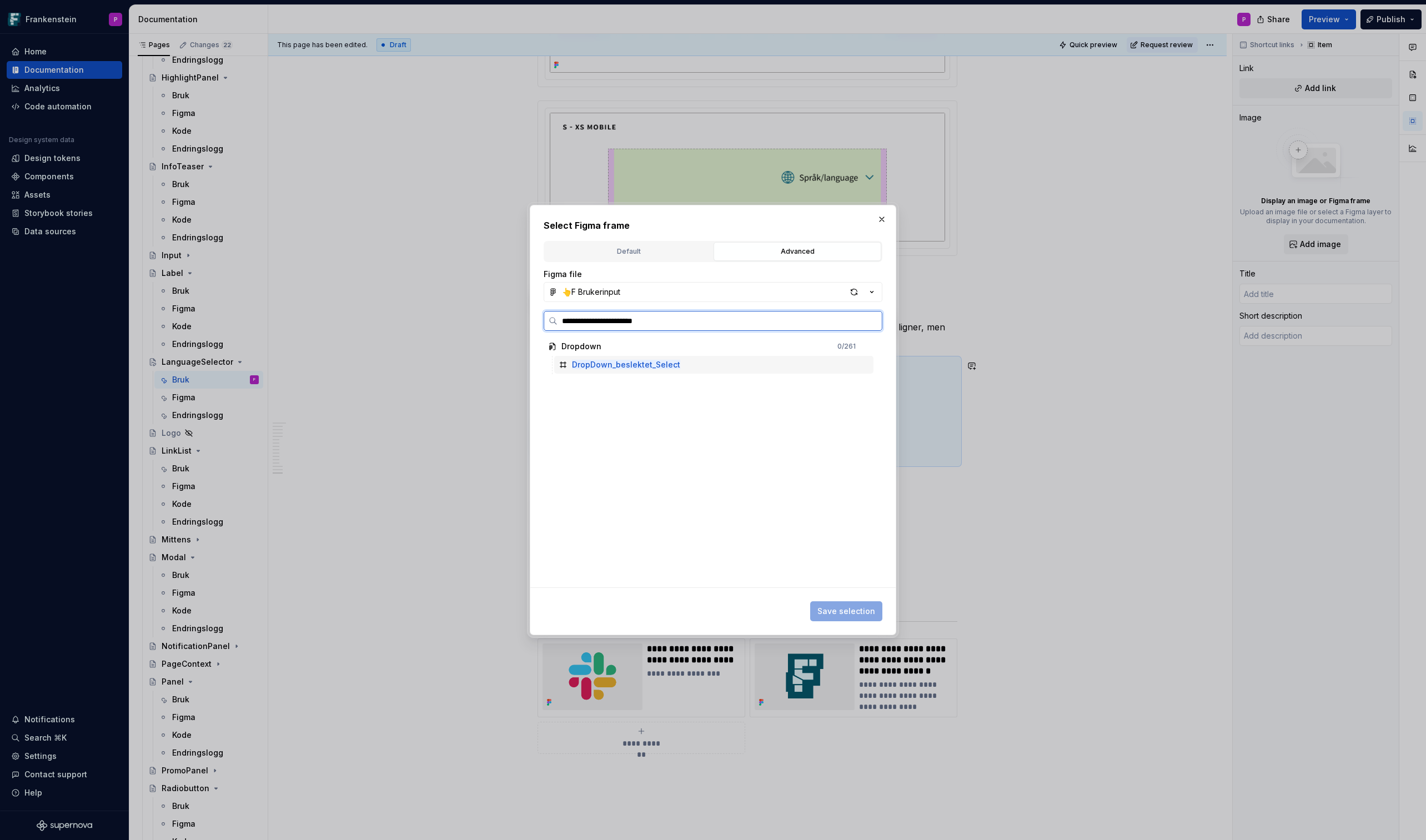
click at [687, 361] on div "DropDown_beslektet_Select" at bounding box center [714, 365] width 319 height 18
click at [829, 492] on button "Save selection" at bounding box center [846, 611] width 72 height 20
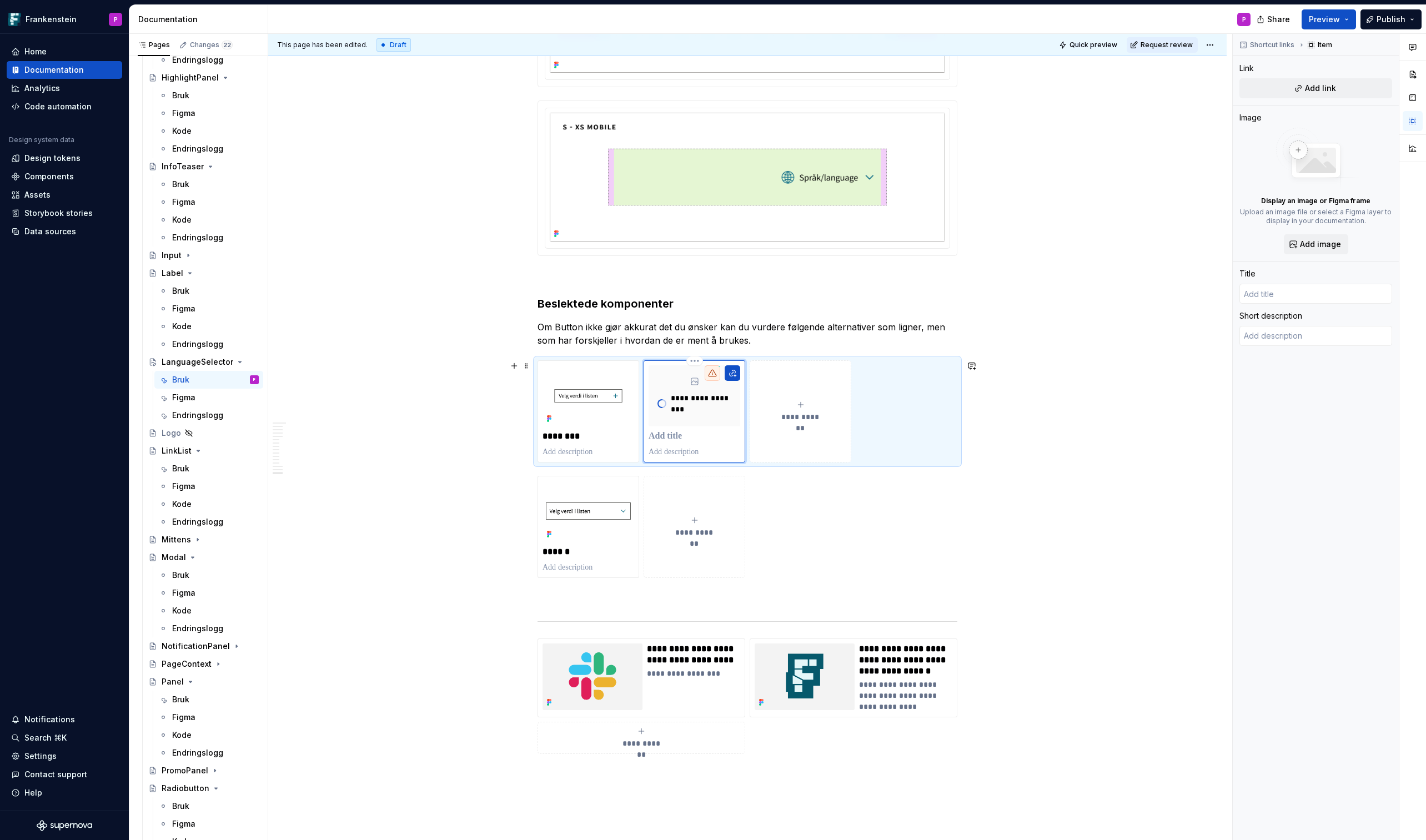
click at [685, 437] on p at bounding box center [694, 436] width 92 height 11
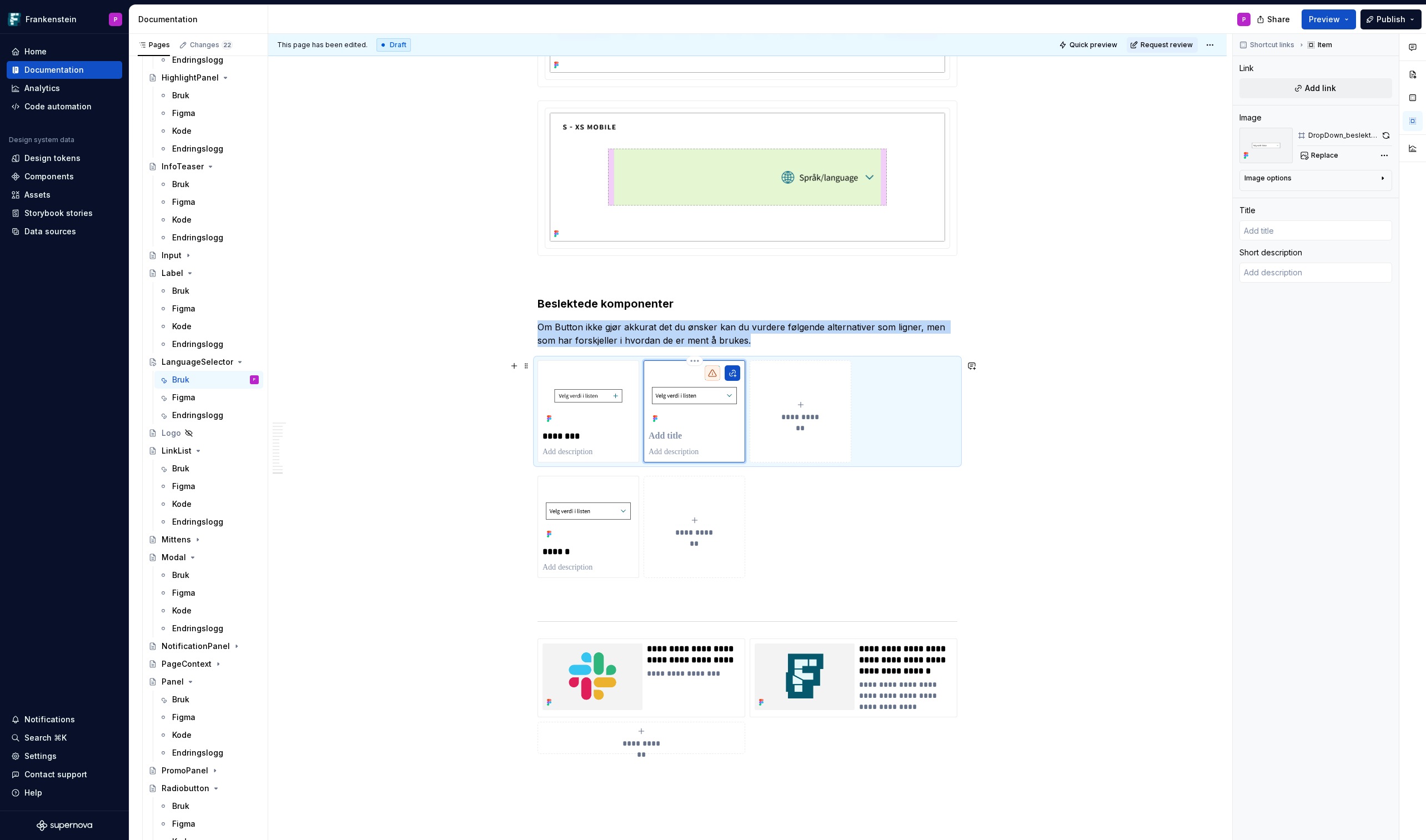
click at [675, 436] on p at bounding box center [694, 436] width 92 height 11
type textarea "*"
type input "S"
type textarea "*"
type input "Se"
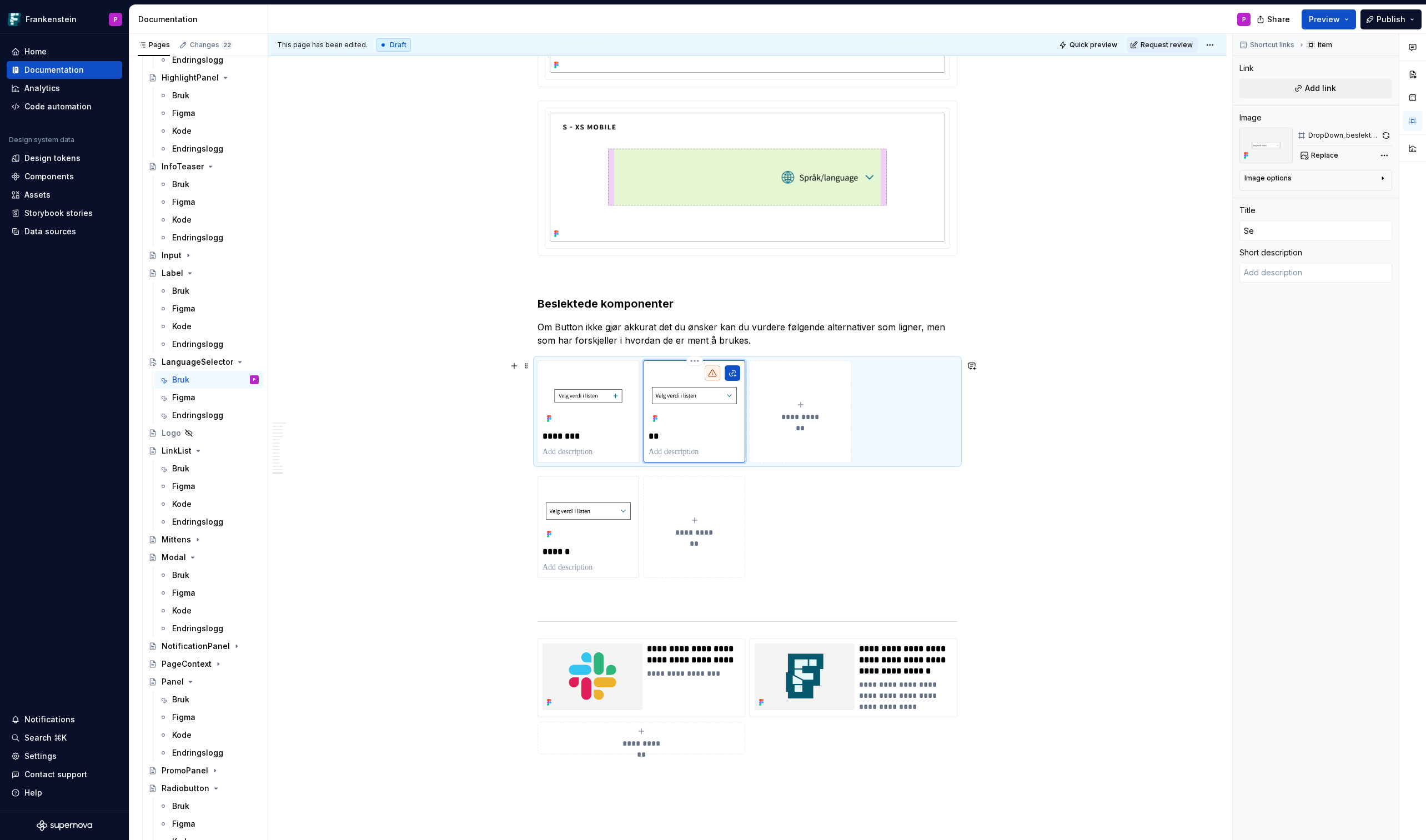
type textarea "*"
type input "Sel"
type textarea "*"
type input "Sele"
type textarea "*"
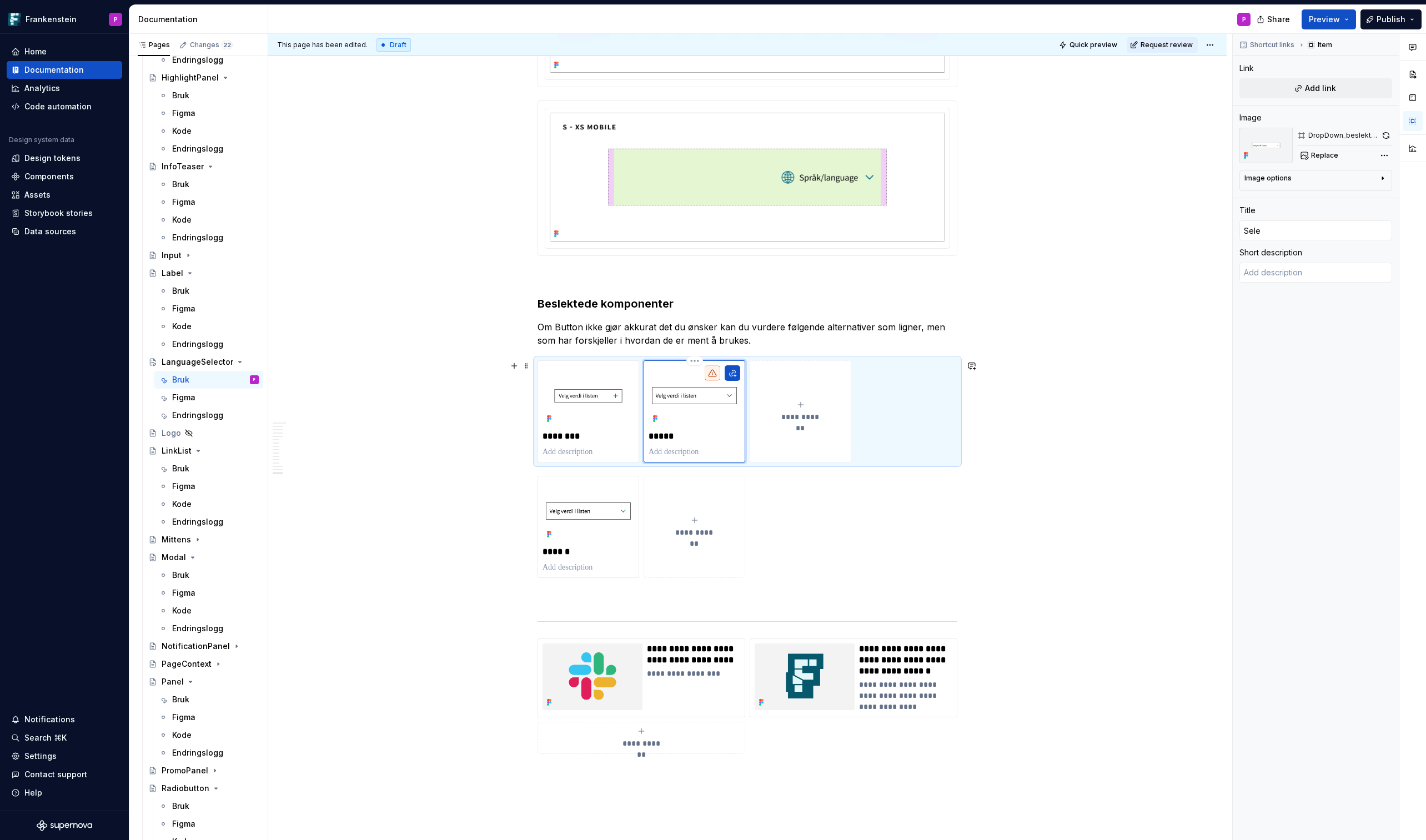
type input "Selec"
type textarea "*"
type input "Select"
click at [699, 412] on img at bounding box center [694, 396] width 92 height 61
click at [1170, 90] on button "Add link" at bounding box center [1316, 88] width 153 height 20
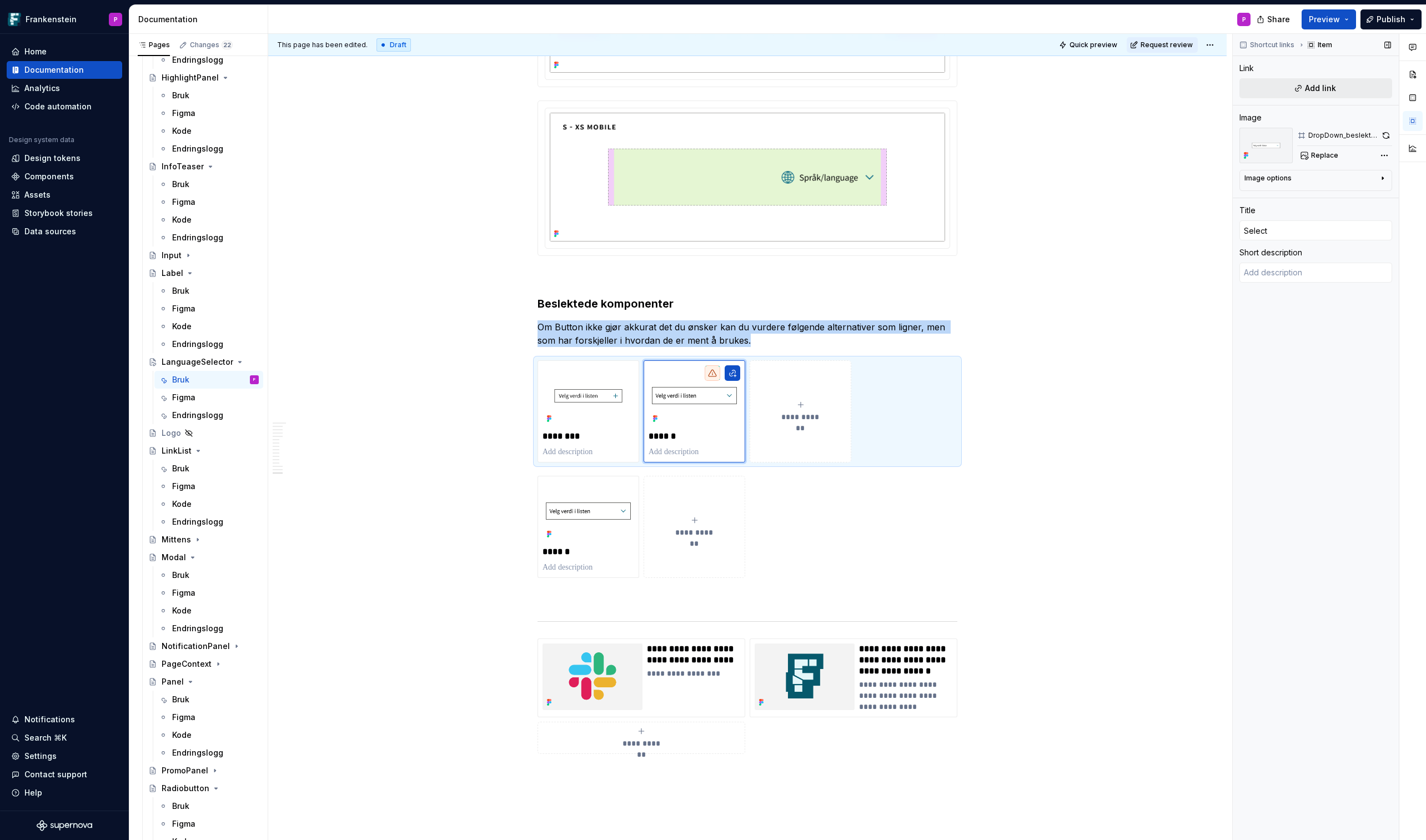
type textarea "*"
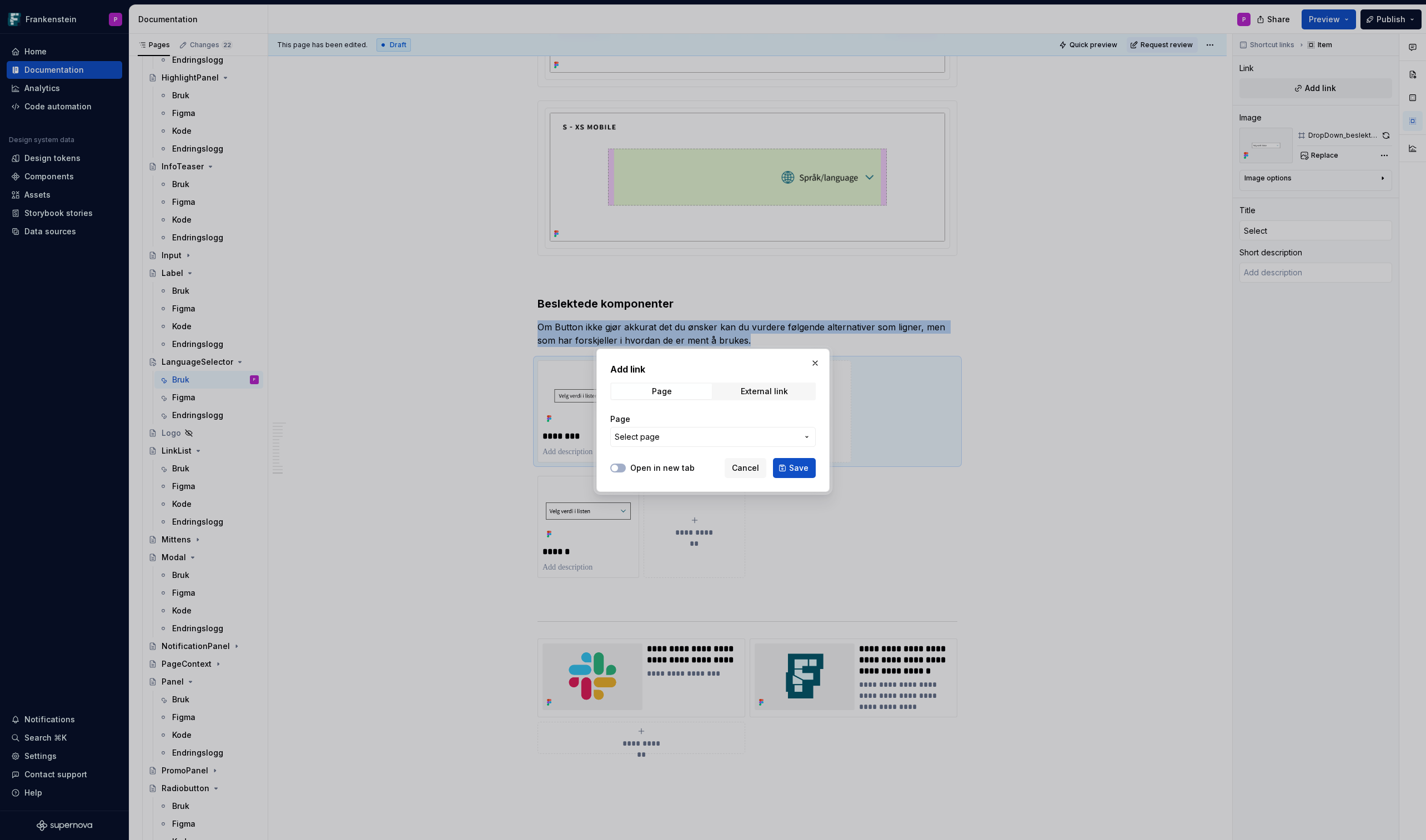
click at [655, 433] on span "Select page" at bounding box center [637, 437] width 45 height 11
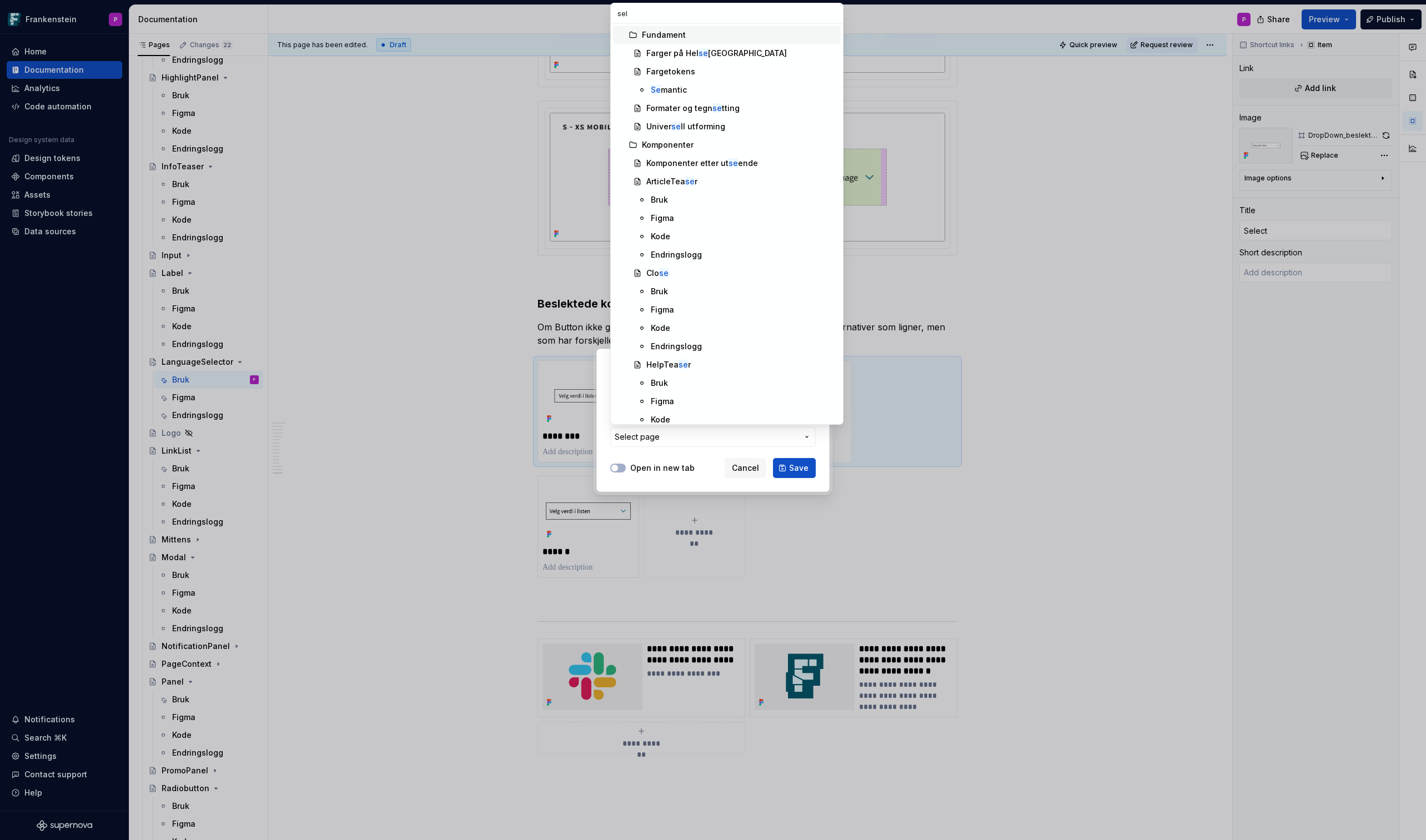
type input "sele"
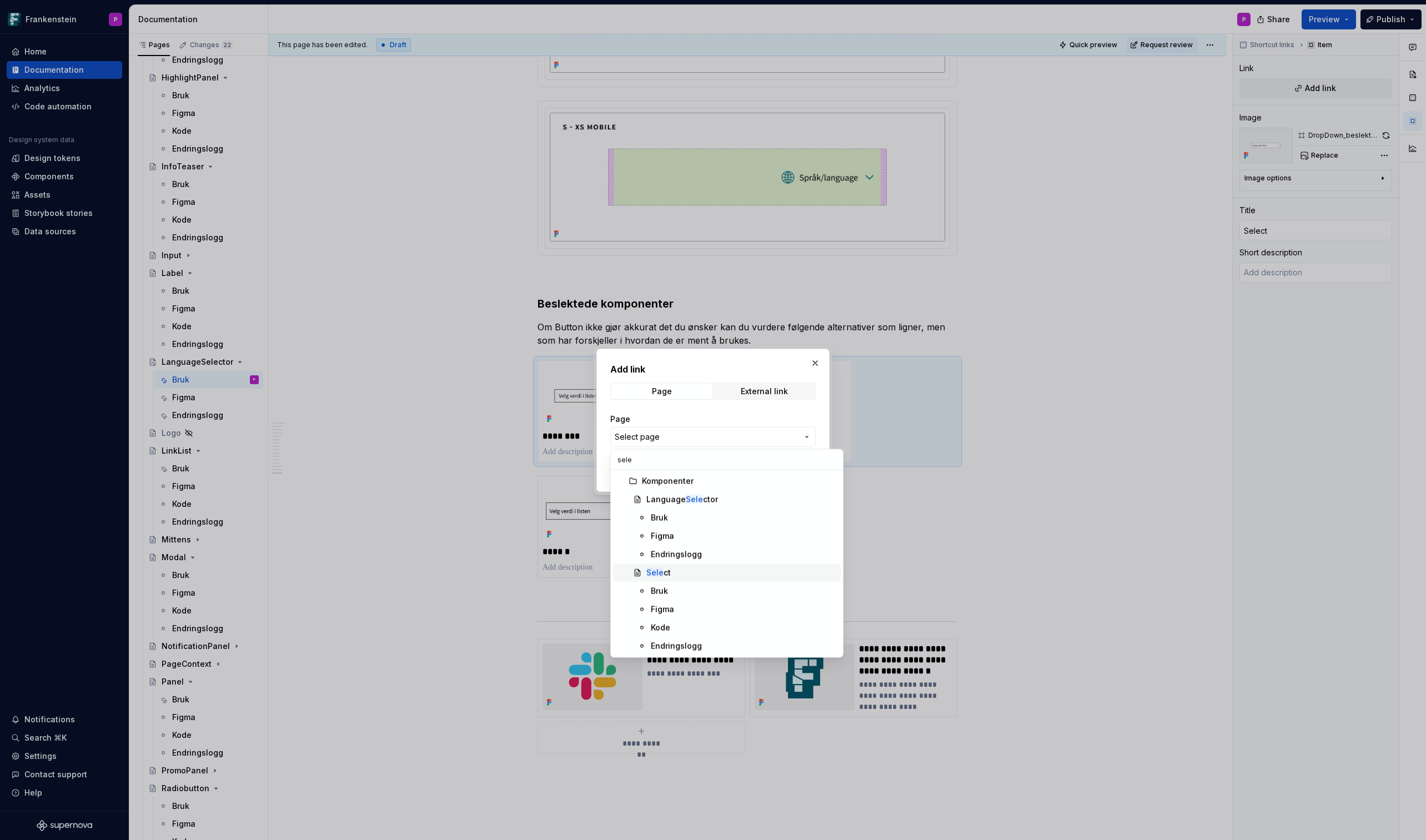
click at [656, 492] on mark "Sele" at bounding box center [655, 572] width 18 height 10
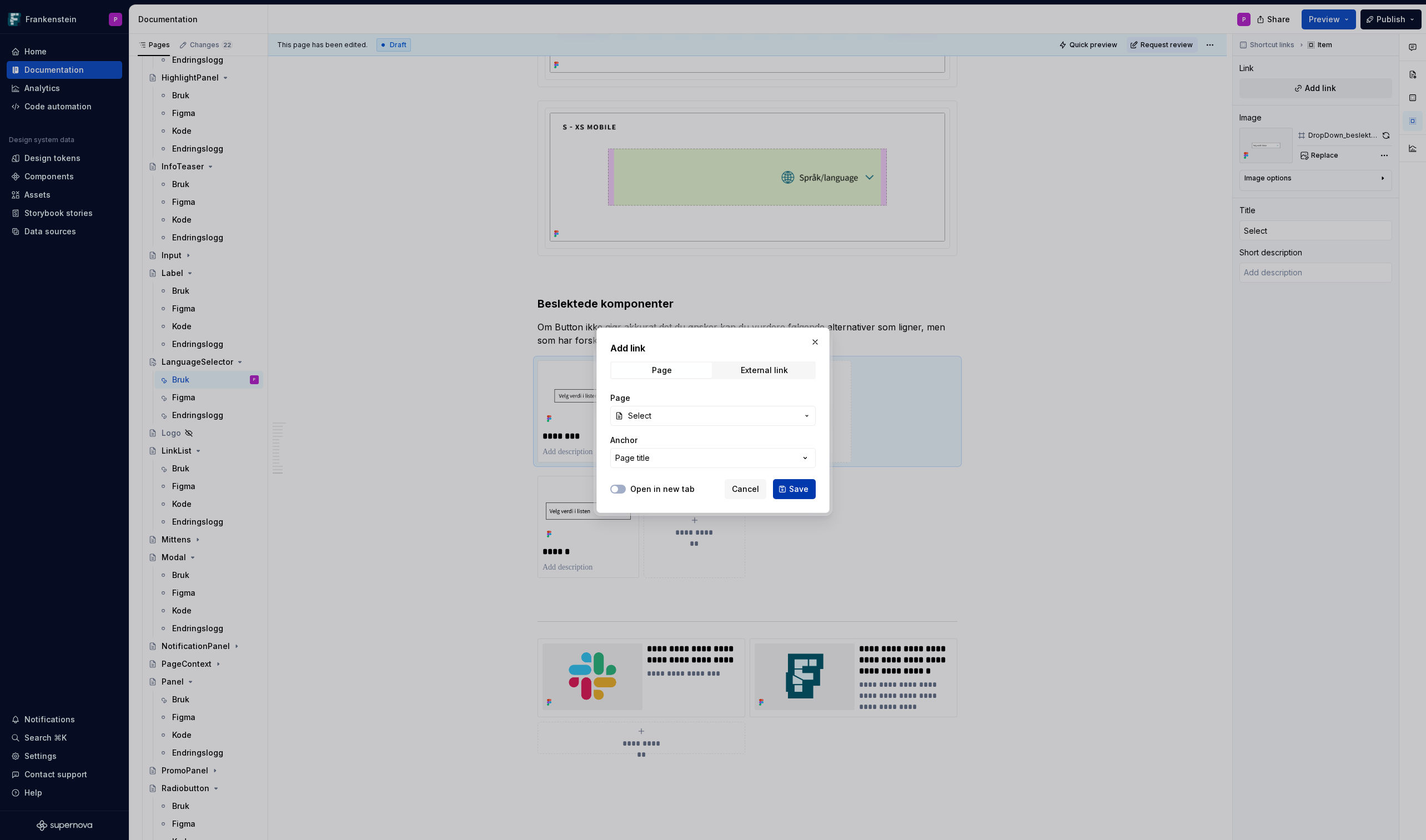
click at [788, 488] on button "Save" at bounding box center [794, 489] width 43 height 20
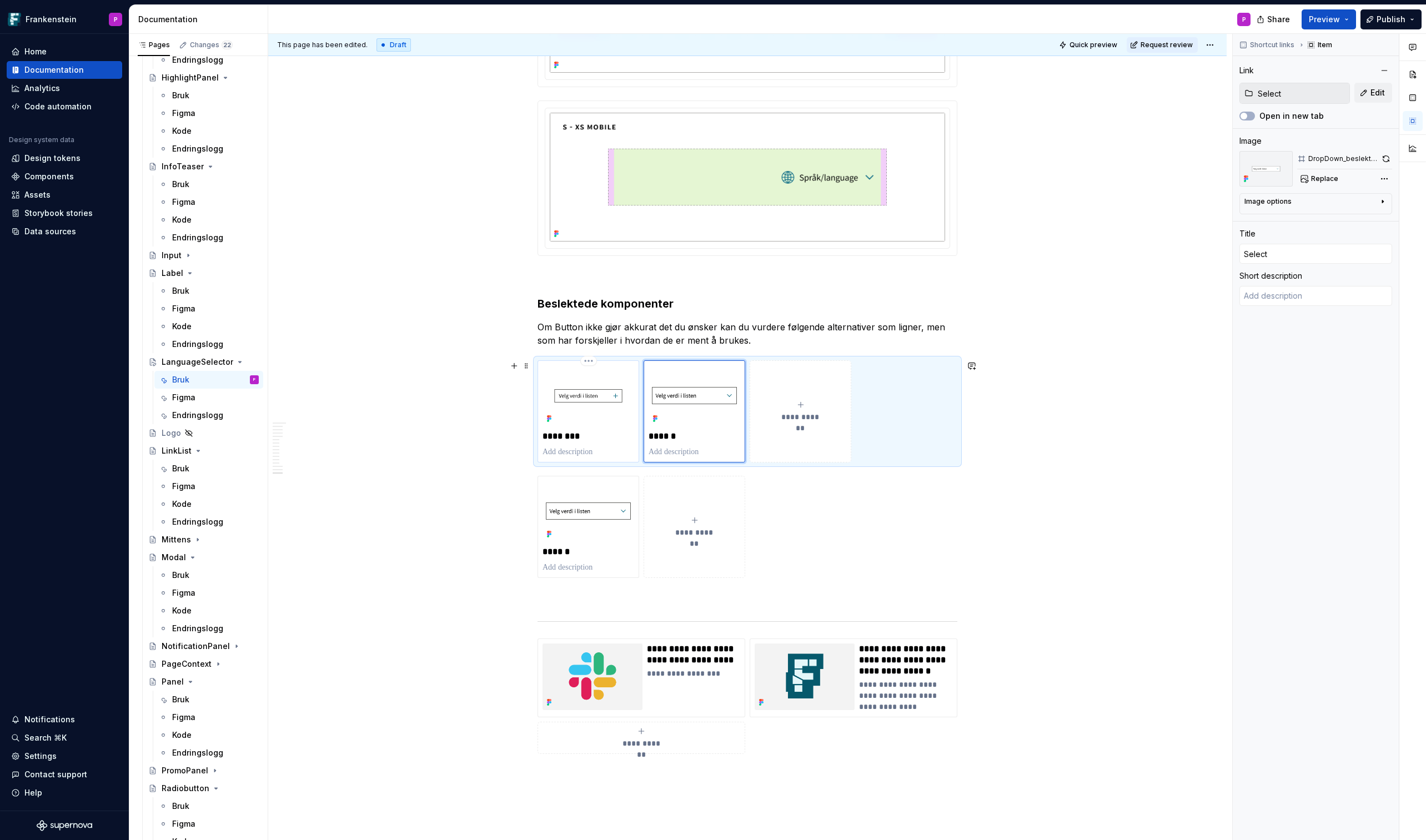
click at [613, 432] on p "********" at bounding box center [588, 436] width 92 height 11
type textarea "*"
type input "DropDown"
type input "Select / Bruk"
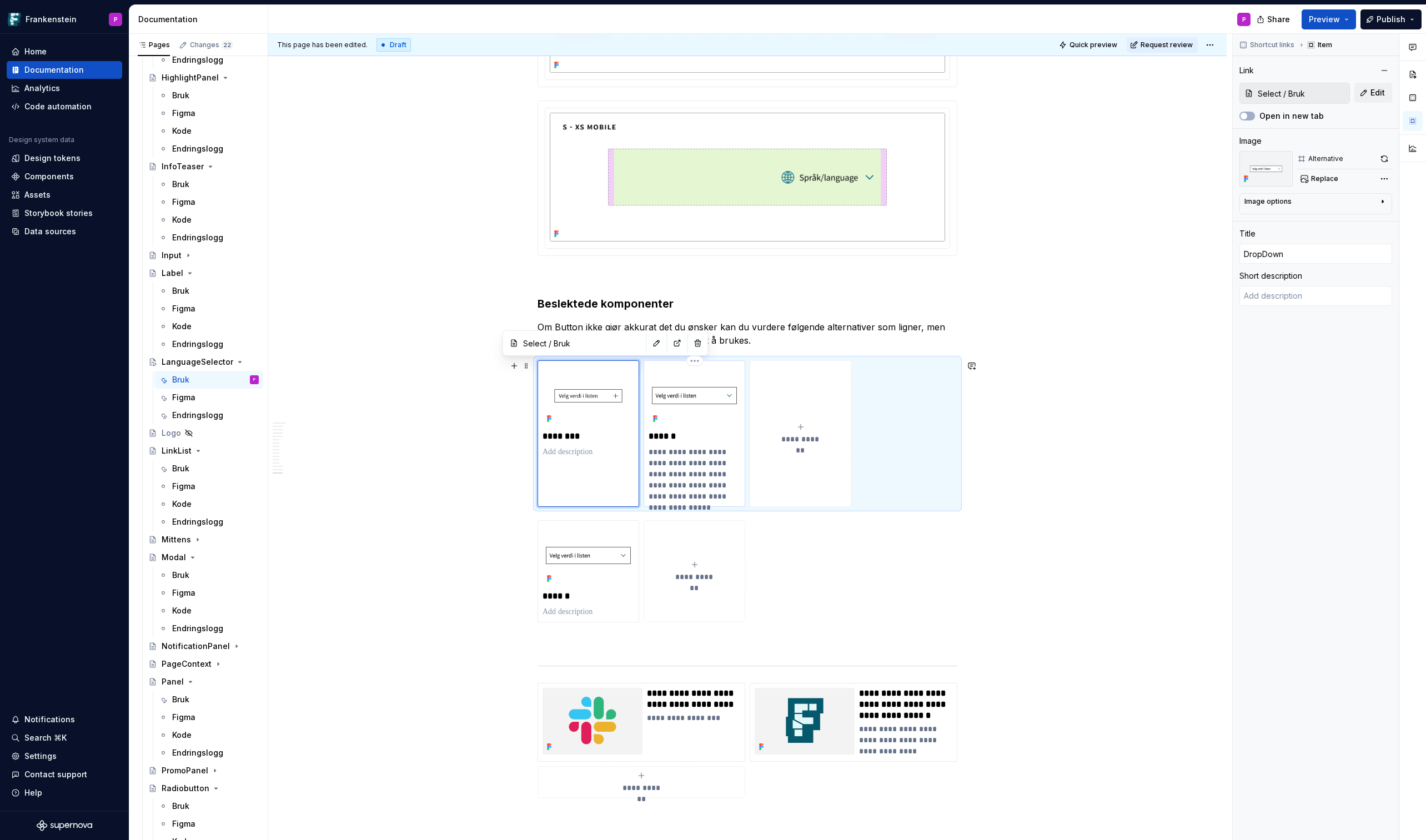
click at [701, 424] on img at bounding box center [694, 396] width 92 height 61
type textarea "*"
type input "Select"
type textarea "Lar innbygger se verdien på et valg i en gruppe, og gi mulighet til å velge et …"
type input "Select"
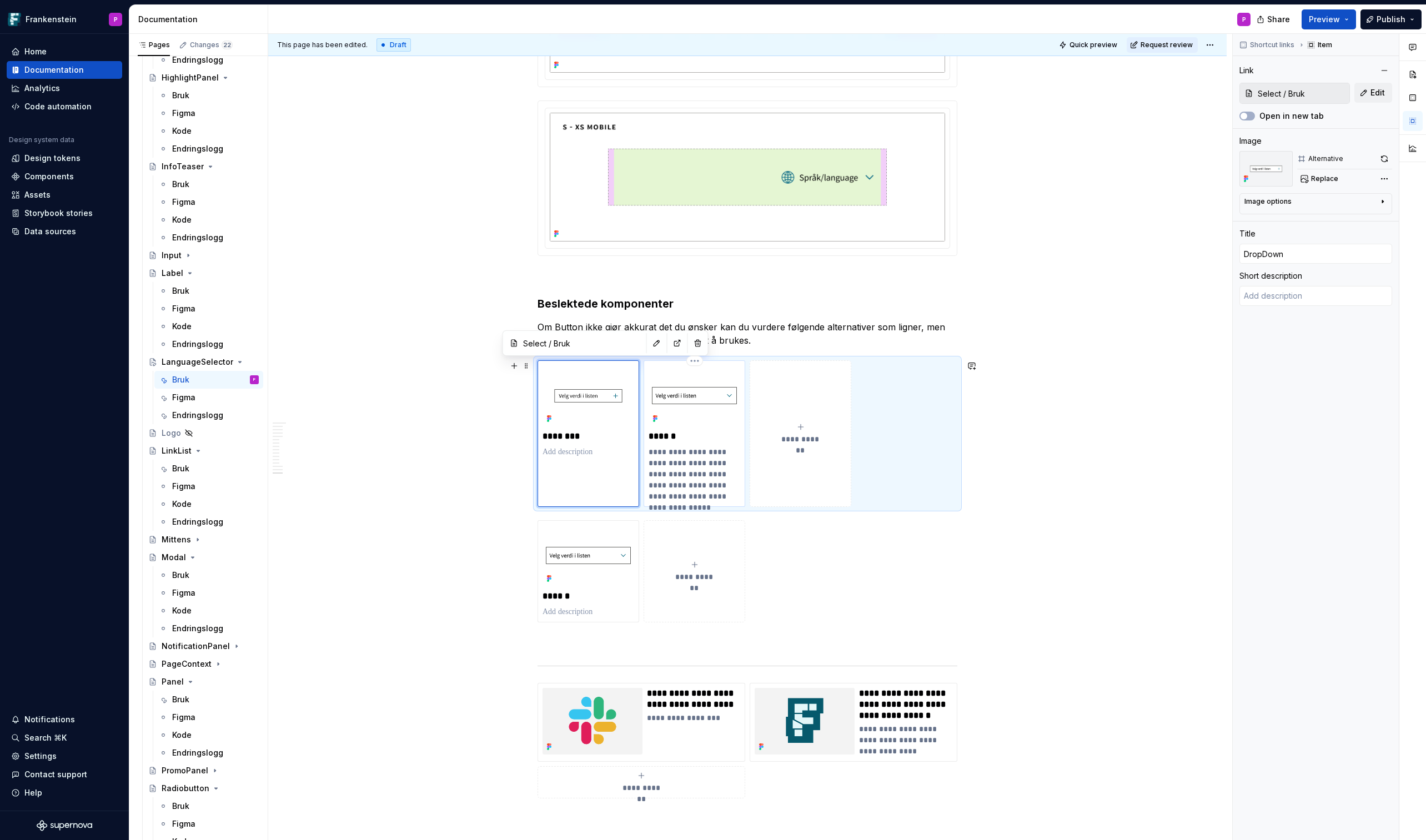
type input "Select"
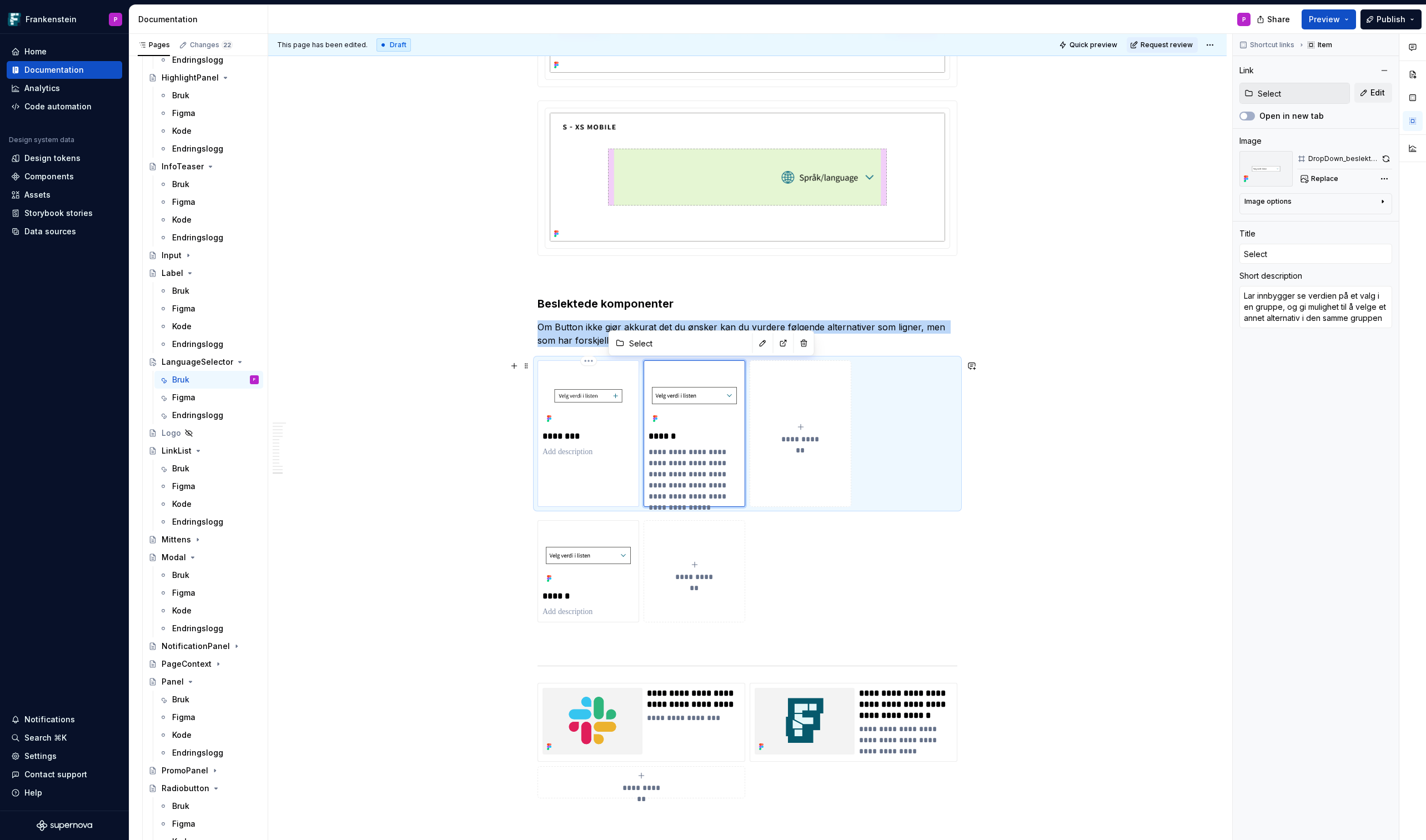
click at [611, 428] on div "********" at bounding box center [588, 412] width 92 height 92
type textarea "*"
type input "DropDown"
type input "Select / Bruk"
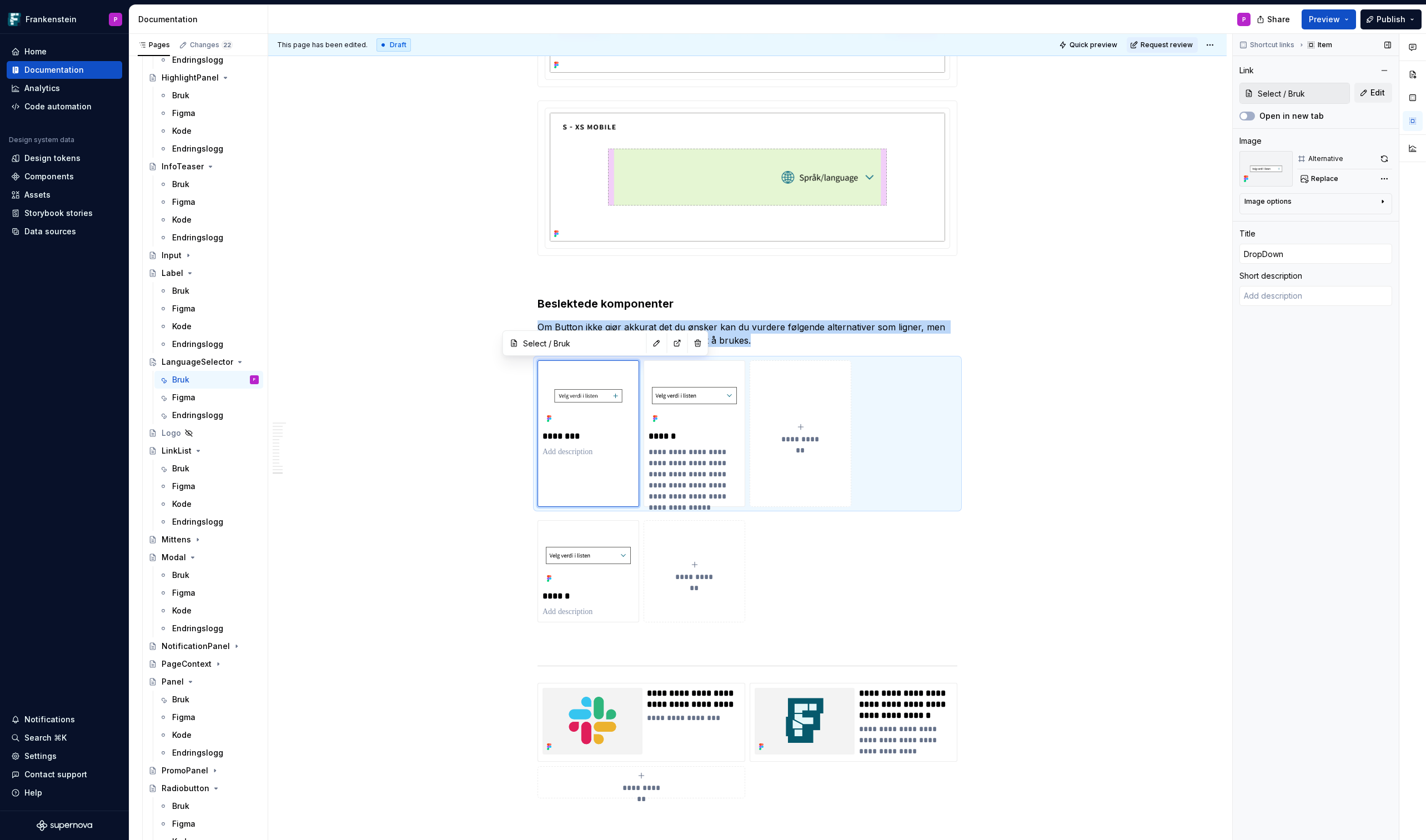
click at [1170, 91] on input "Select / Bruk" at bounding box center [1302, 93] width 96 height 20
click at [705, 436] on p "******" at bounding box center [694, 436] width 92 height 11
type textarea "*"
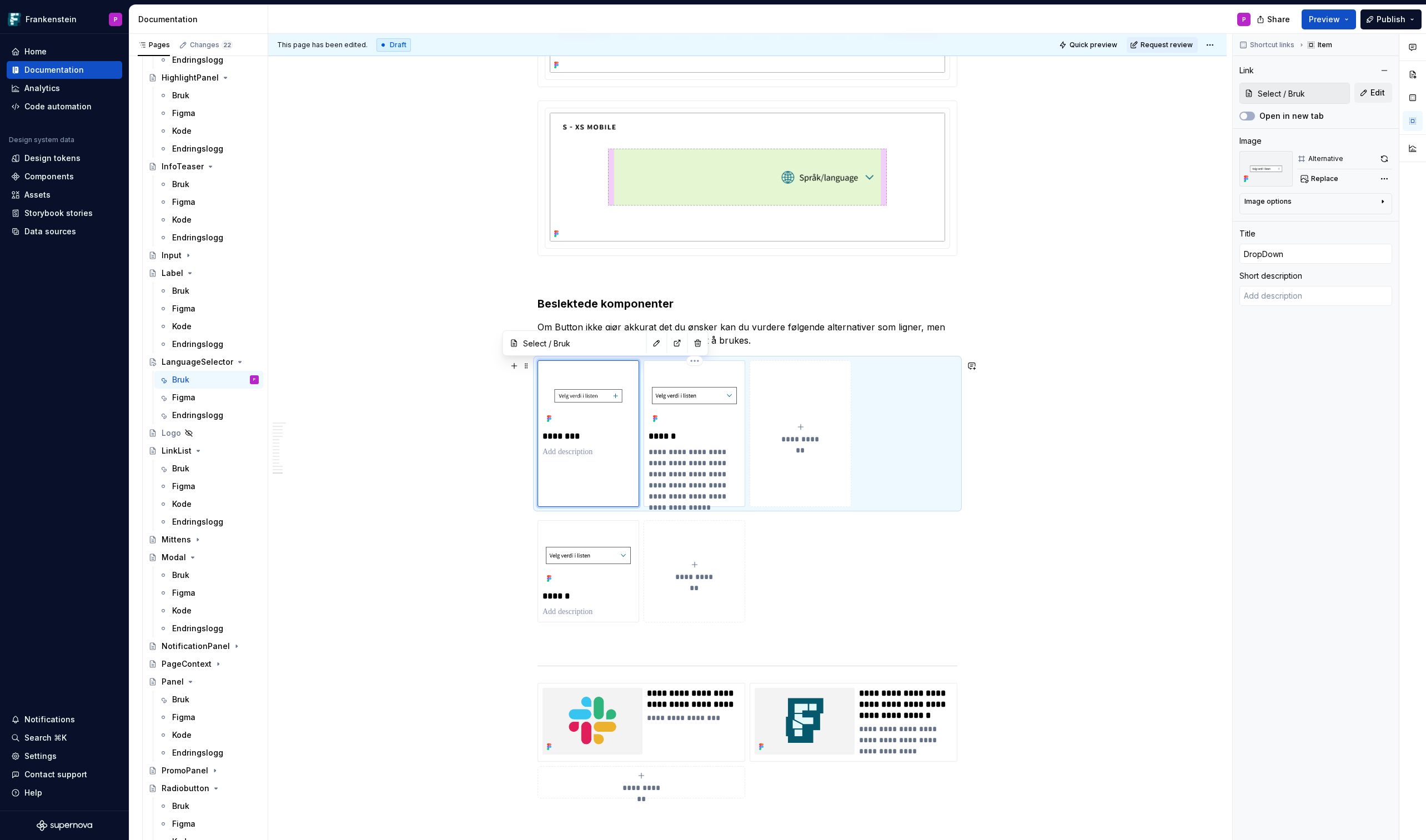
type input "Select"
type textarea "Lar innbygger se verdien på et valg i en gruppe, og gi mulighet til å velge et …"
type input "Select"
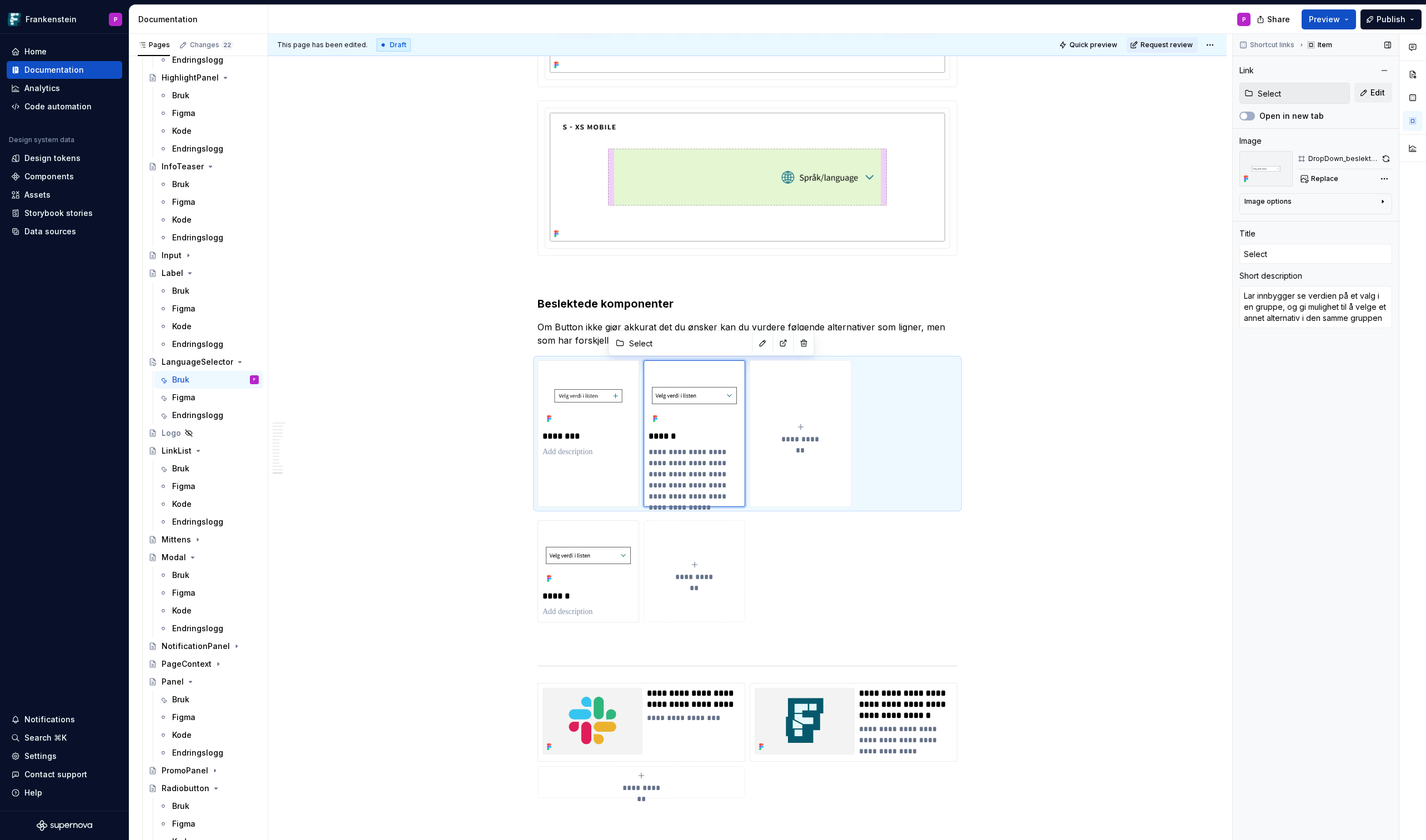
click at [1170, 92] on input "Select" at bounding box center [1302, 93] width 96 height 20
click at [1170, 96] on span "Edit" at bounding box center [1378, 92] width 14 height 11
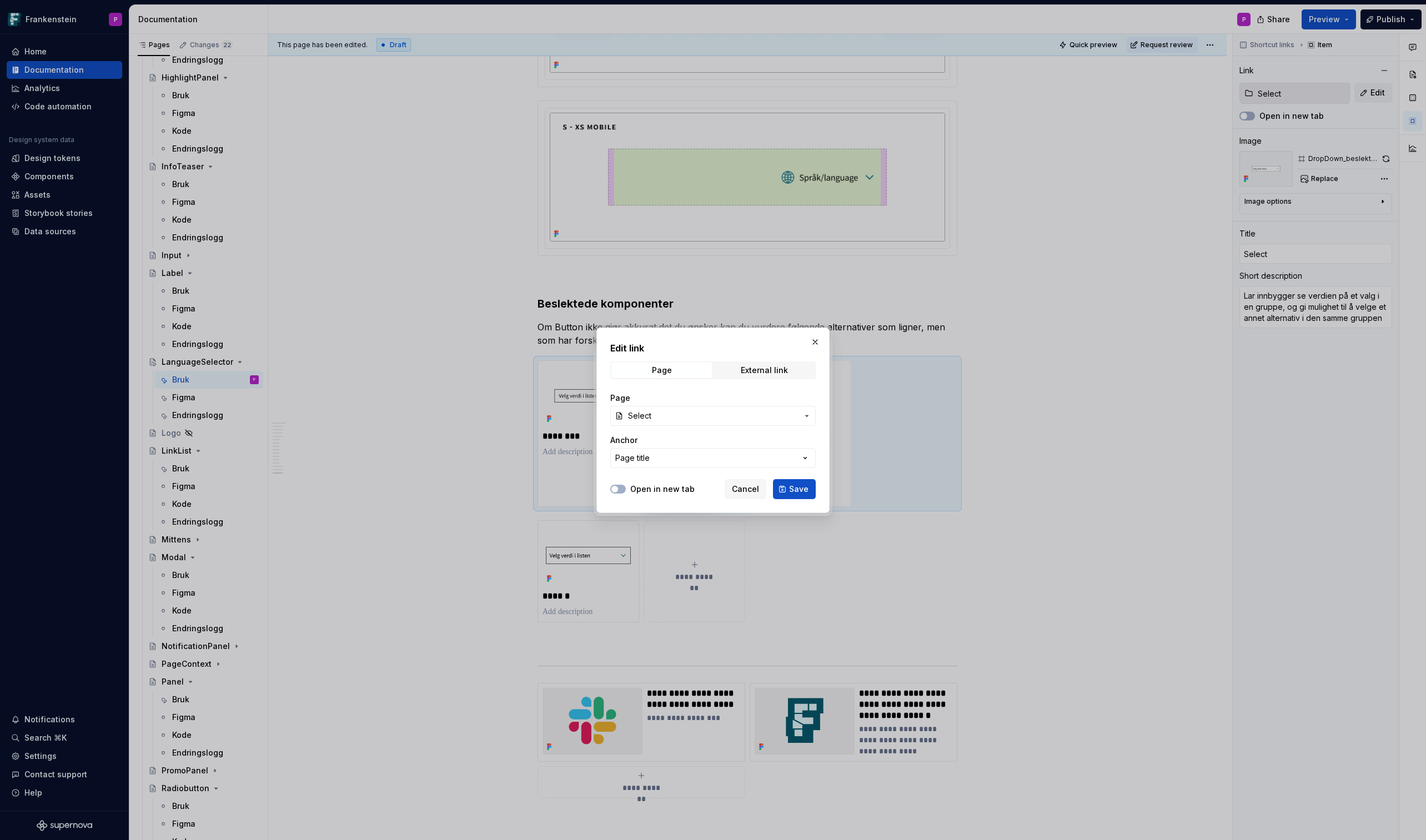
click at [801, 412] on button "Select" at bounding box center [713, 416] width 206 height 20
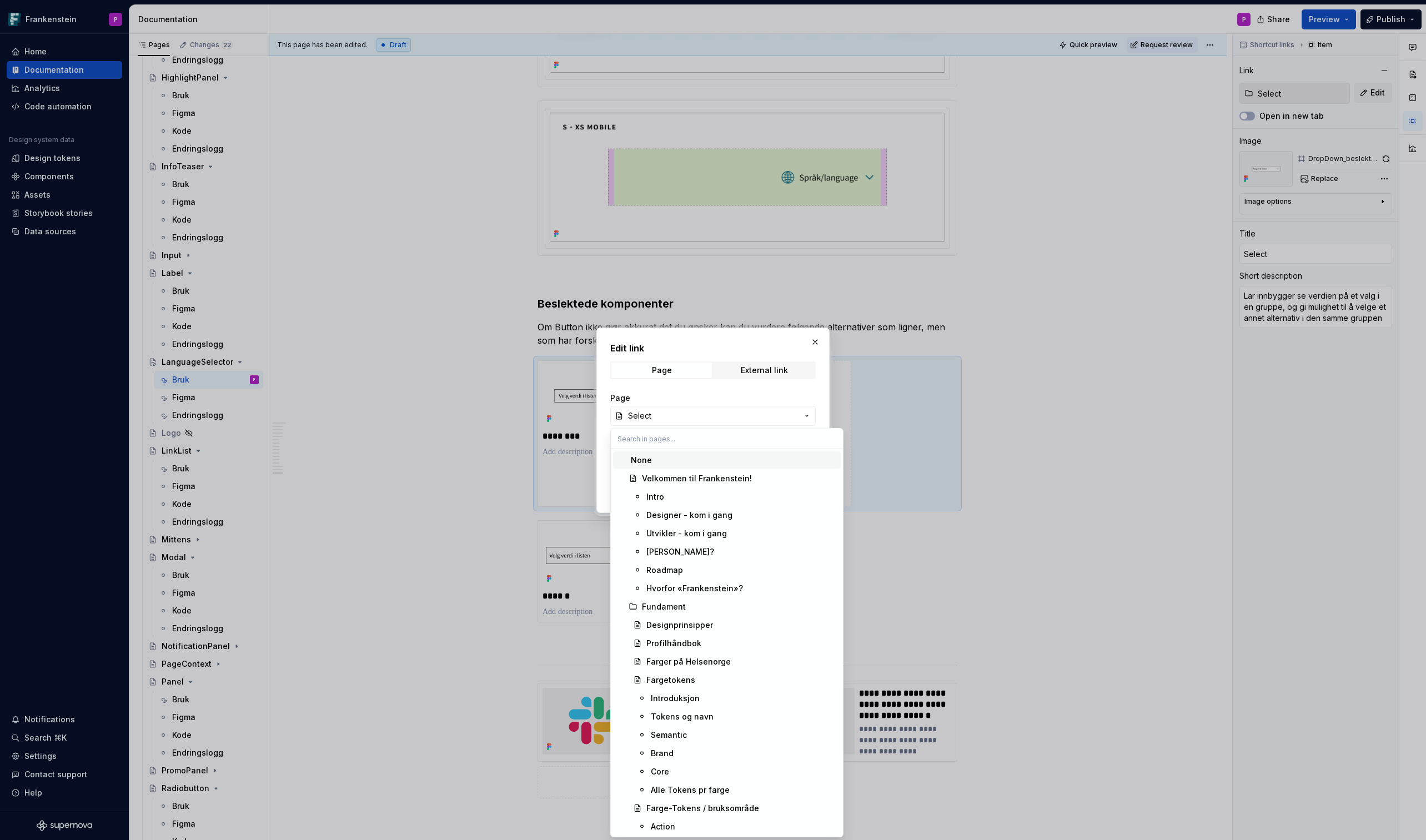
click at [805, 397] on div "Edit link Page External link Page Select Anchor Page title Open in new tab Canc…" at bounding box center [713, 420] width 1426 height 840
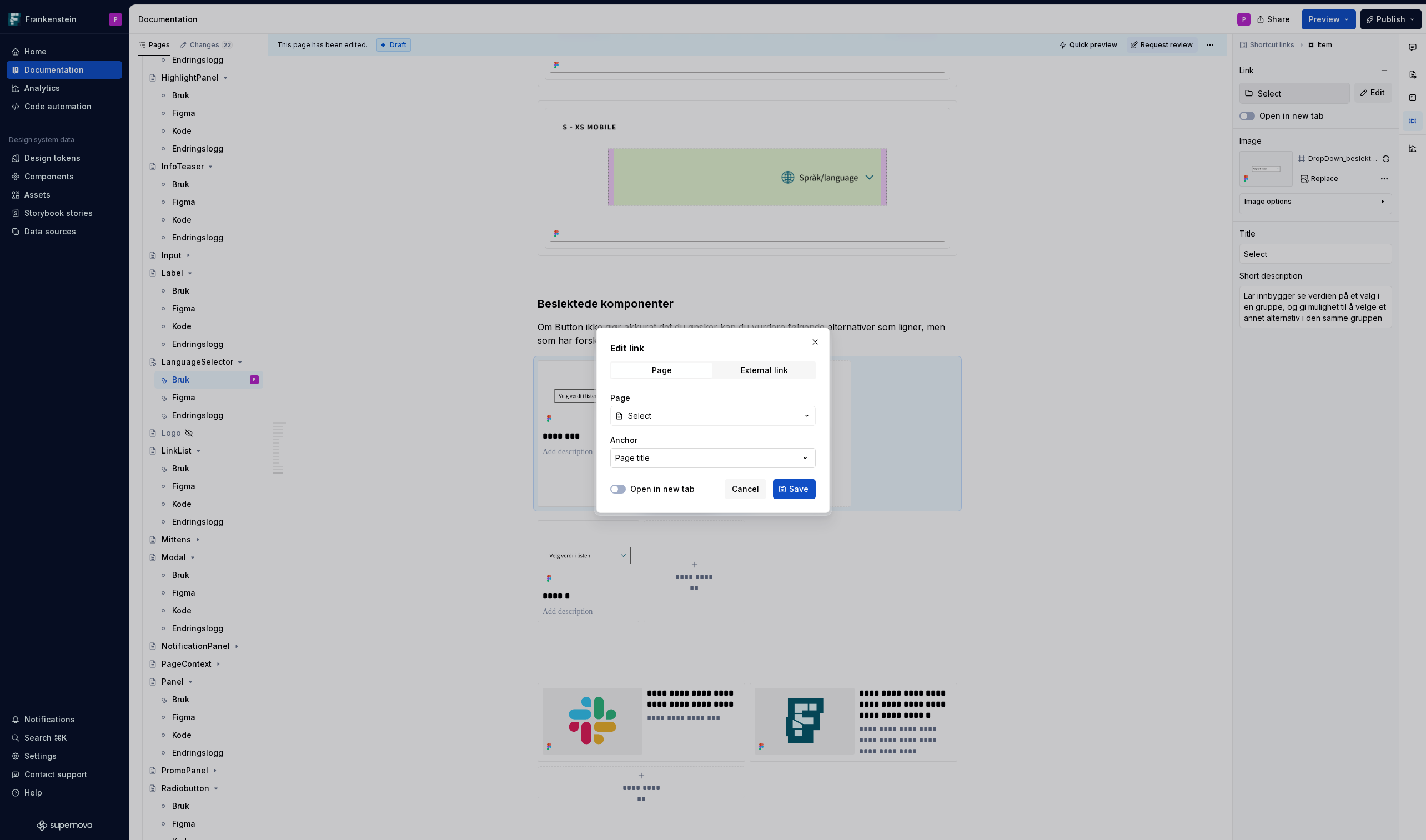
click at [803, 452] on icon "button" at bounding box center [805, 458] width 11 height 11
click at [814, 430] on div "Edit link Page External link Page Select Anchor Page title Open in new tab Canc…" at bounding box center [713, 420] width 1426 height 840
click at [808, 415] on icon "button" at bounding box center [807, 415] width 2 height 1
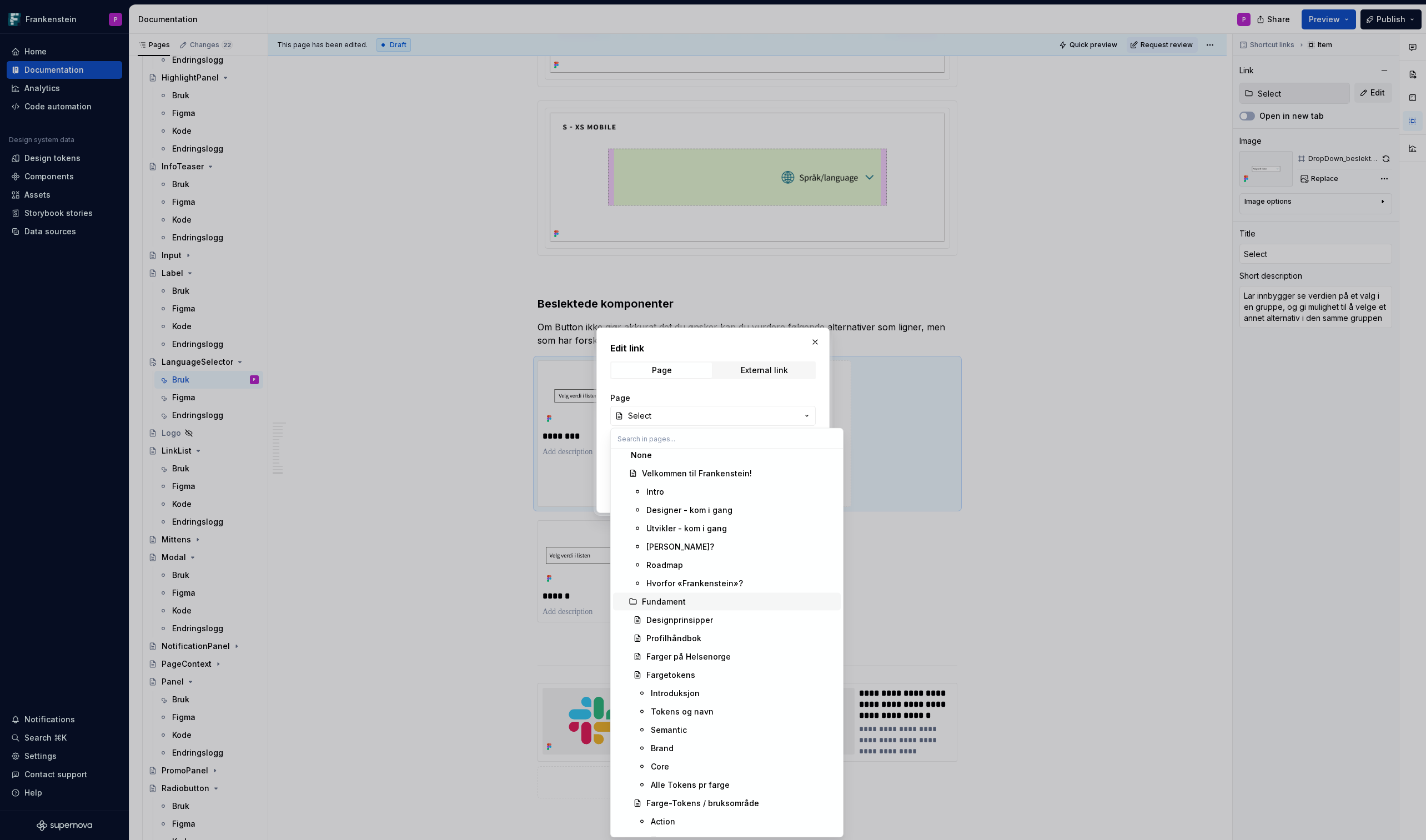
scroll to position [0, 0]
click at [813, 393] on div "Edit link Page External link Page Select Anchor Page title Open in new tab Canc…" at bounding box center [713, 420] width 1426 height 840
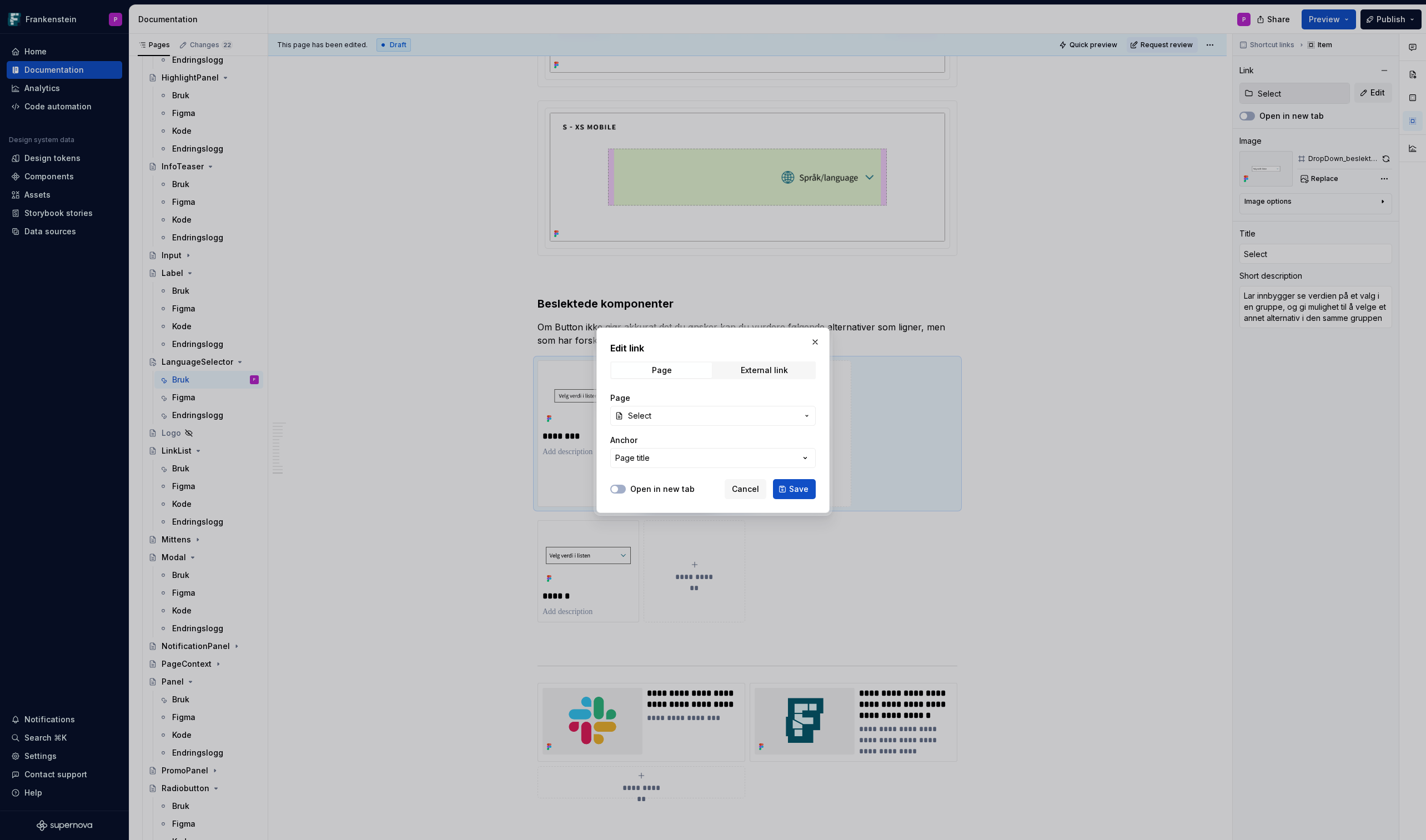
click at [803, 413] on icon "button" at bounding box center [806, 416] width 9 height 9
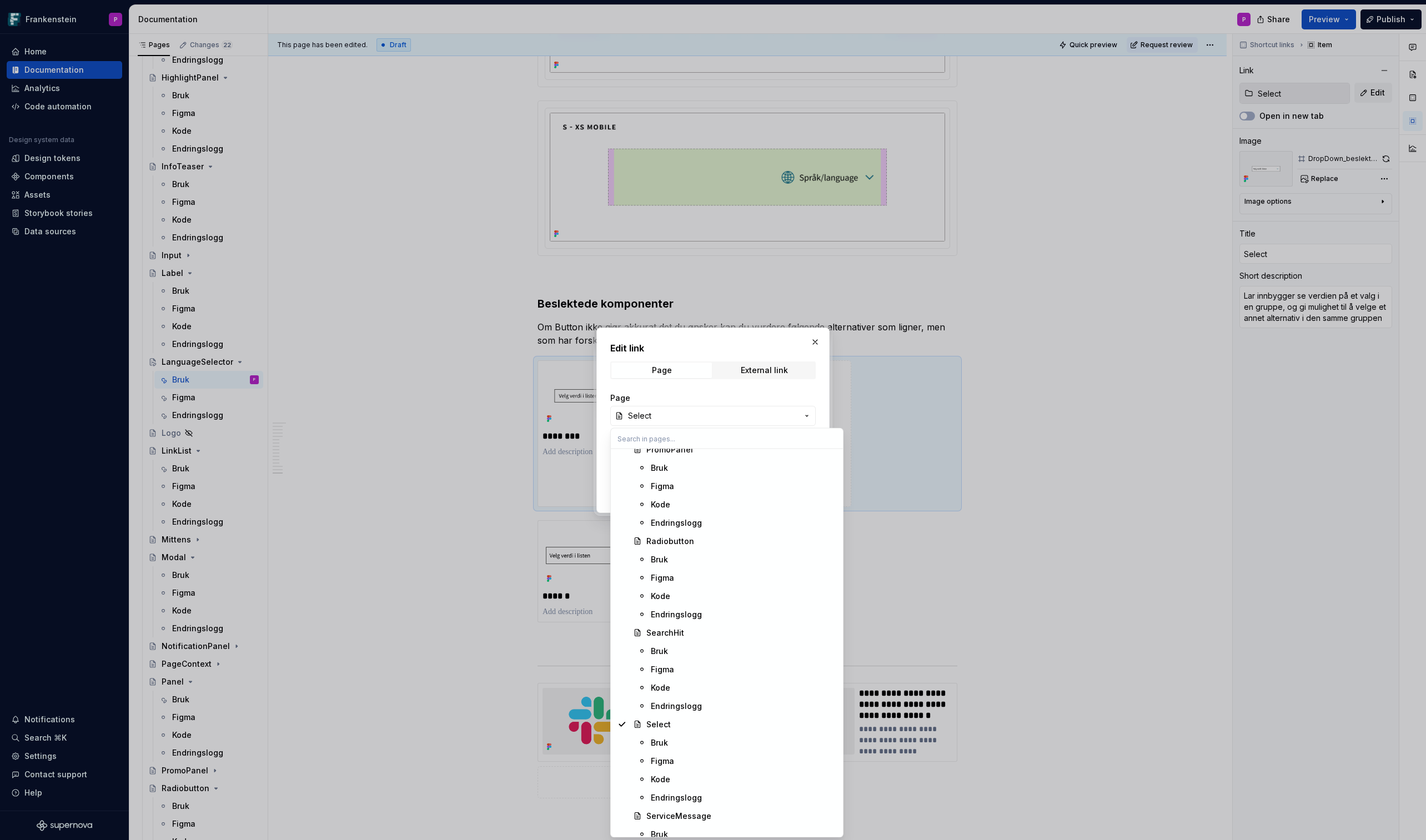
scroll to position [4558, 0]
click at [666, 492] on div "Bruk" at bounding box center [660, 738] width 18 height 11
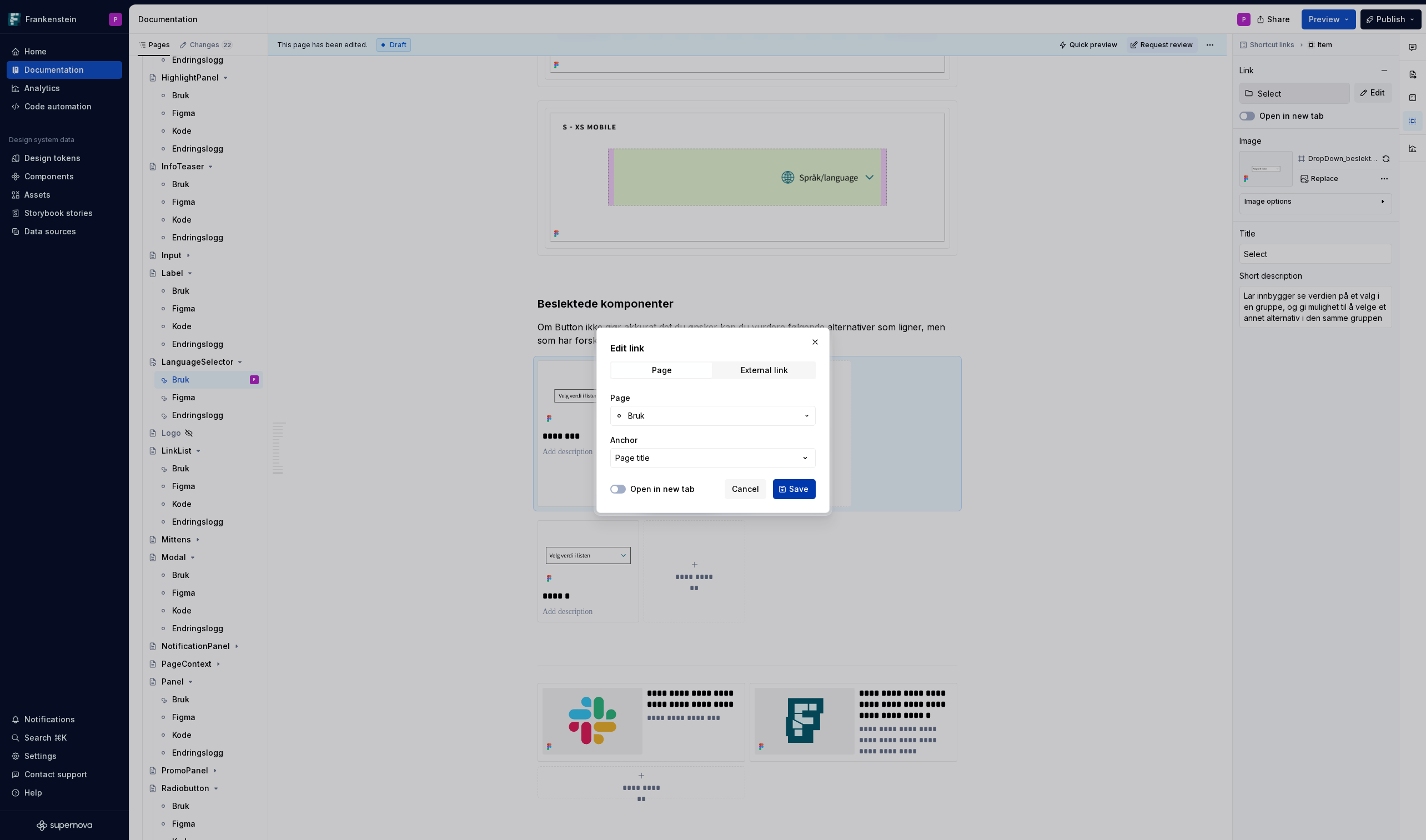
click at [789, 490] on button "Save" at bounding box center [794, 489] width 43 height 20
type textarea "*"
type input "Select / Bruk"
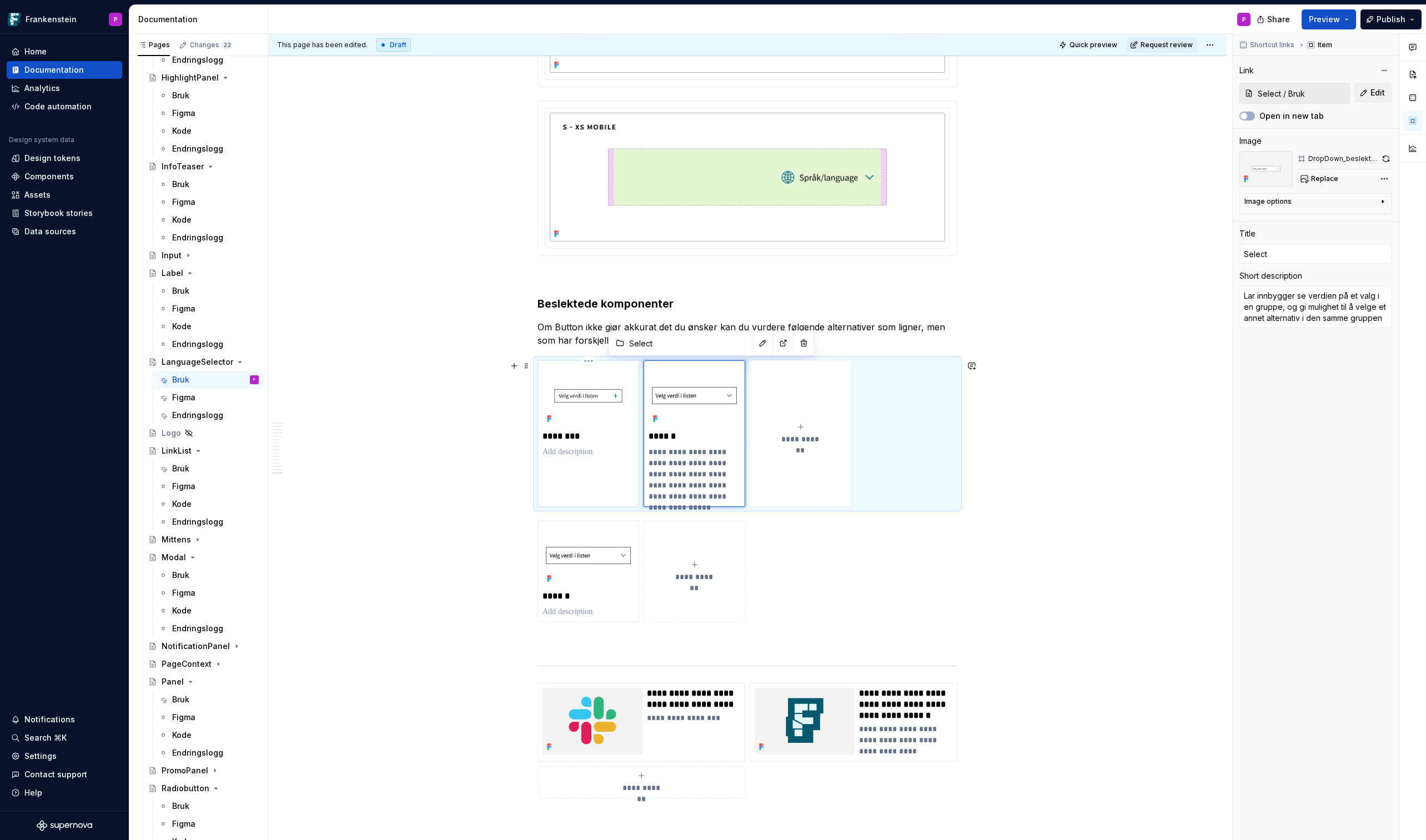
click at [599, 426] on div "********" at bounding box center [588, 412] width 92 height 92
type textarea "*"
type input "DropDown"
type input "Select / Bruk"
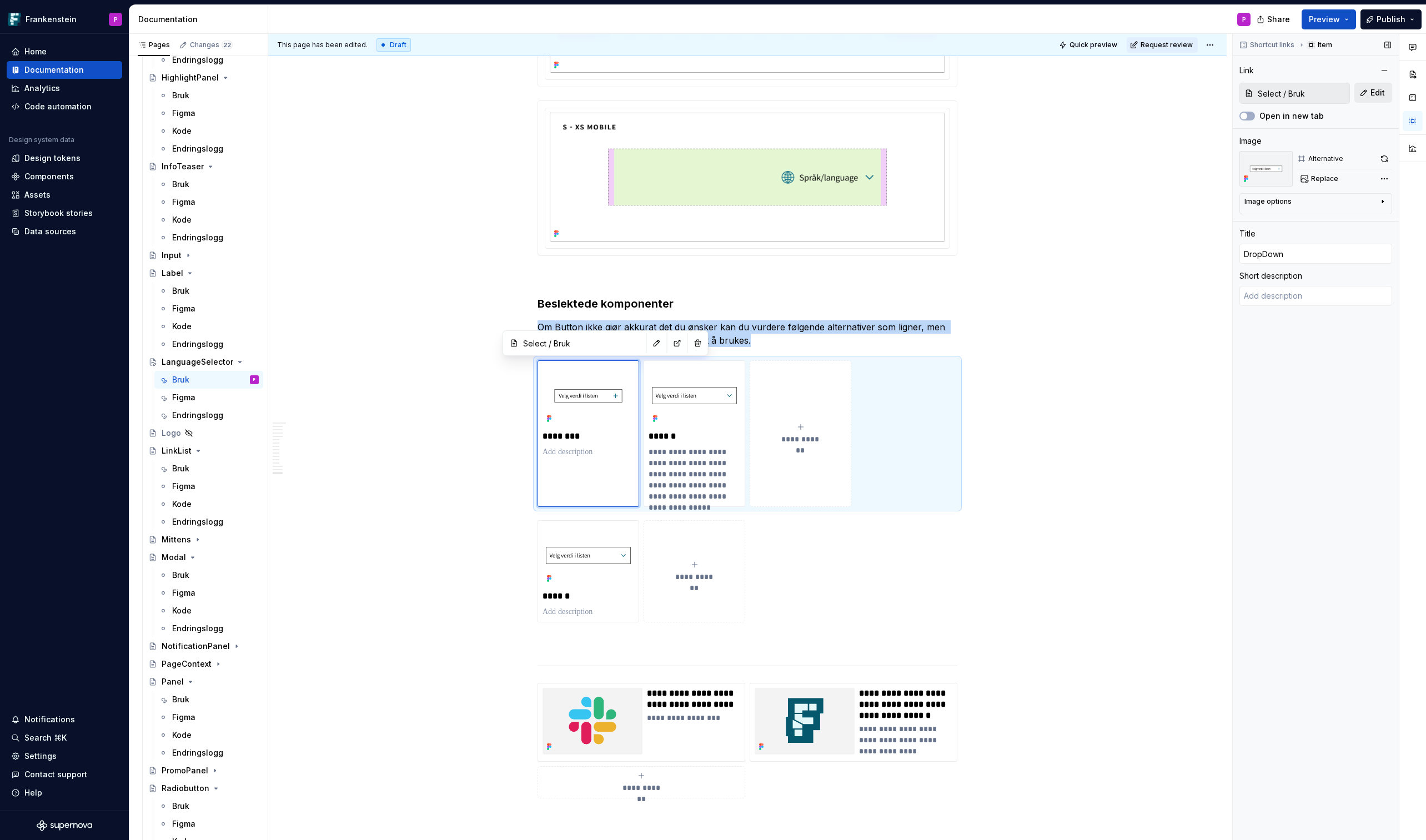
click at [1170, 90] on span "Edit" at bounding box center [1378, 92] width 14 height 11
type textarea "*"
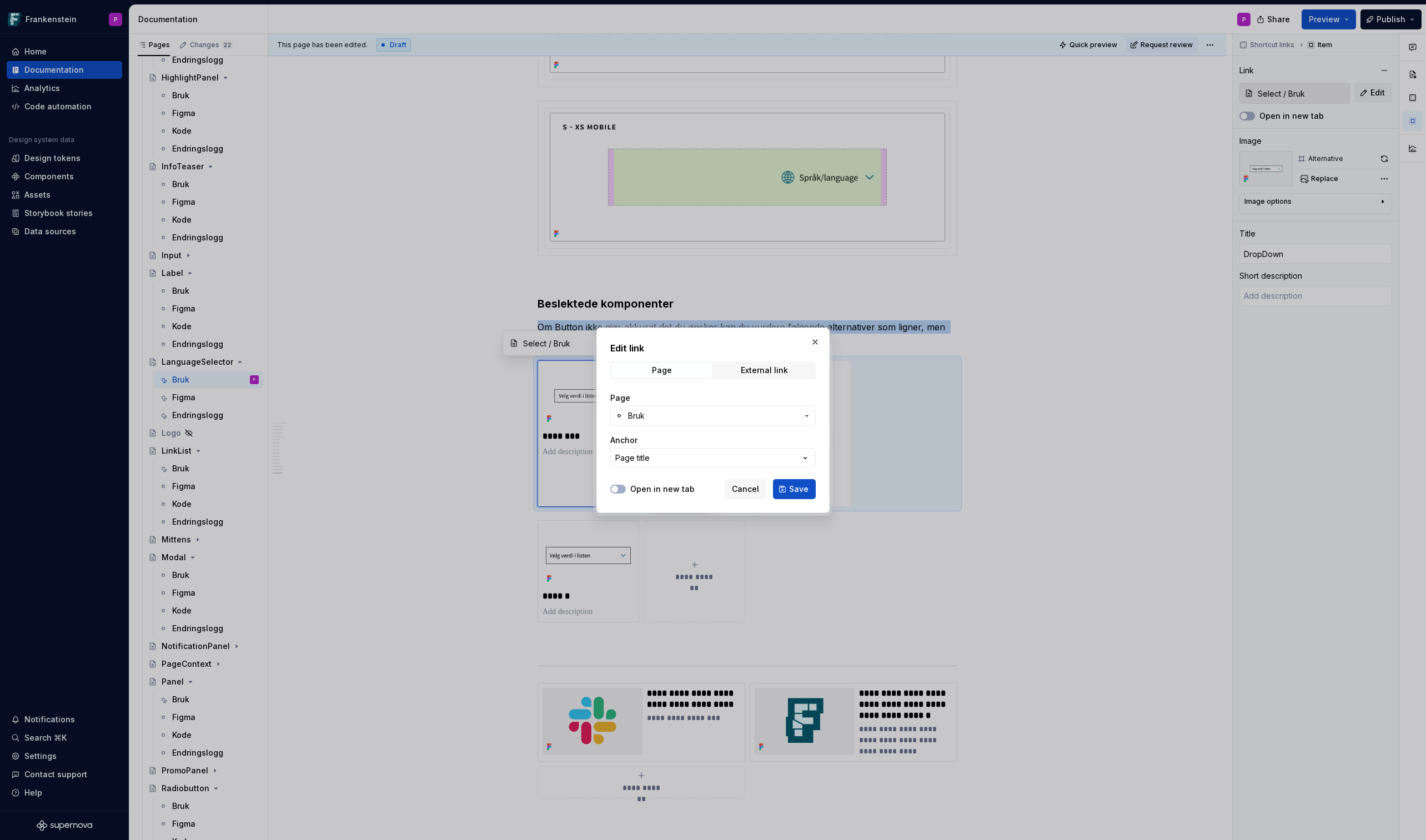
click at [804, 414] on icon "button" at bounding box center [806, 416] width 9 height 9
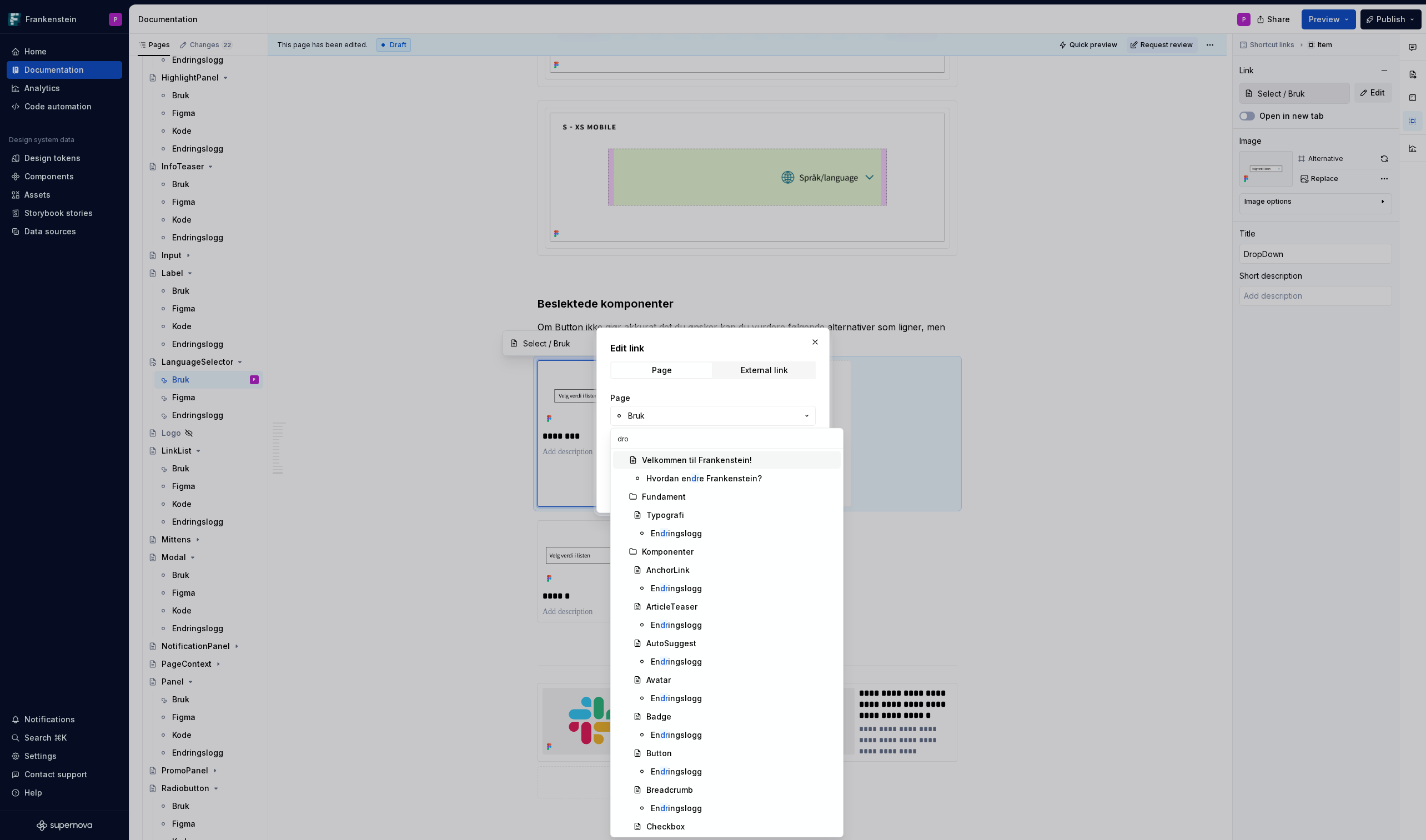
type input "drop"
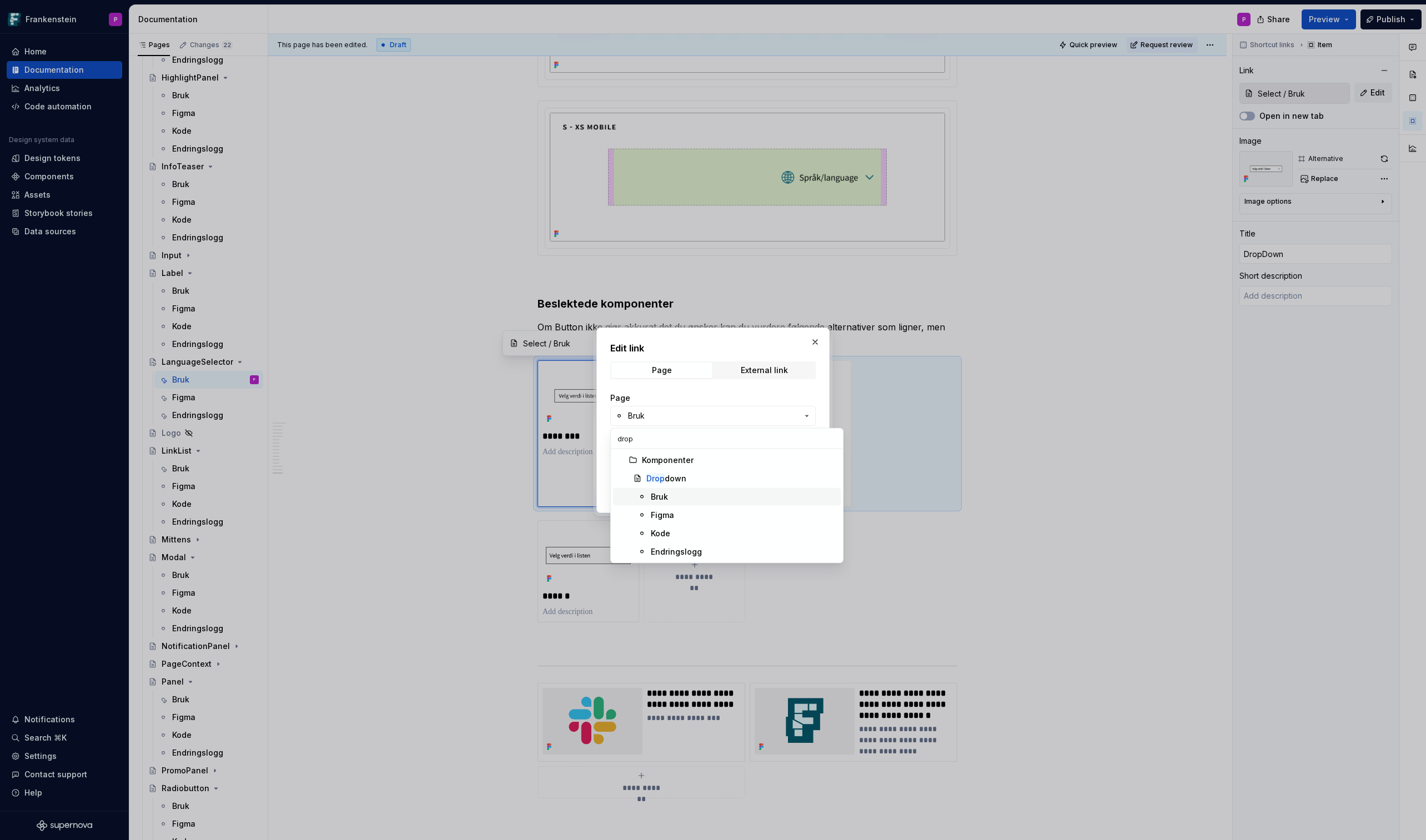
click at [705, 492] on div "Bruk" at bounding box center [743, 497] width 186 height 11
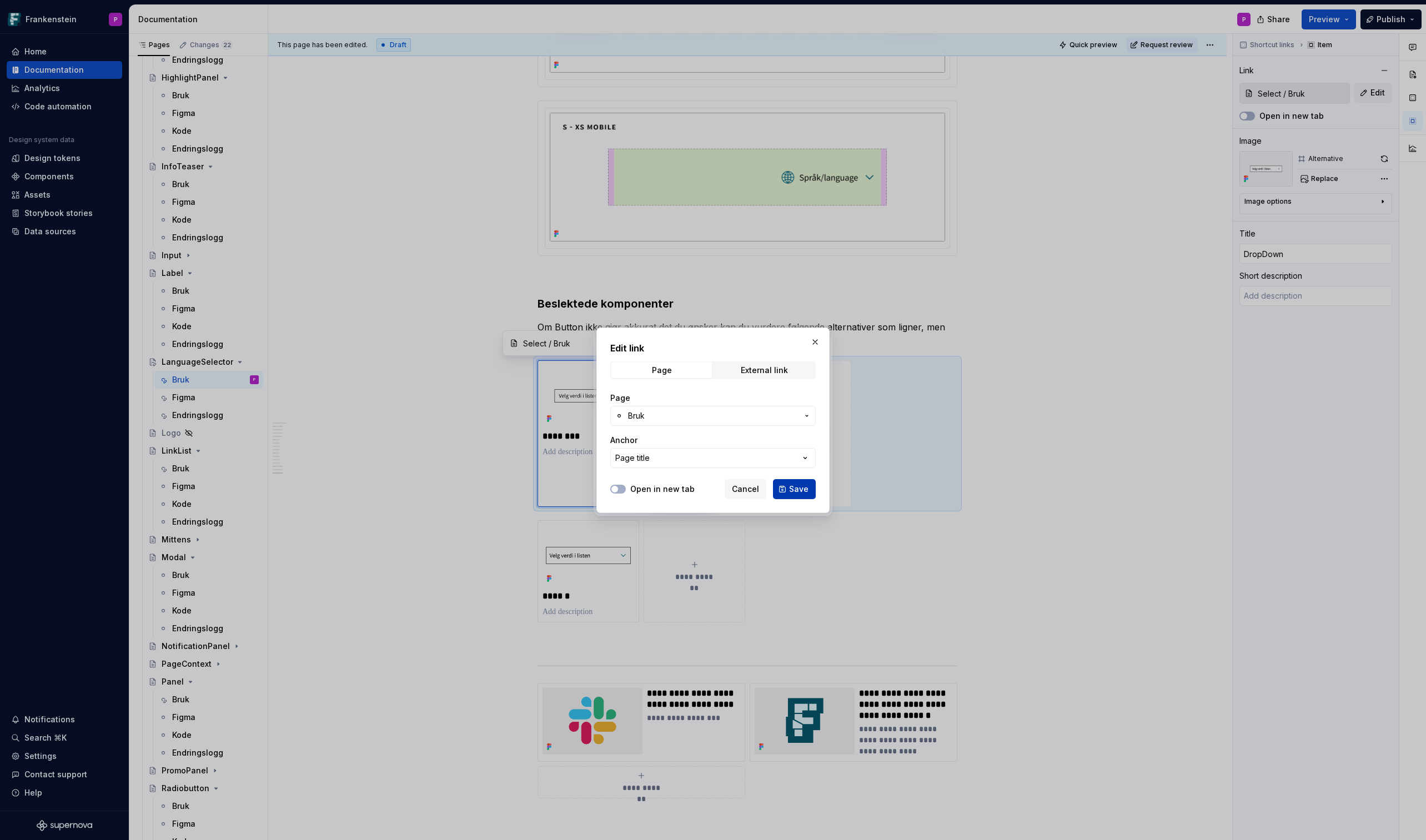
click at [789, 487] on button "Save" at bounding box center [794, 489] width 43 height 20
type textarea "*"
type input "Dropdown / Bruk"
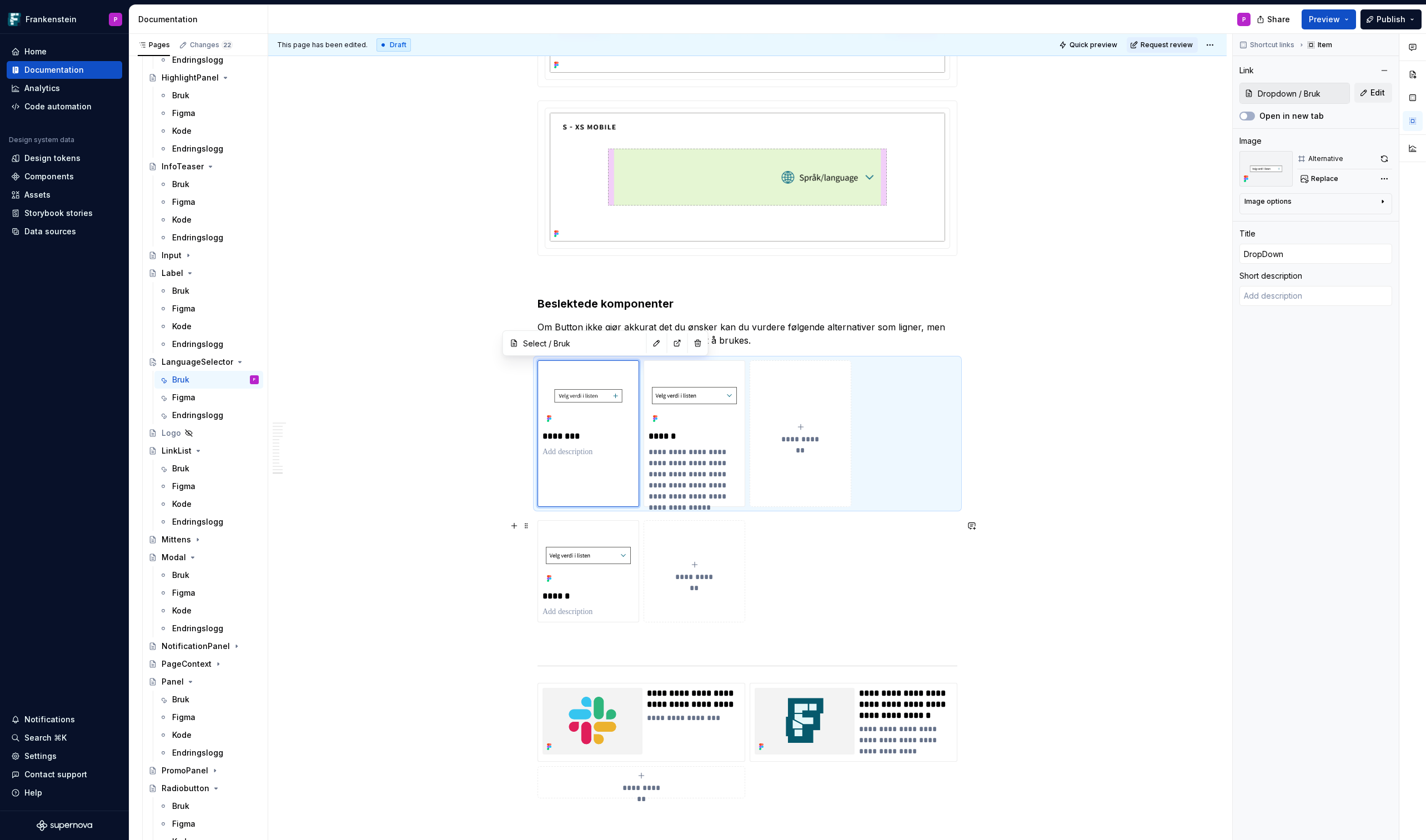
click at [678, 492] on button "**********" at bounding box center [695, 571] width 102 height 102
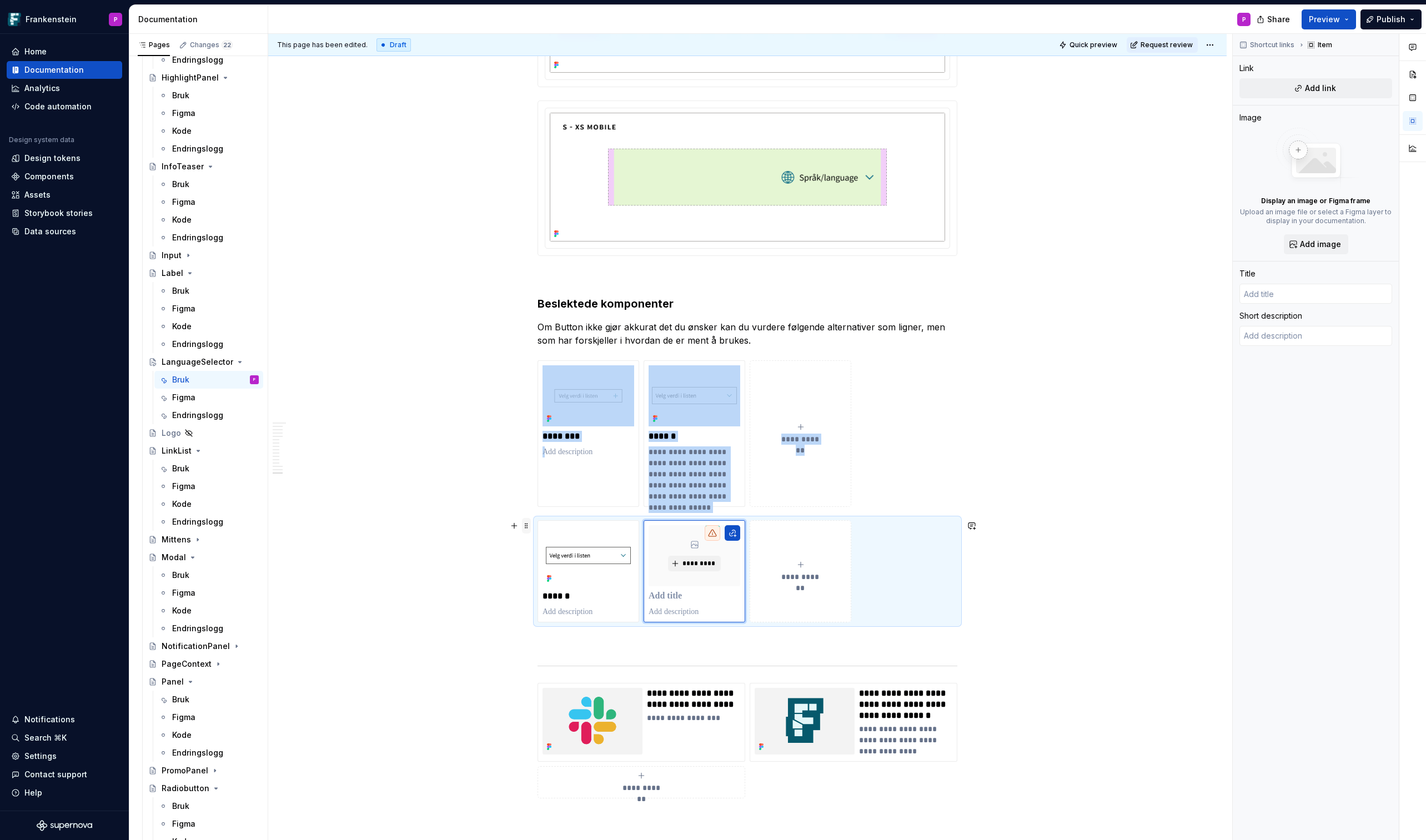
click at [529, 492] on span at bounding box center [526, 525] width 9 height 16
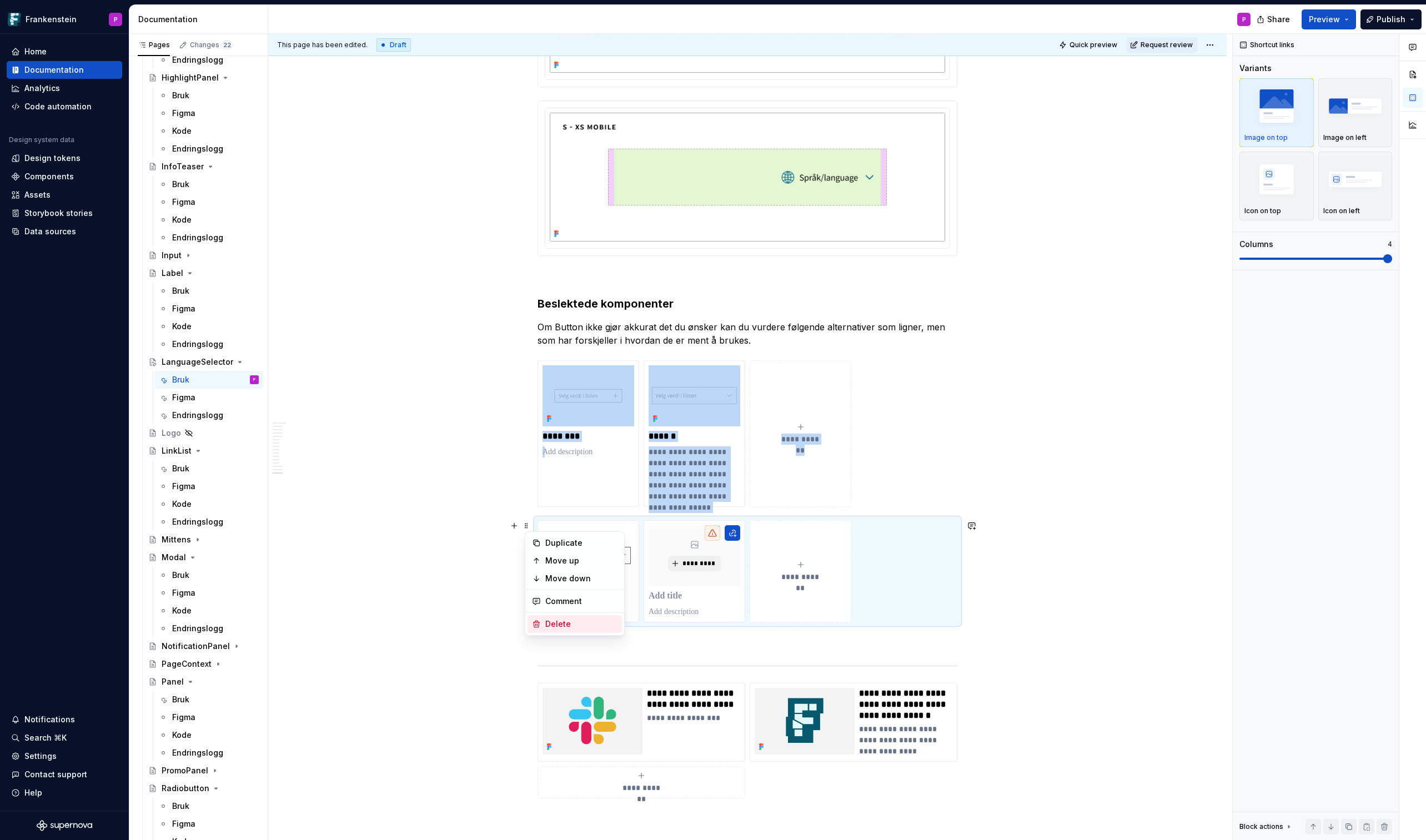
click at [543, 492] on div "Delete" at bounding box center [574, 623] width 95 height 18
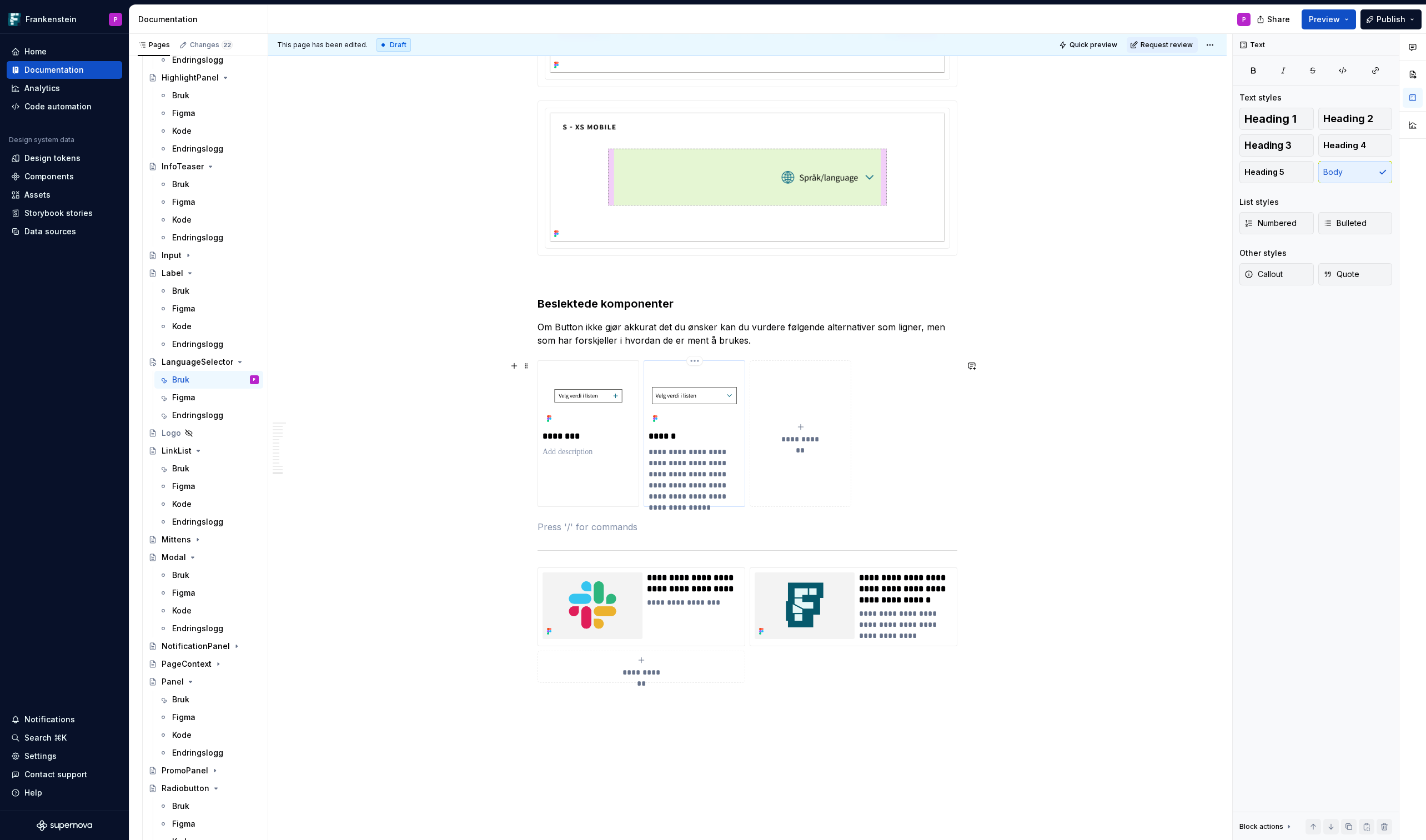
click at [670, 486] on p "**********" at bounding box center [694, 475] width 92 height 56
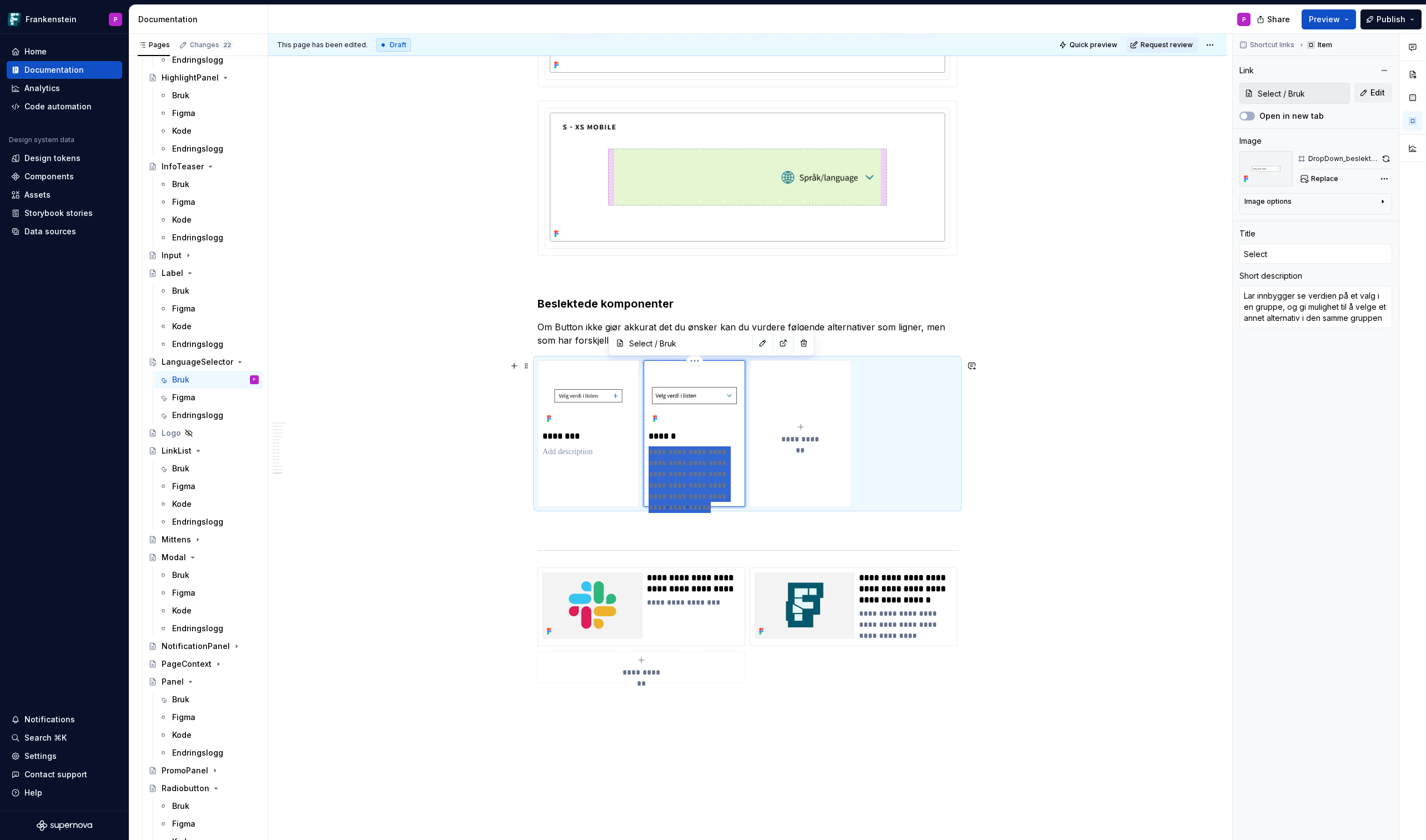
drag, startPoint x: 715, startPoint y: 494, endPoint x: 652, endPoint y: 455, distance: 74.1
click at [652, 455] on p "**********" at bounding box center [694, 475] width 92 height 56
type textarea "*"
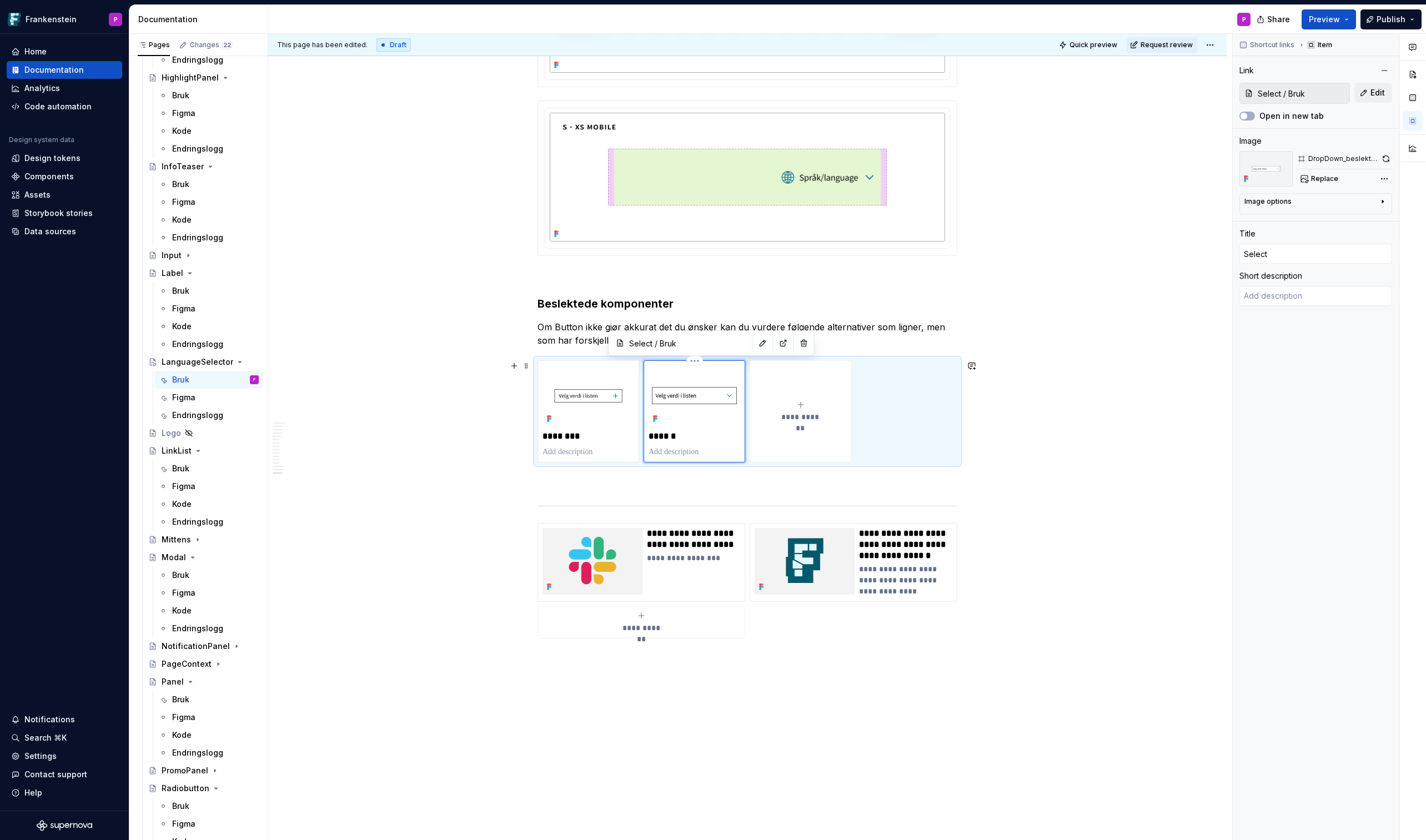
type textarea "*"
type textarea "Lar innbygger se verdien på et valg i en gruppe, og gi mulighet til å velge et …"
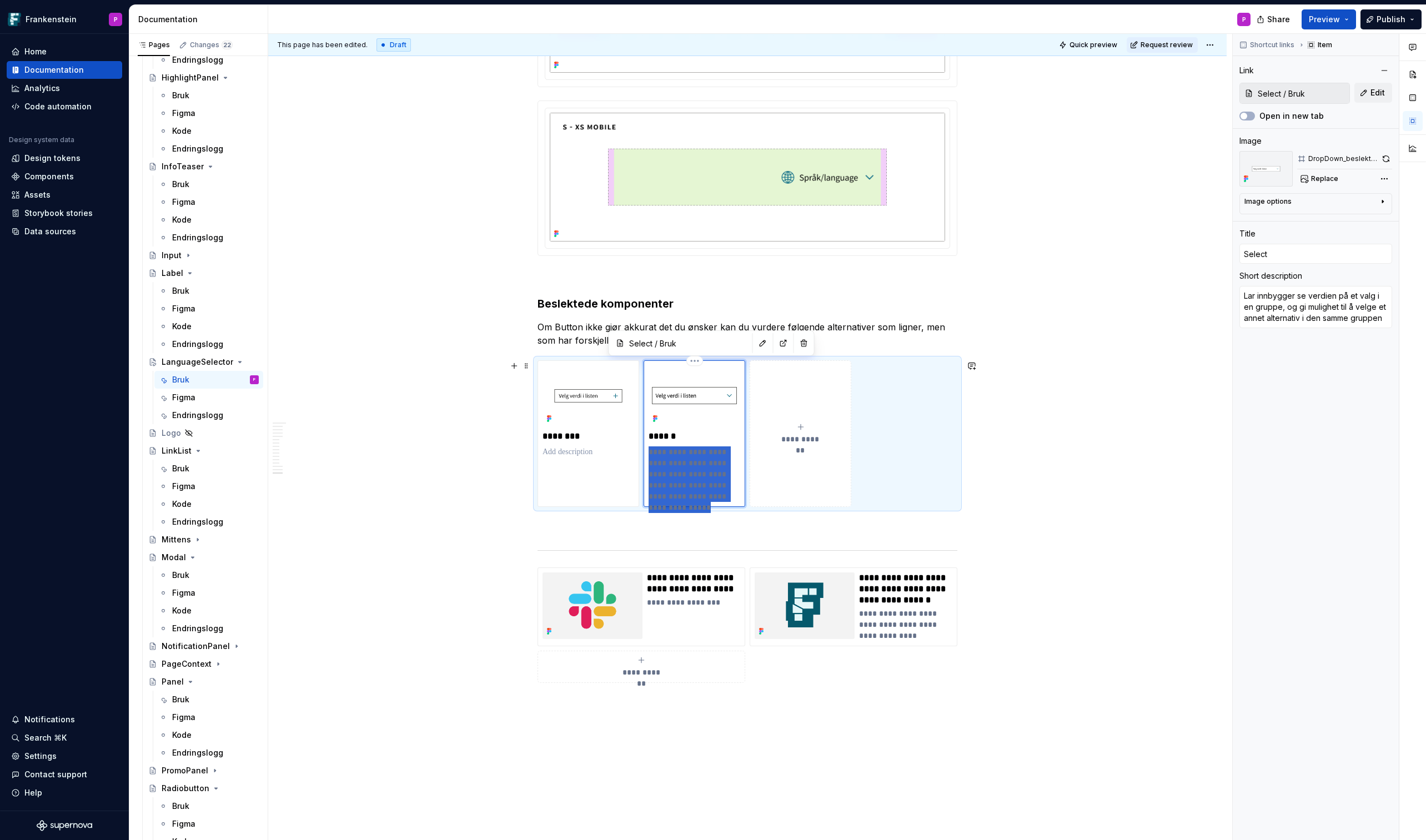
type textarea "*"
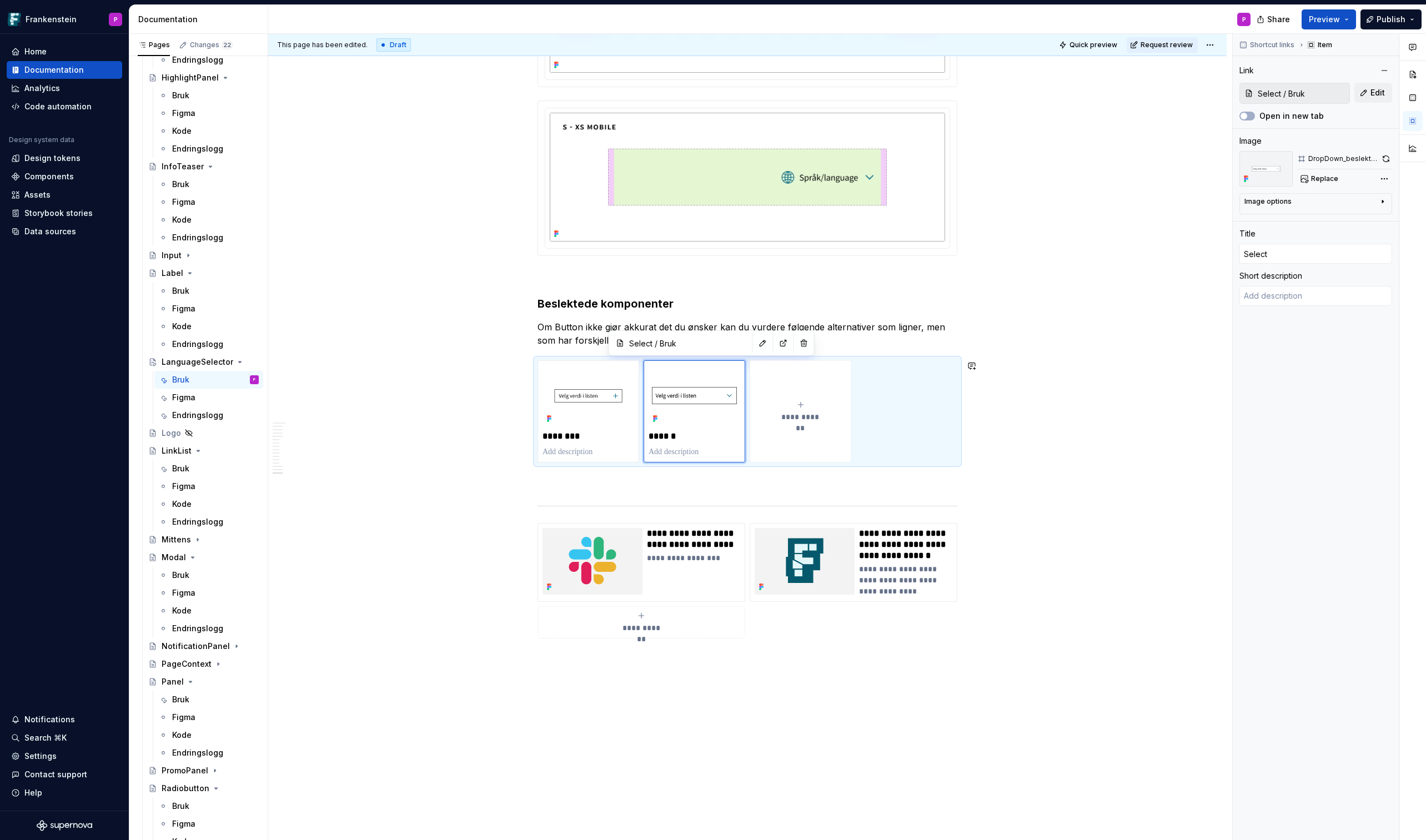
click at [560, 336] on p "Om Button ikke gjør akkurat det du ønsker kan du vurdere følgende alternativer …" at bounding box center [747, 333] width 420 height 26
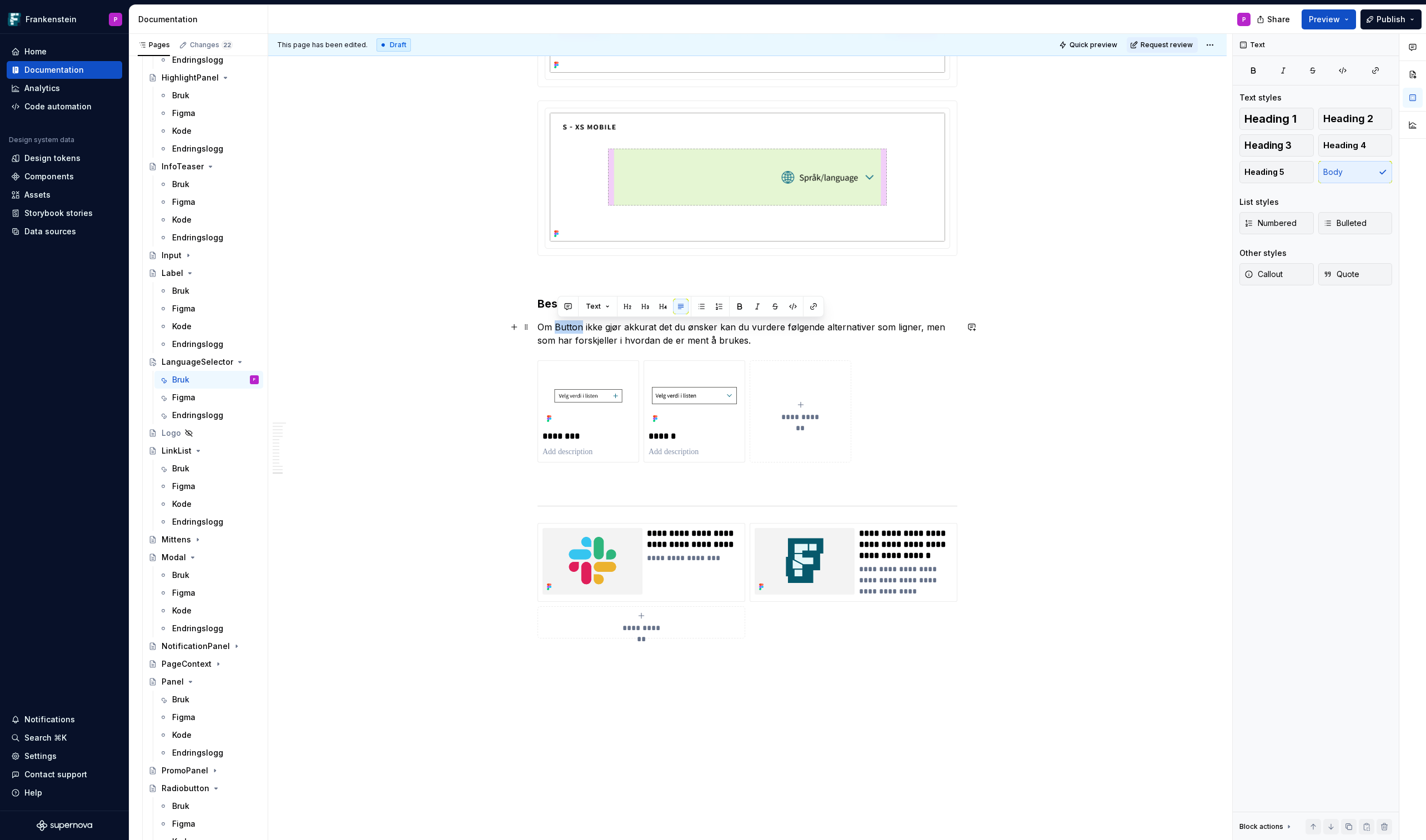
drag, startPoint x: 558, startPoint y: 326, endPoint x: 588, endPoint y: 326, distance: 30.0
click at [586, 326] on p "Om Button ikke gjør akkurat det du ønsker kan du vurdere følgende alternativer …" at bounding box center [747, 333] width 420 height 26
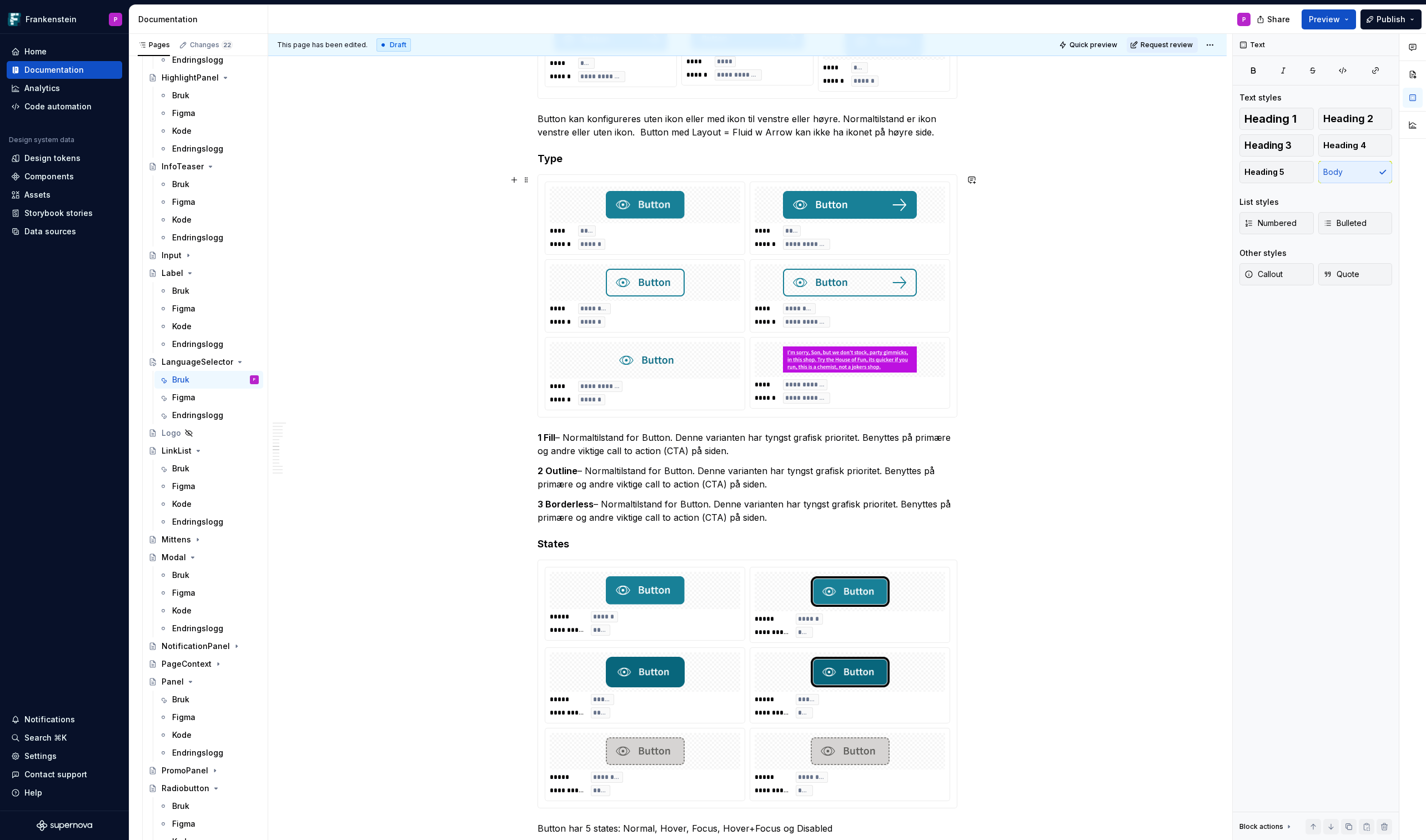
scroll to position [3570, 0]
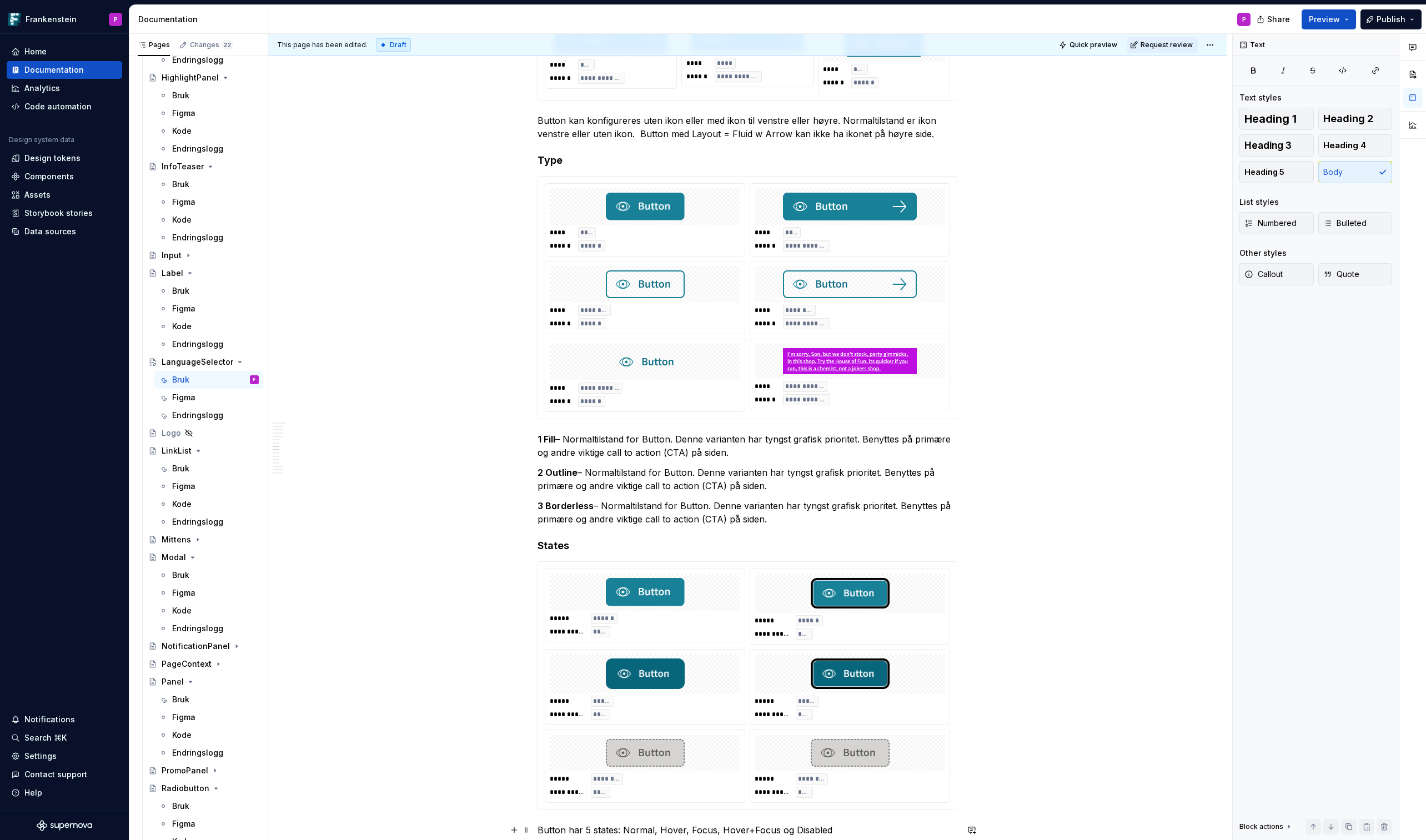
type textarea "*"
